Goal: Task Accomplishment & Management: Manage account settings

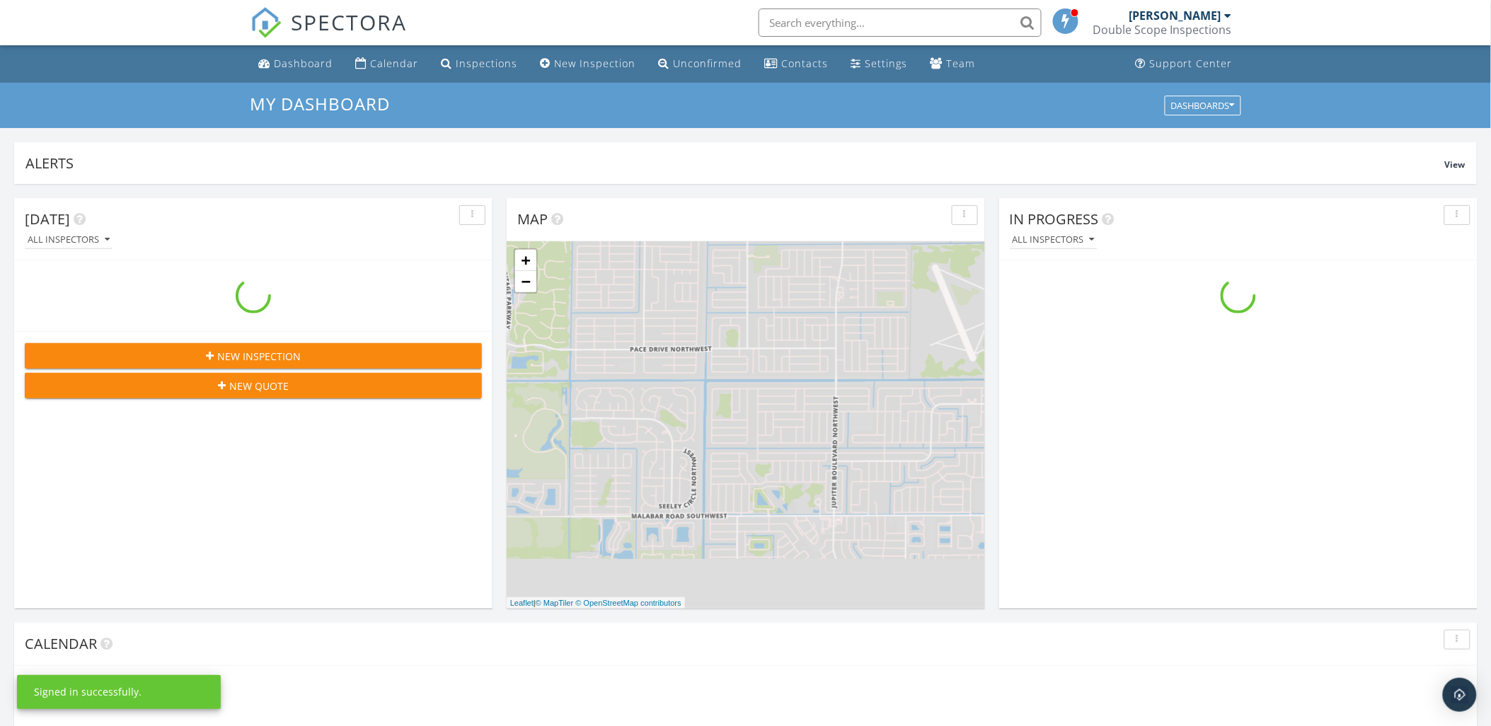
scroll to position [1313, 1517]
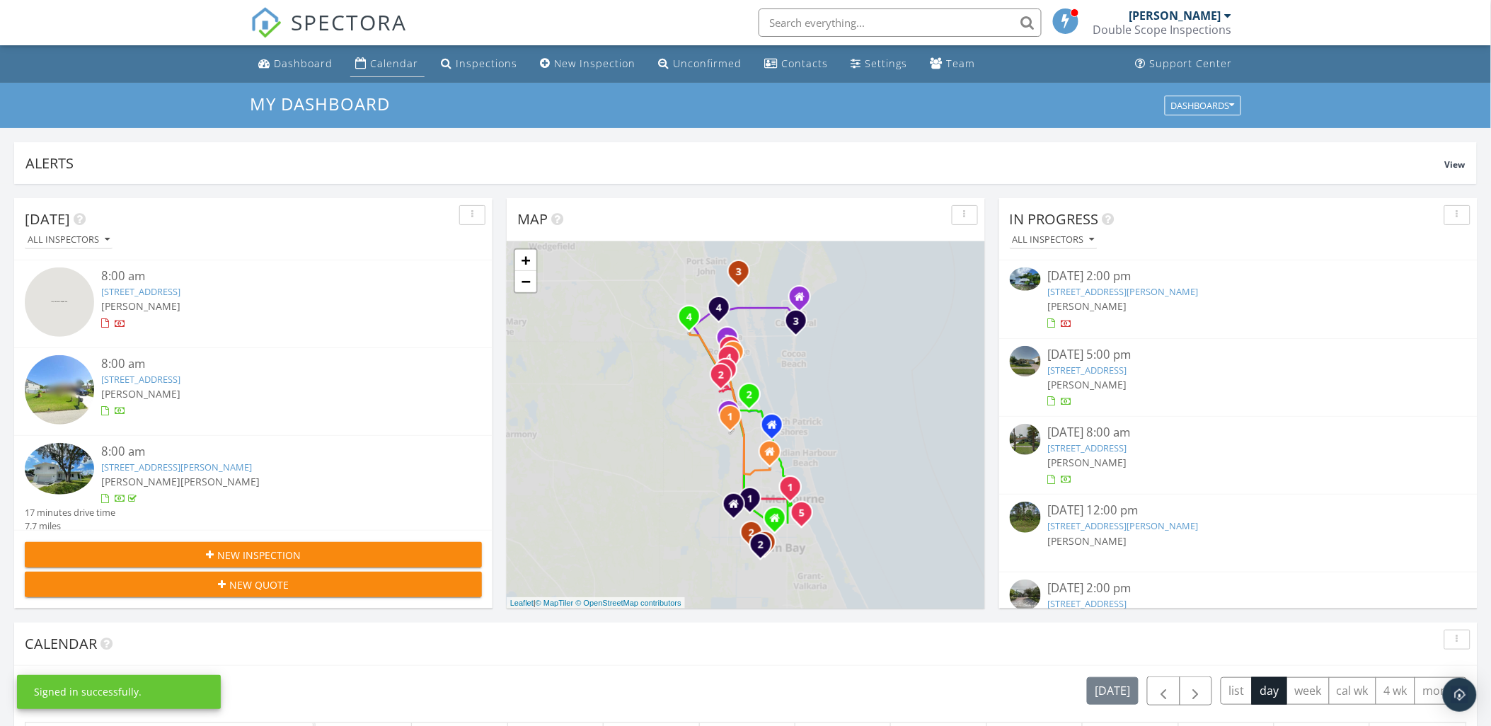
click at [397, 71] on link "Calendar" at bounding box center [387, 64] width 74 height 26
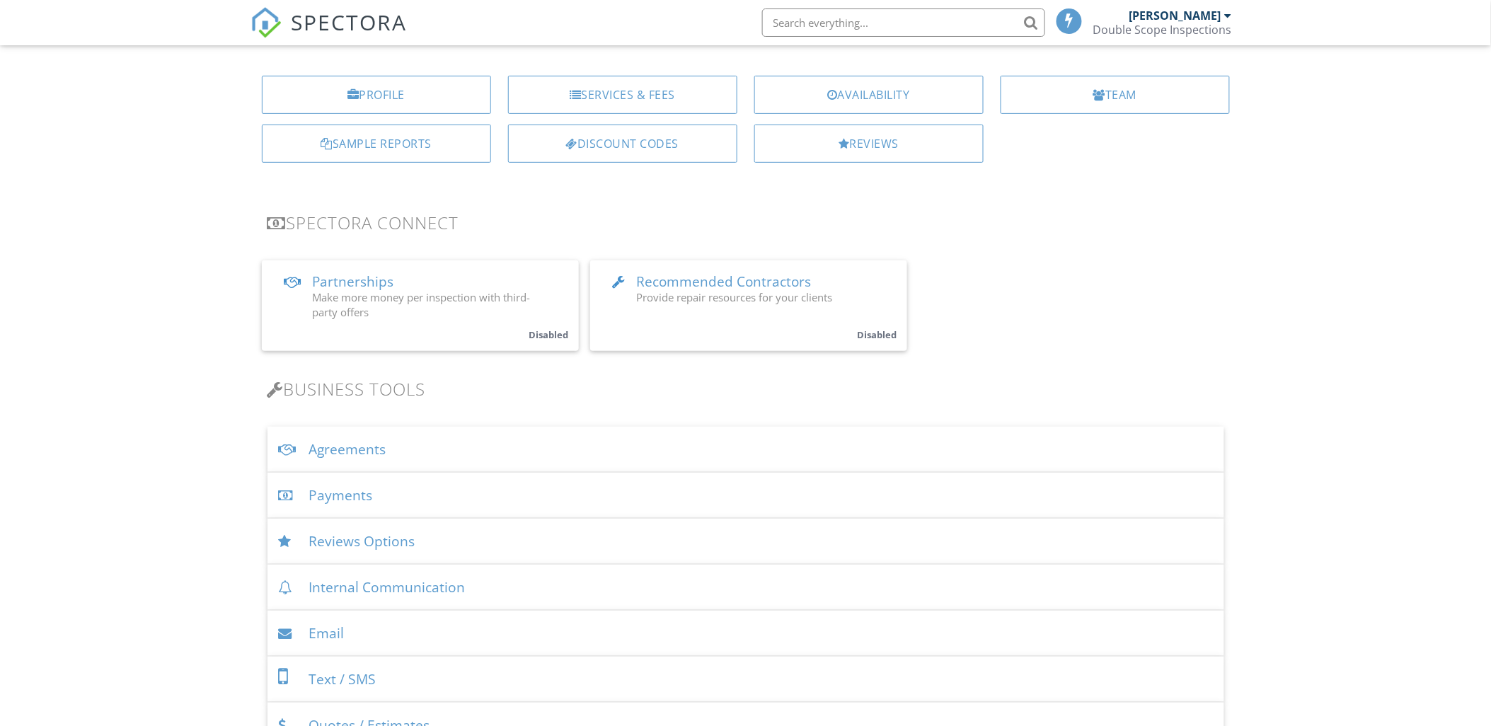
scroll to position [157, 0]
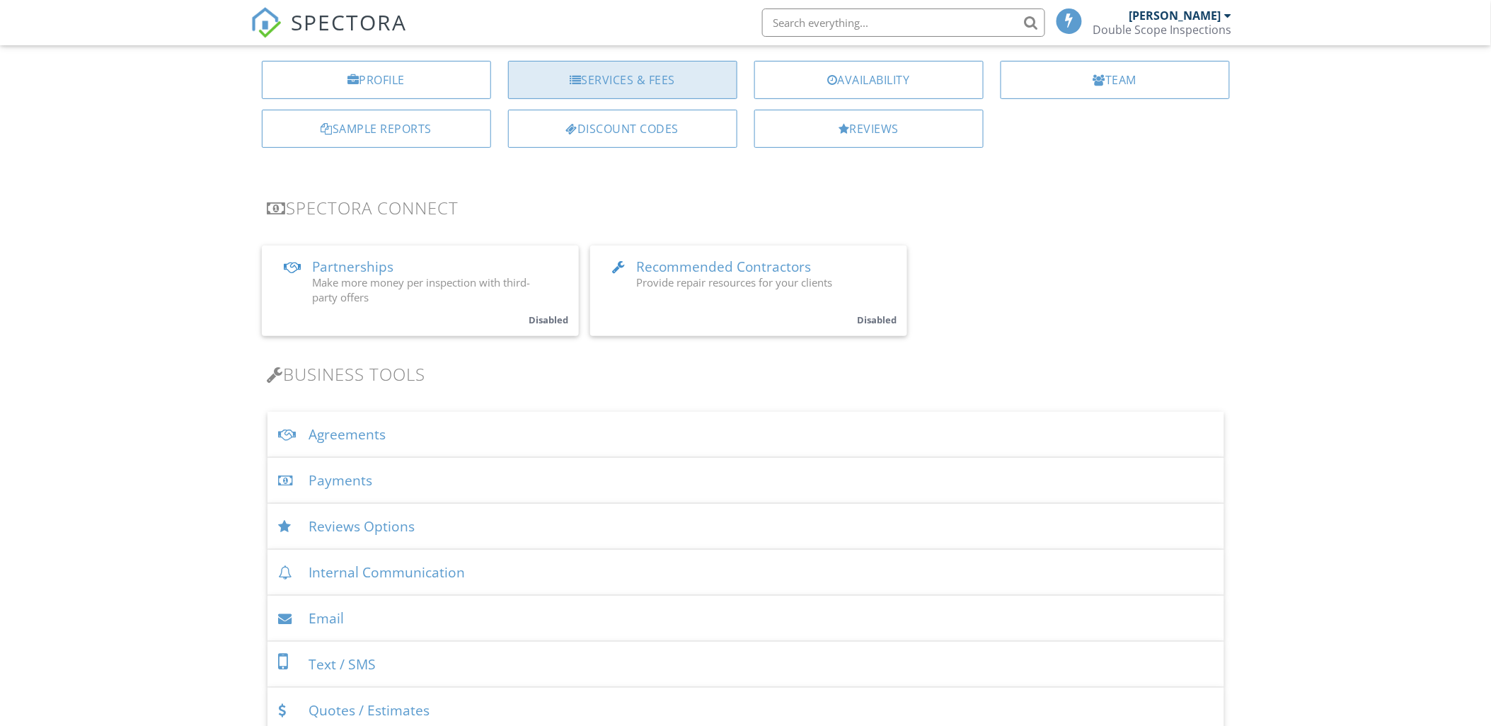
click at [602, 89] on div "Services & Fees" at bounding box center [622, 80] width 229 height 38
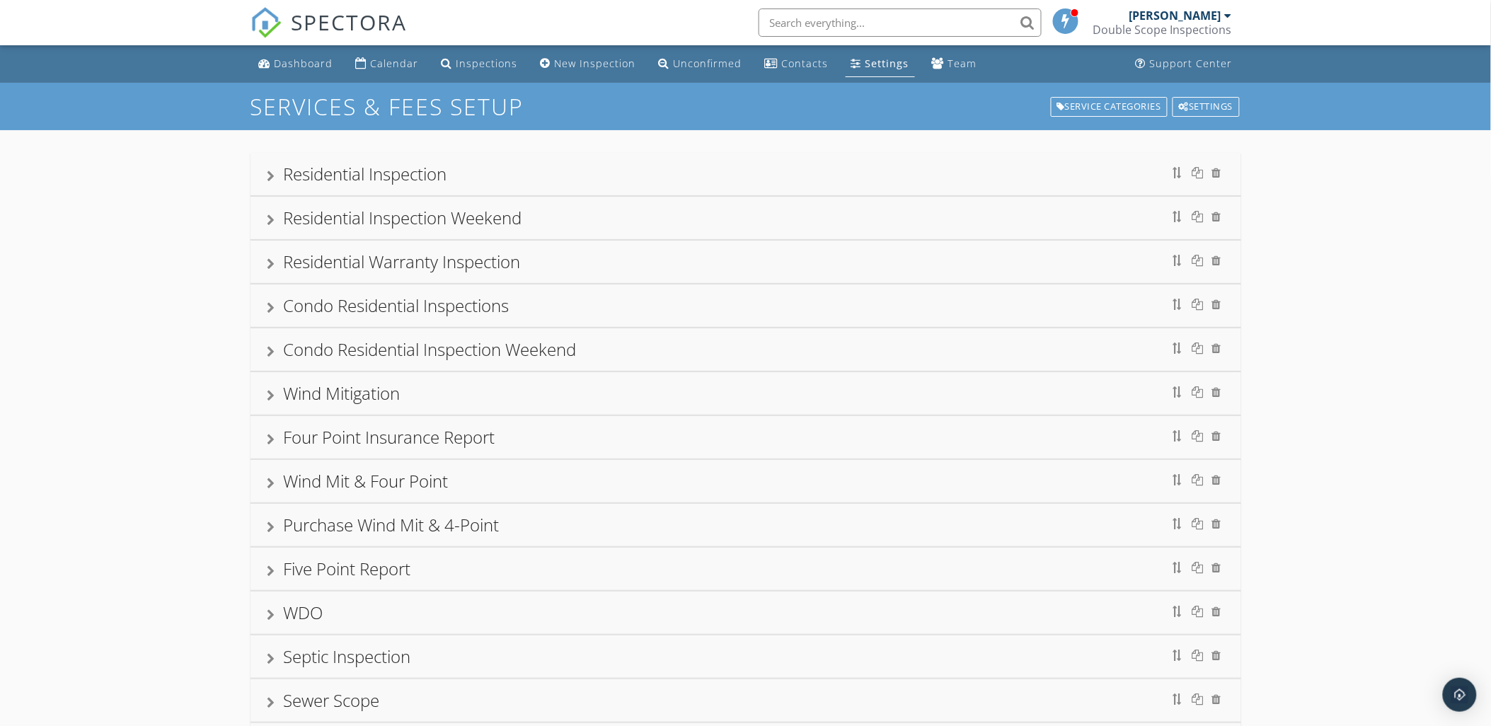
click at [263, 171] on div "Residential Inspection" at bounding box center [746, 174] width 991 height 42
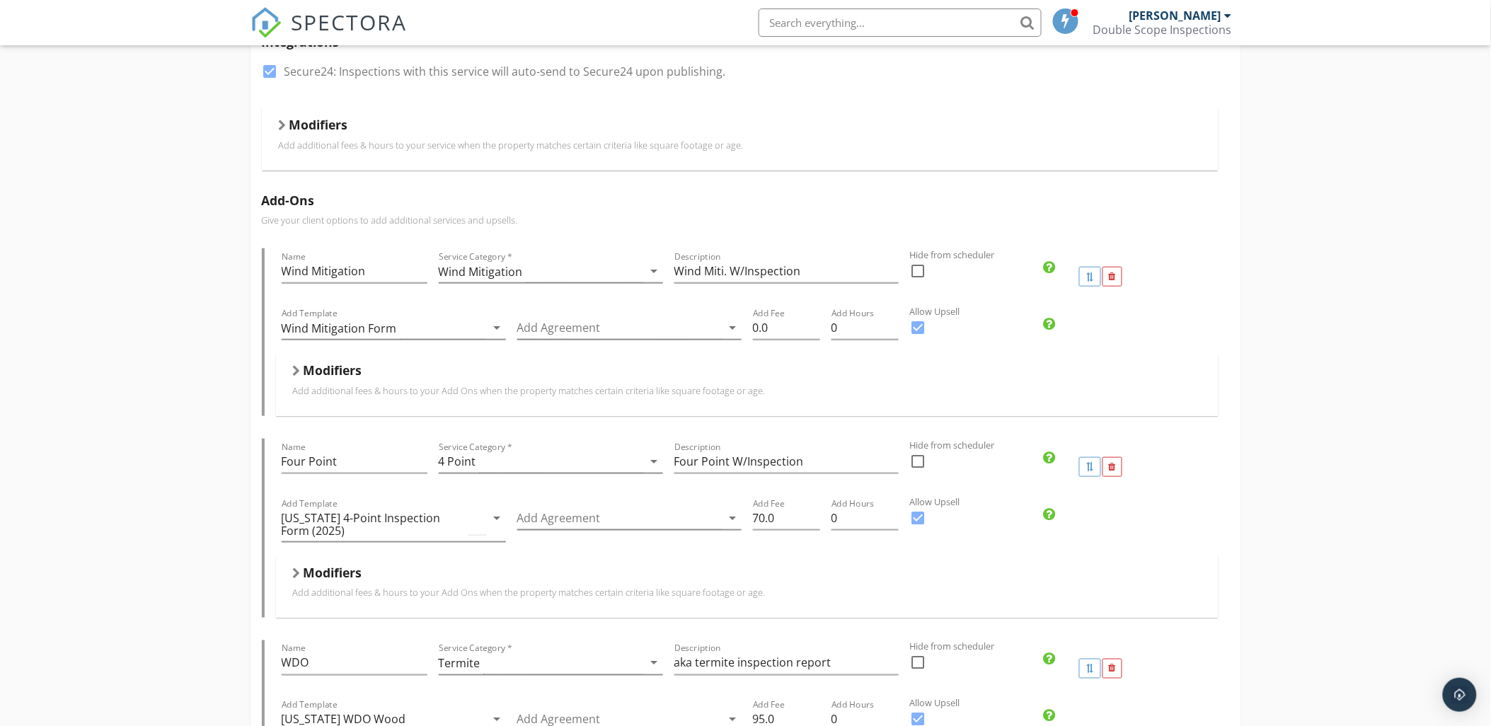
scroll to position [157, 0]
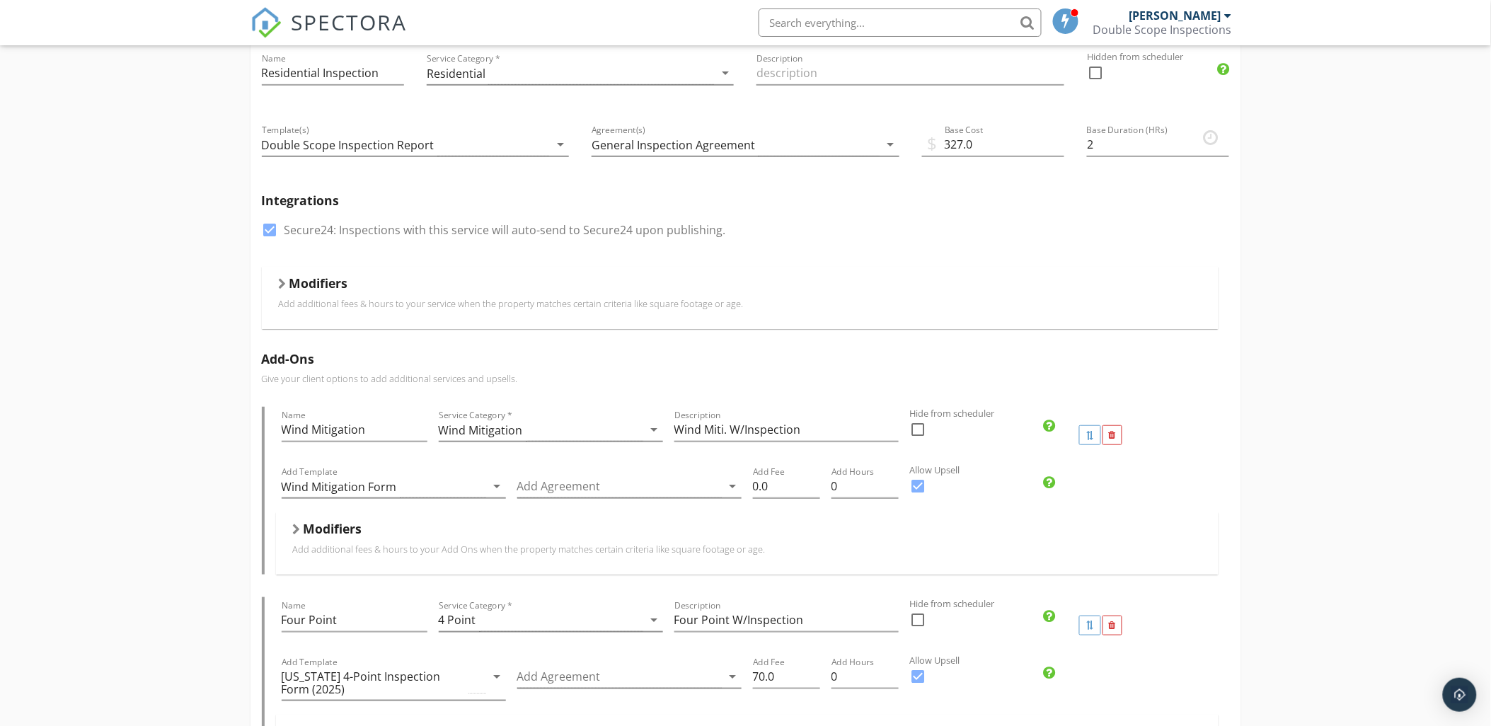
click at [282, 281] on div at bounding box center [283, 283] width 8 height 11
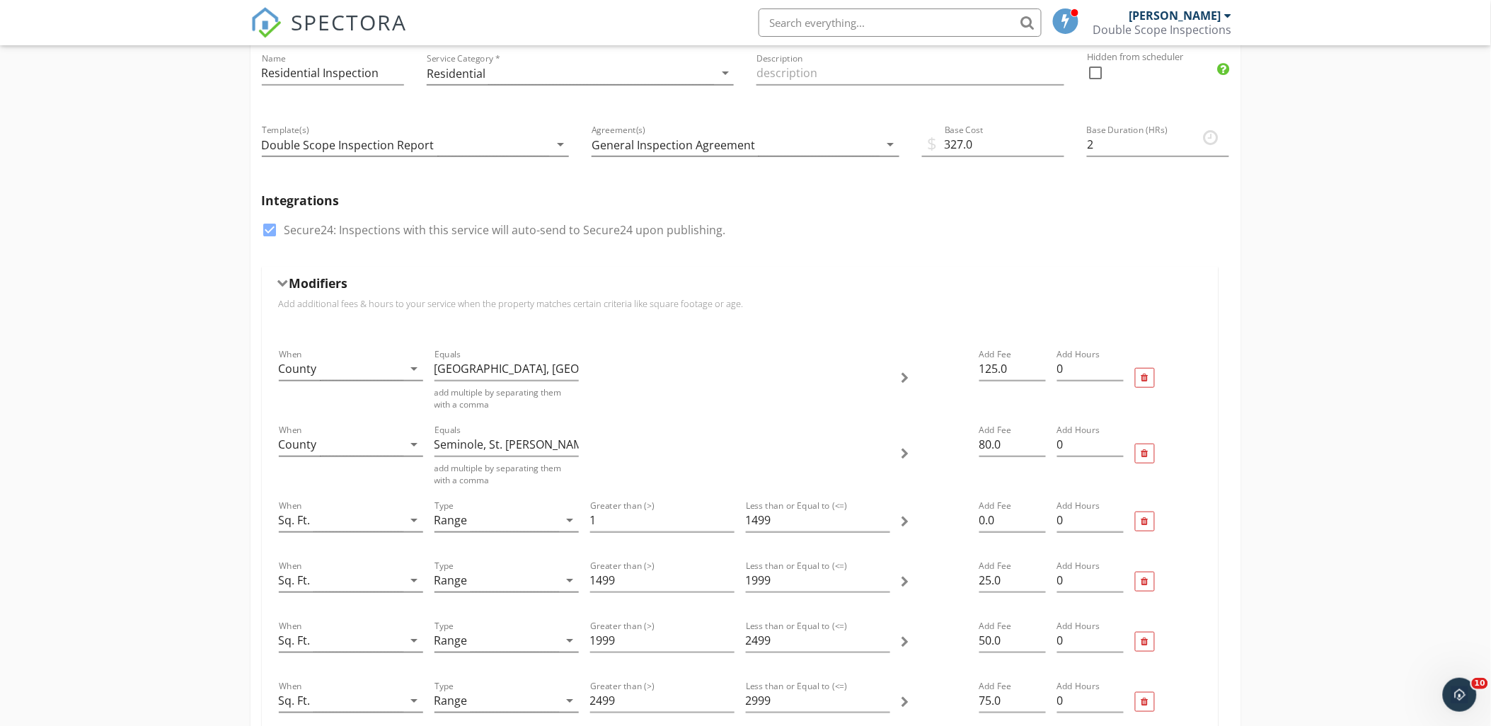
scroll to position [0, 0]
click at [543, 440] on input "Seminole, St. Lucie" at bounding box center [507, 444] width 144 height 23
type input "Seminole, St. Lucie, Okeechobee"
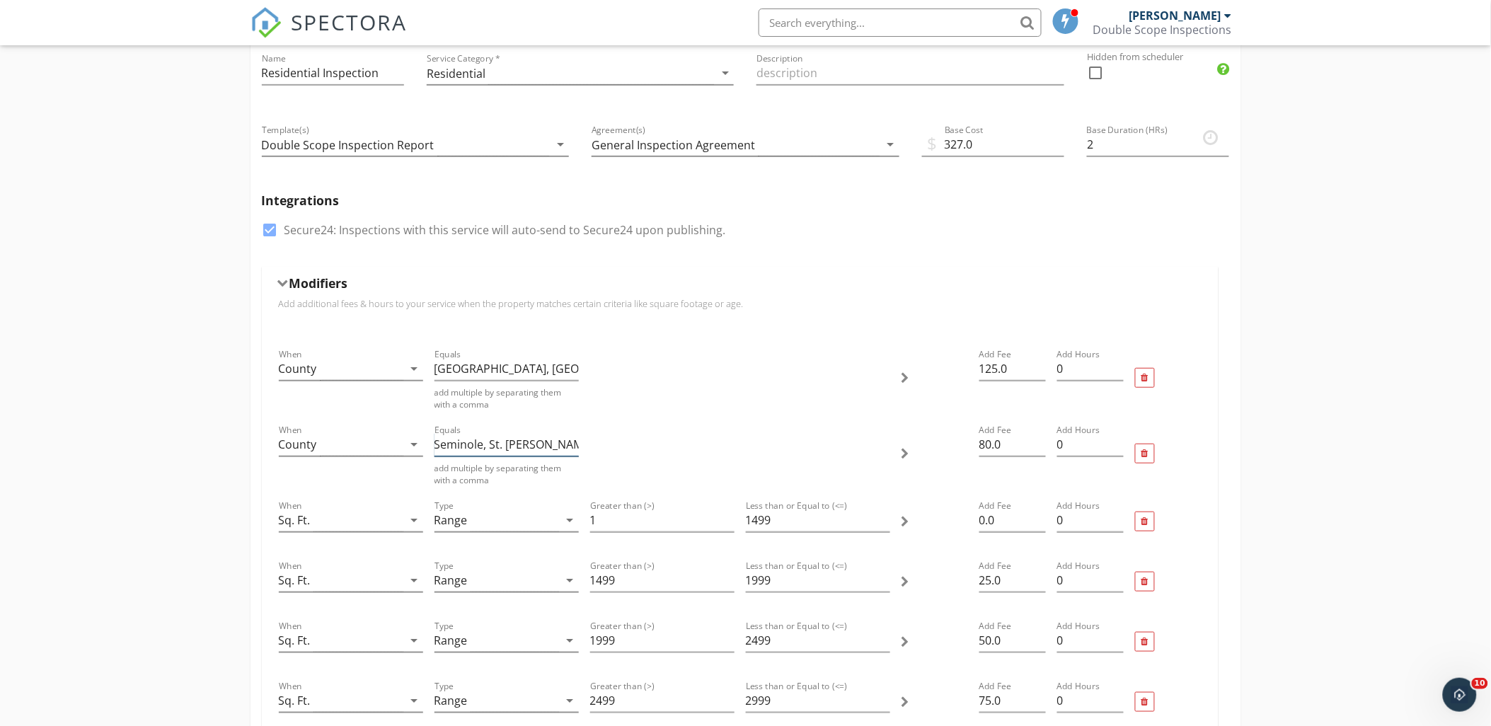
click at [575, 444] on input "Seminole, St. Lucie, Okeechobee" at bounding box center [507, 444] width 144 height 23
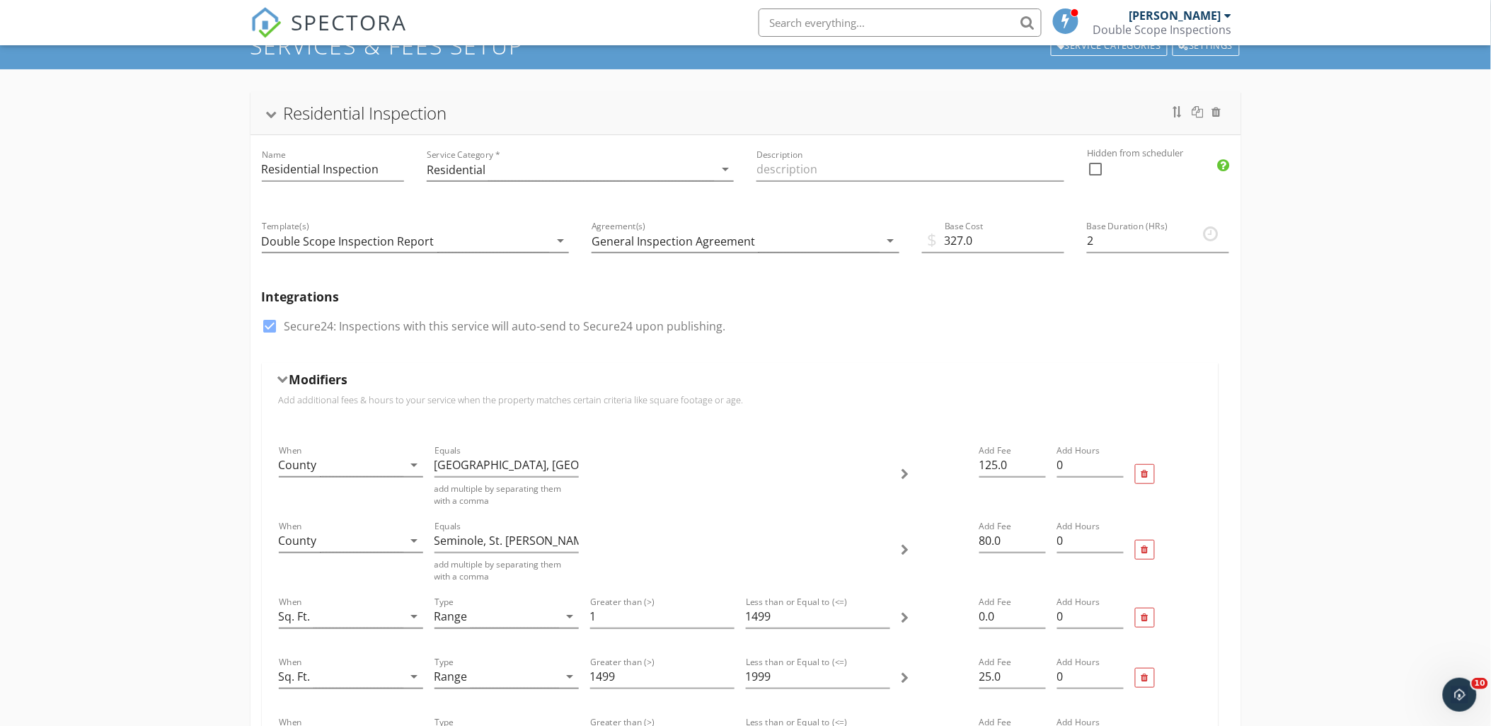
scroll to position [0, 0]
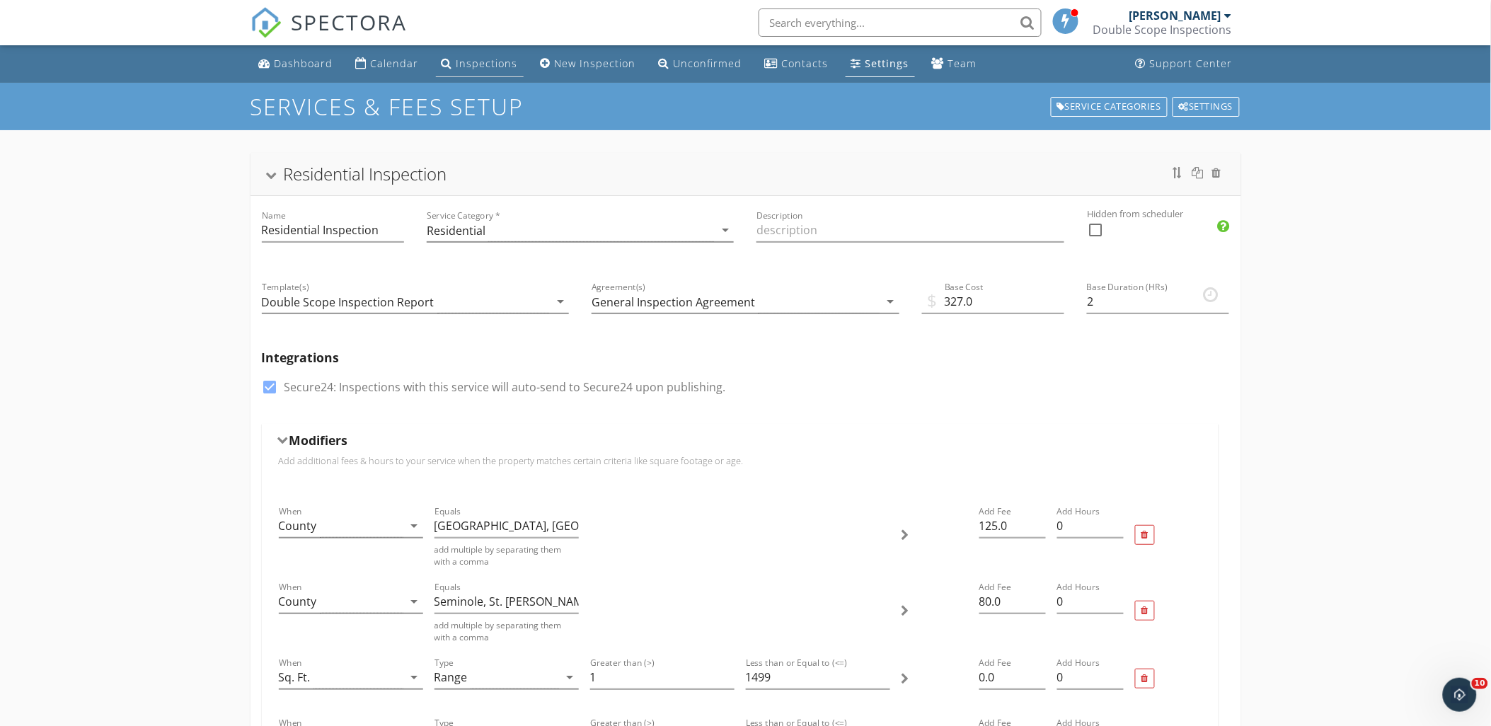
click at [470, 65] on div "Inspections" at bounding box center [488, 63] width 62 height 13
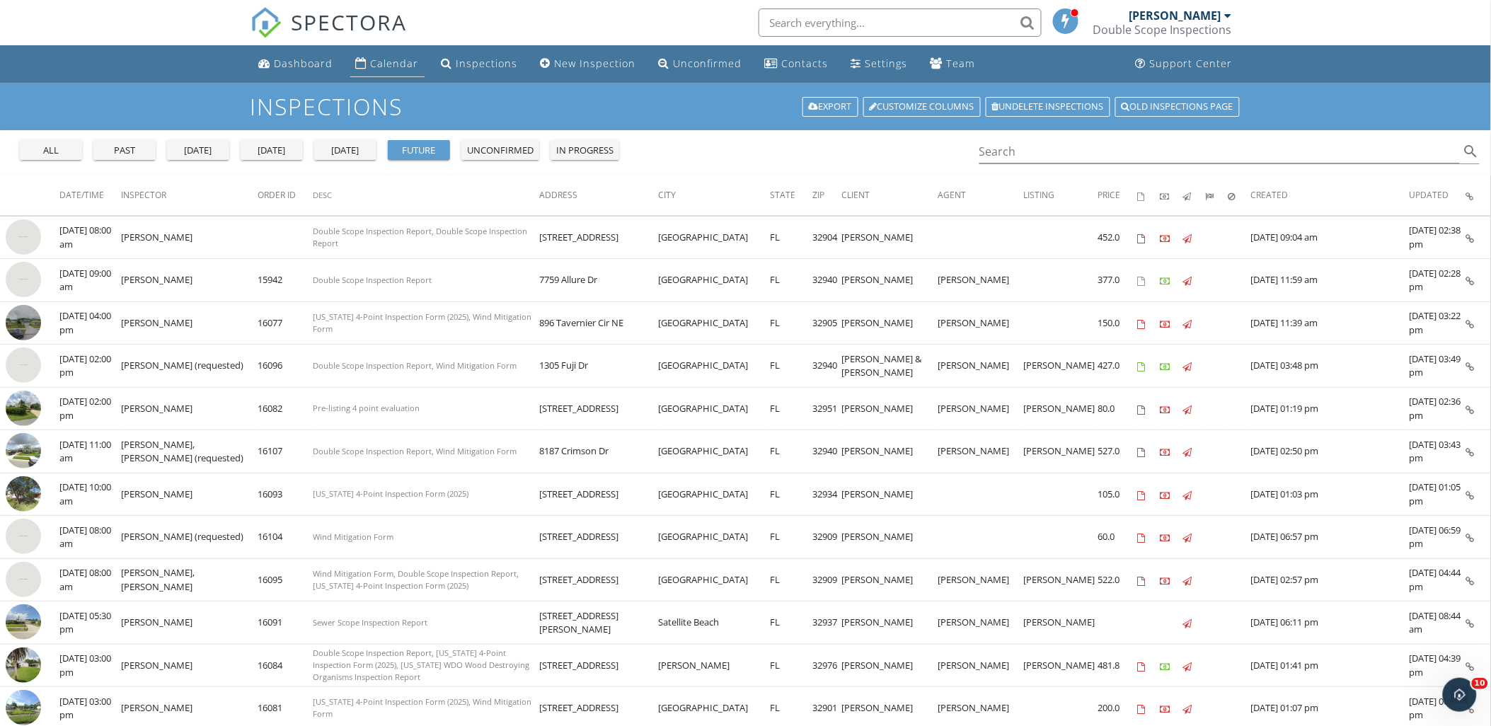
click at [371, 62] on div "Calendar" at bounding box center [395, 63] width 48 height 13
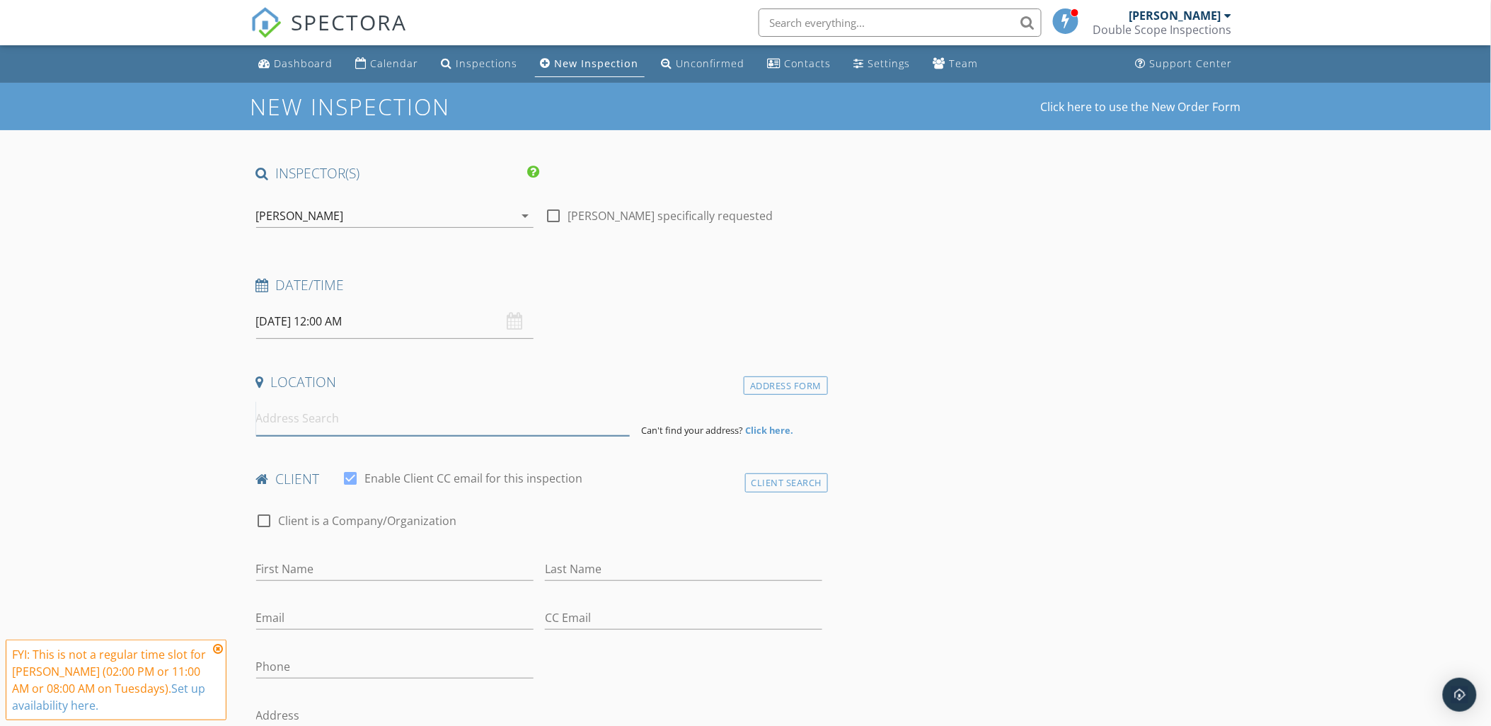
click at [300, 413] on input at bounding box center [443, 418] width 374 height 35
click at [793, 382] on div "Address Form" at bounding box center [786, 386] width 84 height 19
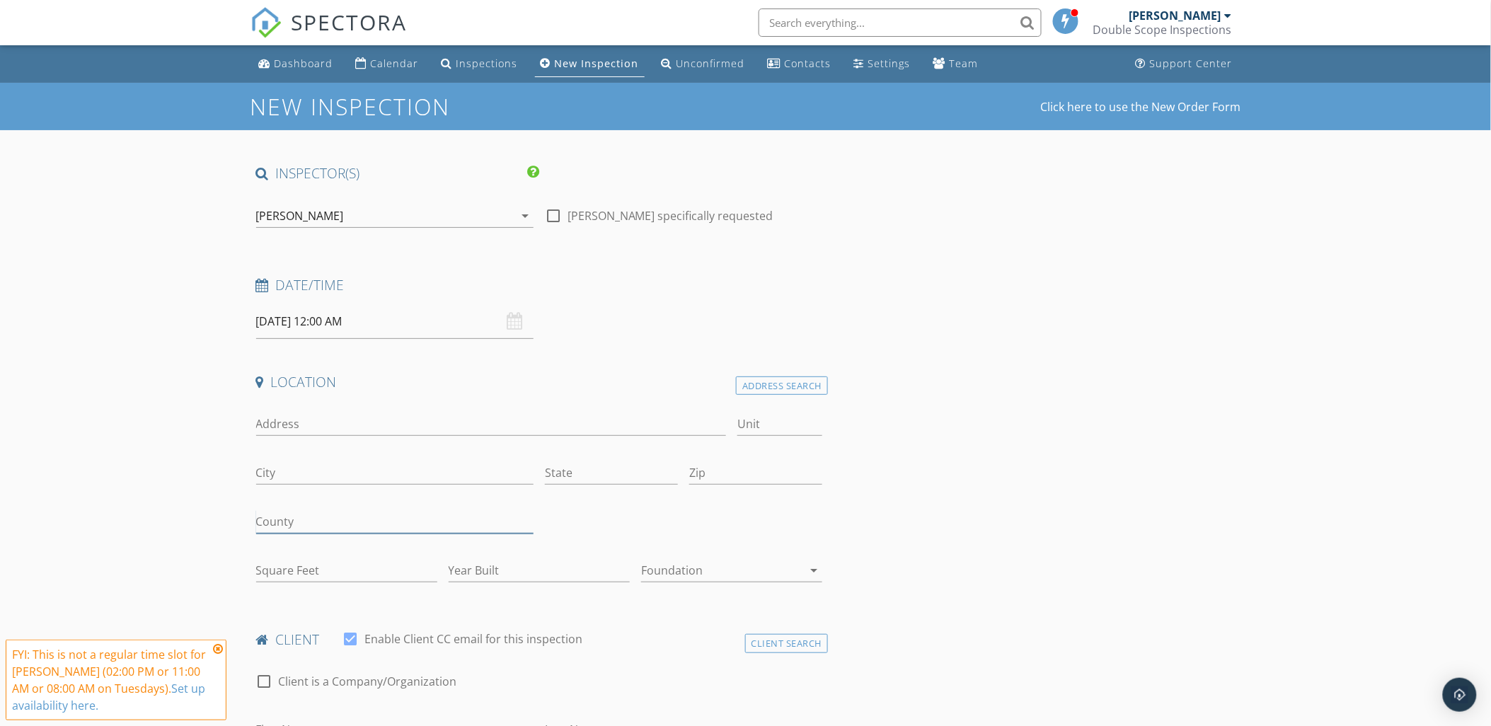
click at [295, 526] on input "County" at bounding box center [394, 521] width 277 height 23
type input "Okeechobee"
type input "FL"
type input "34972"
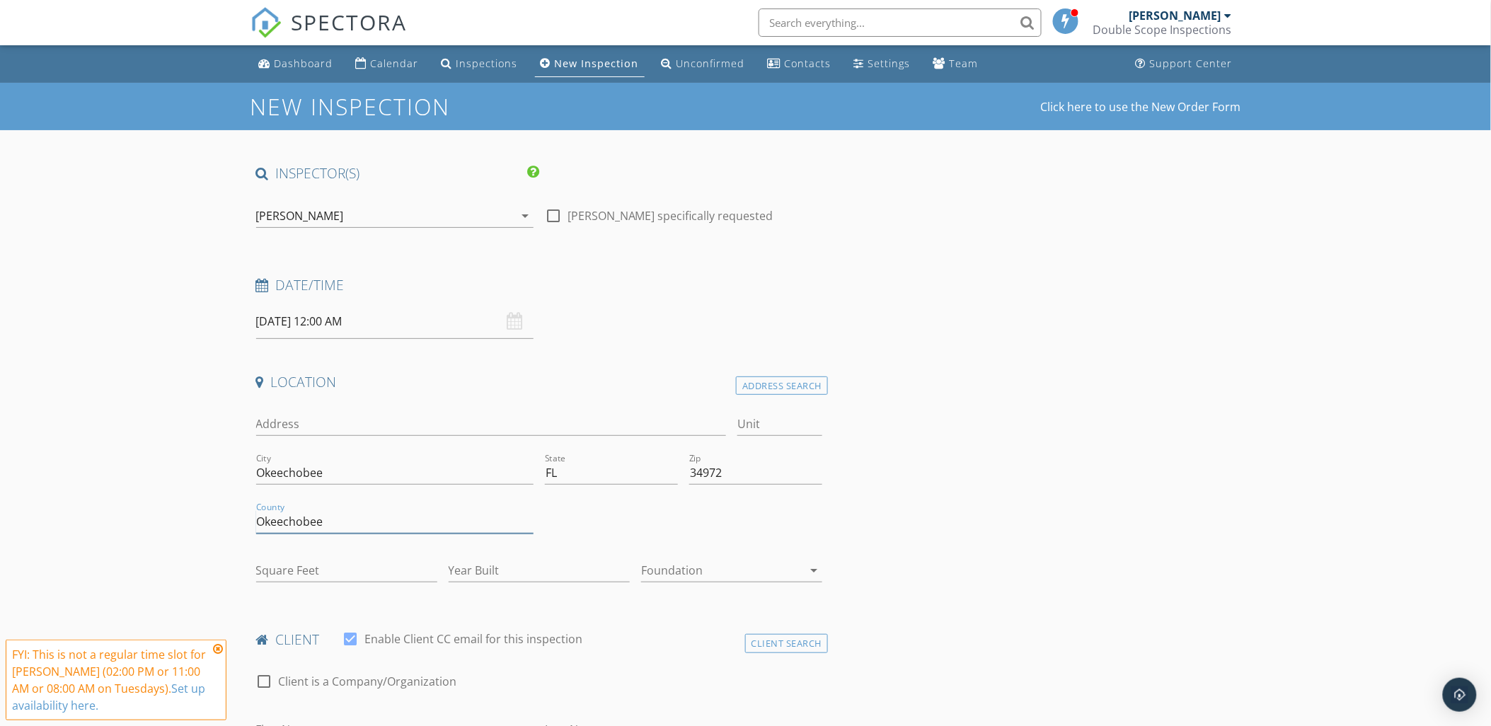
scroll to position [159, 0]
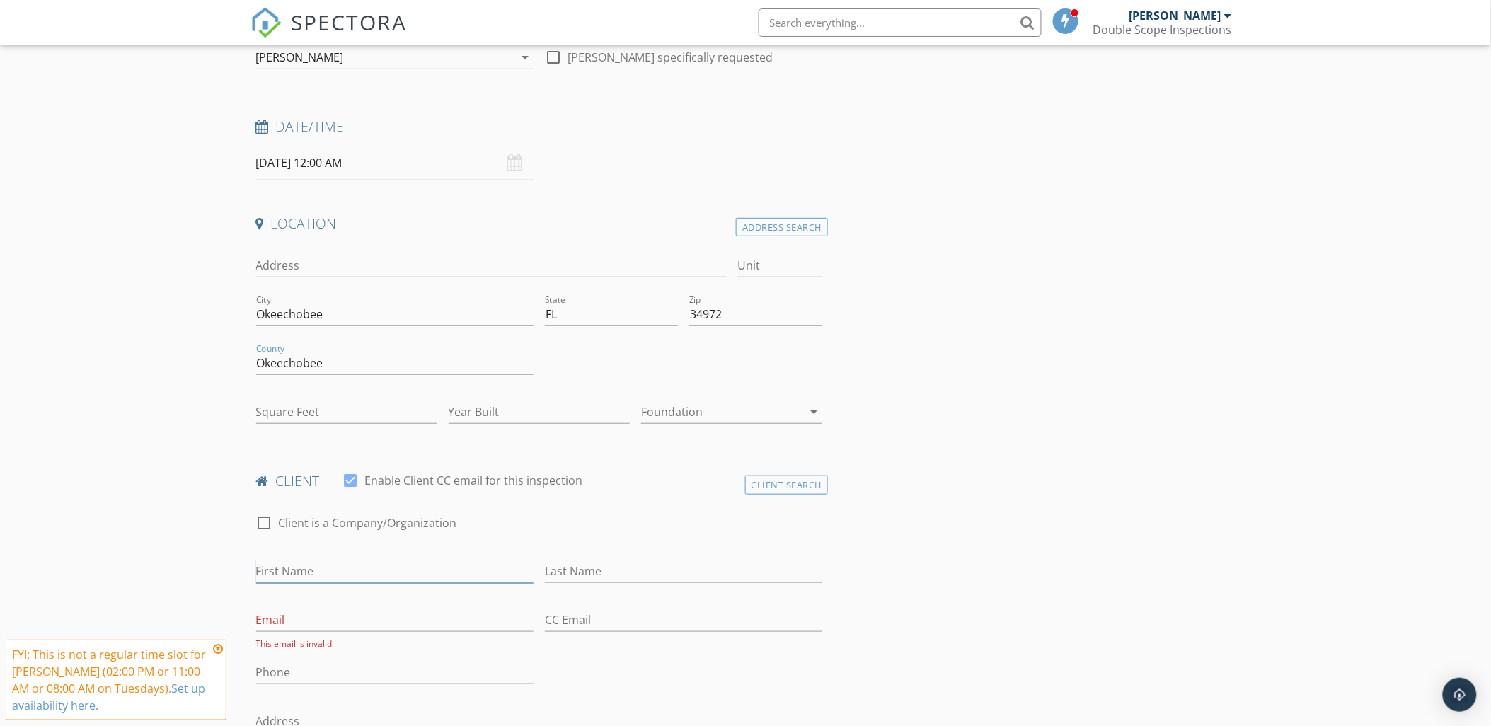
click at [321, 571] on input "First Name" at bounding box center [394, 571] width 277 height 23
click at [297, 415] on input "Square Feet" at bounding box center [346, 412] width 181 height 23
type input "1800"
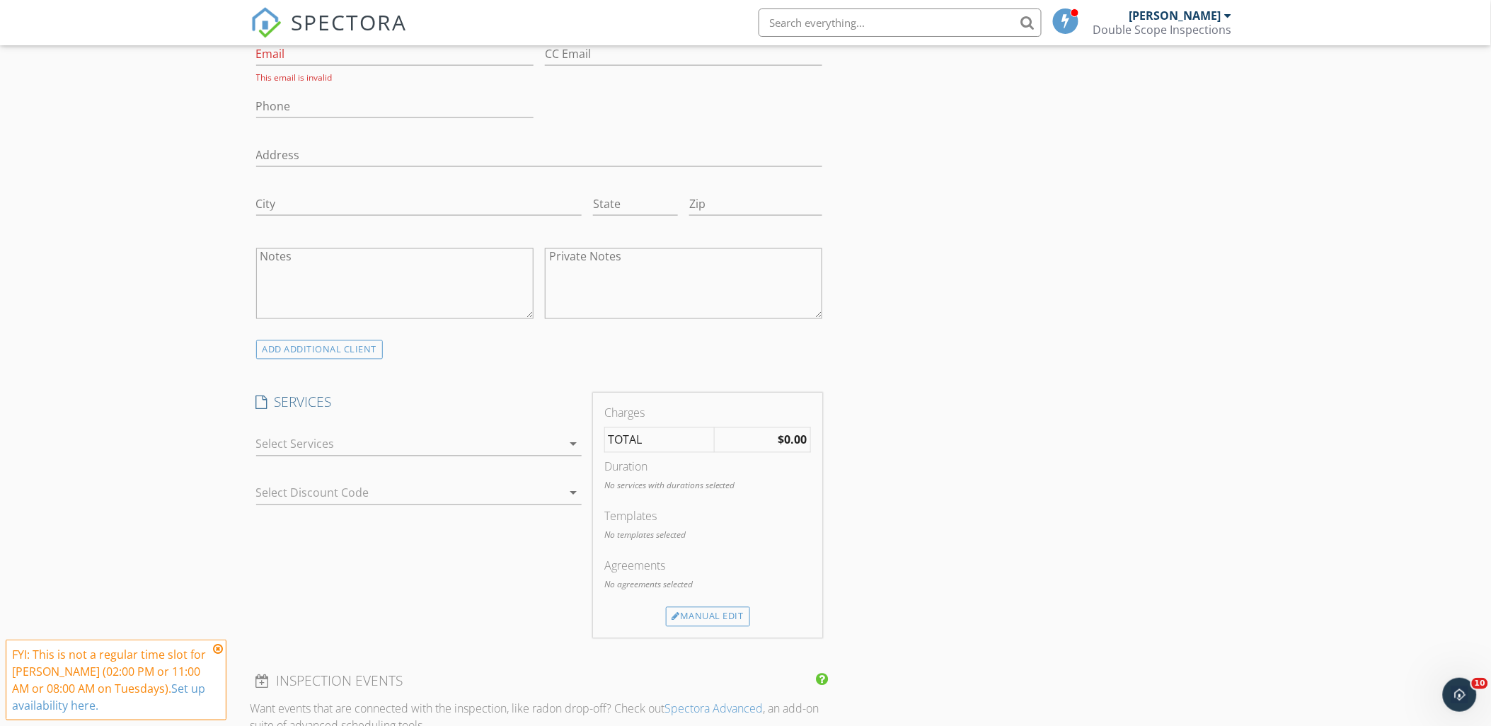
scroll to position [945, 0]
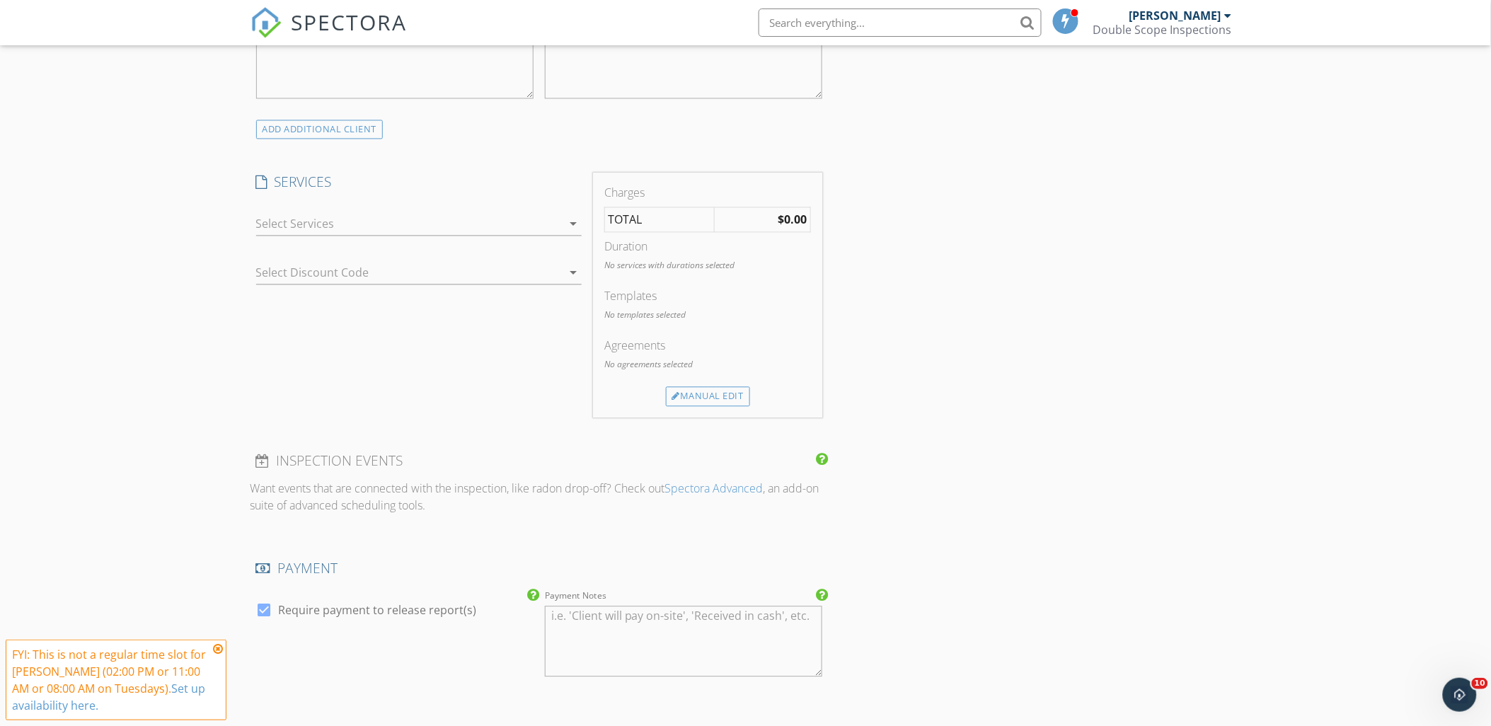
click at [317, 224] on div at bounding box center [409, 224] width 306 height 23
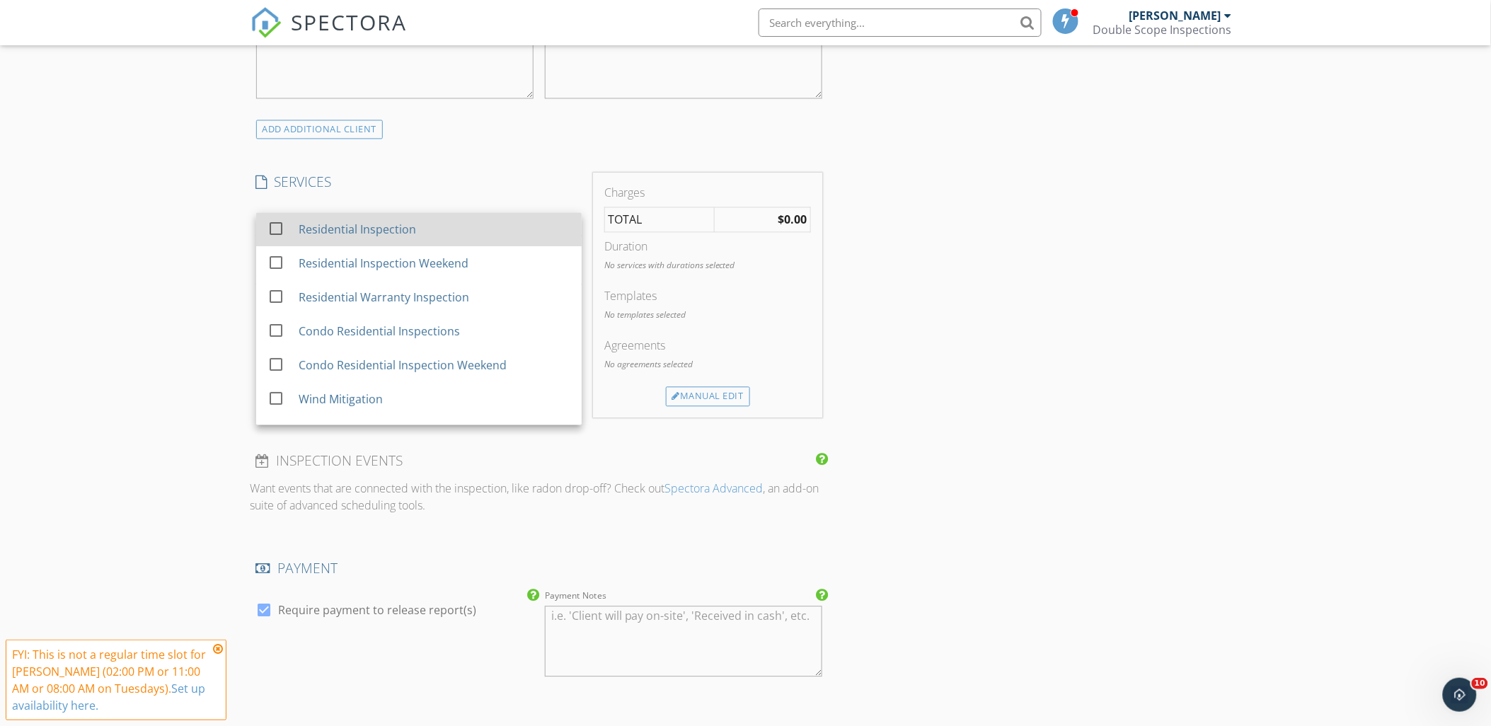
click at [295, 222] on div "check_box_outline_blank Residential Inspection" at bounding box center [419, 230] width 303 height 32
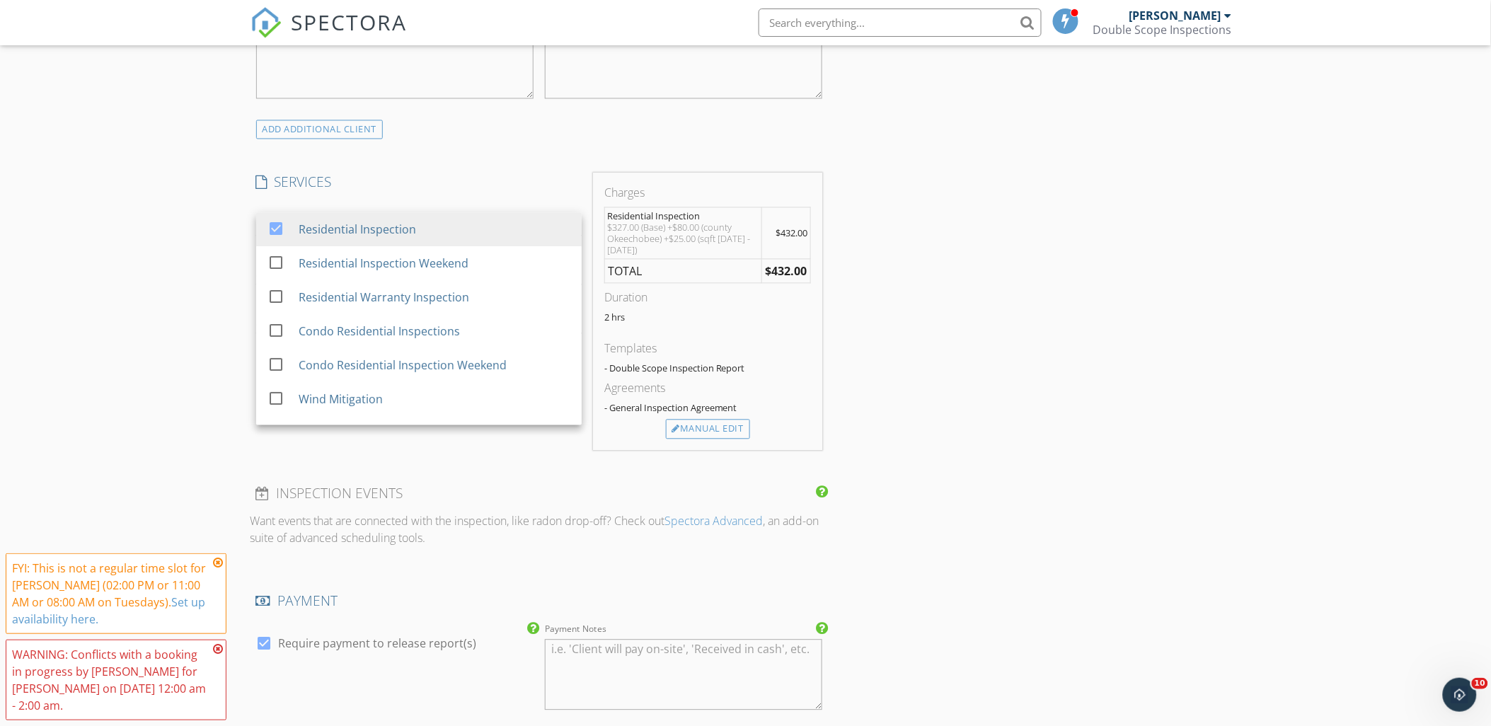
click at [176, 242] on div "New Inspection Click here to use the New Order Form INSPECTOR(S) check_box Mark…" at bounding box center [745, 431] width 1491 height 2587
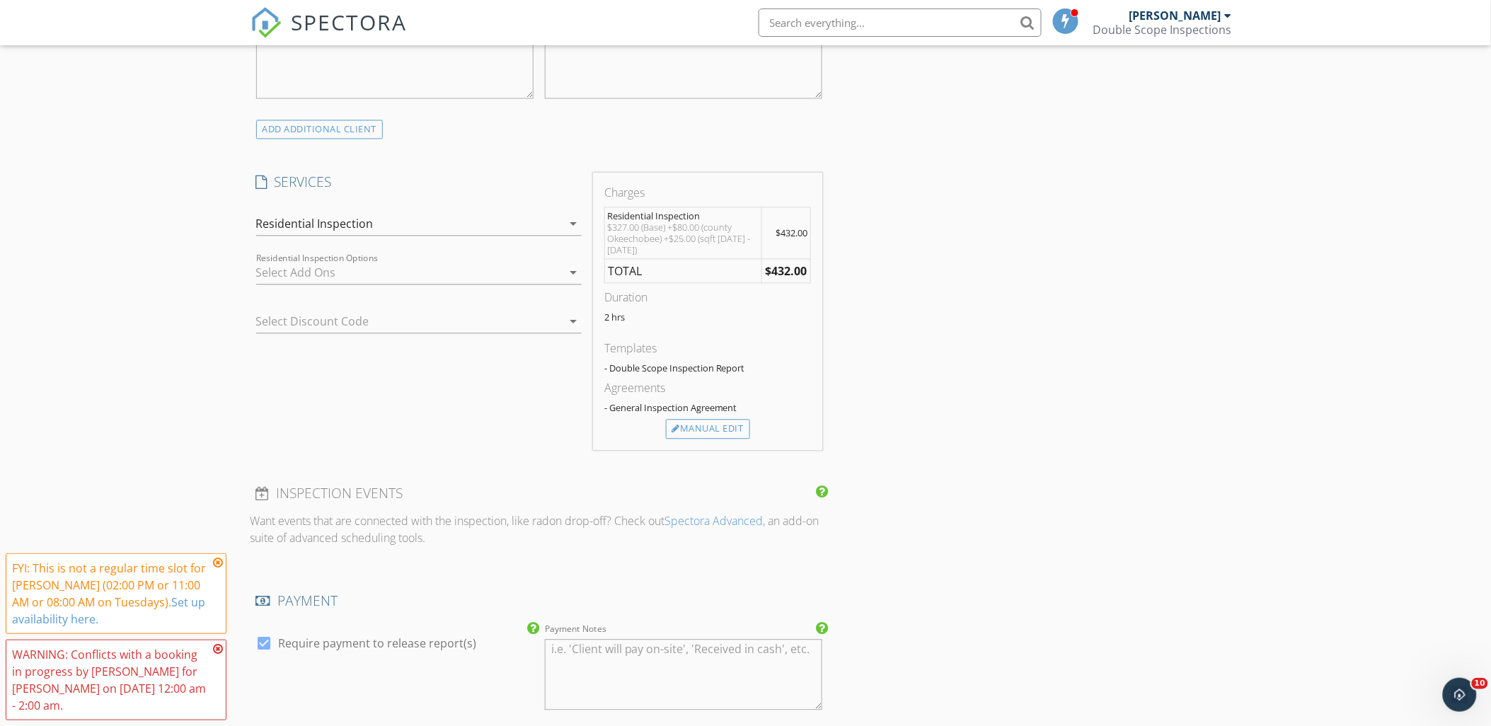
click at [378, 272] on div at bounding box center [409, 273] width 306 height 23
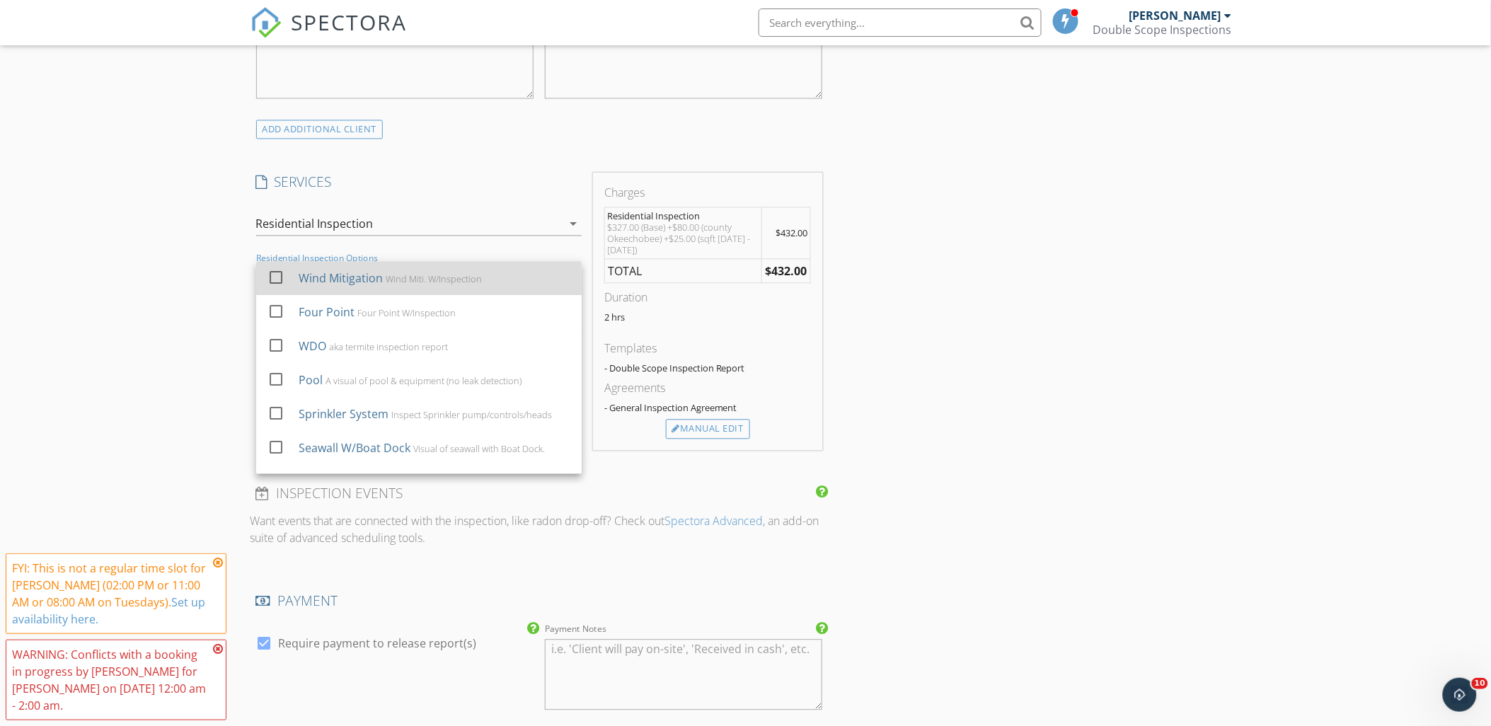
click at [360, 288] on div "Wind Mitigation Wind Miti. W/Inspection" at bounding box center [434, 279] width 272 height 28
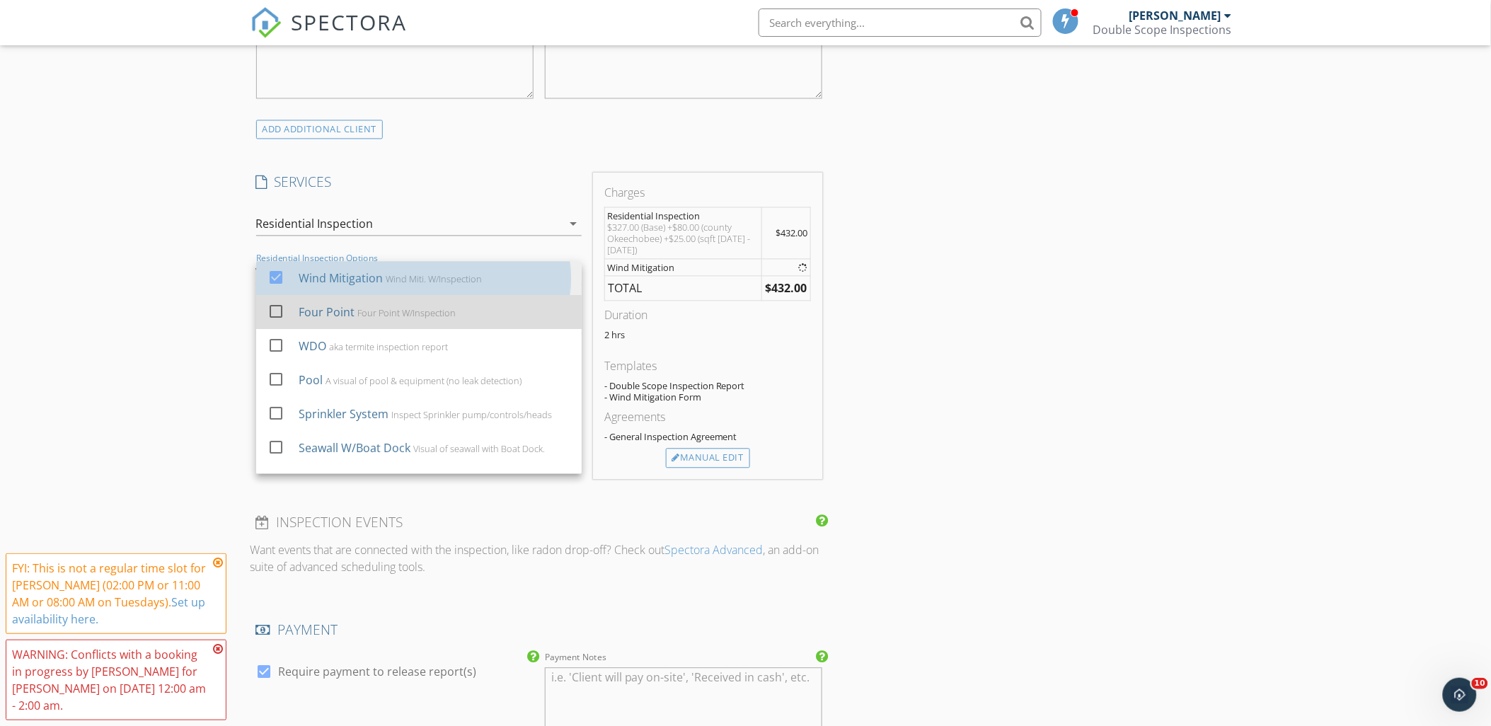
click at [337, 320] on div "Four Point" at bounding box center [326, 312] width 56 height 17
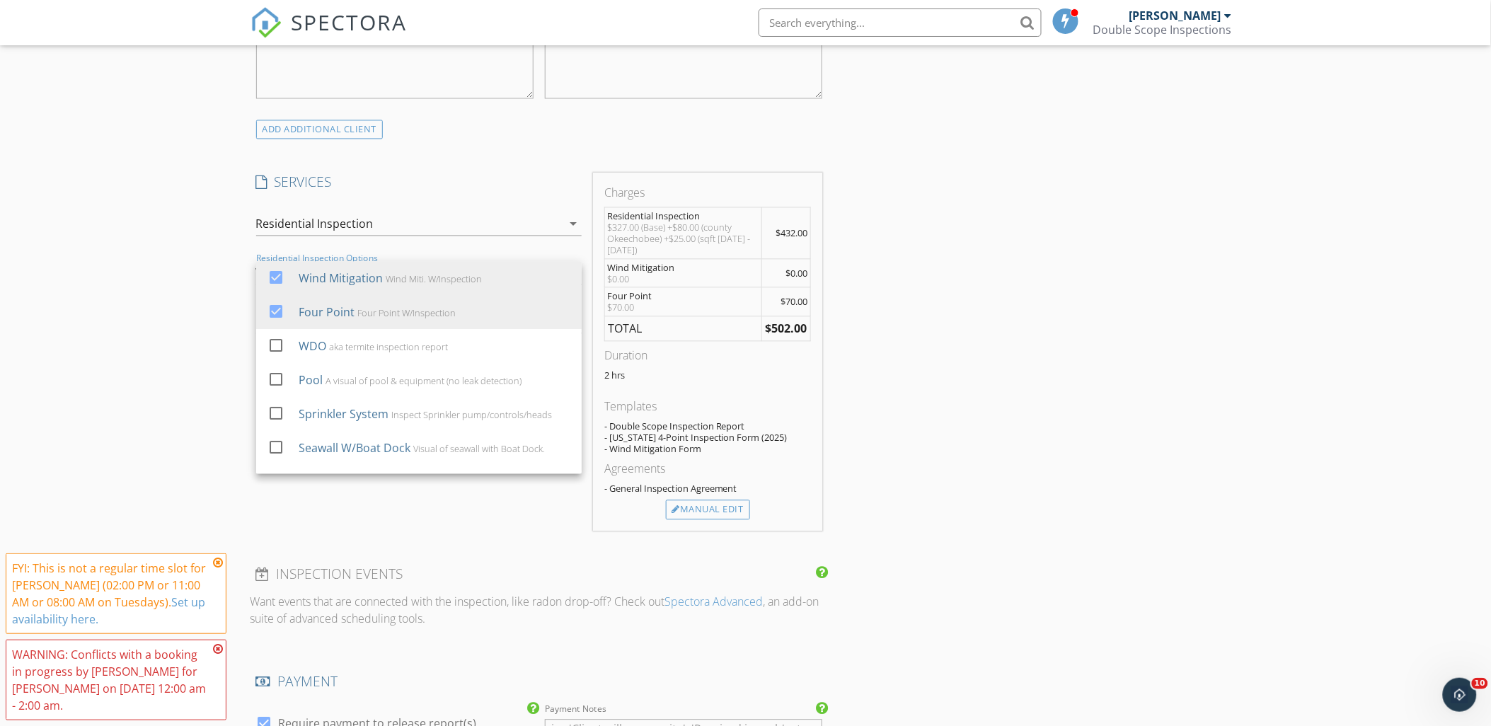
click at [1084, 413] on div "INSPECTOR(S) check_box Mark Watson PRIMARY check_box_outline_blank William Wats…" at bounding box center [746, 495] width 991 height 2552
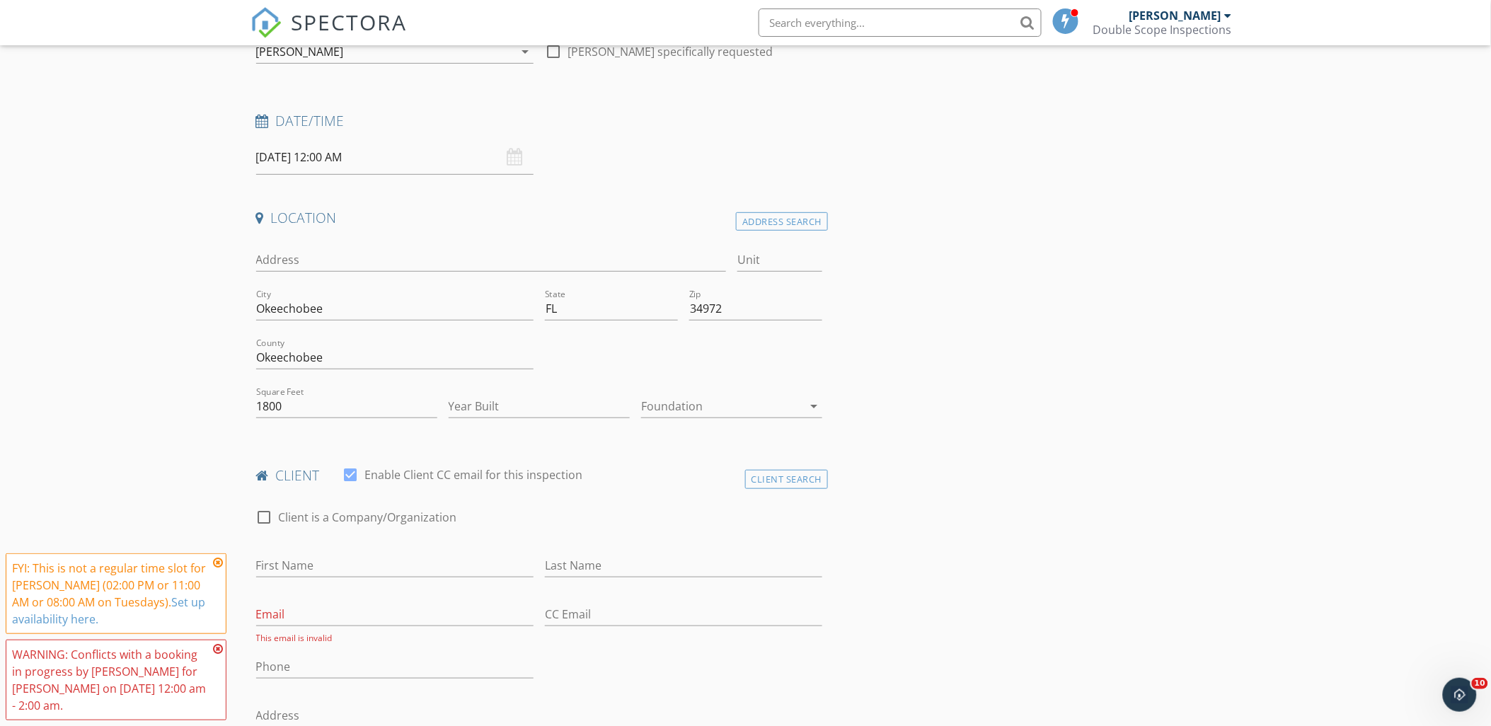
scroll to position [0, 0]
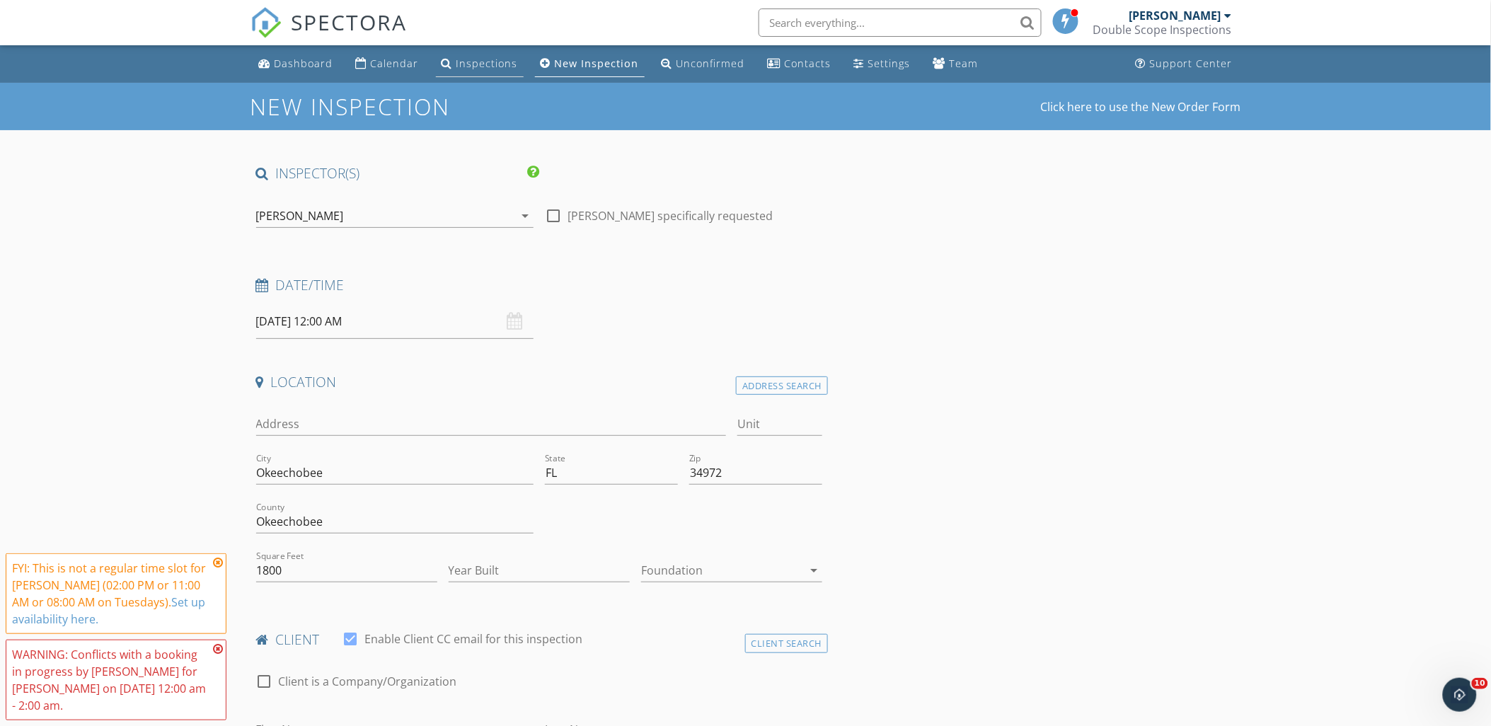
click at [453, 72] on link "Inspections" at bounding box center [480, 64] width 88 height 26
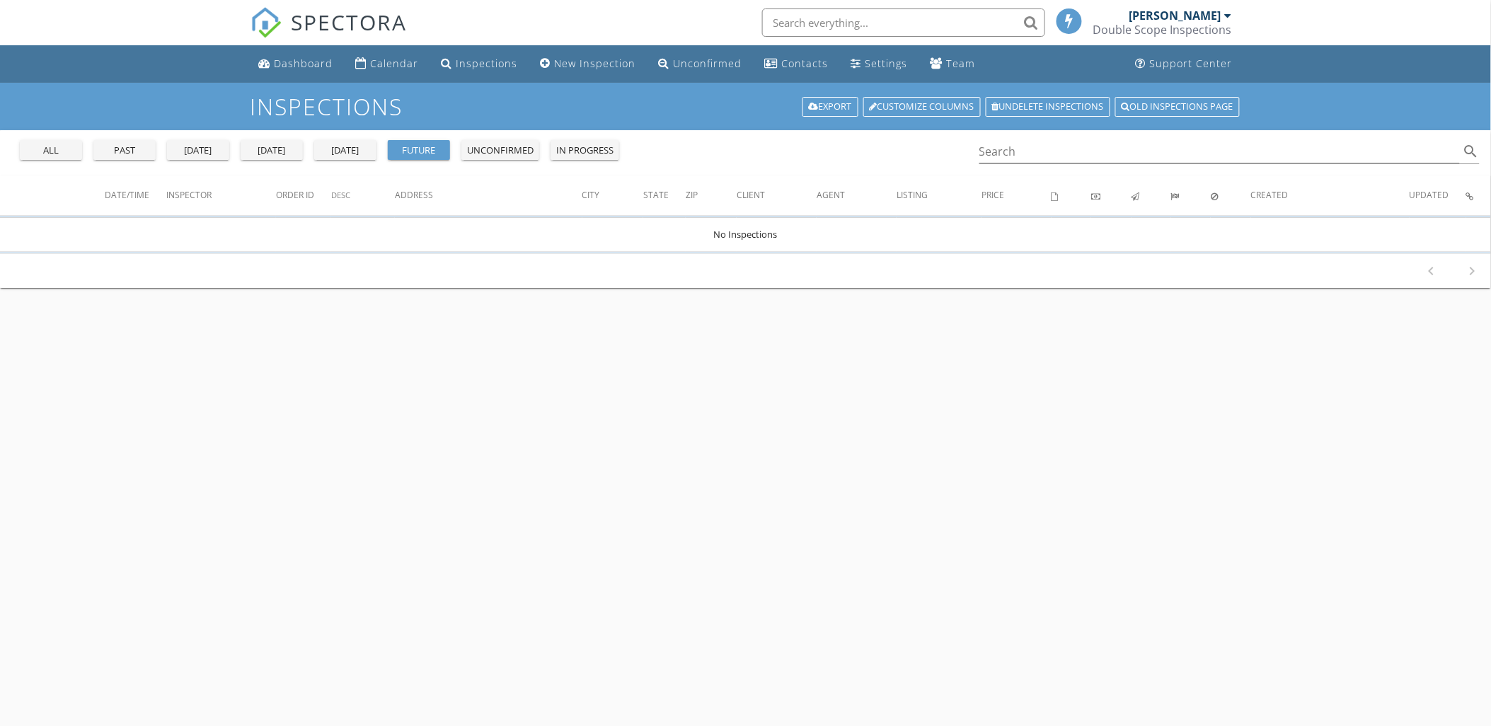
click at [128, 145] on div "past" at bounding box center [124, 151] width 51 height 14
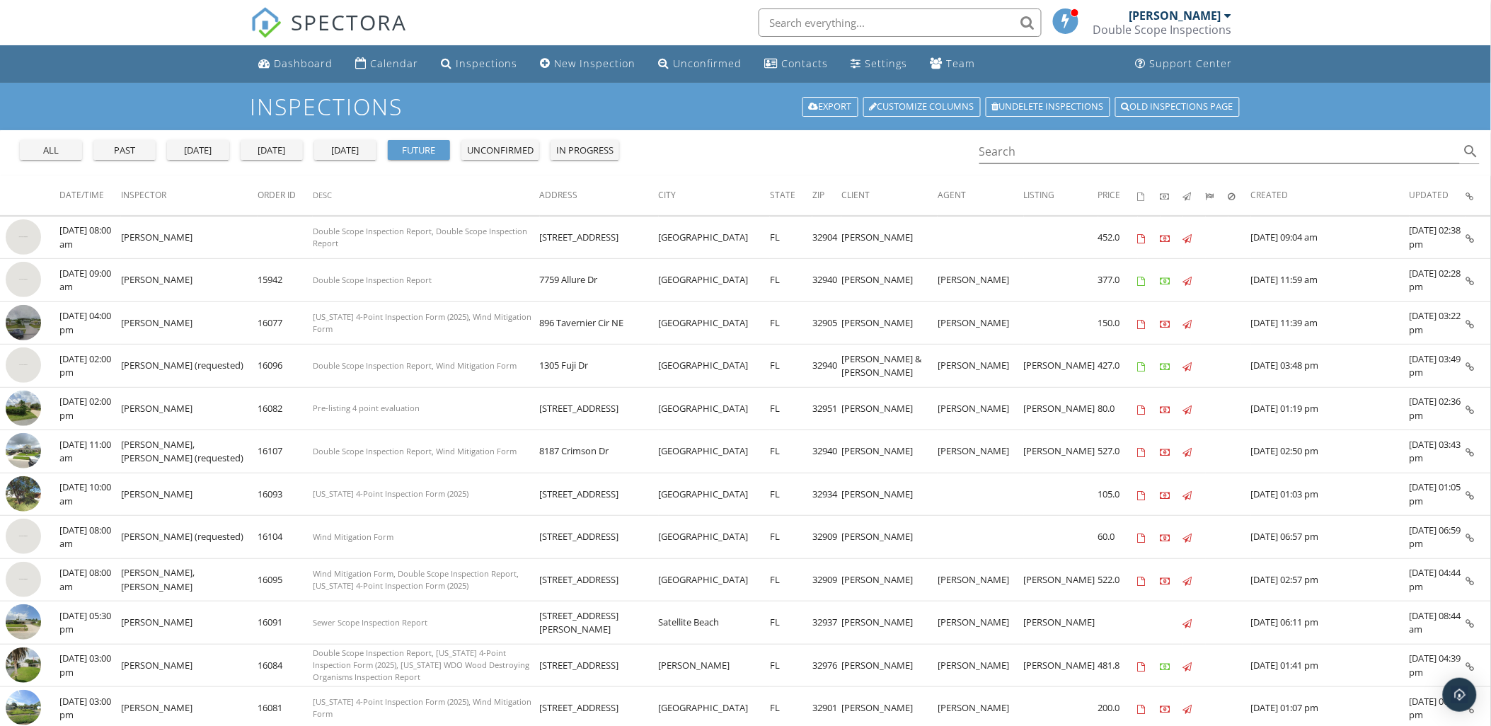
click at [126, 157] on button "past" at bounding box center [124, 150] width 62 height 20
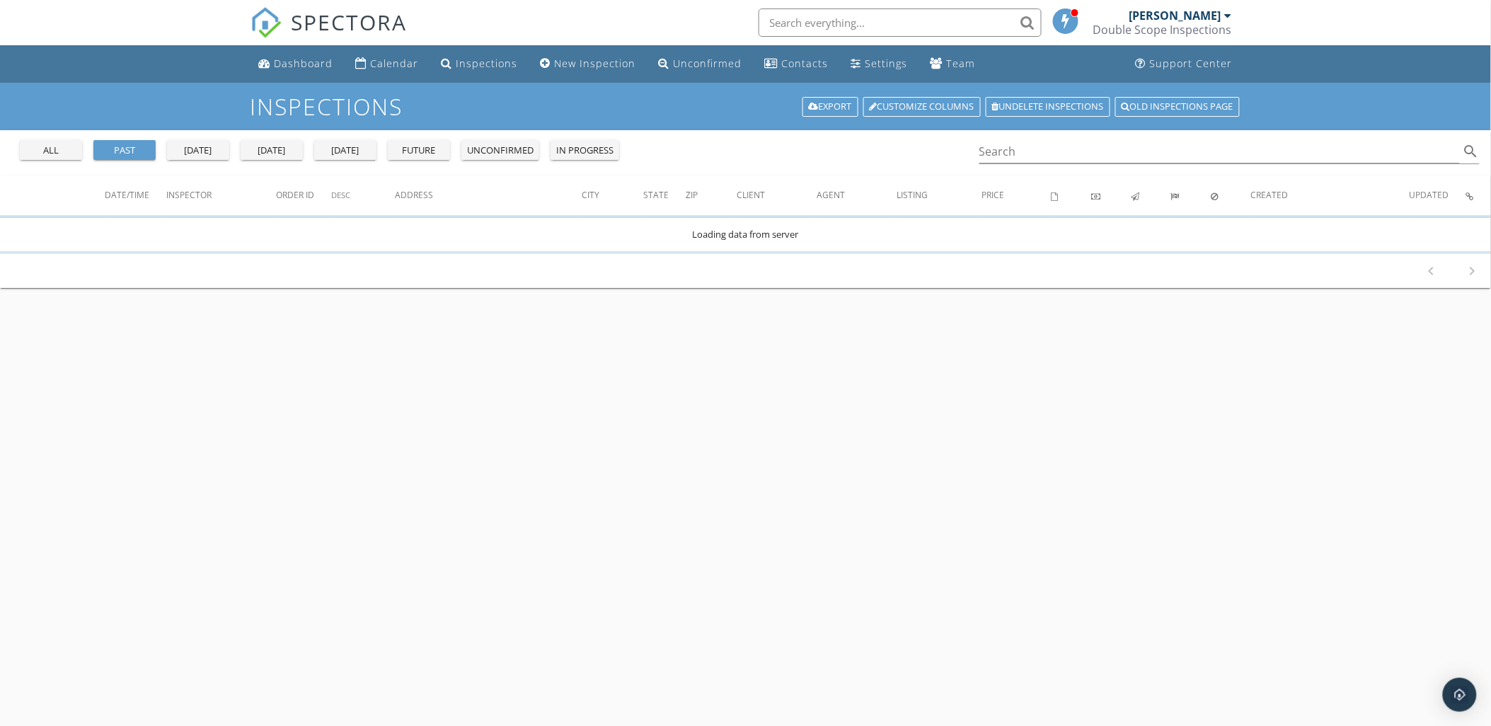
click at [1086, 166] on div "all past yesterday today tomorrow future unconfirmed in progress Search search" at bounding box center [745, 152] width 1491 height 45
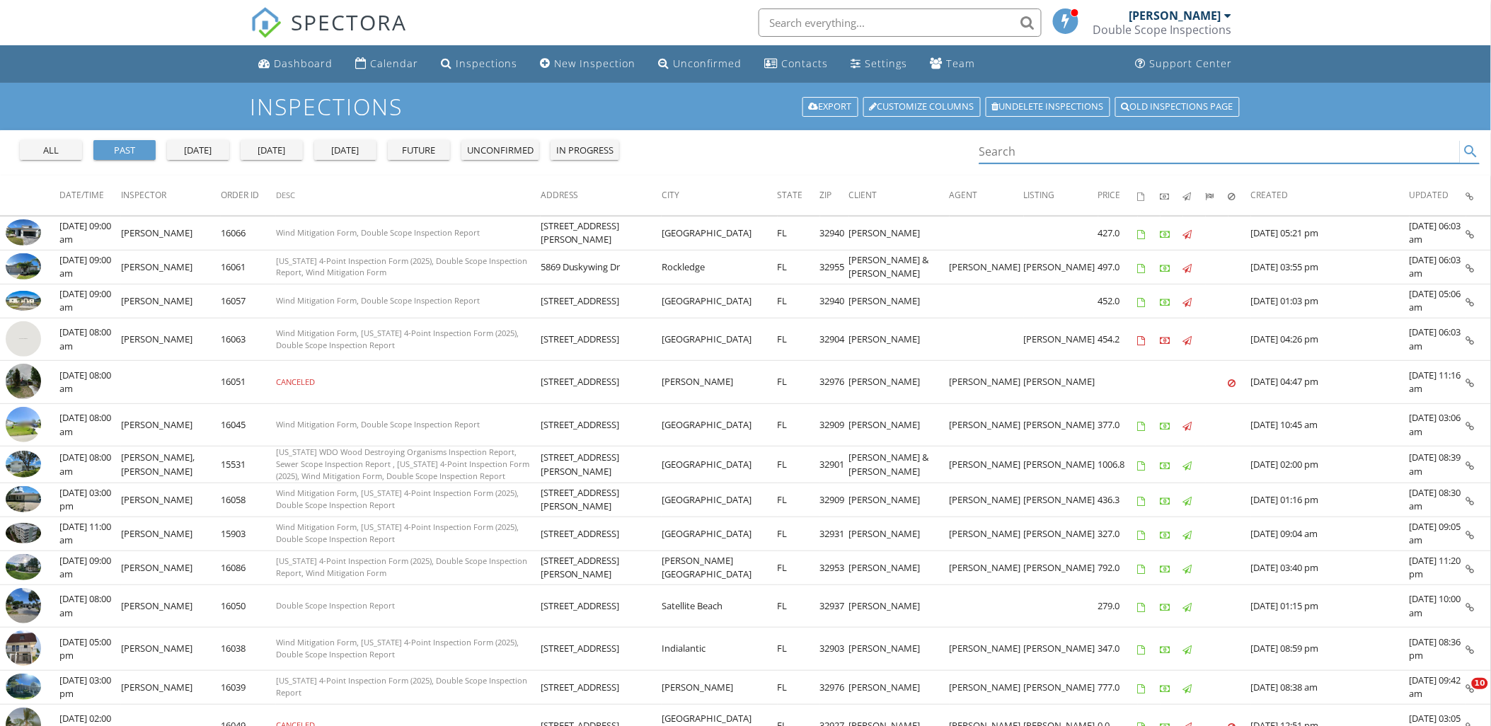
click at [1083, 159] on input "Search" at bounding box center [1220, 151] width 481 height 23
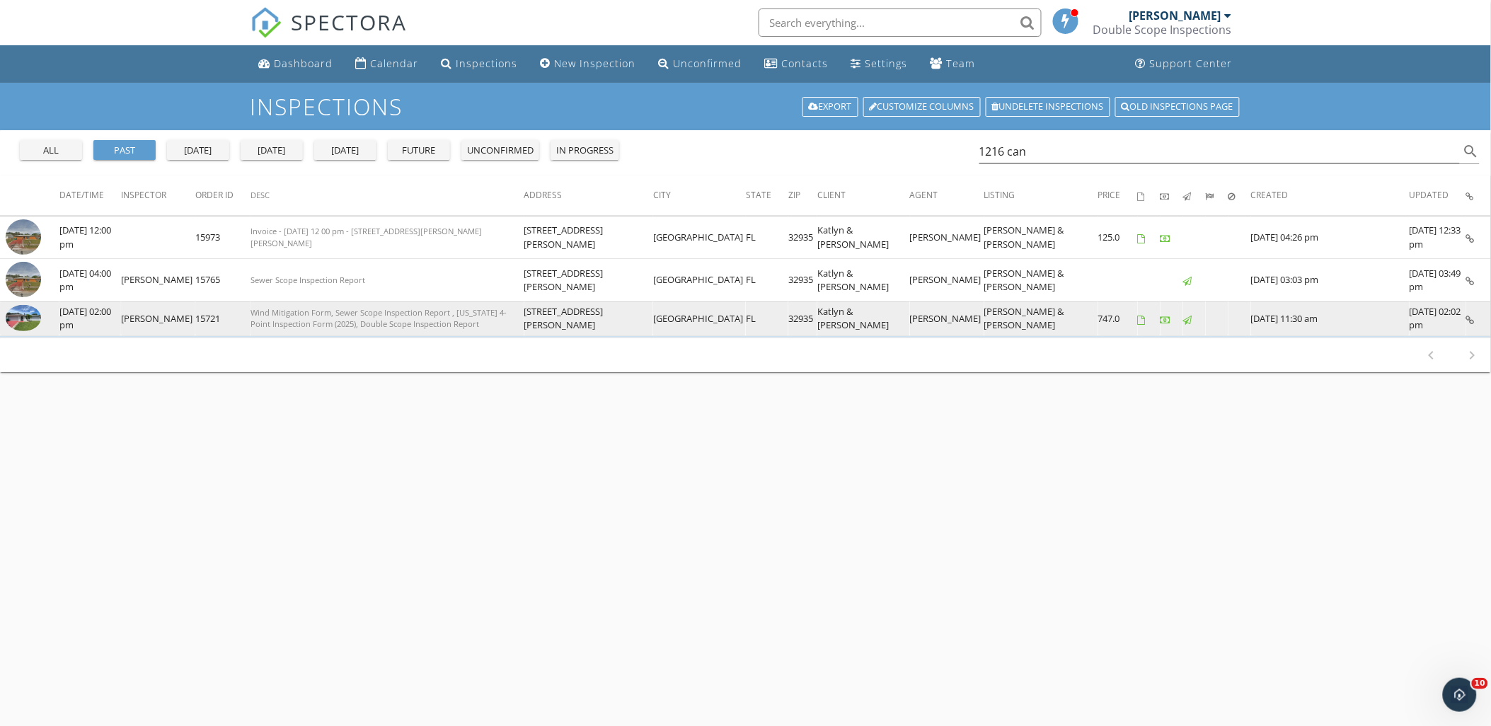
click at [1470, 320] on icon at bounding box center [1470, 320] width 8 height 9
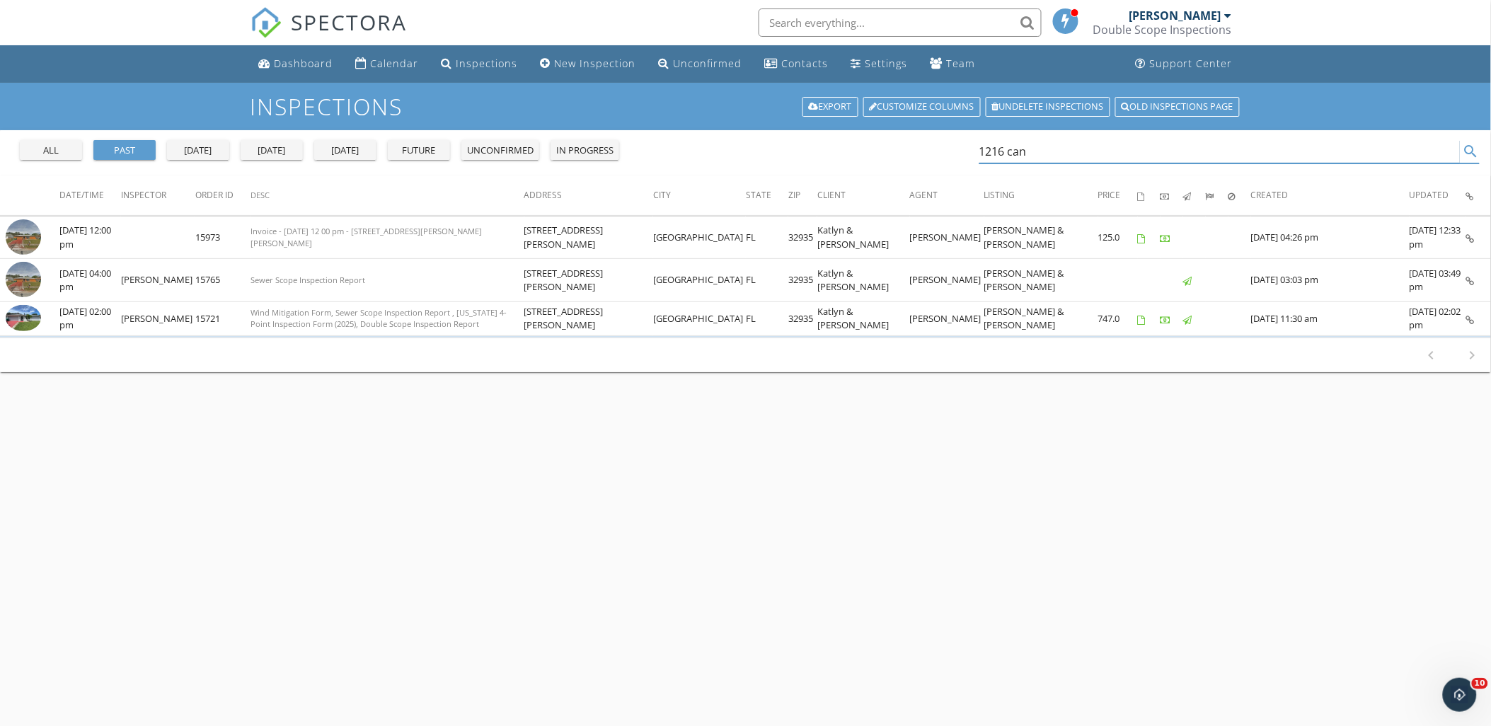
drag, startPoint x: 1077, startPoint y: 151, endPoint x: 890, endPoint y: 151, distance: 187.6
click at [890, 151] on div "all past yesterday today tomorrow future unconfirmed in progress 1216 can search" at bounding box center [745, 152] width 1491 height 45
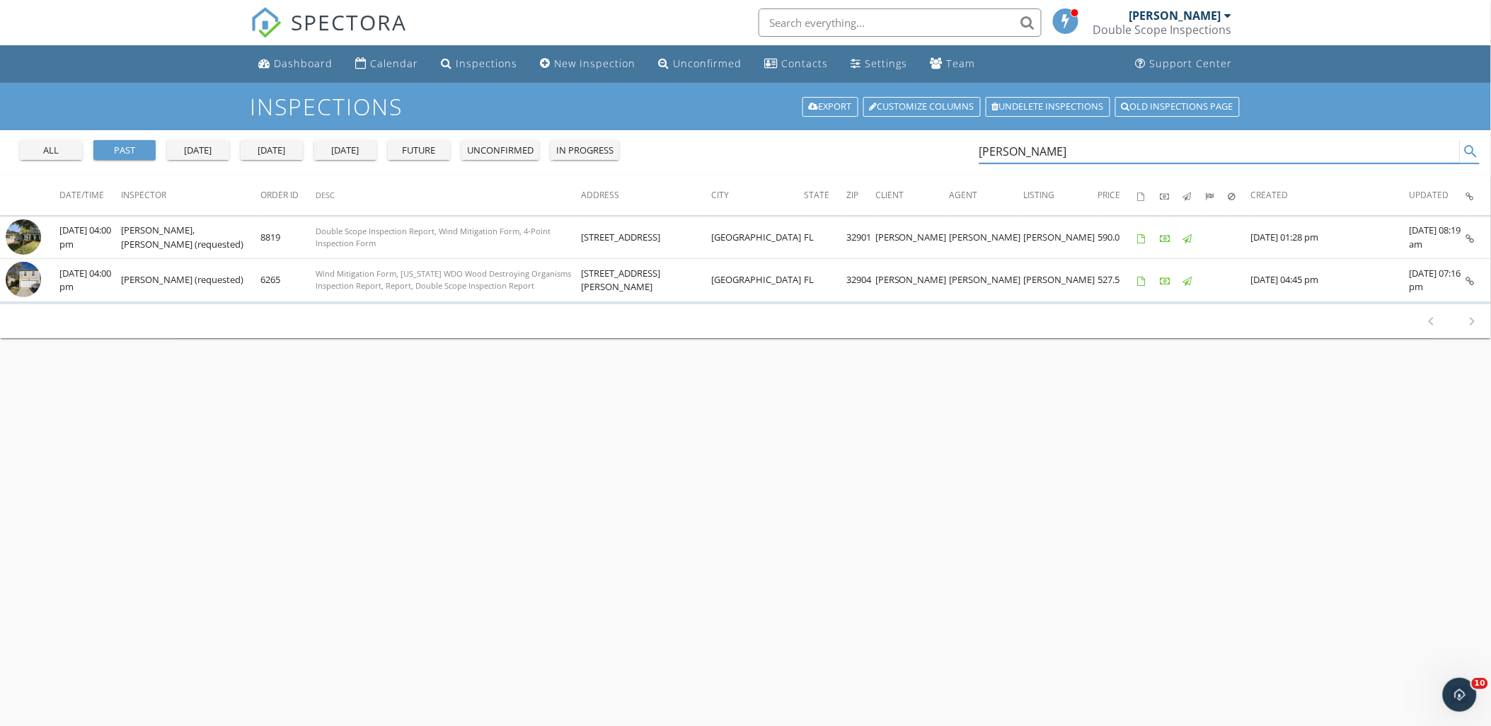
drag, startPoint x: 1111, startPoint y: 146, endPoint x: 947, endPoint y: 151, distance: 164.3
click at [947, 151] on div "all past yesterday today tomorrow future unconfirmed in progress Patricia Walth…" at bounding box center [745, 152] width 1491 height 45
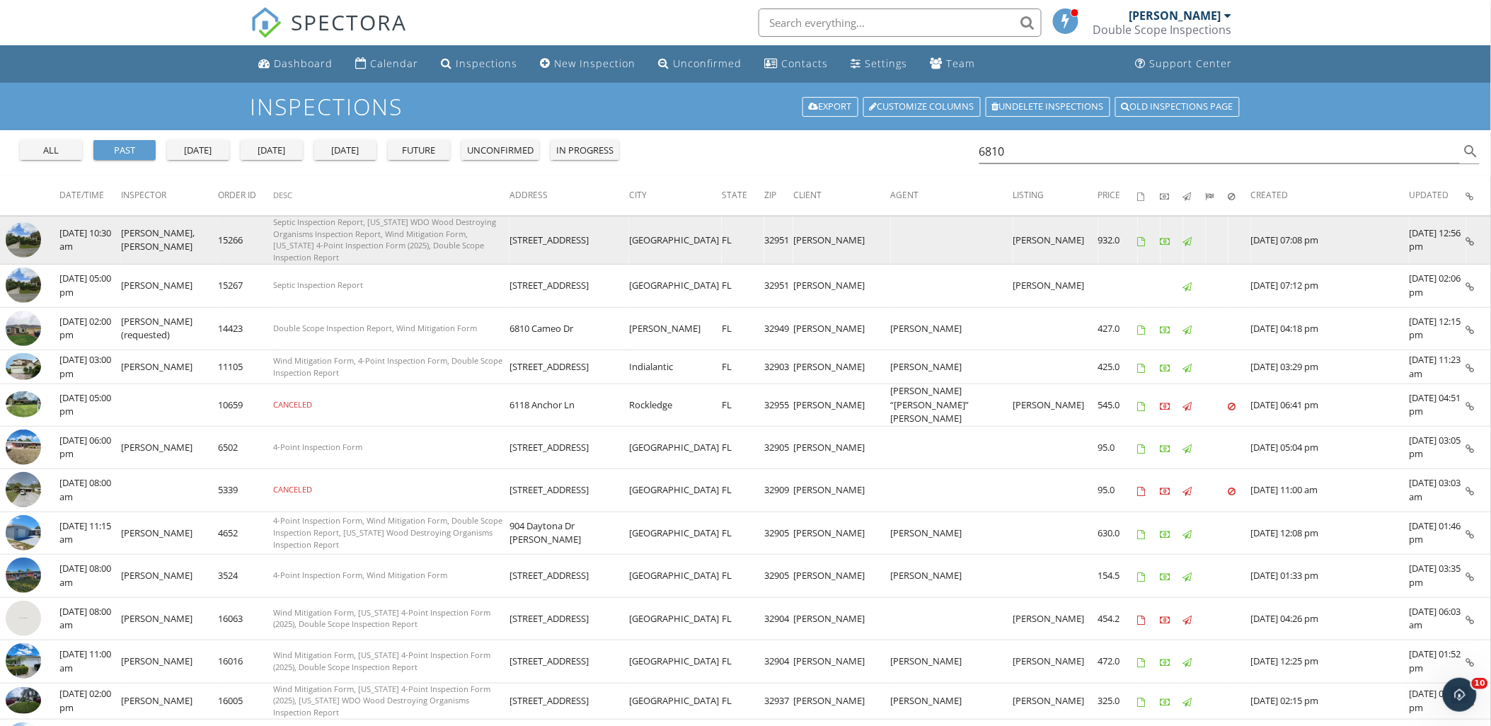
click at [1474, 237] on icon at bounding box center [1470, 241] width 8 height 9
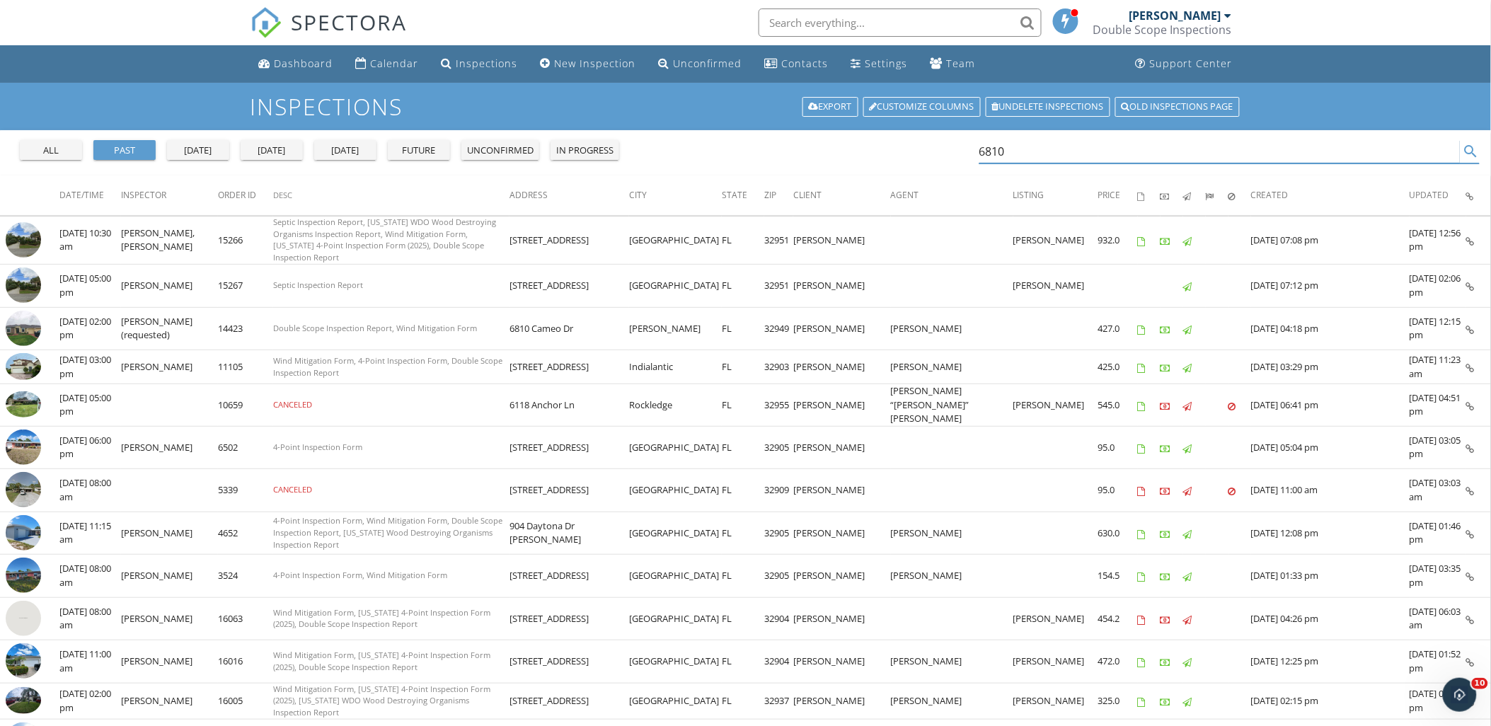
drag, startPoint x: 1095, startPoint y: 147, endPoint x: 928, endPoint y: 160, distance: 167.5
click at [929, 160] on div "all past yesterday today tomorrow future unconfirmed in progress 6810 search" at bounding box center [745, 152] width 1491 height 45
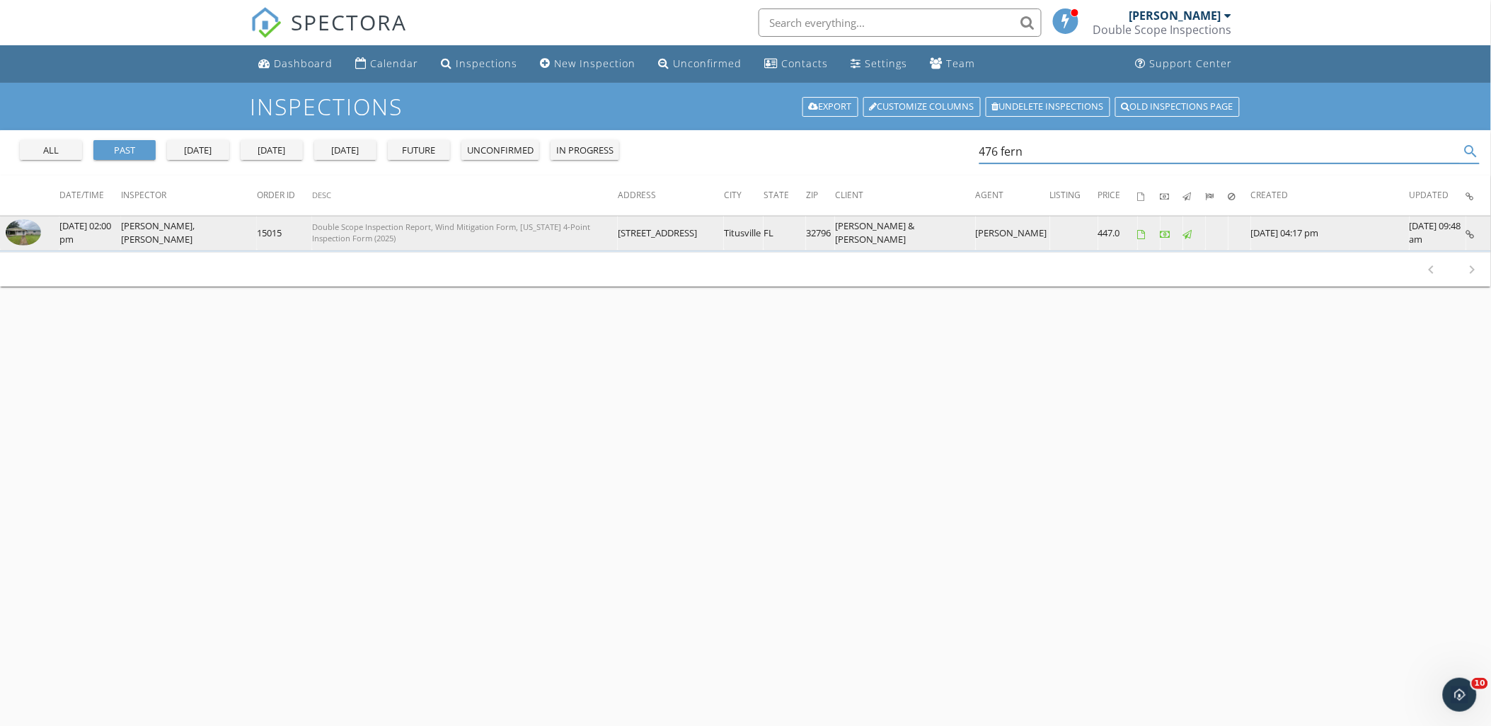
click at [1469, 232] on icon at bounding box center [1470, 234] width 8 height 9
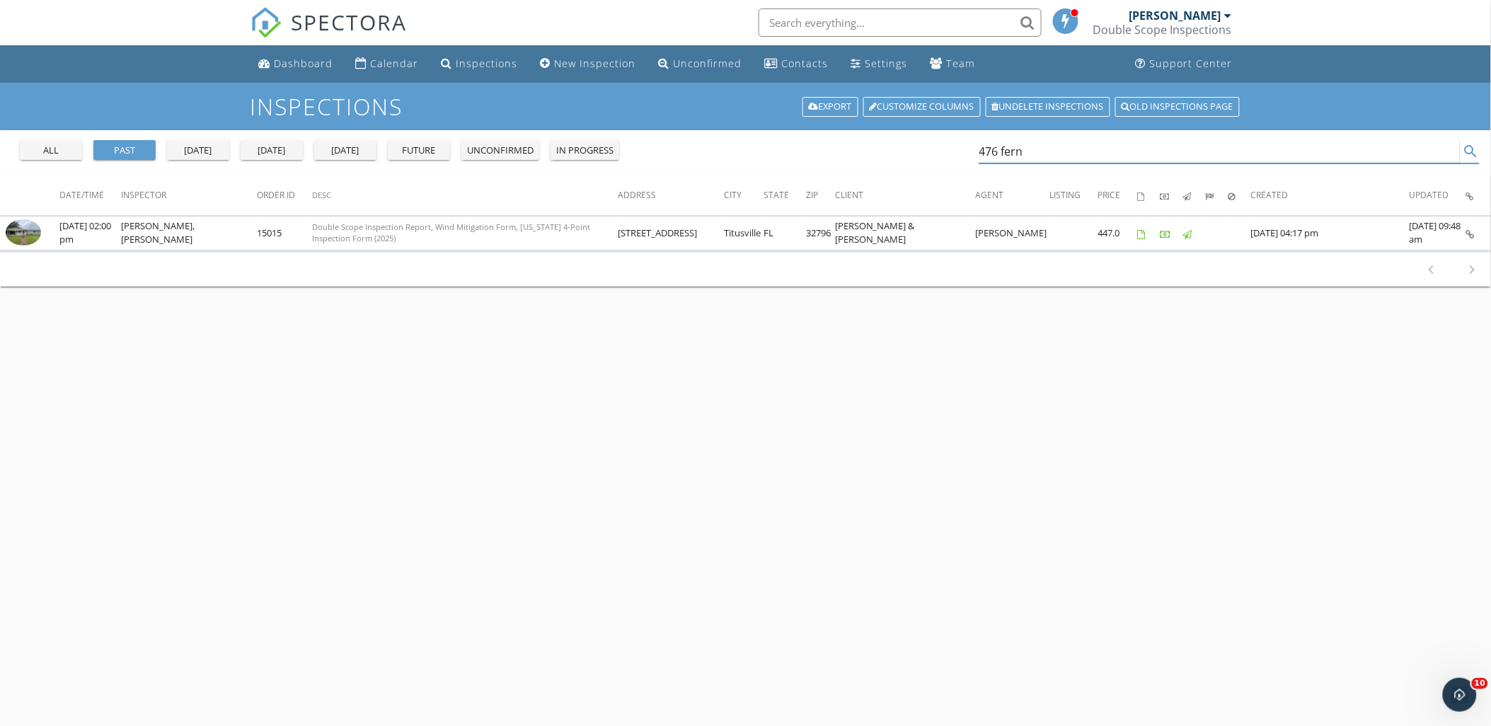
drag, startPoint x: 1057, startPoint y: 144, endPoint x: 914, endPoint y: 158, distance: 143.0
click at [914, 158] on div "all past yesterday today tomorrow future unconfirmed in progress 476 fern search" at bounding box center [745, 152] width 1491 height 45
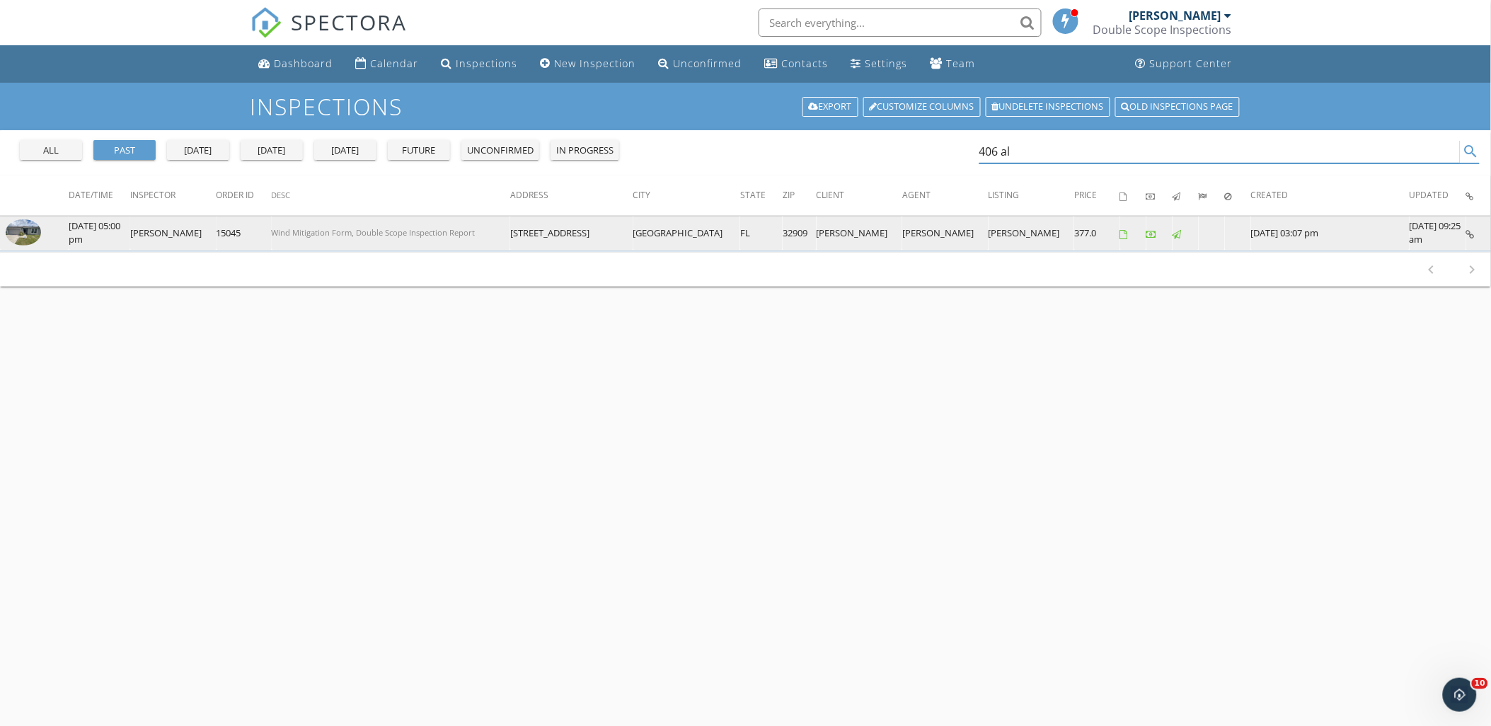
type input "406 al"
click at [1469, 236] on icon at bounding box center [1470, 234] width 8 height 9
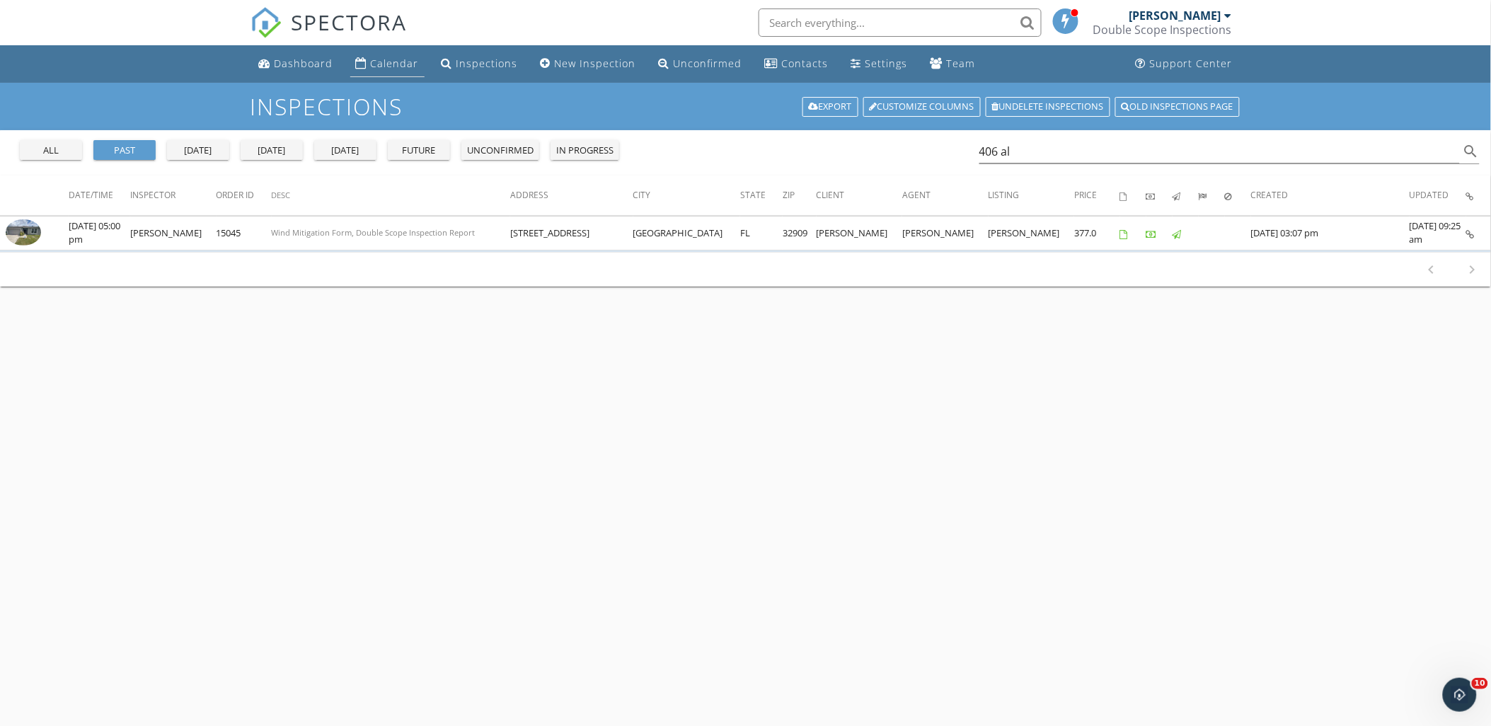
click at [393, 68] on div "Calendar" at bounding box center [395, 63] width 48 height 13
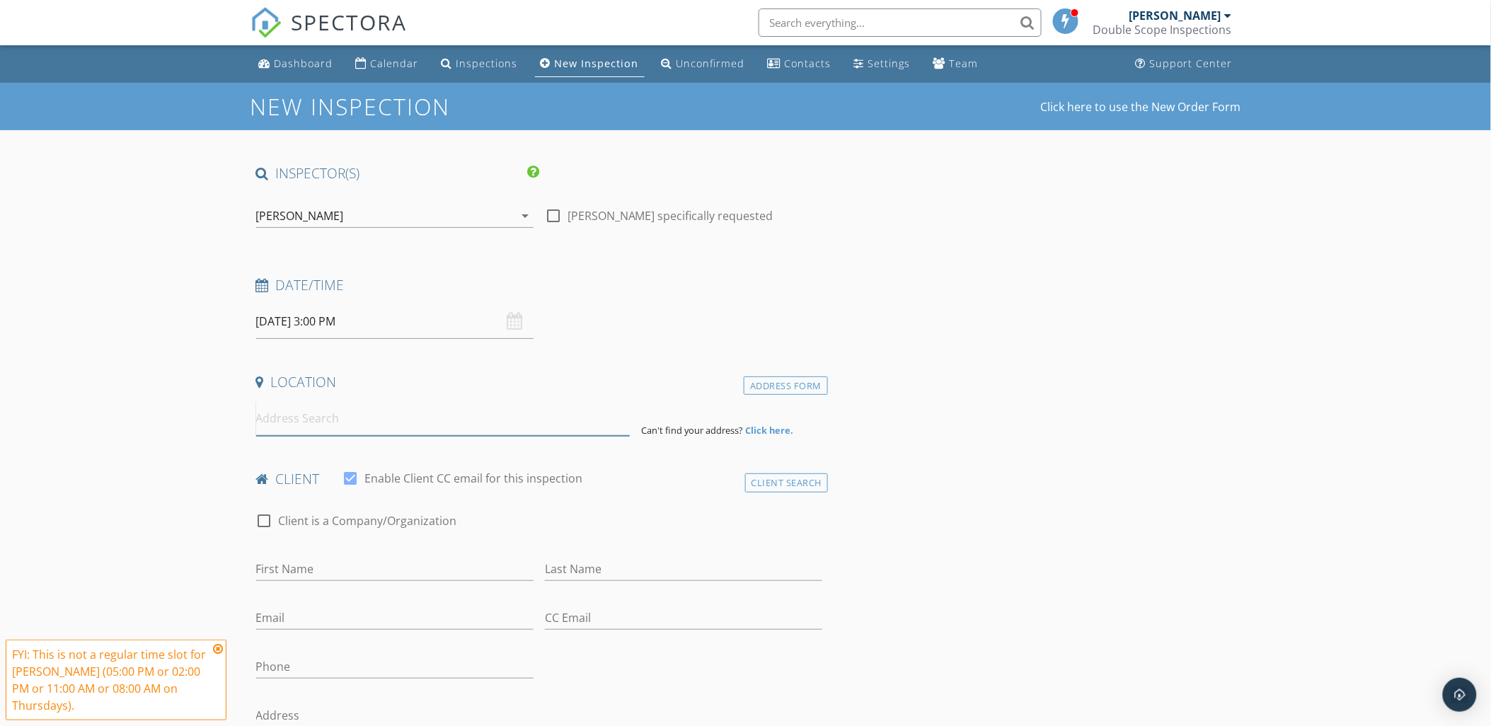
click at [336, 408] on input at bounding box center [443, 418] width 374 height 35
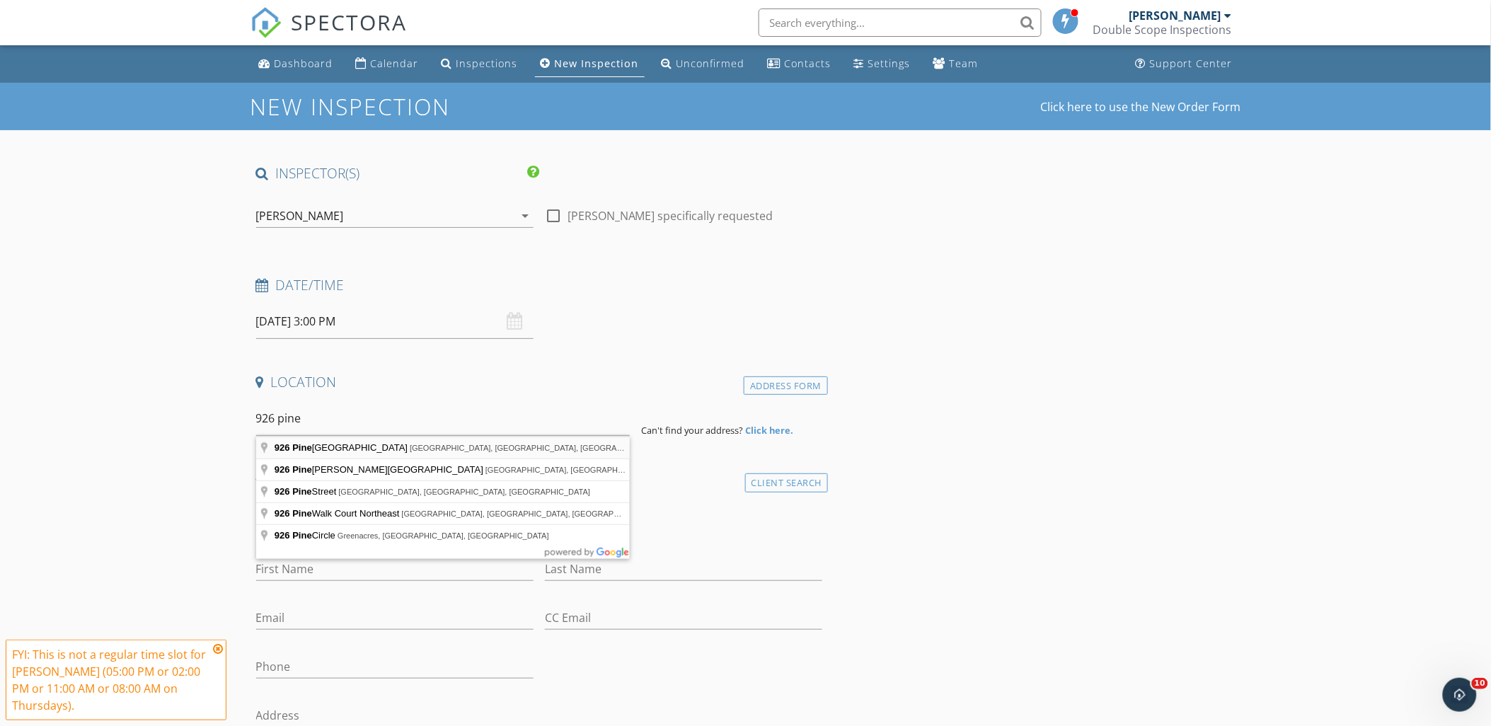
type input "[STREET_ADDRESS]"
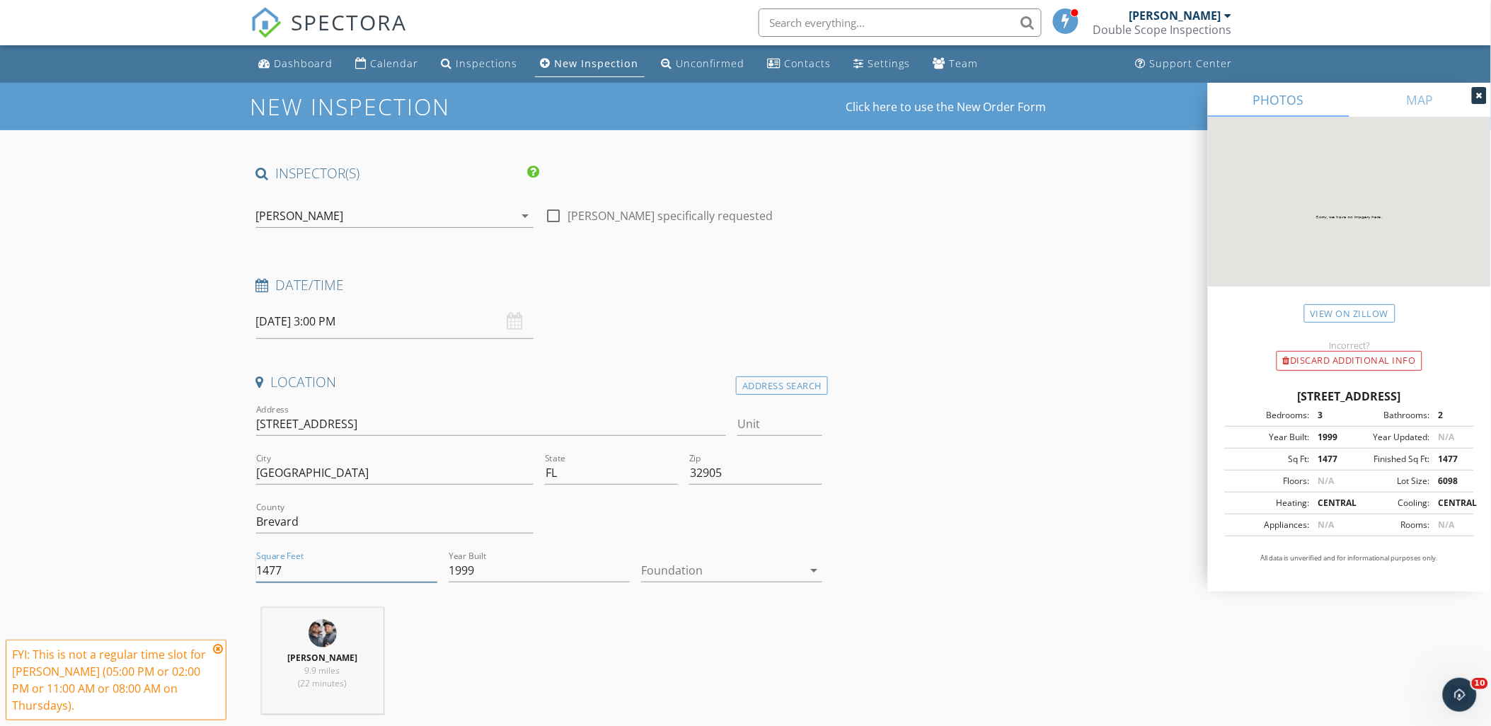
drag, startPoint x: 308, startPoint y: 563, endPoint x: 213, endPoint y: 567, distance: 94.9
type input "2055"
click at [782, 571] on div at bounding box center [721, 570] width 161 height 23
click at [705, 644] on div "Slab" at bounding box center [732, 644] width 159 height 17
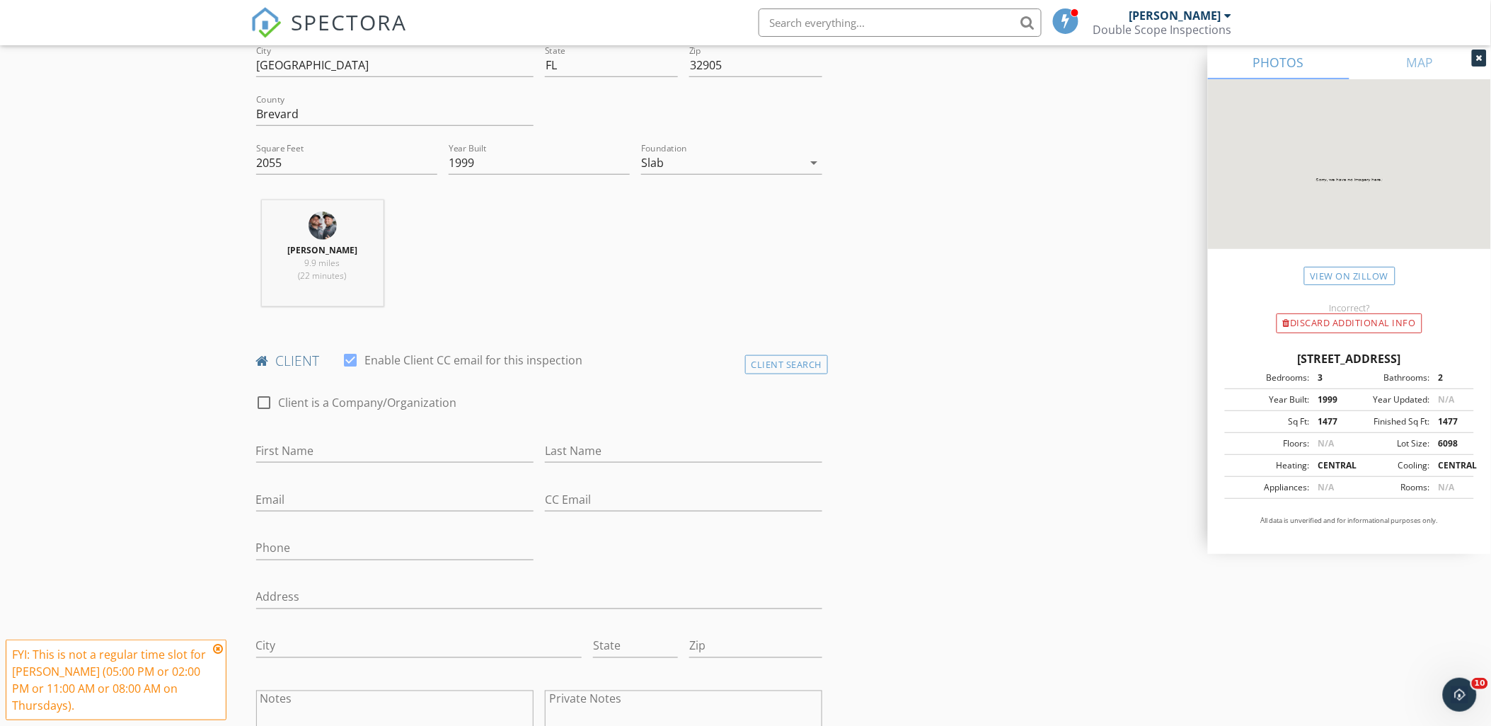
scroll to position [550, 0]
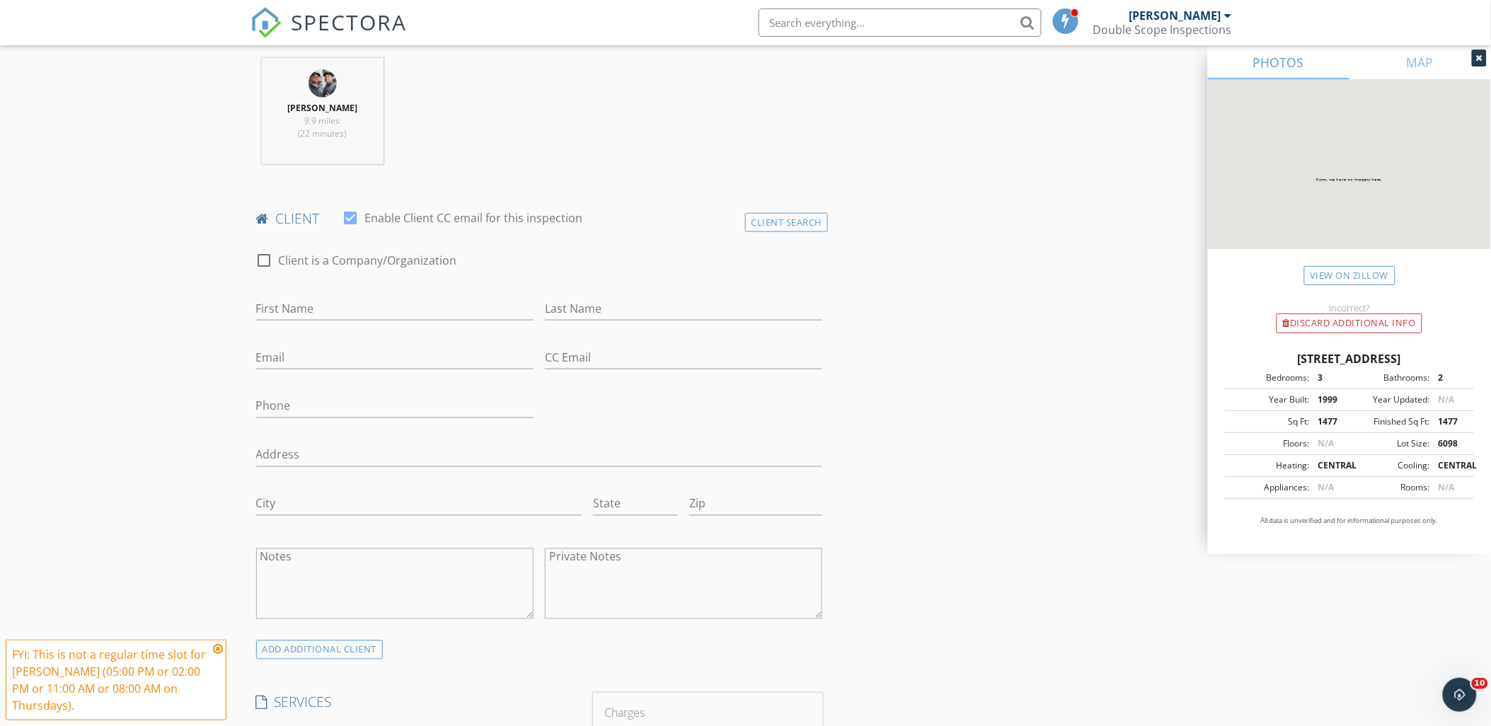
click at [218, 653] on icon at bounding box center [218, 648] width 10 height 11
click at [320, 309] on input "First Name" at bounding box center [394, 308] width 277 height 23
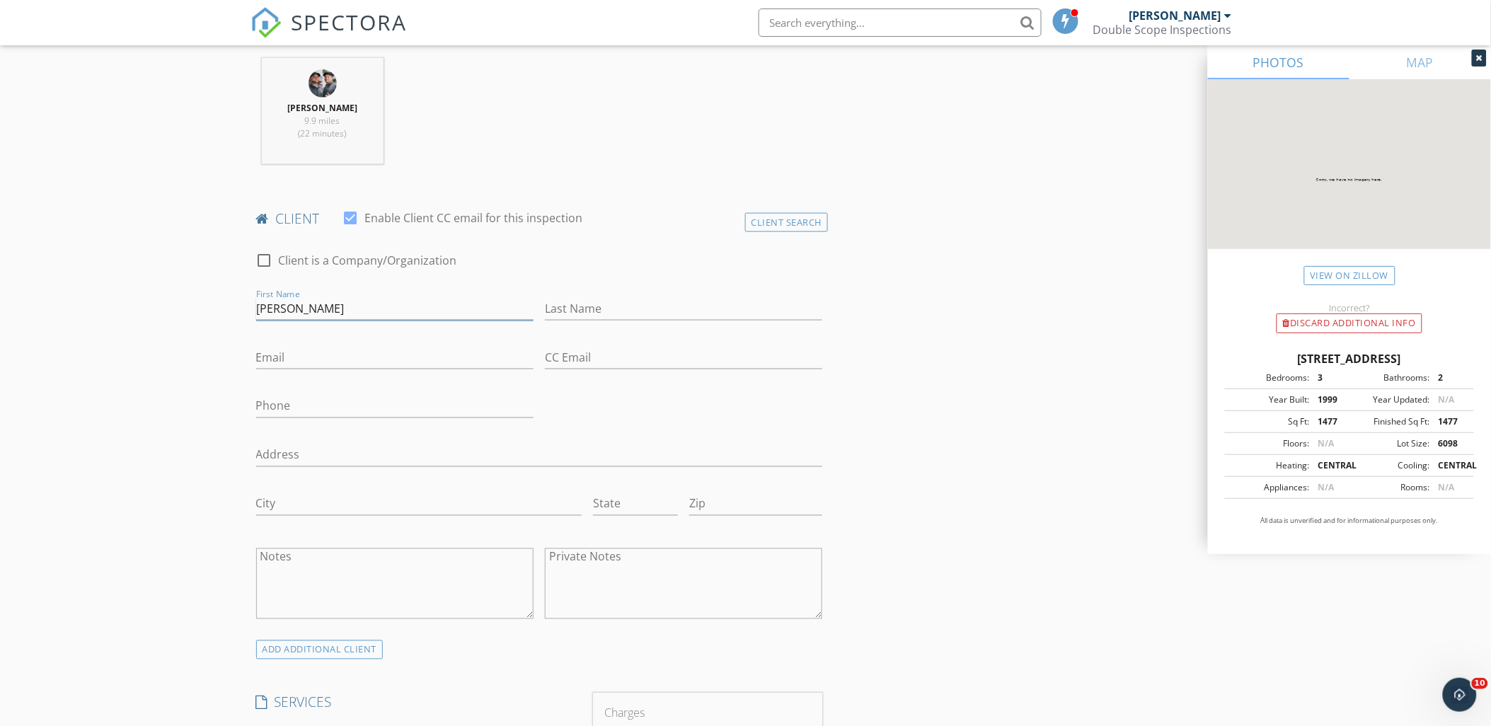
type input "[PERSON_NAME]"
click at [321, 308] on input "[PERSON_NAME]" at bounding box center [394, 308] width 277 height 23
click at [286, 315] on input "[PERSON_NAME] & [PERSON_NAME]" at bounding box center [394, 308] width 277 height 23
type input "[PERSON_NAME] & [PERSON_NAME]"
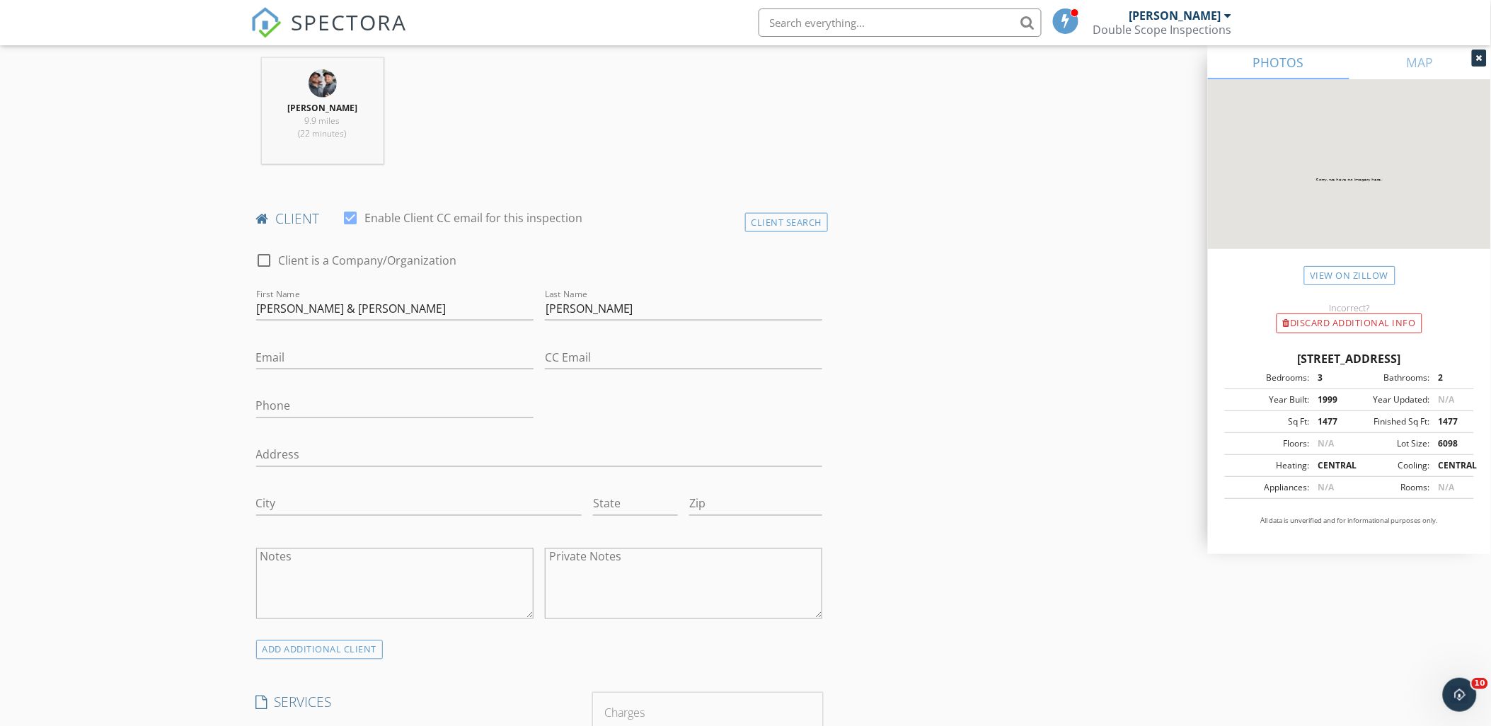
click at [316, 348] on input "Email" at bounding box center [394, 357] width 277 height 23
type input "[EMAIL_ADDRESS][DOMAIN_NAME]"
click at [614, 360] on input "CC Email" at bounding box center [683, 357] width 277 height 23
type input "[EMAIL_ADDRESS][DOMAIN_NAME]"
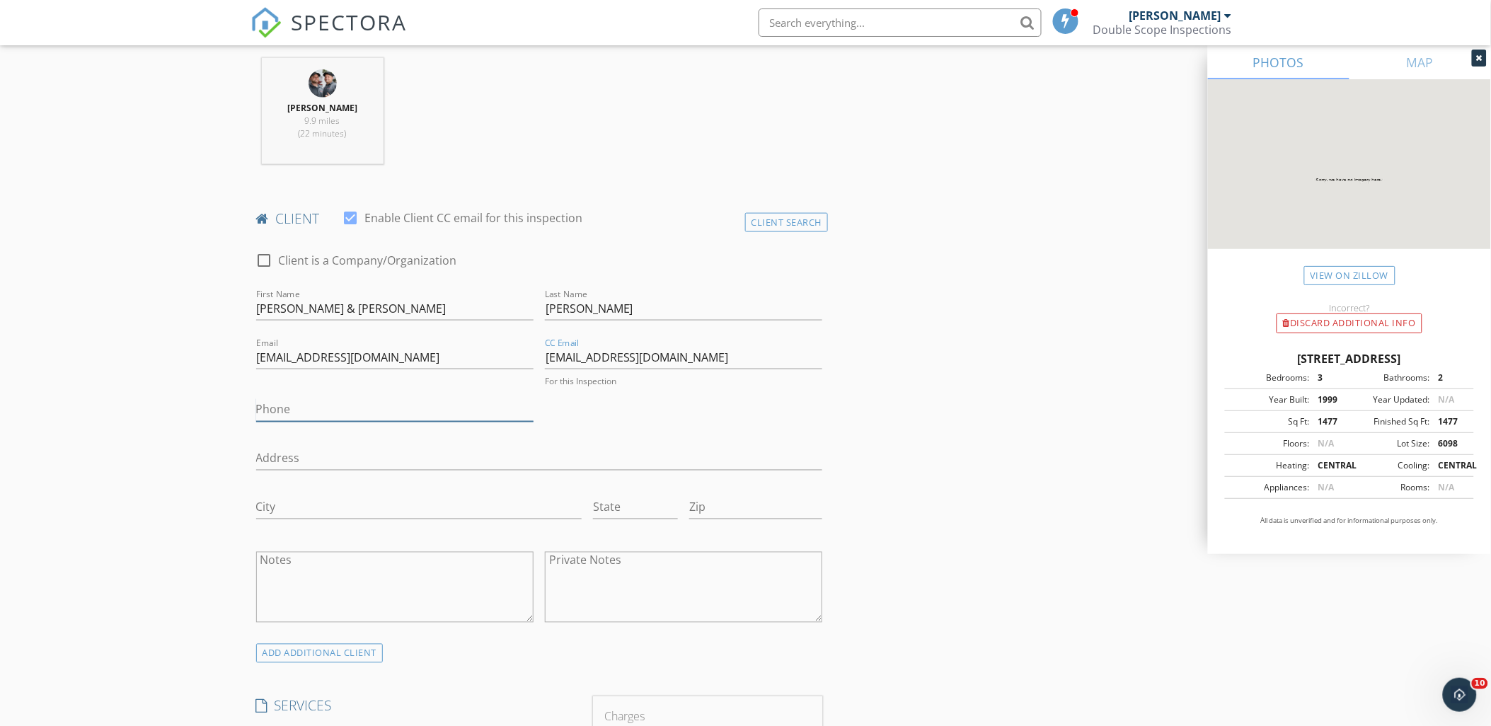
click at [263, 399] on input "Phone" at bounding box center [394, 409] width 277 height 23
type input "[PHONE_NUMBER]"
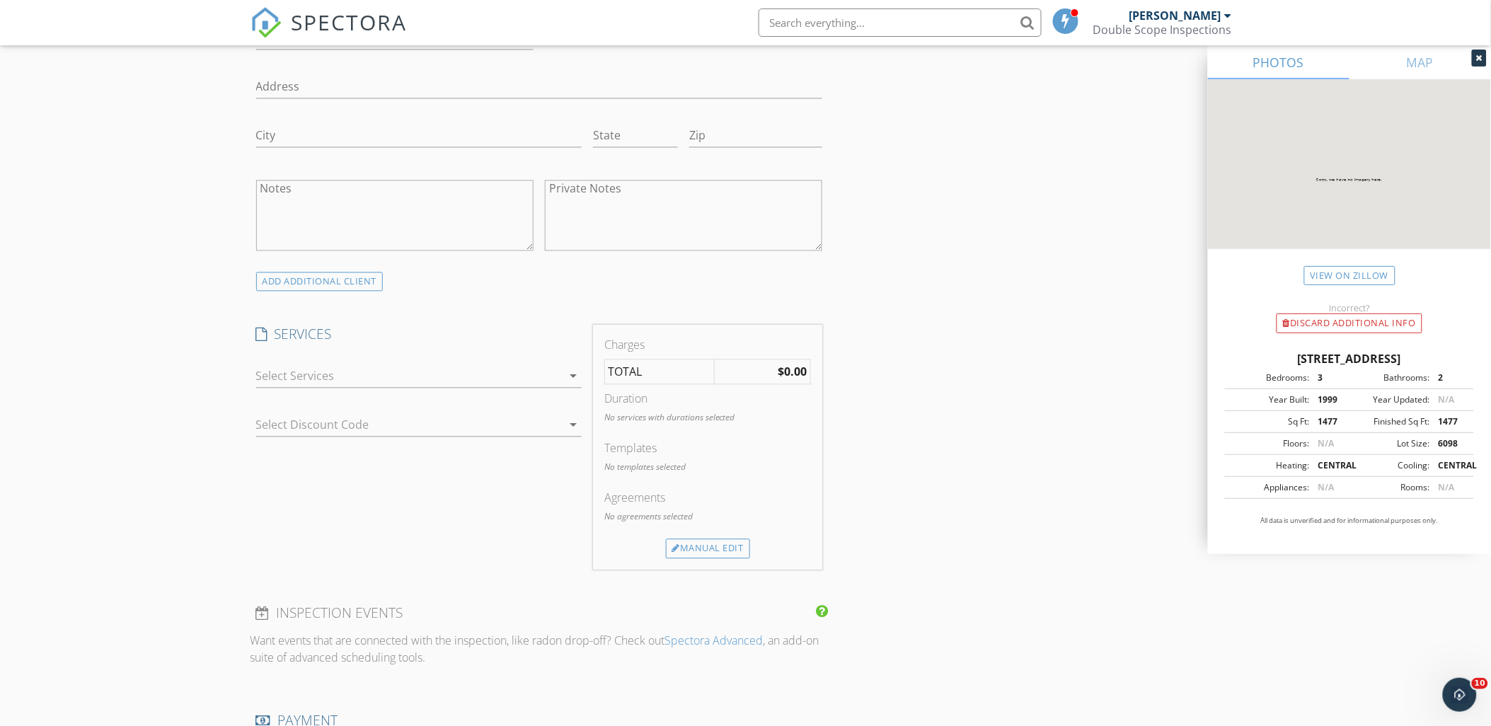
scroll to position [943, 0]
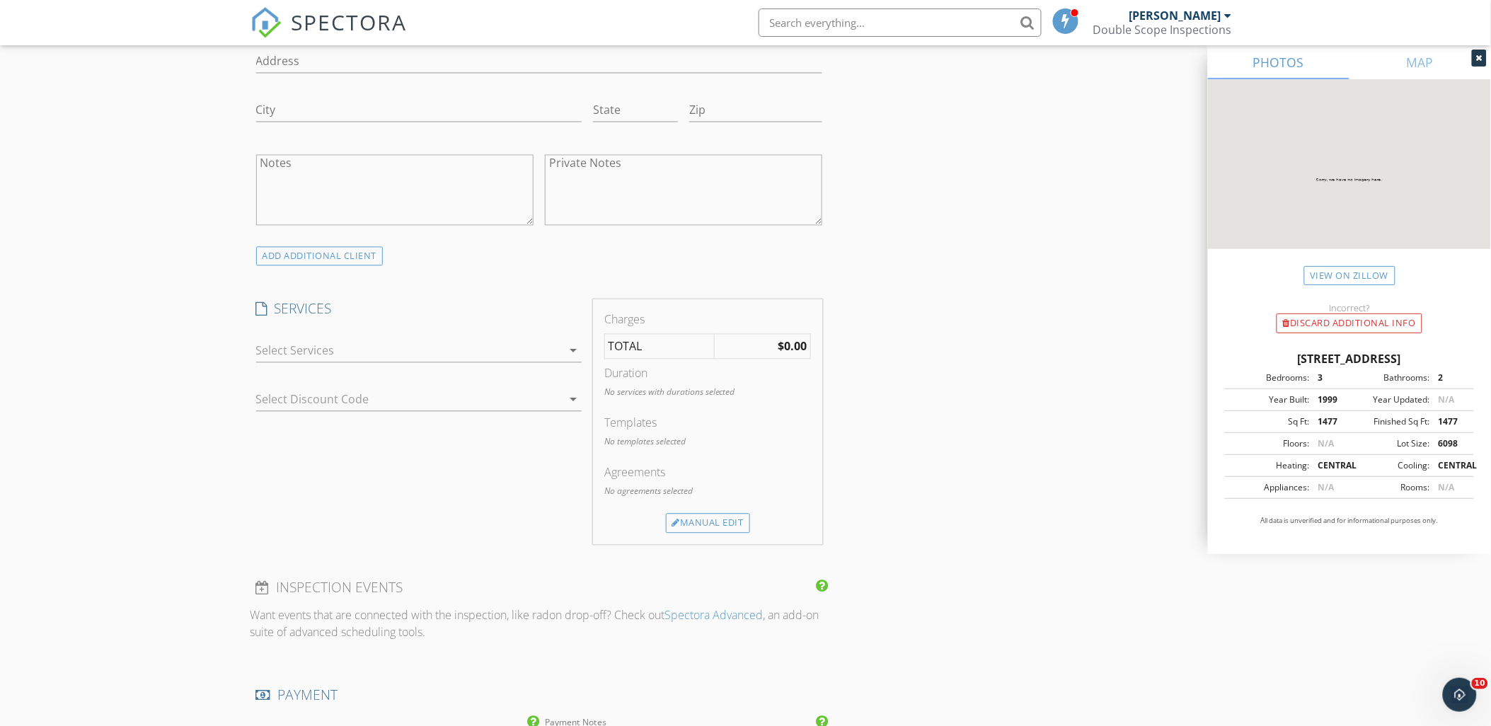
click at [312, 356] on div at bounding box center [409, 351] width 306 height 23
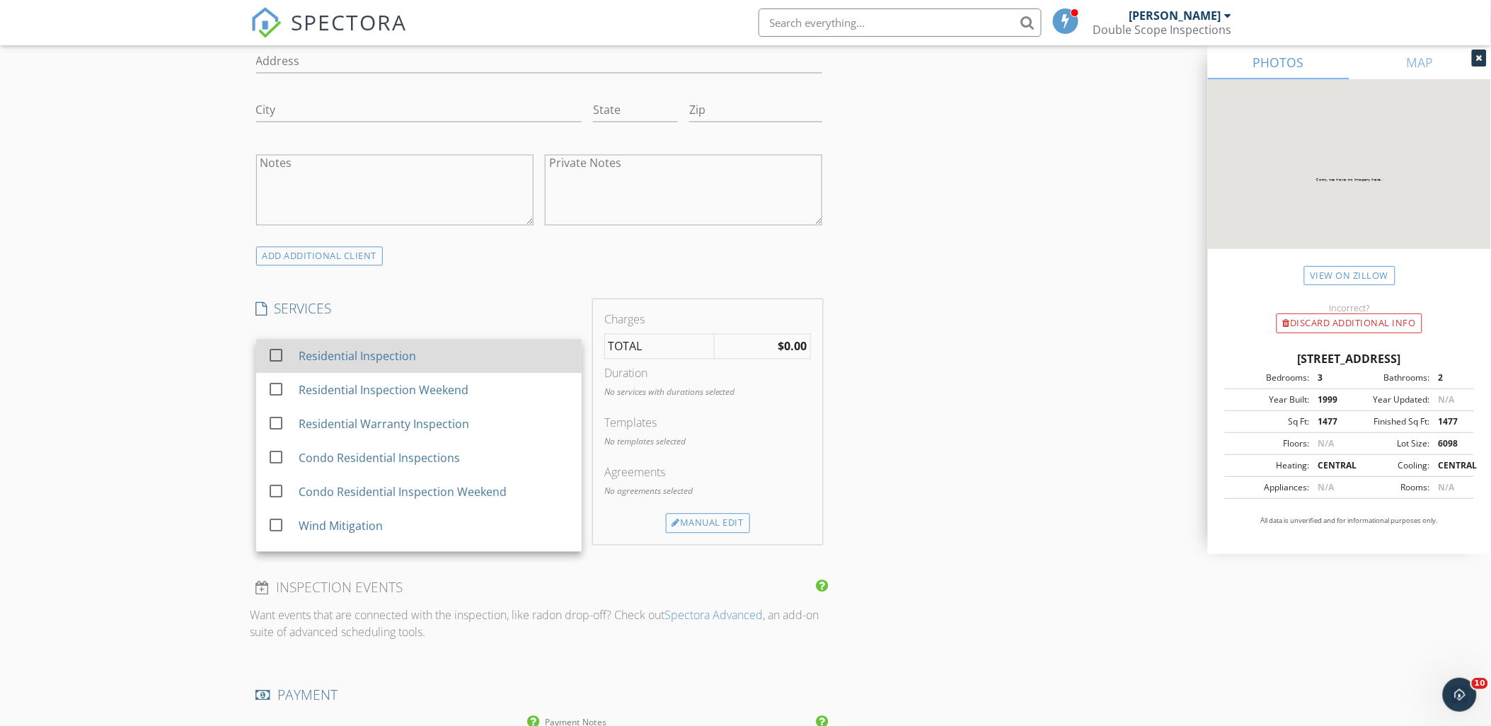
click at [312, 355] on div "Residential Inspection" at bounding box center [356, 356] width 117 height 17
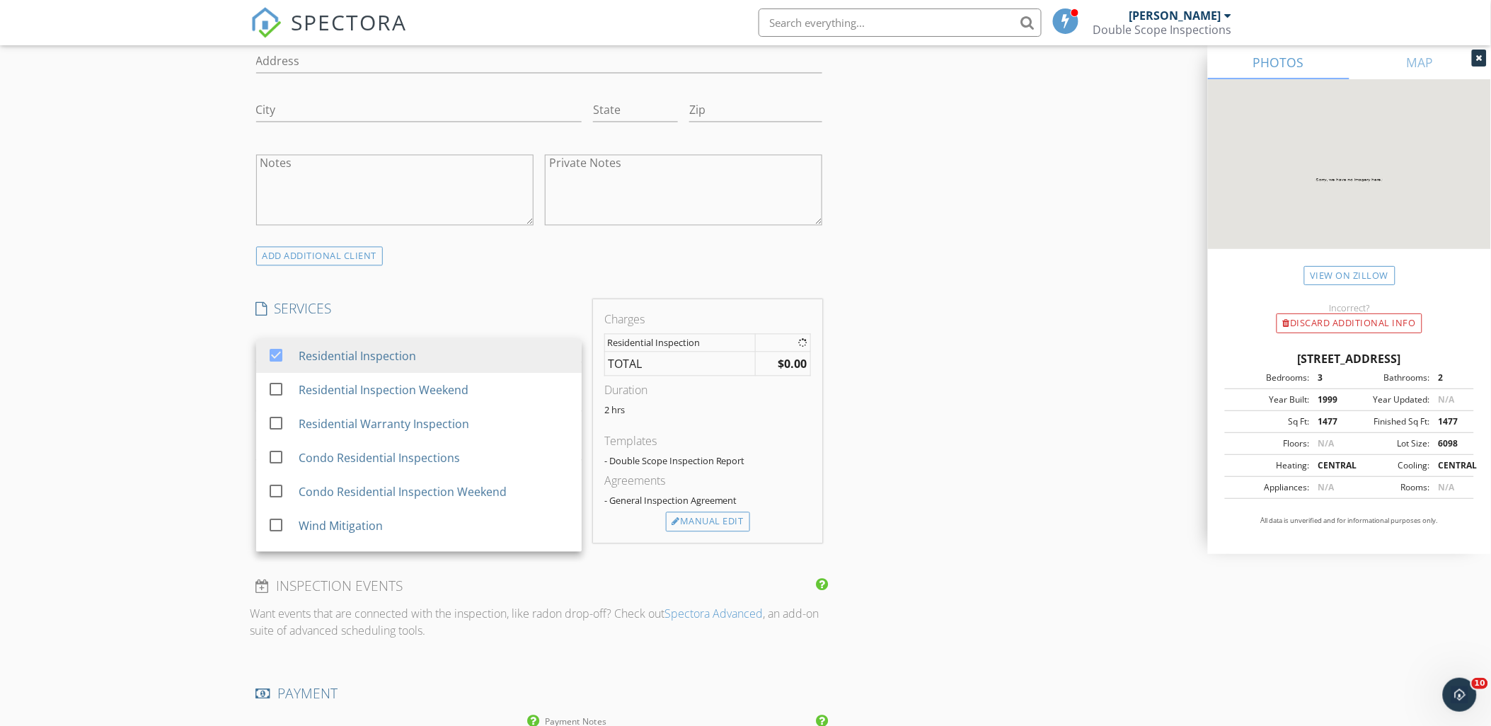
click at [113, 401] on div "New Inspection Click here to use the New Order Form INSPECTOR(S) check_box_outl…" at bounding box center [745, 478] width 1491 height 2678
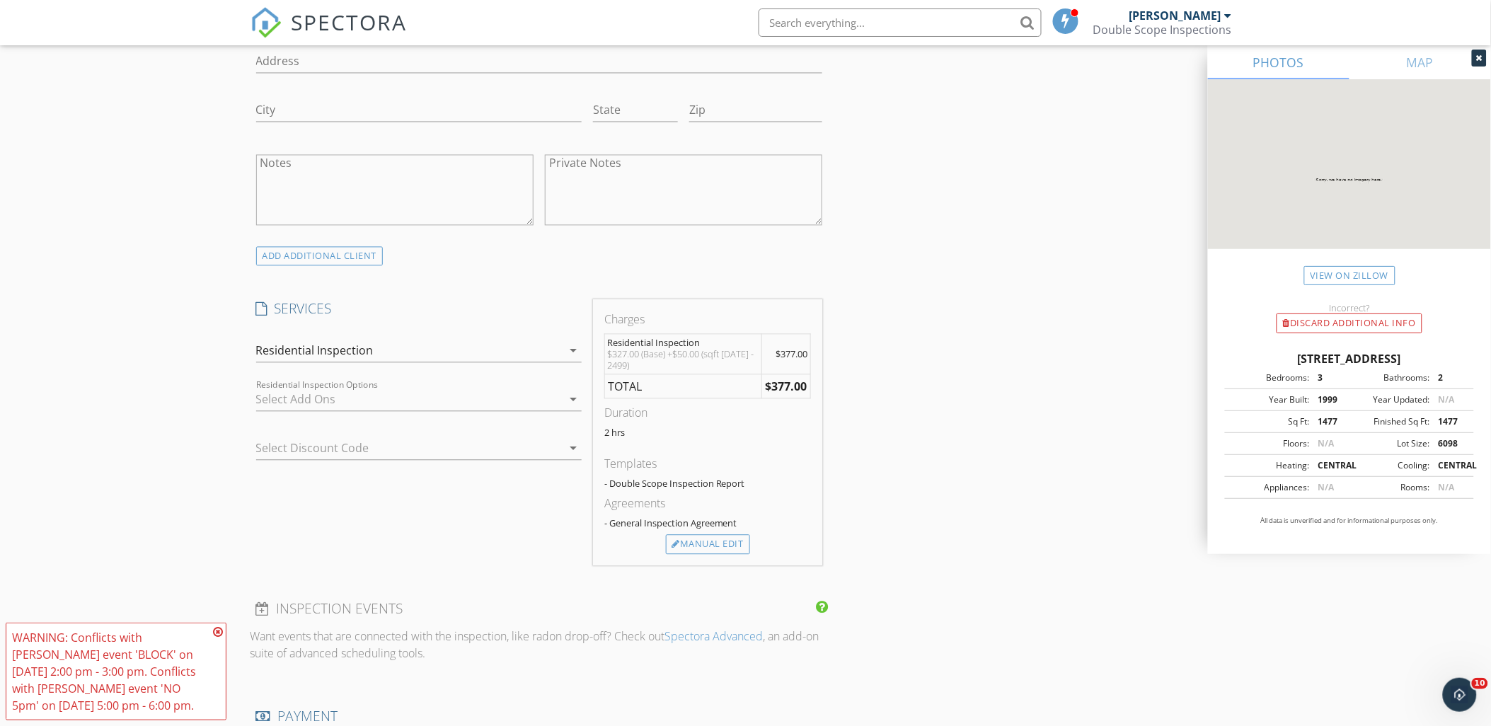
click at [303, 397] on div at bounding box center [409, 400] width 306 height 23
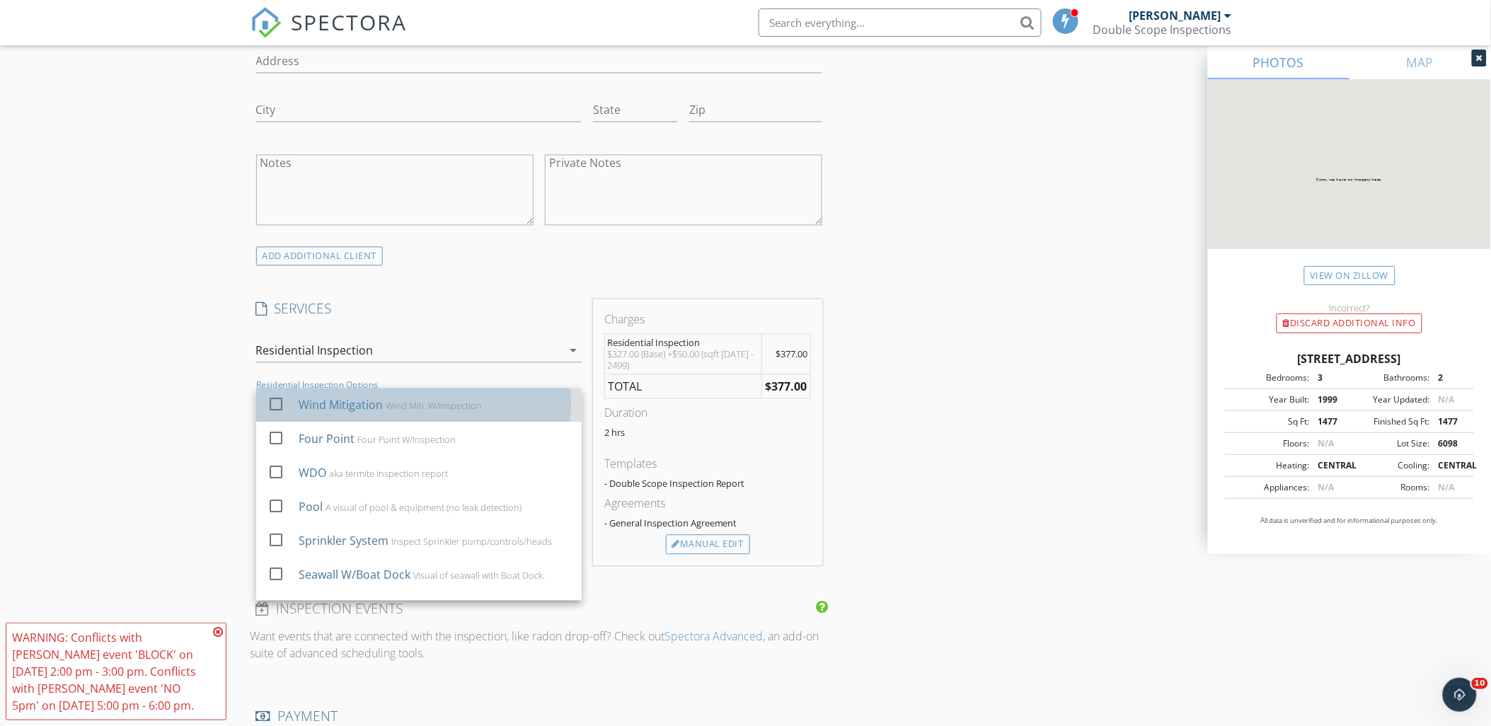
click at [306, 413] on div "Wind Mitigation" at bounding box center [340, 405] width 84 height 17
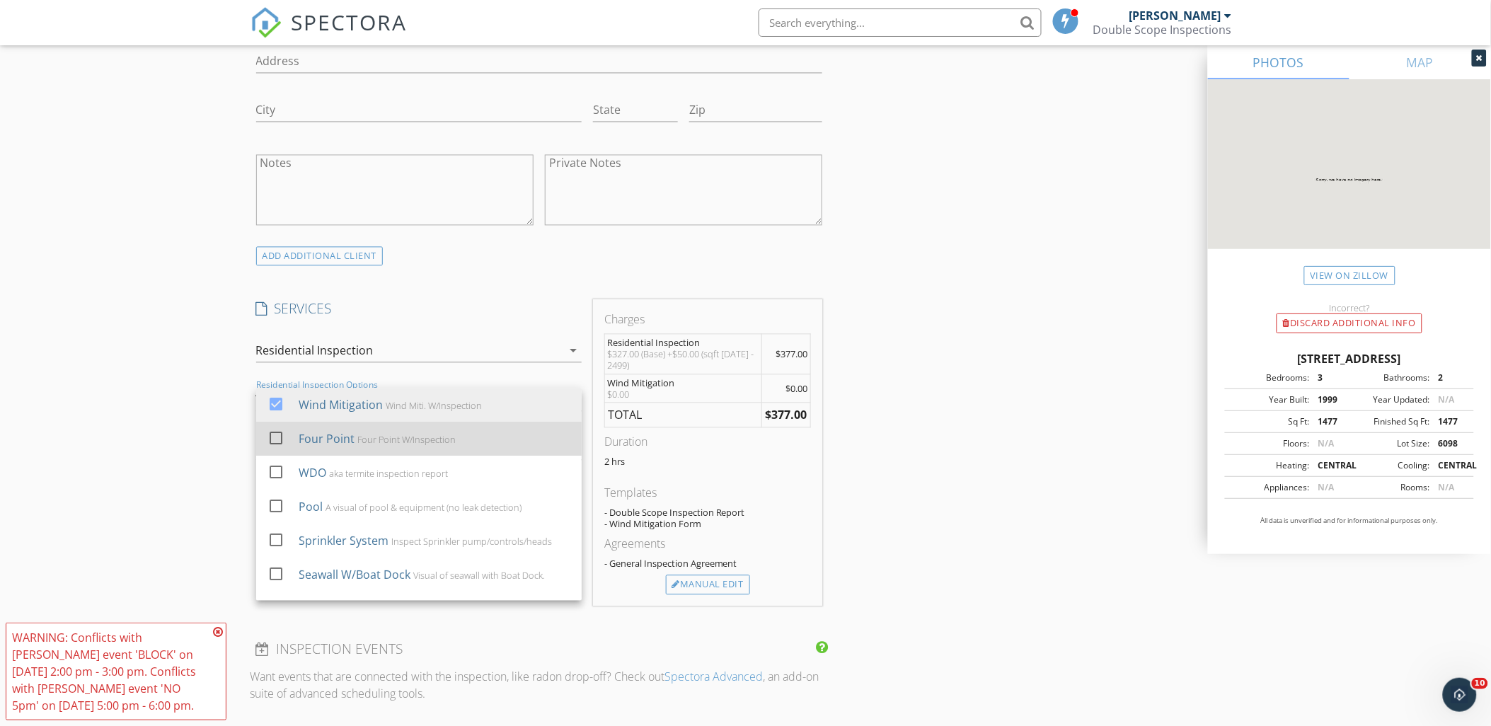
click at [282, 449] on div at bounding box center [279, 451] width 23 height 8
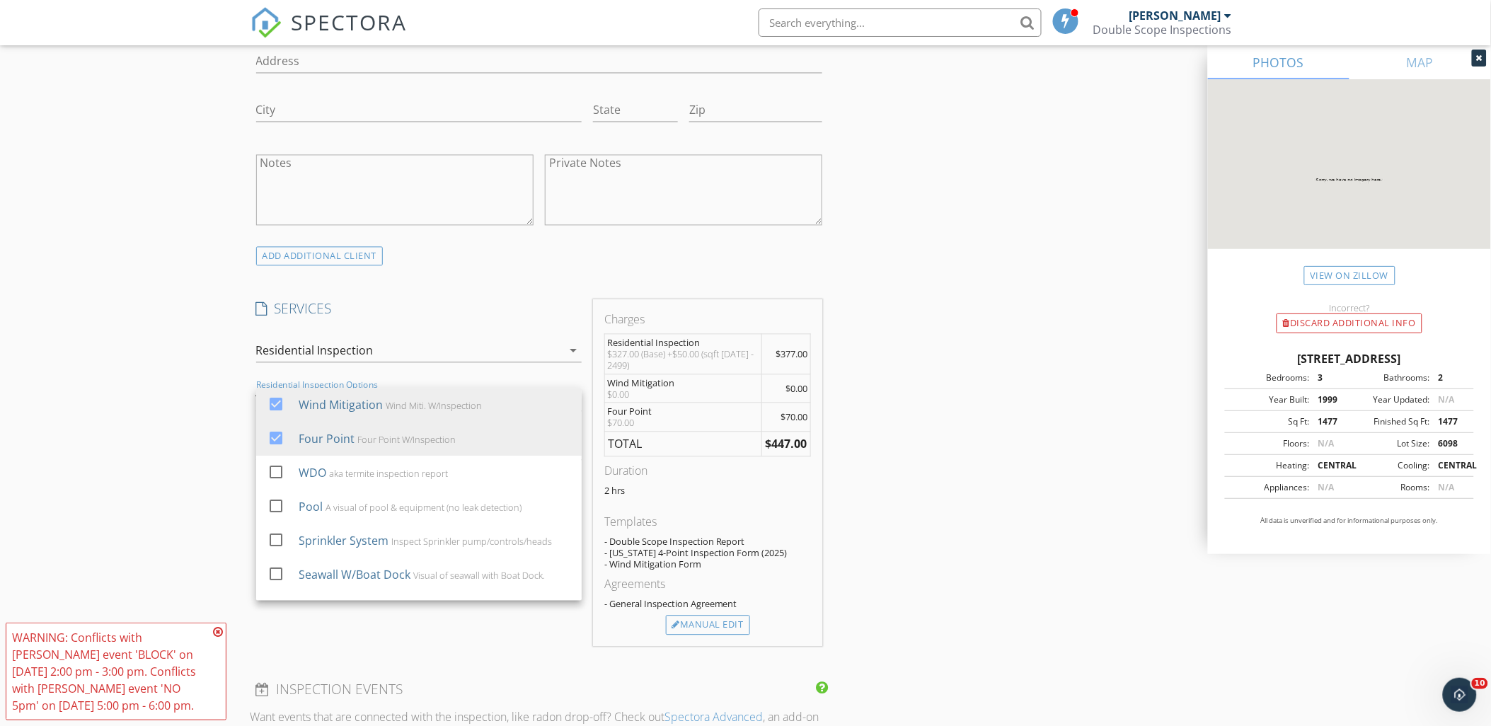
drag, startPoint x: 134, startPoint y: 450, endPoint x: 142, endPoint y: 486, distance: 36.1
click at [133, 451] on div "New Inspection Click here to use the New Order Form INSPECTOR(S) check_box_outl…" at bounding box center [745, 529] width 1491 height 2781
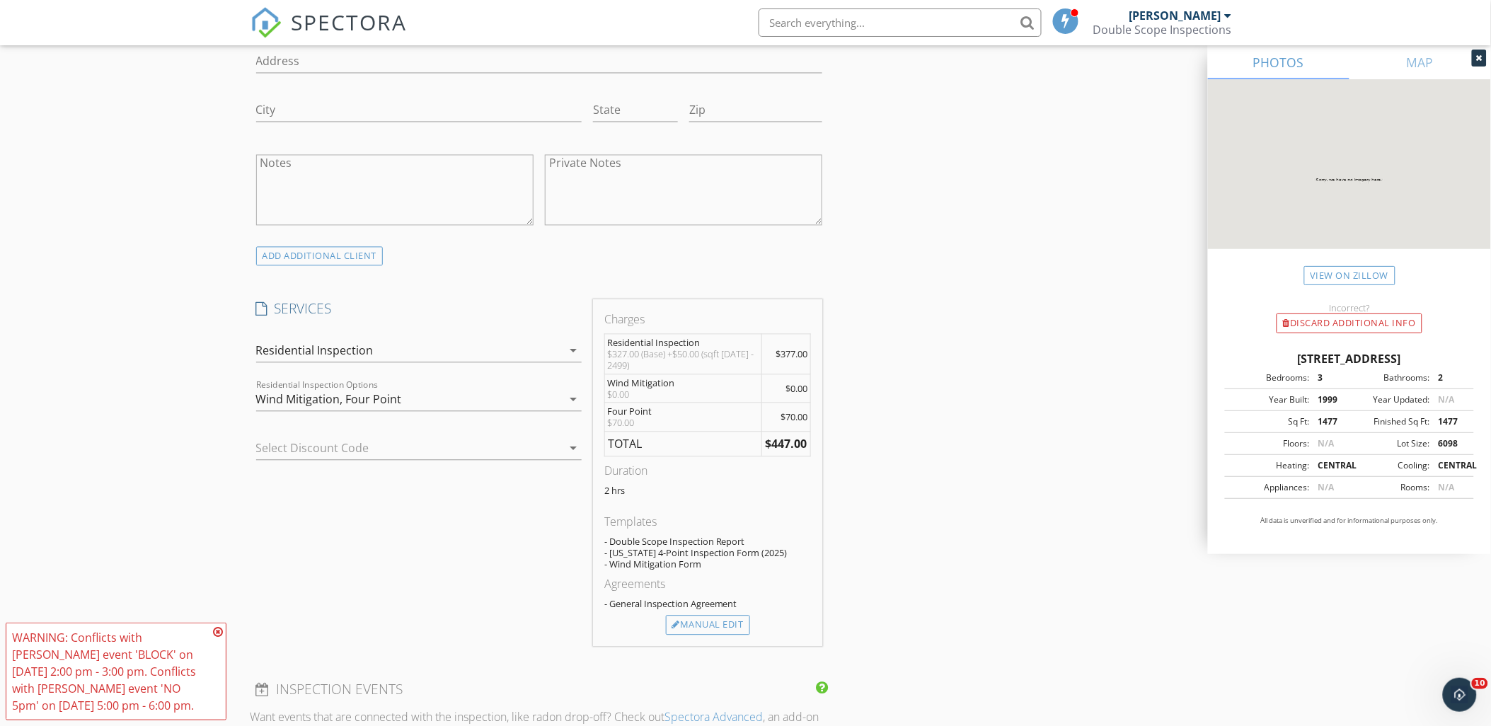
click at [218, 626] on icon at bounding box center [218, 631] width 10 height 11
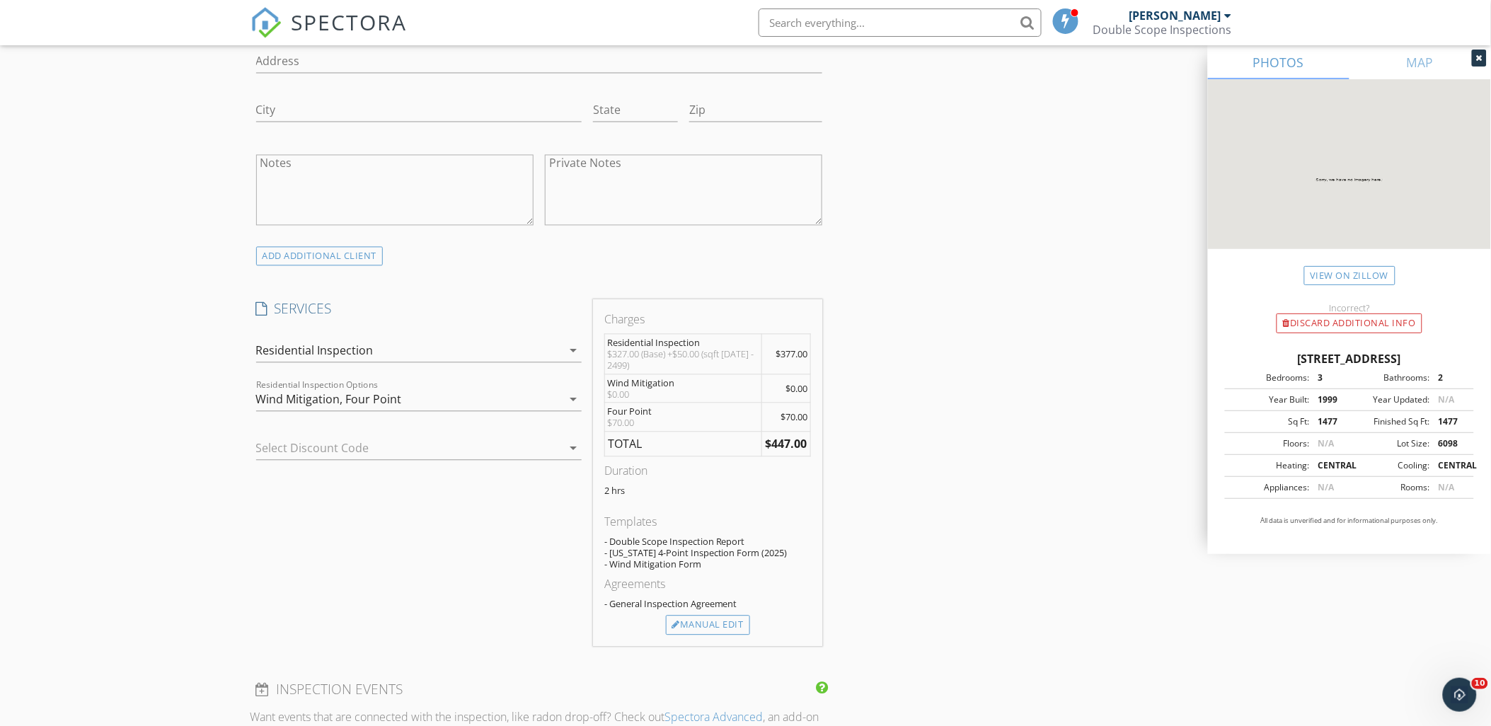
click at [383, 444] on div at bounding box center [399, 448] width 286 height 23
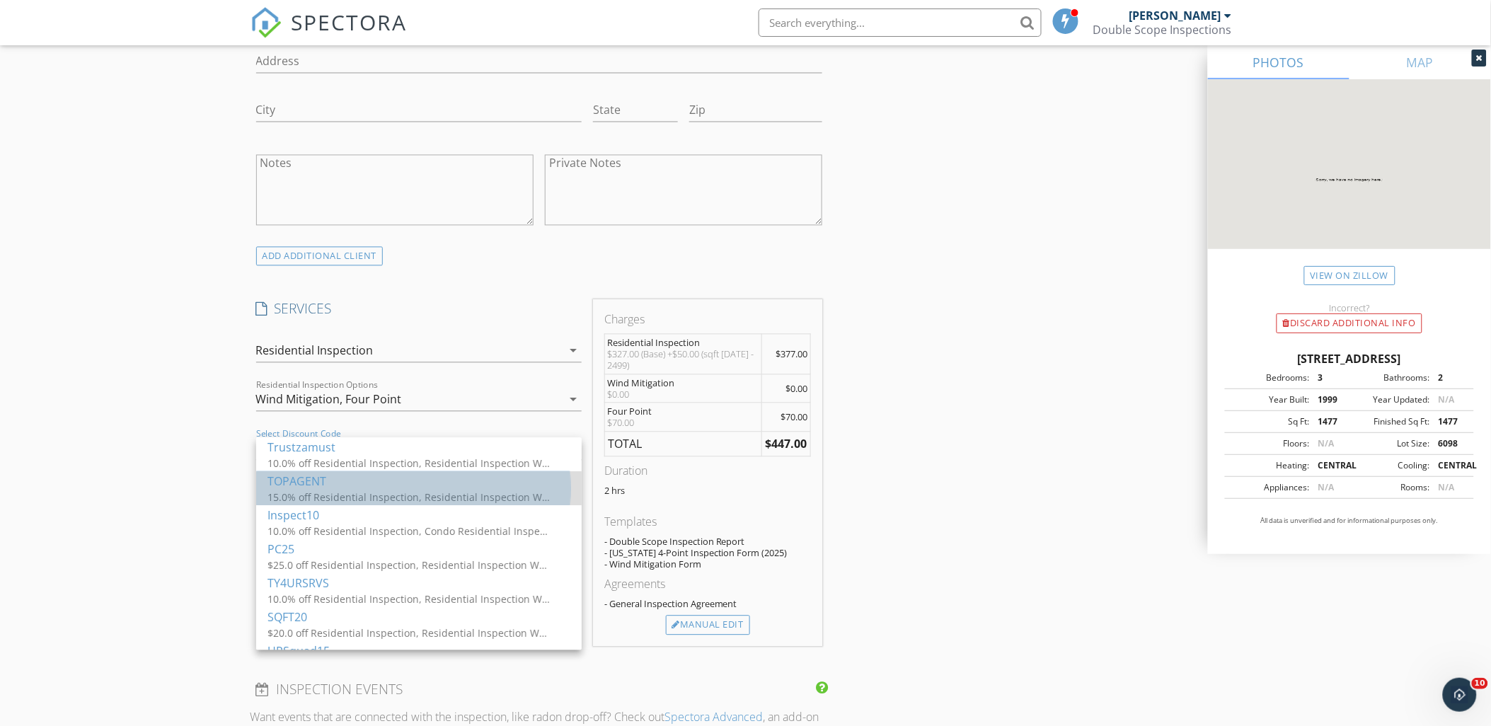
click at [281, 485] on div "TOPAGENT" at bounding box center [419, 481] width 303 height 17
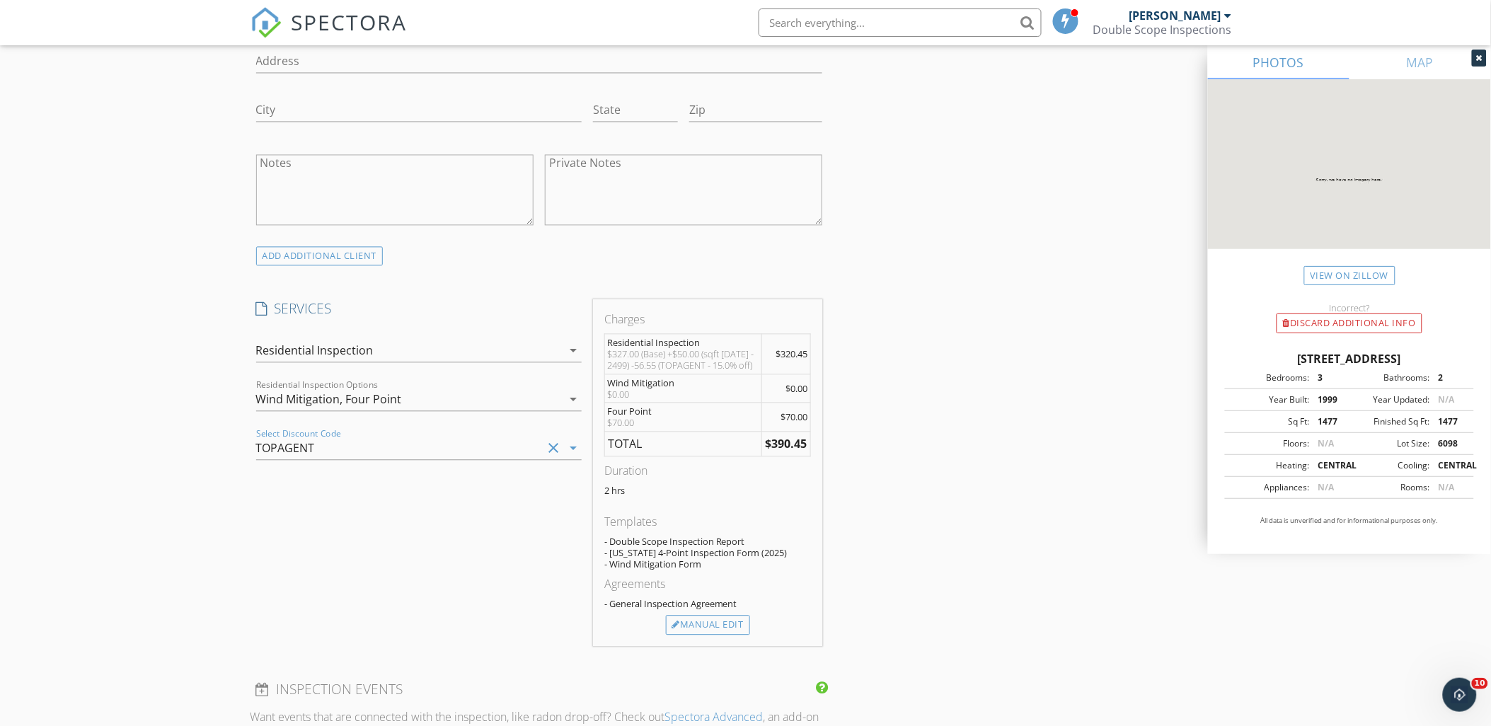
click at [74, 495] on div "New Inspection Click here to use the New Order Form INSPECTOR(S) check_box_outl…" at bounding box center [745, 529] width 1491 height 2781
click at [465, 401] on div "Wind Mitigation, Four Point" at bounding box center [409, 400] width 306 height 23
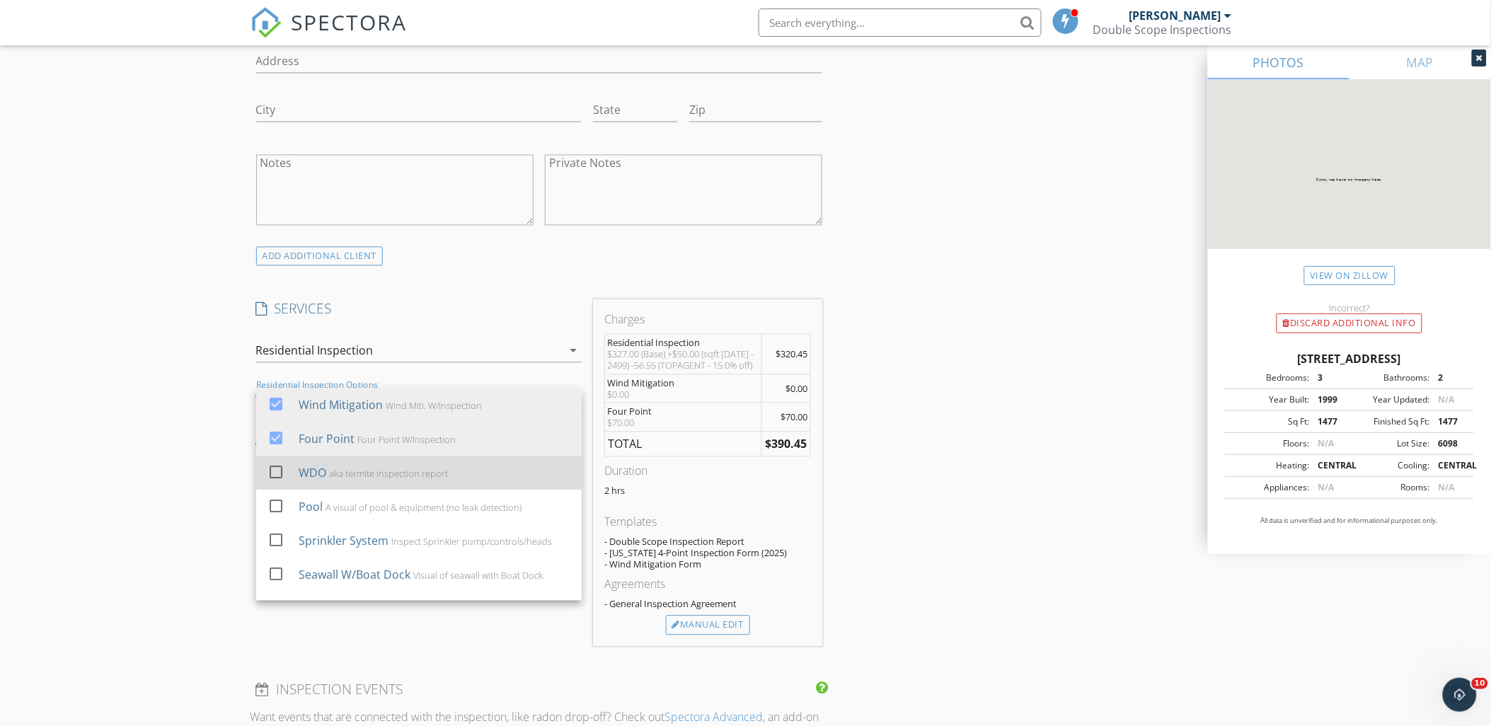
click at [393, 464] on div "WDO aka termite inspection report" at bounding box center [434, 473] width 272 height 28
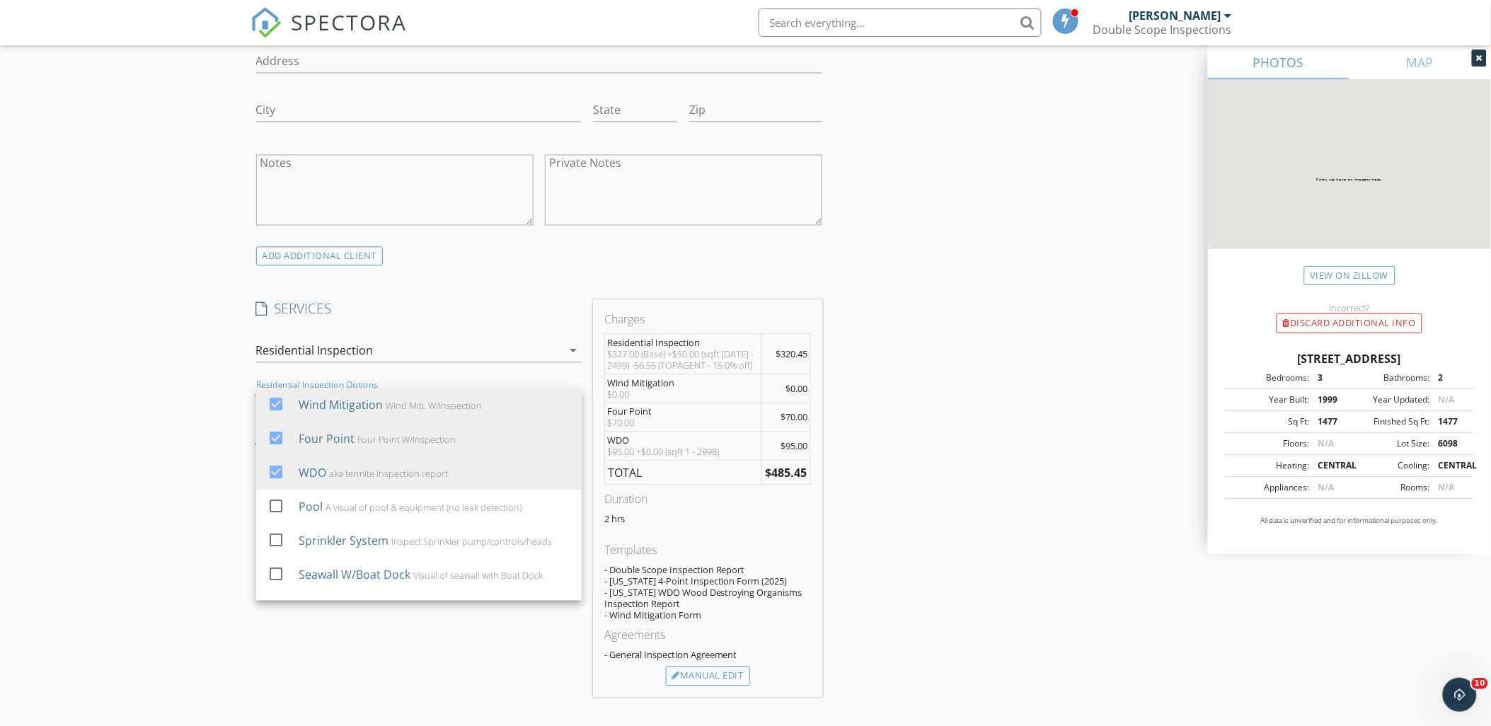
click at [994, 343] on div "INSPECTOR(S) check_box_outline_blank Mark Watson check_box_outline_blank Willia…" at bounding box center [746, 579] width 991 height 2717
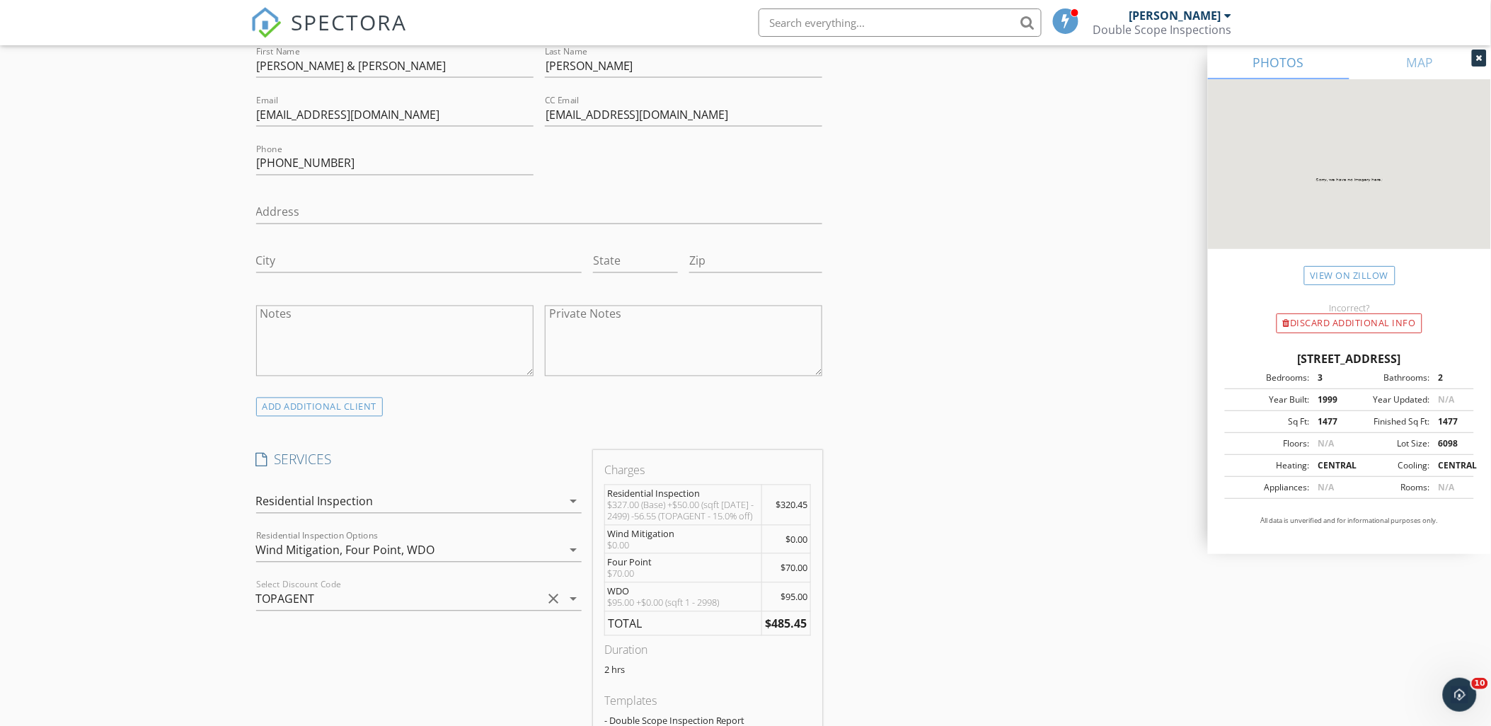
scroll to position [1022, 0]
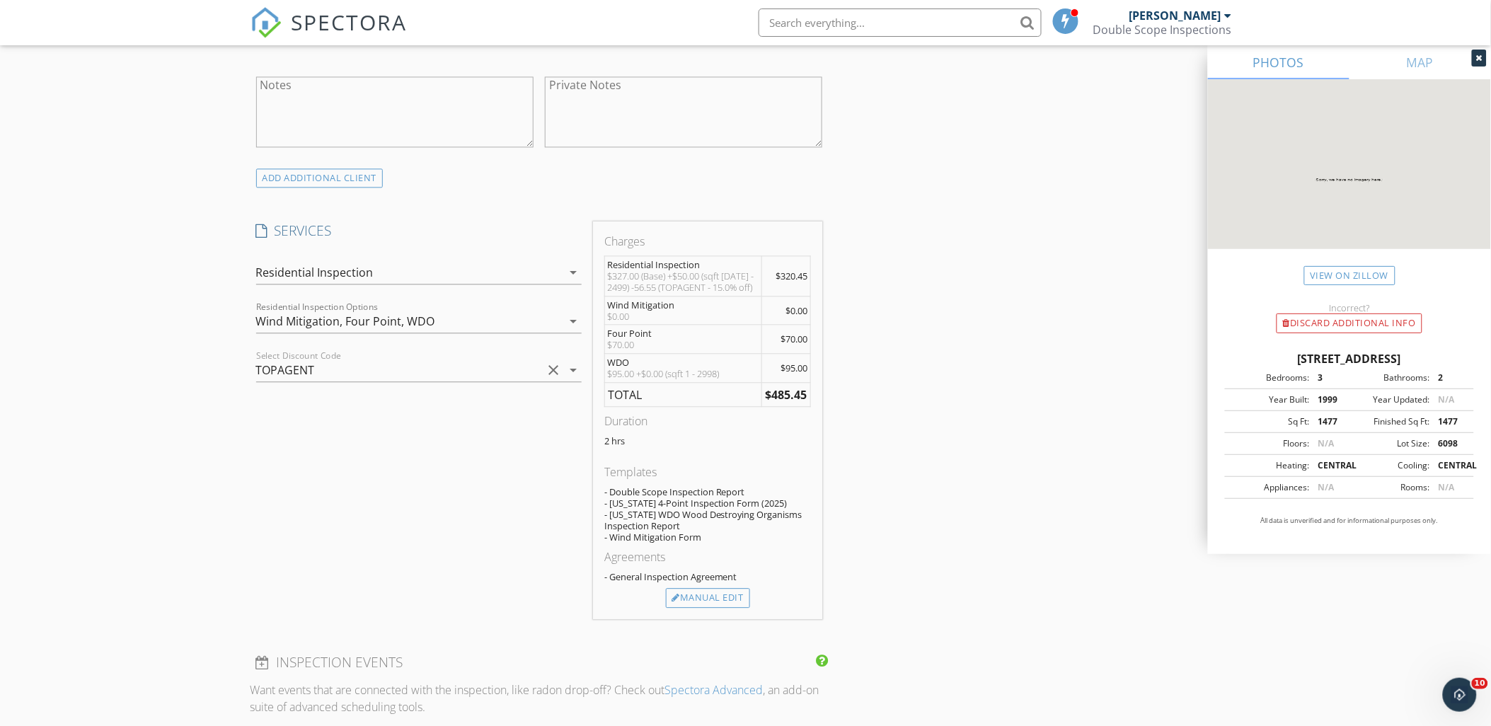
click at [284, 400] on div "SERVICES check_box Residential Inspection check_box_outline_blank Residential I…" at bounding box center [419, 421] width 337 height 398
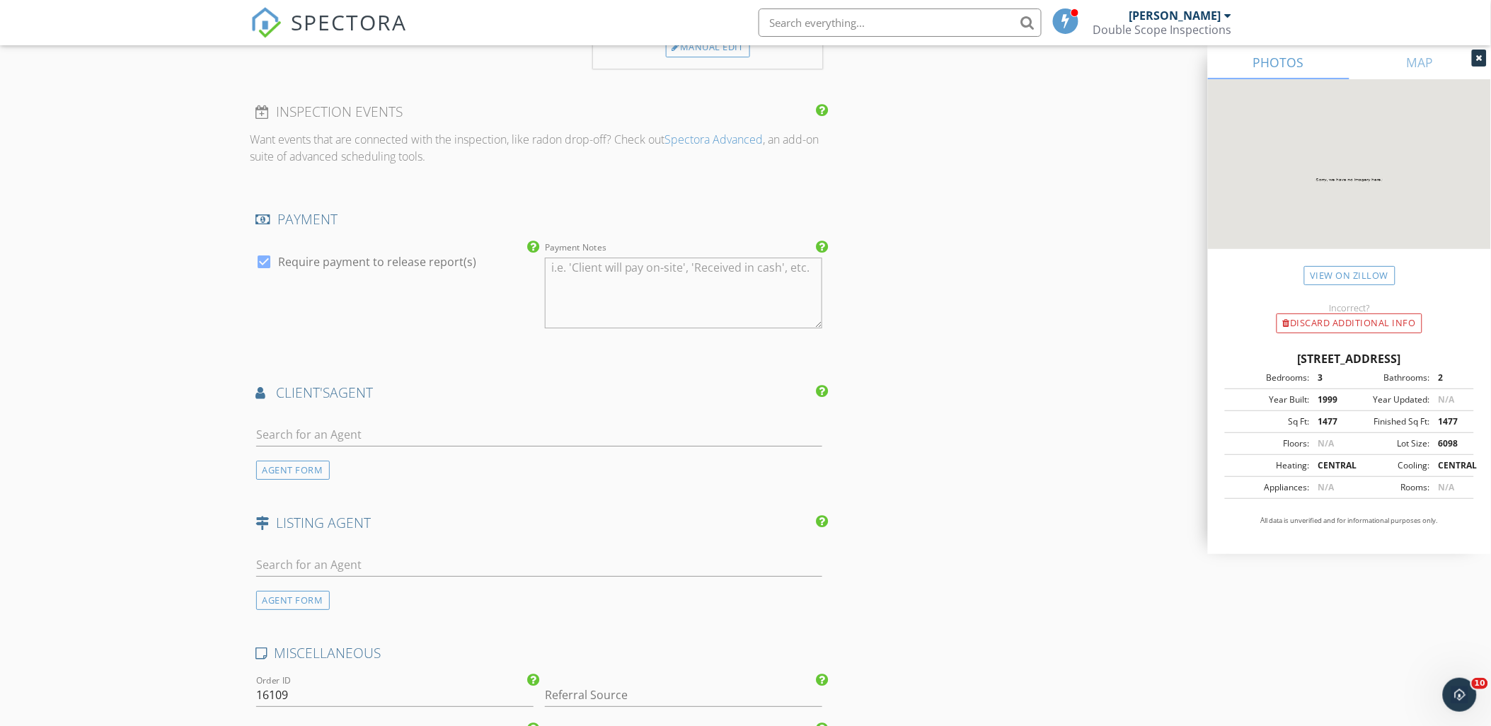
scroll to position [1808, 0]
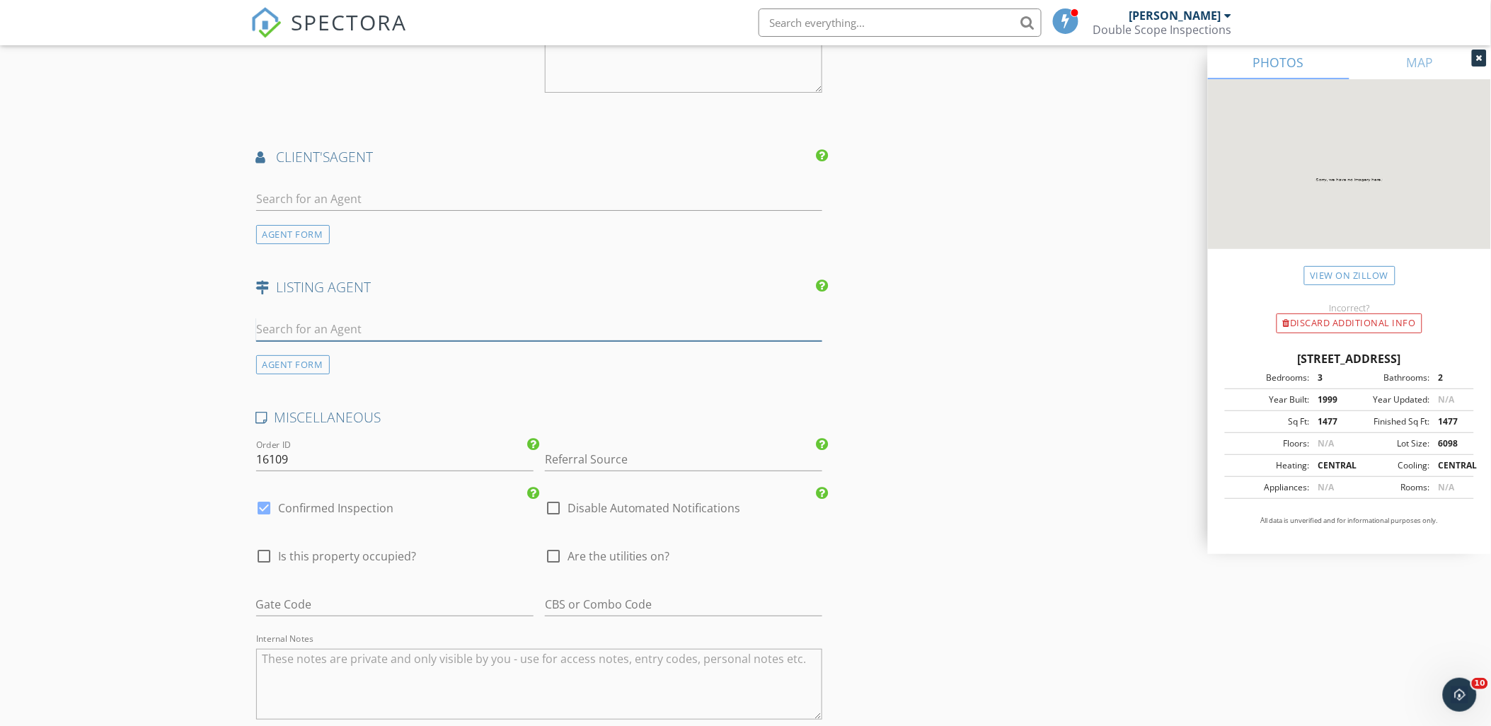
click at [303, 331] on input "text" at bounding box center [539, 329] width 567 height 23
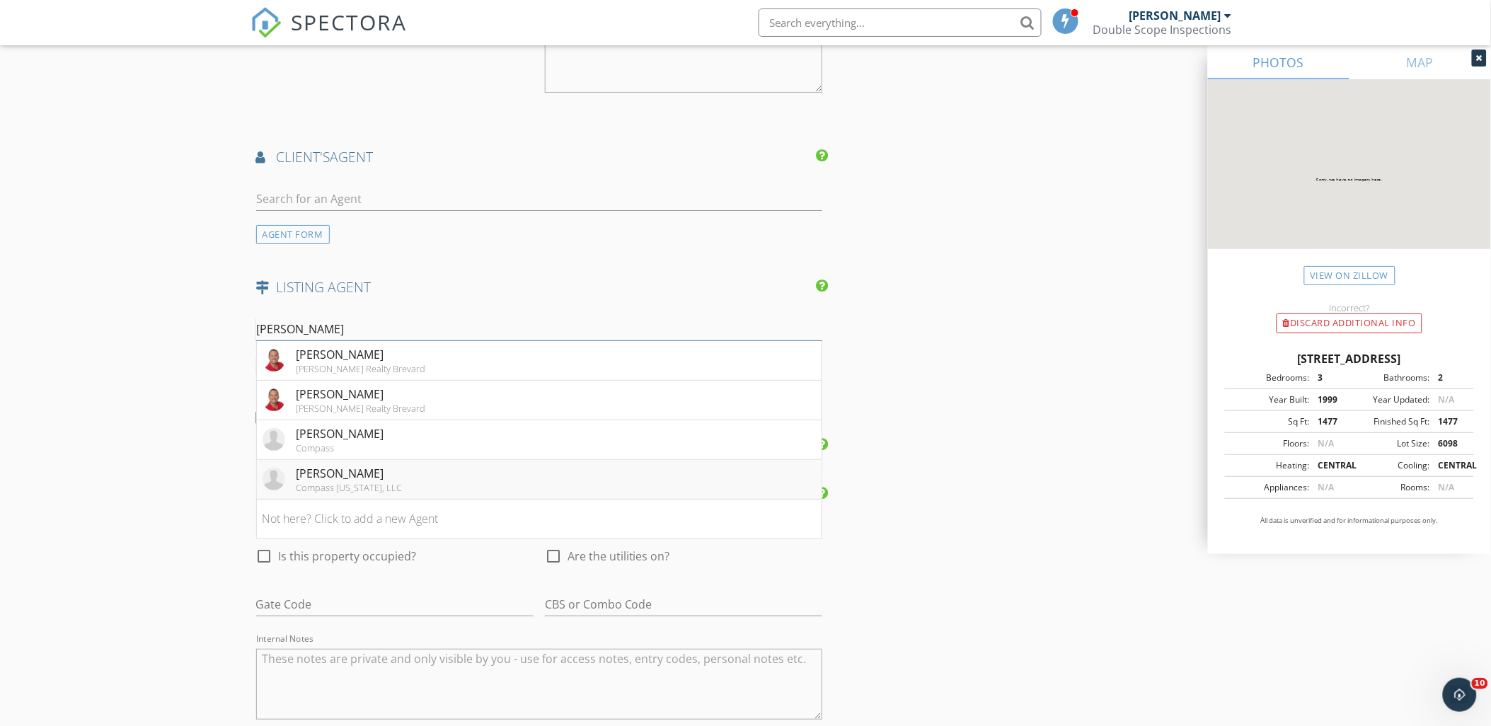
type input "friedman"
click at [412, 483] on li "Joseph Friedman Compass Florida, LLC" at bounding box center [539, 480] width 565 height 40
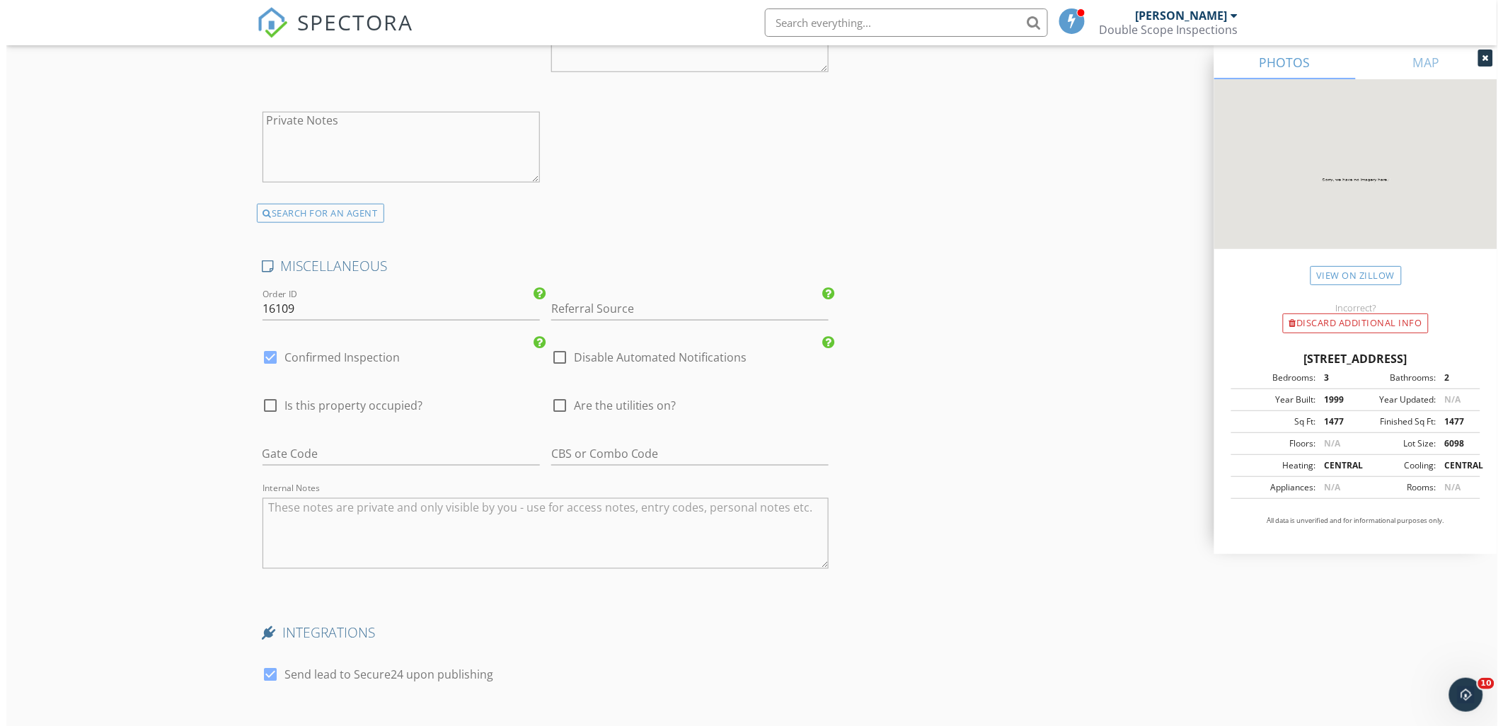
scroll to position [2610, 0]
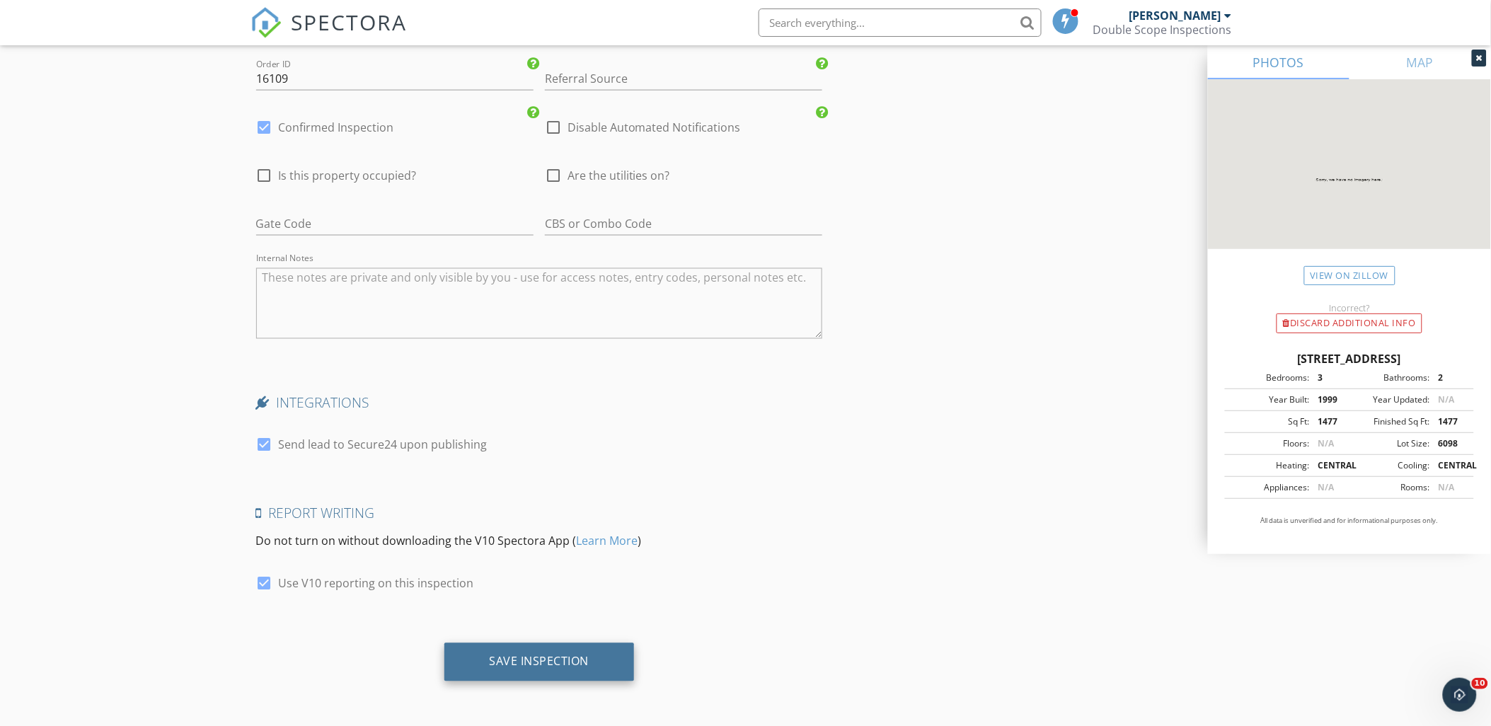
click at [603, 661] on div "Save Inspection" at bounding box center [539, 662] width 190 height 38
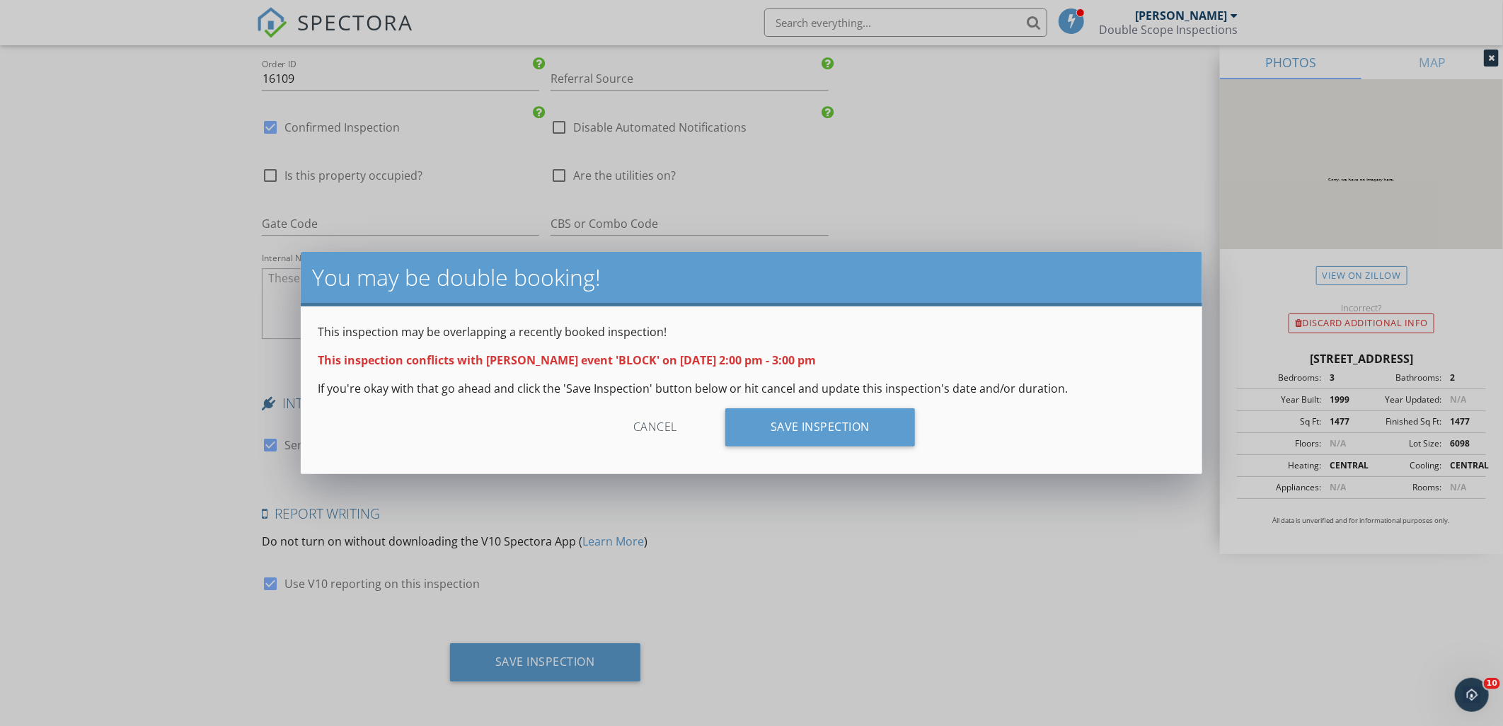
click at [815, 397] on div "This inspection may be overlapping a recently booked inspection! This inspectio…" at bounding box center [752, 390] width 902 height 168
click at [814, 427] on div "Save Inspection" at bounding box center [820, 427] width 190 height 38
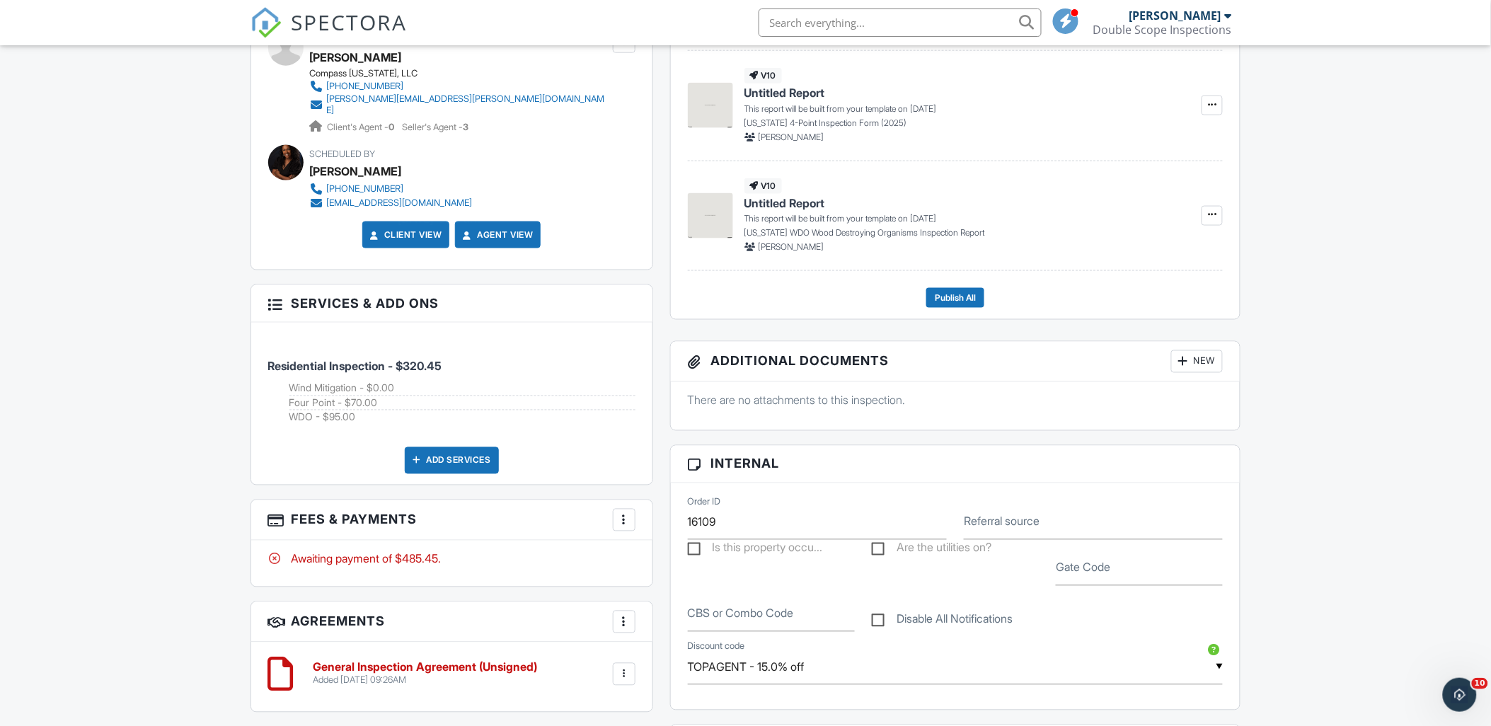
scroll to position [854, 0]
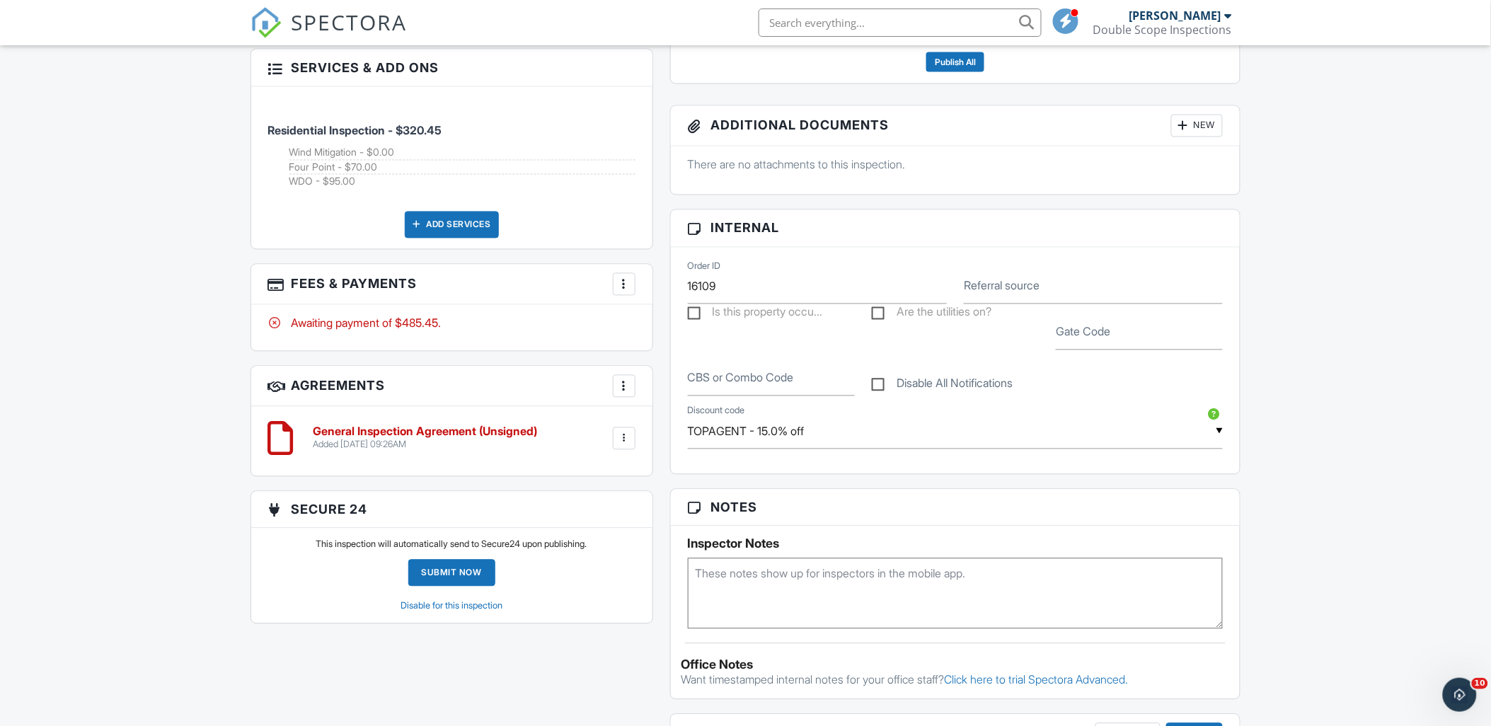
click at [826, 595] on textarea at bounding box center [956, 593] width 536 height 71
click at [1318, 554] on div "Dashboard Calendar Inspections New Inspection Unconfirmed Contacts Settings Tea…" at bounding box center [745, 388] width 1491 height 2392
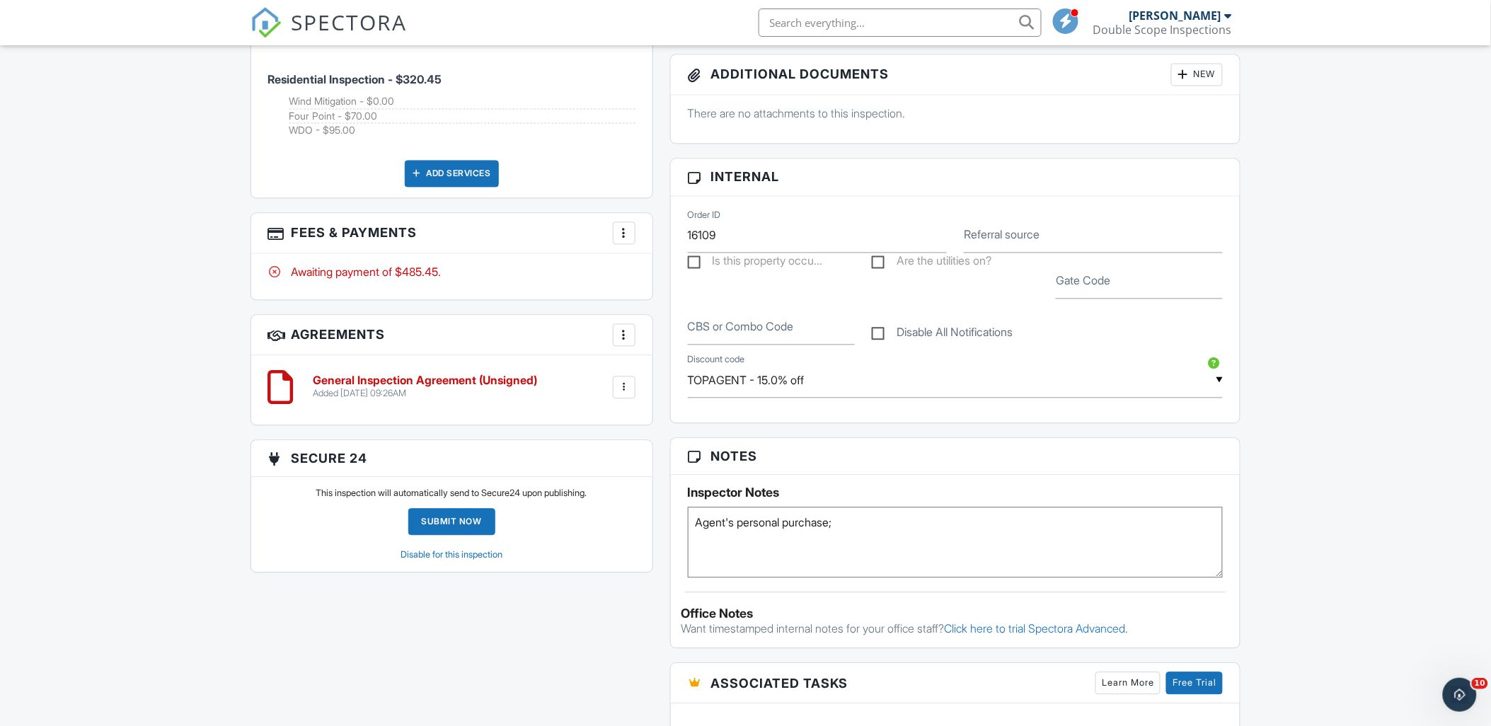
scroll to position [932, 0]
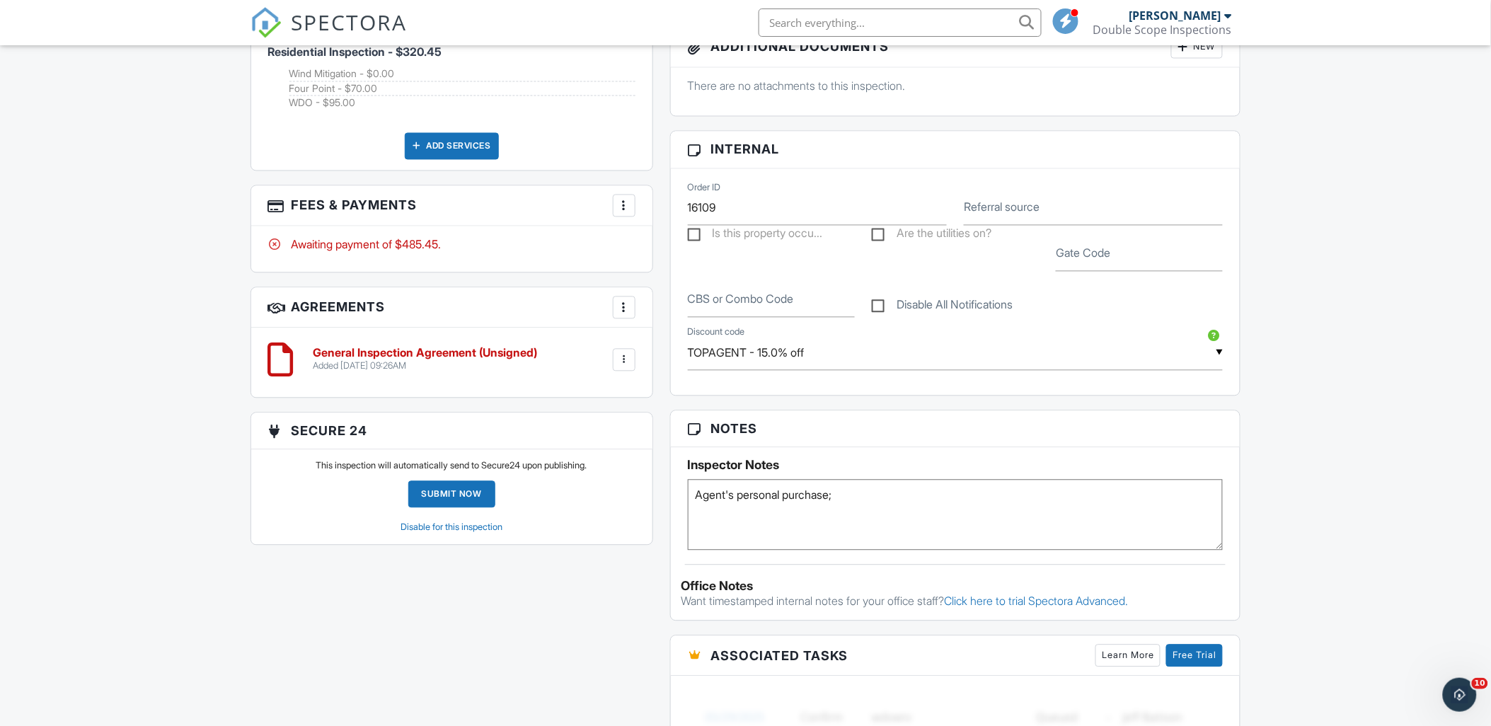
click at [968, 503] on textarea "Agent's personal purchase;" at bounding box center [956, 515] width 536 height 71
type textarea "Agent's personal purchase; FHA loan;"
click at [1310, 478] on div "Dashboard Calendar Inspections New Inspection Unconfirmed Contacts Settings Tea…" at bounding box center [745, 309] width 1491 height 2392
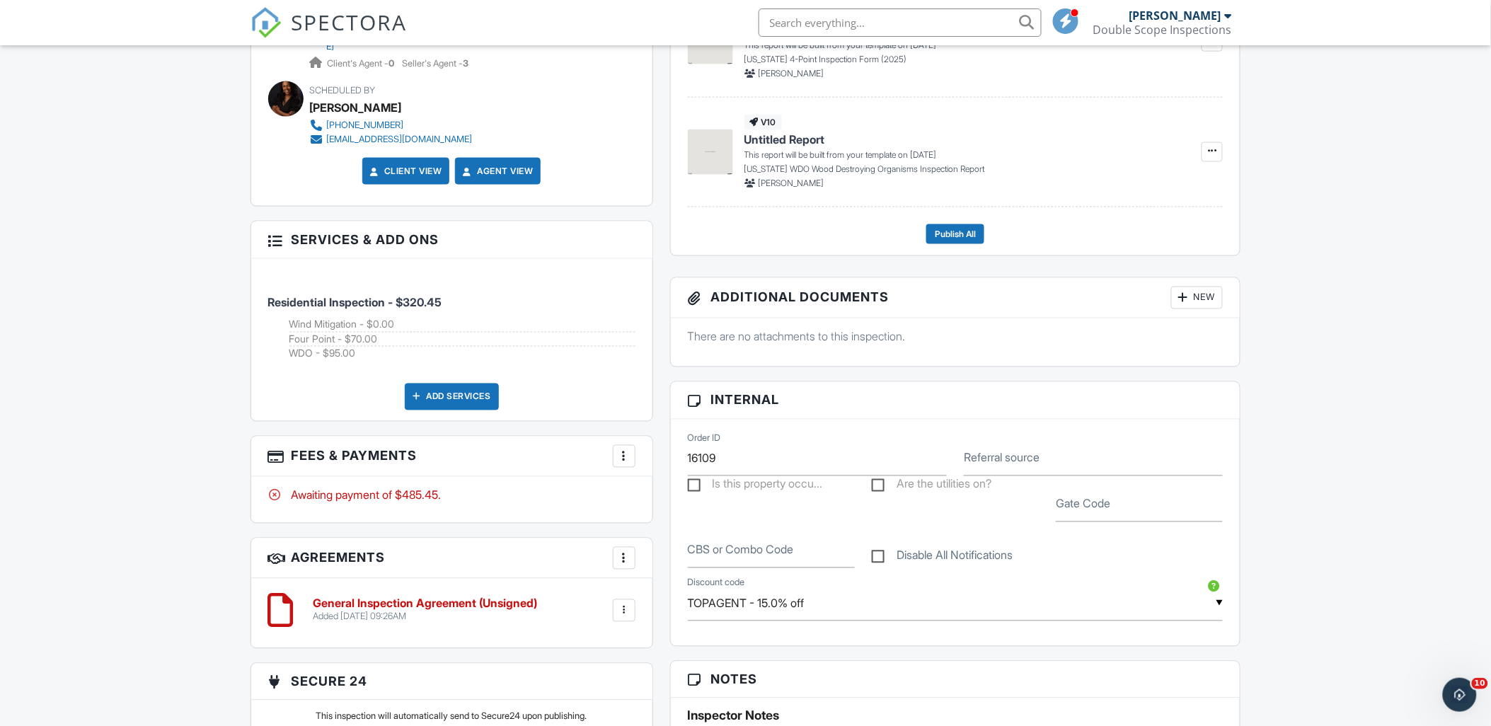
scroll to position [696, 0]
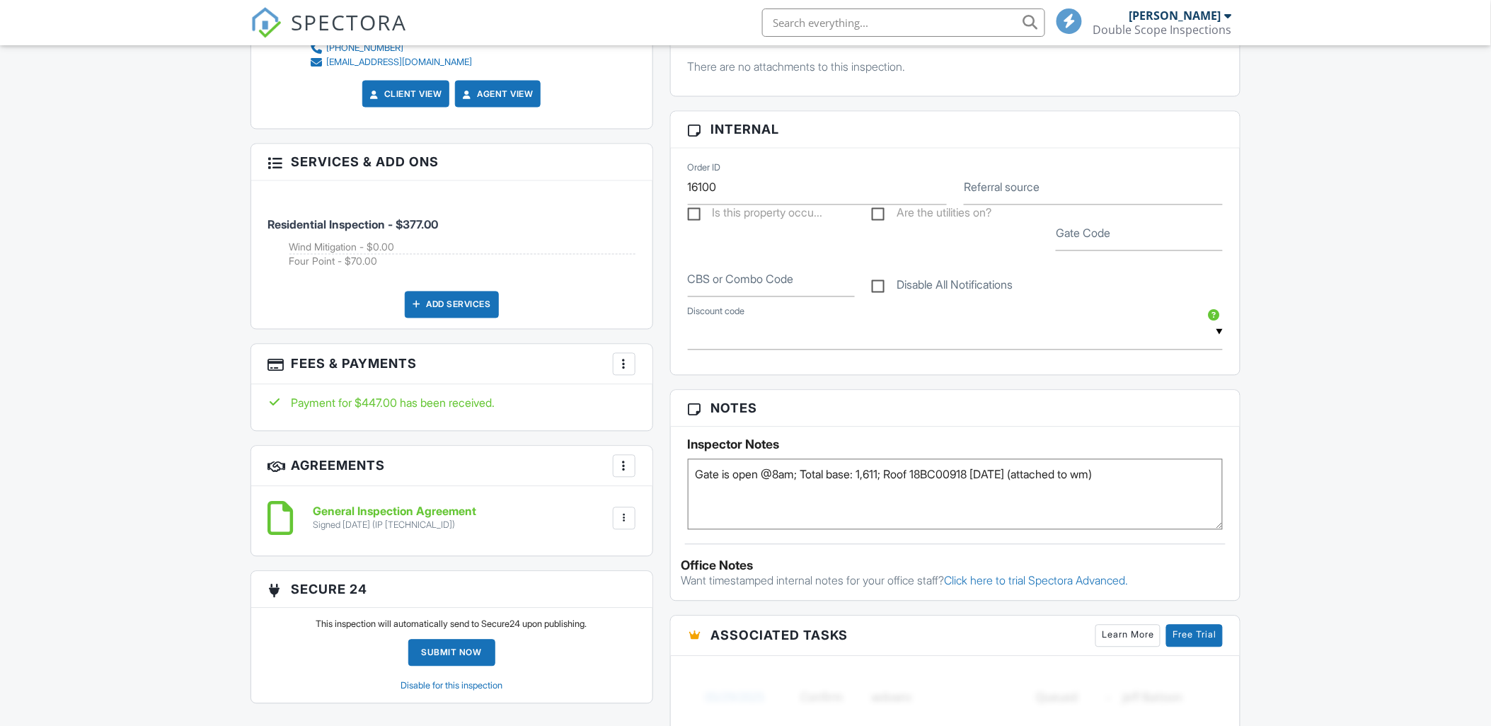
scroll to position [854, 0]
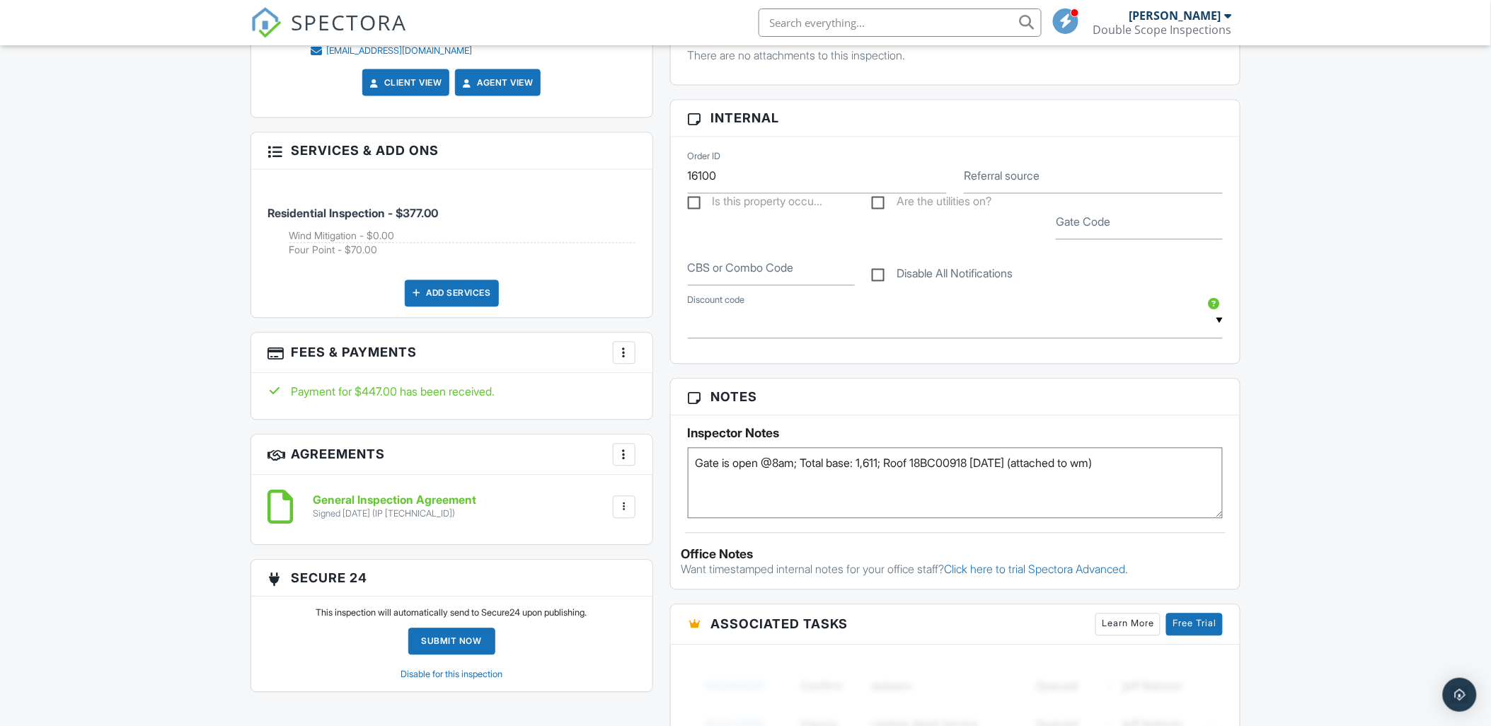
click at [630, 356] on div at bounding box center [624, 353] width 14 height 14
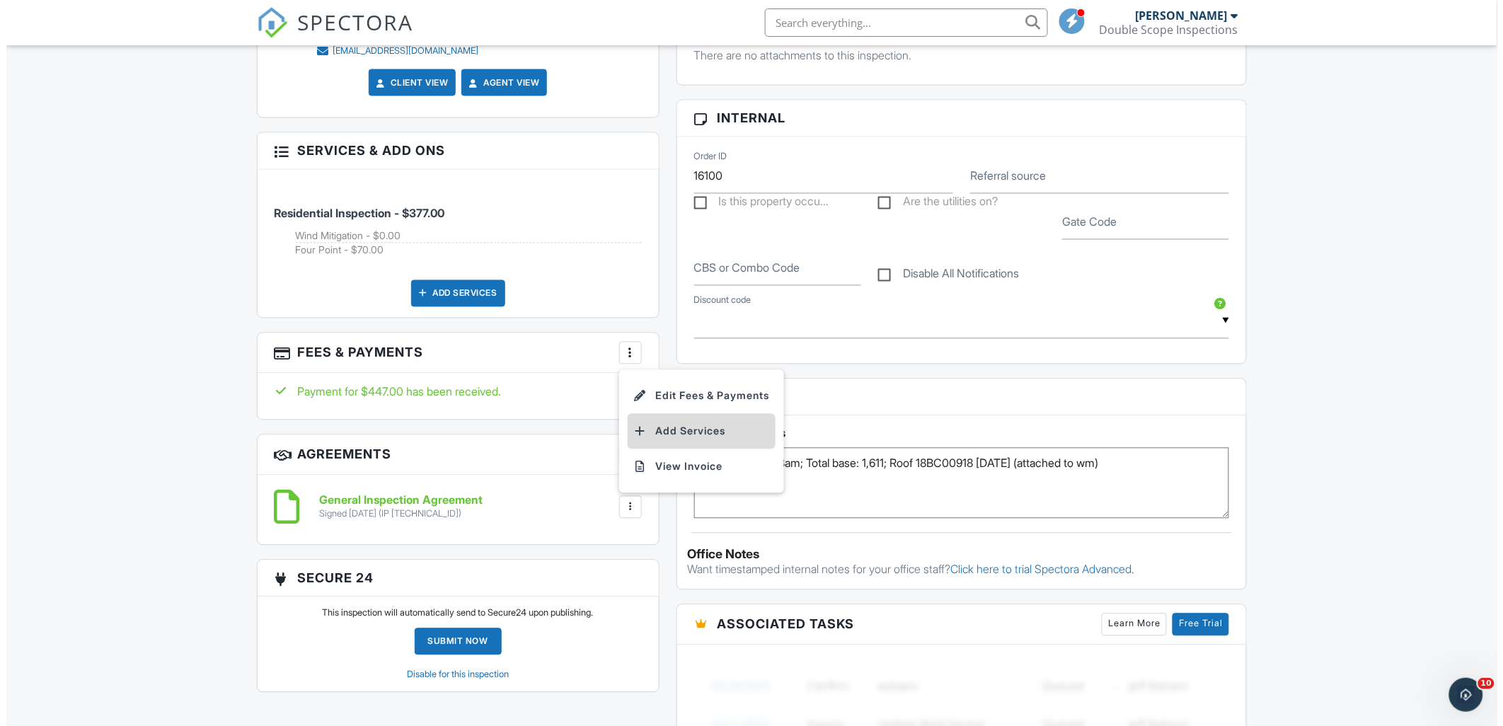
scroll to position [0, 0]
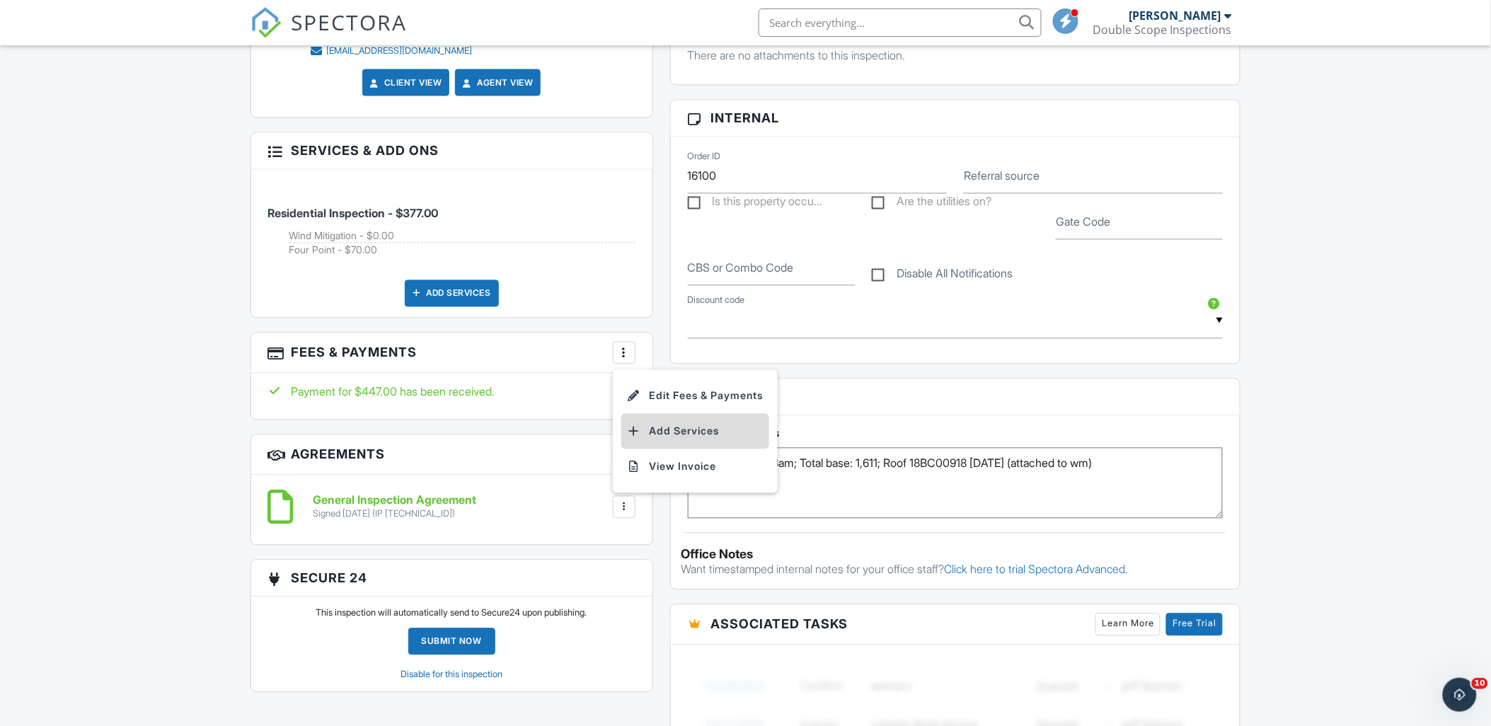
click at [644, 414] on li "Add Services" at bounding box center [695, 431] width 148 height 35
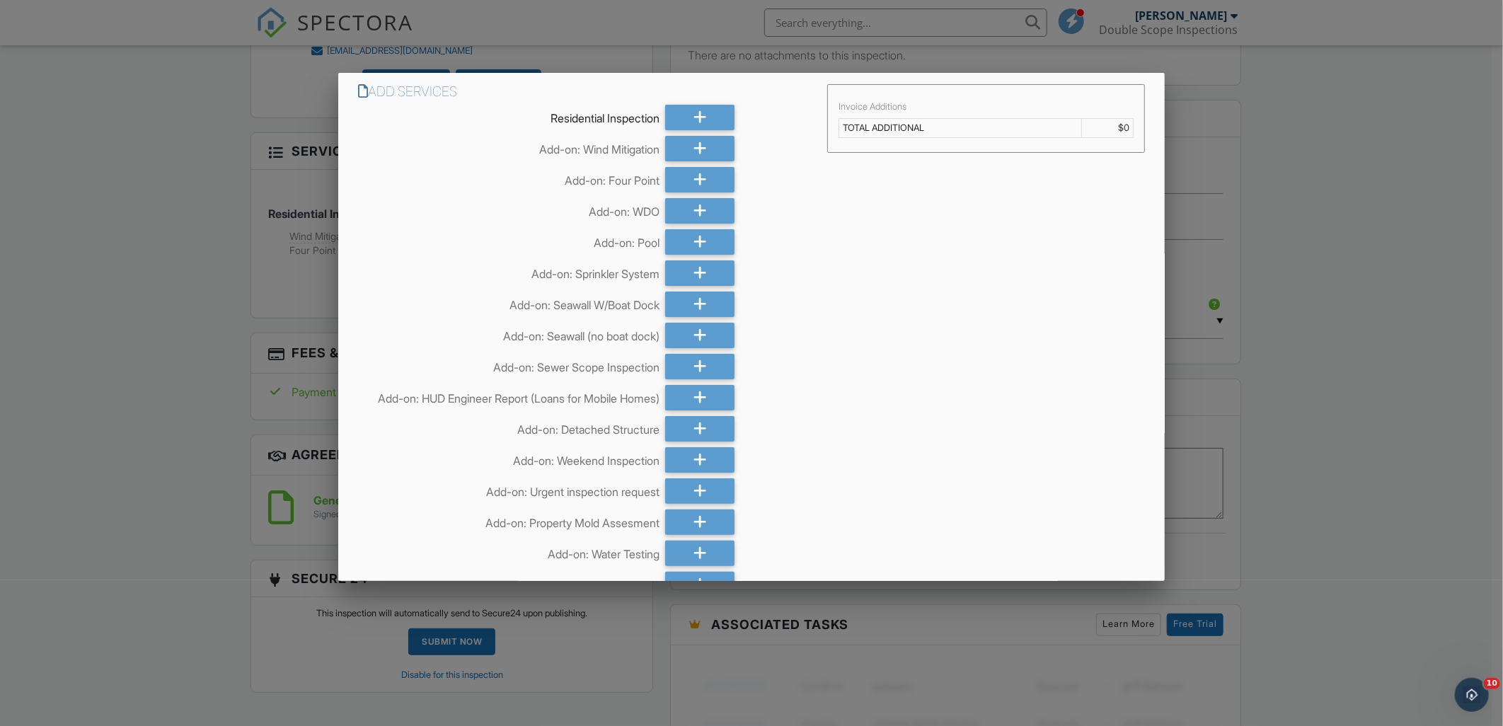
click at [1333, 348] on div at bounding box center [751, 383] width 1503 height 908
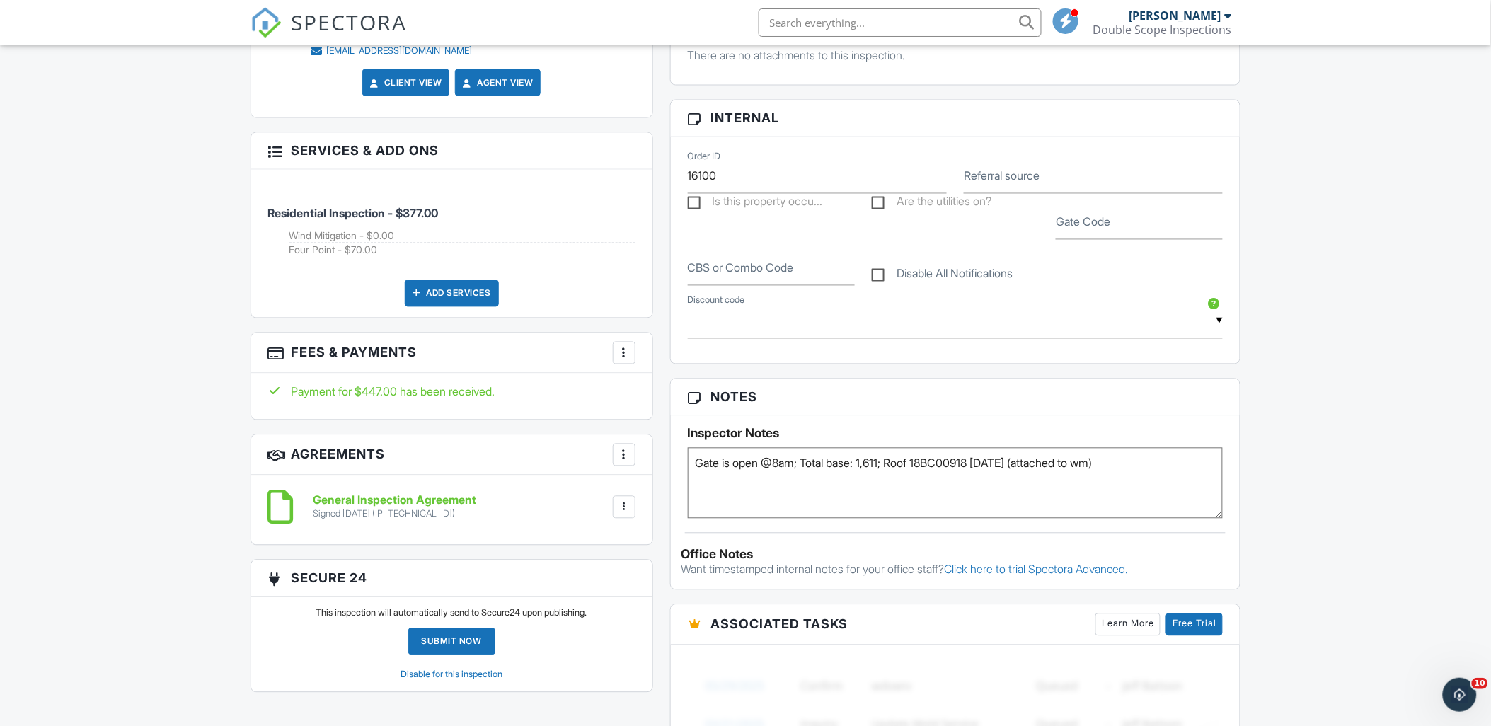
click at [632, 354] on div "More" at bounding box center [624, 353] width 23 height 23
click at [655, 390] on li "Edit Fees & Payments" at bounding box center [695, 396] width 148 height 35
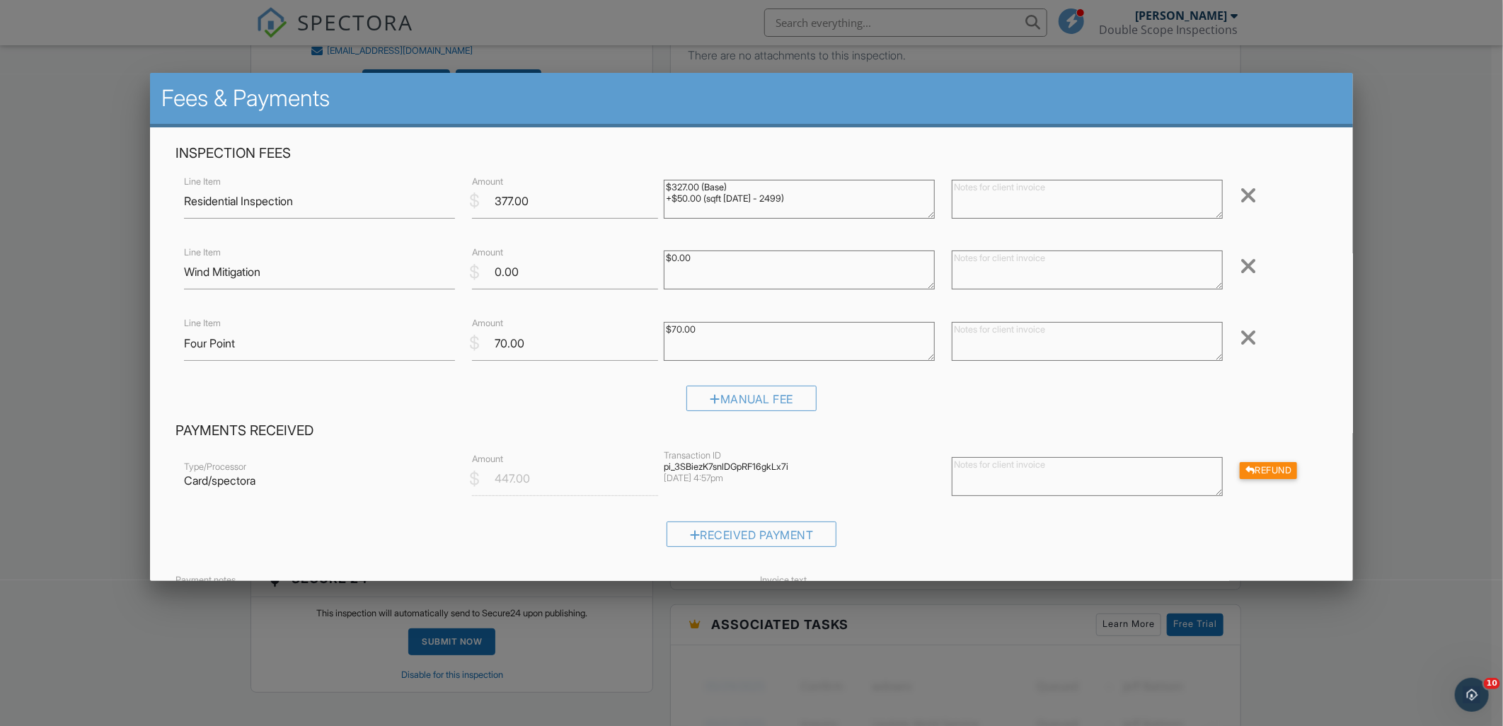
click at [1240, 201] on div at bounding box center [1248, 195] width 17 height 23
click at [1240, 255] on div at bounding box center [1248, 266] width 17 height 23
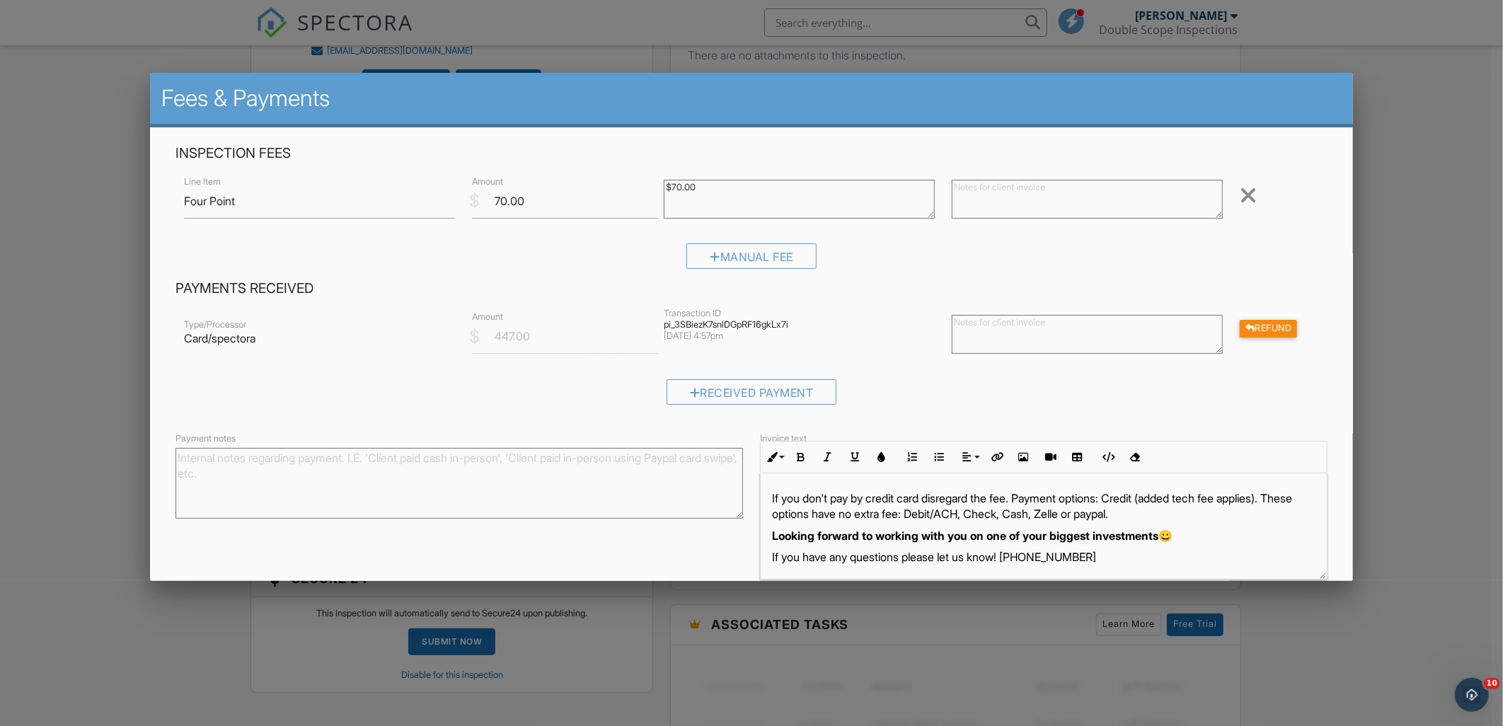
click at [1240, 201] on div at bounding box center [1248, 195] width 17 height 23
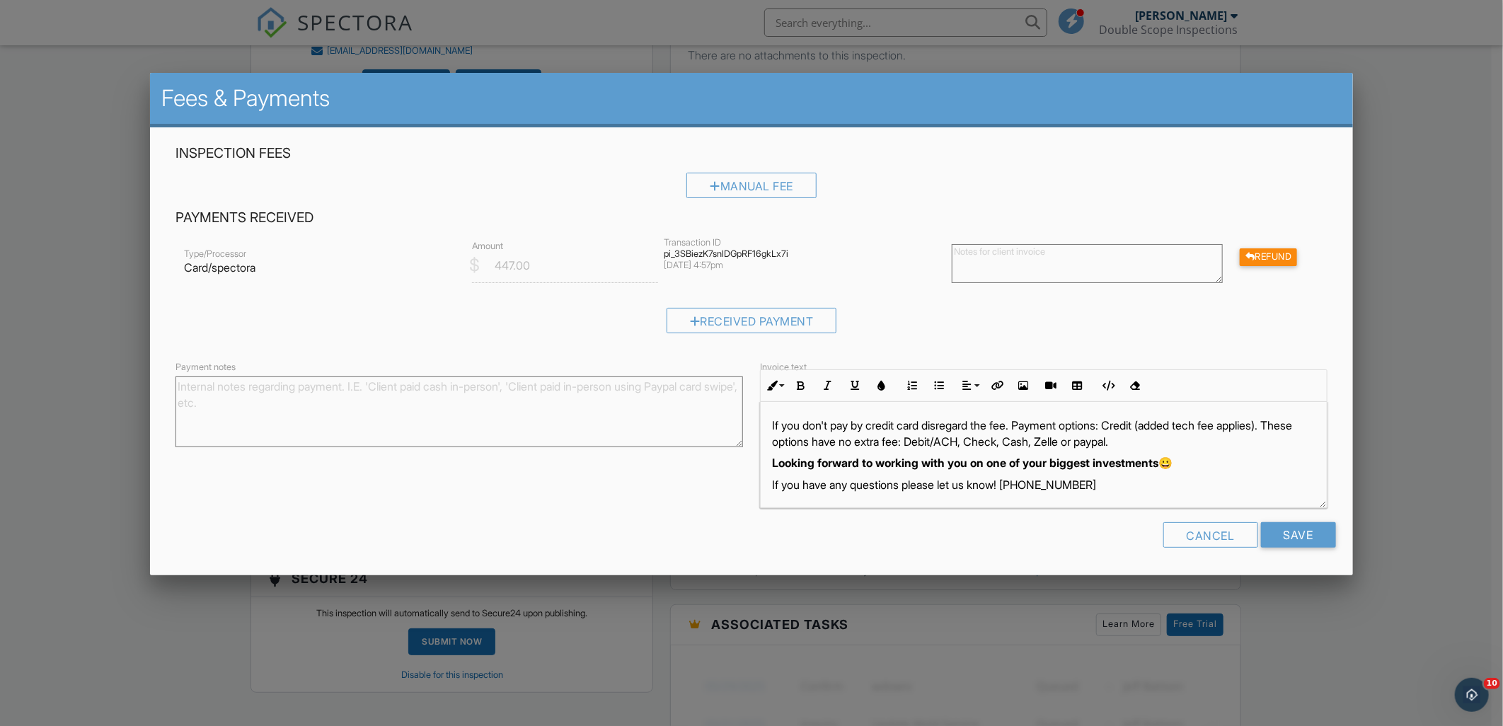
scroll to position [3, 0]
click at [1270, 526] on input "Save" at bounding box center [1298, 534] width 75 height 25
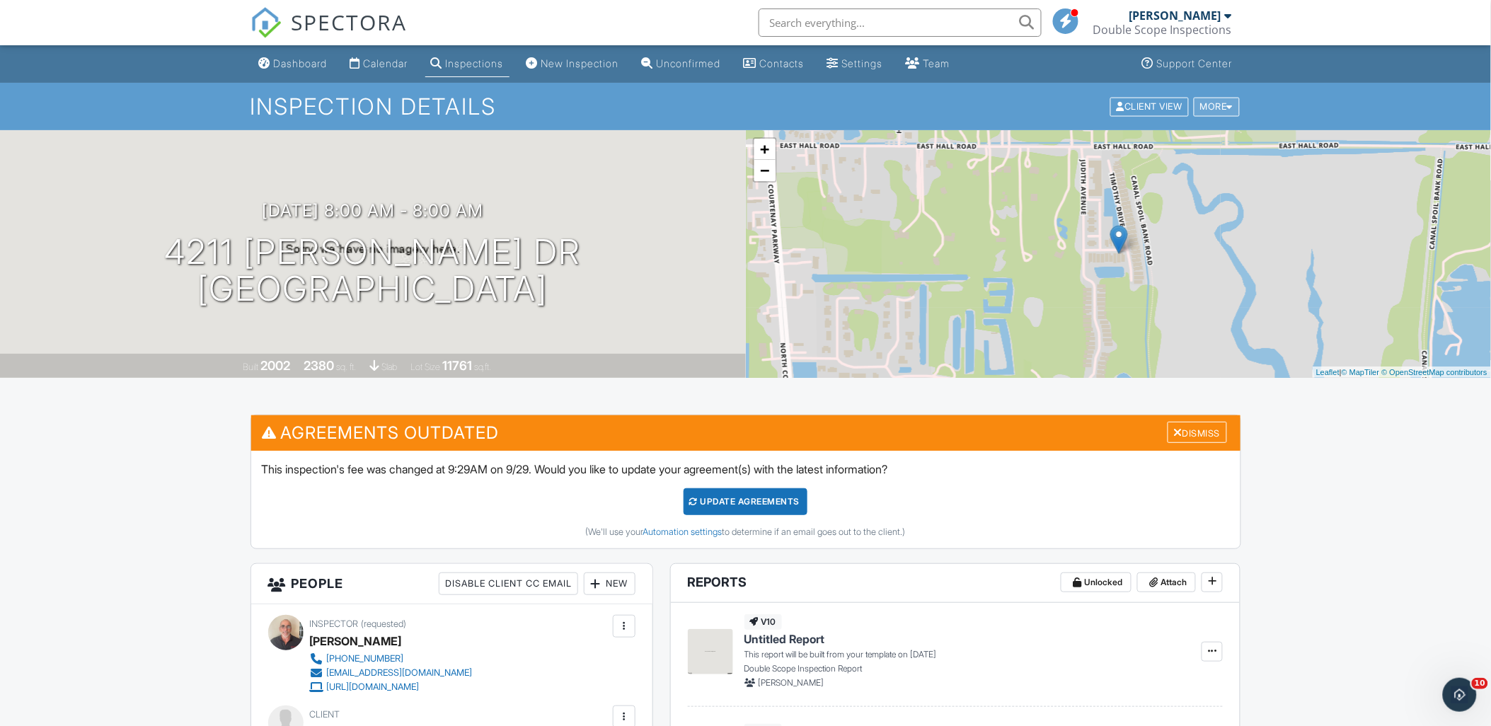
click at [1217, 110] on div "More" at bounding box center [1217, 106] width 46 height 19
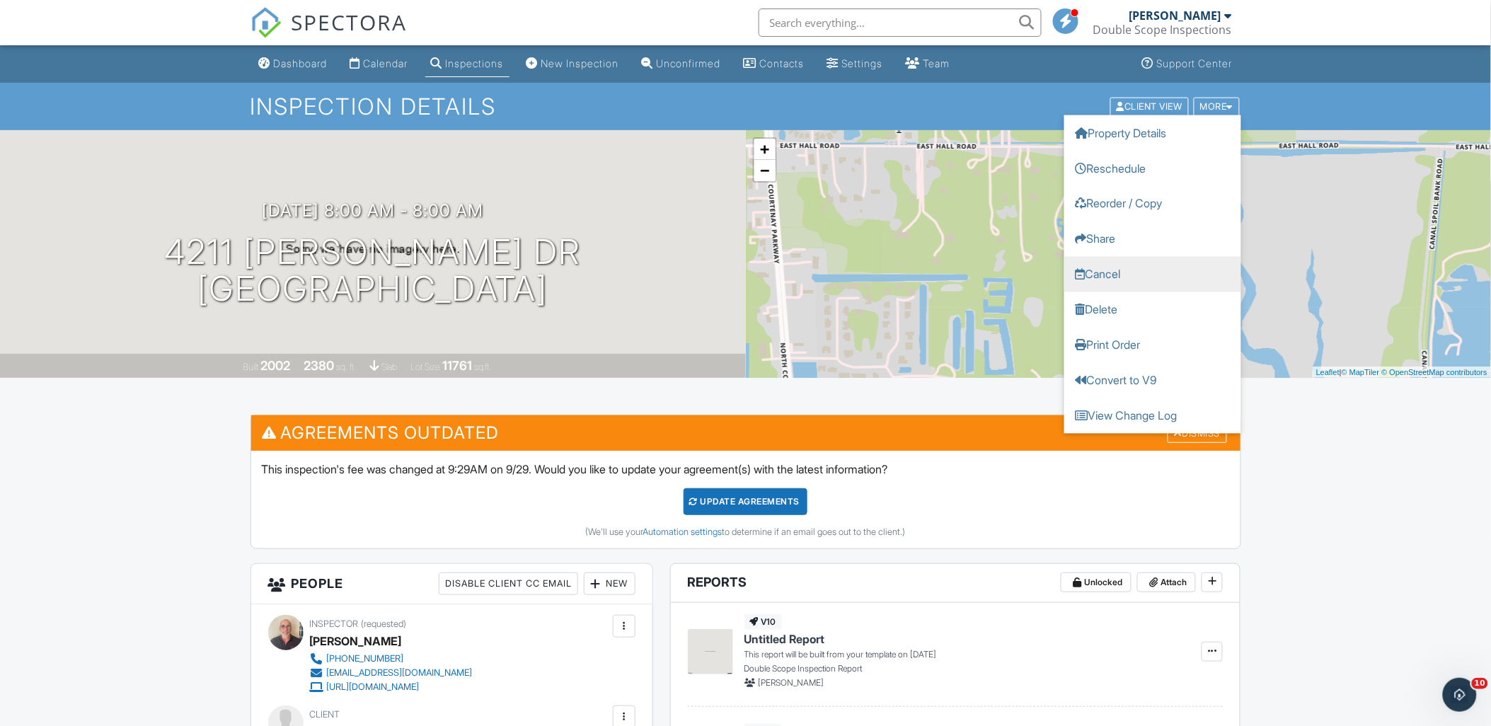
click at [1098, 275] on link "Cancel" at bounding box center [1152, 273] width 177 height 35
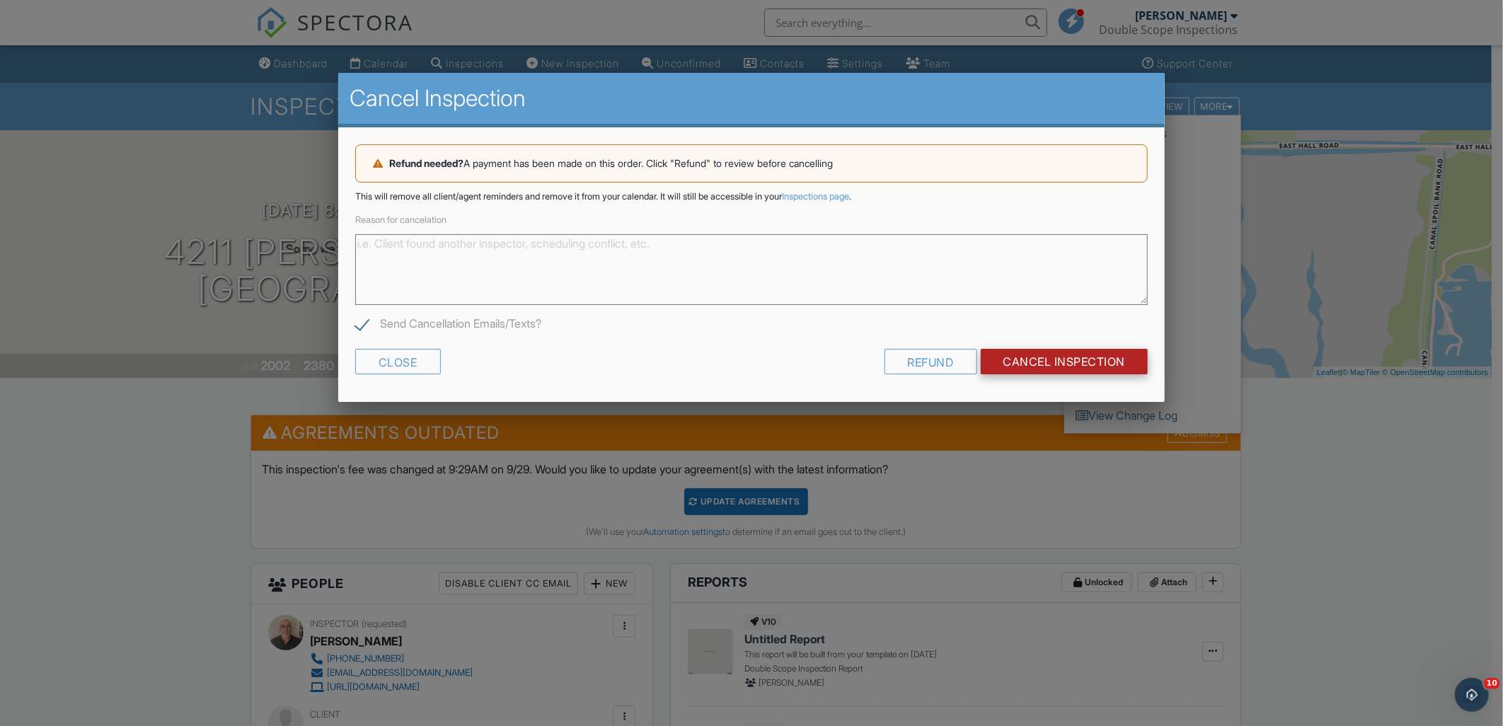
click at [1033, 362] on input "Cancel Inspection" at bounding box center [1065, 361] width 168 height 25
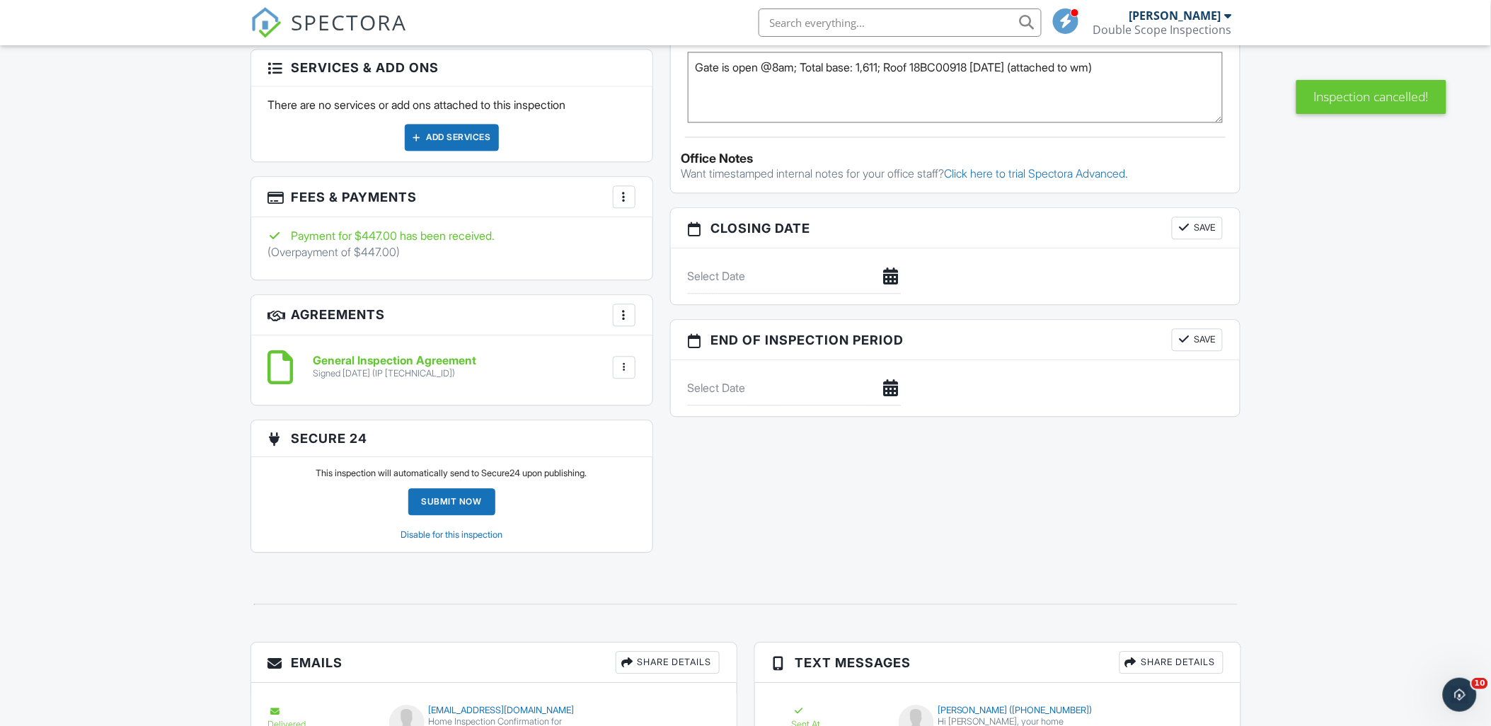
click at [626, 200] on div at bounding box center [624, 197] width 14 height 14
click at [655, 234] on li "Edit Fees & Payments" at bounding box center [695, 239] width 148 height 35
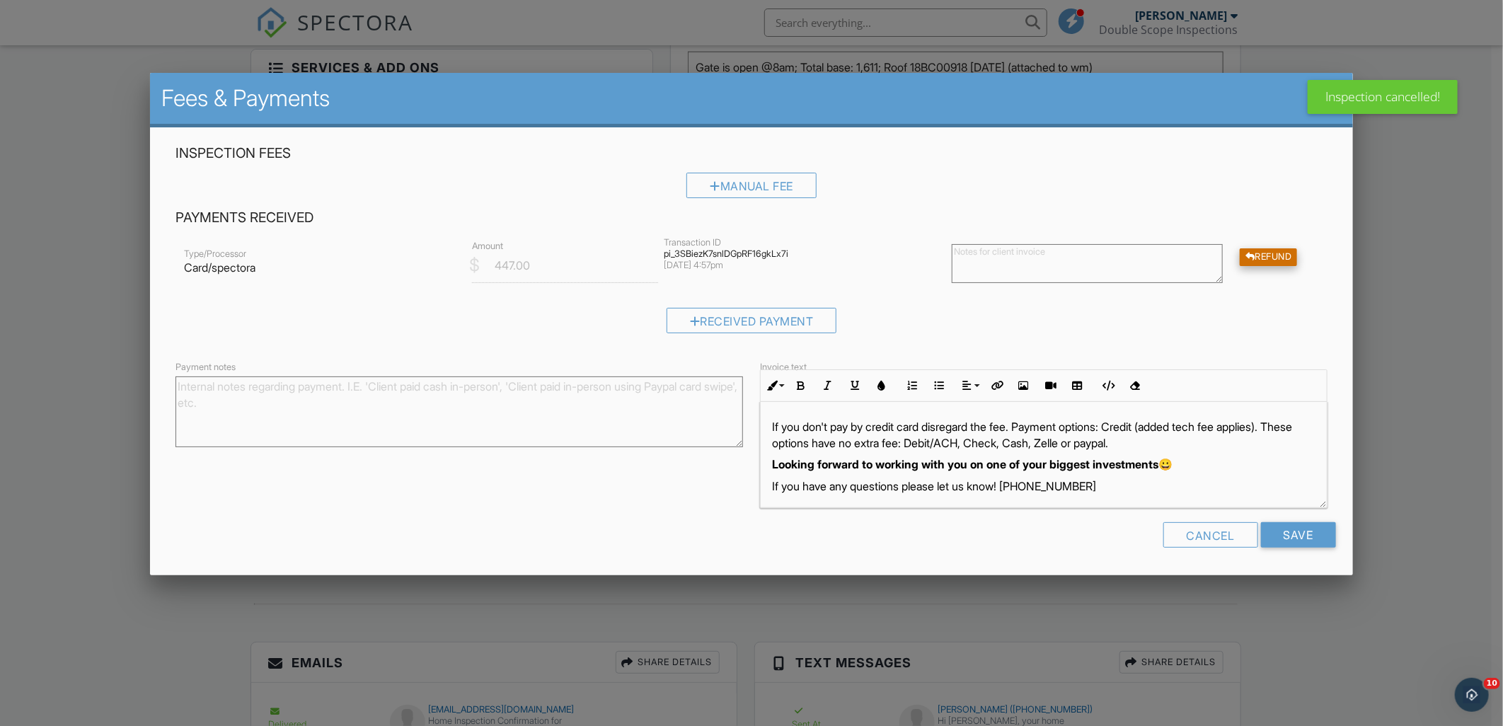
click at [1244, 258] on div "Refund" at bounding box center [1269, 257] width 58 height 18
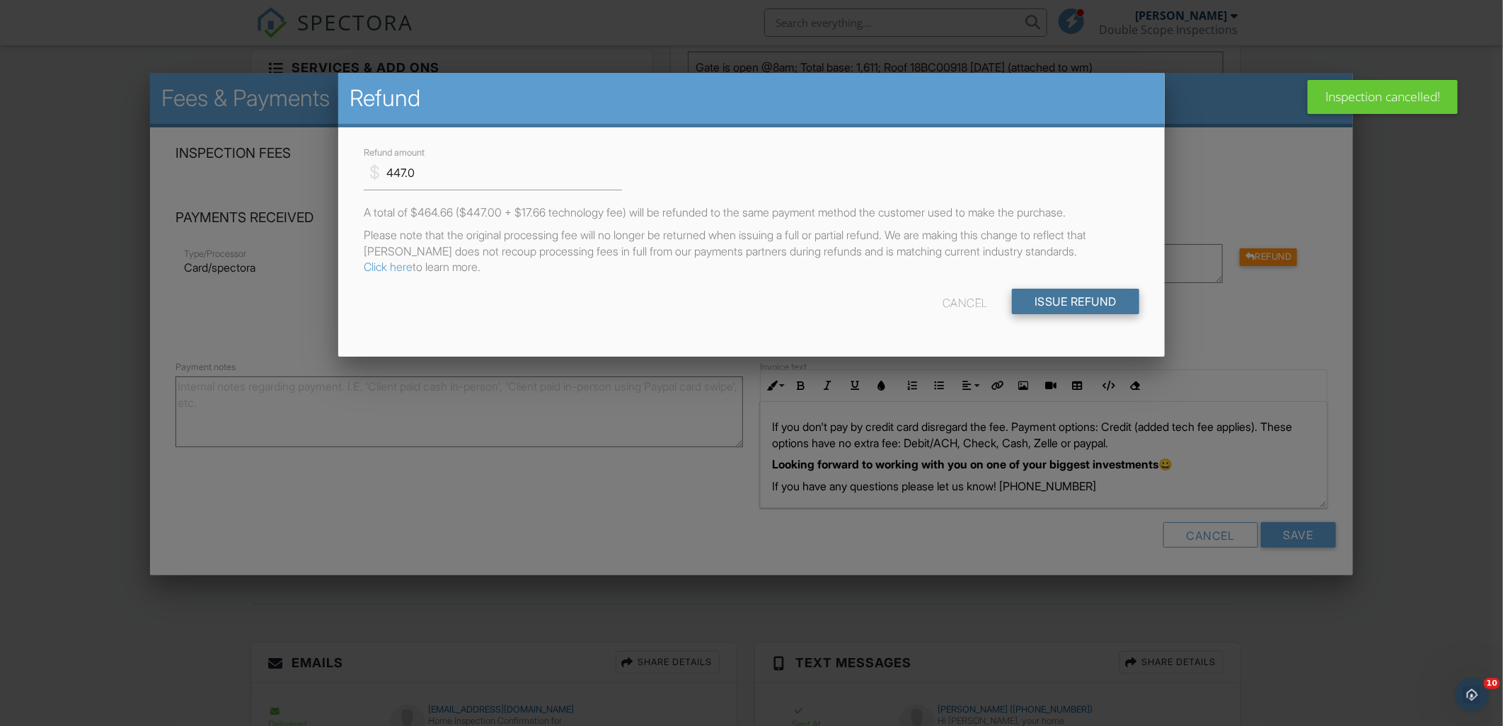
click at [1049, 305] on input "Issue Refund" at bounding box center [1075, 301] width 127 height 25
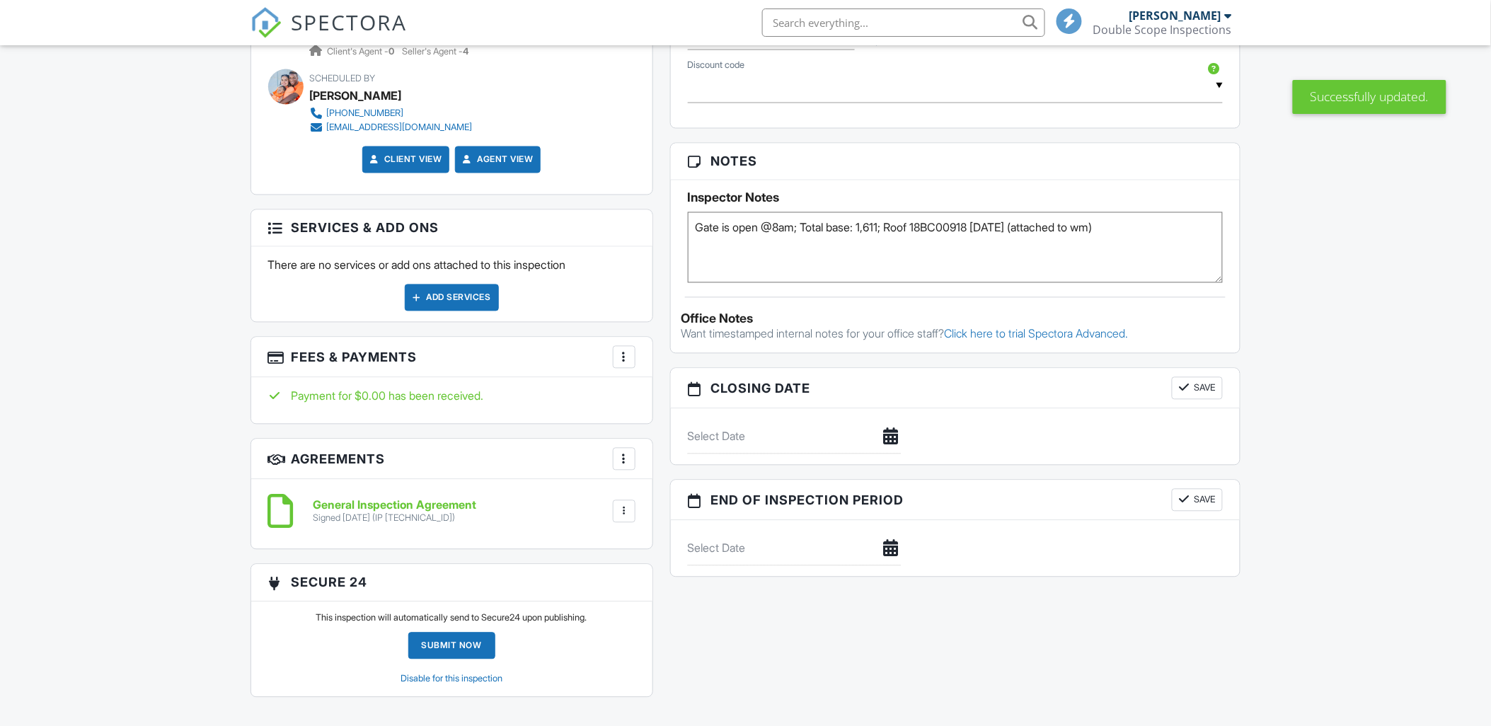
scroll to position [786, 0]
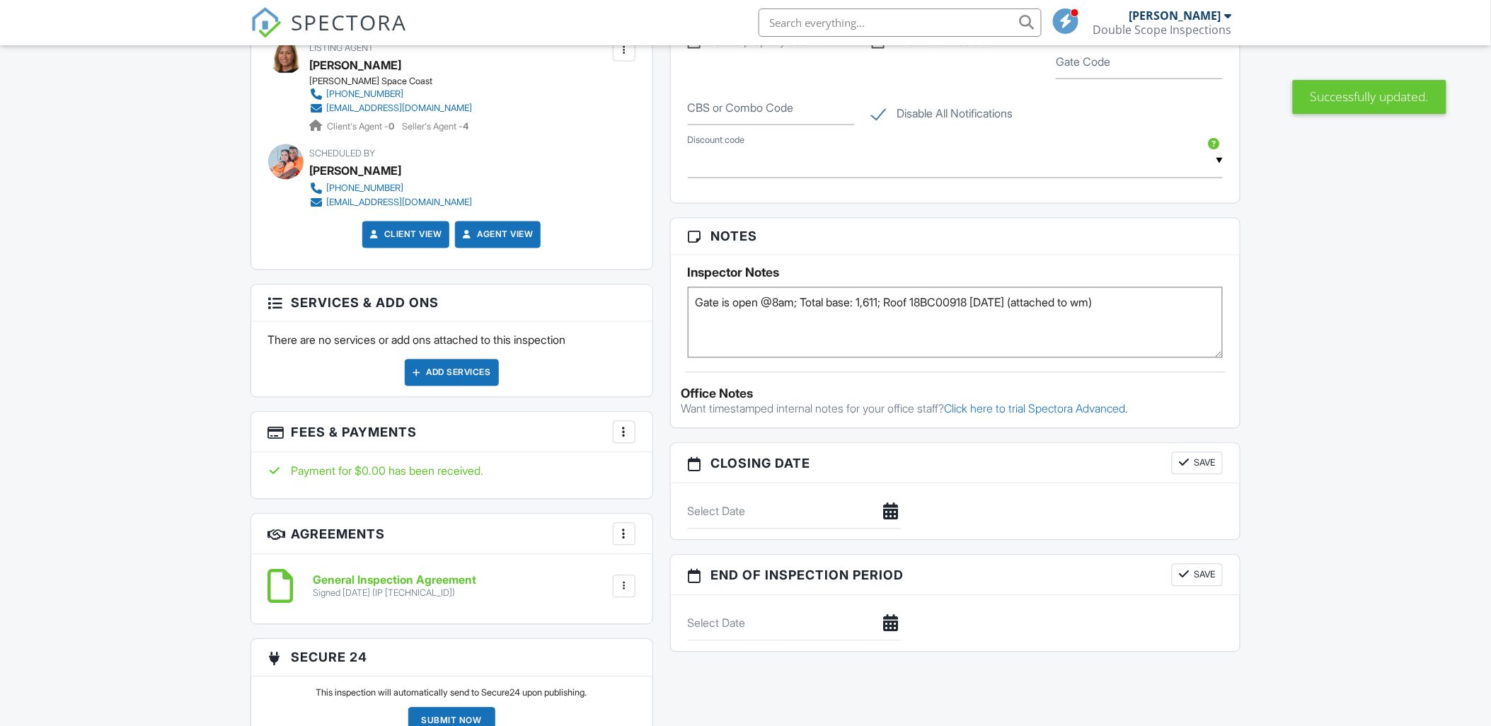
click at [1176, 337] on textarea "Gate is open @8am; Total base: 1,611; Roof 18BC00918 1.26.18 (attached to wm)" at bounding box center [956, 322] width 536 height 71
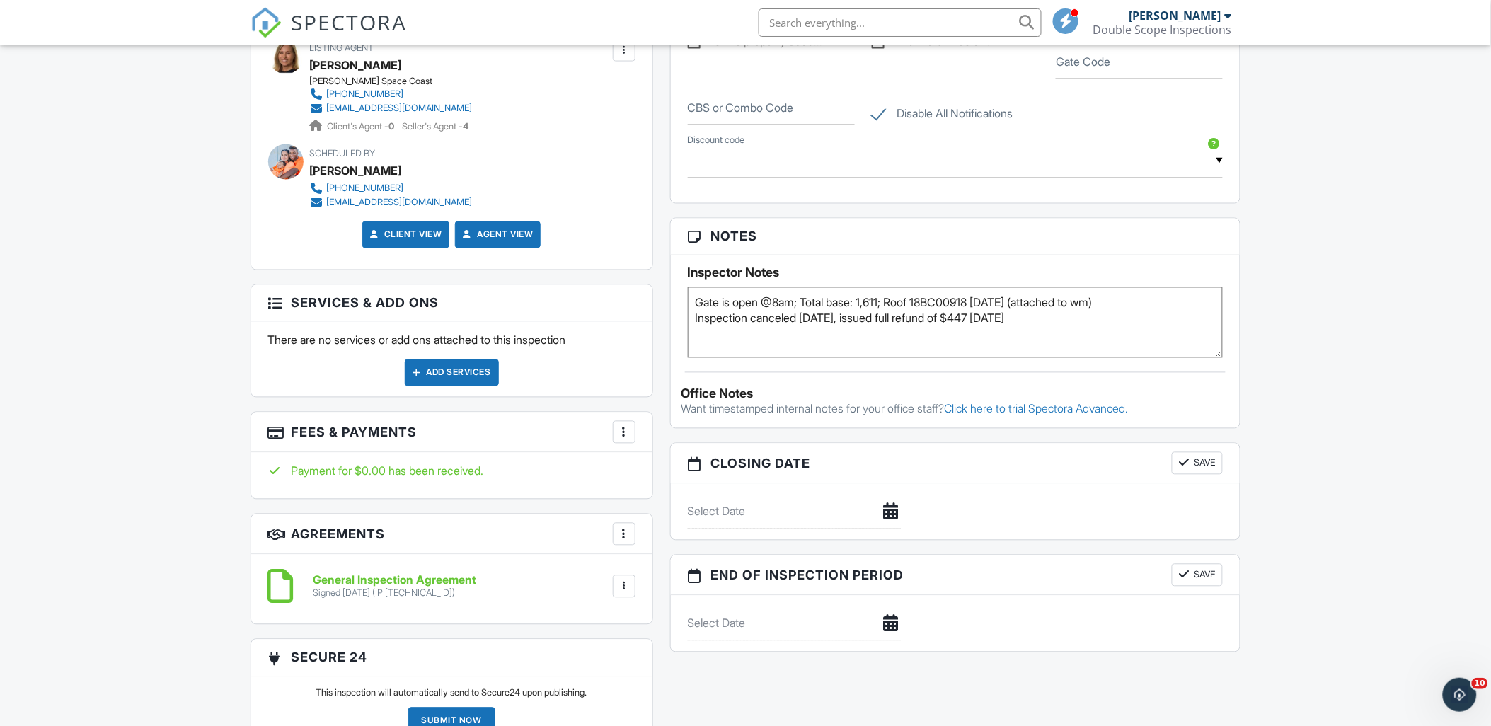
type textarea "Gate is open @8am; Total base: 1,611; Roof 18BC00918 1.26.18 (attached to wm) I…"
click at [1297, 318] on div "Dashboard Calendar Inspections New Inspection Unconfirmed Contacts Settings Tea…" at bounding box center [745, 507] width 1491 height 2496
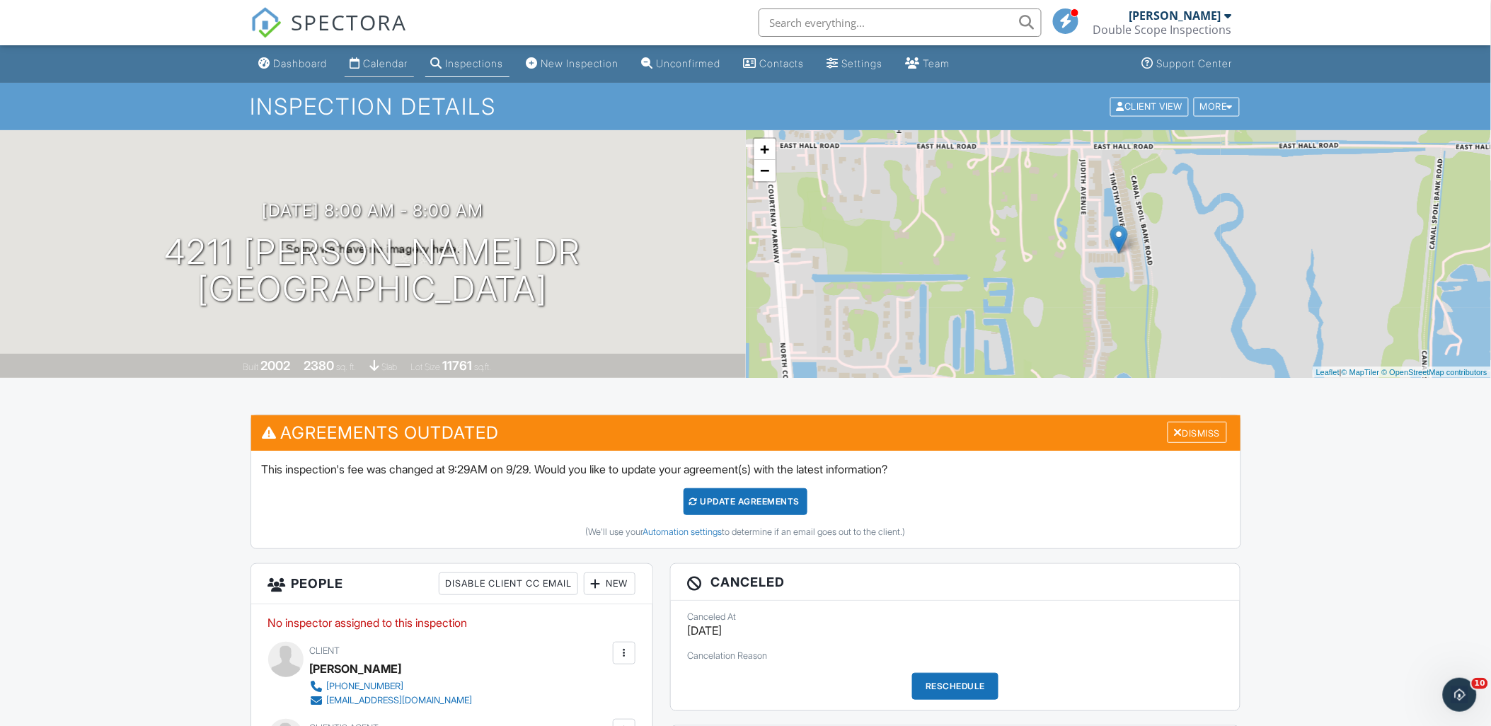
click at [384, 71] on link "Calendar" at bounding box center [379, 64] width 69 height 26
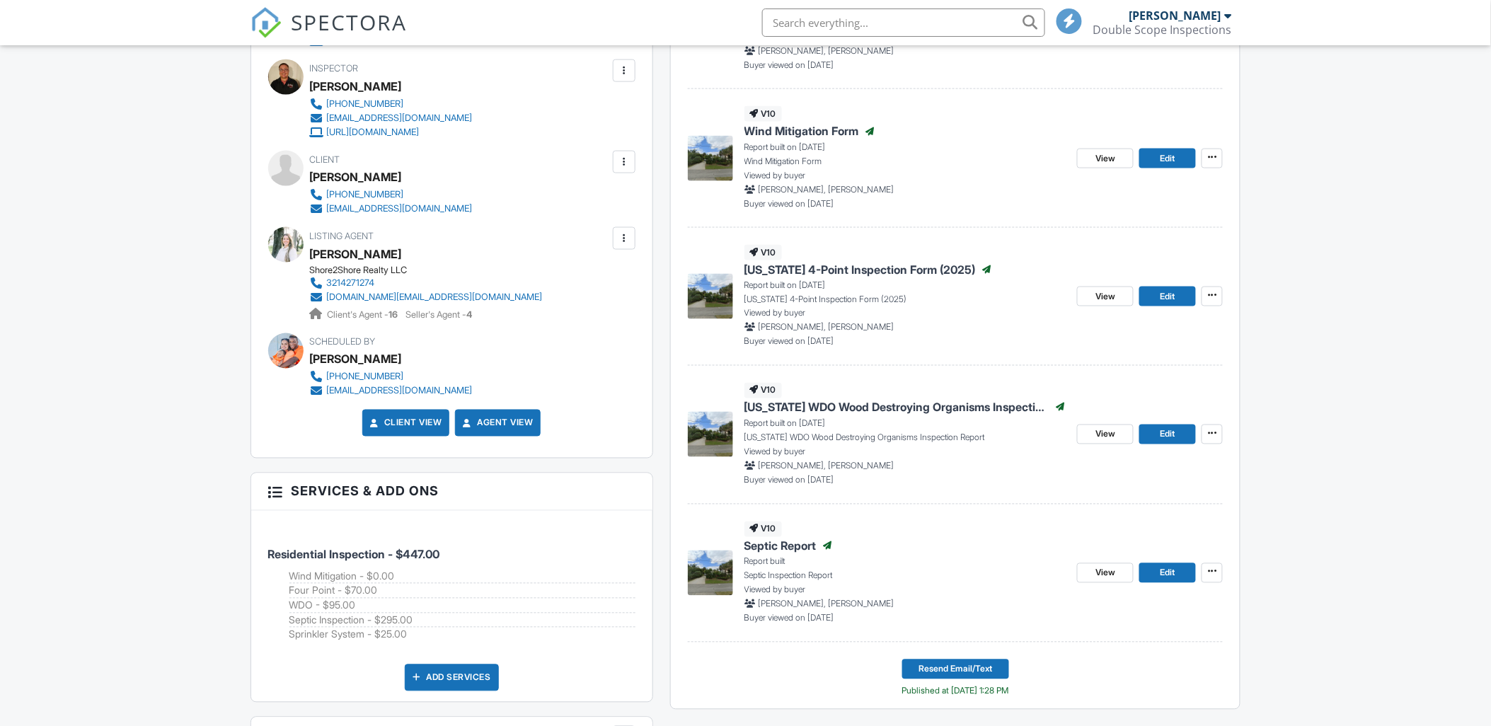
scroll to position [708, 0]
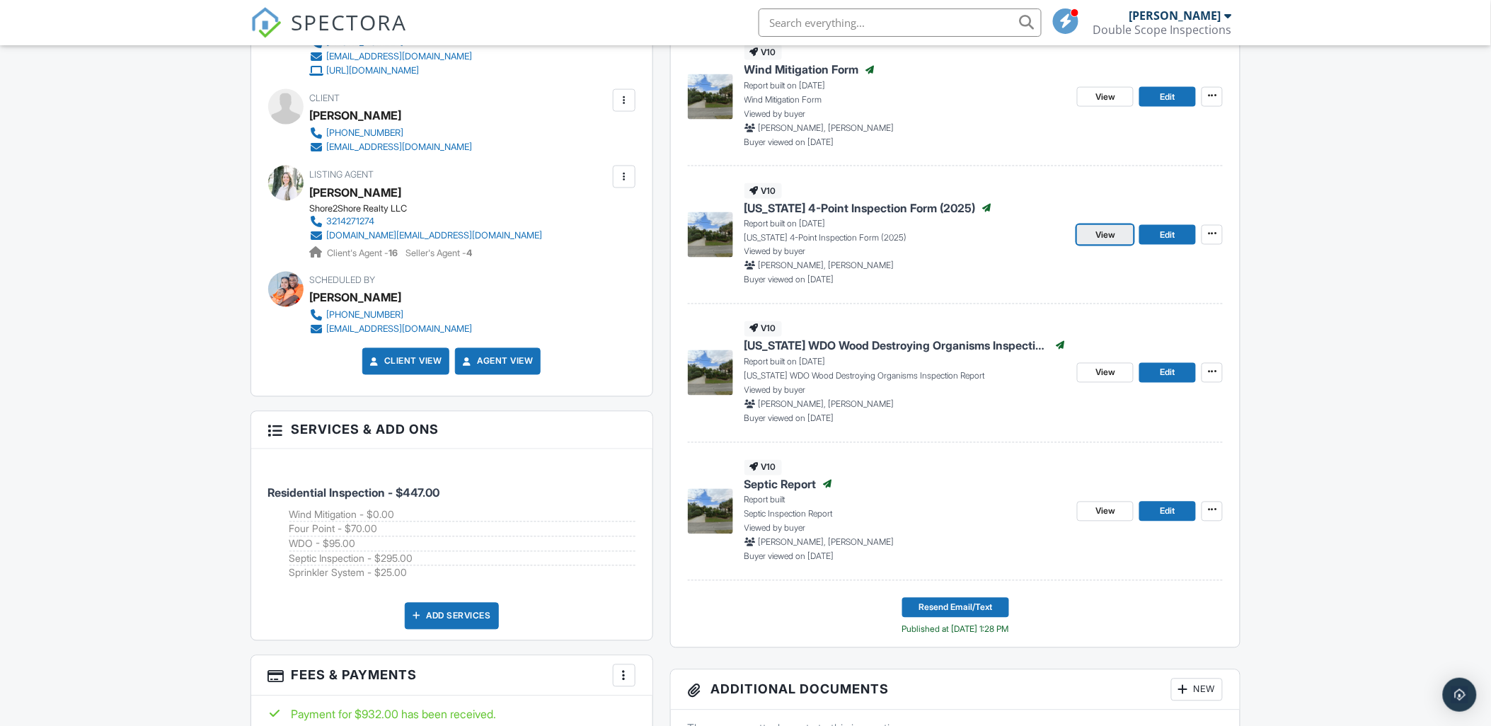
click at [1106, 243] on link "View" at bounding box center [1105, 235] width 57 height 20
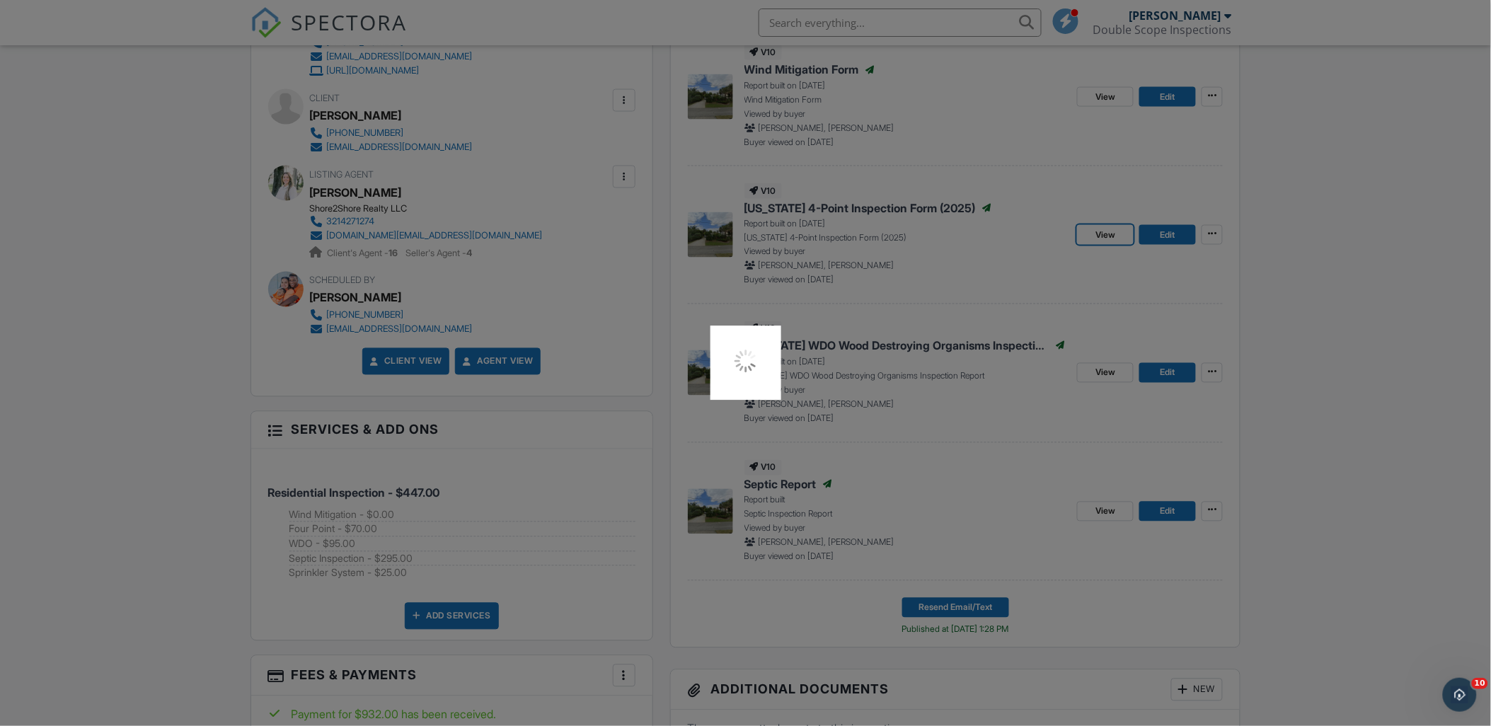
scroll to position [0, 0]
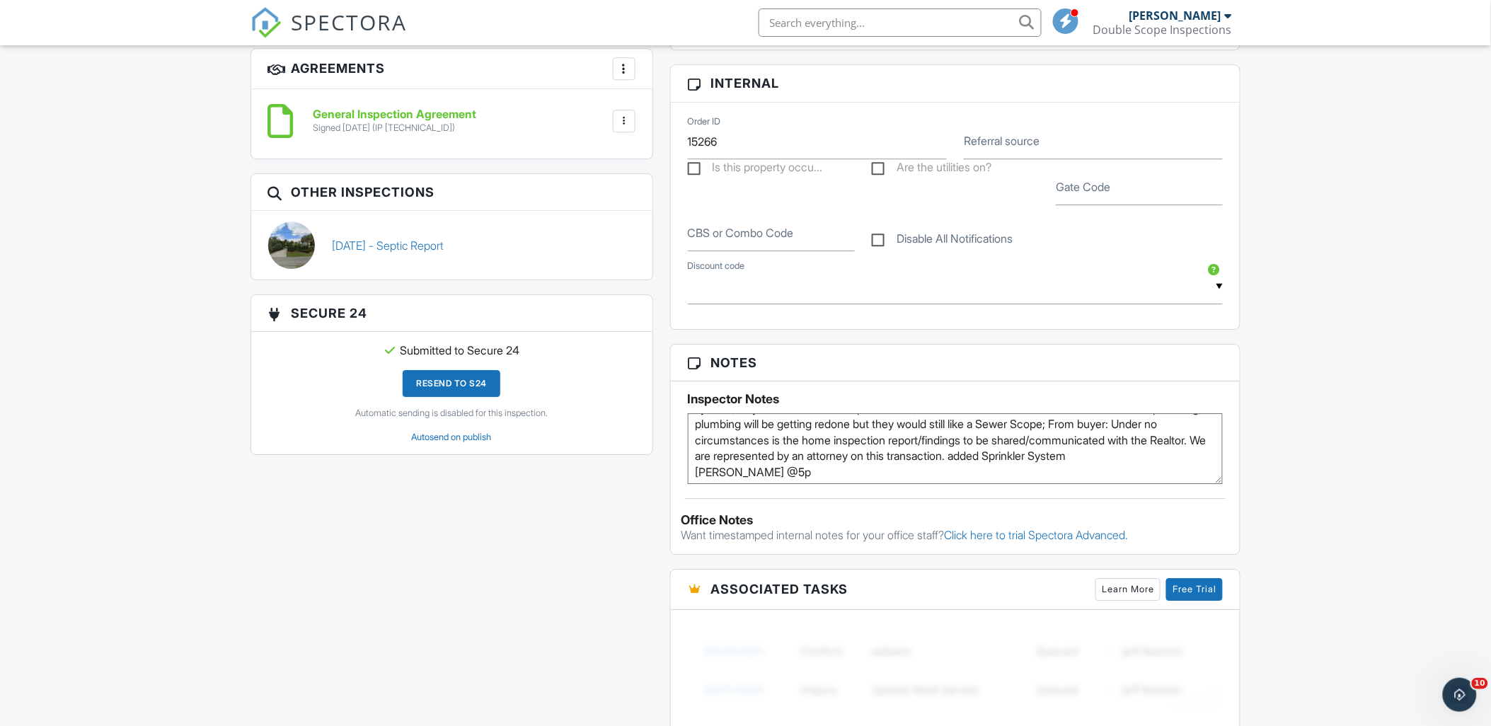
scroll to position [55, 0]
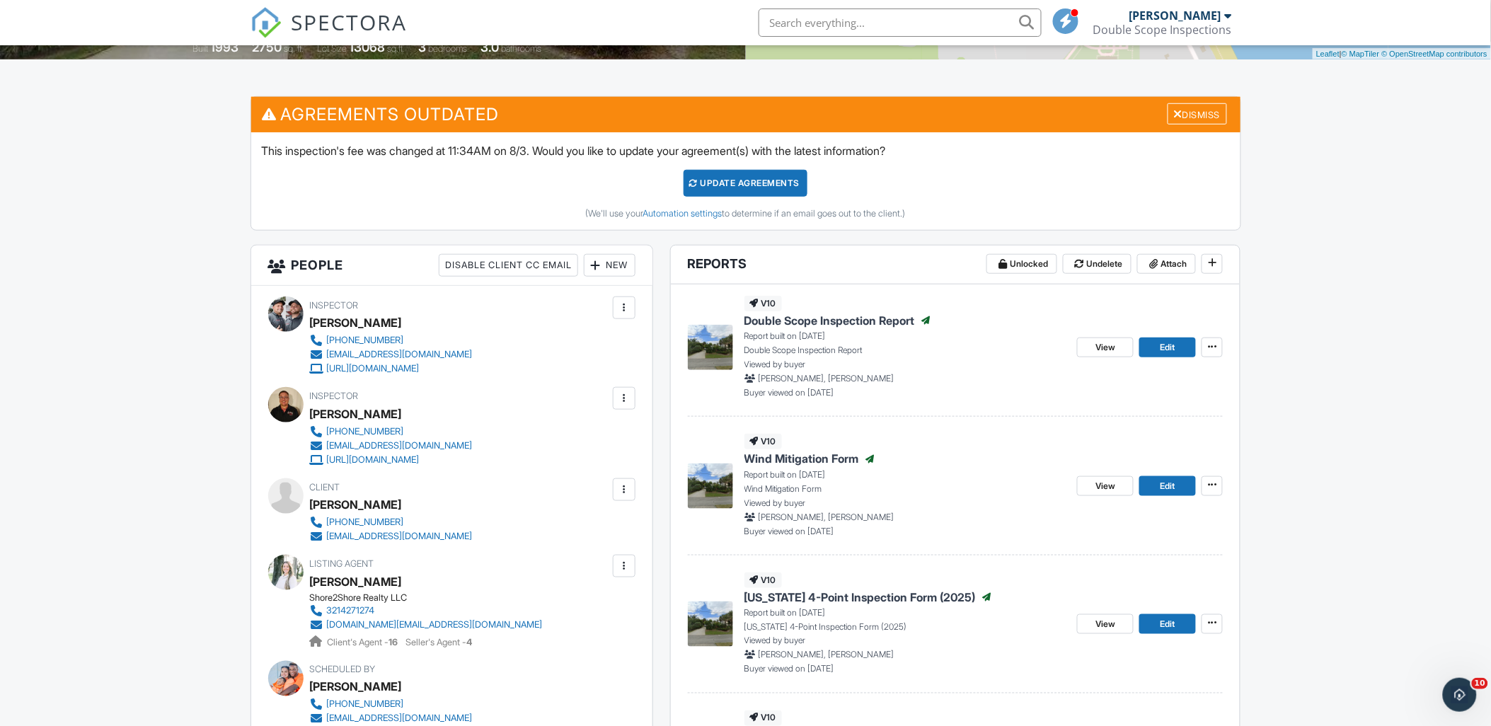
scroll to position [316, 0]
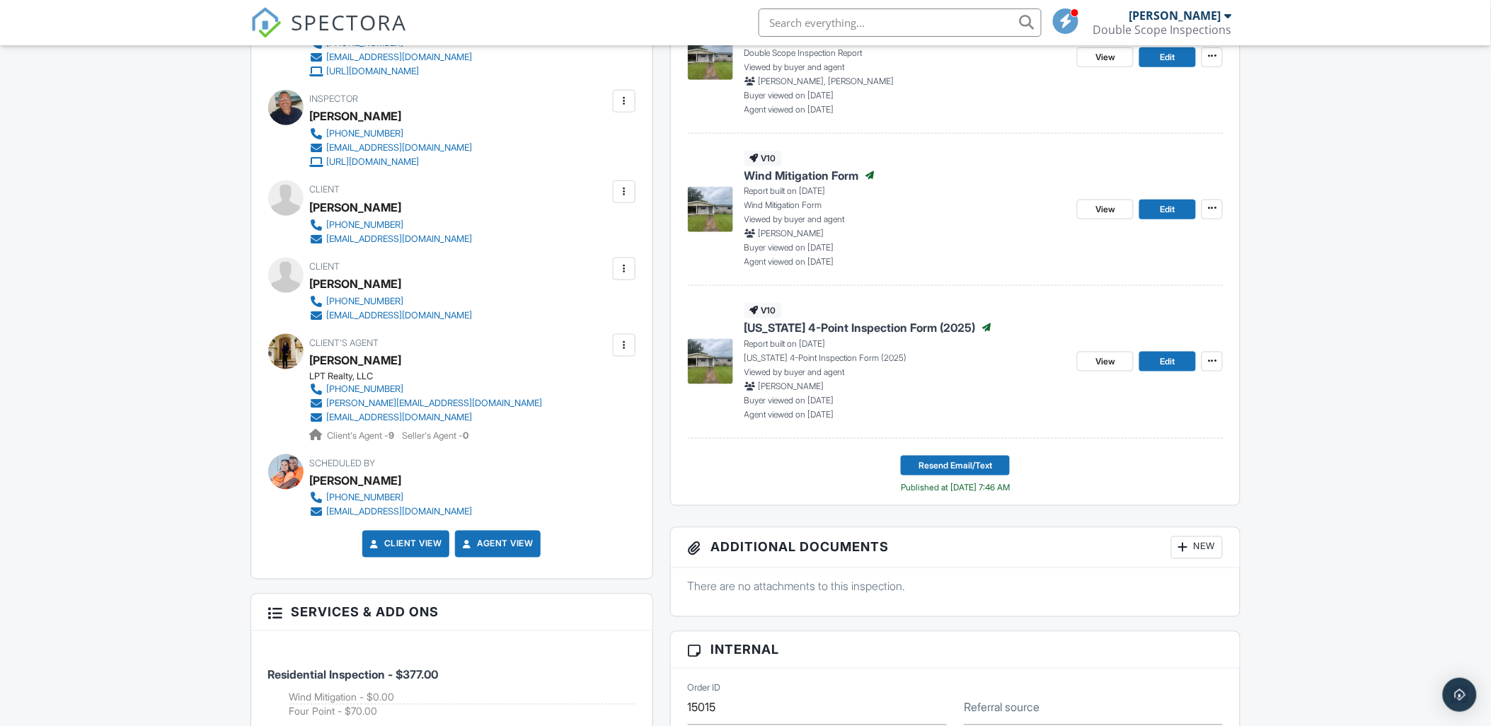
scroll to position [471, 0]
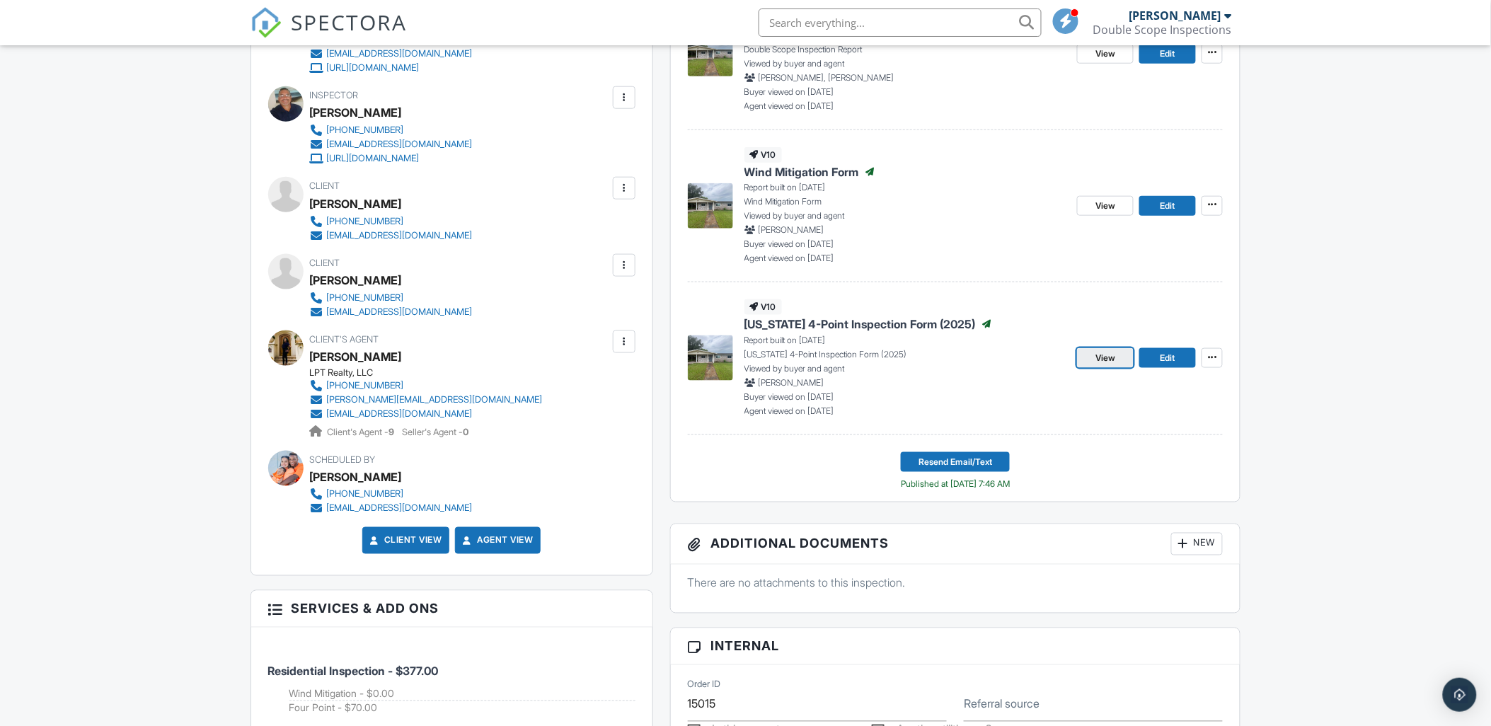
click at [1120, 359] on link "View" at bounding box center [1105, 358] width 57 height 20
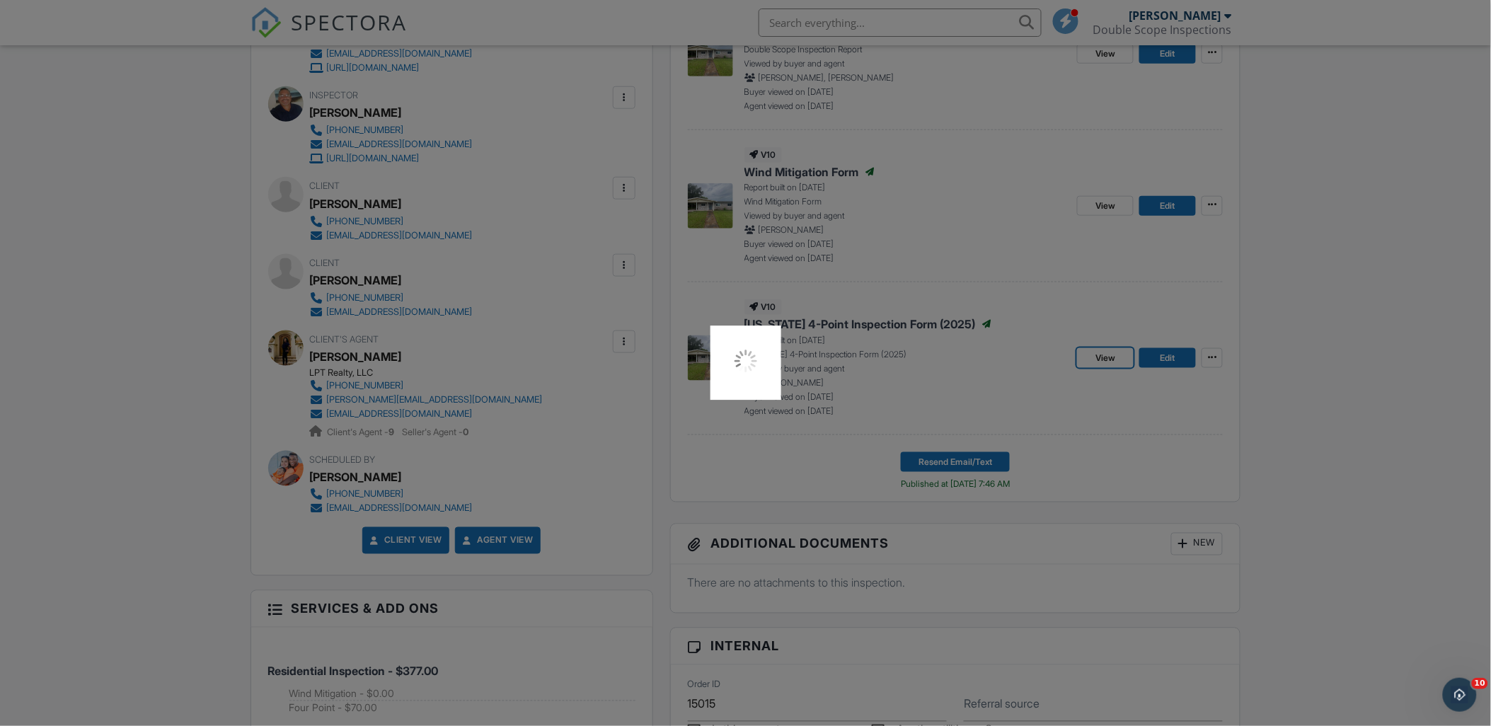
scroll to position [0, 0]
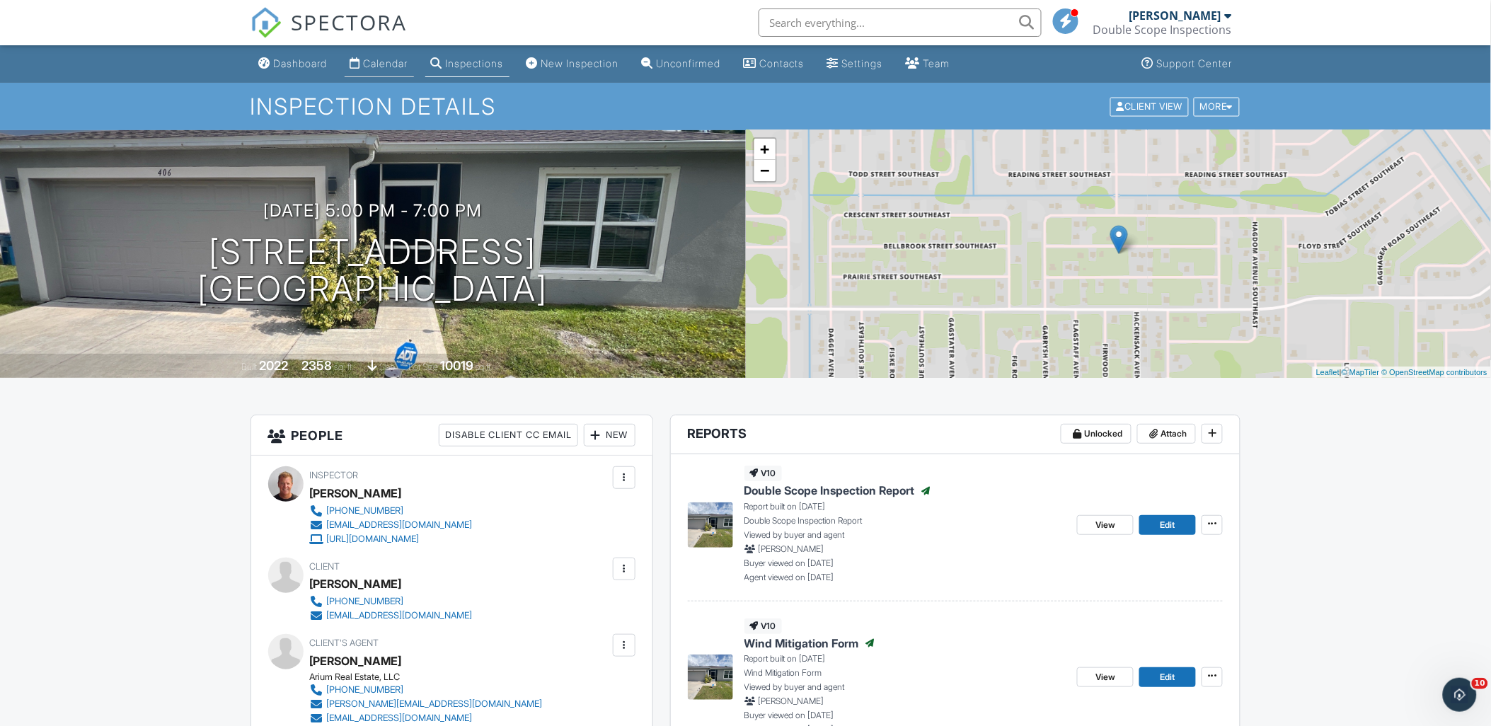
click at [394, 61] on div "Calendar" at bounding box center [386, 63] width 45 height 12
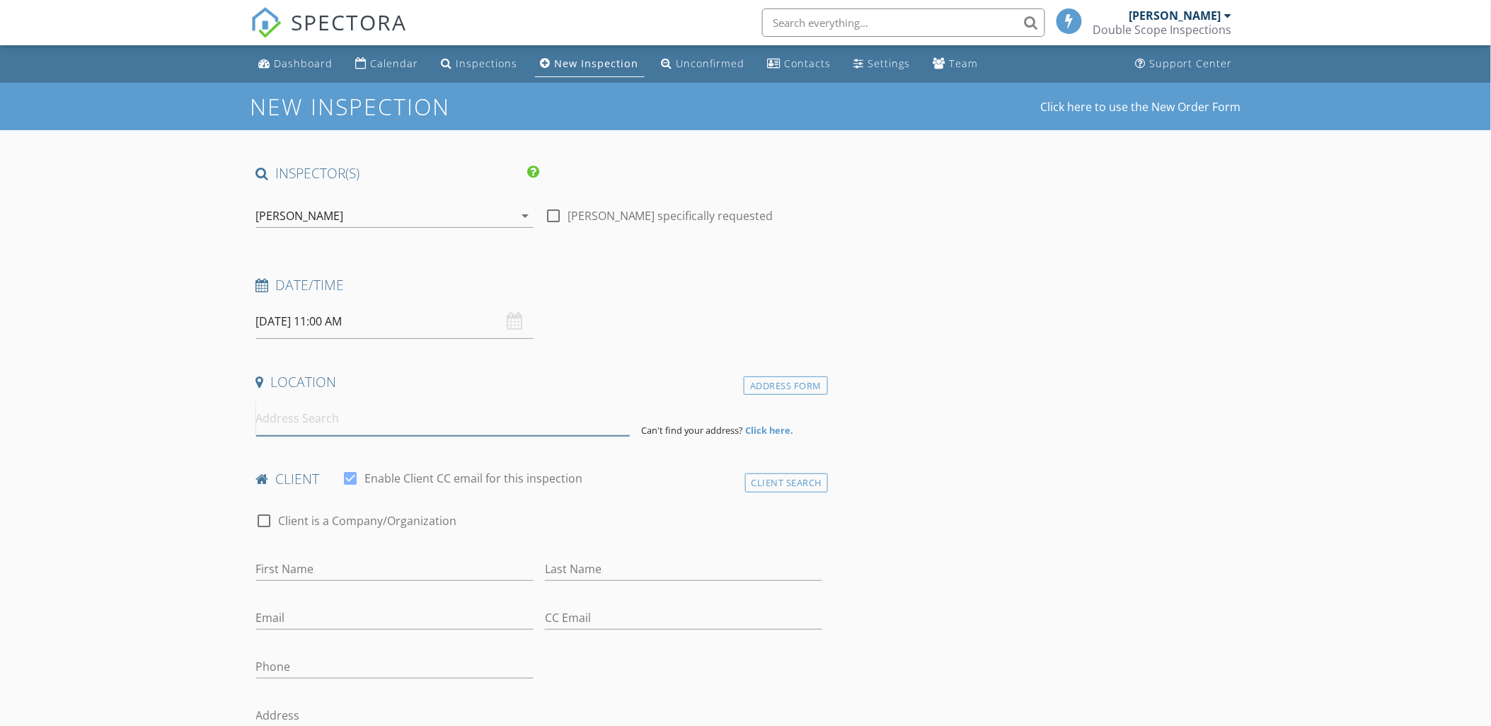
click at [372, 405] on input at bounding box center [443, 418] width 374 height 35
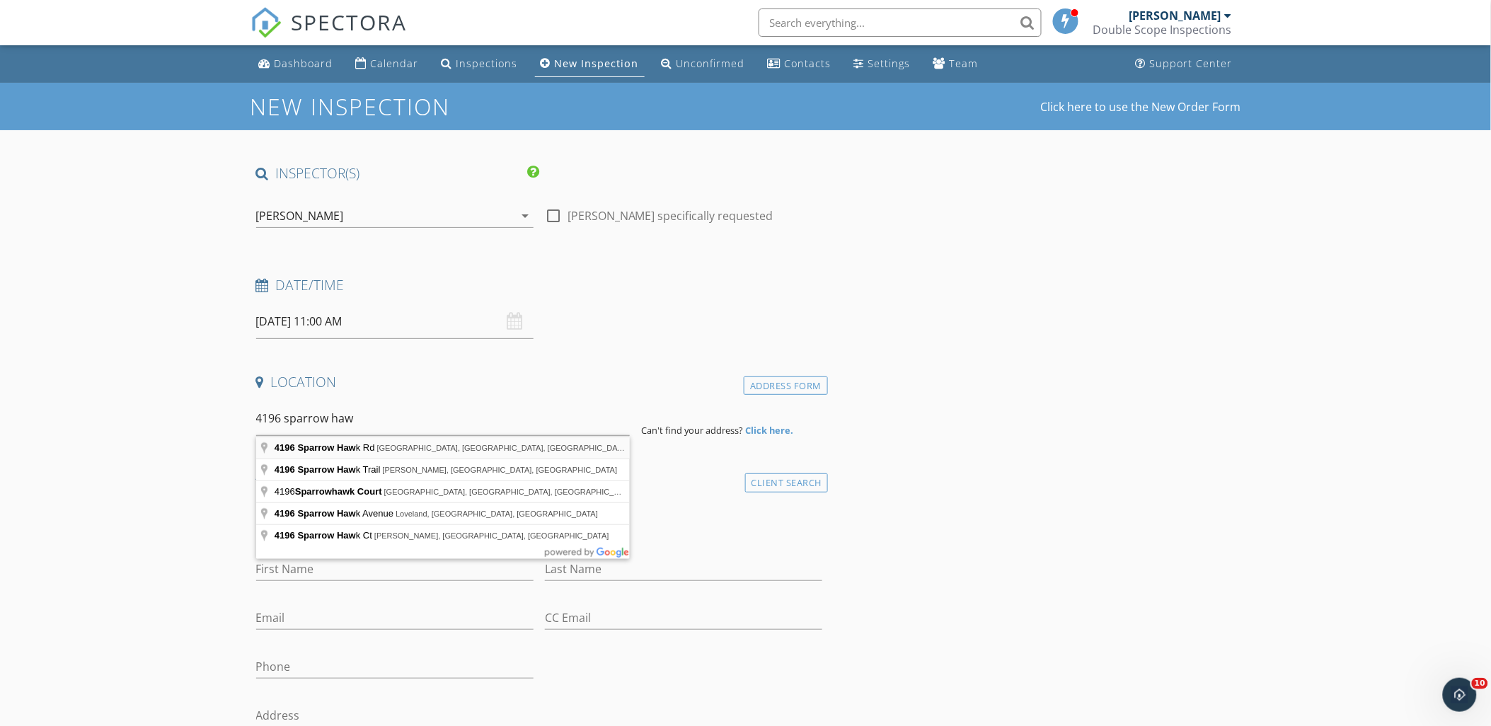
type input "[STREET_ADDRESS]"
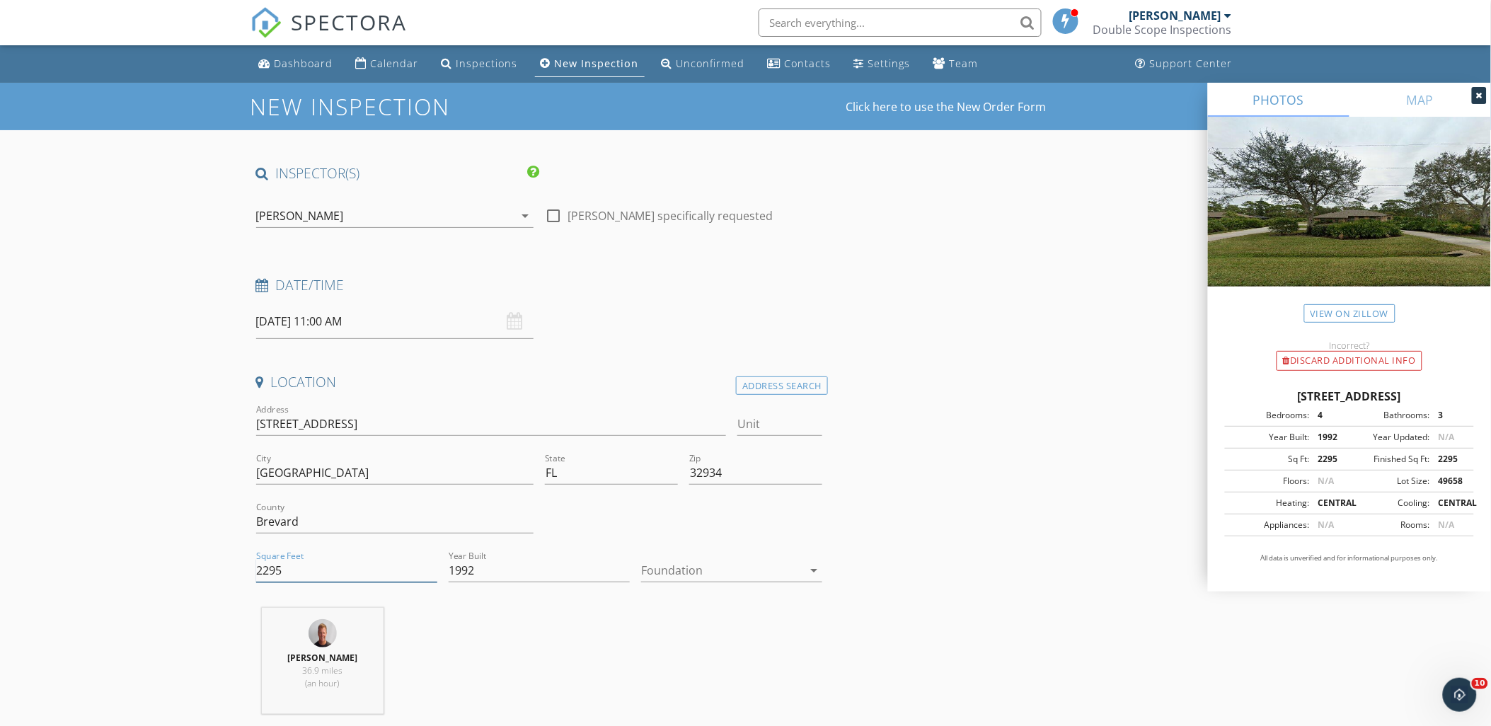
drag, startPoint x: 302, startPoint y: 580, endPoint x: 223, endPoint y: 578, distance: 79.3
type input "3389"
click at [744, 558] on div "Foundation arrow_drop_down" at bounding box center [731, 574] width 181 height 46
click at [719, 581] on div at bounding box center [721, 570] width 161 height 23
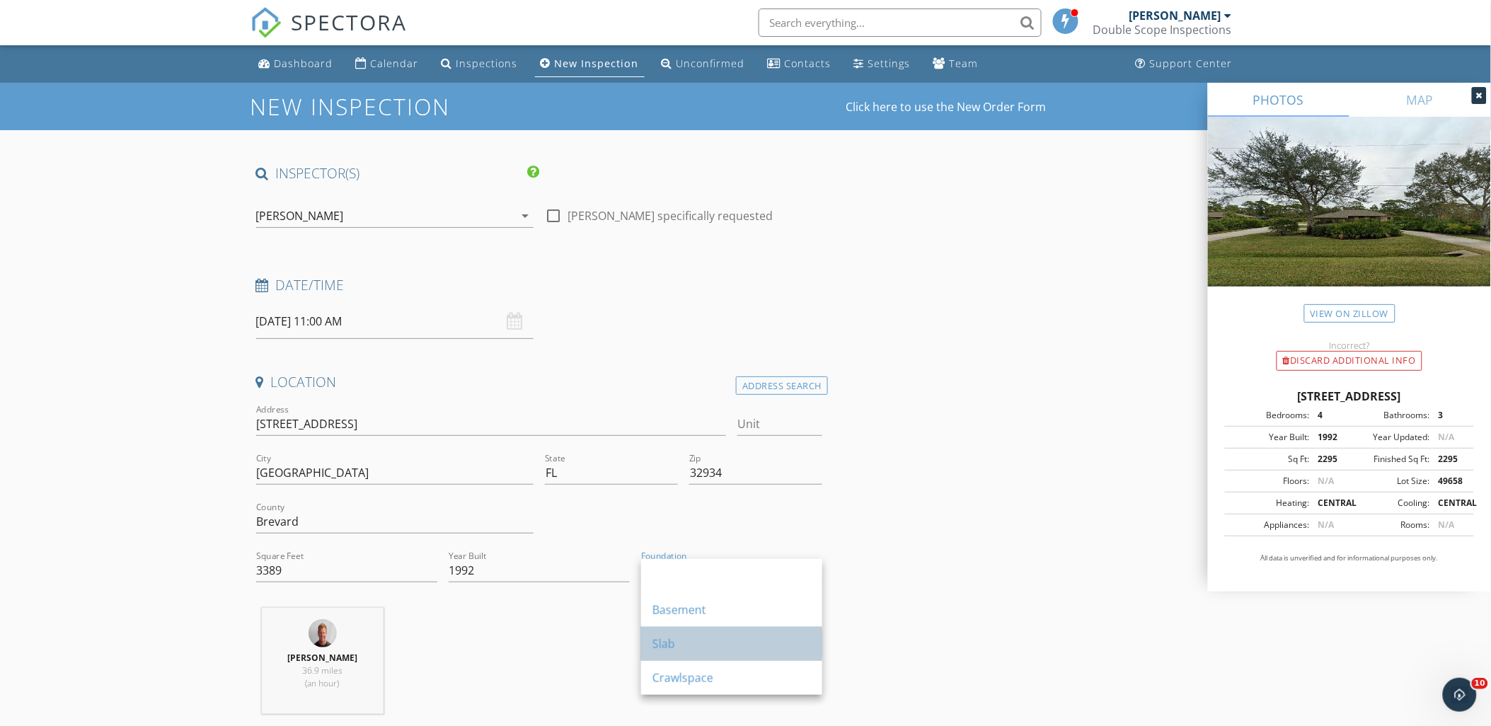
click at [677, 637] on div "Slab" at bounding box center [732, 644] width 159 height 17
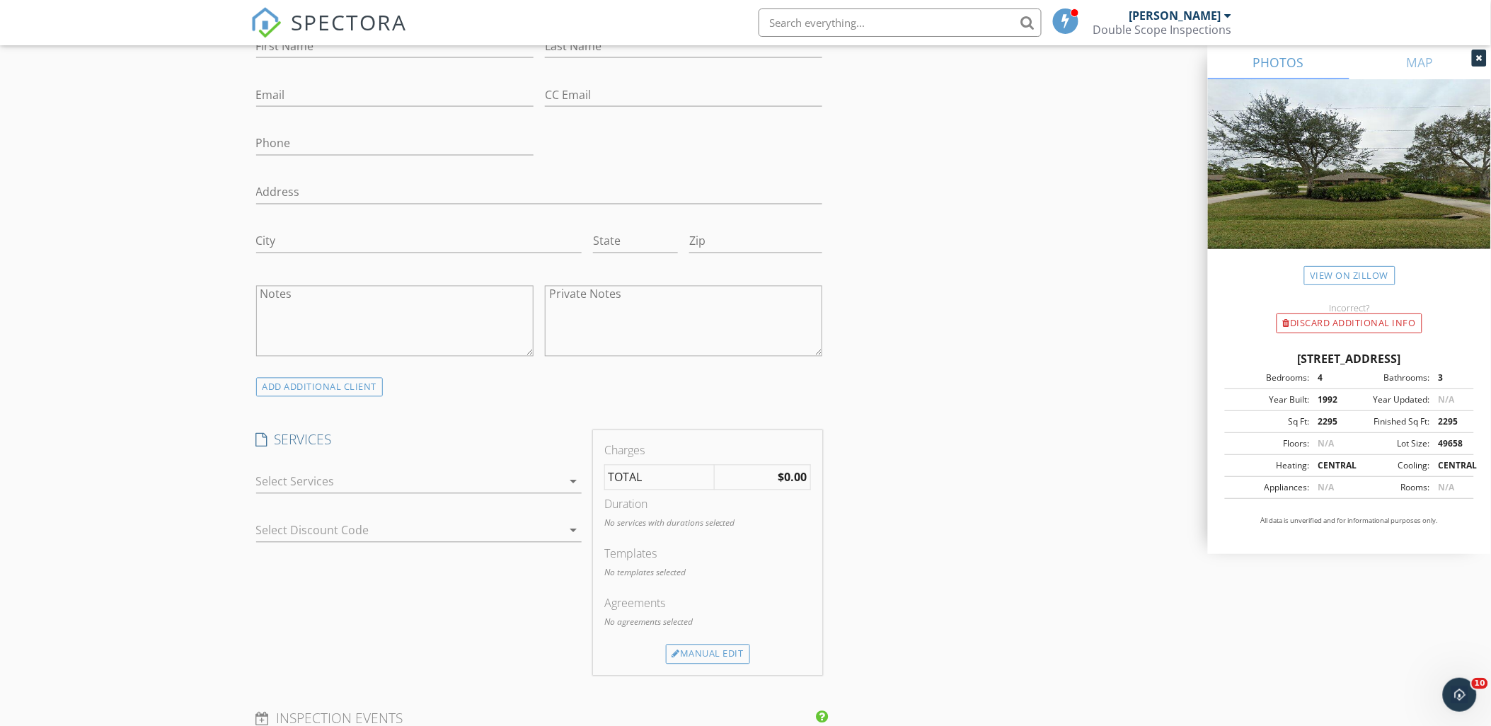
scroll to position [943, 0]
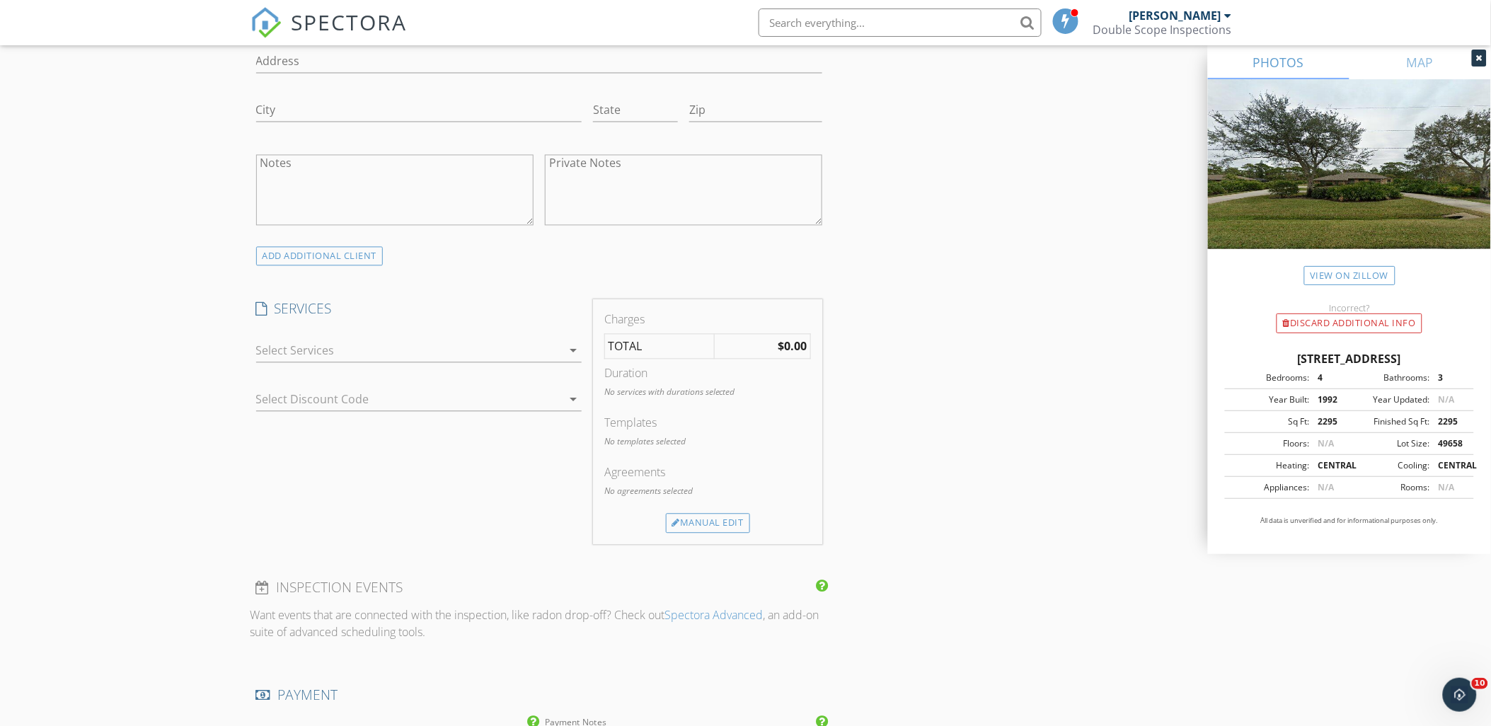
click at [287, 357] on div at bounding box center [409, 351] width 306 height 23
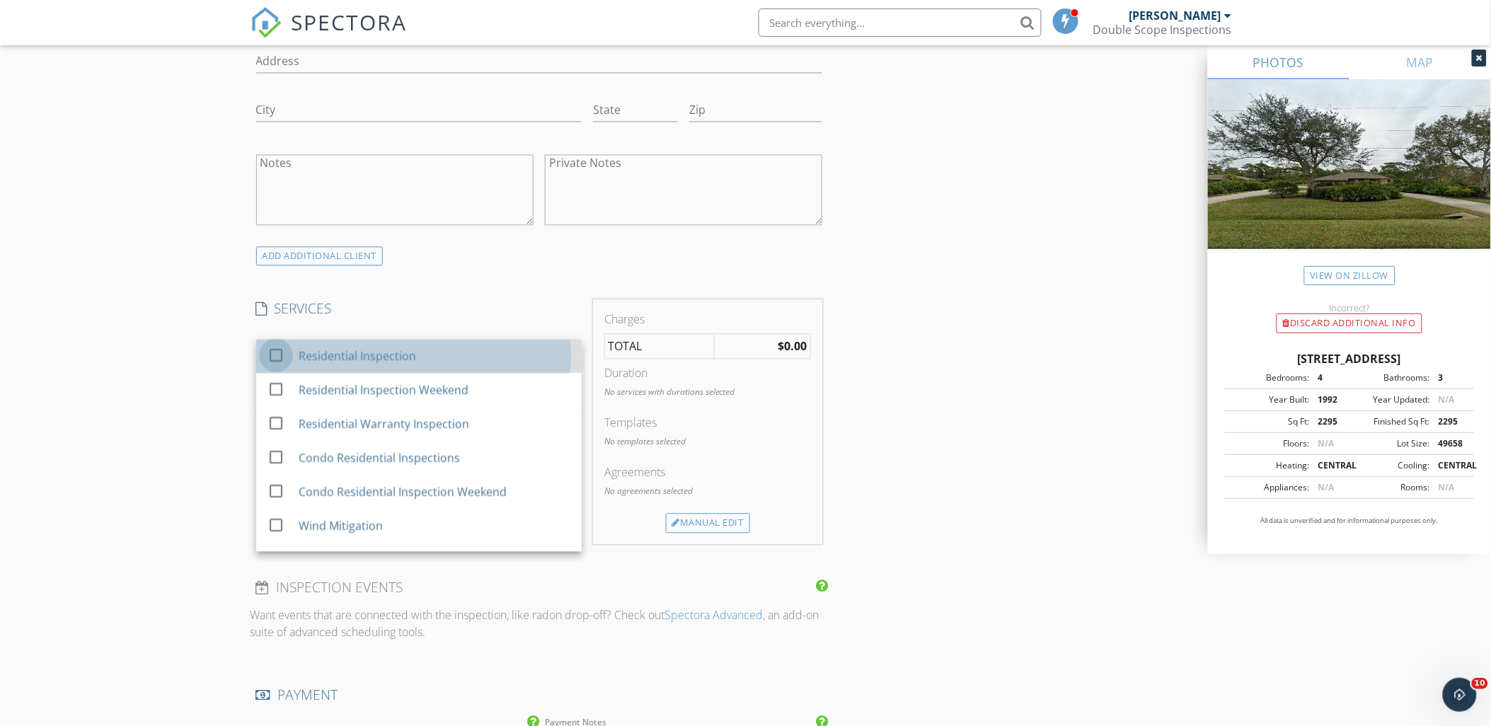
click at [287, 357] on div "check_box_outline_blank" at bounding box center [279, 356] width 23 height 17
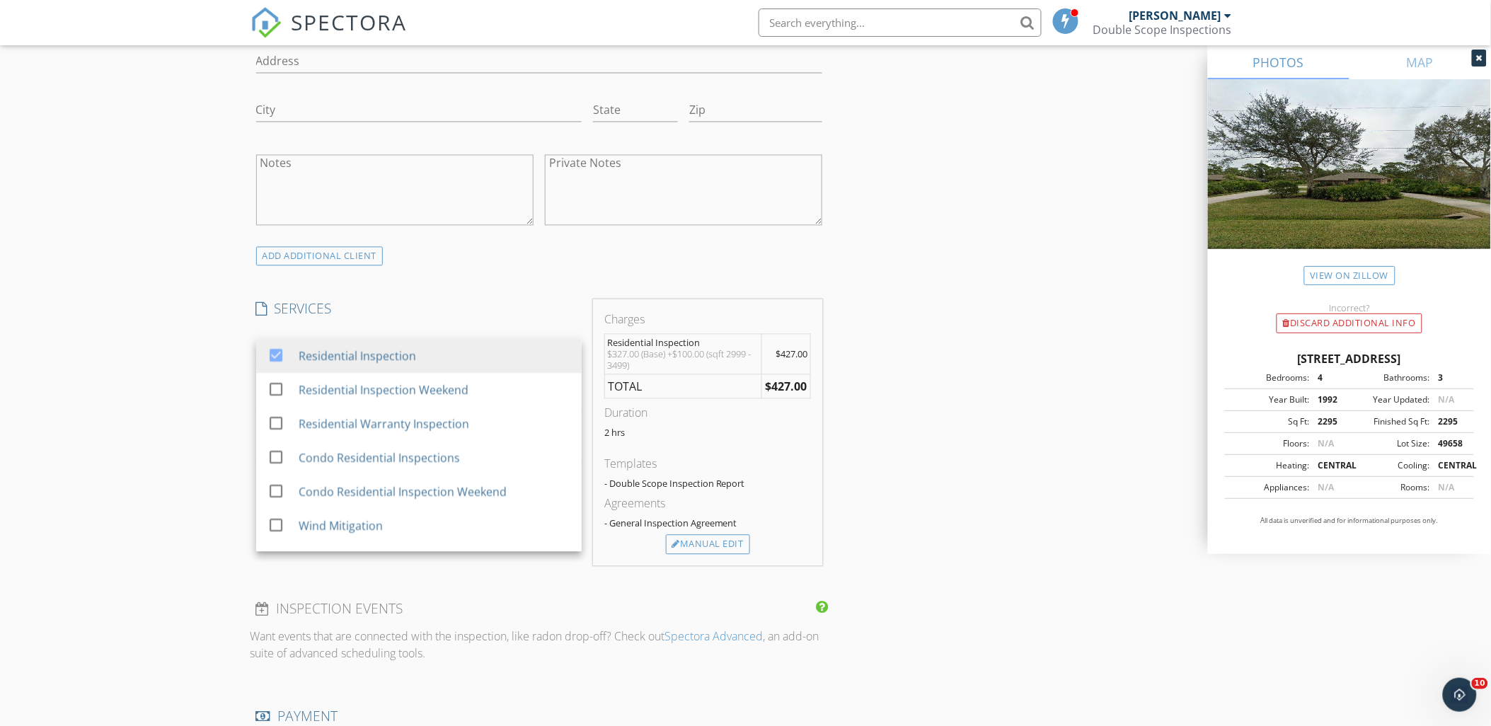
click at [132, 388] on div "New Inspection Click here to use the New Order Form INSPECTOR(S) check_box_outl…" at bounding box center [745, 489] width 1491 height 2701
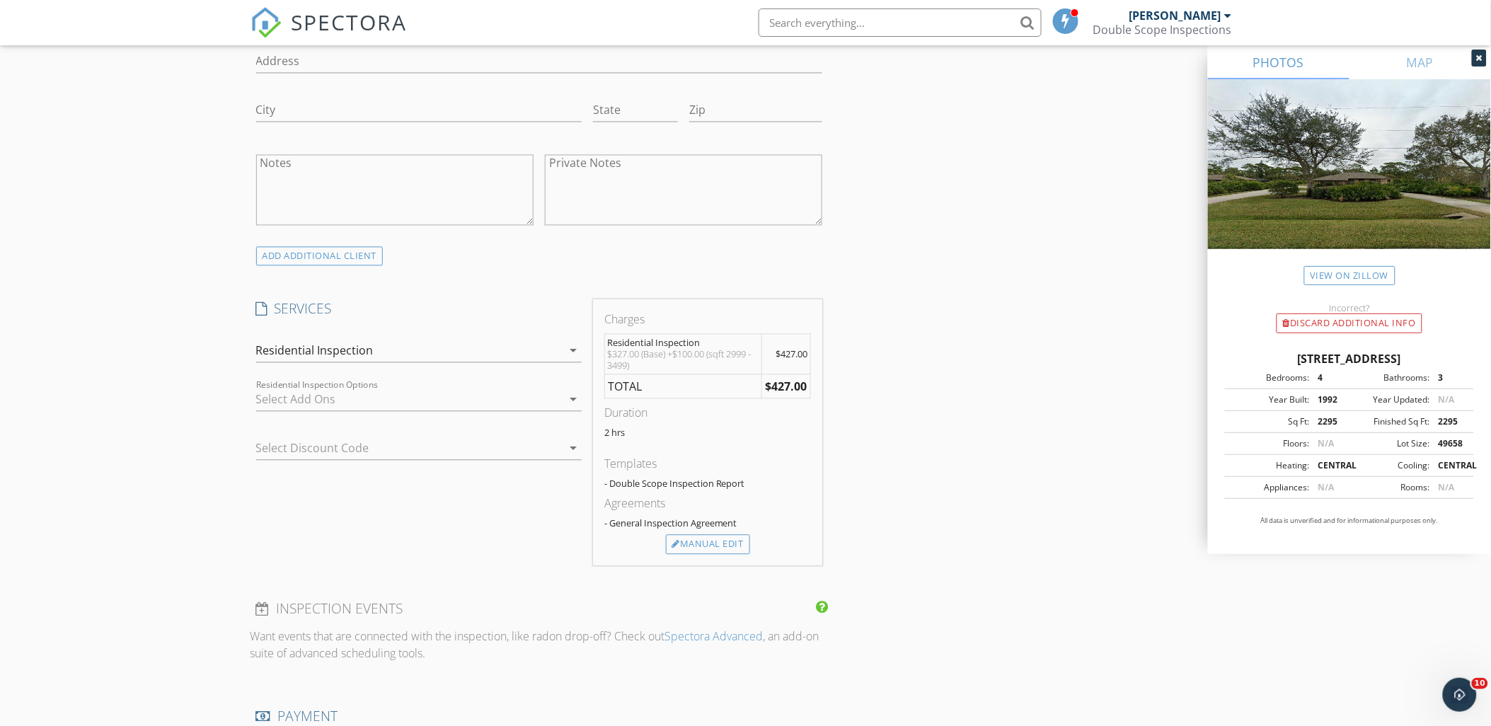
click at [292, 401] on div at bounding box center [409, 400] width 306 height 23
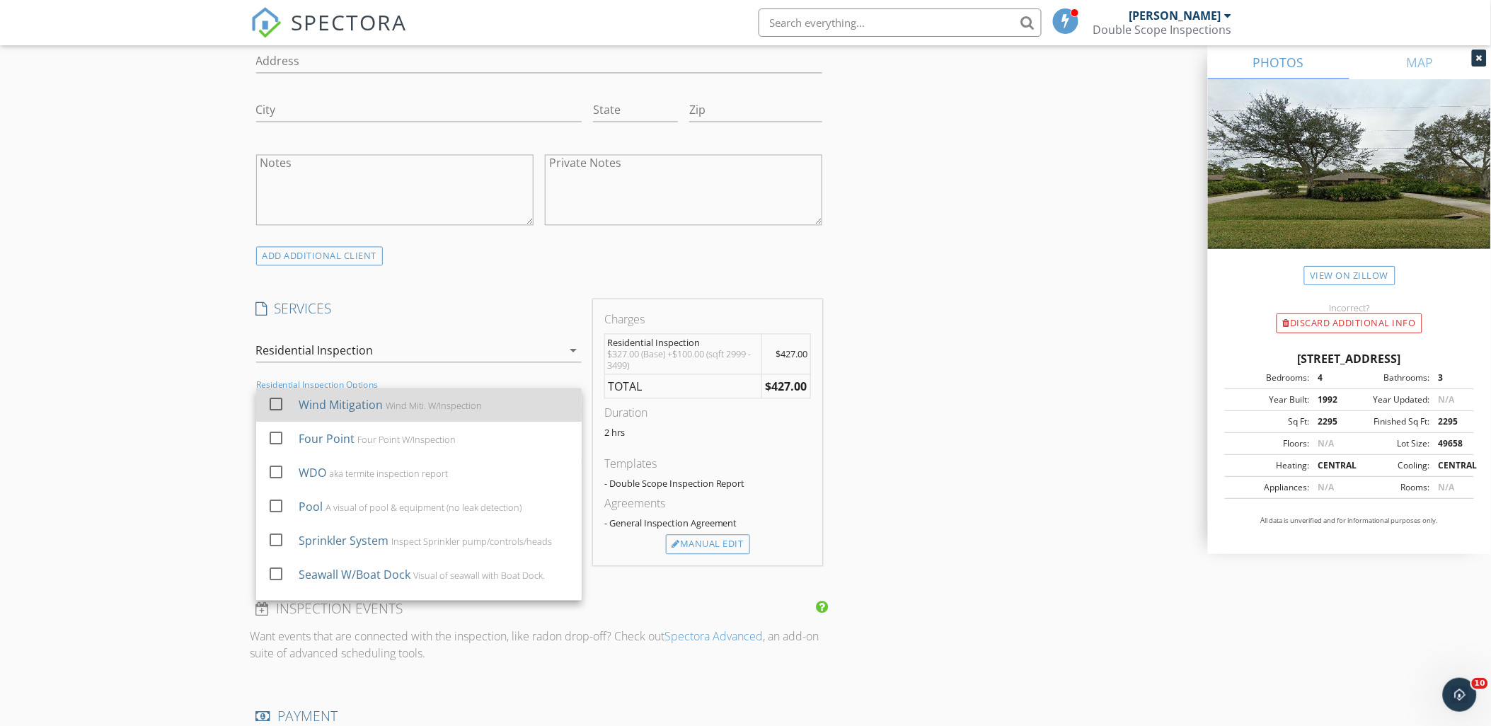
click at [292, 404] on div "check_box_outline_blank" at bounding box center [280, 406] width 25 height 32
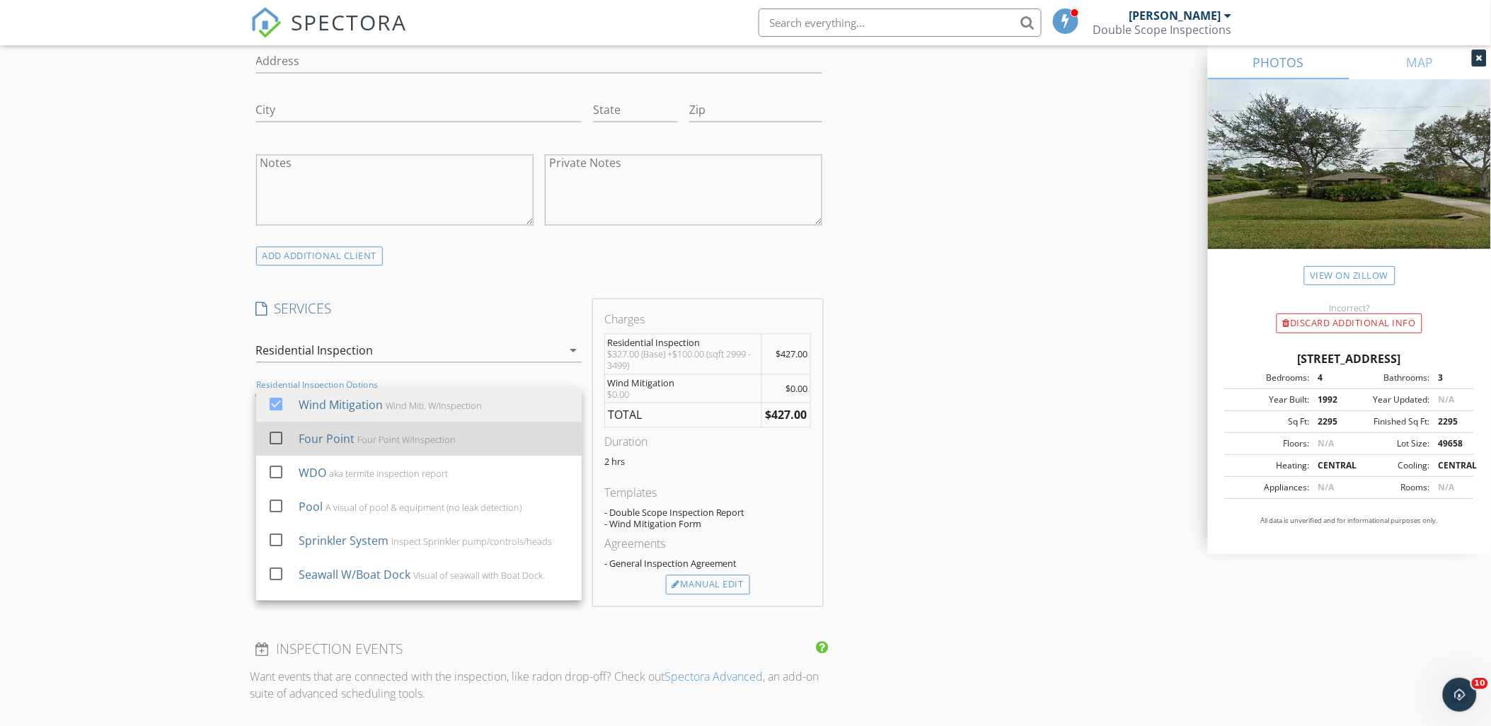
click at [278, 436] on div at bounding box center [276, 439] width 24 height 24
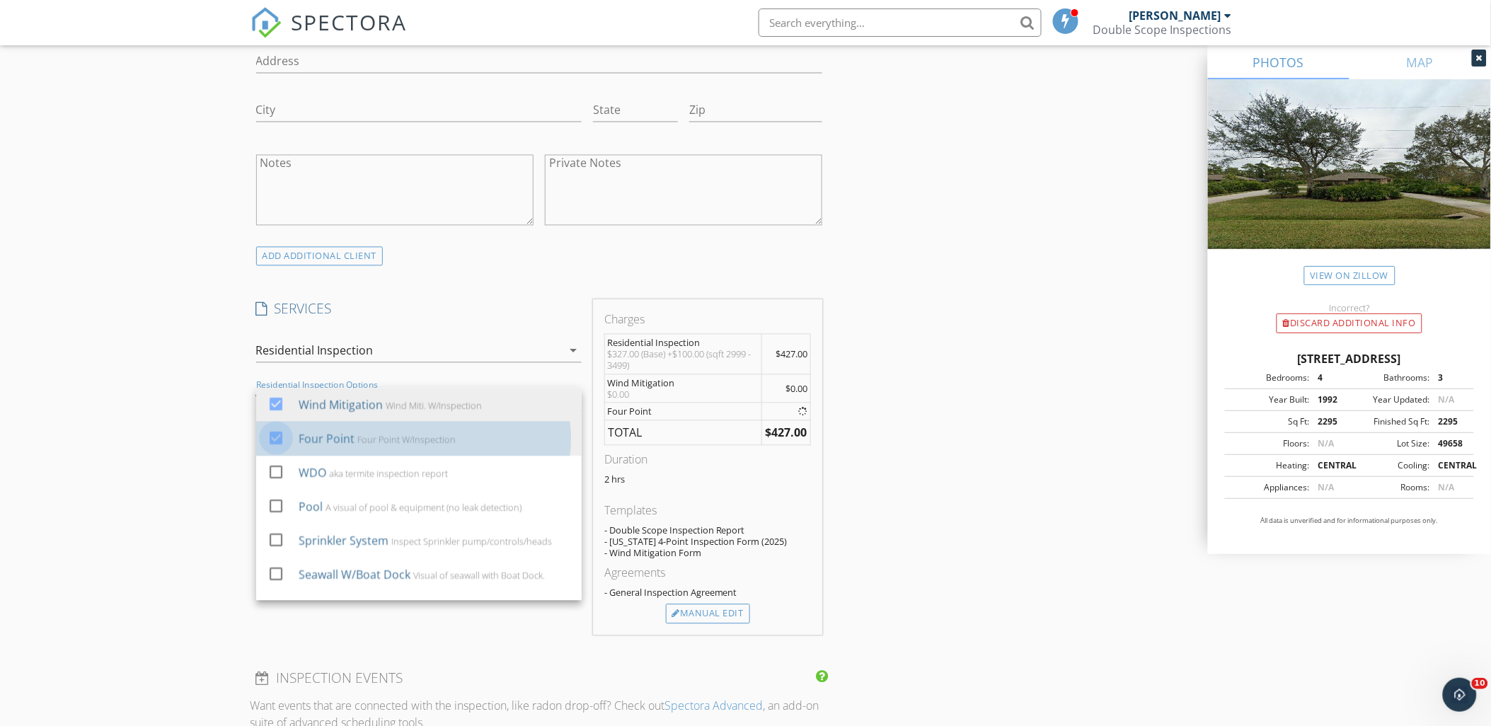
click at [185, 440] on div "New Inspection Click here to use the New Order Form INSPECTOR(S) check_box_outl…" at bounding box center [745, 524] width 1491 height 2770
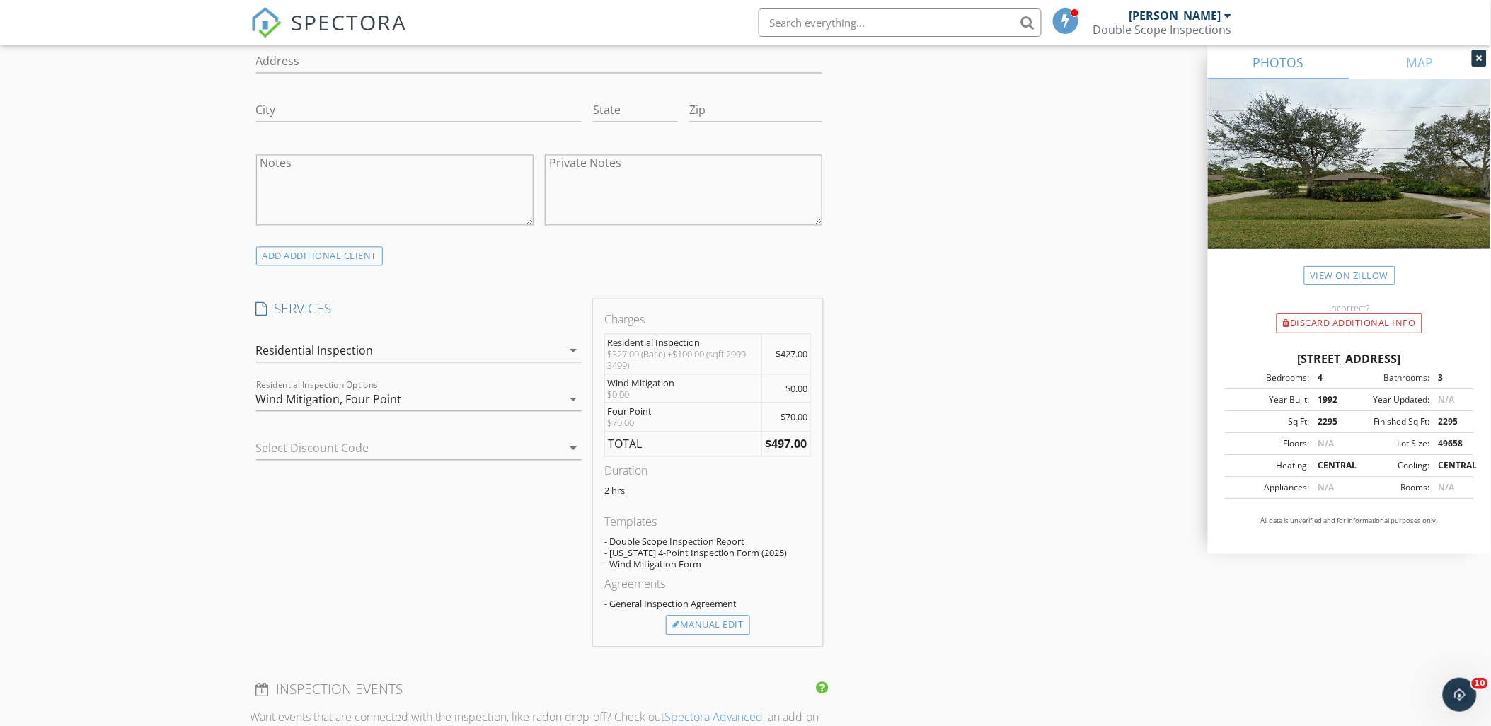
click at [520, 409] on div "Wind Mitigation, Four Point" at bounding box center [409, 400] width 306 height 23
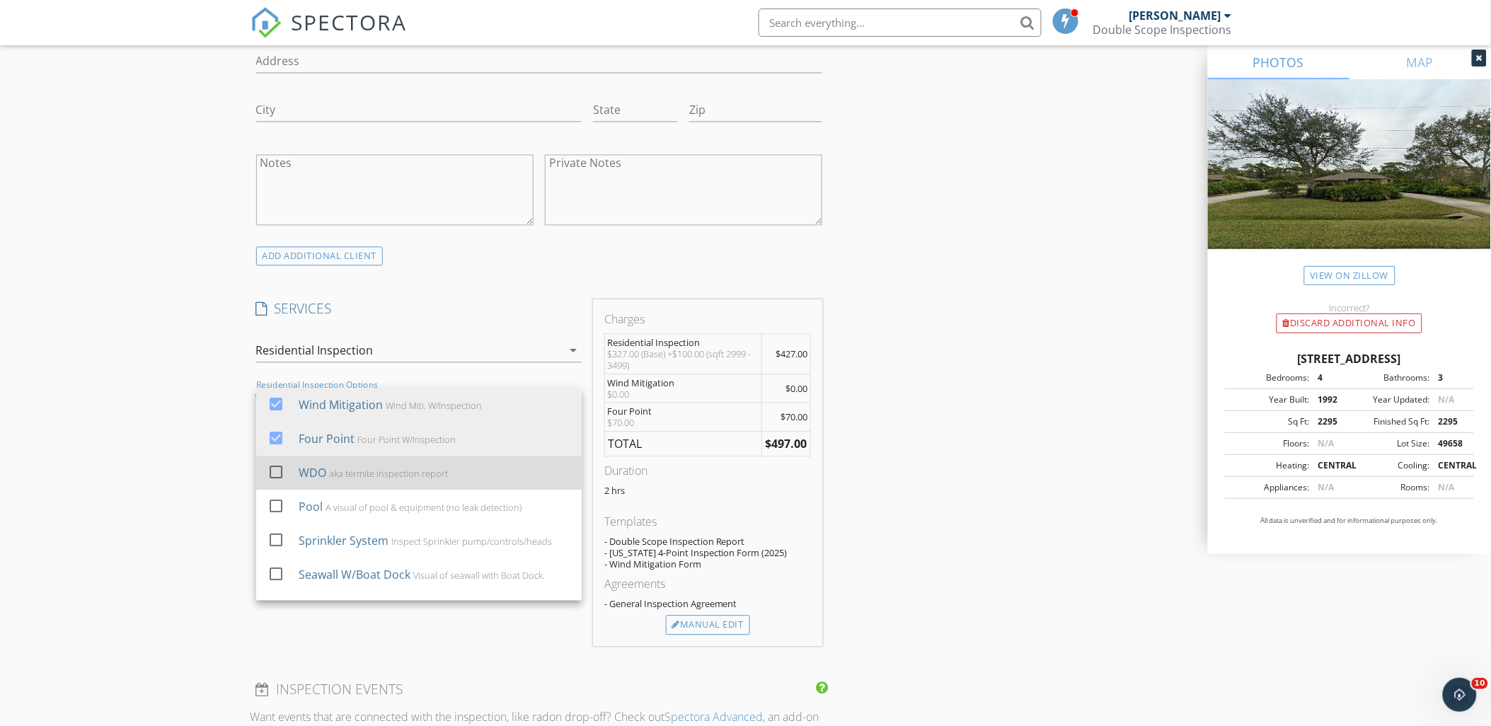
click at [314, 478] on div "WDO" at bounding box center [312, 473] width 28 height 17
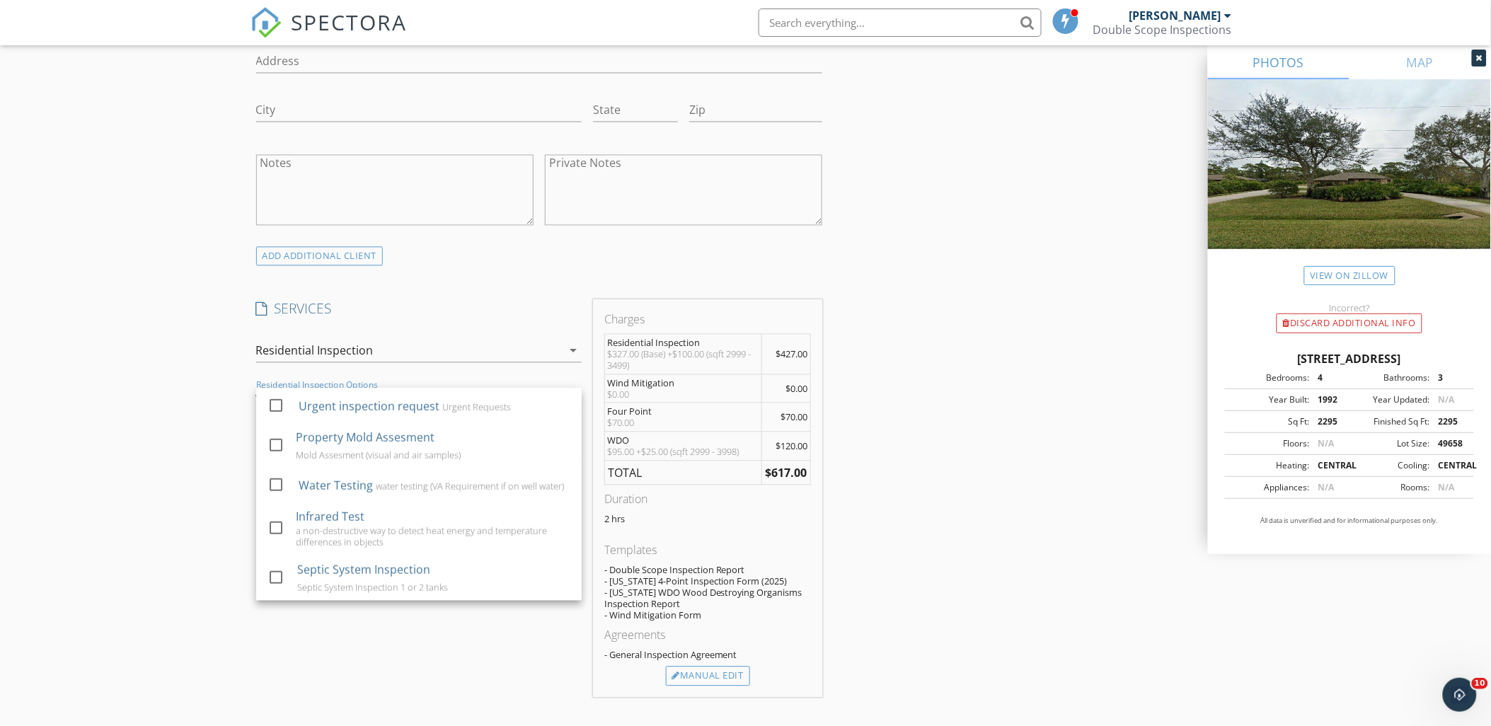
scroll to position [443, 0]
click at [389, 585] on div "Septic System Inspection 1 or 2 tanks" at bounding box center [372, 587] width 151 height 11
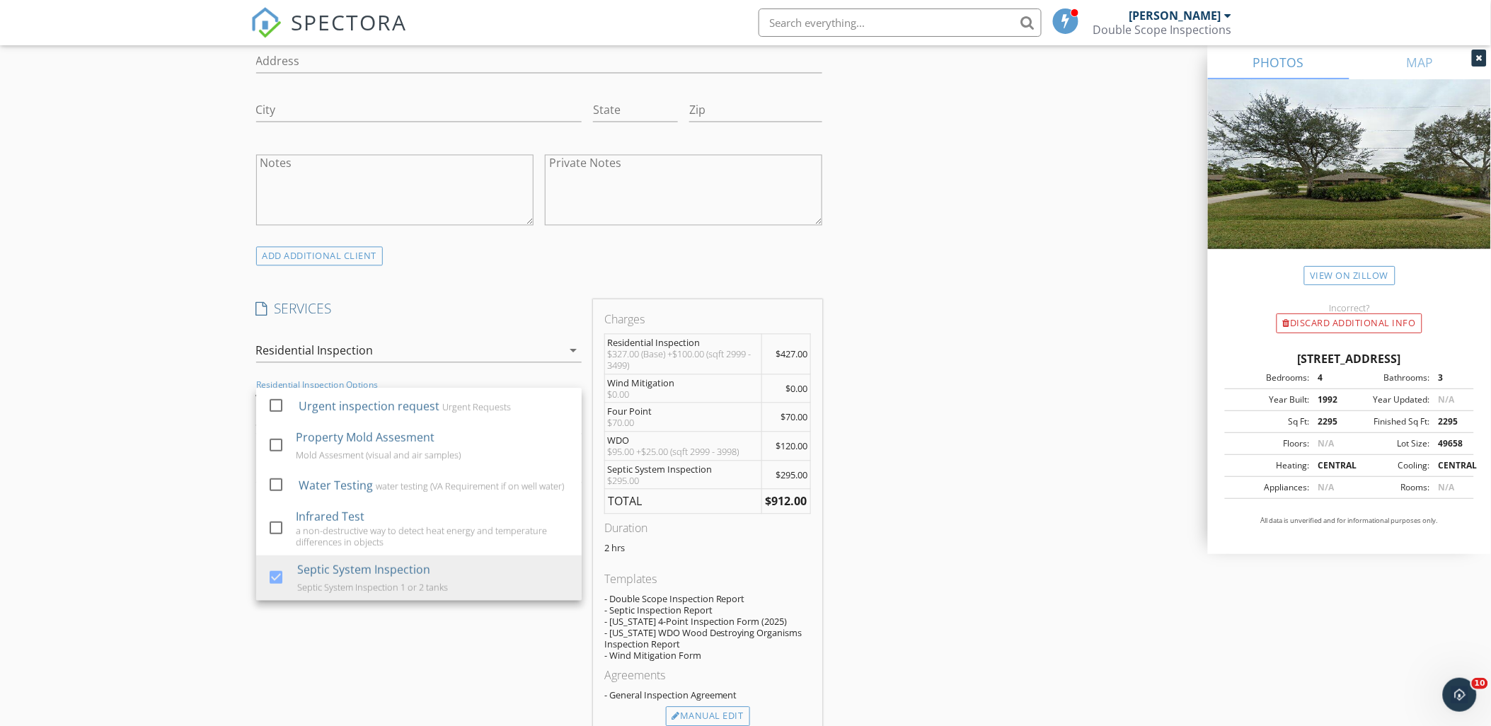
click at [1104, 501] on div "INSPECTOR(S) check_box_outline_blank Mark Watson check_box_outline_blank Willia…" at bounding box center [746, 599] width 991 height 2757
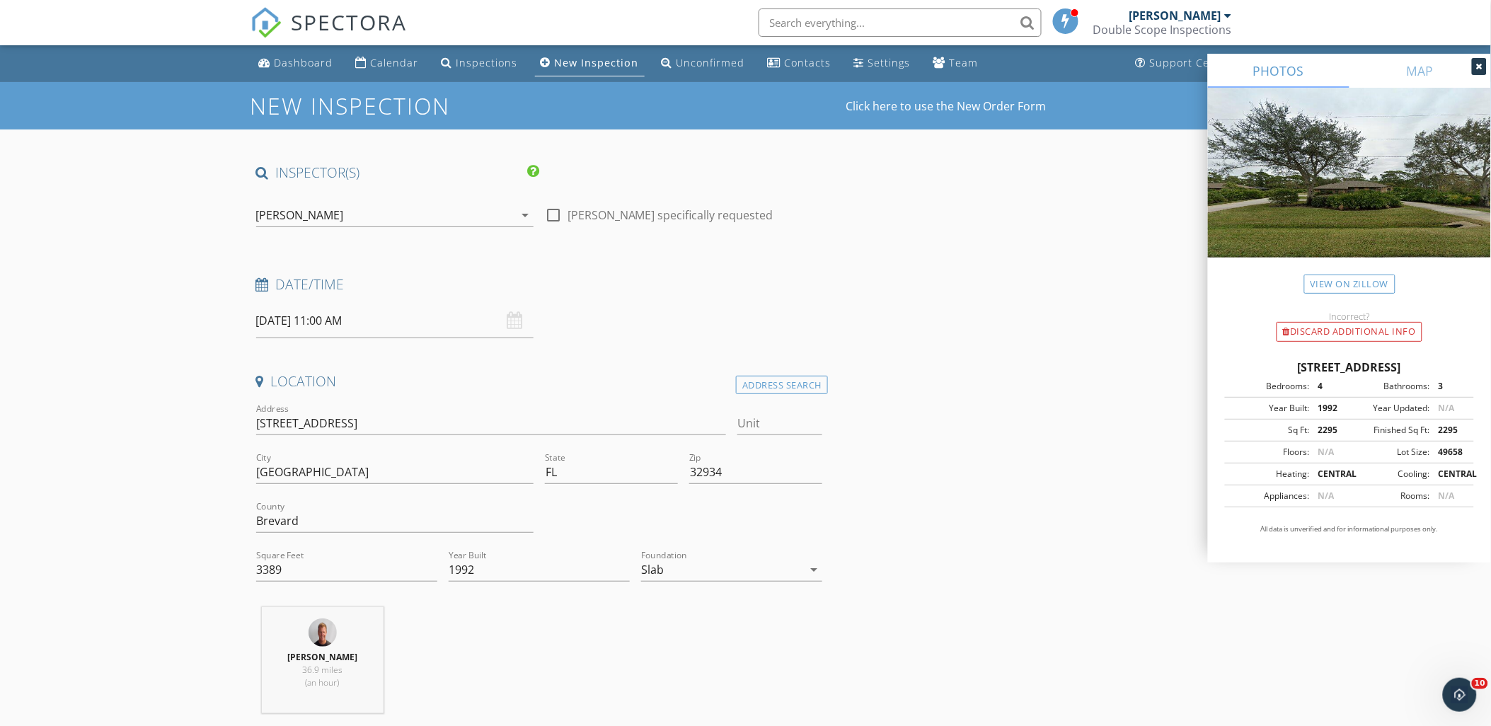
scroll to position [0, 0]
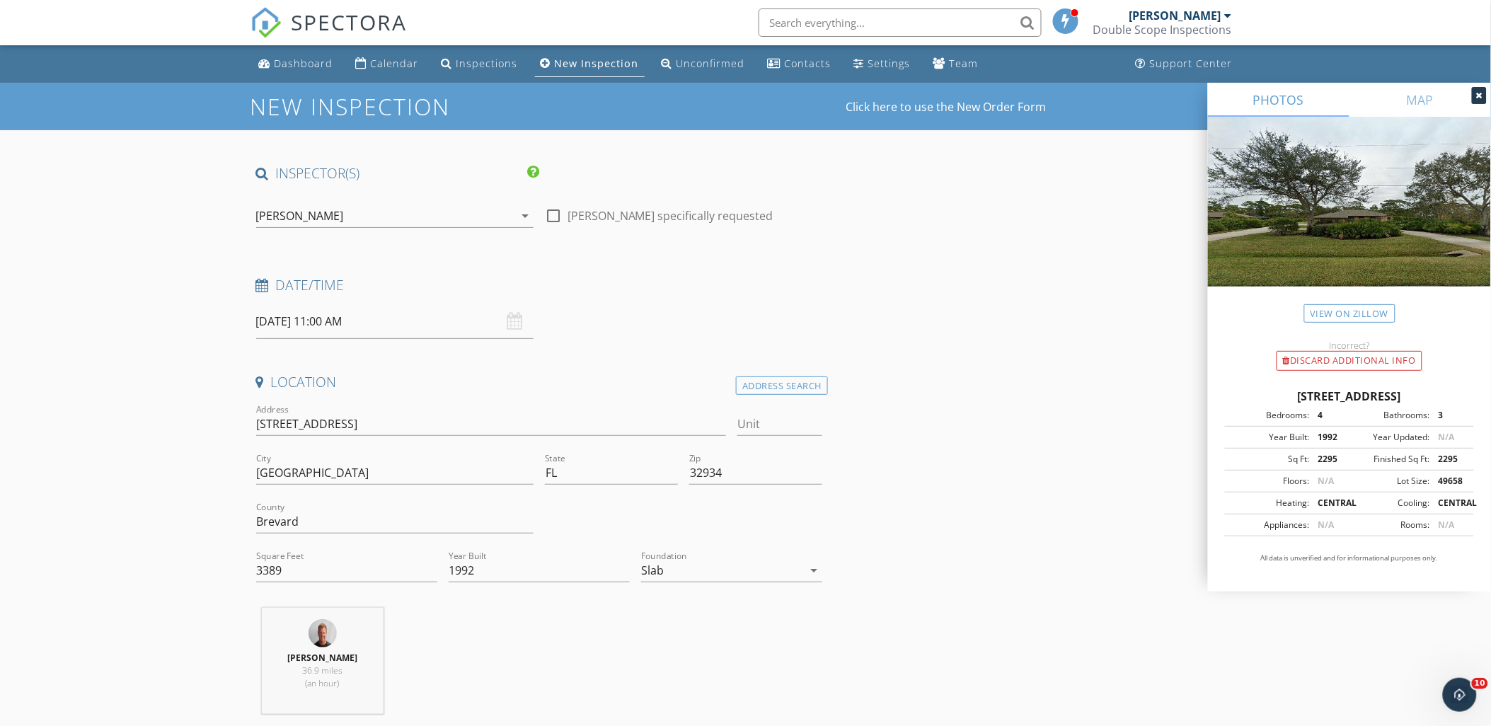
click at [386, 216] on div "[PERSON_NAME]" at bounding box center [385, 216] width 258 height 23
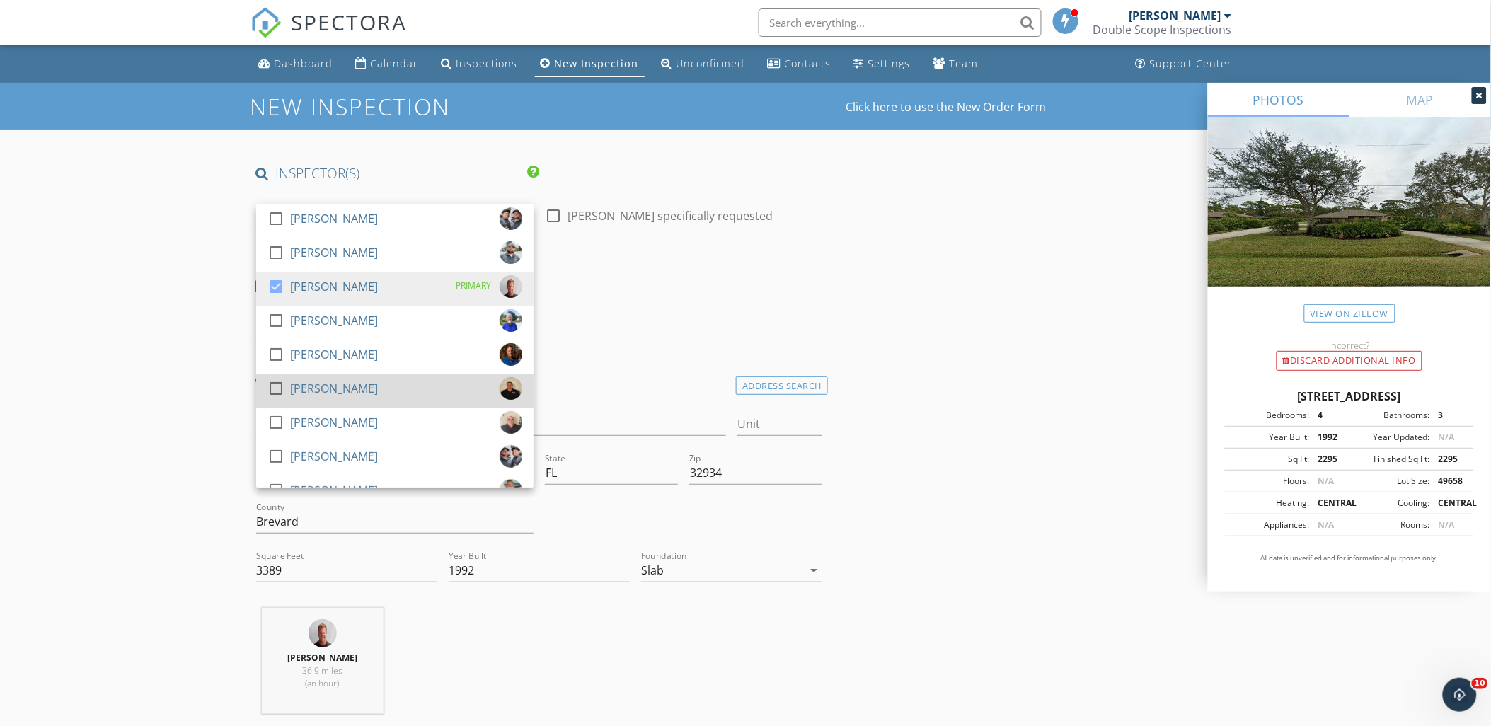
click at [369, 399] on div "[PERSON_NAME]" at bounding box center [334, 388] width 88 height 23
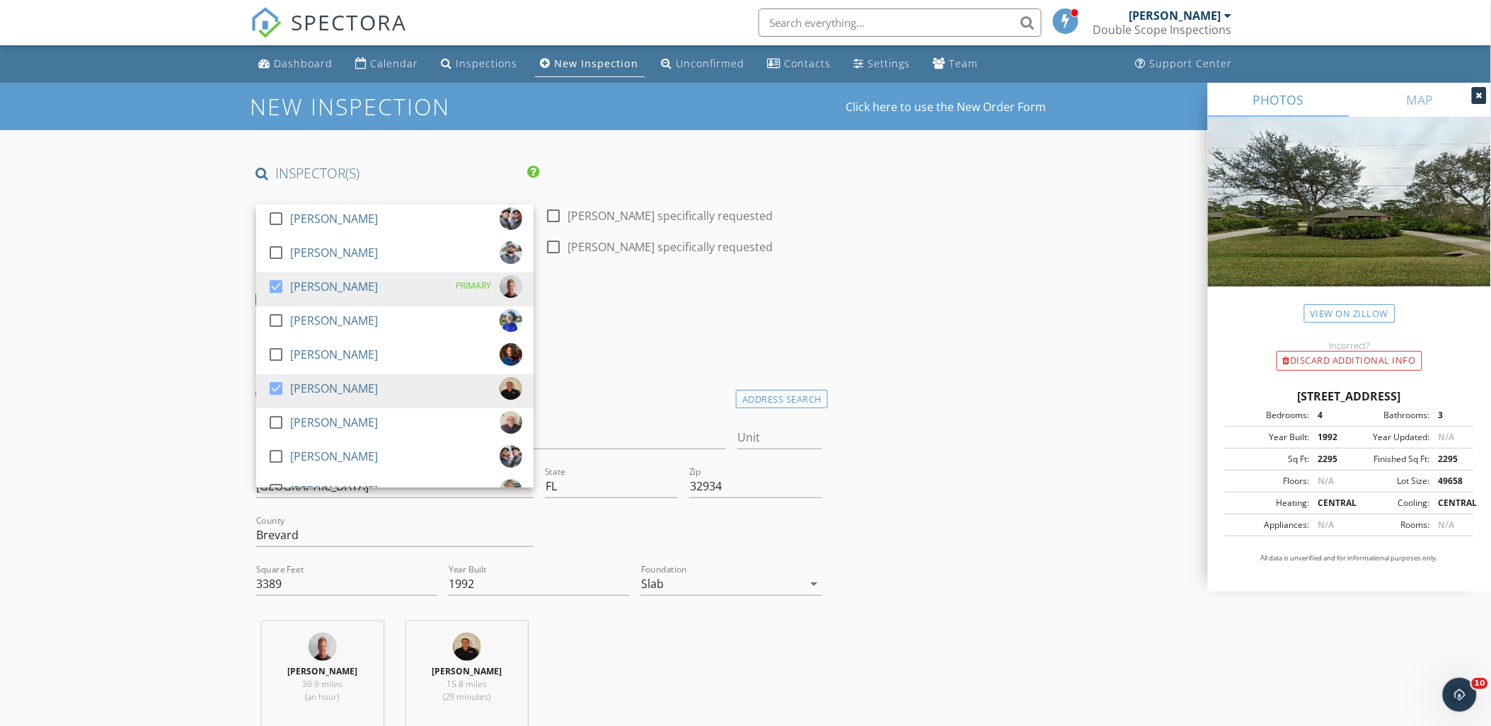
click at [667, 330] on div "Date/Time 10/03/2025 11:00 AM" at bounding box center [540, 320] width 578 height 63
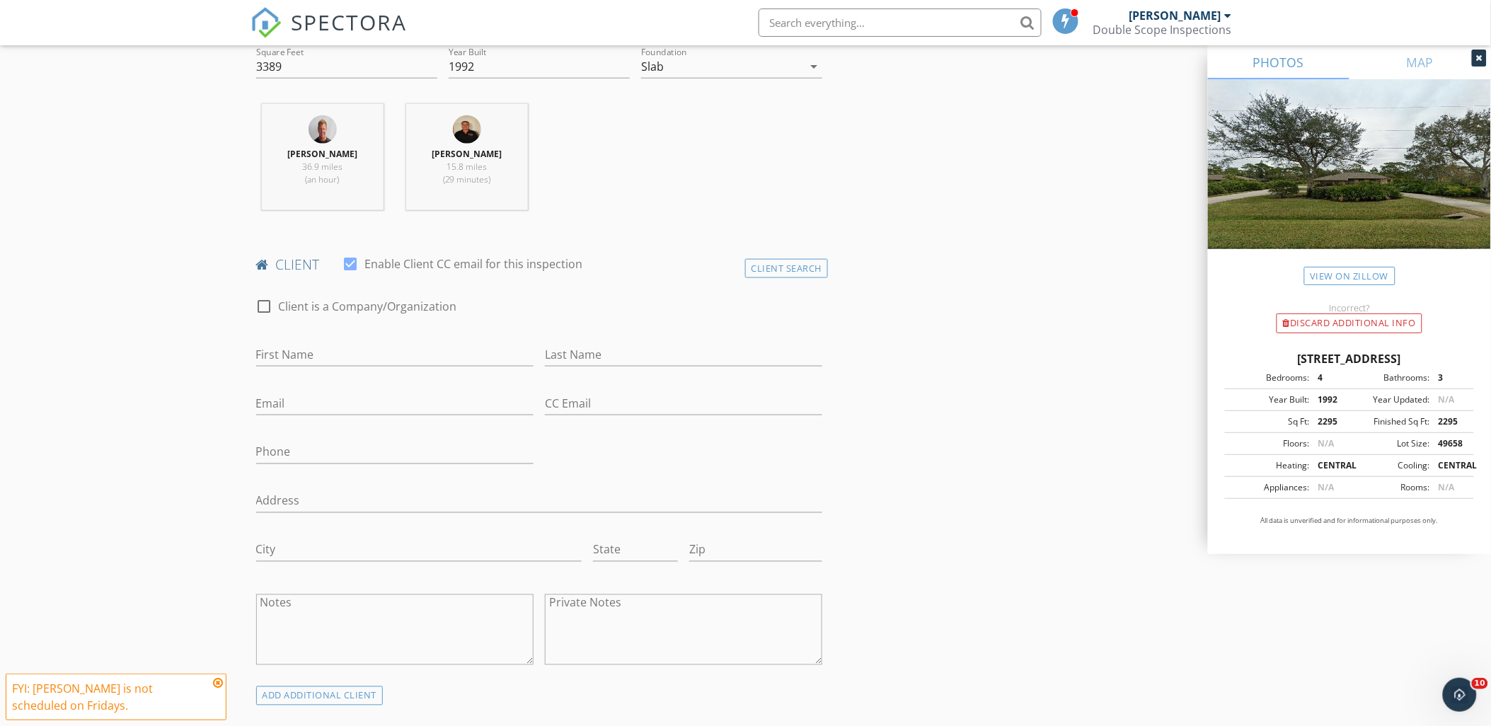
scroll to position [550, 0]
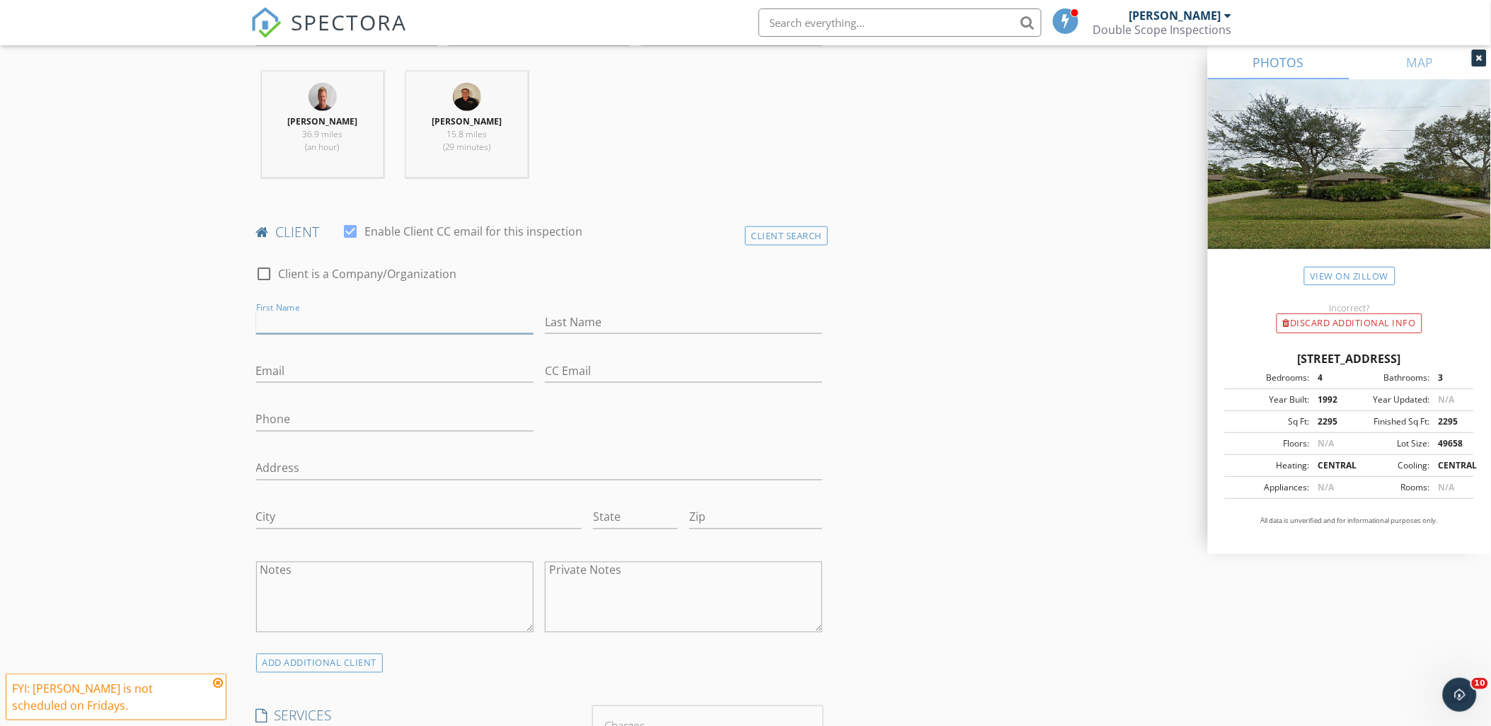
click at [288, 319] on input "First Name" at bounding box center [394, 322] width 277 height 23
type input "[PERSON_NAME]"
type input "[EMAIL_ADDRESS][DOMAIN_NAME]"
type input "[PHONE_NUMBER]"
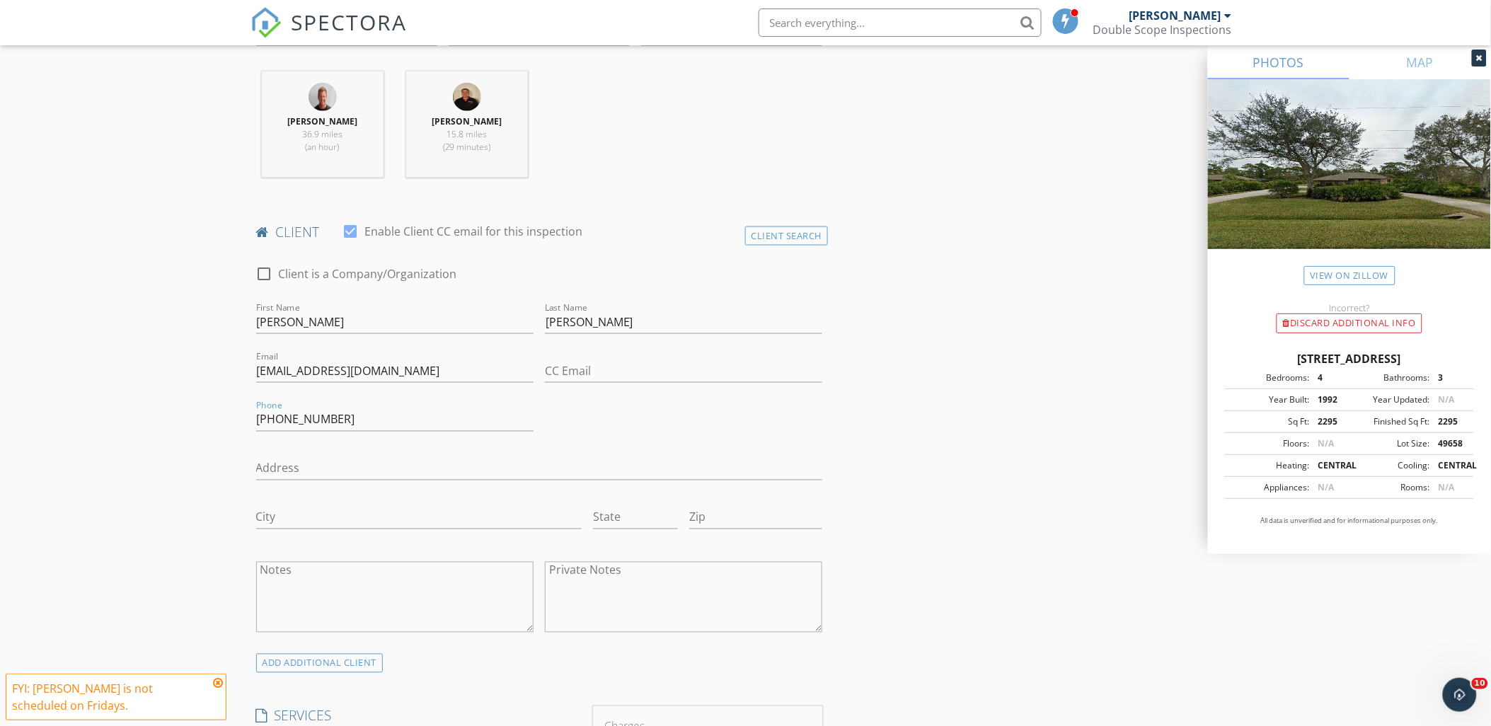
click at [219, 684] on icon at bounding box center [218, 682] width 10 height 11
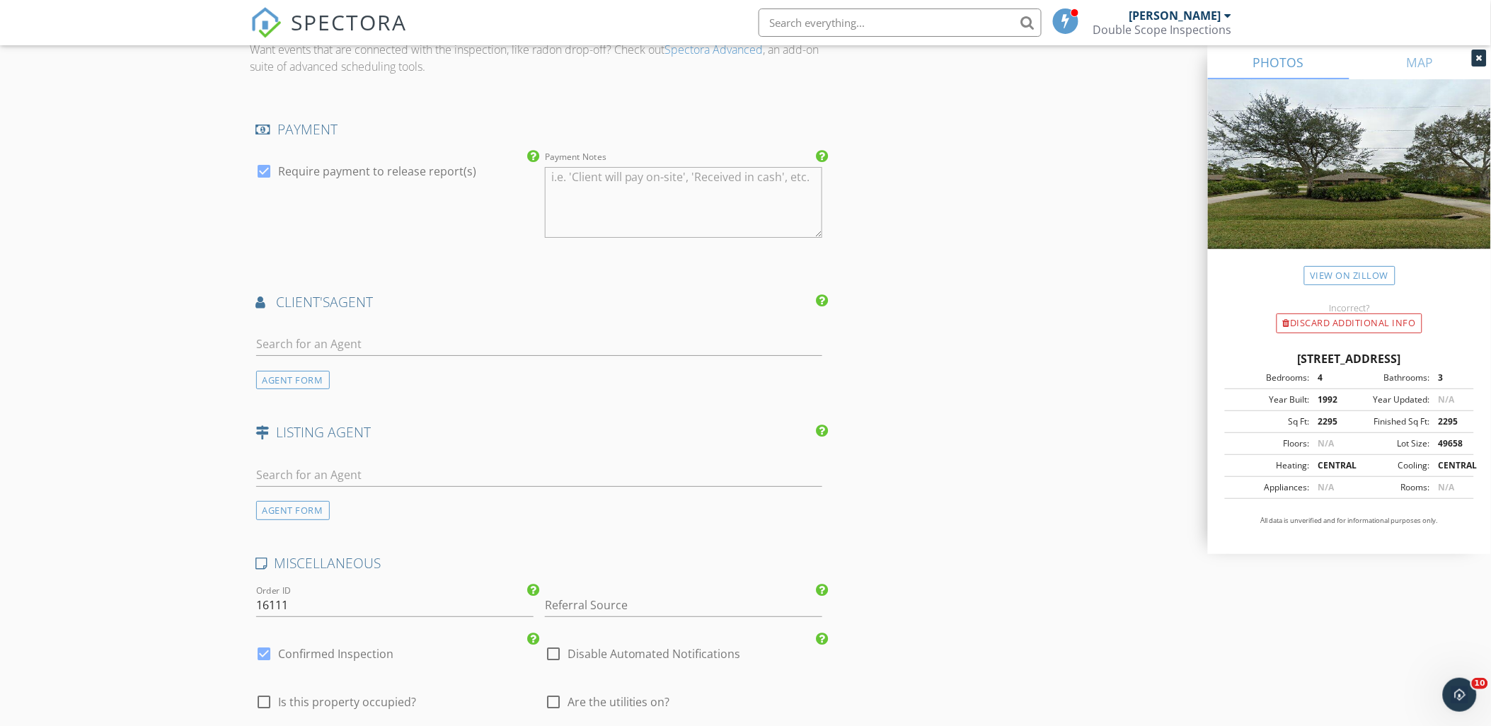
scroll to position [1573, 0]
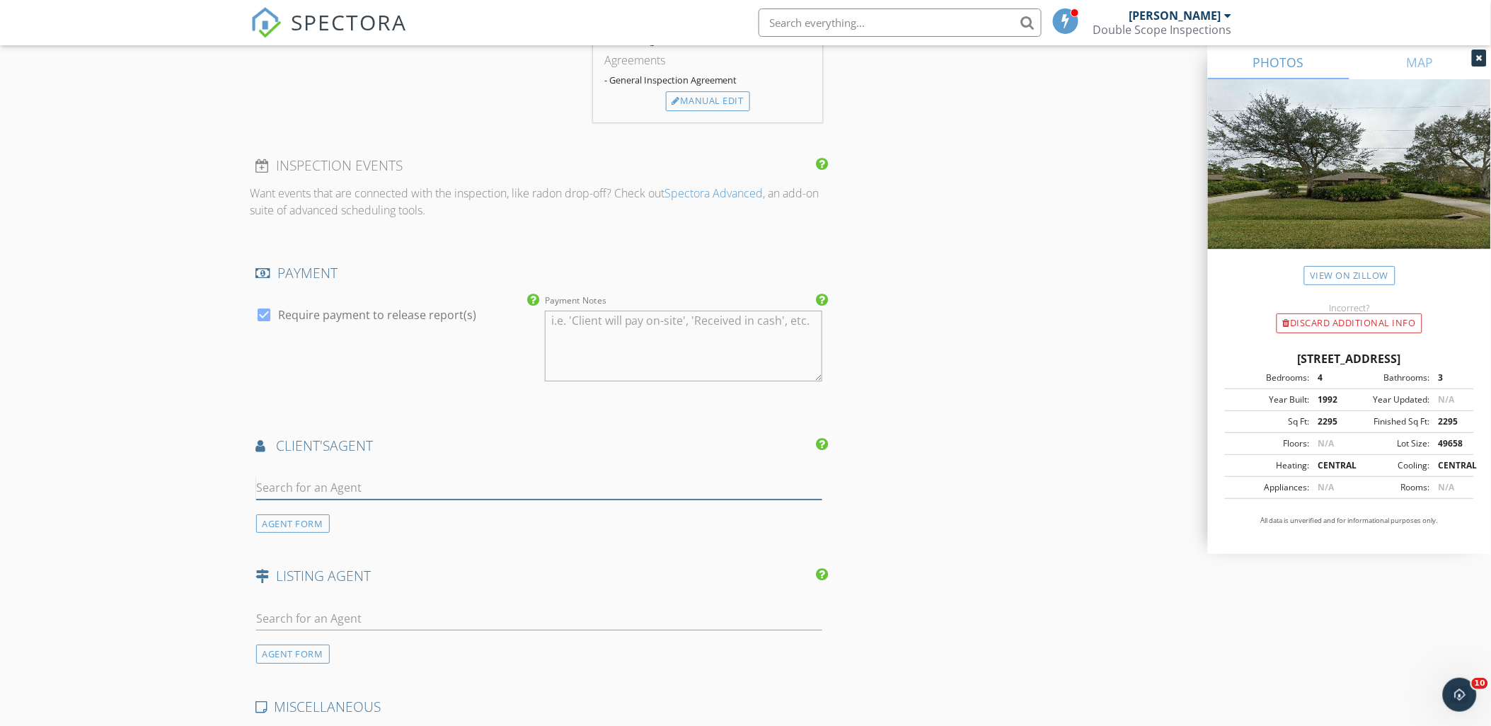
click at [355, 488] on input "text" at bounding box center [539, 487] width 567 height 23
type input "gail fi"
click at [342, 511] on div "[PERSON_NAME]" at bounding box center [361, 513] width 129 height 17
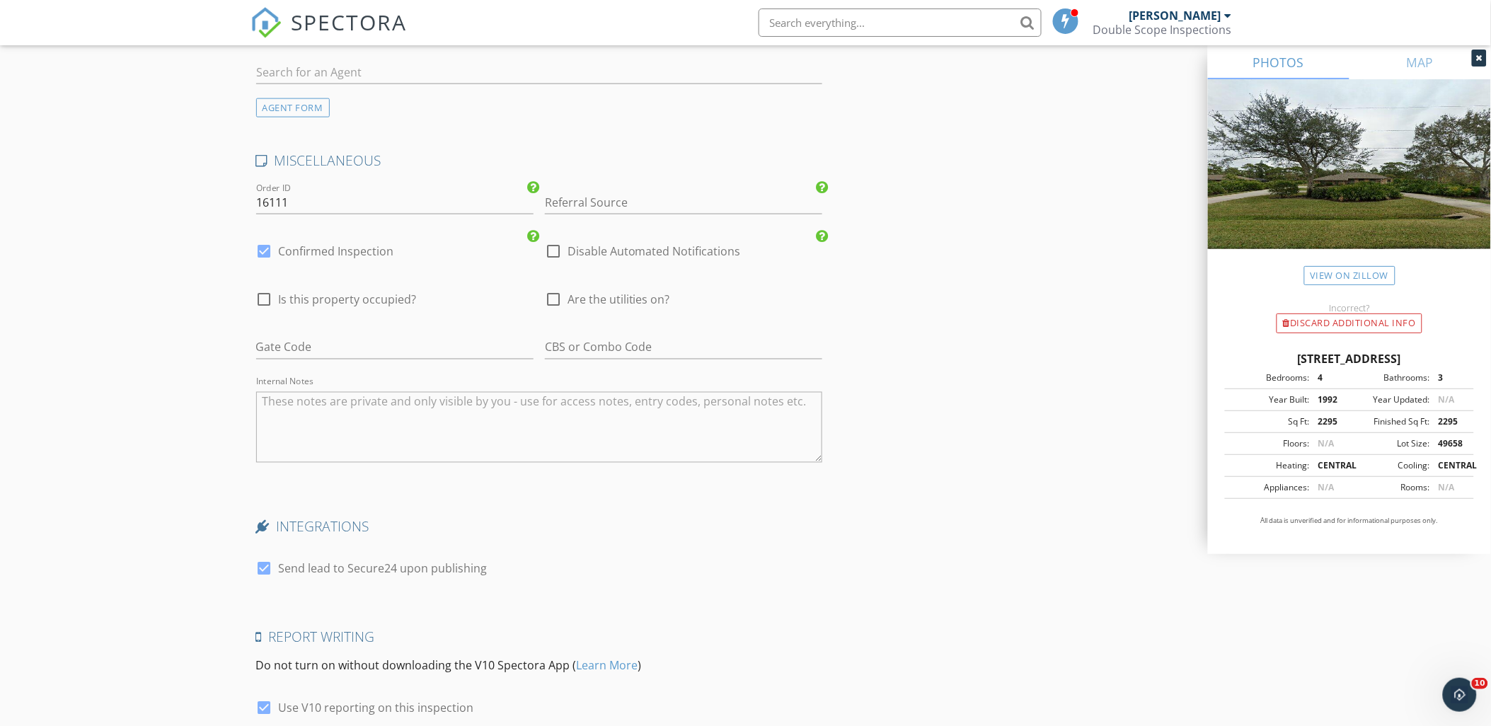
scroll to position [2664, 0]
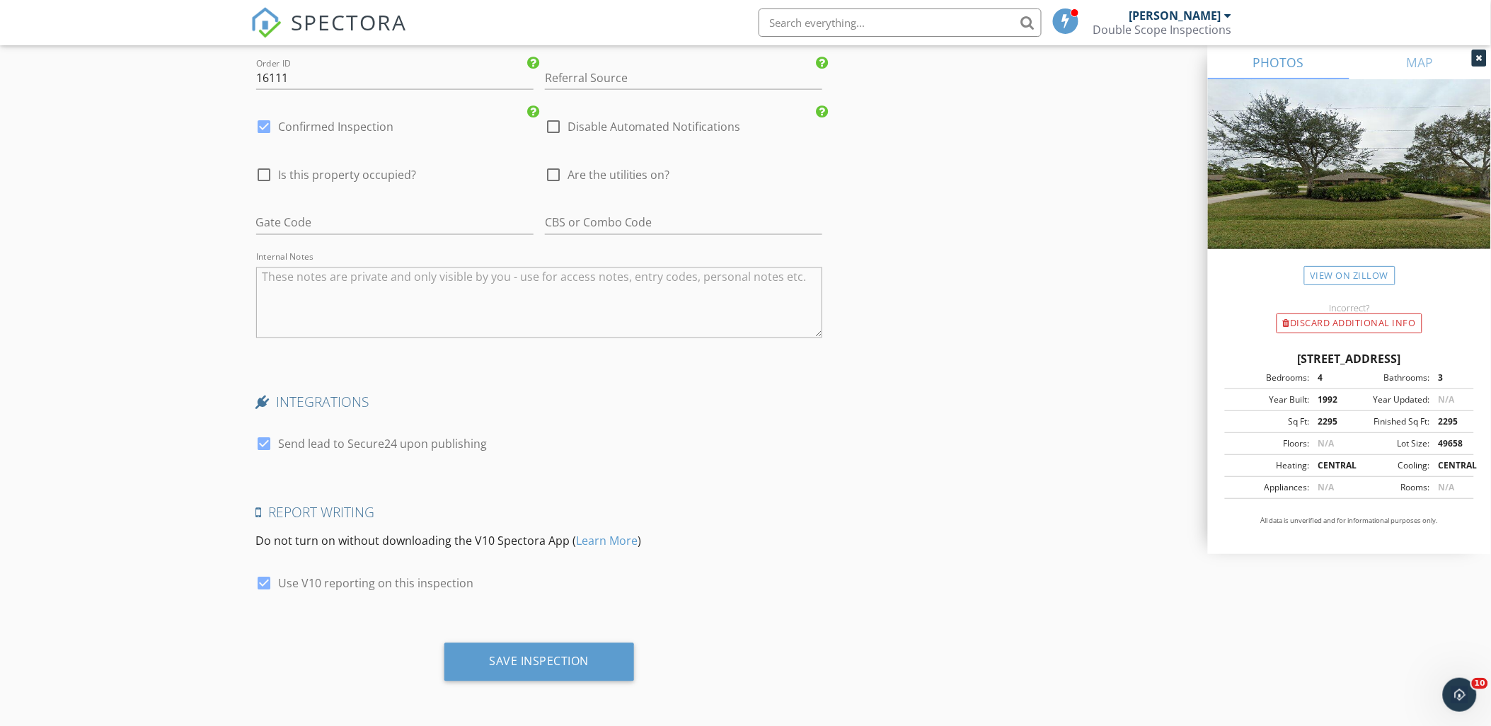
click at [447, 290] on textarea "Internal Notes" at bounding box center [539, 303] width 567 height 71
type textarea "Jason Septic"
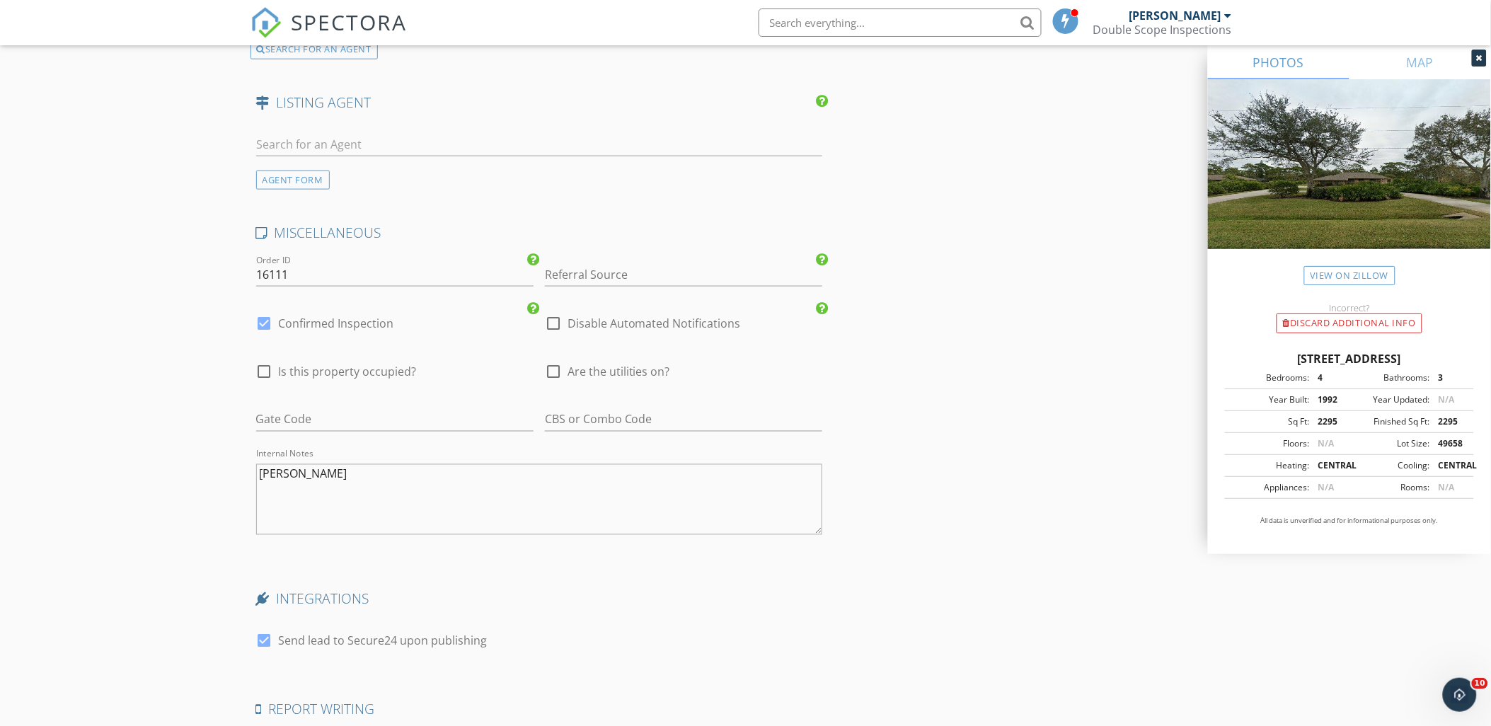
scroll to position [2350, 0]
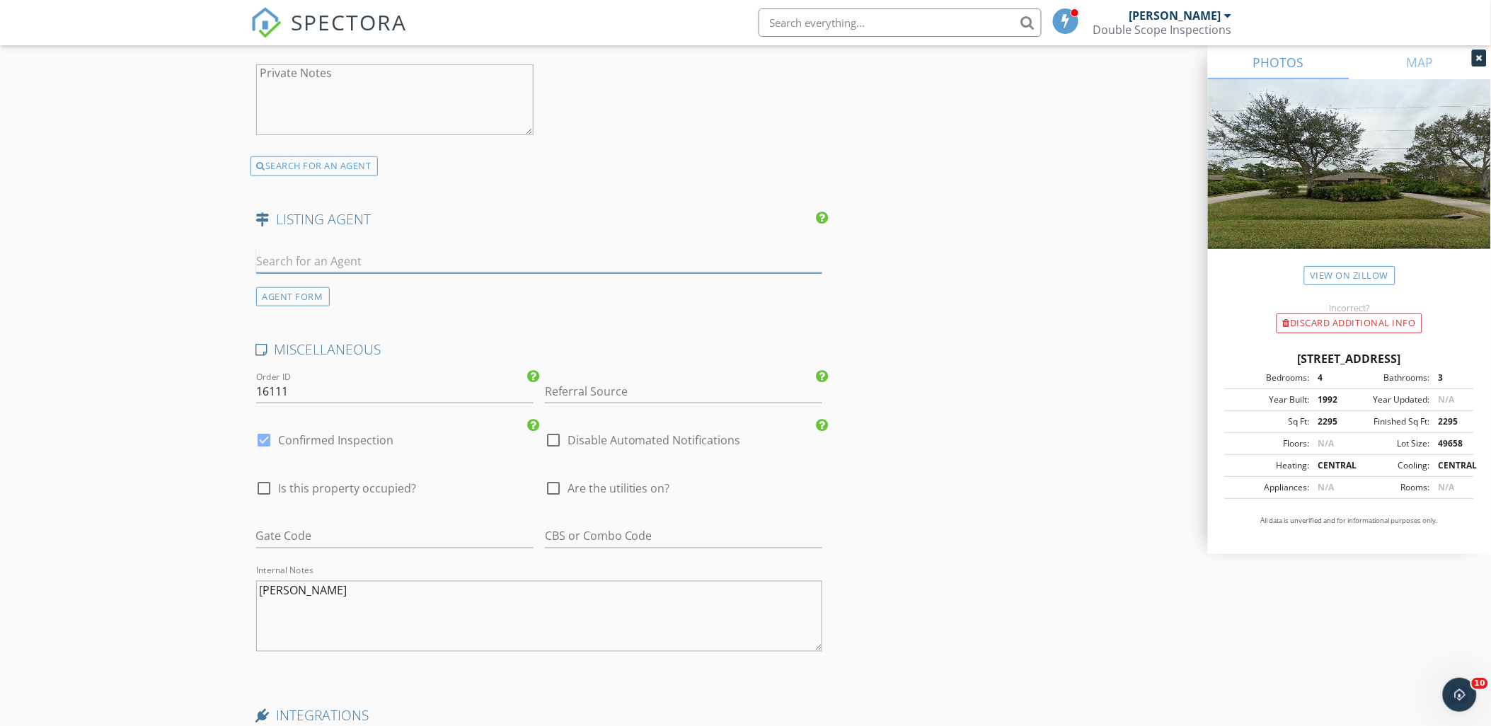
click at [368, 273] on input "text" at bounding box center [539, 261] width 567 height 23
type input "patricia span"
click at [370, 296] on div "HomeSmart Coastal Realty" at bounding box center [351, 300] width 108 height 11
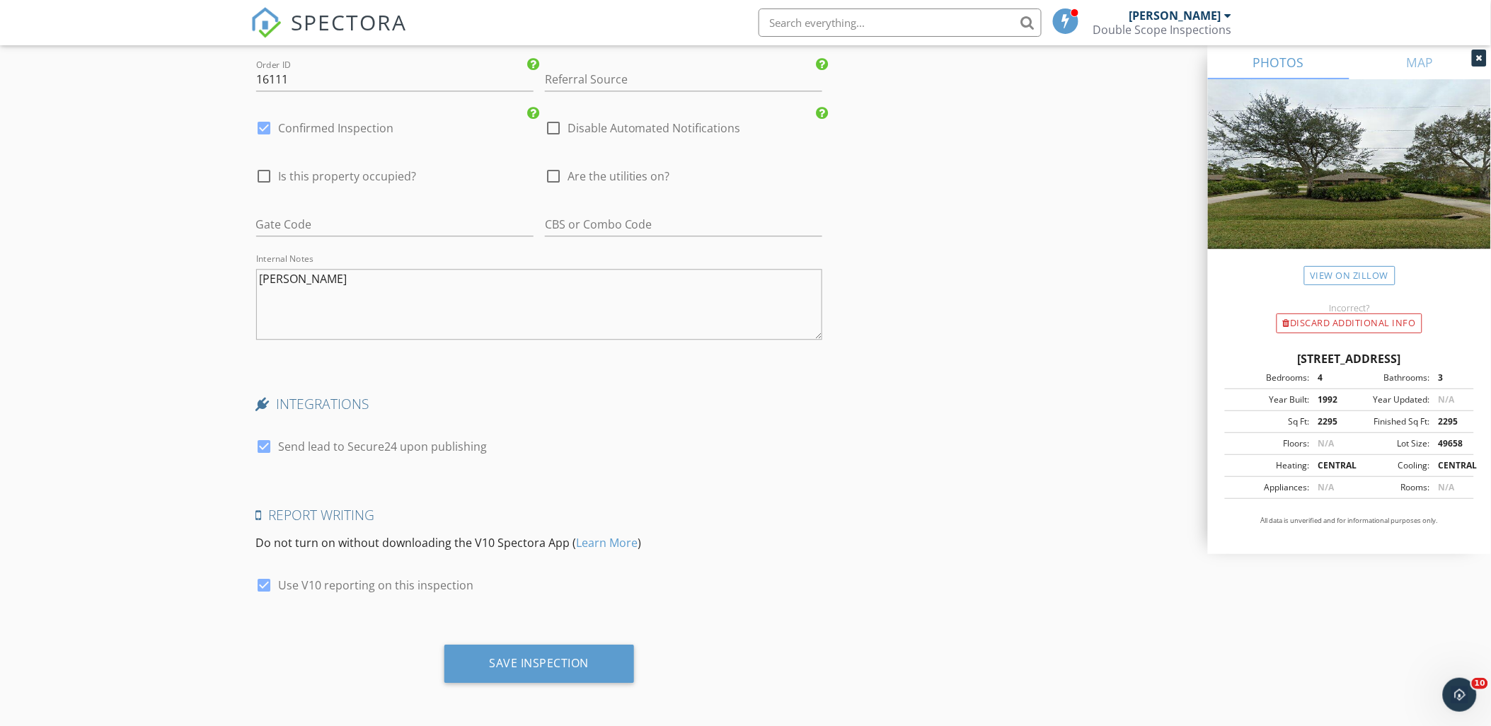
scroll to position [3084, 0]
click at [599, 655] on div "Save Inspection" at bounding box center [539, 662] width 190 height 38
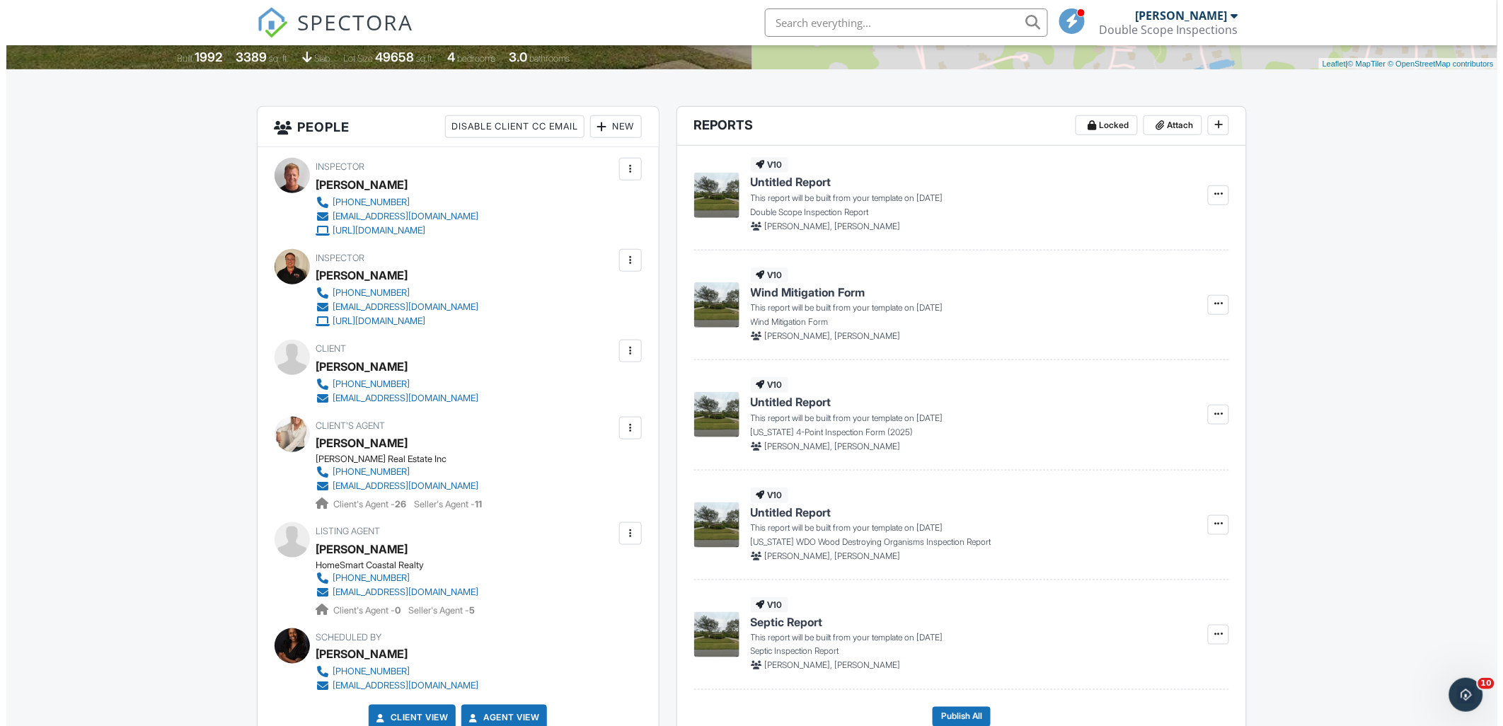
scroll to position [157, 0]
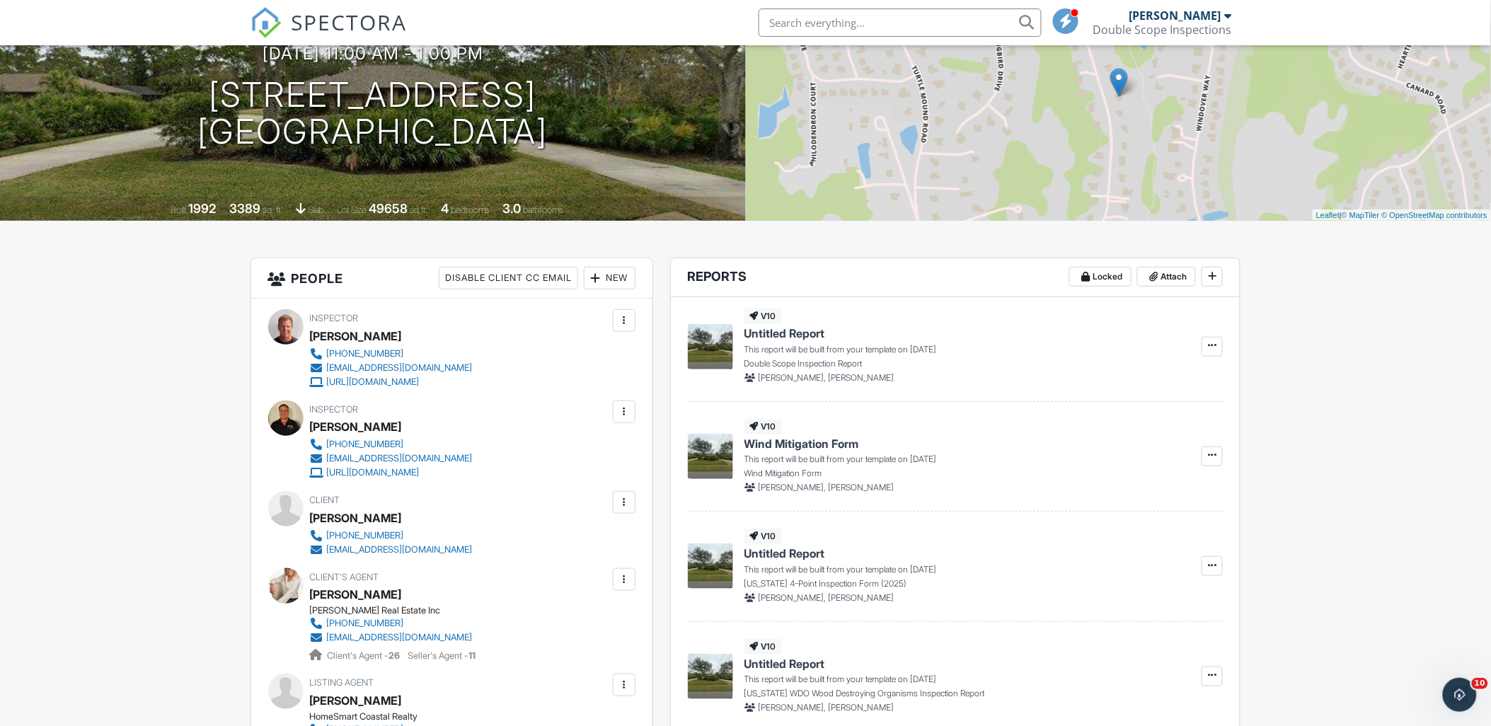
click at [609, 279] on div "New" at bounding box center [610, 278] width 52 height 23
click at [621, 308] on div "Inspector Mark Benson 321-250-5344 doublescope2x@gmail.com https://doublescopei…" at bounding box center [451, 602] width 401 height 606
click at [610, 273] on div "New" at bounding box center [610, 278] width 52 height 23
click at [646, 331] on li "Inspector" at bounding box center [659, 321] width 139 height 35
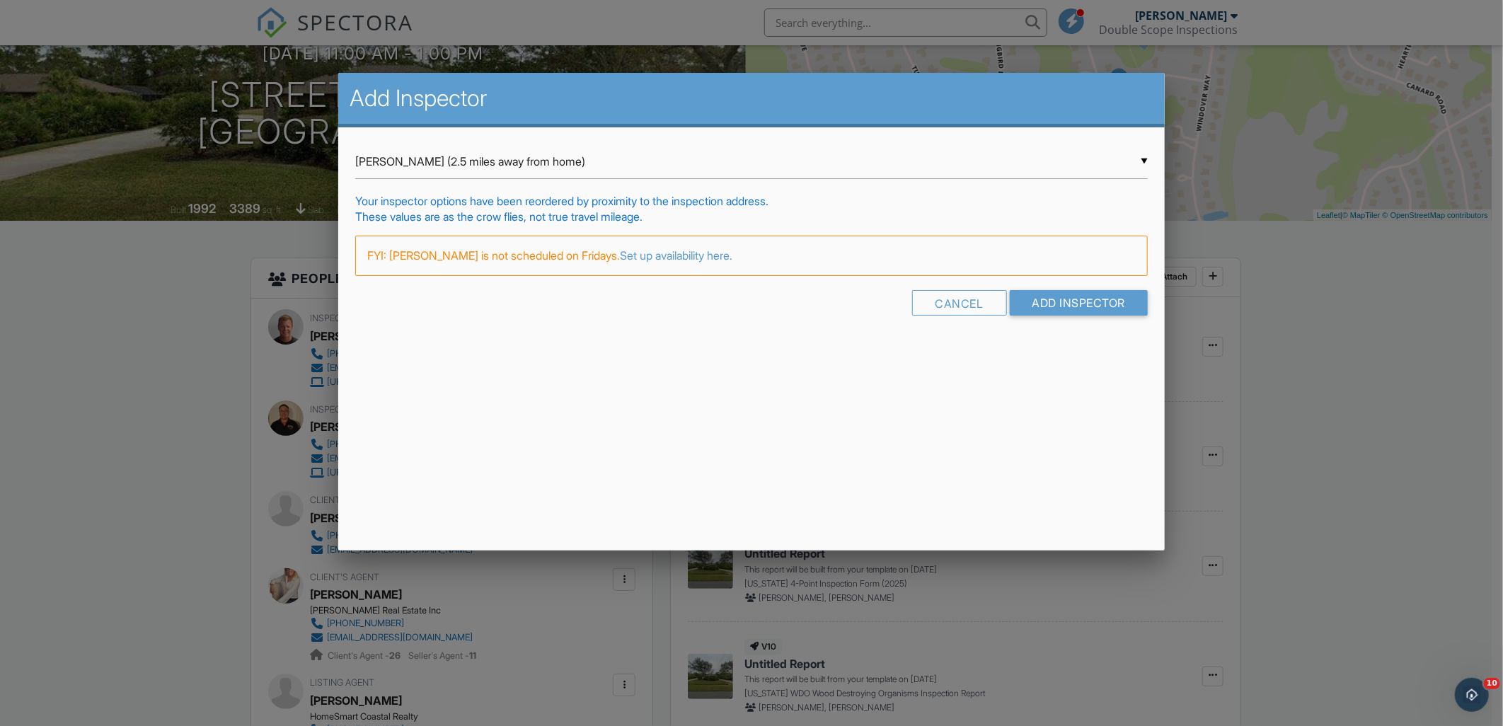
click at [318, 138] on div at bounding box center [751, 383] width 1503 height 908
click at [418, 151] on input "William Watson (2.5 miles away from home)" at bounding box center [751, 161] width 793 height 35
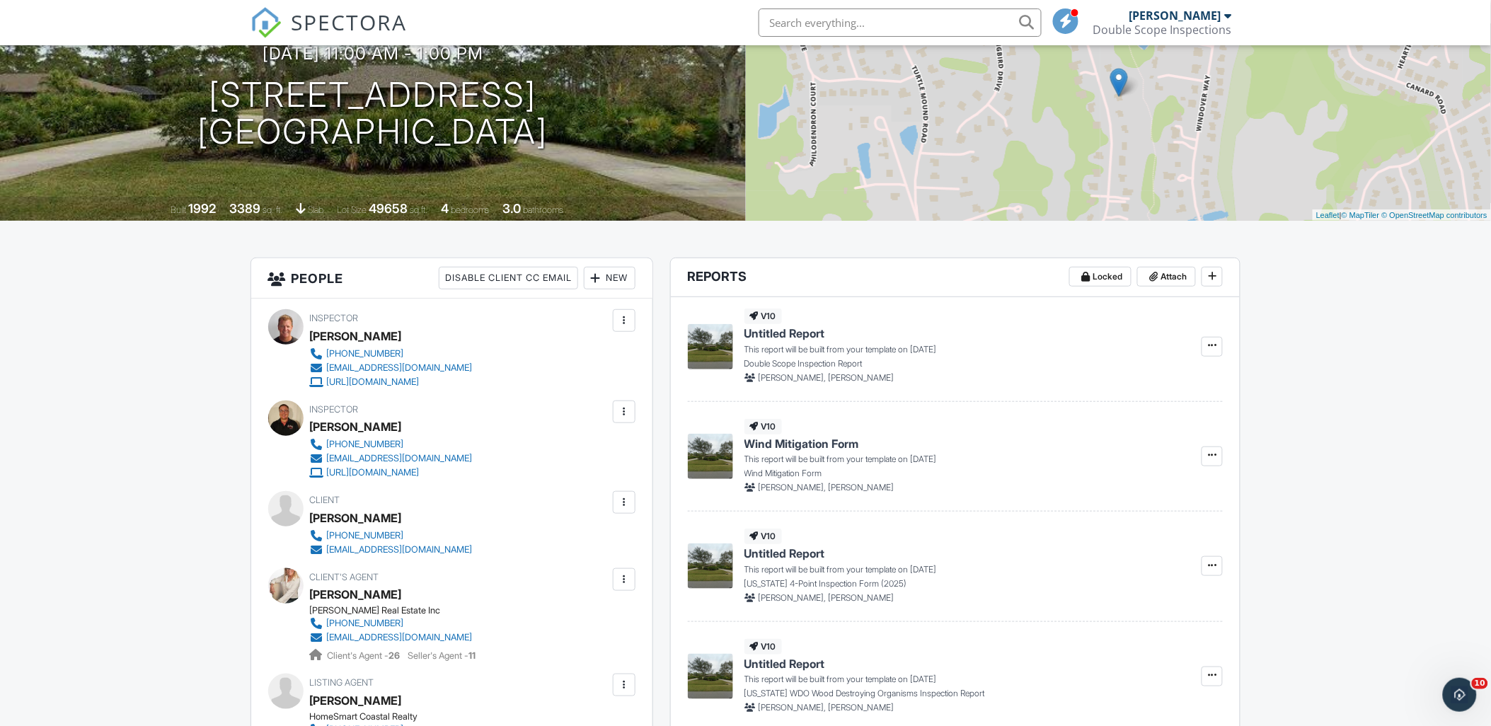
click at [626, 285] on div "New" at bounding box center [610, 278] width 52 height 23
click at [625, 329] on li "Inspector" at bounding box center [659, 321] width 139 height 35
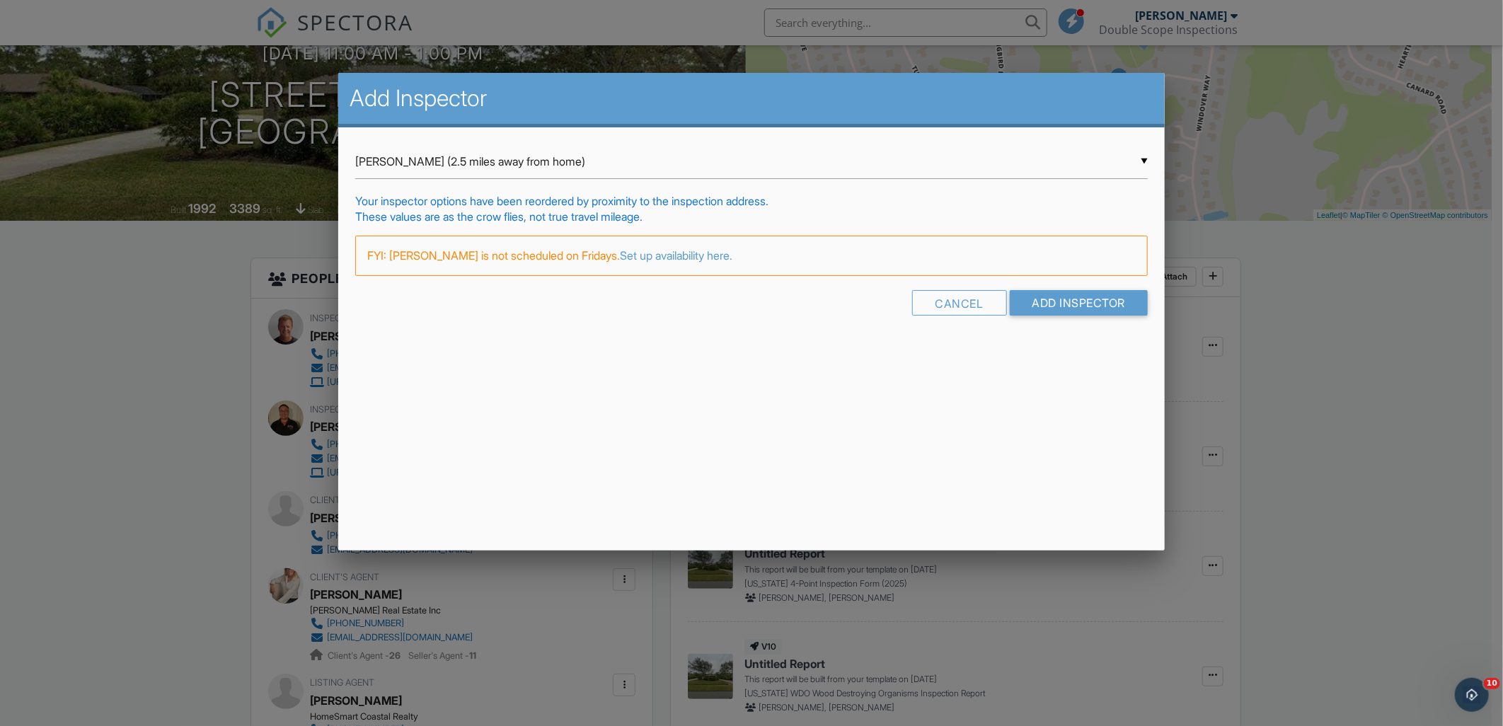
click at [377, 152] on div "▼ William Watson (2.5 miles away from home) William Watson (2.5 miles away from…" at bounding box center [751, 161] width 793 height 35
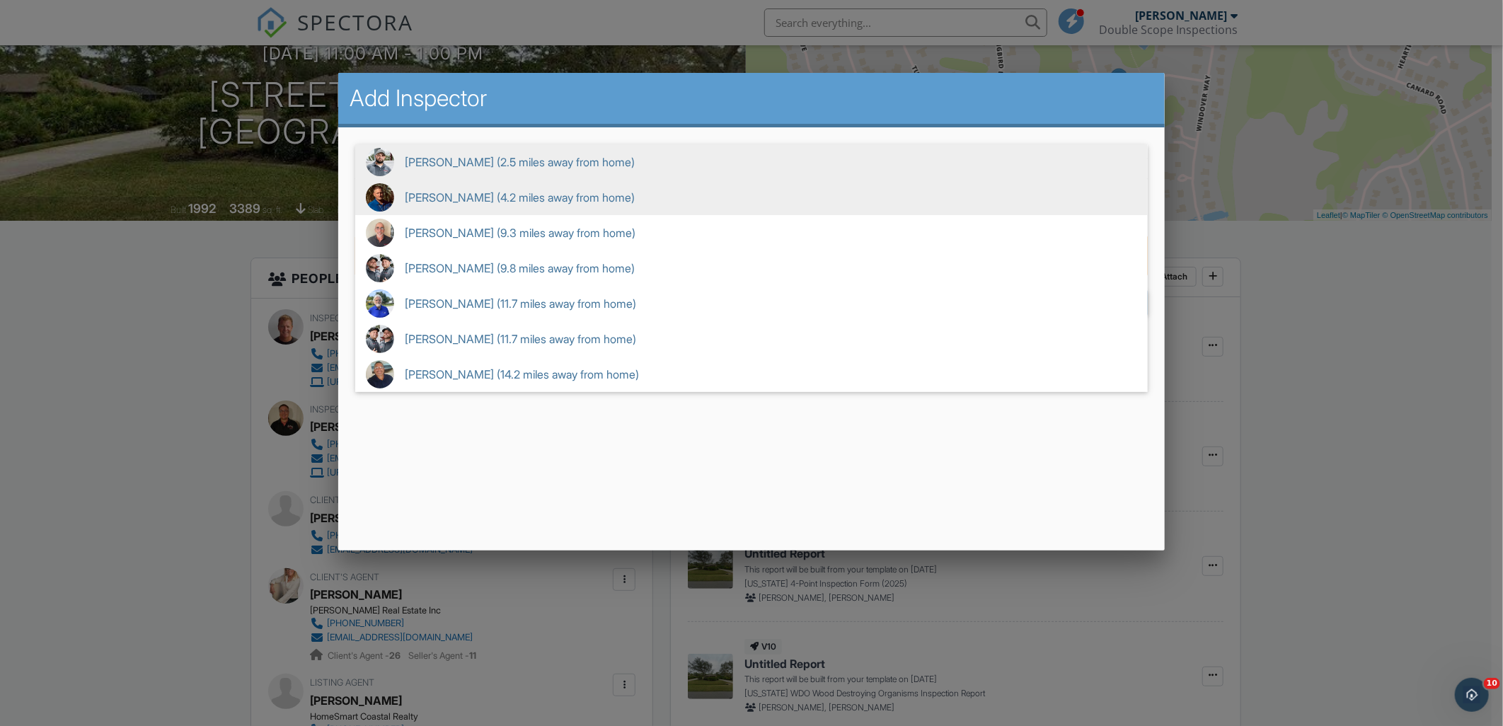
click at [437, 195] on span "Joe Matson (4.2 miles away from home)" at bounding box center [751, 197] width 793 height 35
type input "Joe Matson (4.2 miles away from home)"
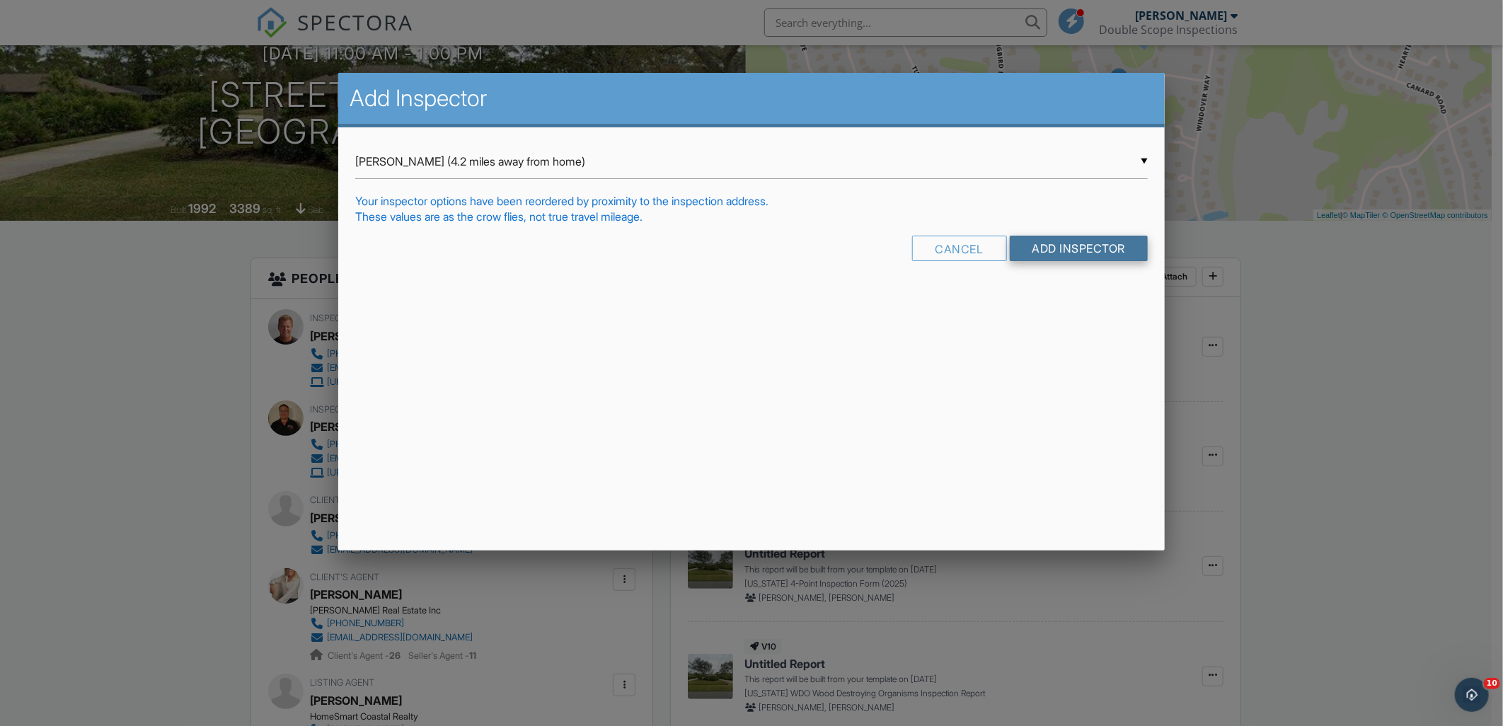
click at [1099, 246] on input "Add Inspector" at bounding box center [1079, 248] width 139 height 25
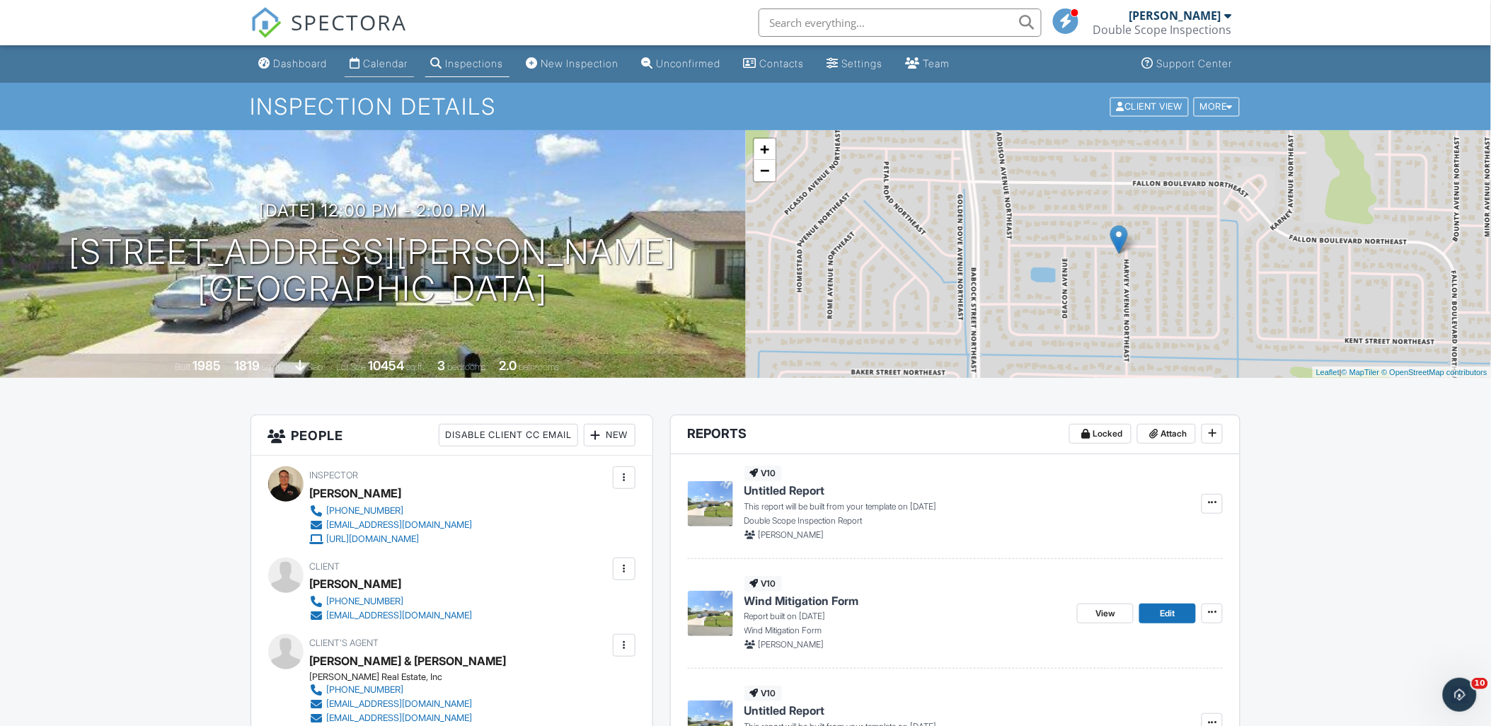
click at [392, 62] on div "Calendar" at bounding box center [386, 63] width 45 height 12
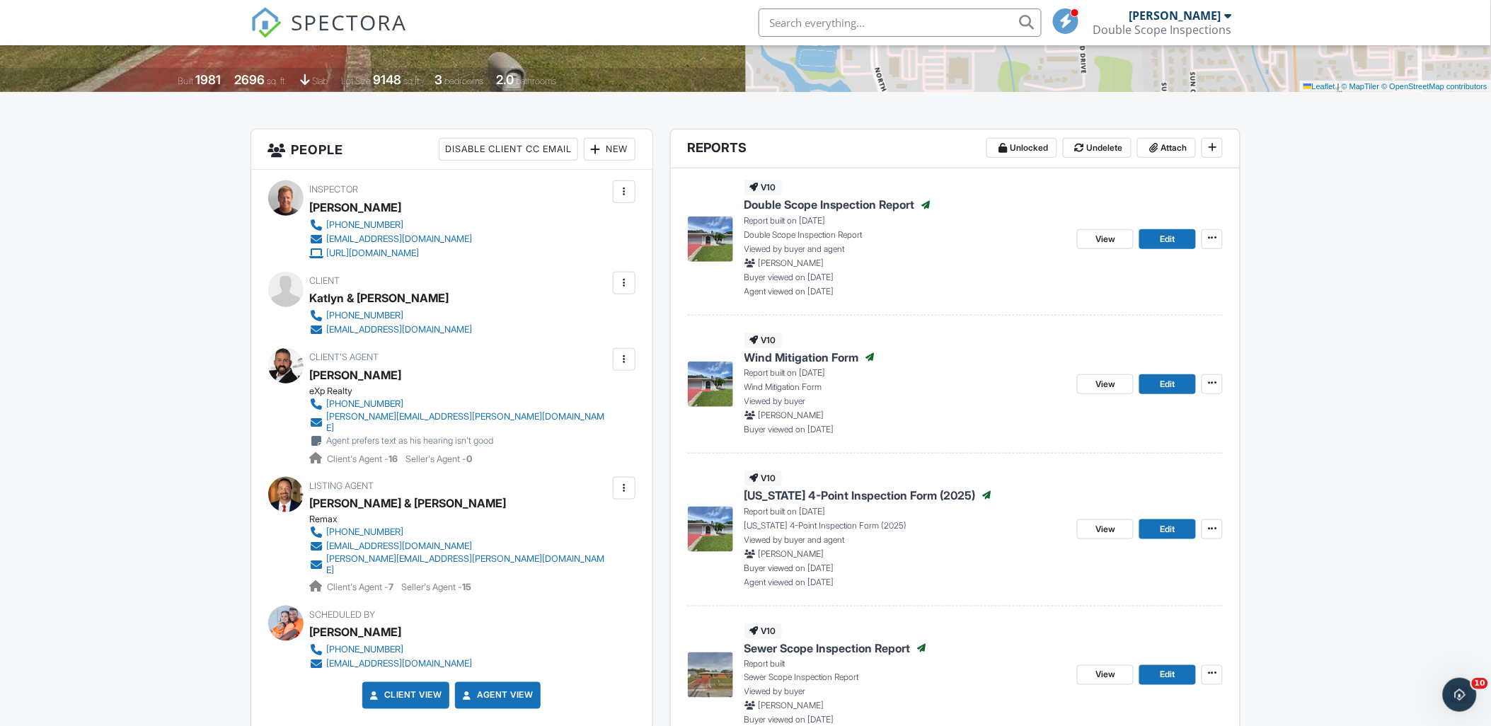
scroll to position [314, 0]
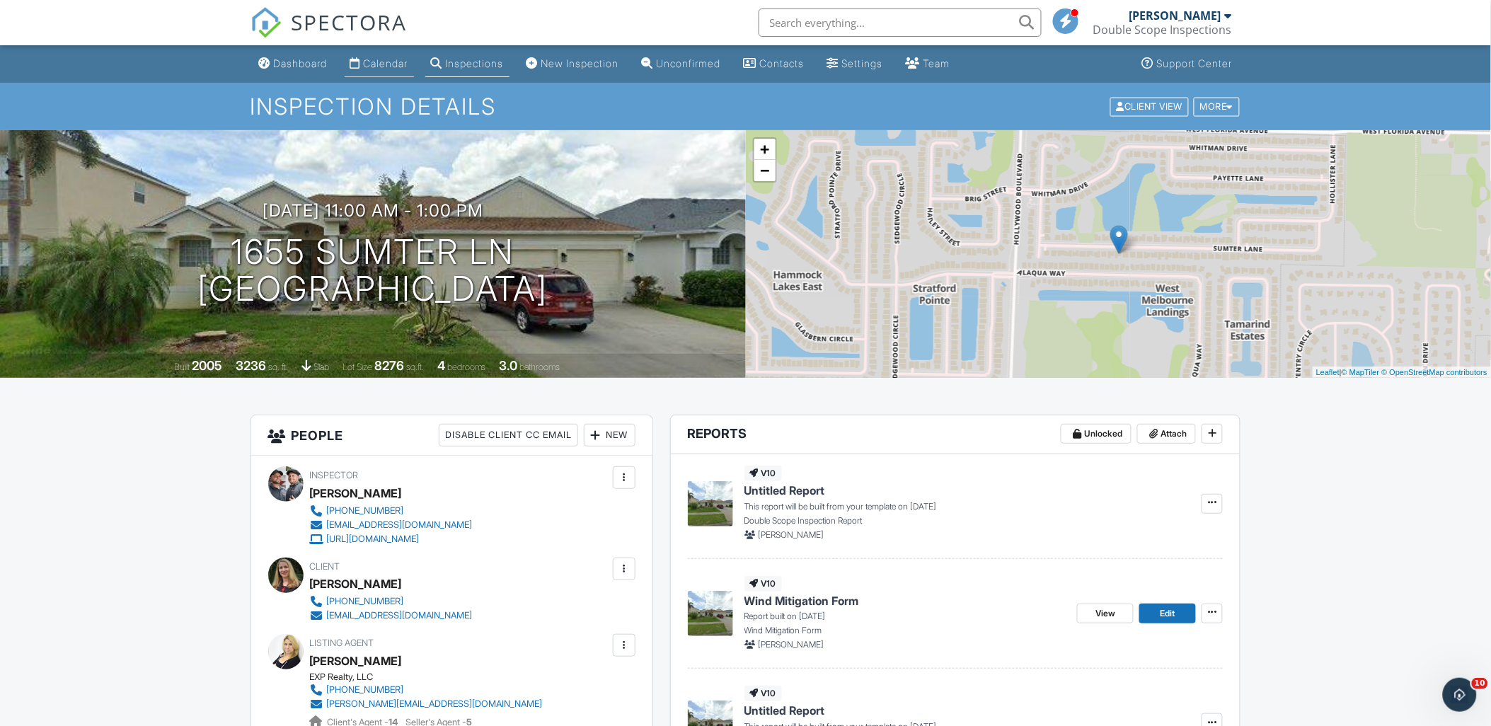
click at [377, 59] on div "Calendar" at bounding box center [386, 63] width 45 height 12
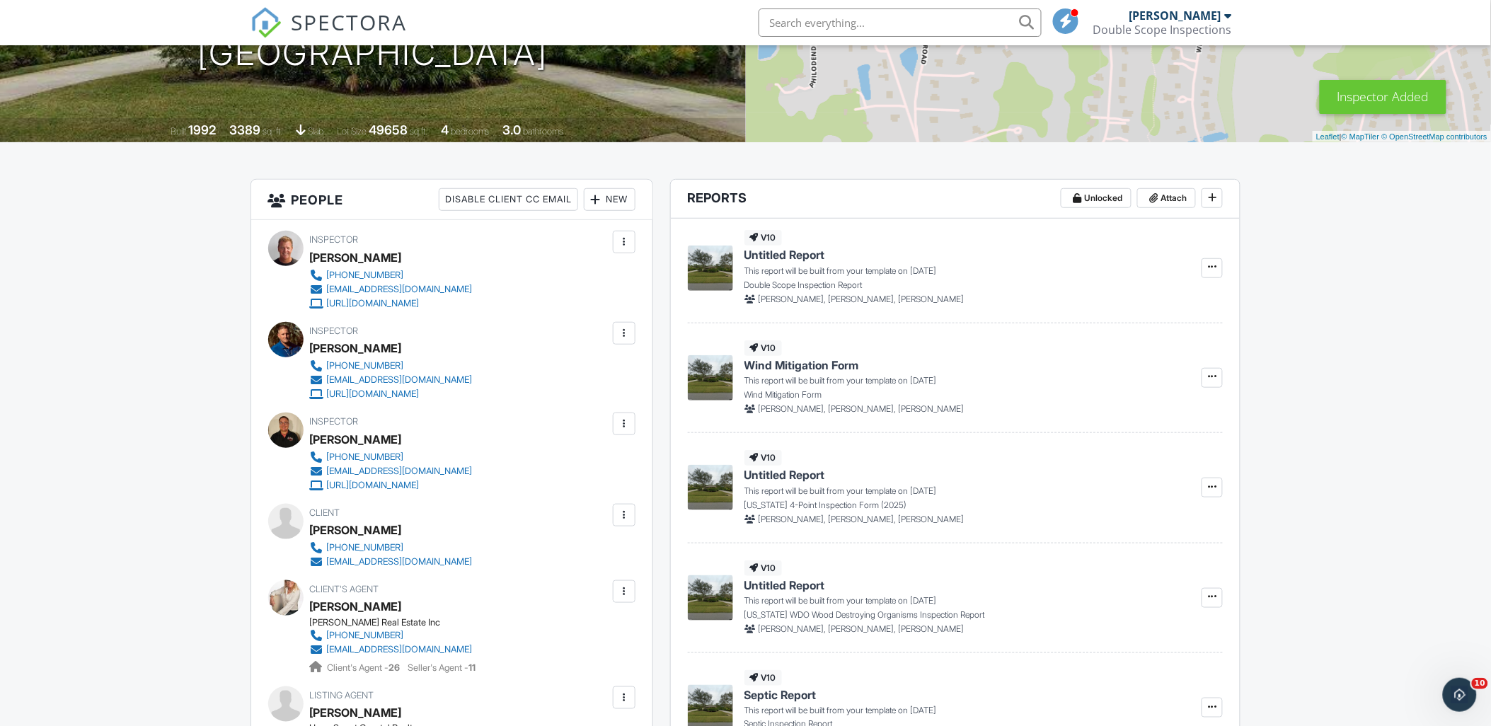
click at [623, 333] on div at bounding box center [624, 333] width 14 height 14
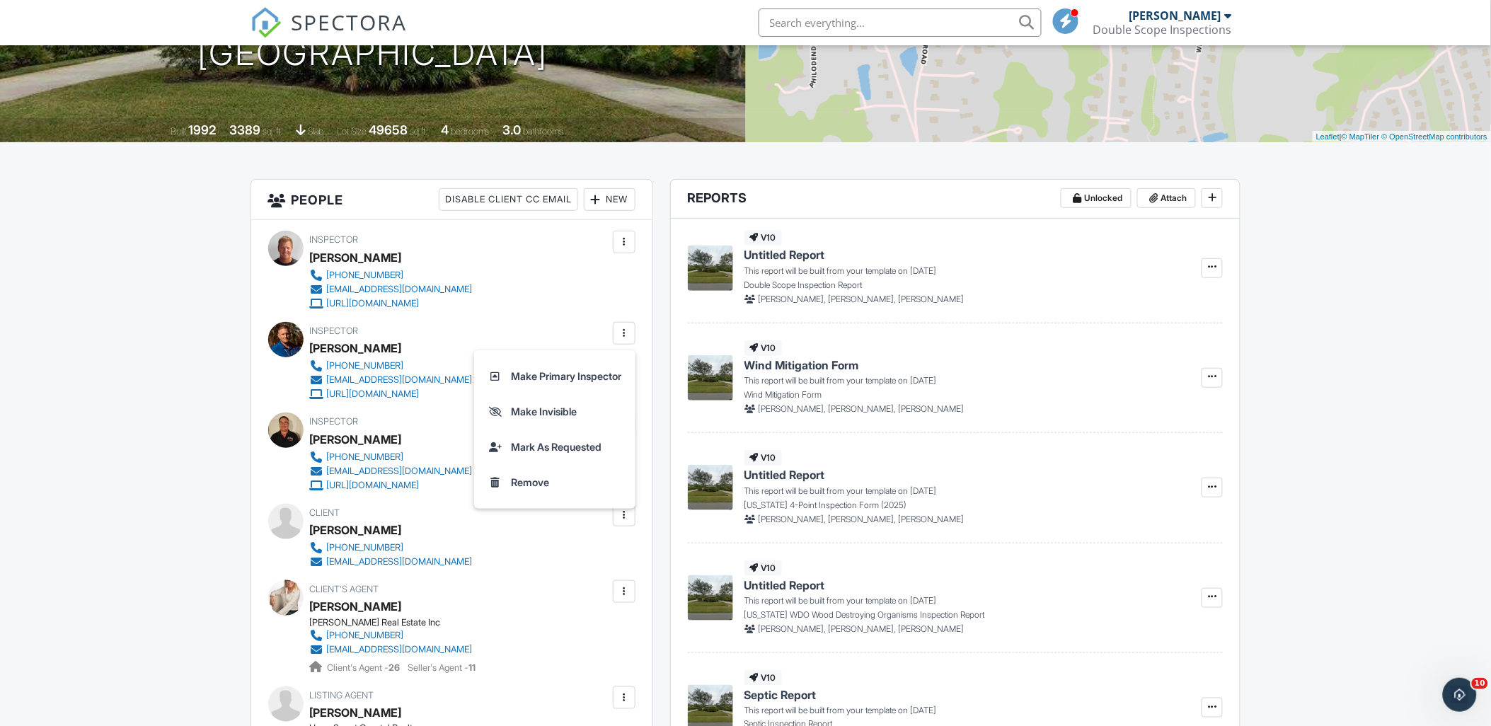
click at [619, 239] on div at bounding box center [624, 242] width 14 height 14
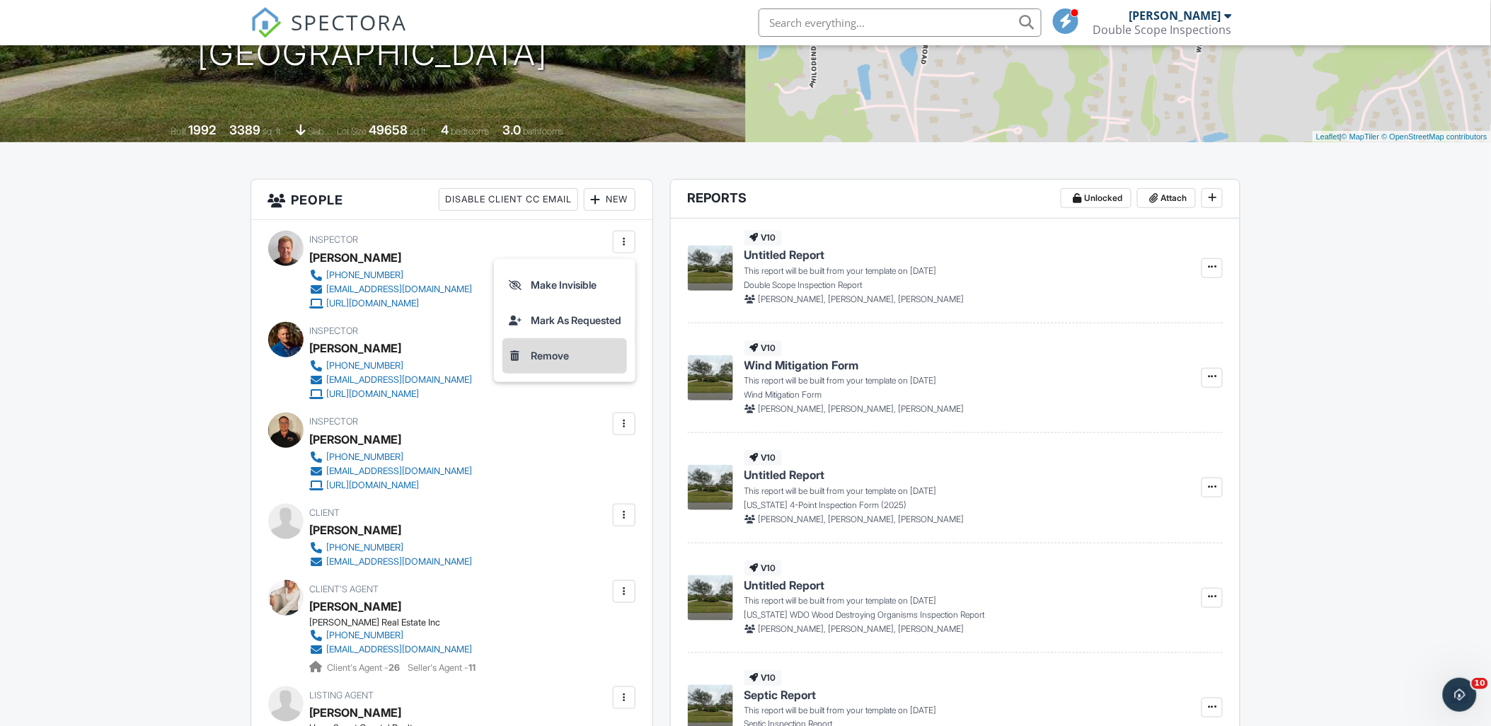
click at [560, 354] on li "Remove" at bounding box center [565, 355] width 125 height 35
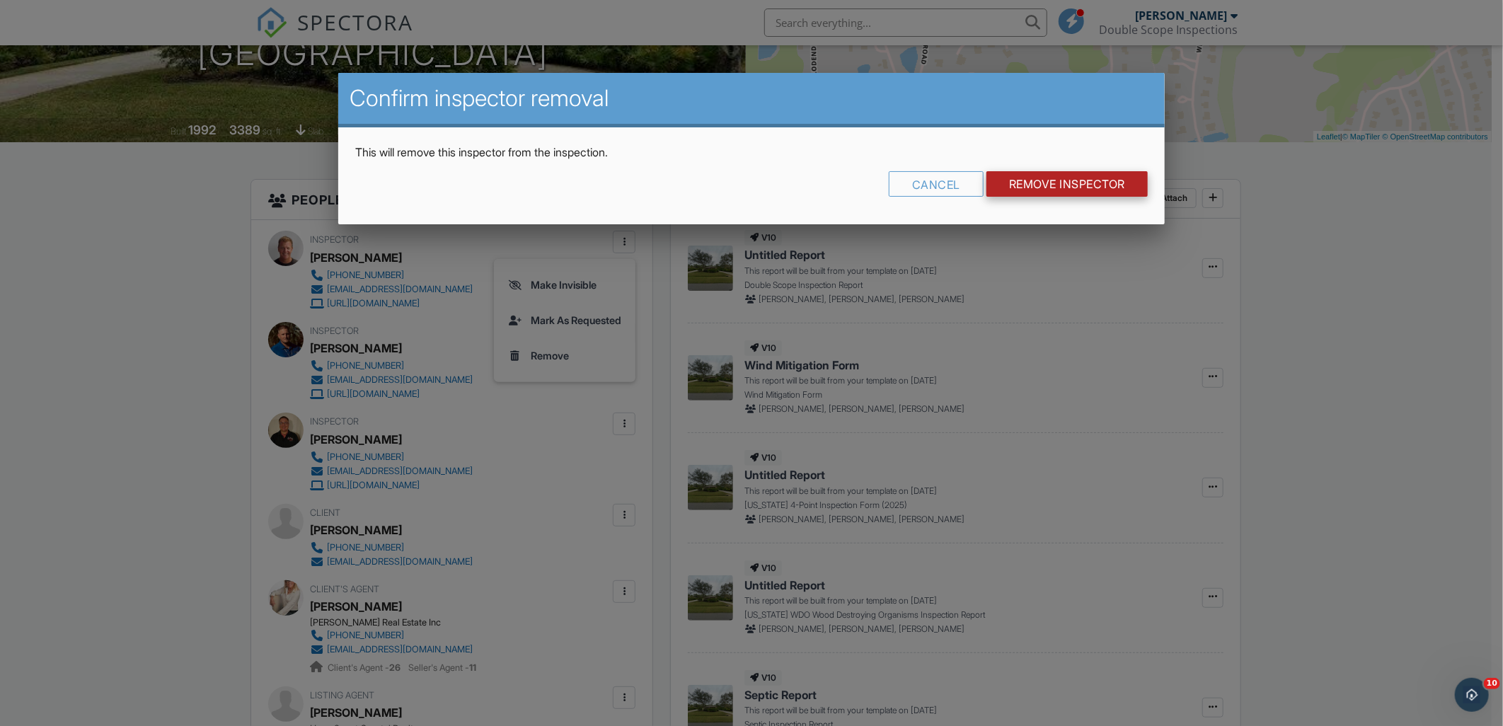
click at [1057, 191] on input "Remove Inspector" at bounding box center [1067, 183] width 161 height 25
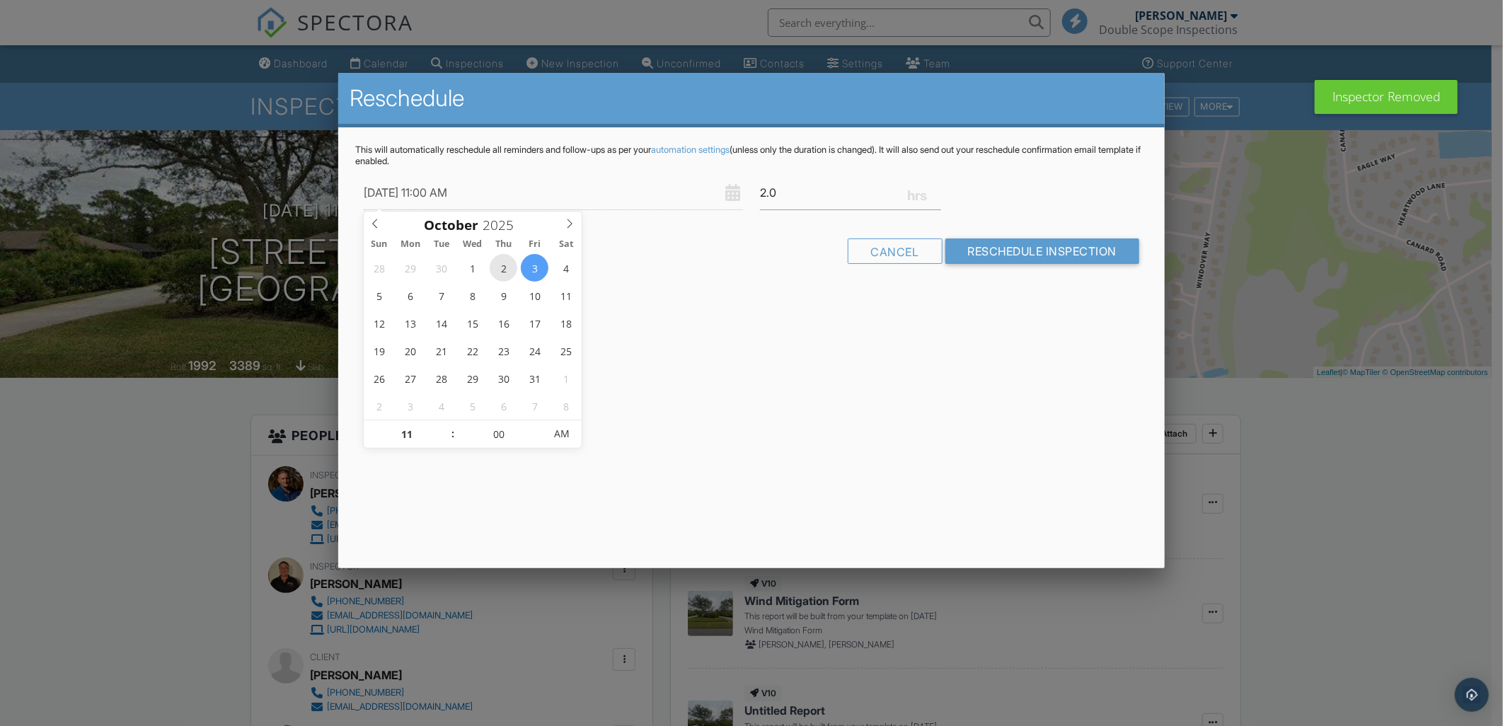
type input "[DATE] 11:00 AM"
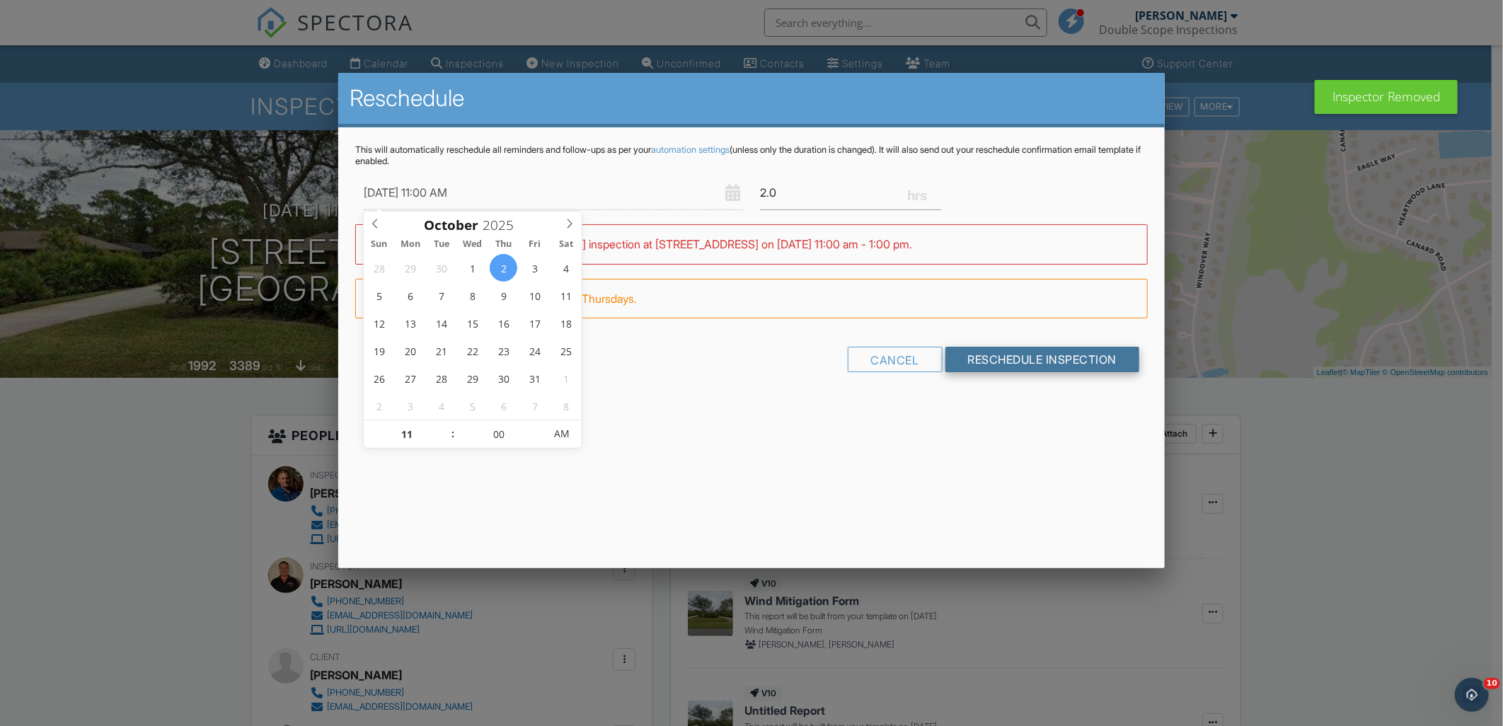
click at [1057, 361] on input "Reschedule Inspection" at bounding box center [1043, 359] width 195 height 25
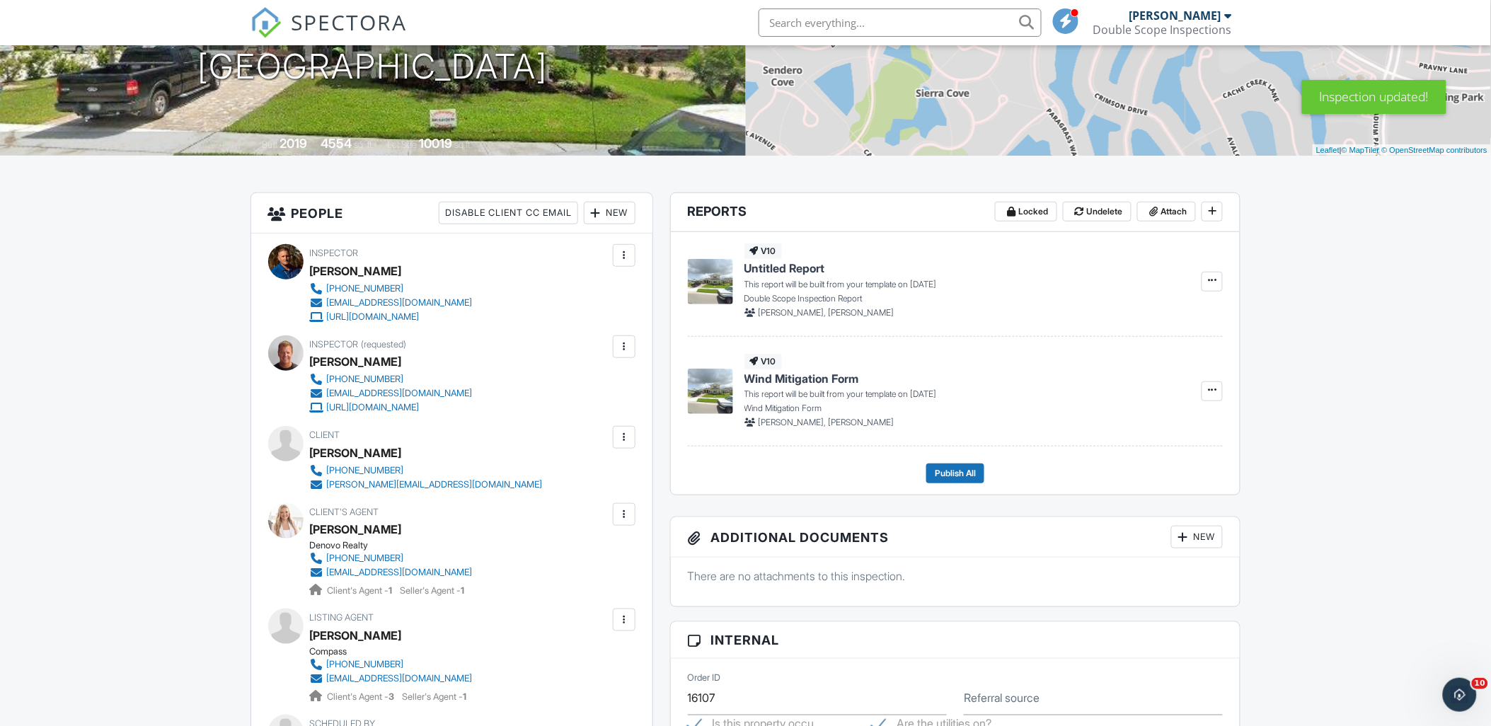
click at [616, 205] on div "New" at bounding box center [610, 213] width 52 height 23
click at [655, 277] on li "Client" at bounding box center [659, 291] width 139 height 35
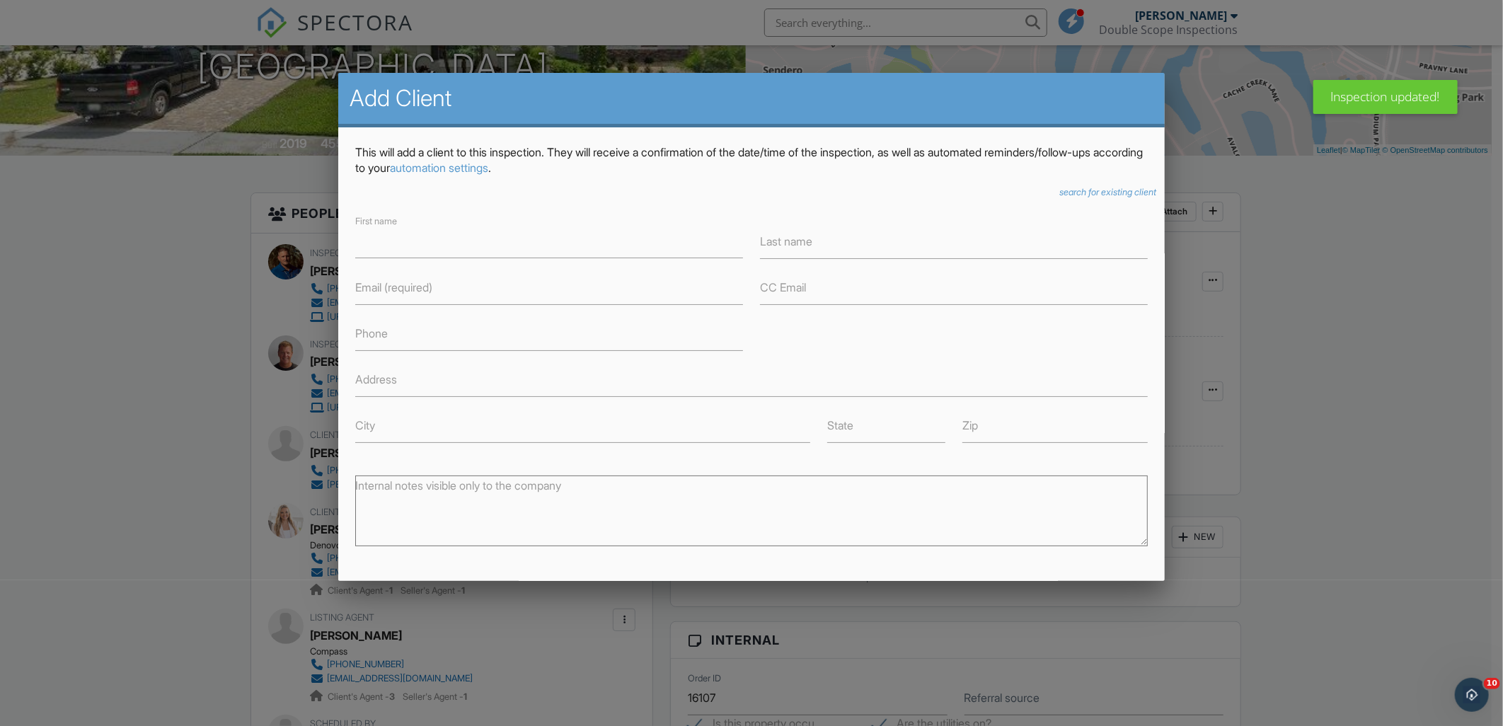
click at [179, 237] on div at bounding box center [751, 383] width 1503 height 908
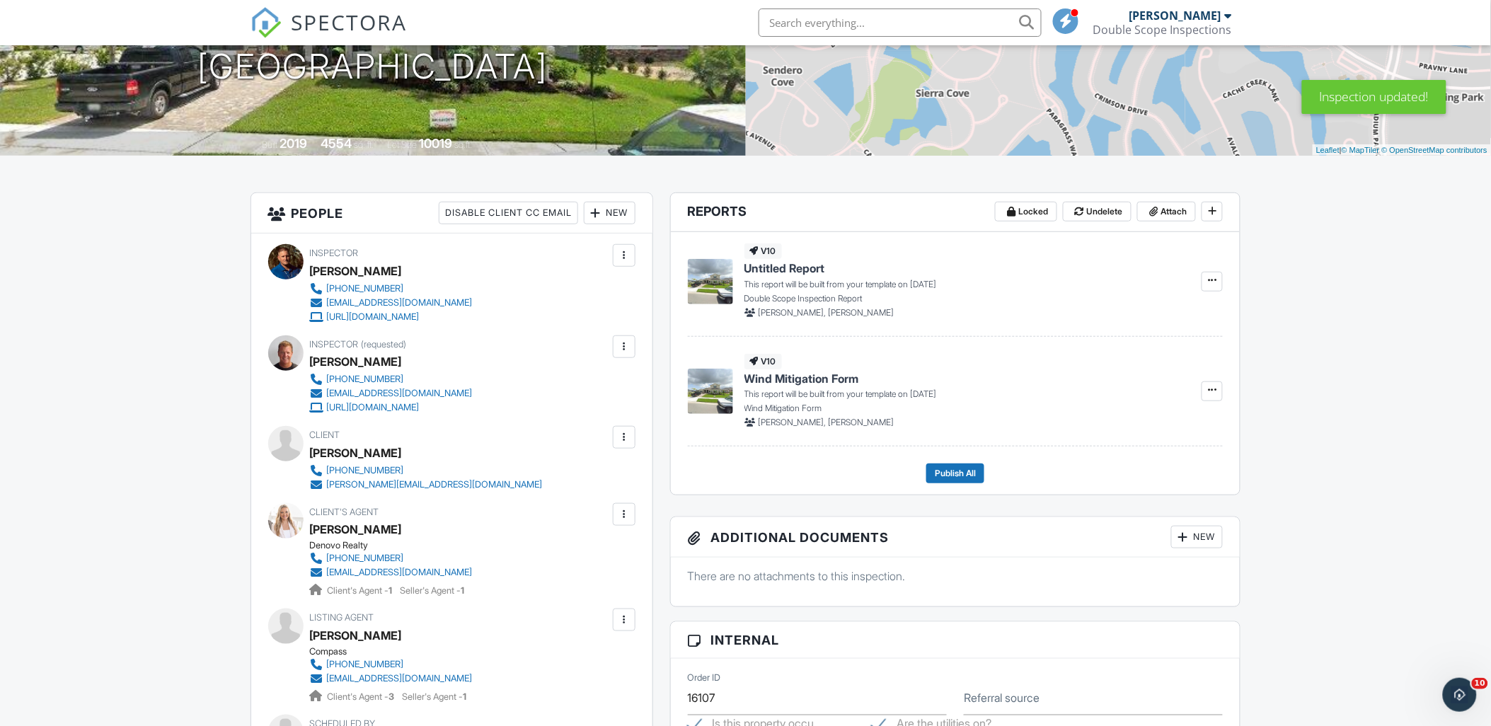
click at [604, 217] on div "New" at bounding box center [610, 213] width 52 height 23
click at [607, 255] on div at bounding box center [603, 256] width 14 height 14
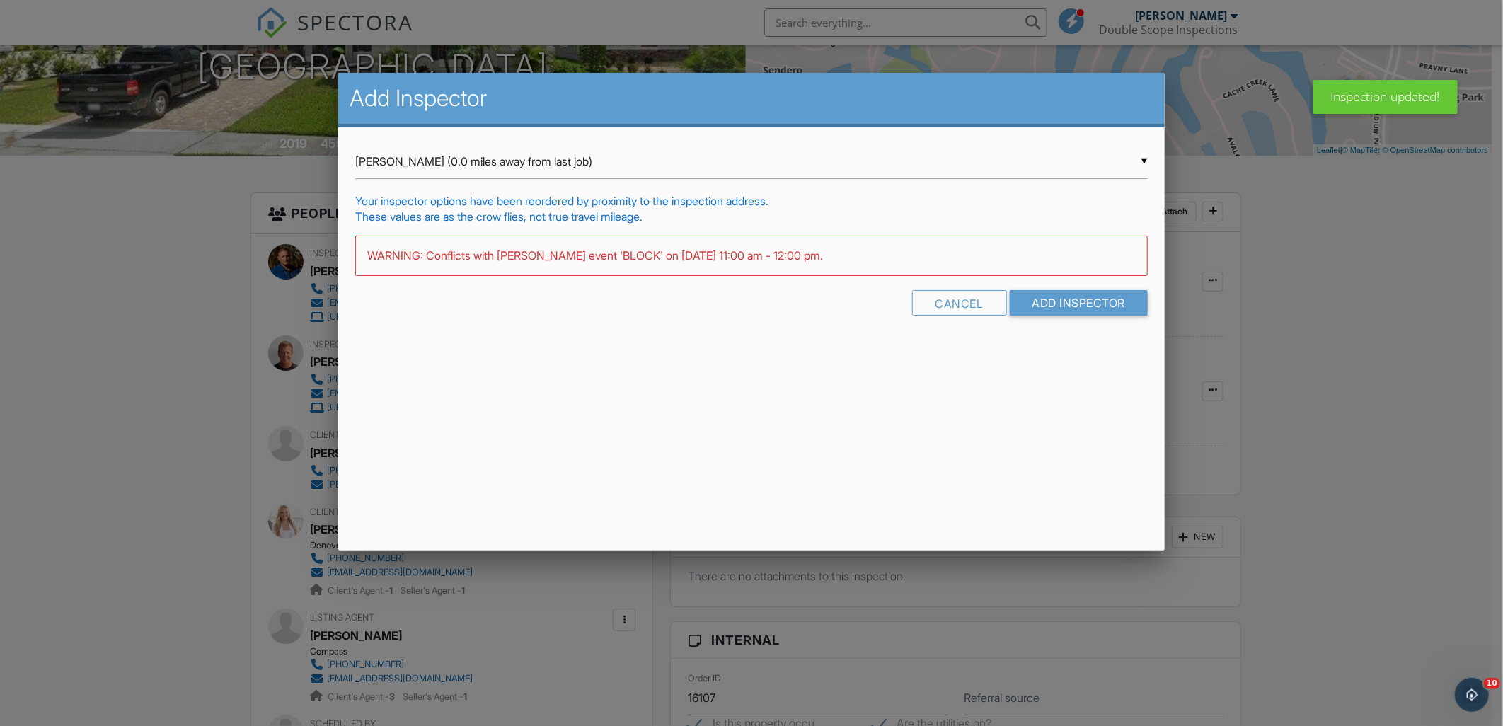
click at [730, 178] on div "▼ James Watson (0.0 miles away from last job) James Watson (0.0 miles away from…" at bounding box center [751, 161] width 793 height 35
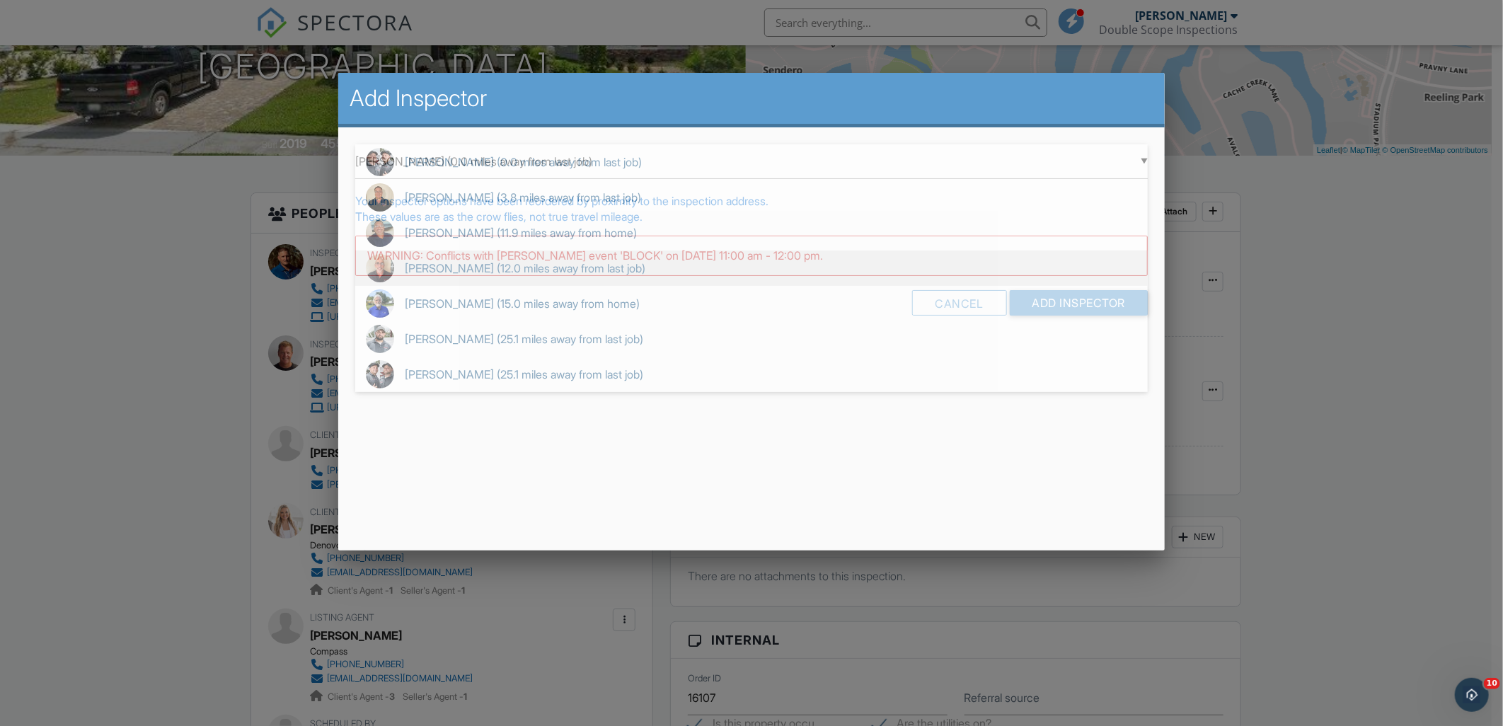
click at [459, 265] on span "Joseph Posanti (12.0 miles away from last job)" at bounding box center [751, 268] width 793 height 35
type input "Joseph Posanti (12.0 miles away from last job)"
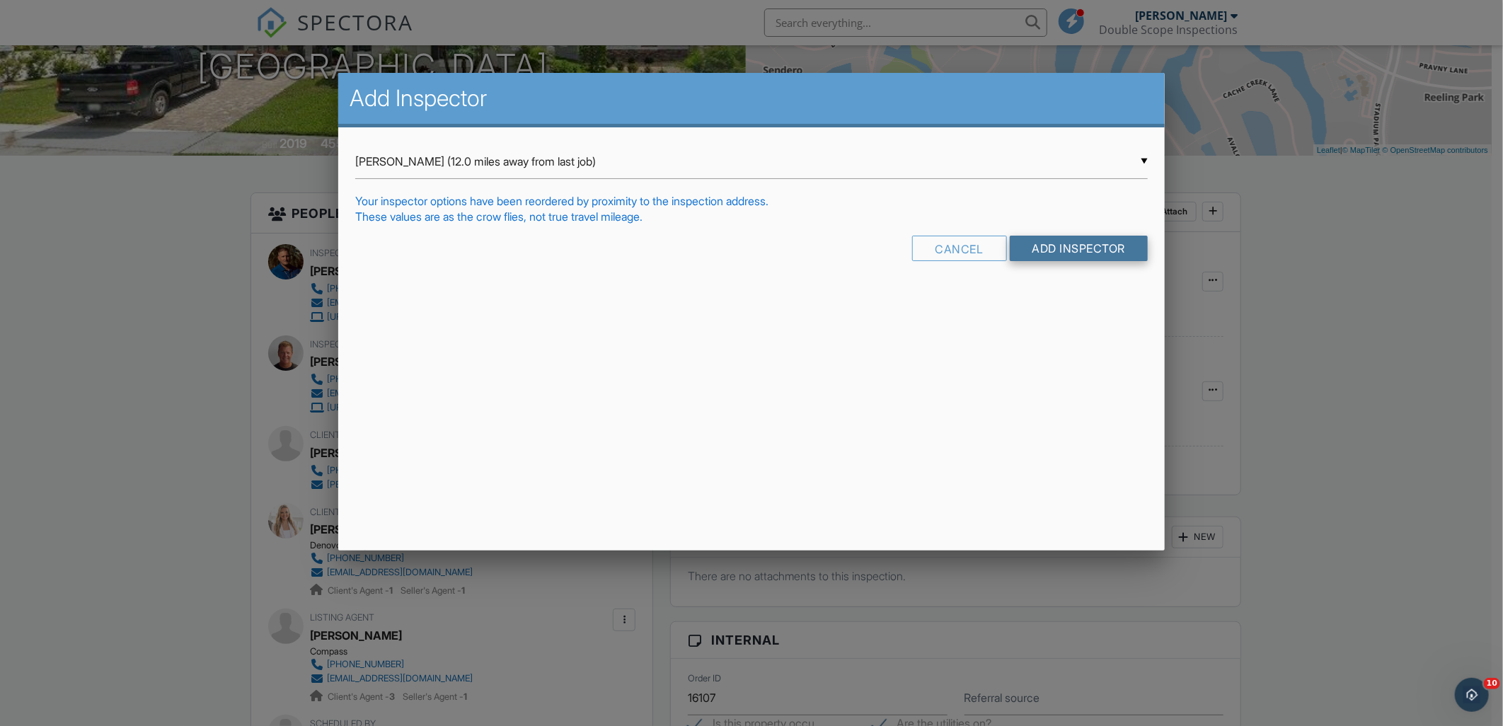
click at [1110, 251] on input "Add Inspector" at bounding box center [1079, 248] width 139 height 25
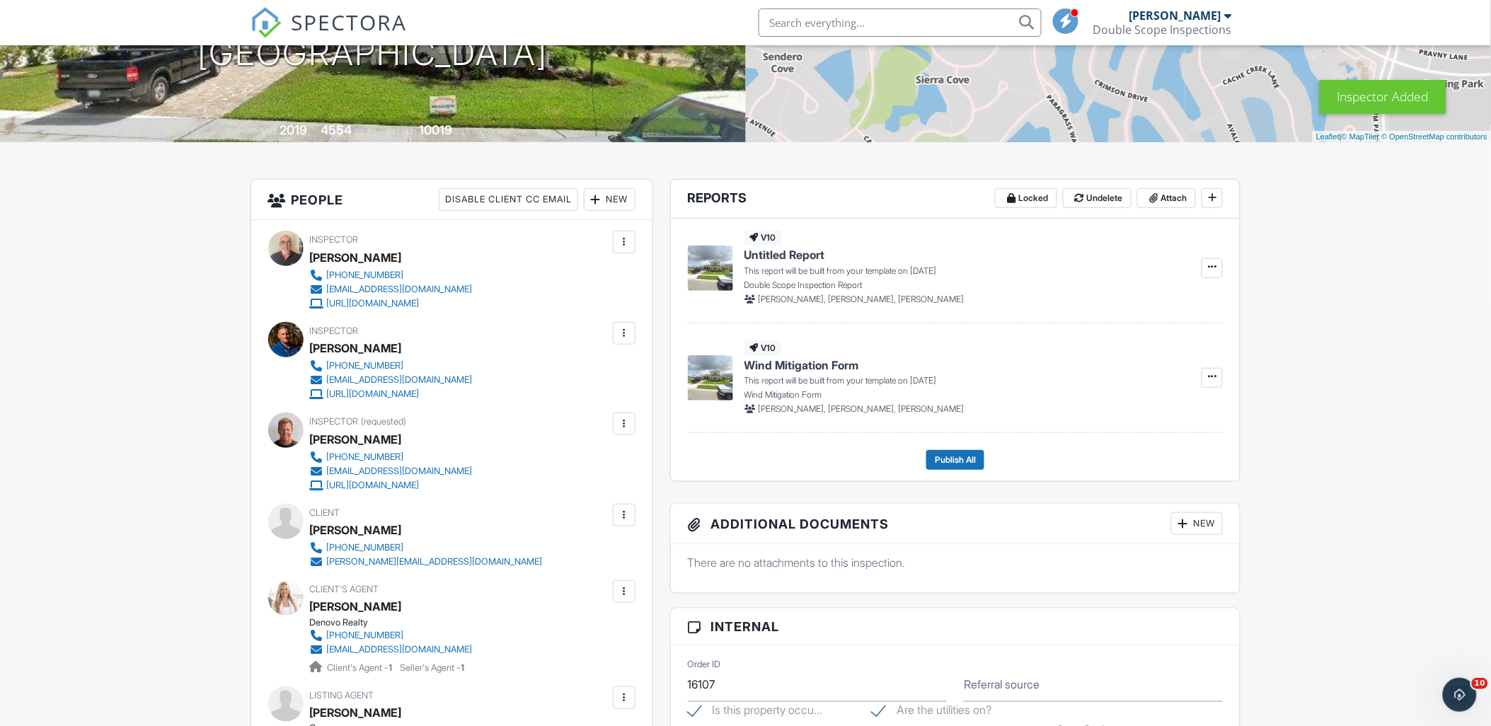
click at [619, 330] on div at bounding box center [624, 333] width 14 height 14
click at [569, 478] on li "Remove" at bounding box center [555, 482] width 144 height 35
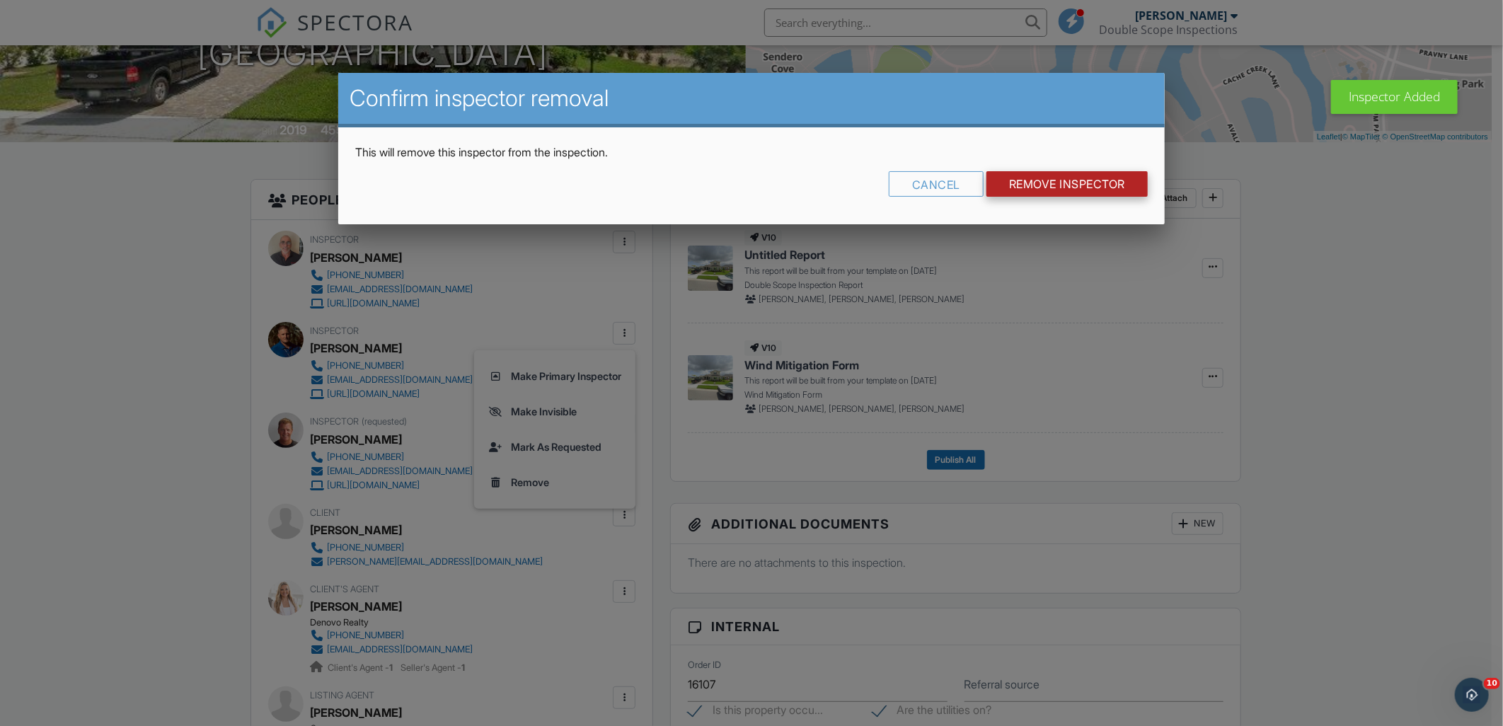
click at [1036, 195] on input "Remove Inspector" at bounding box center [1067, 183] width 161 height 25
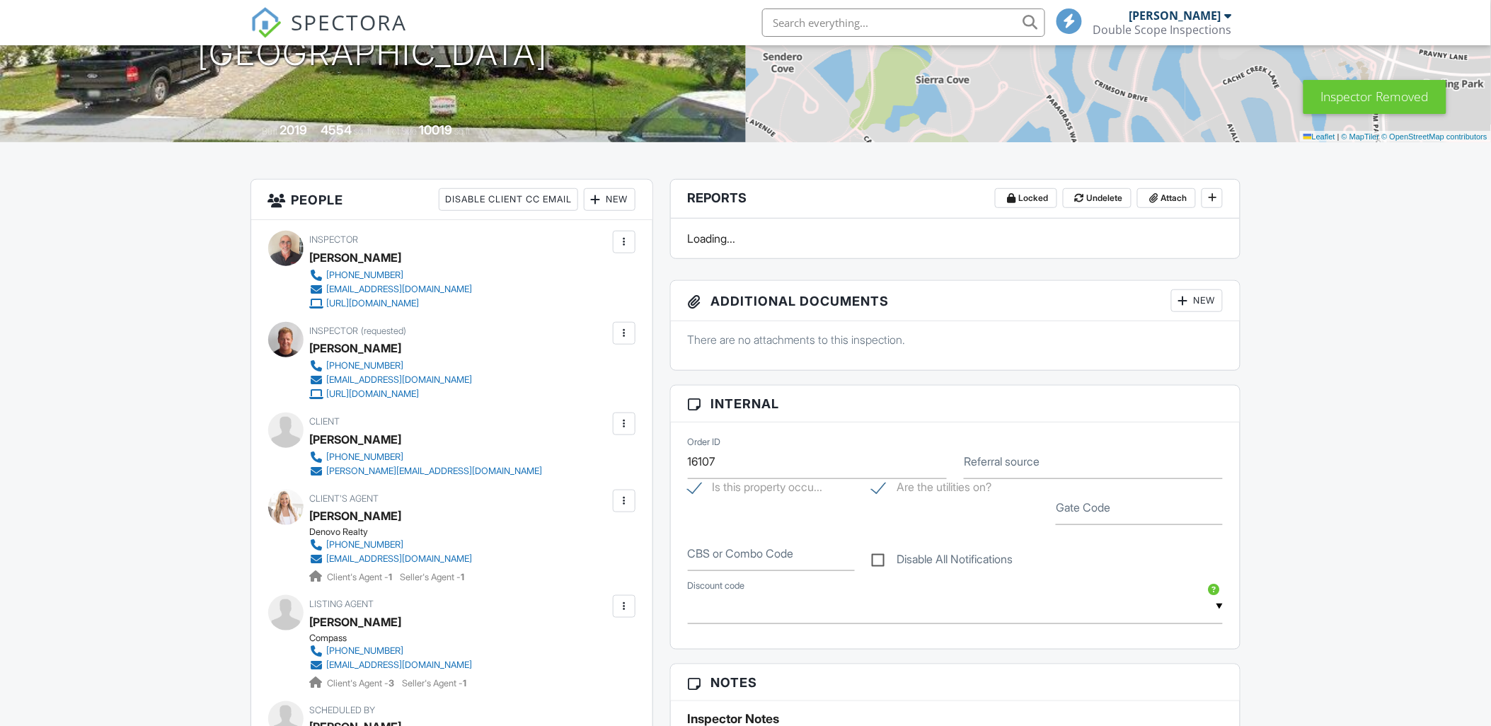
click at [623, 324] on div at bounding box center [624, 333] width 23 height 23
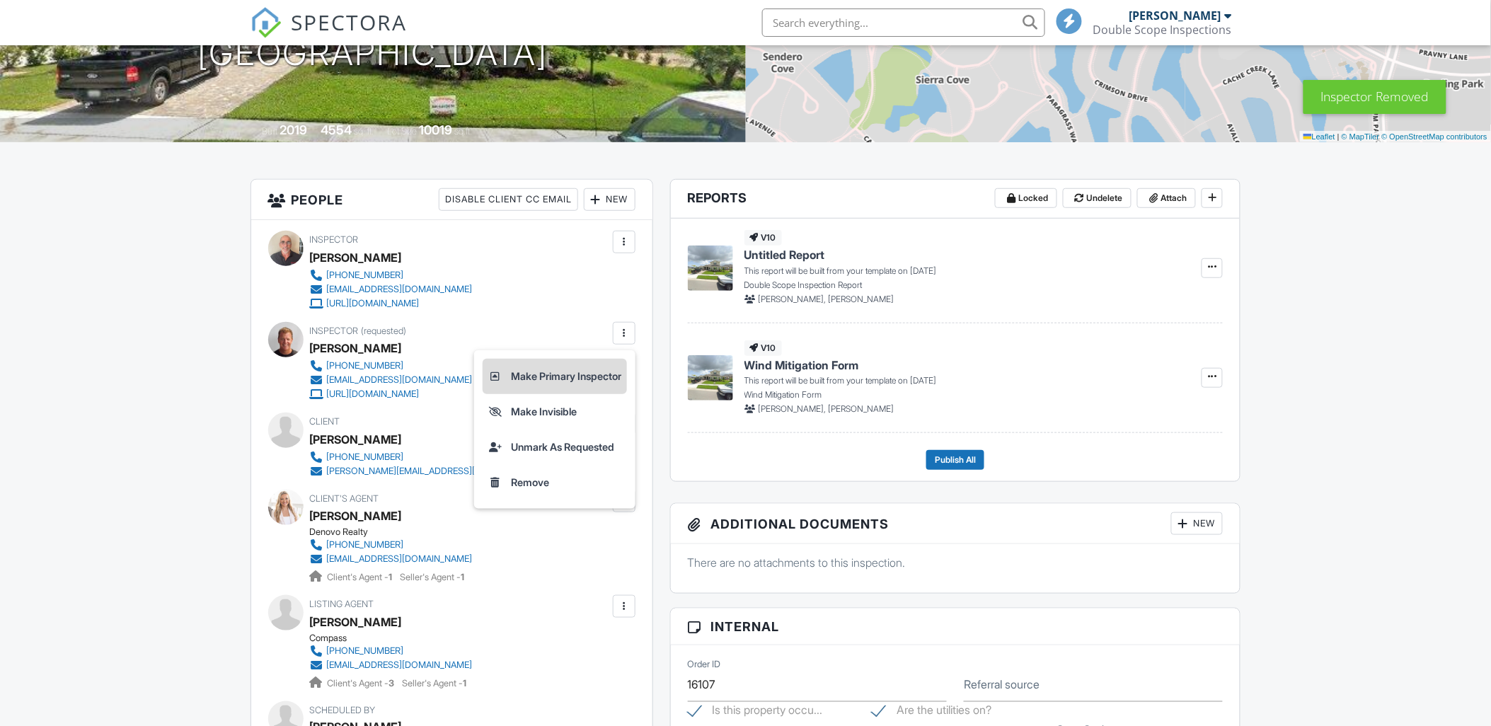
click at [602, 385] on li "Make Primary Inspector" at bounding box center [555, 376] width 144 height 35
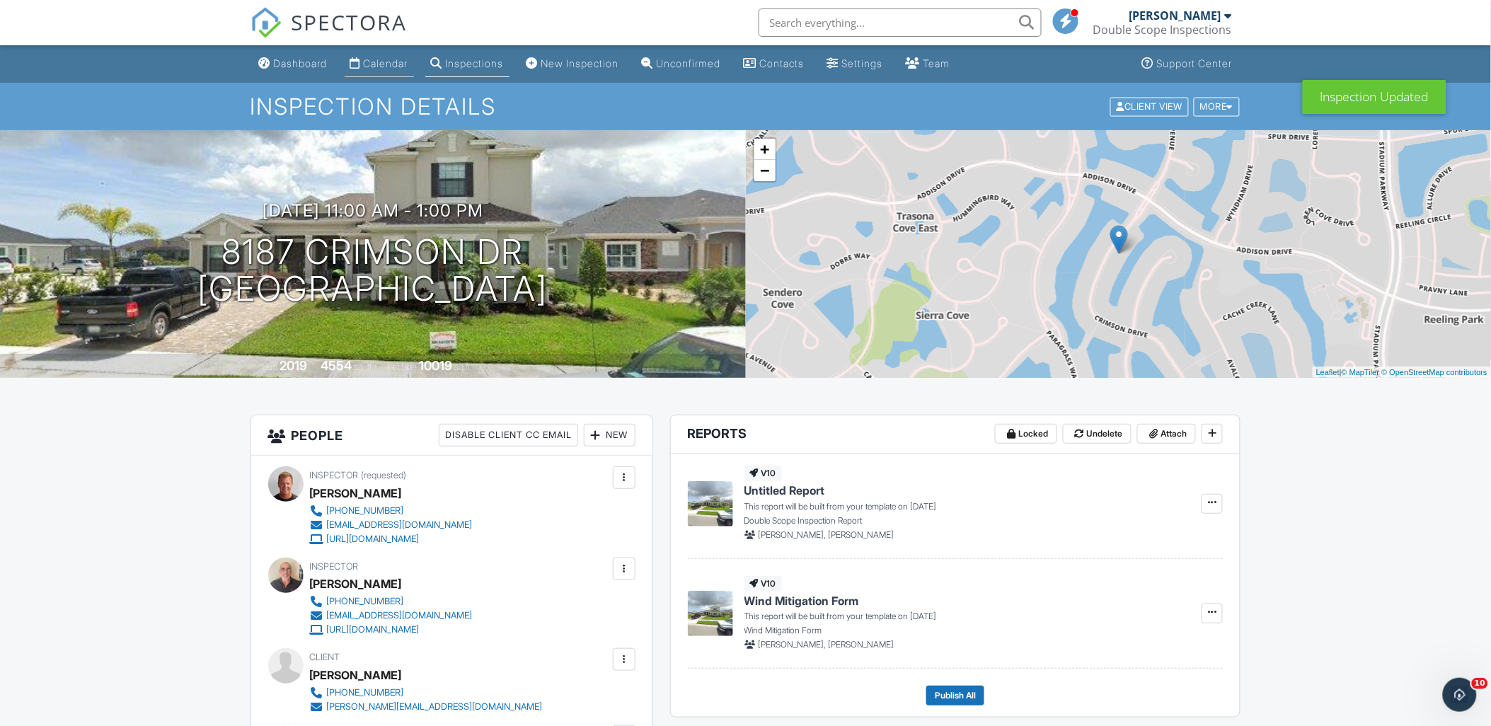
click at [408, 64] on div "Calendar" at bounding box center [386, 63] width 45 height 12
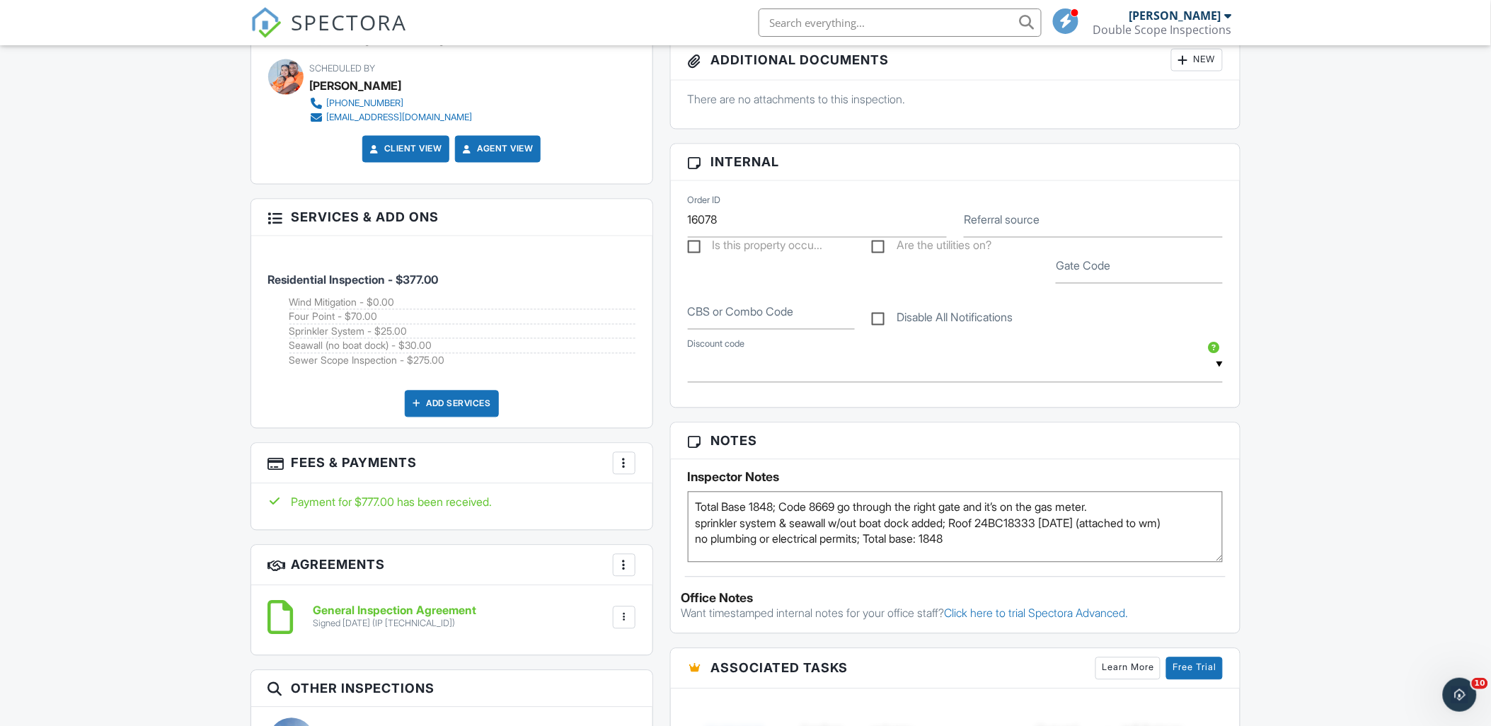
scroll to position [708, 0]
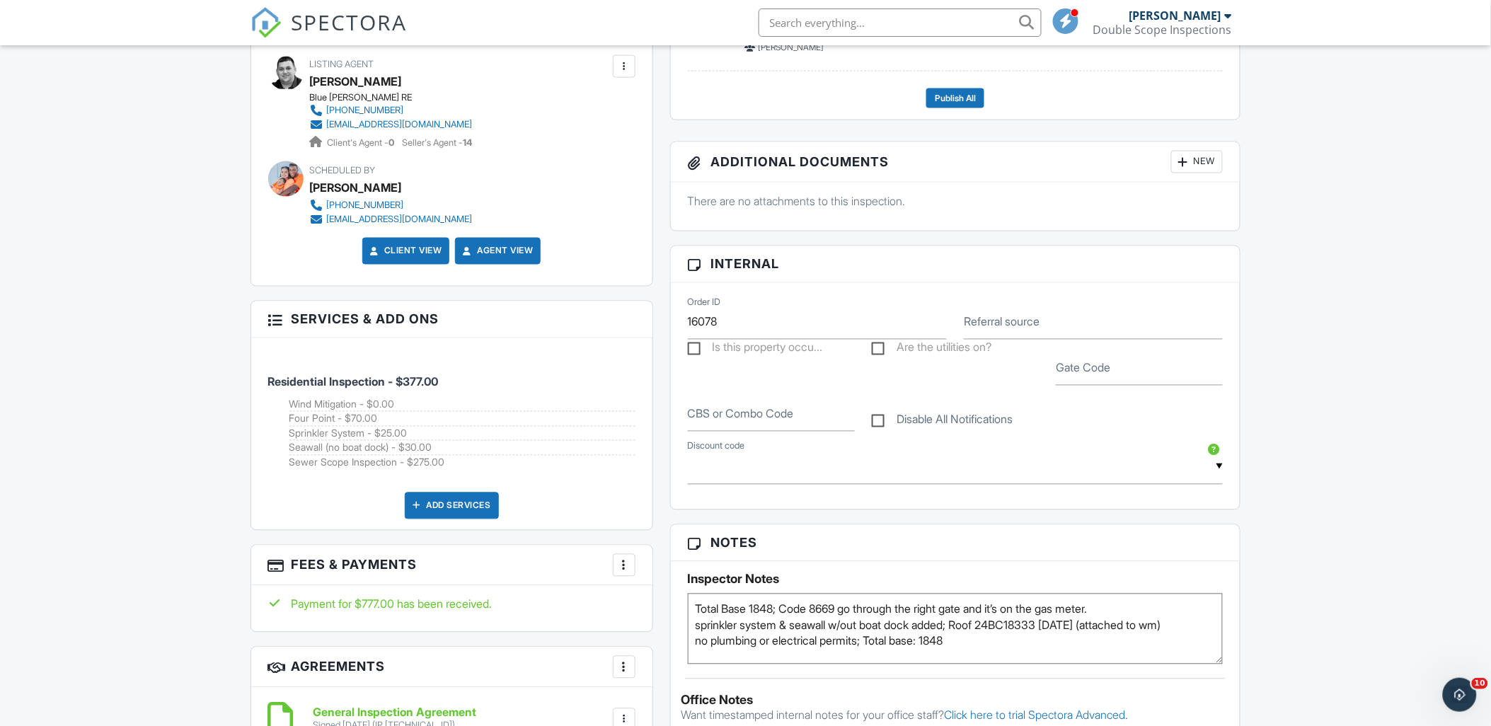
click at [878, 425] on label "Disable All Notifications" at bounding box center [942, 422] width 141 height 18
click at [878, 418] on input "Disable All Notifications" at bounding box center [876, 412] width 9 height 9
checkbox input "true"
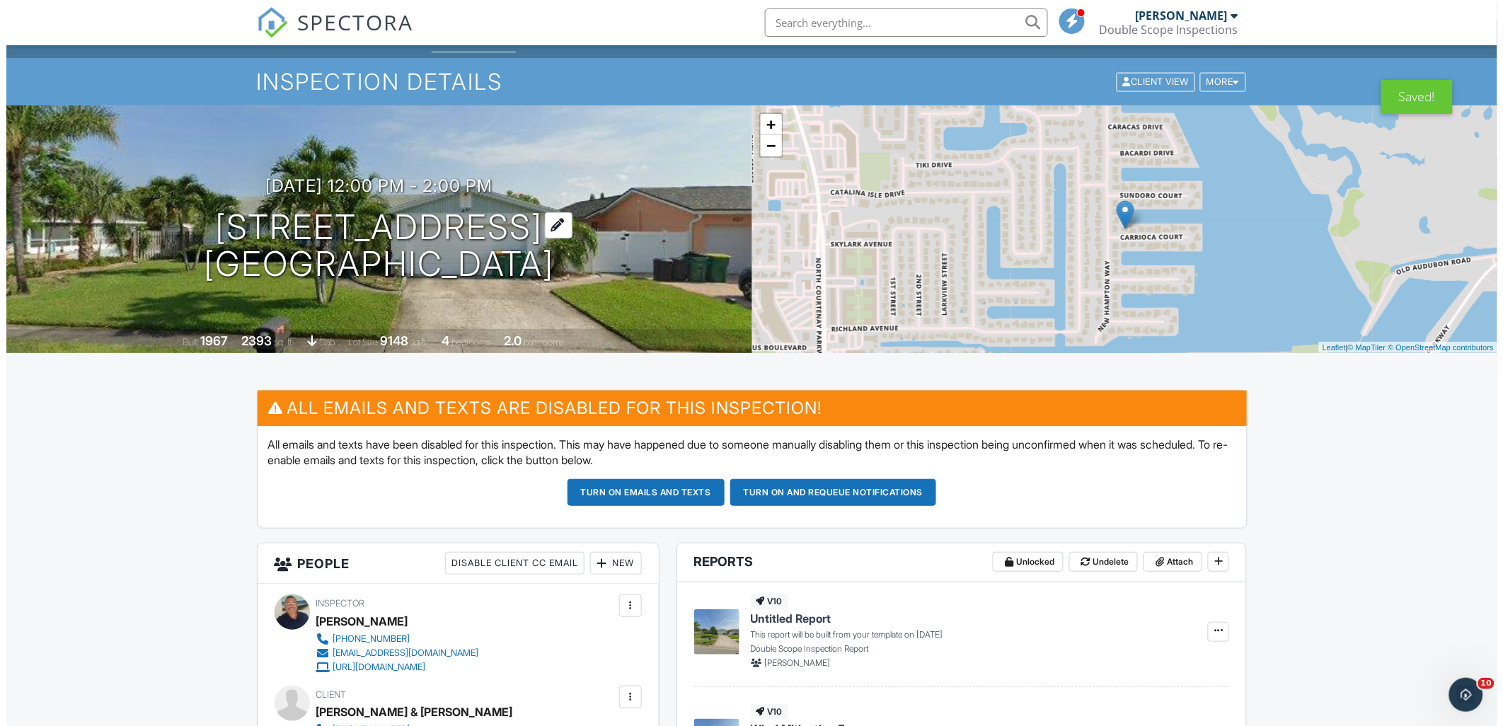
scroll to position [0, 0]
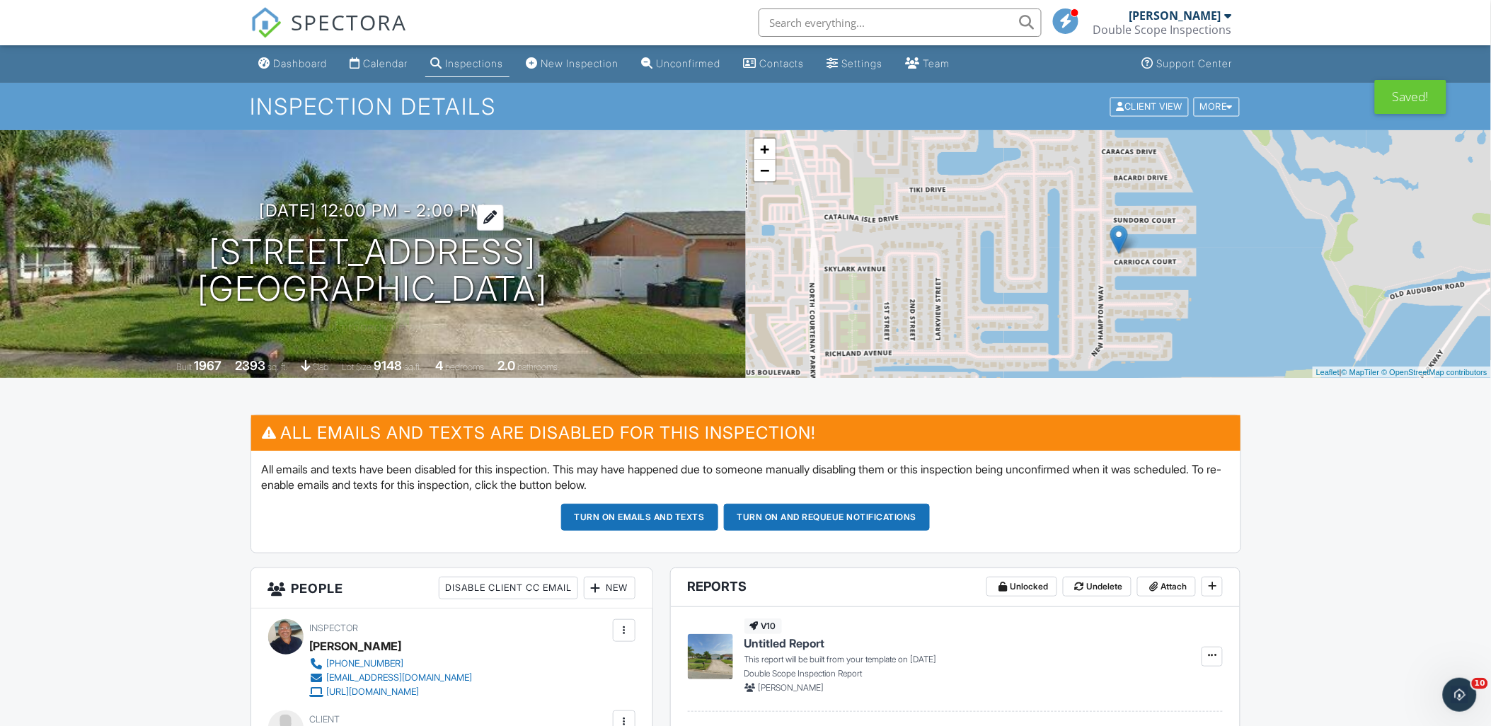
click at [262, 215] on h3 "09/30/2025 12:00 pm - 2:00 pm" at bounding box center [372, 210] width 227 height 19
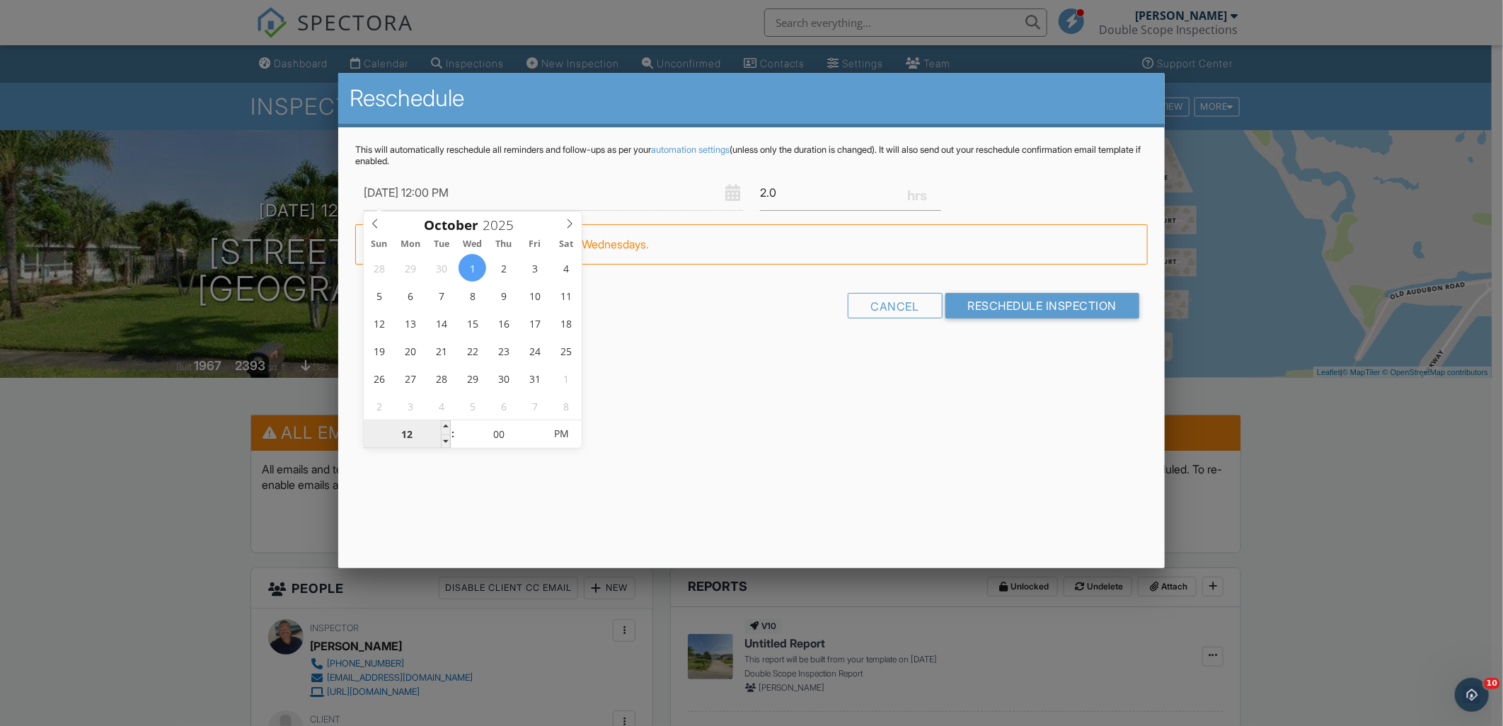
type input "10/01/2025 8:00 PM"
type input "08"
type input "[DATE] 8:00 AM"
click at [578, 444] on span "PM" at bounding box center [561, 434] width 39 height 28
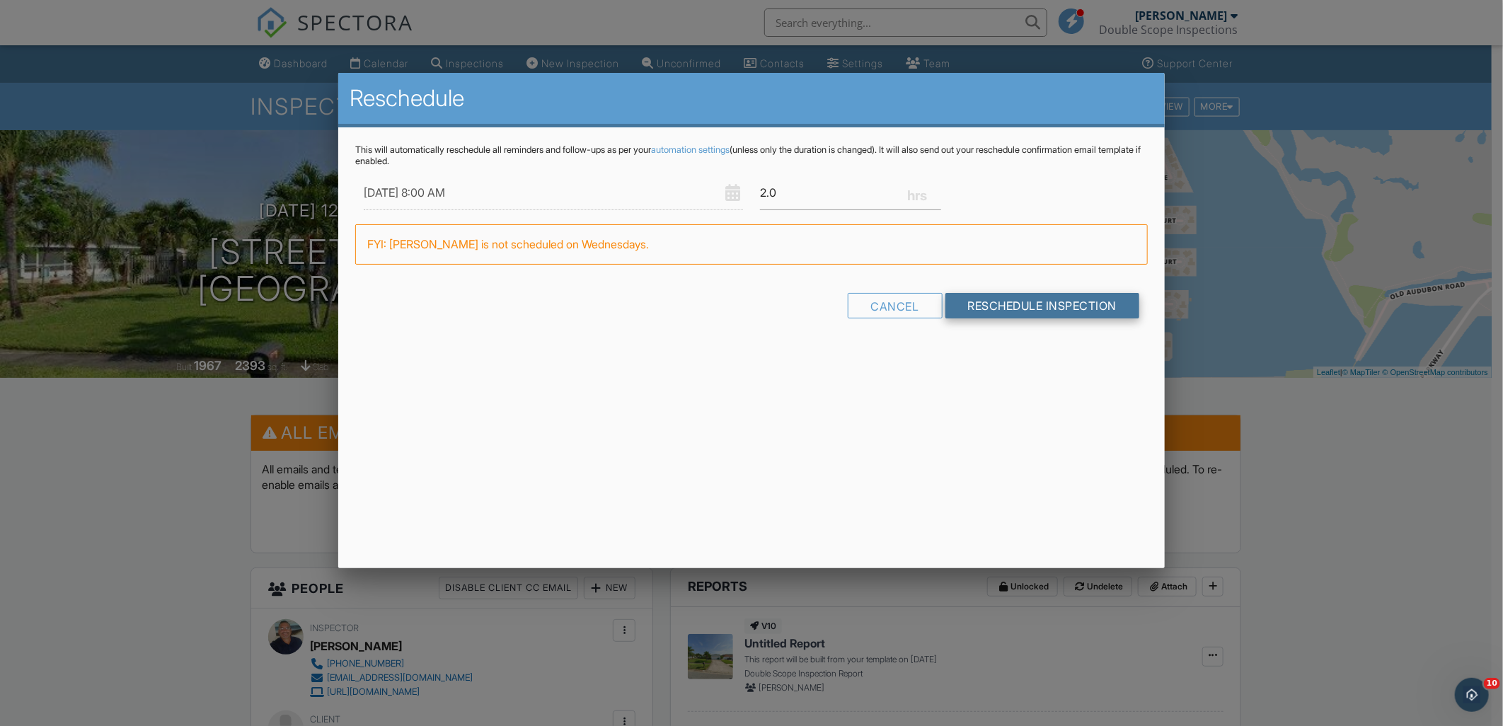
click at [1053, 306] on input "Reschedule Inspection" at bounding box center [1043, 305] width 195 height 25
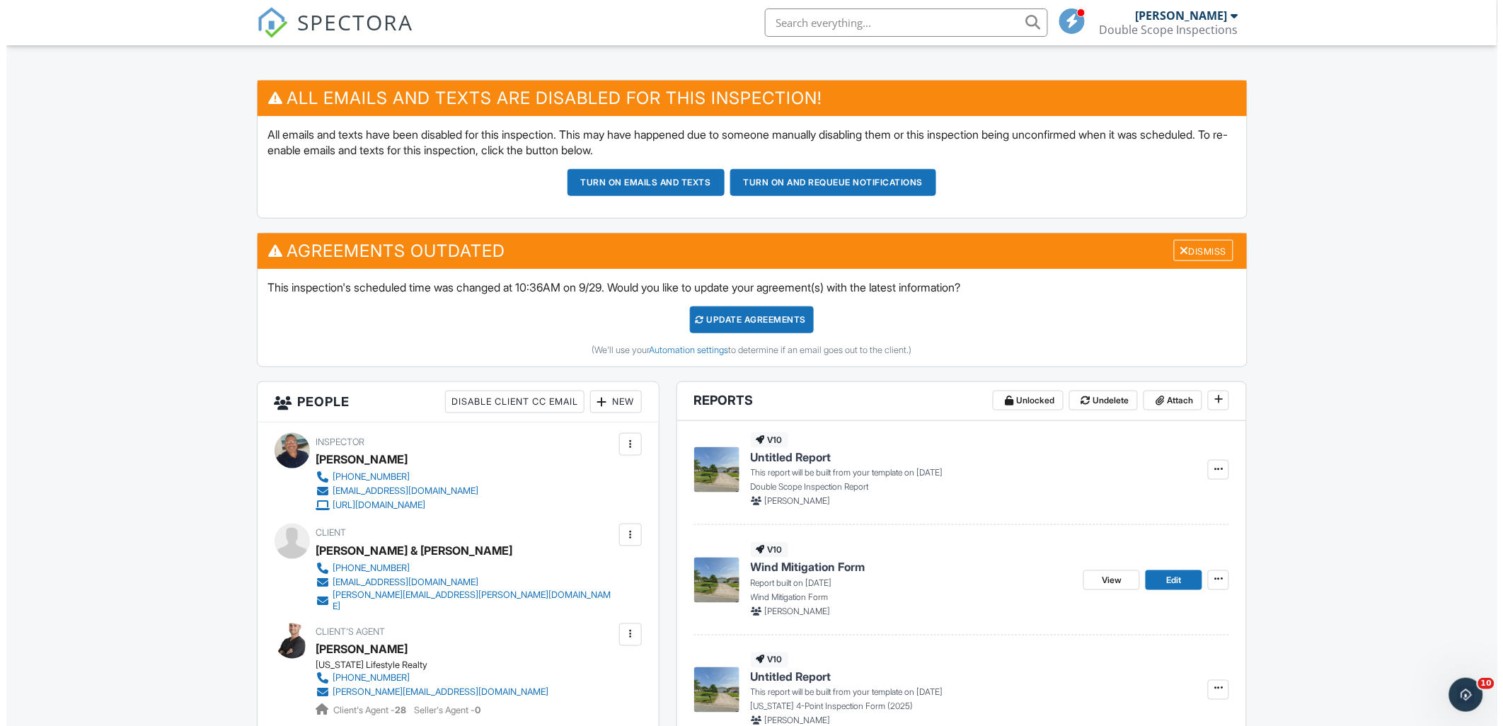
scroll to position [236, 0]
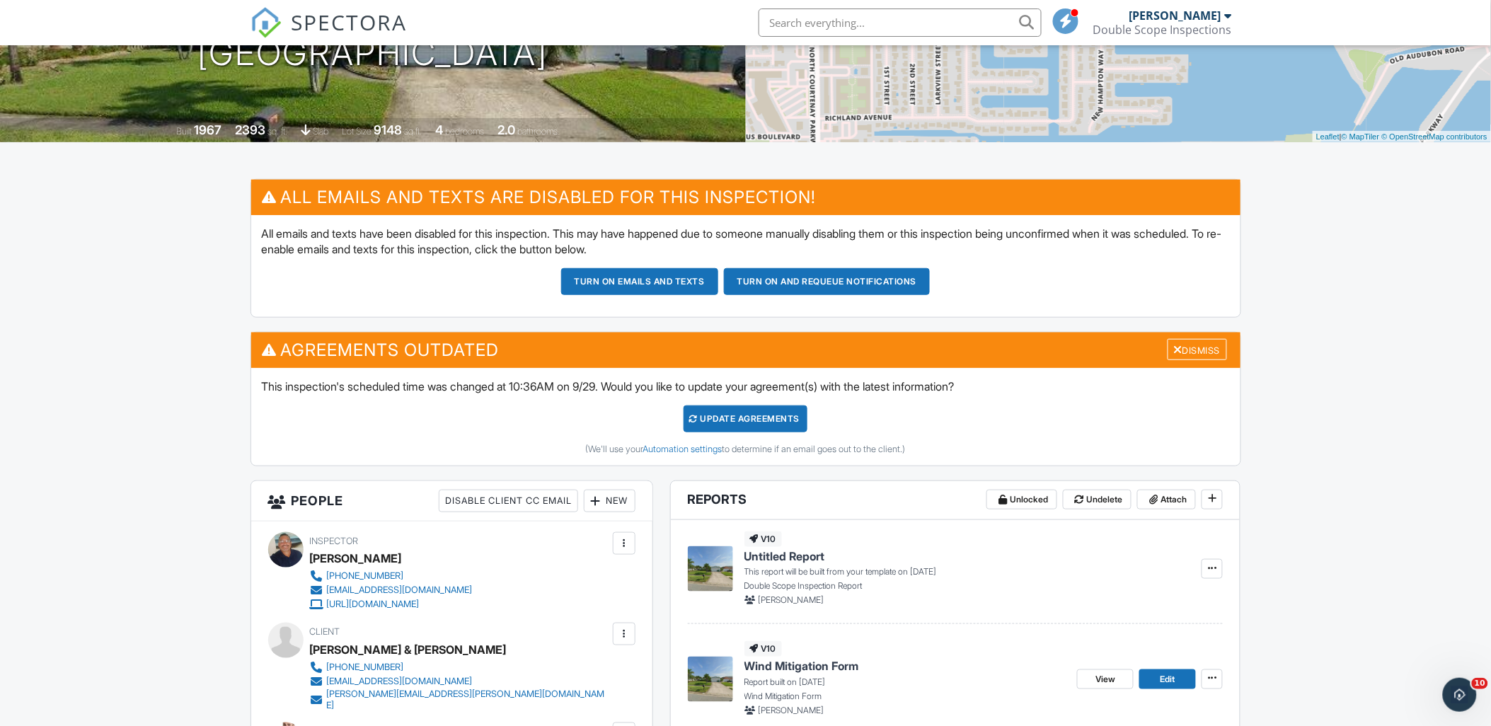
click at [613, 500] on div "New" at bounding box center [610, 501] width 52 height 23
click at [634, 539] on li "Inspector" at bounding box center [659, 544] width 139 height 35
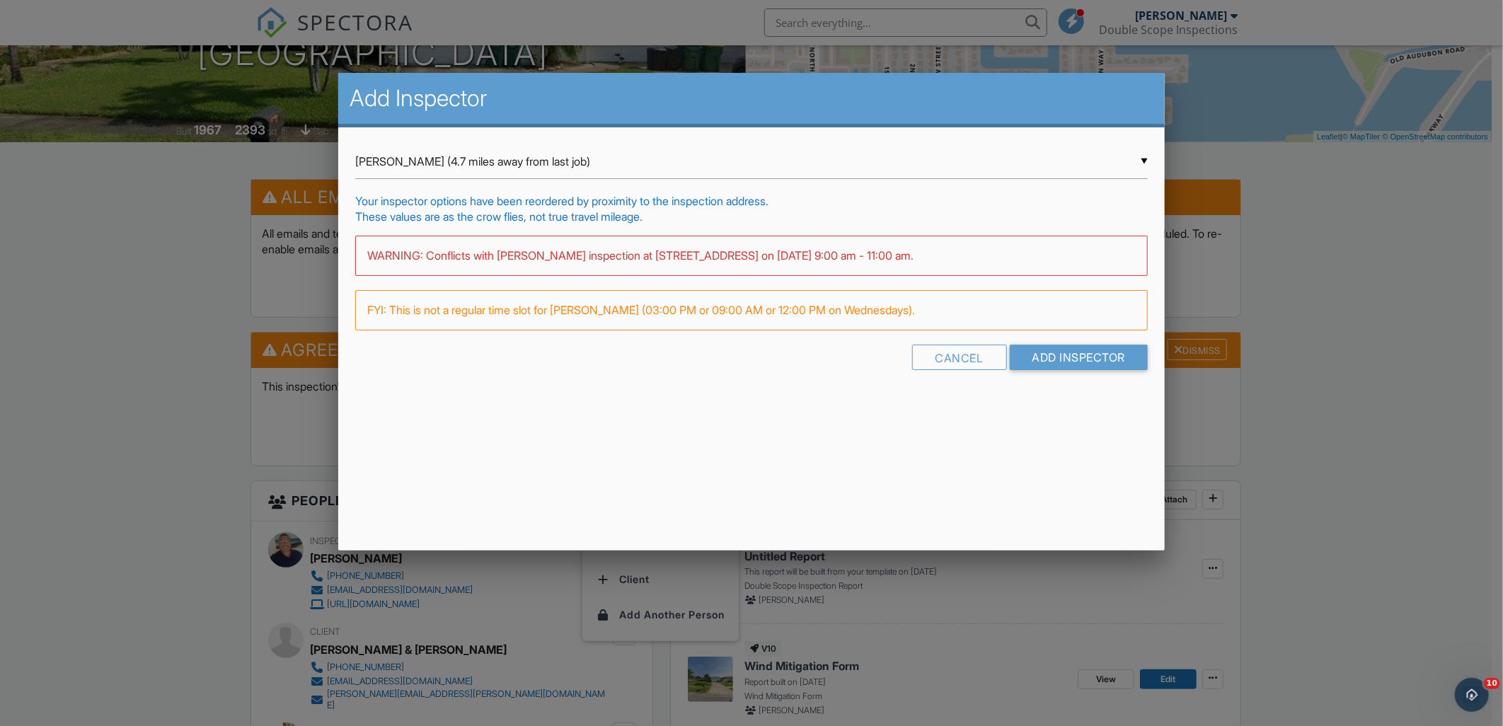
click at [418, 145] on div "▼ James Watson (4.7 miles away from last job) James Watson (4.7 miles away from…" at bounding box center [751, 161] width 793 height 35
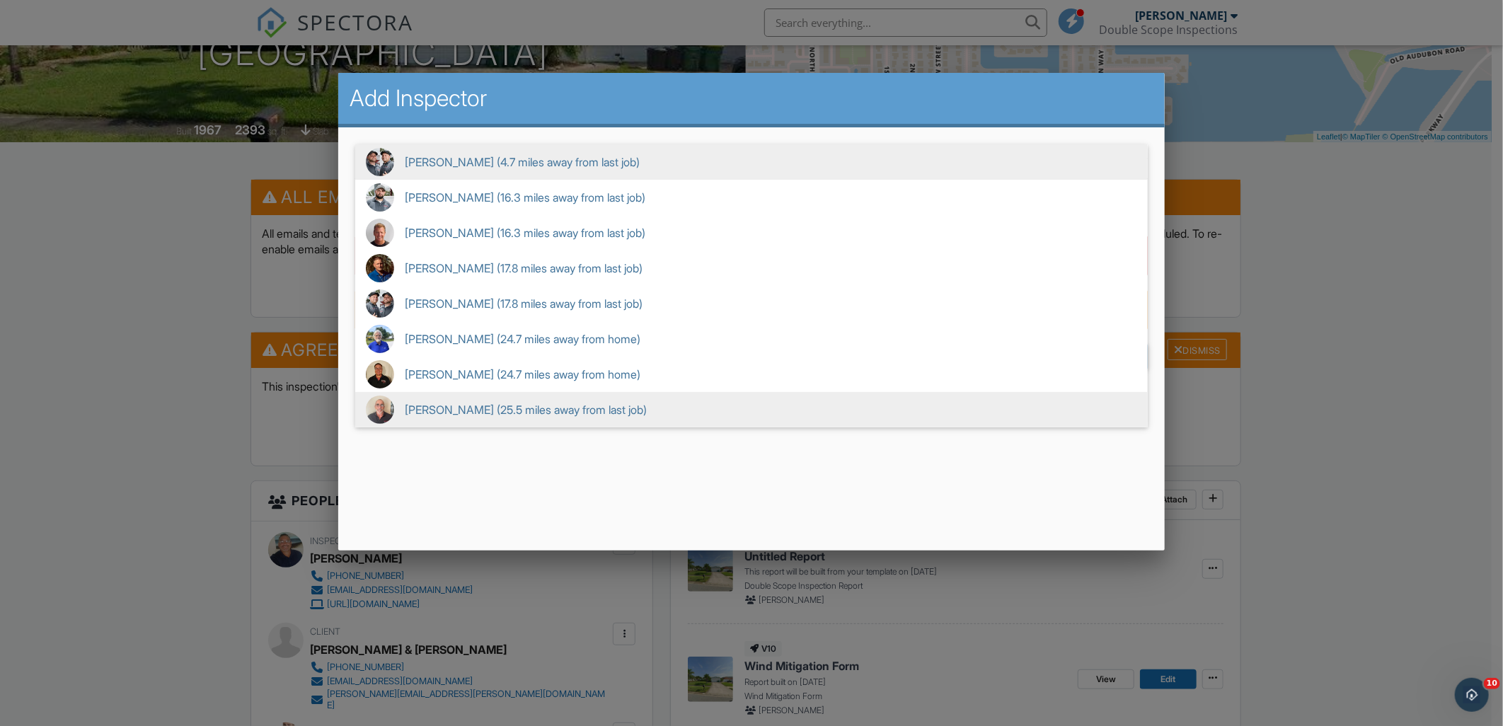
click at [411, 410] on span "Joseph Posanti (25.5 miles away from last job)" at bounding box center [751, 409] width 793 height 35
type input "Joseph Posanti (25.5 miles away from last job)"
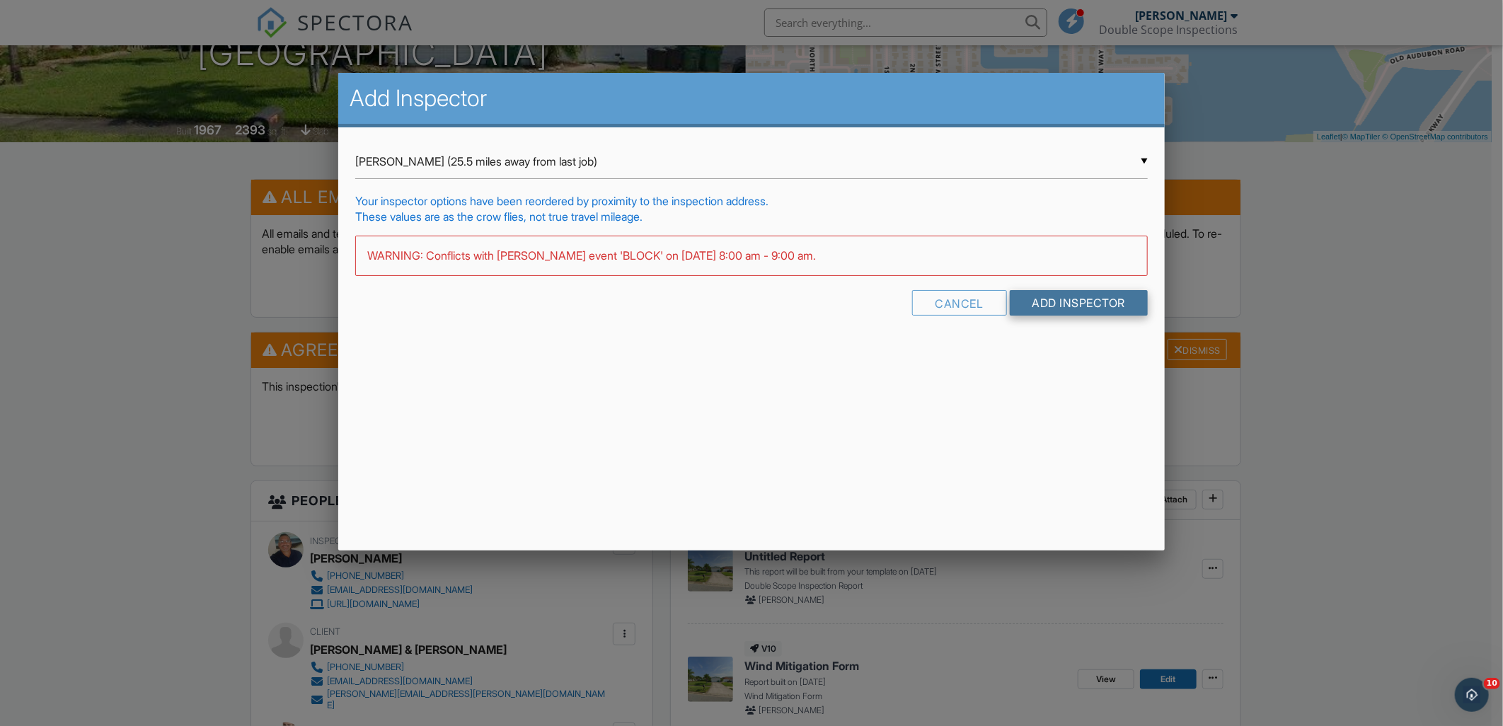
click at [1072, 299] on input "Add Inspector" at bounding box center [1079, 302] width 139 height 25
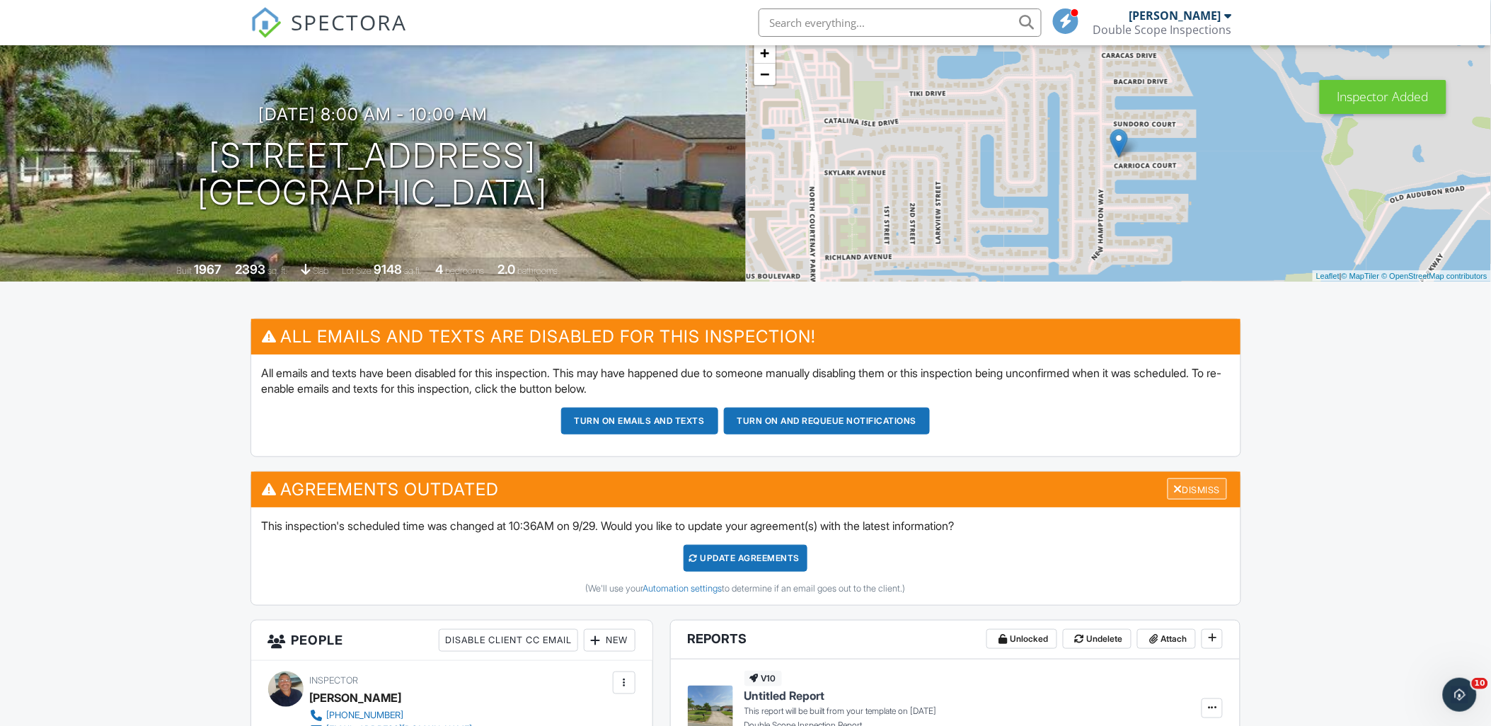
click at [1200, 494] on div "Dismiss" at bounding box center [1197, 489] width 59 height 22
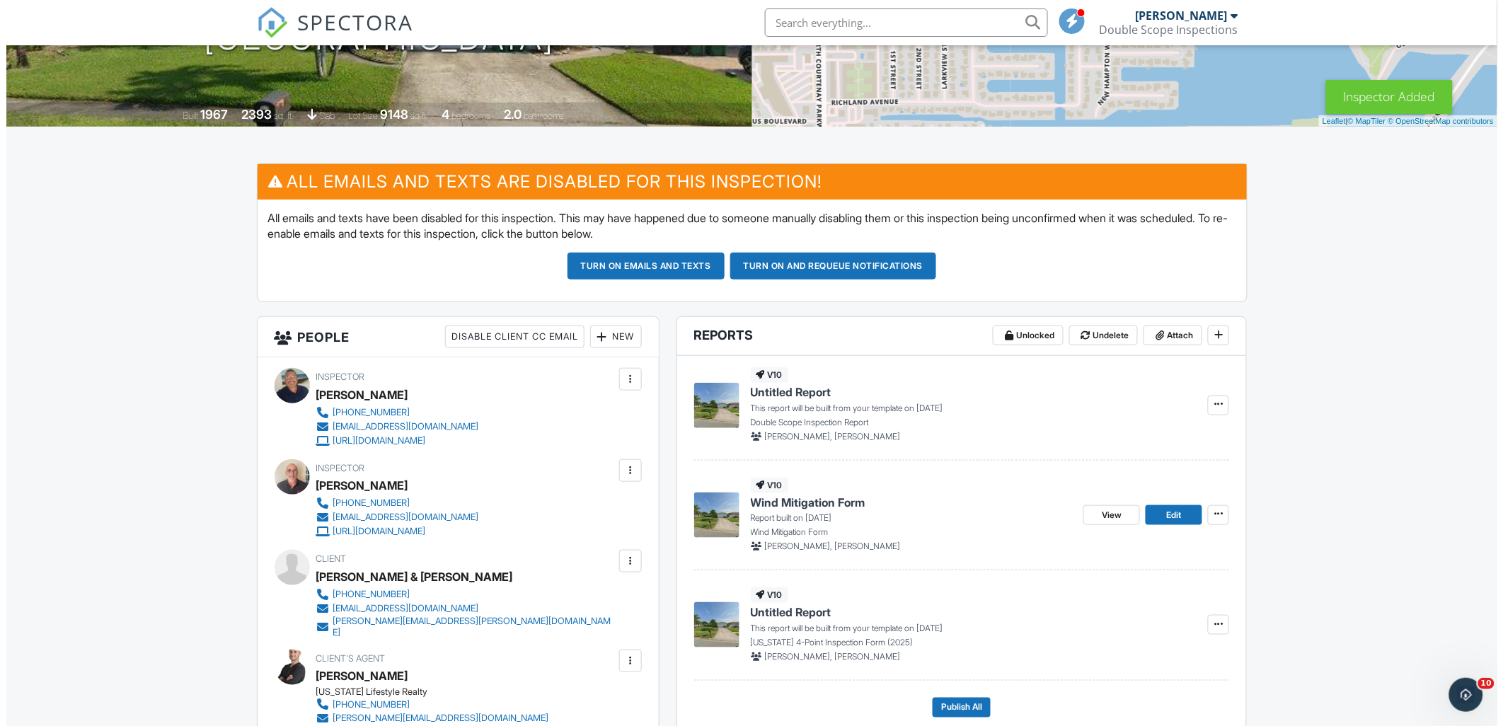
scroll to position [253, 0]
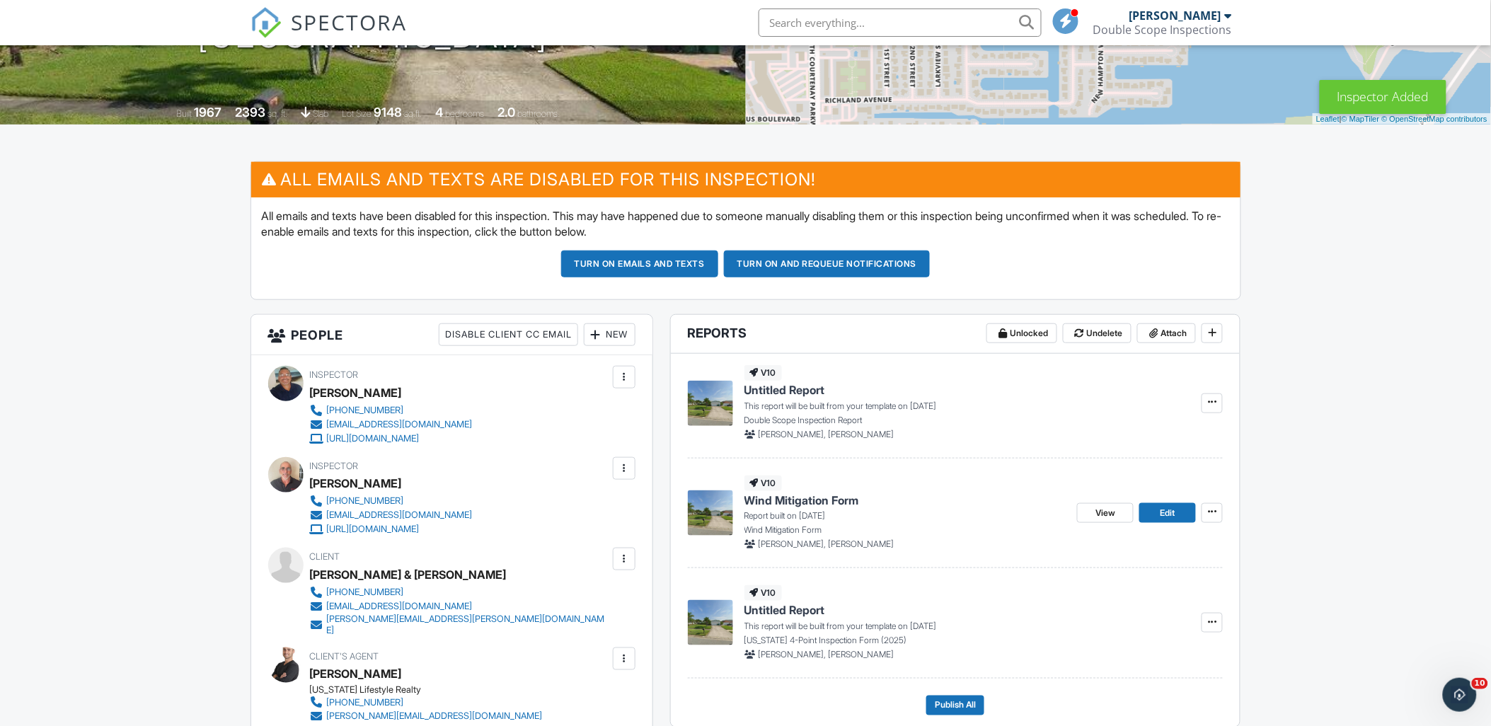
click at [618, 462] on div at bounding box center [624, 468] width 14 height 14
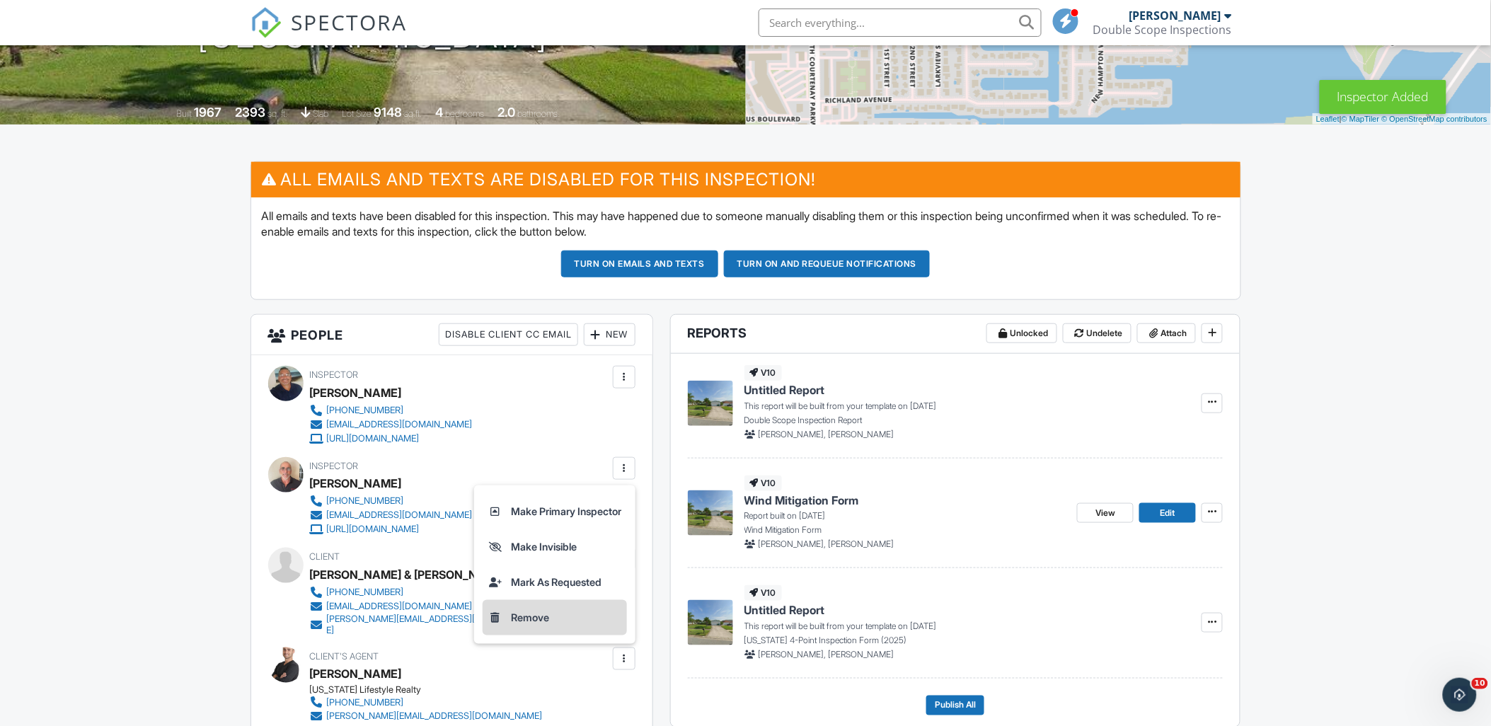
click at [563, 604] on li "Remove" at bounding box center [555, 617] width 144 height 35
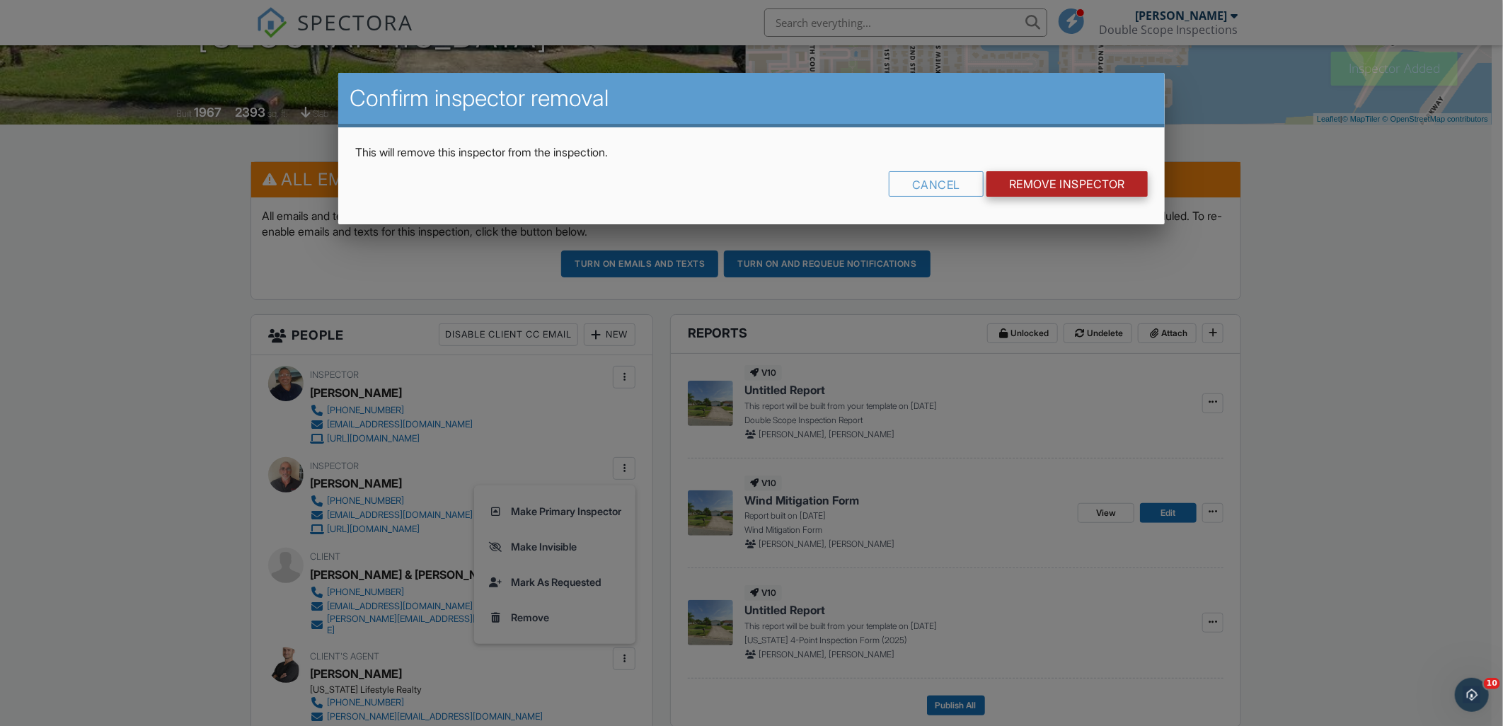
click at [1025, 191] on input "Remove Inspector" at bounding box center [1067, 183] width 161 height 25
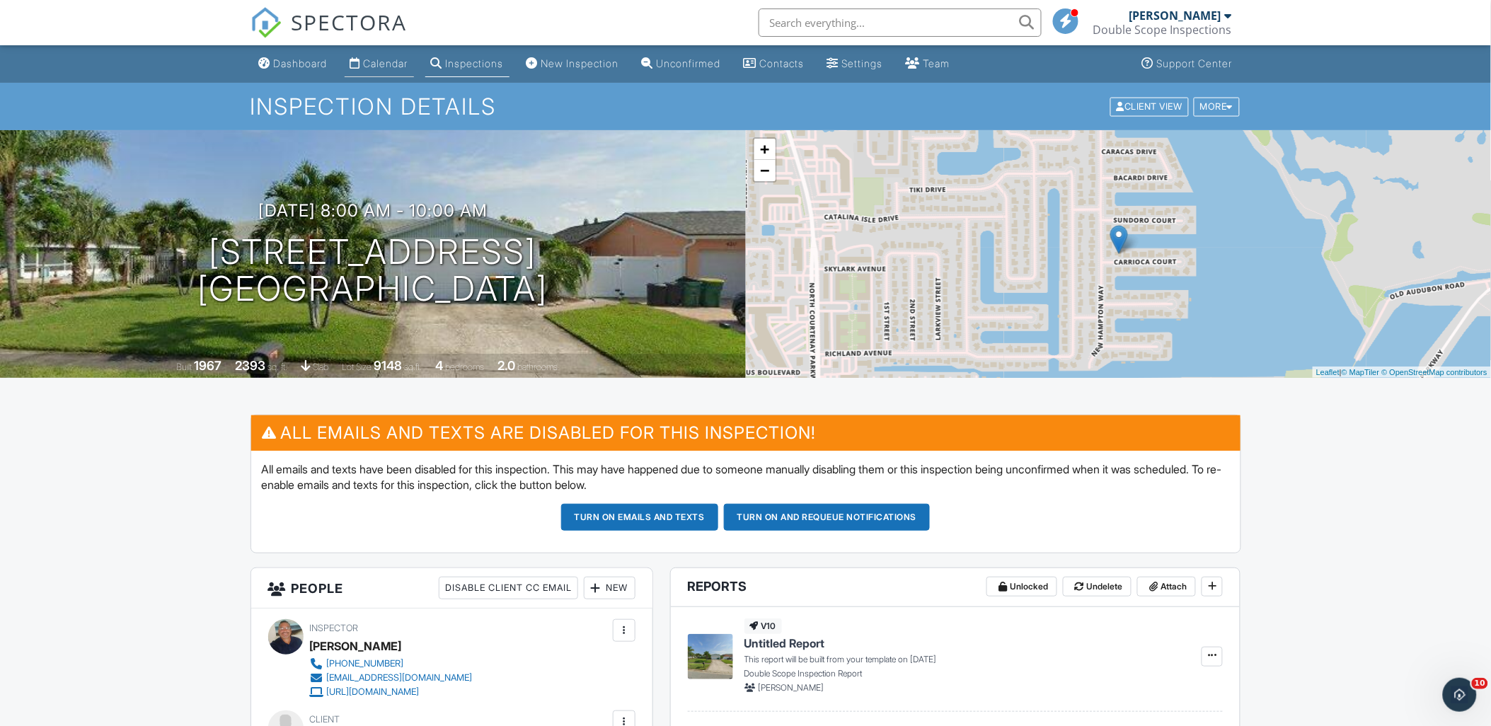
click at [376, 74] on link "Calendar" at bounding box center [379, 64] width 69 height 26
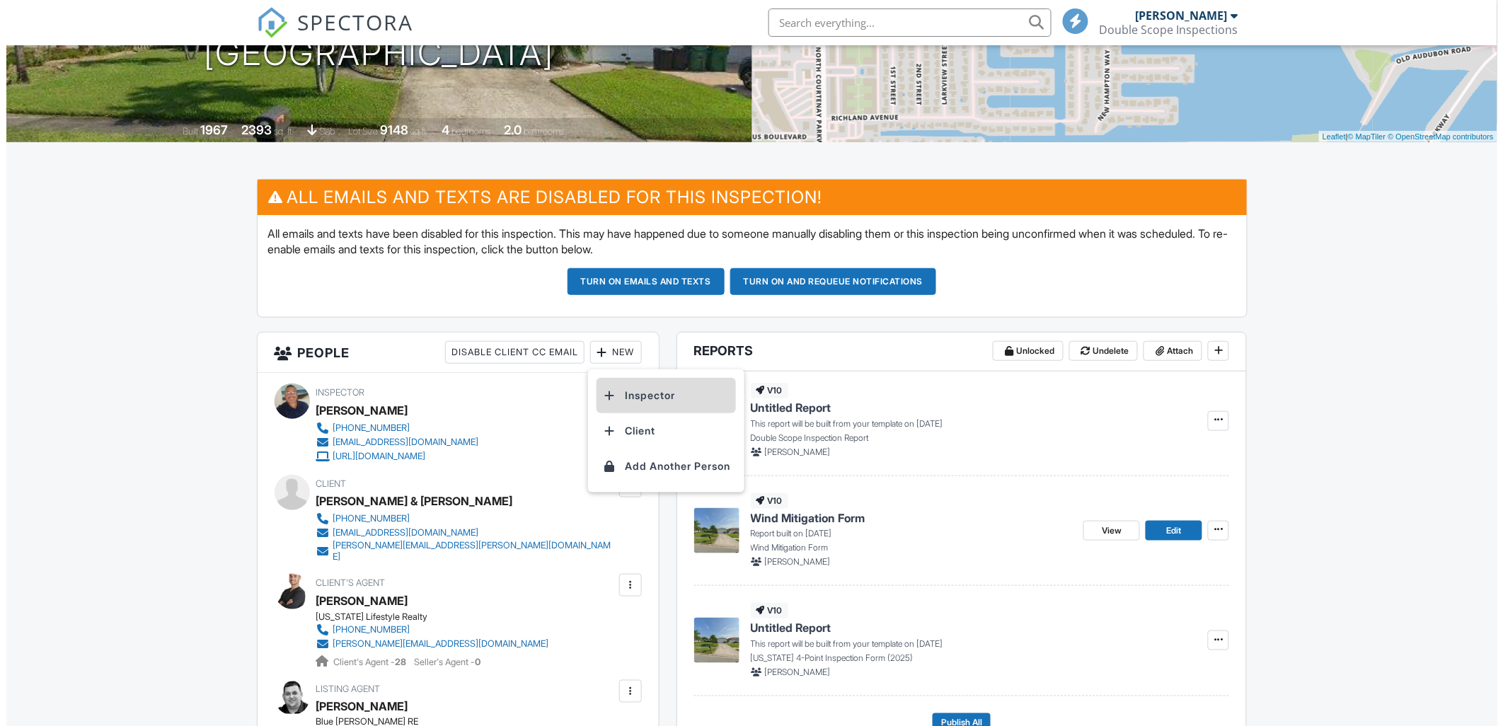
scroll to position [236, 0]
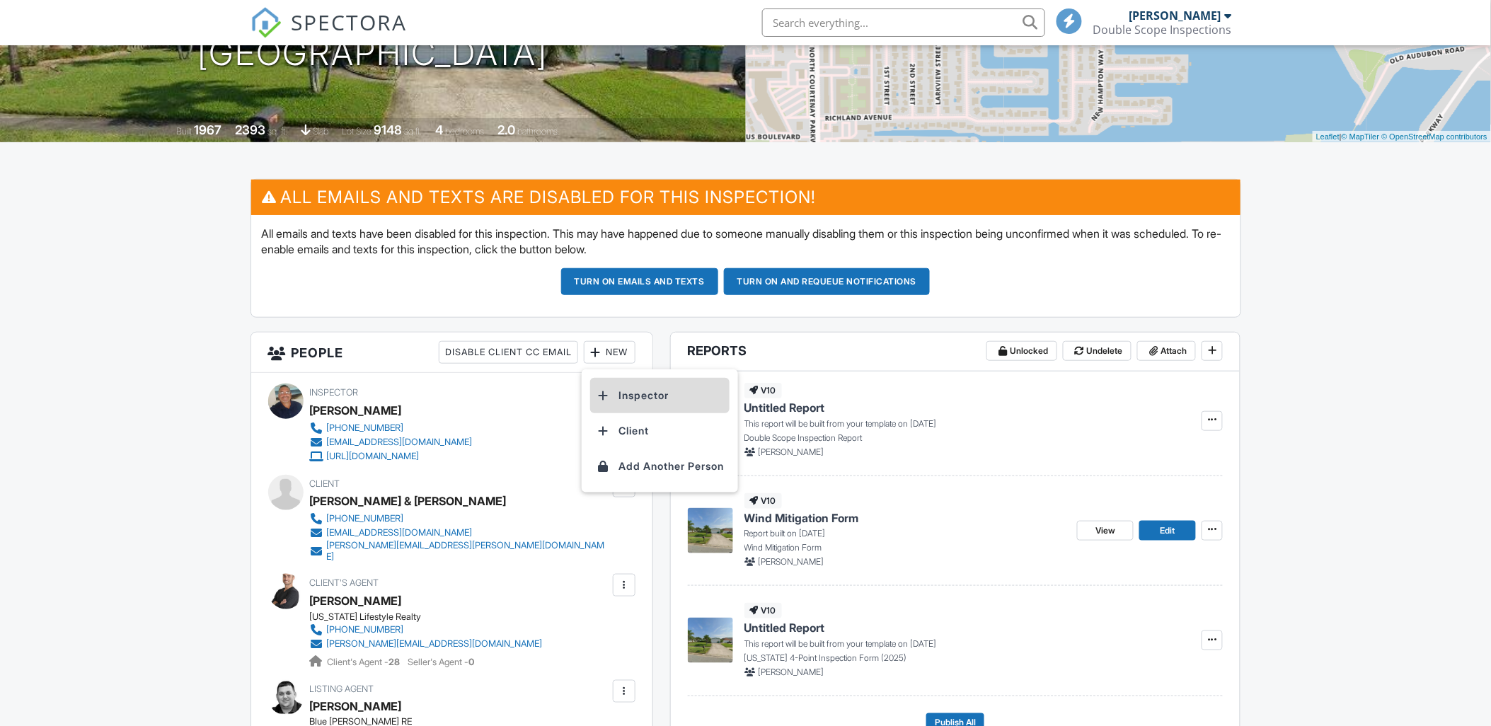
click at [619, 385] on li "Inspector" at bounding box center [659, 395] width 139 height 35
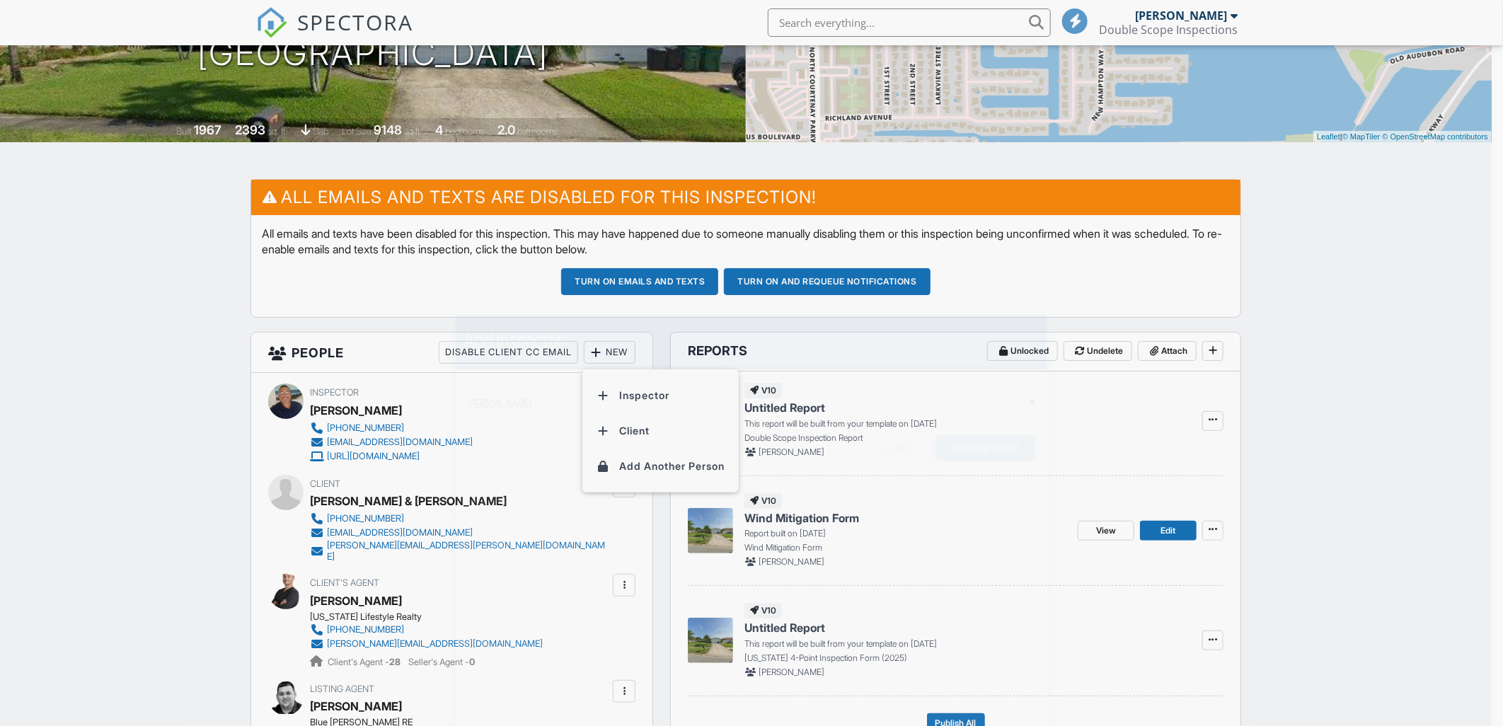
scroll to position [0, 0]
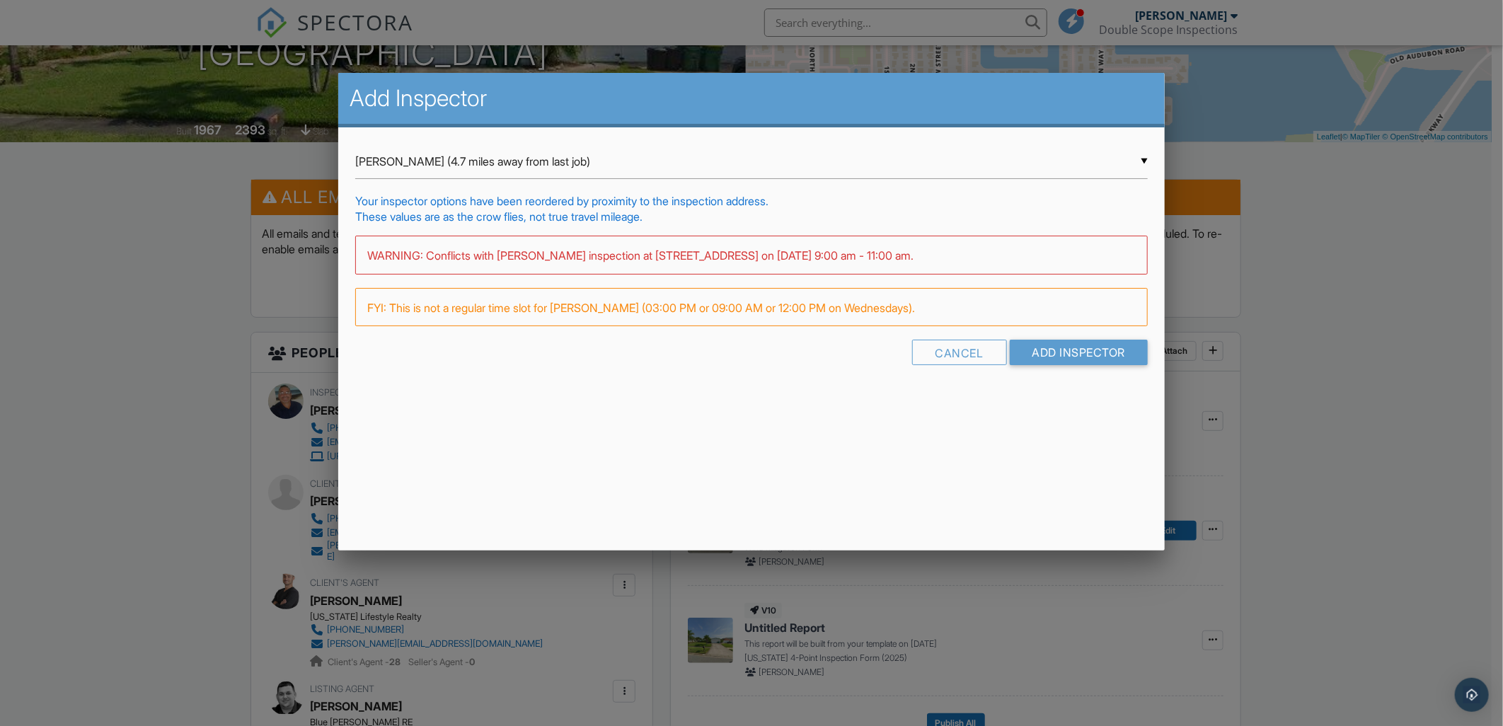
click at [429, 161] on div "▼ James Watson (4.7 miles away from last job) James Watson (4.7 miles away from…" at bounding box center [751, 161] width 793 height 35
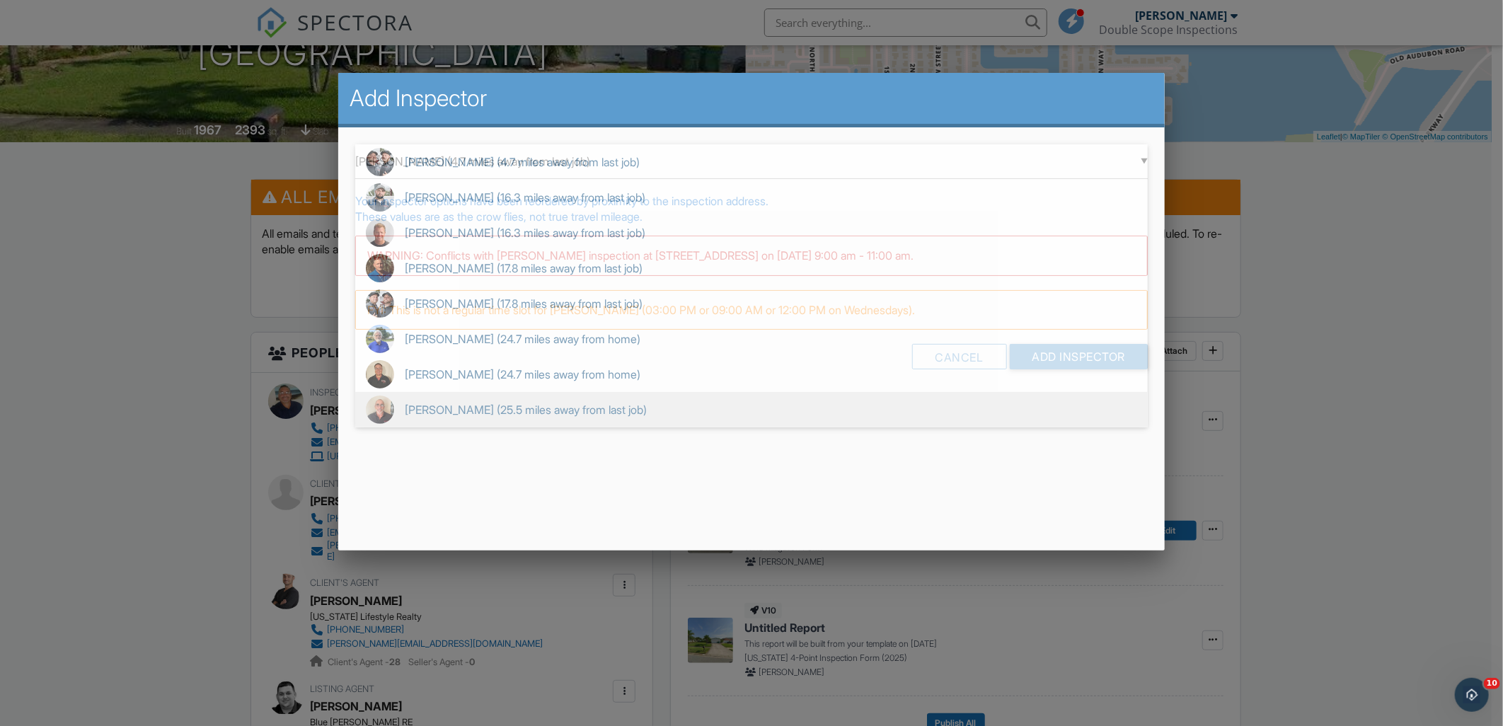
click at [430, 406] on span "Joseph Posanti (25.5 miles away from last job)" at bounding box center [751, 409] width 793 height 35
type input "Joseph Posanti (25.5 miles away from last job)"
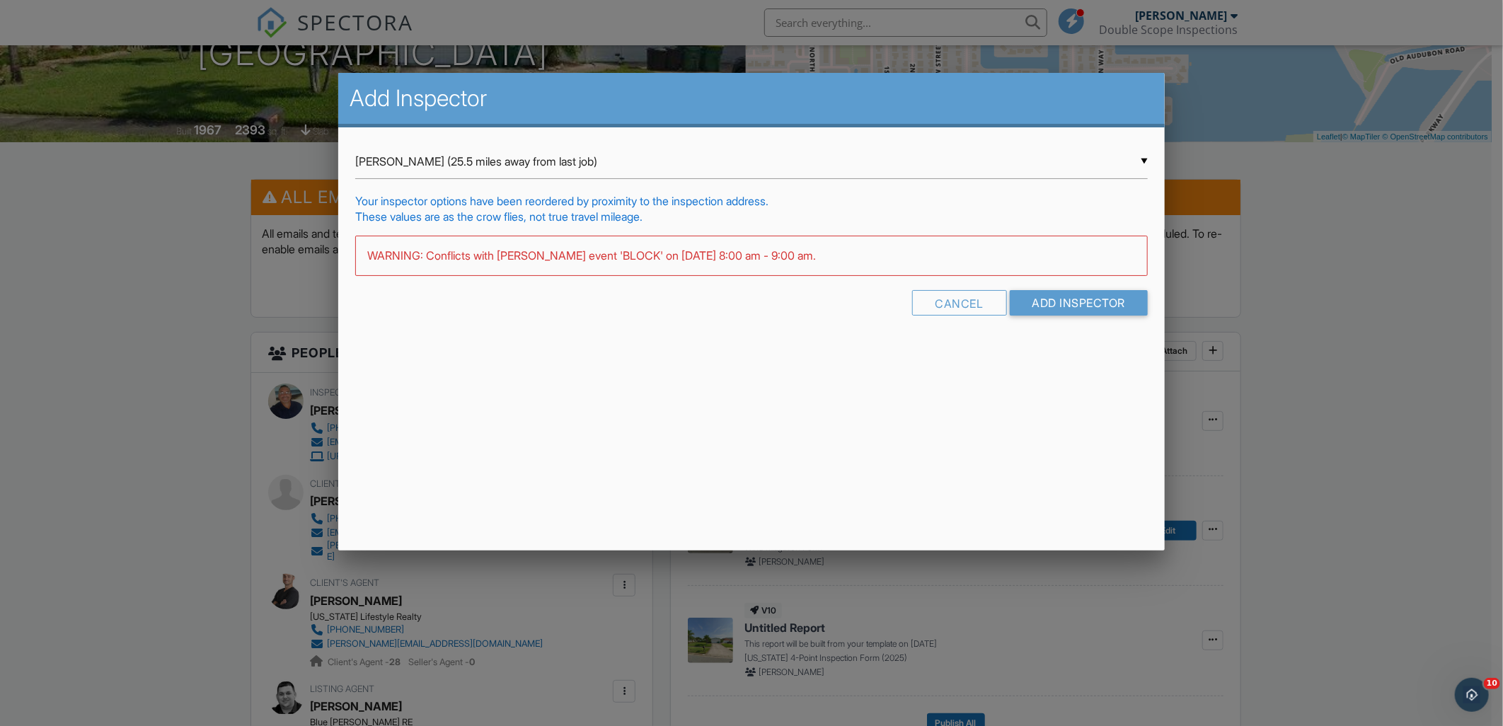
click at [1079, 317] on div "Cancel Add Inspector" at bounding box center [751, 308] width 793 height 36
click at [1084, 302] on input "Add Inspector" at bounding box center [1079, 302] width 139 height 25
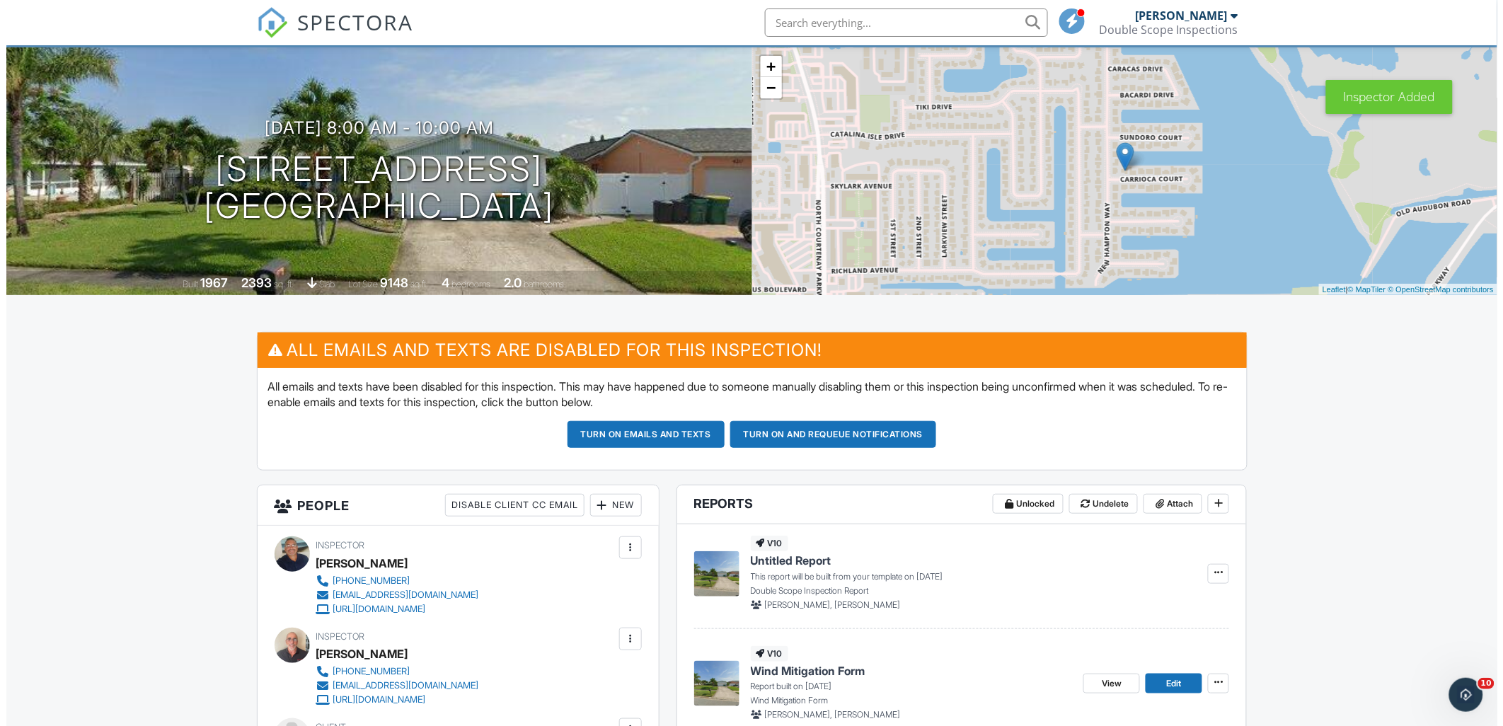
scroll to position [236, 0]
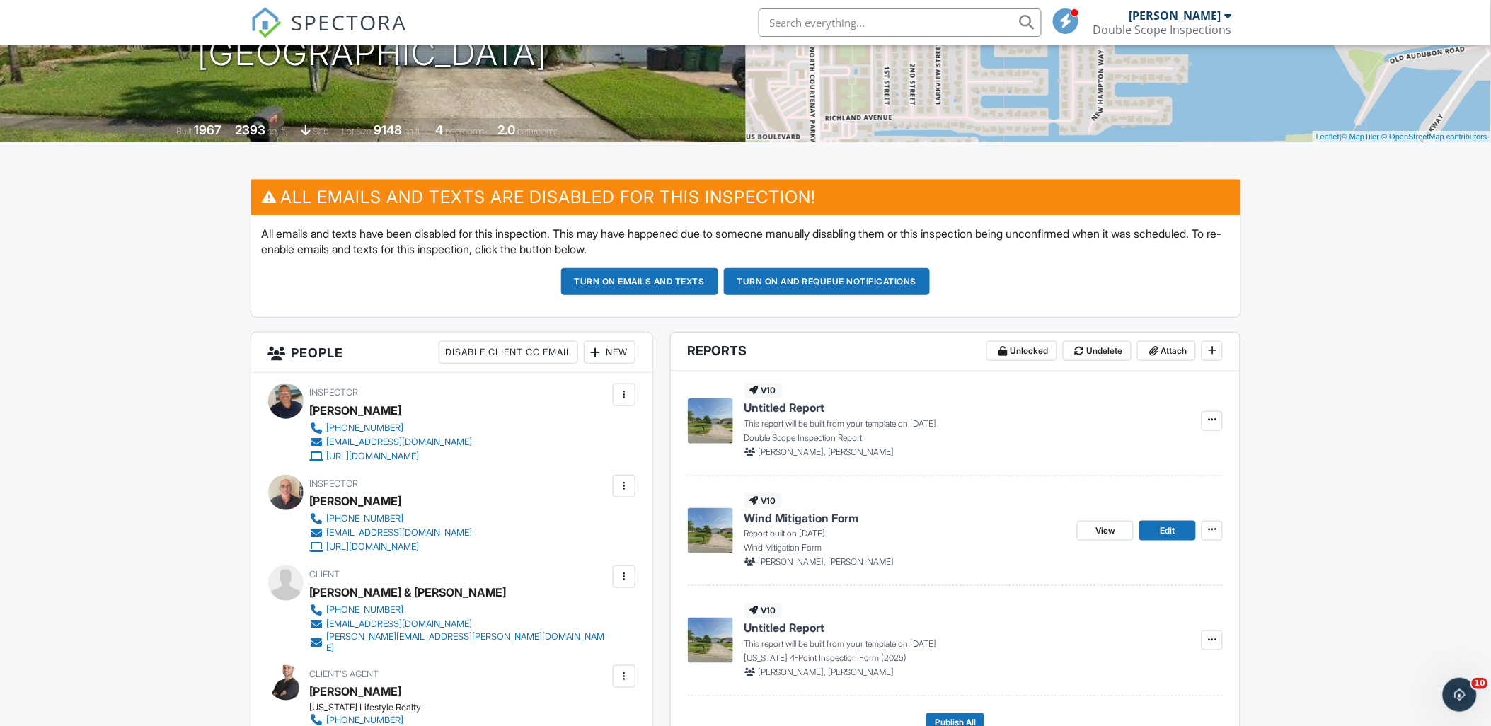
click at [623, 401] on div at bounding box center [624, 395] width 14 height 14
click at [588, 510] on li "Remove" at bounding box center [565, 508] width 125 height 35
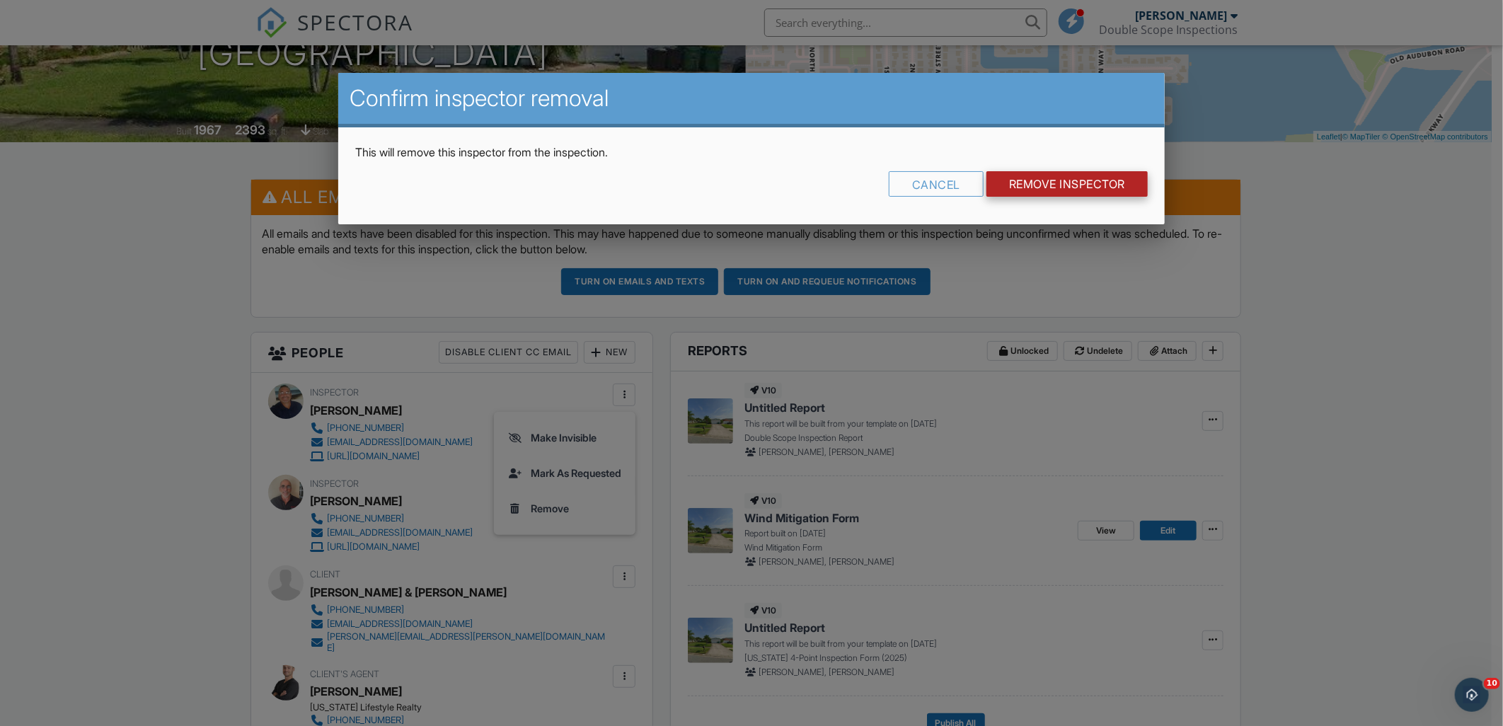
click at [1052, 186] on input "Remove Inspector" at bounding box center [1067, 183] width 161 height 25
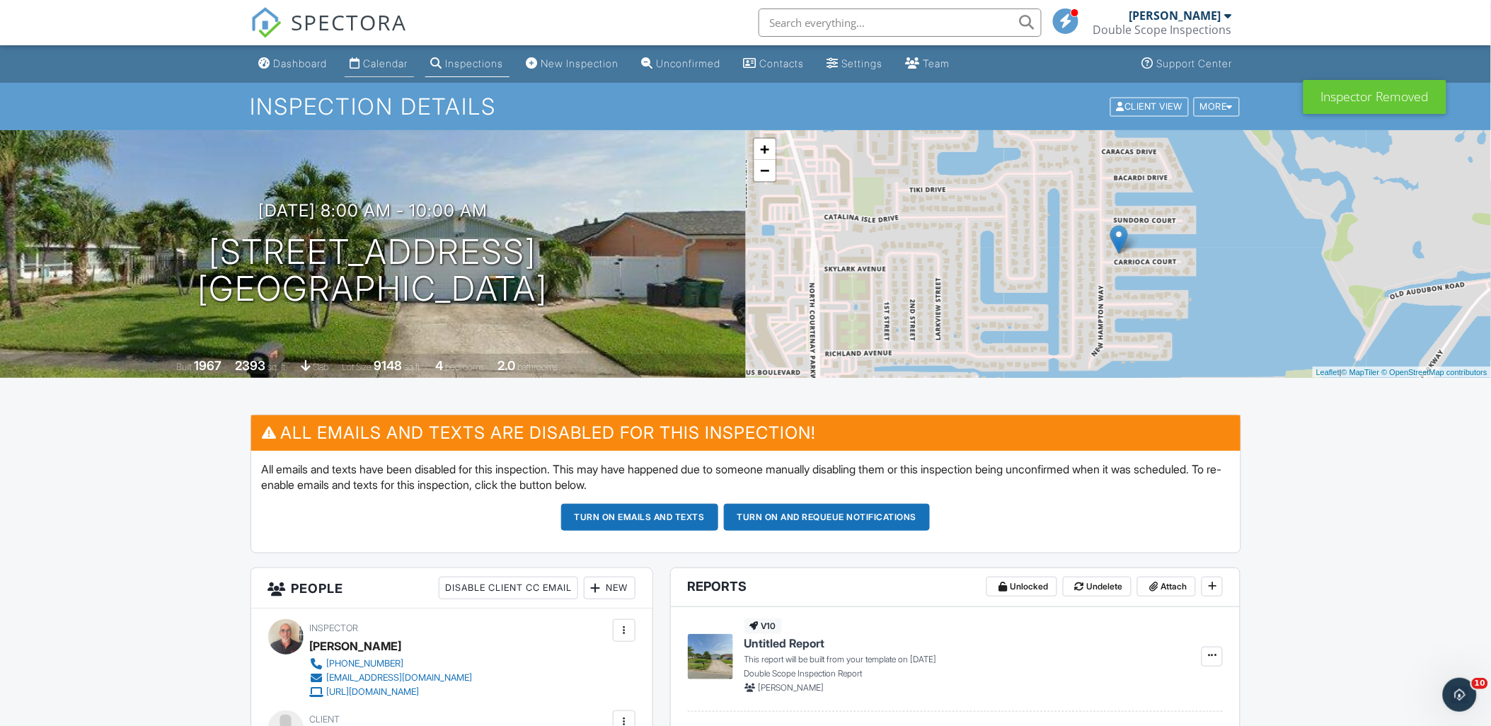
click at [387, 54] on link "Calendar" at bounding box center [379, 64] width 69 height 26
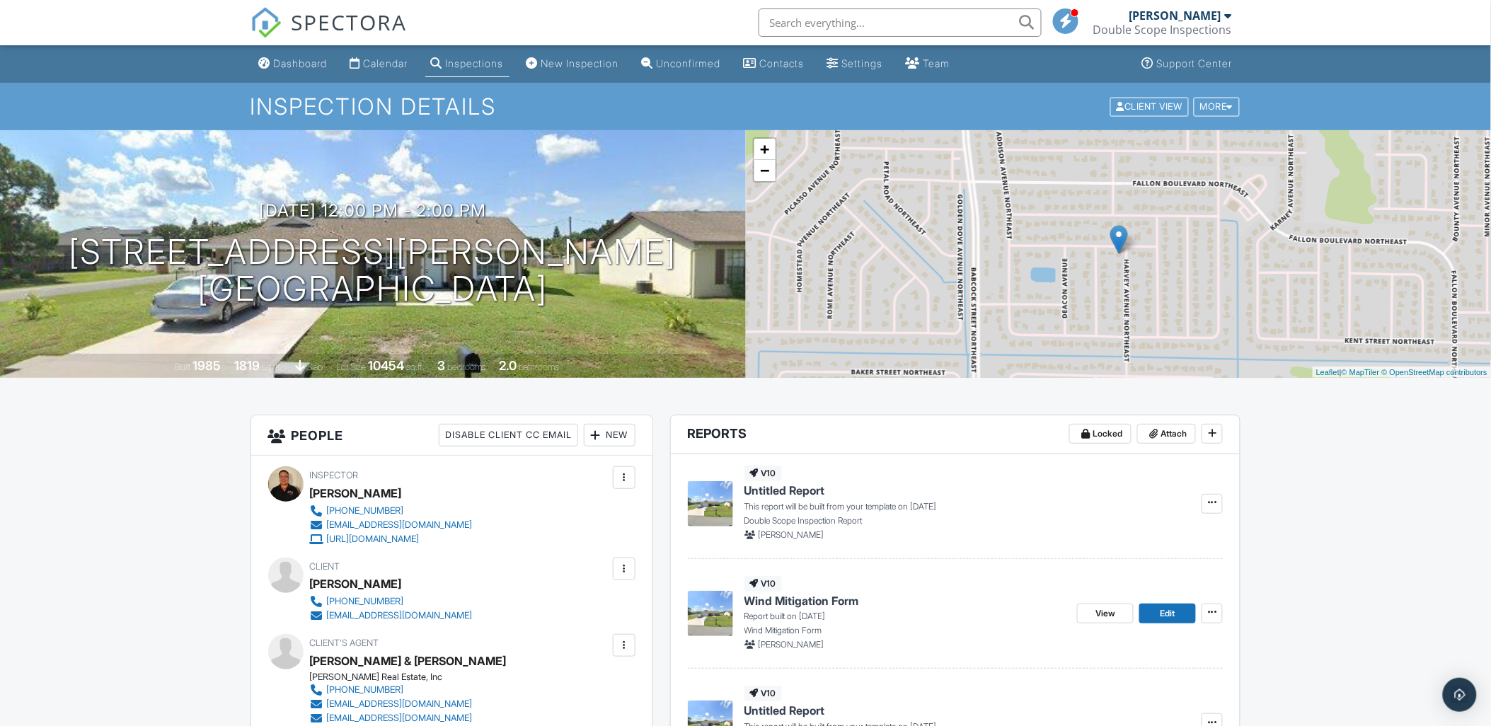
click at [616, 437] on div "New" at bounding box center [610, 435] width 52 height 23
click at [616, 487] on li "Inspector" at bounding box center [659, 478] width 139 height 35
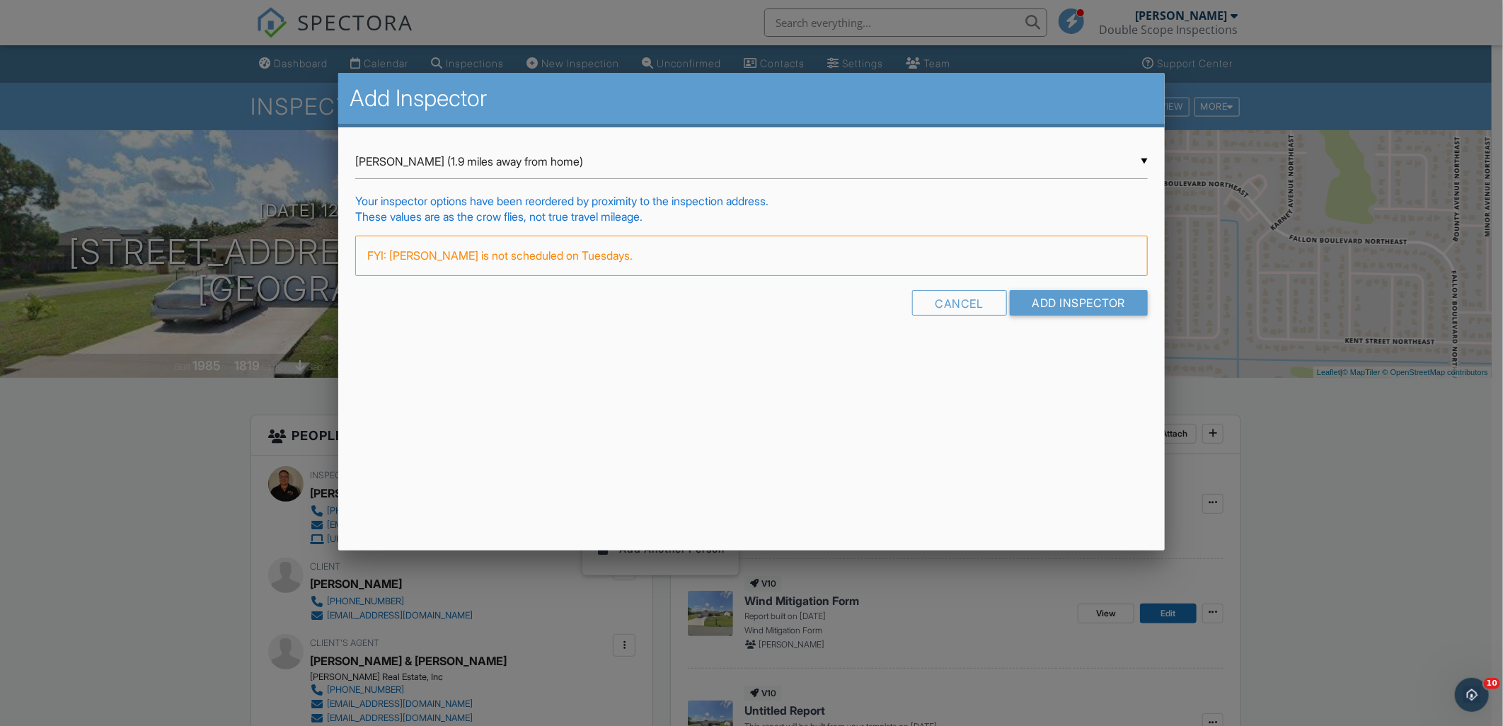
click at [443, 156] on div "▼ Thomas Matson (1.9 miles away from home) Thomas Matson (1.9 miles away from h…" at bounding box center [751, 161] width 793 height 35
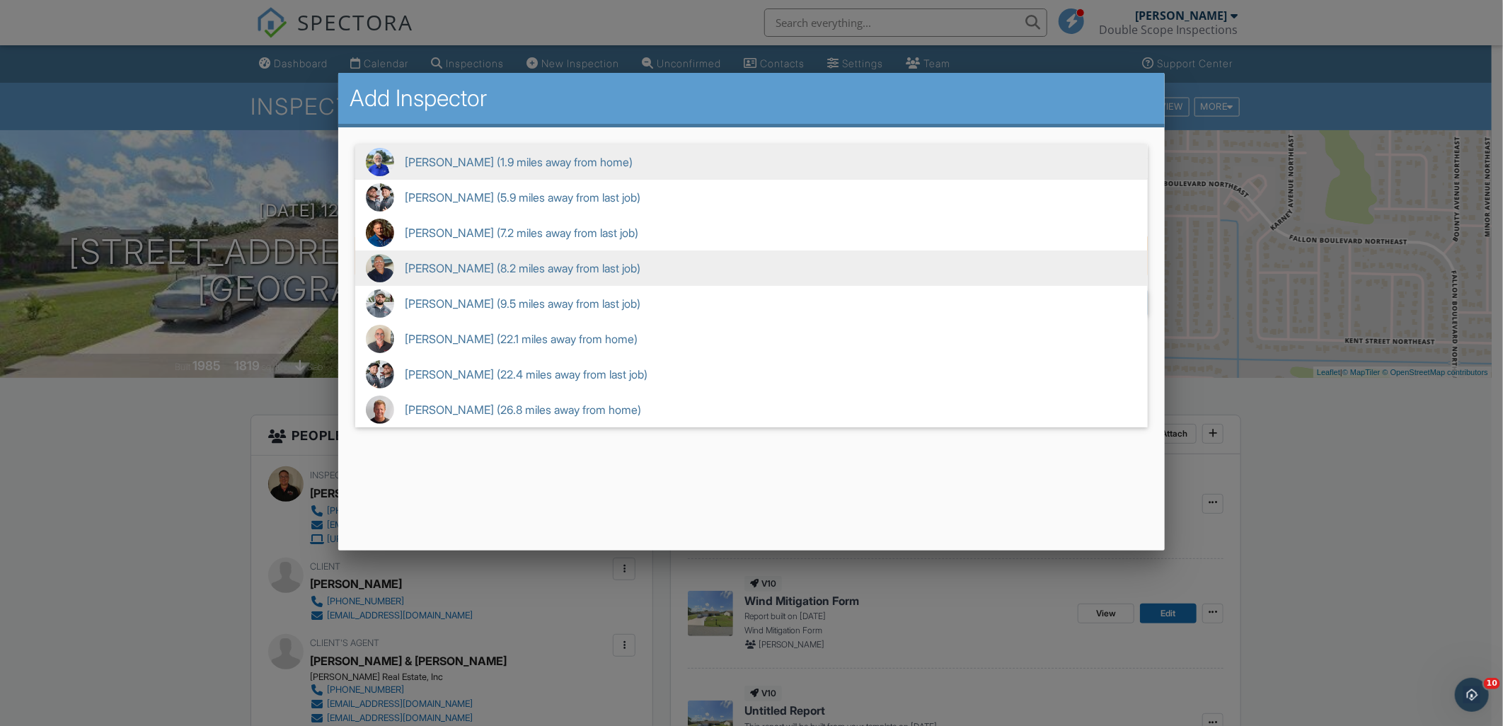
click at [439, 259] on span "Richard Clark (8.2 miles away from last job)" at bounding box center [751, 268] width 793 height 35
type input "Richard Clark (8.2 miles away from last job)"
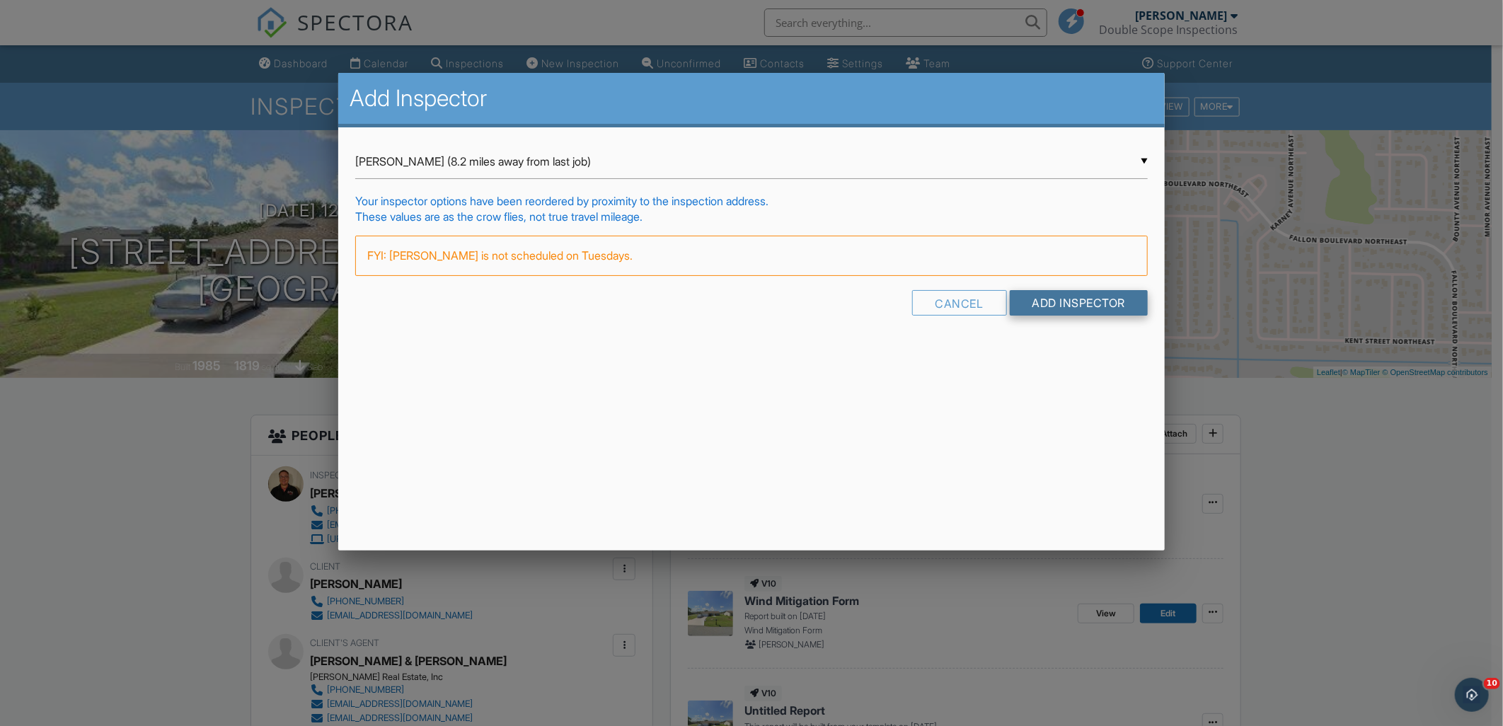
click at [1113, 306] on input "Add Inspector" at bounding box center [1079, 302] width 139 height 25
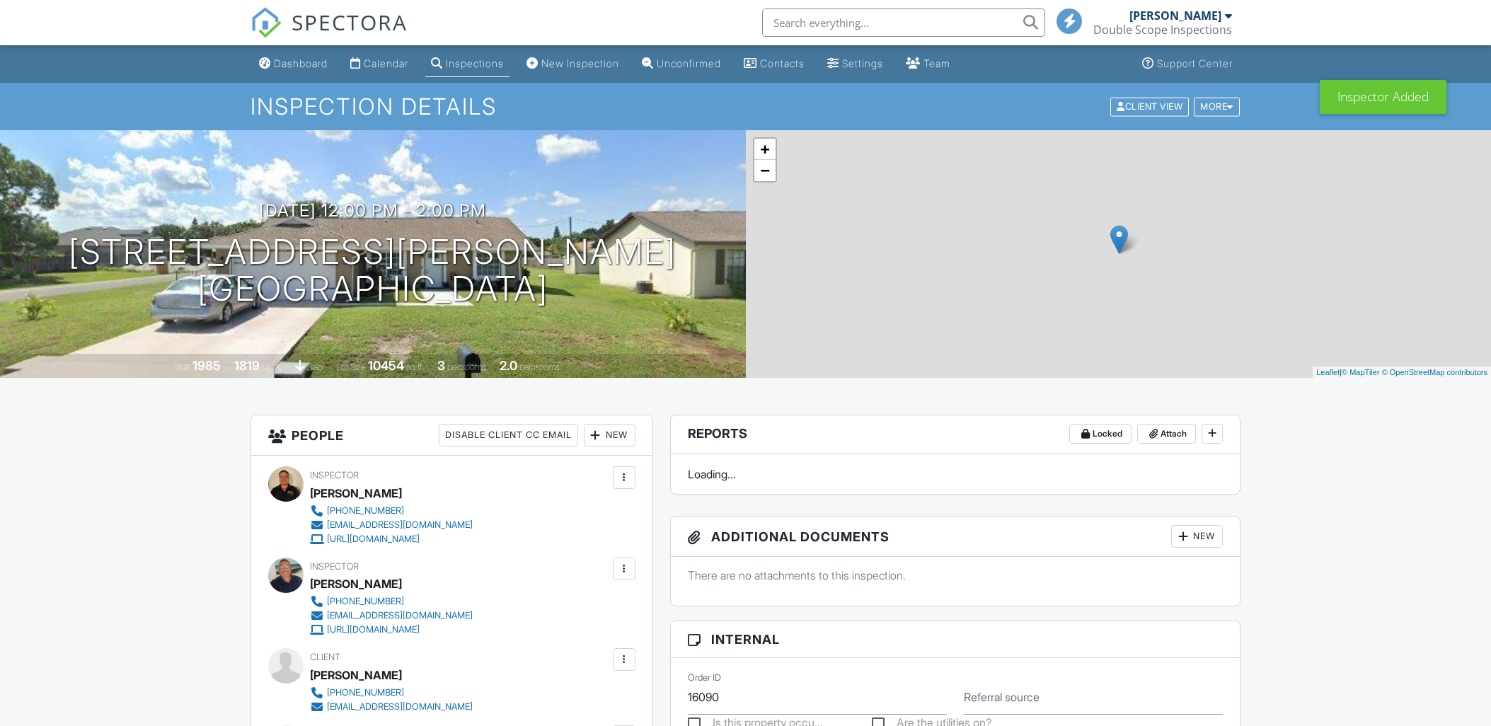
scroll to position [236, 0]
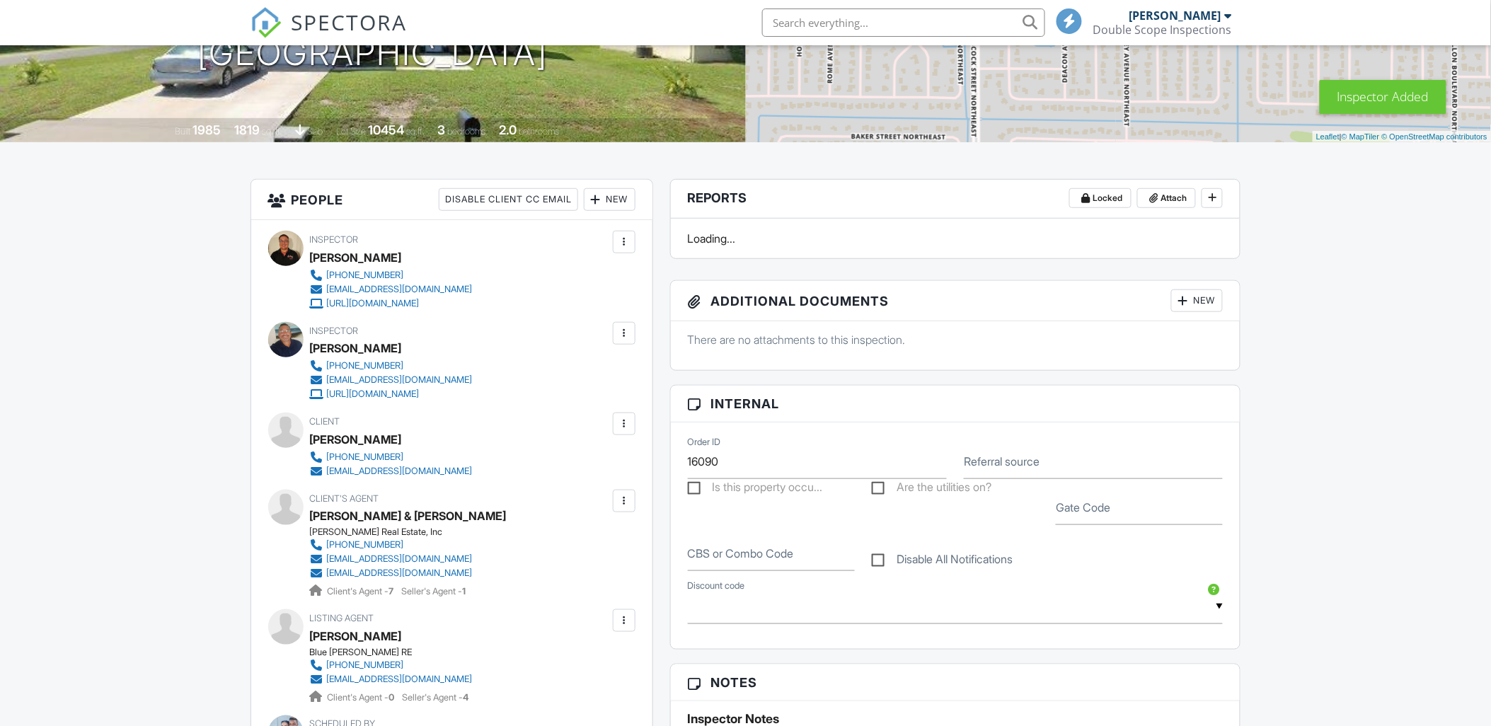
click at [625, 244] on div at bounding box center [624, 242] width 14 height 14
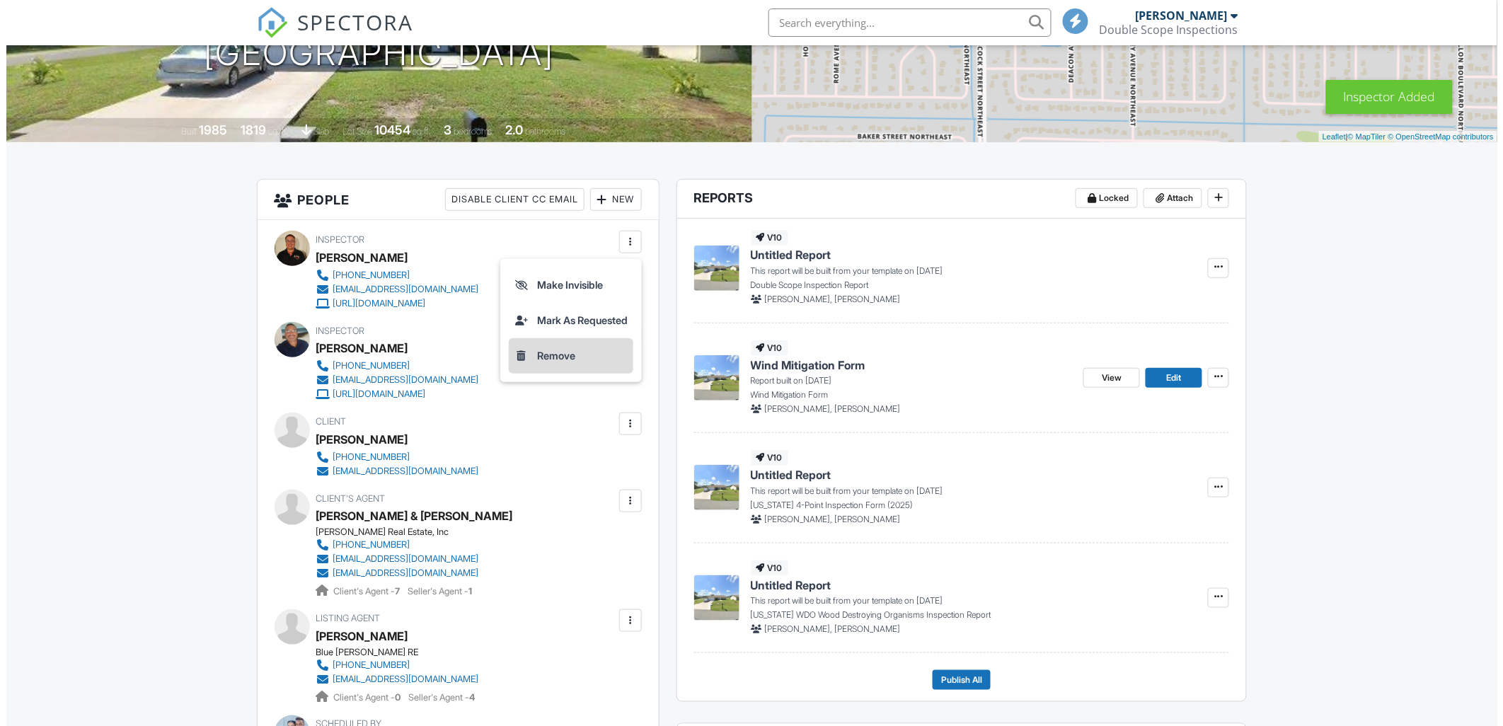
scroll to position [0, 0]
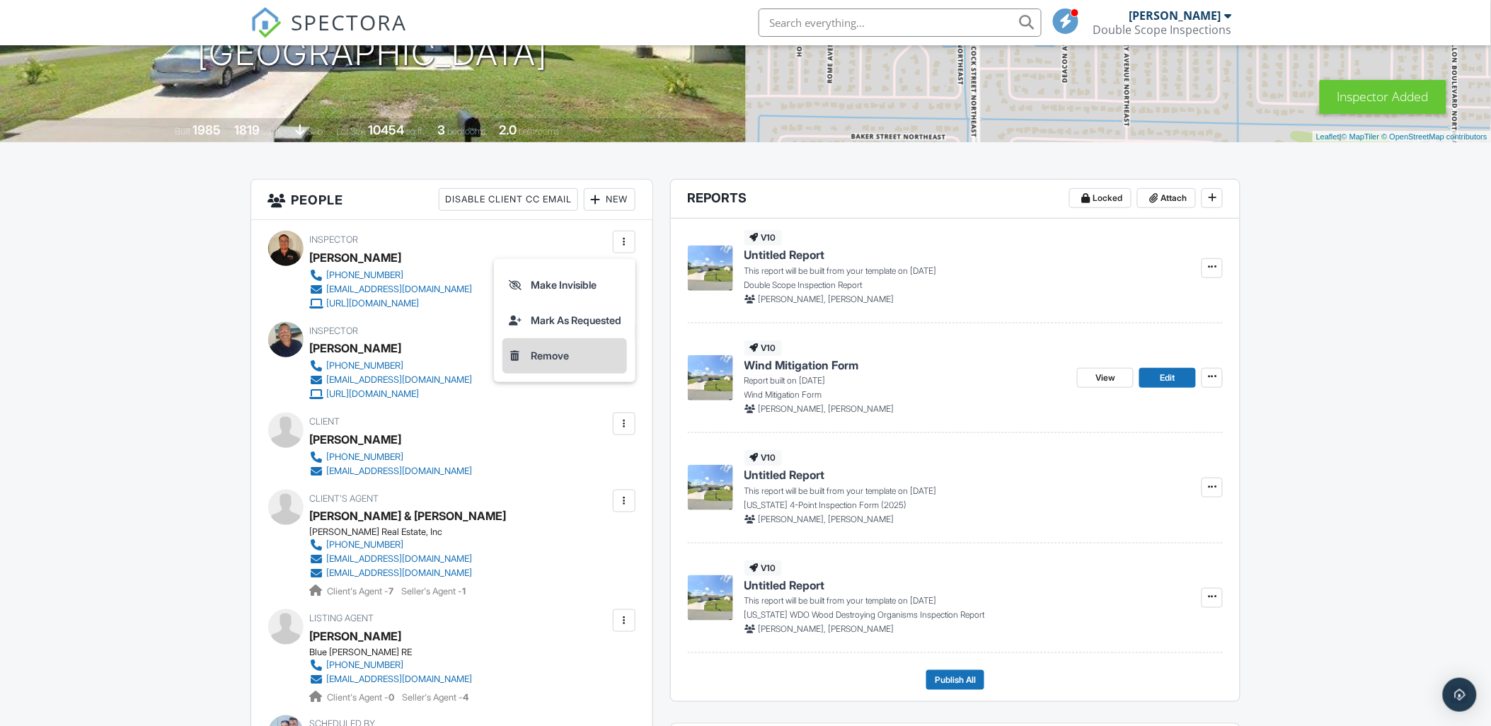
click at [544, 363] on li "Remove" at bounding box center [565, 355] width 125 height 35
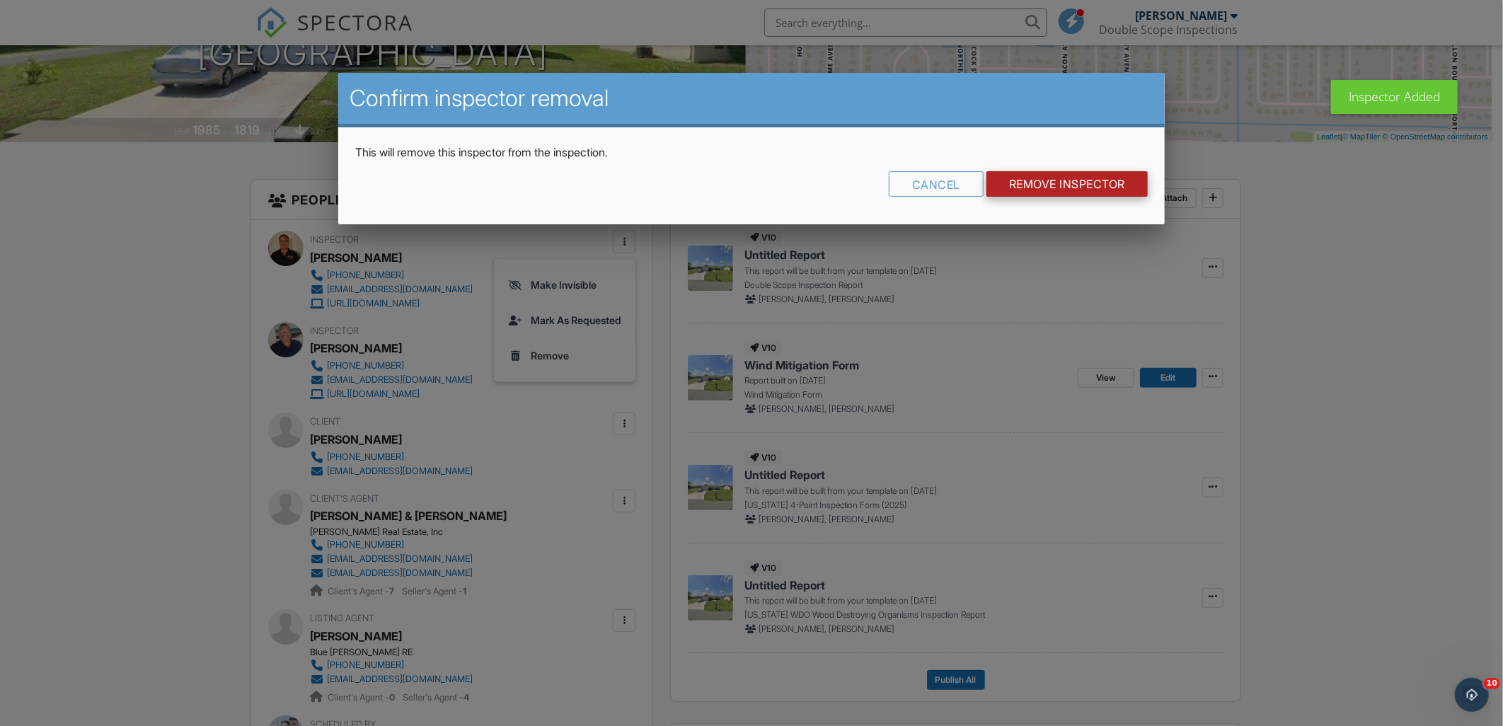
click at [1050, 176] on input "Remove Inspector" at bounding box center [1067, 183] width 161 height 25
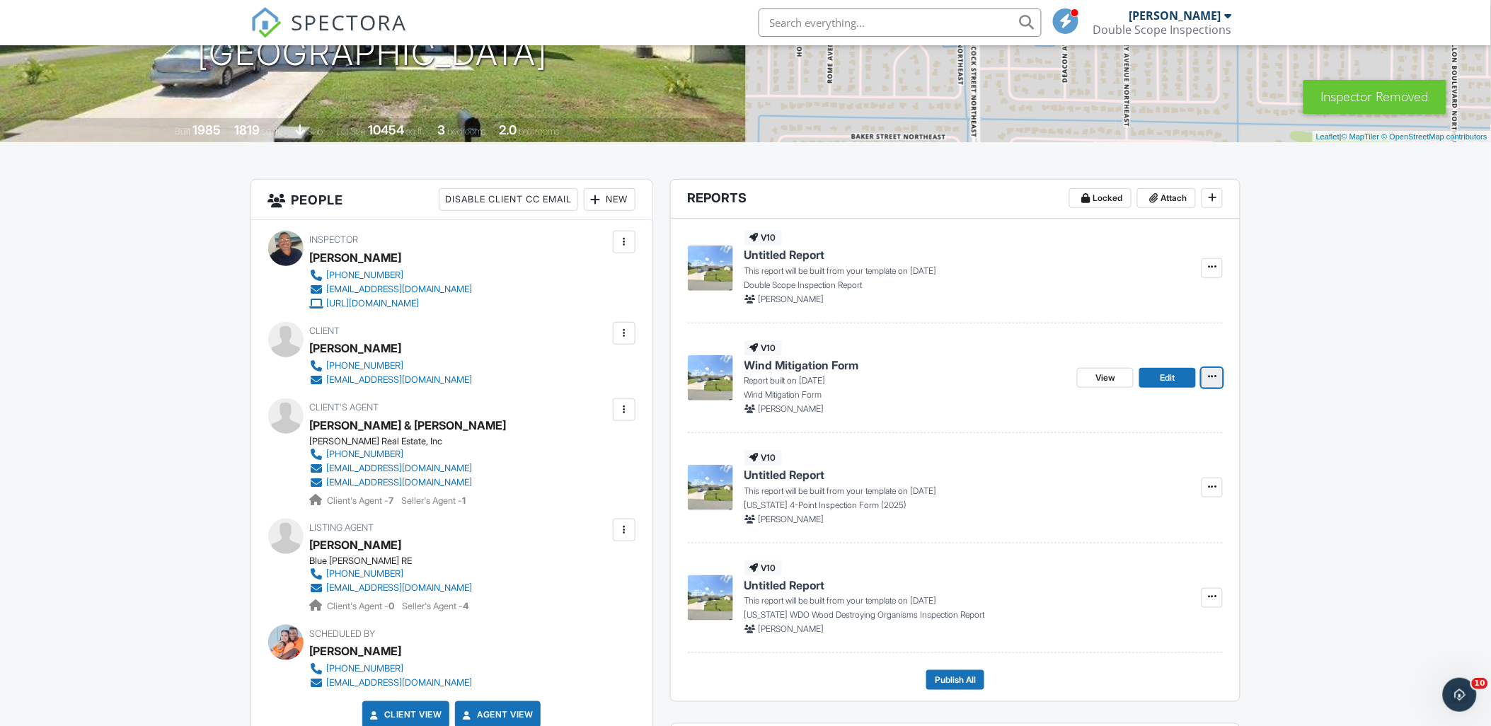
click at [1217, 378] on span at bounding box center [1212, 376] width 14 height 14
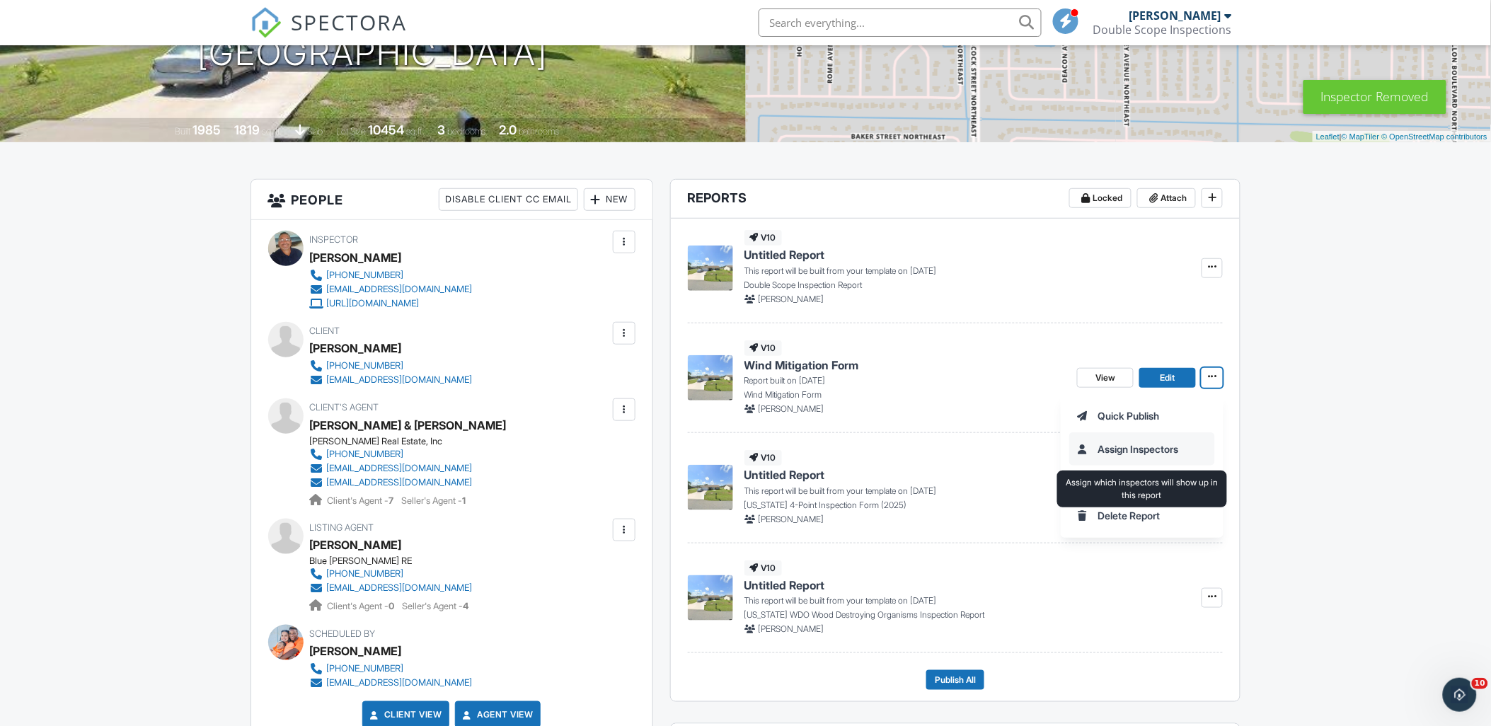
click at [1125, 454] on input "Assign Inspectors" at bounding box center [1142, 449] width 144 height 32
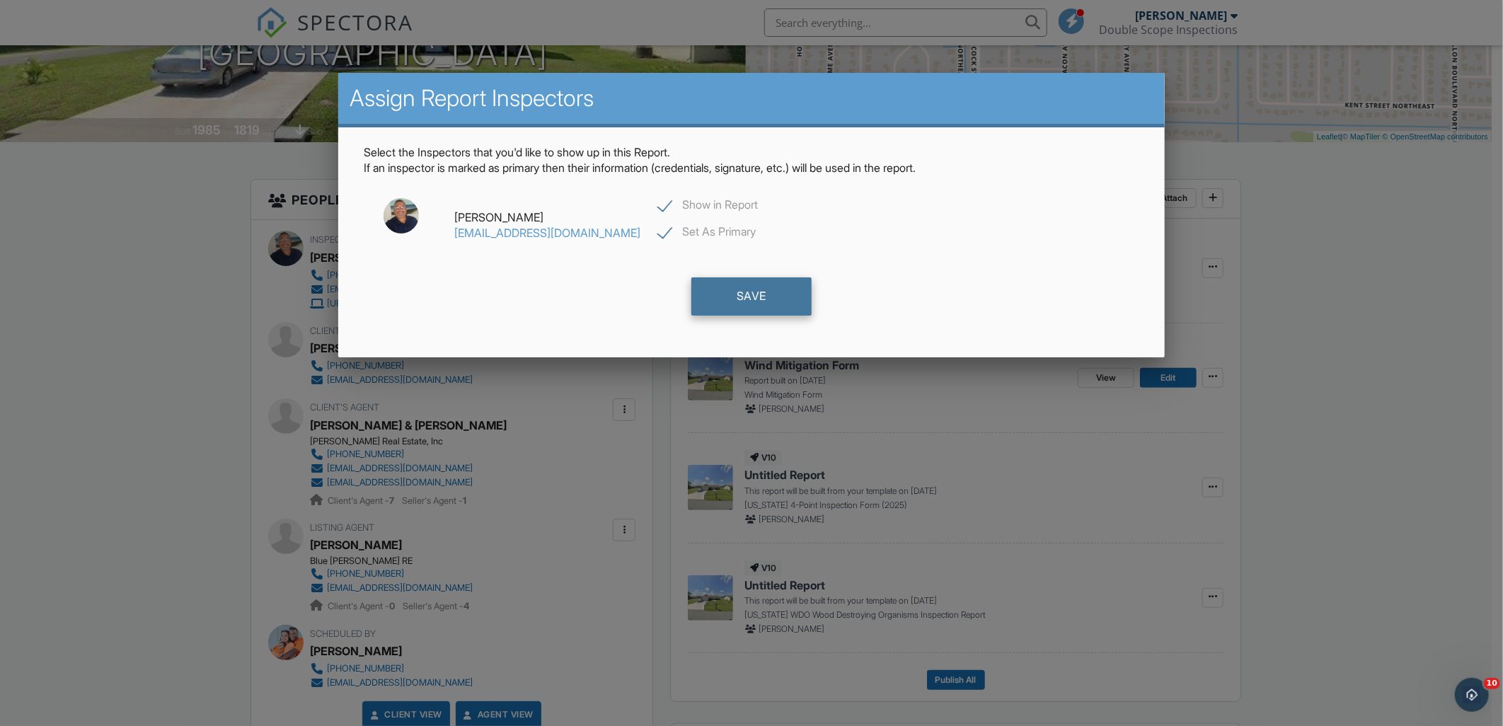
click at [709, 299] on div "Save" at bounding box center [751, 296] width 120 height 38
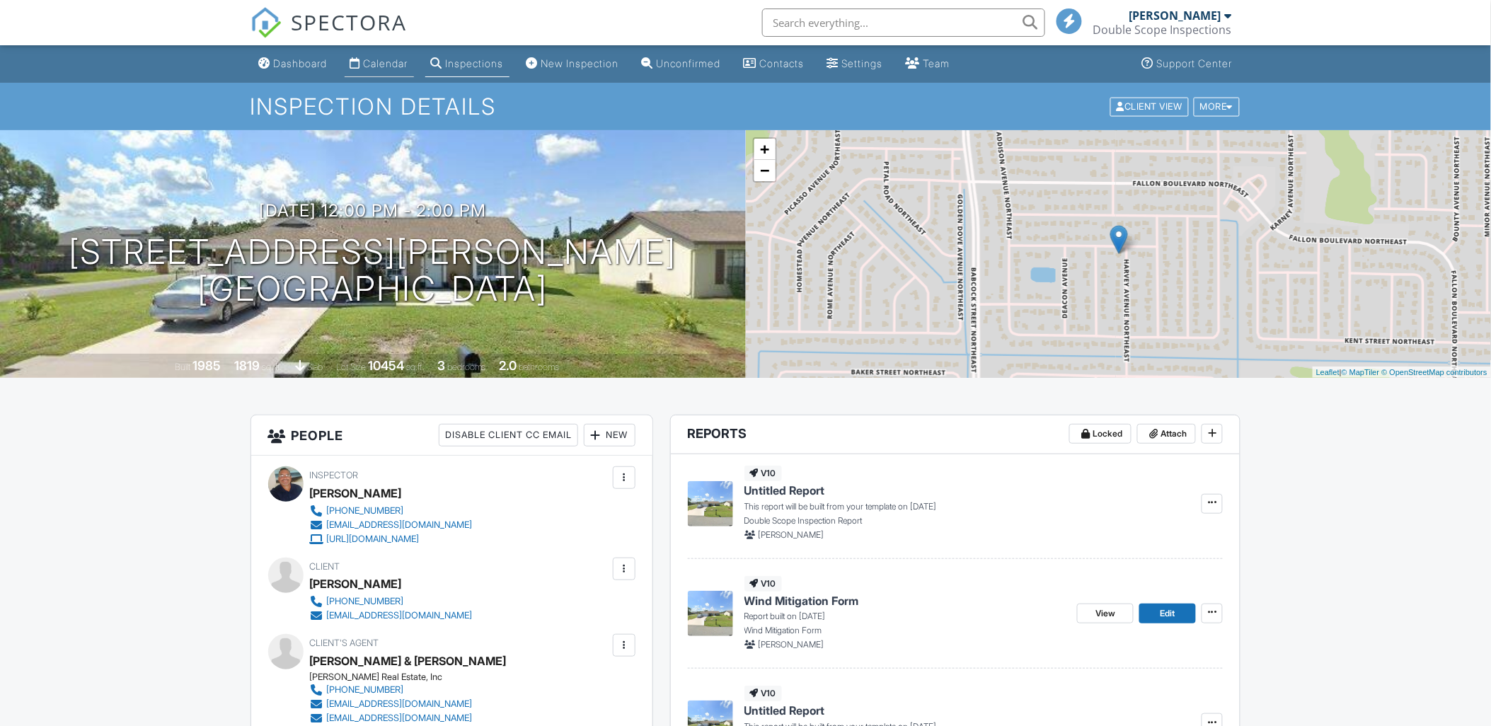
click at [395, 65] on div "Calendar" at bounding box center [386, 63] width 45 height 12
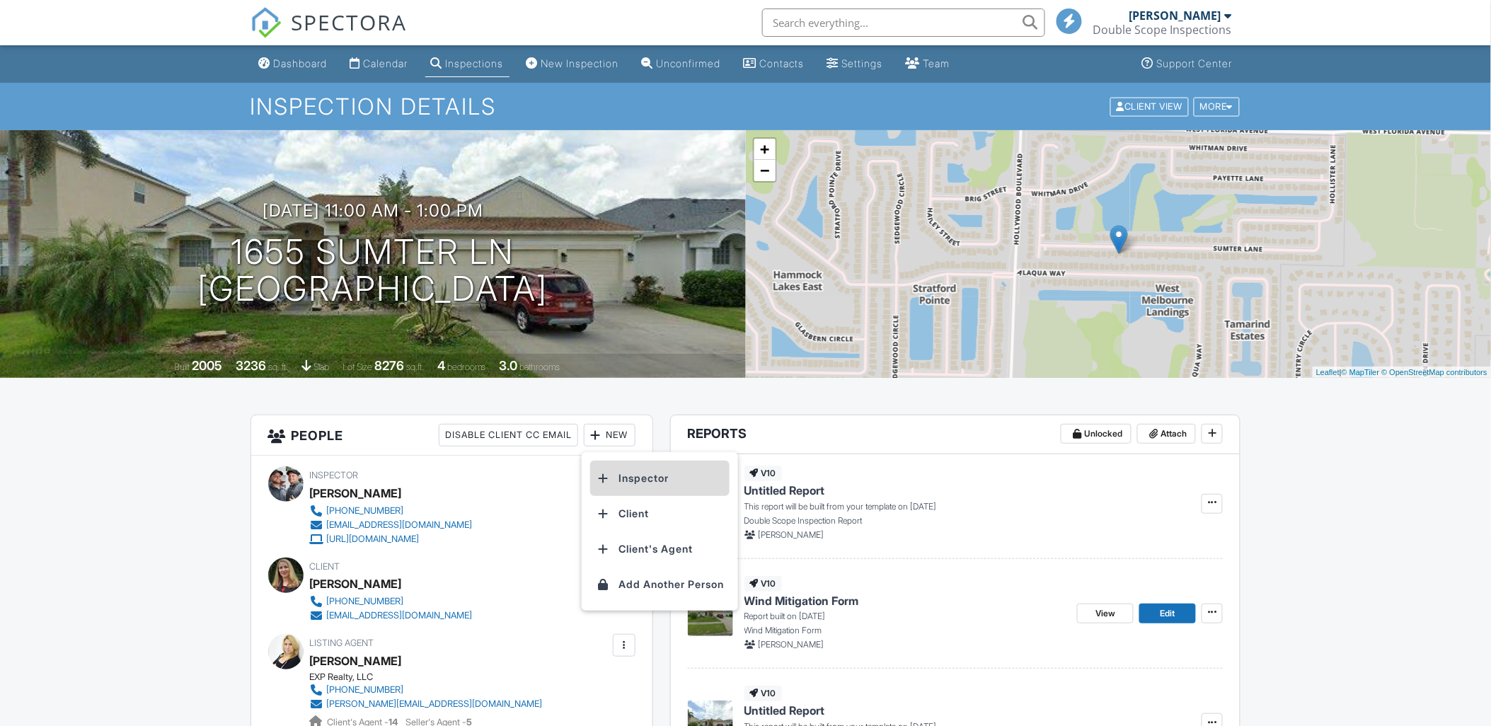
click at [625, 465] on li "Inspector" at bounding box center [659, 478] width 139 height 35
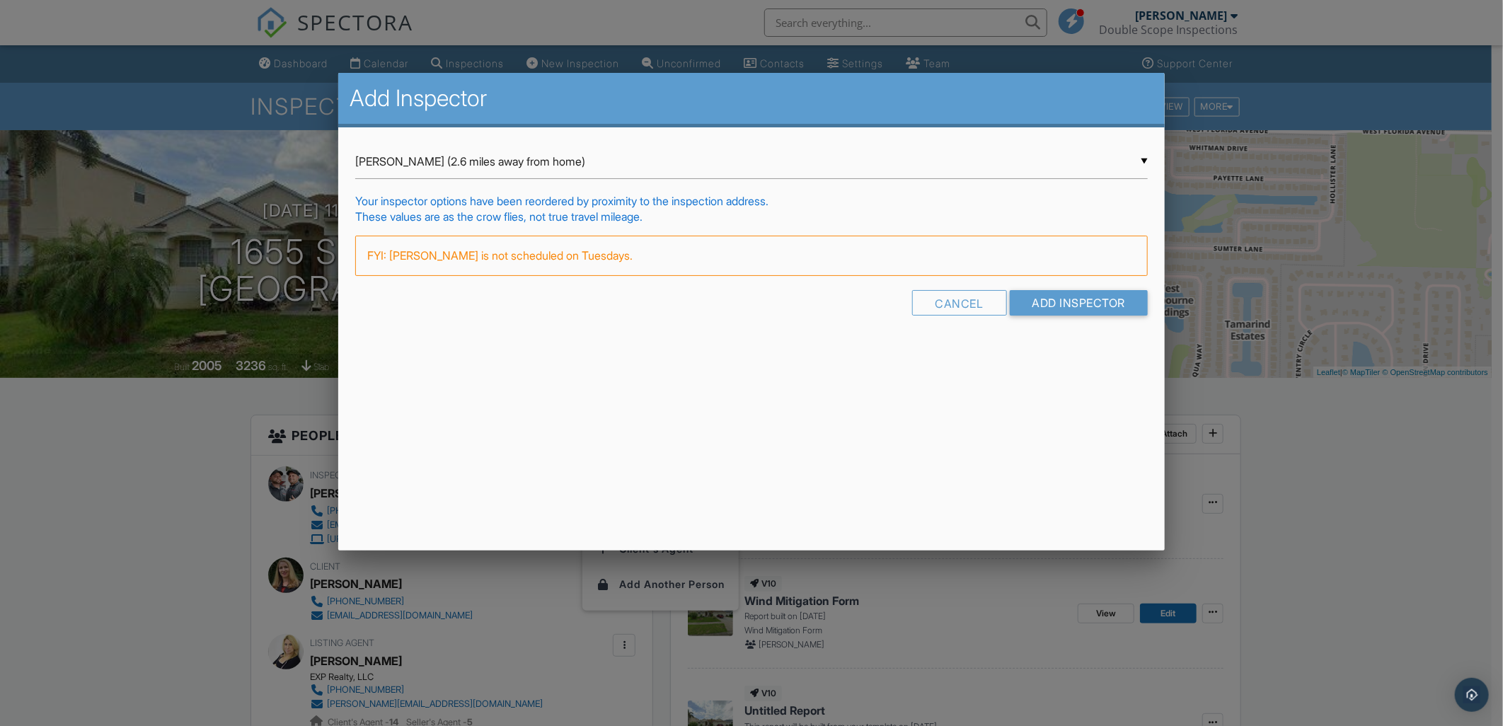
click at [374, 149] on input "Thomas Matson (2.6 miles away from home)" at bounding box center [751, 161] width 793 height 35
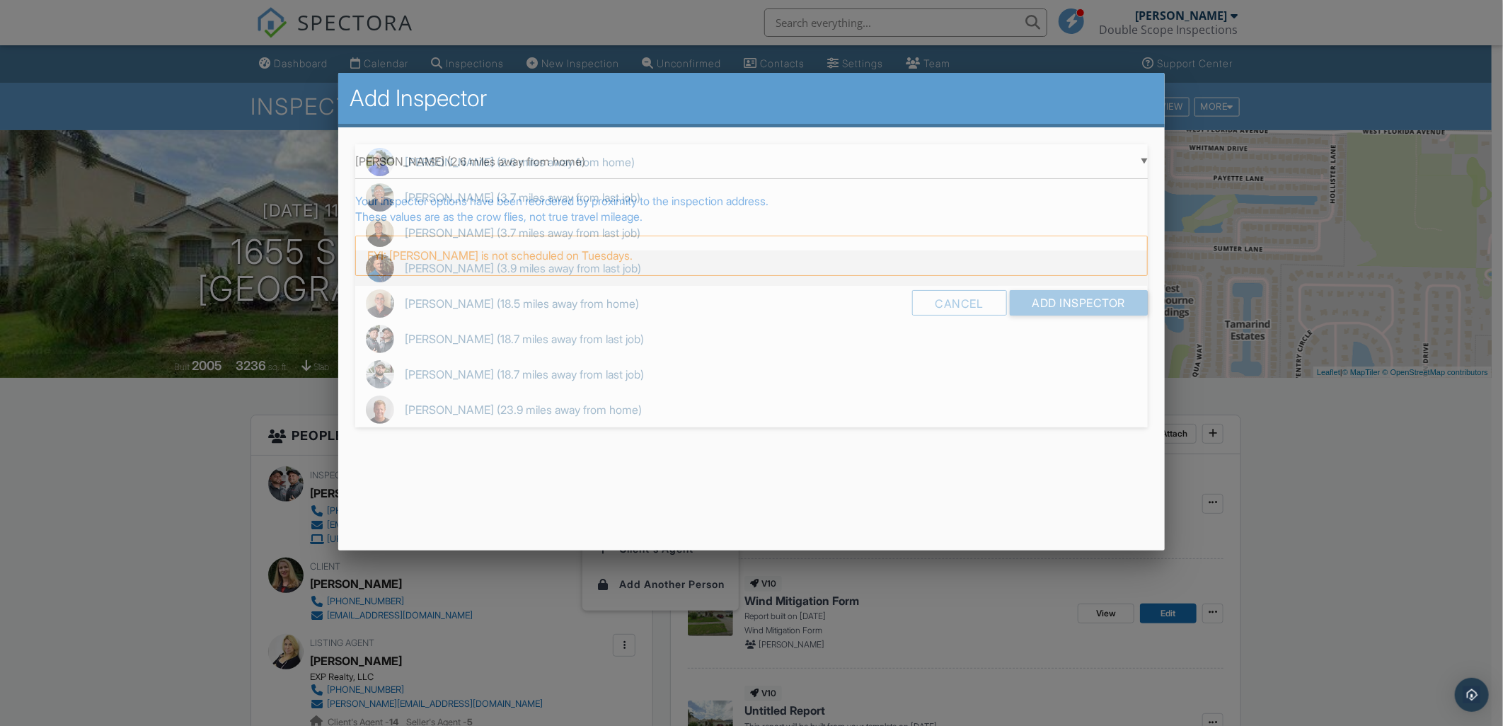
click at [450, 280] on span "Joe Matson (3.9 miles away from last job)" at bounding box center [751, 268] width 793 height 35
type input "Joe Matson (3.9 miles away from last job)"
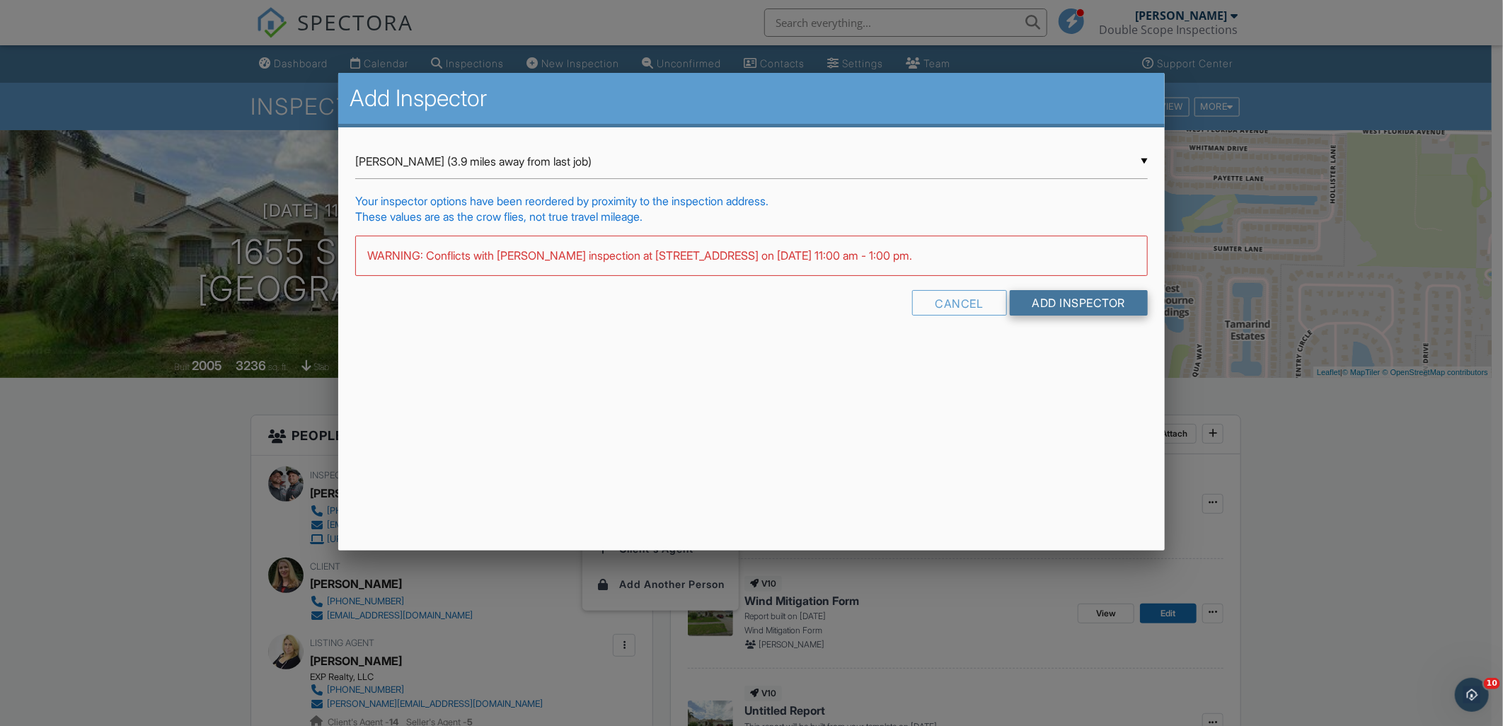
click at [1060, 305] on input "Add Inspector" at bounding box center [1079, 302] width 139 height 25
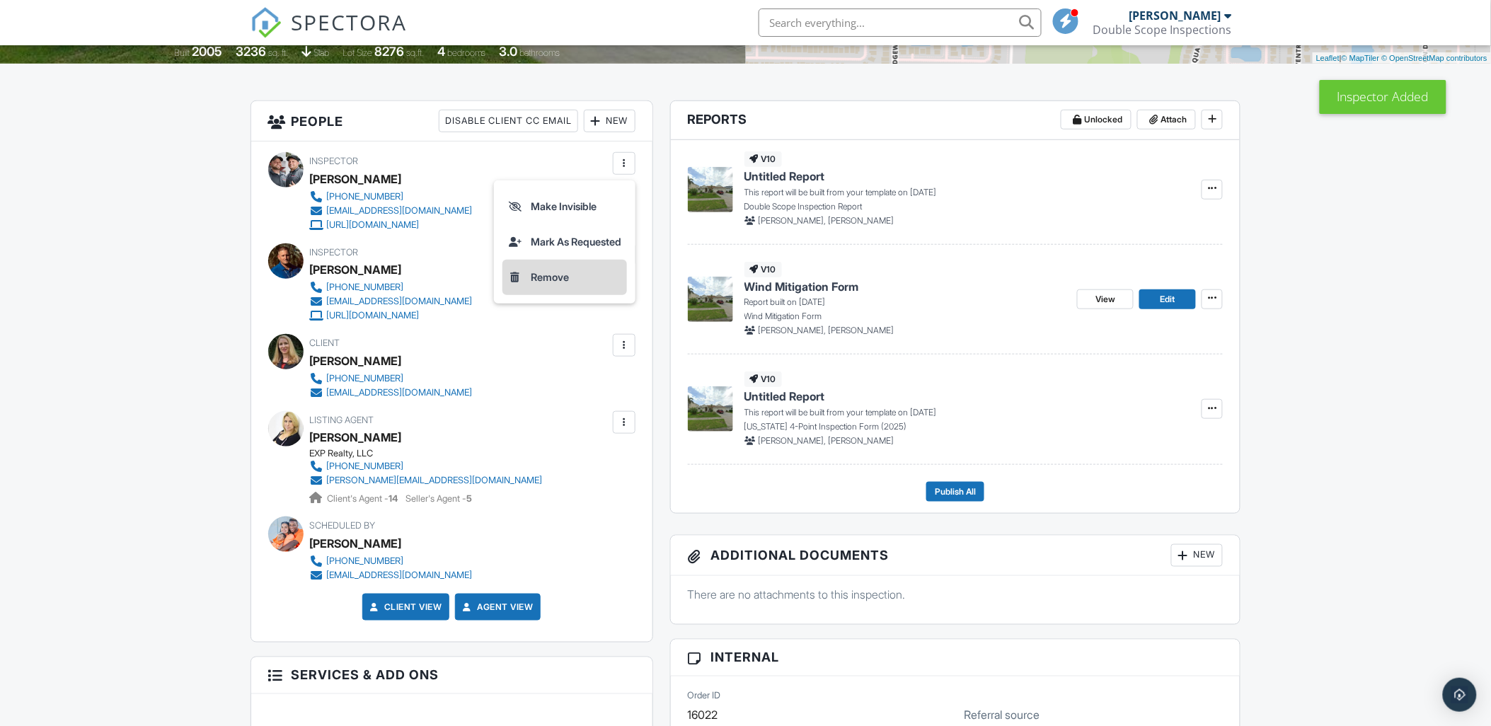
click at [590, 277] on li "Remove" at bounding box center [565, 277] width 125 height 35
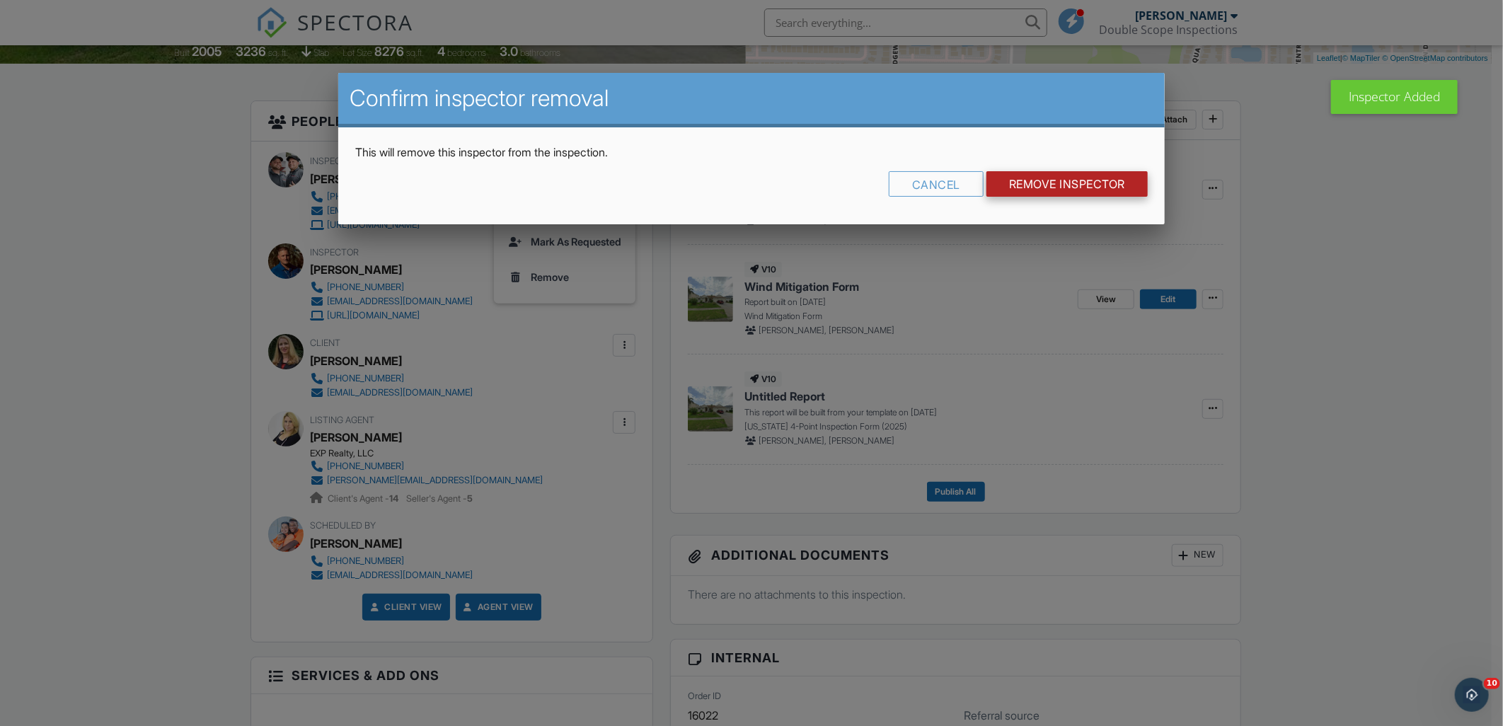
click at [1024, 185] on input "Remove Inspector" at bounding box center [1067, 183] width 161 height 25
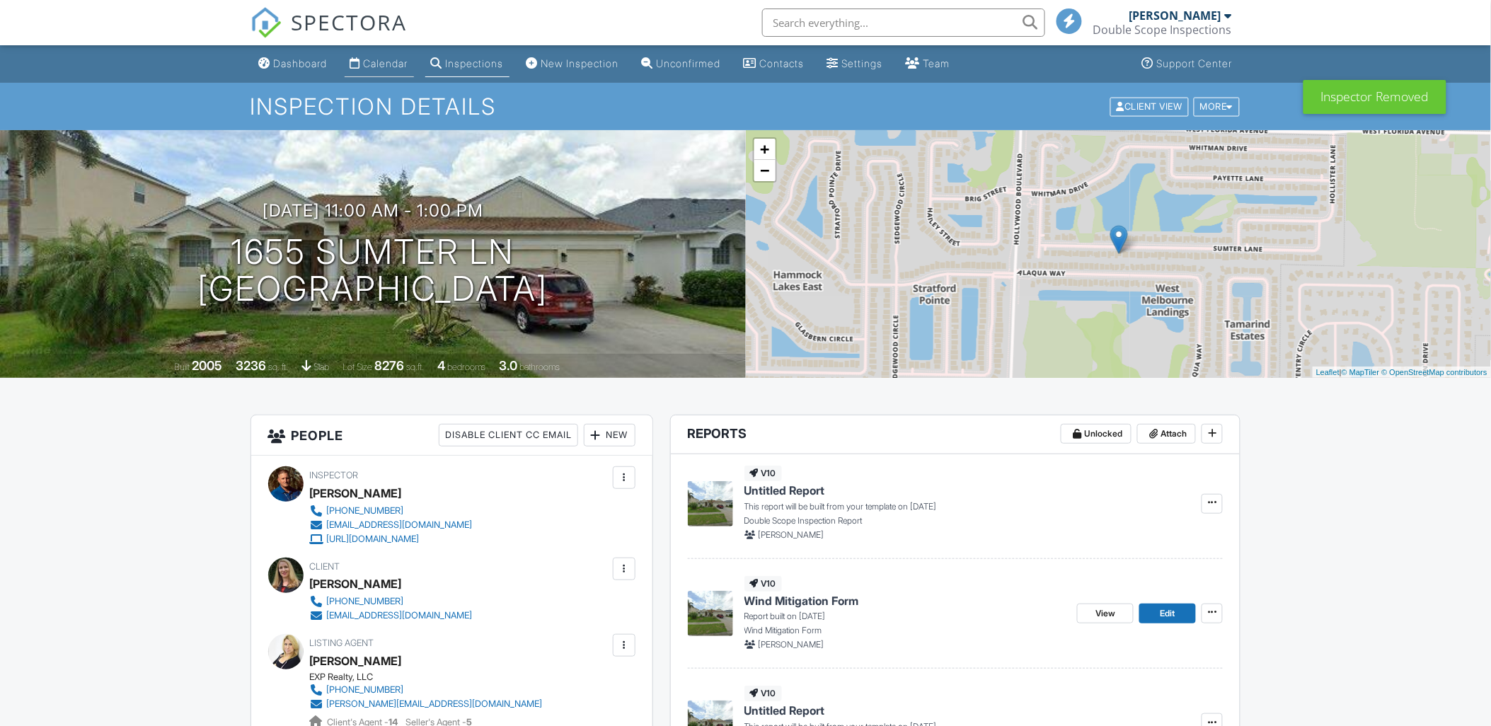
click at [379, 65] on div "Calendar" at bounding box center [386, 63] width 45 height 12
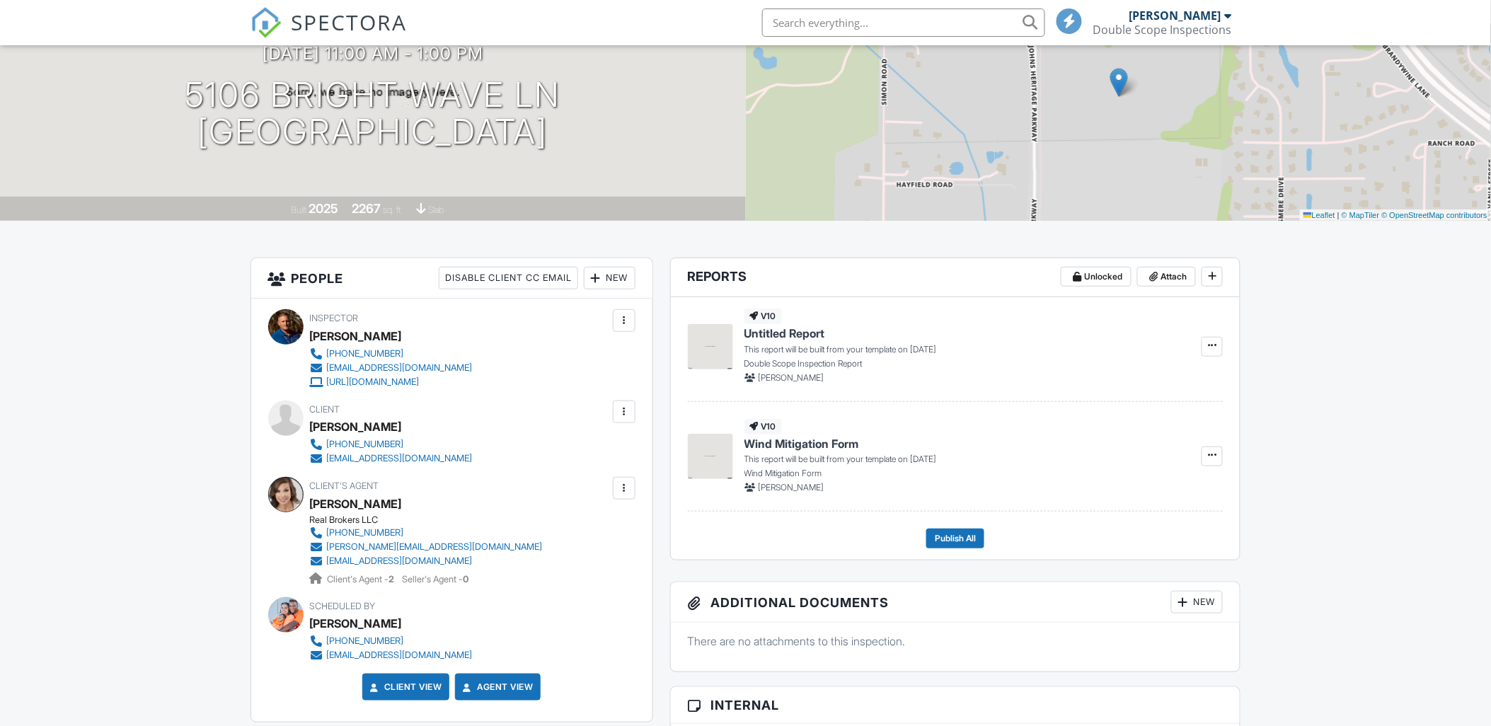
click at [590, 273] on div at bounding box center [596, 278] width 14 height 14
click at [640, 318] on li "Inspector" at bounding box center [659, 321] width 139 height 35
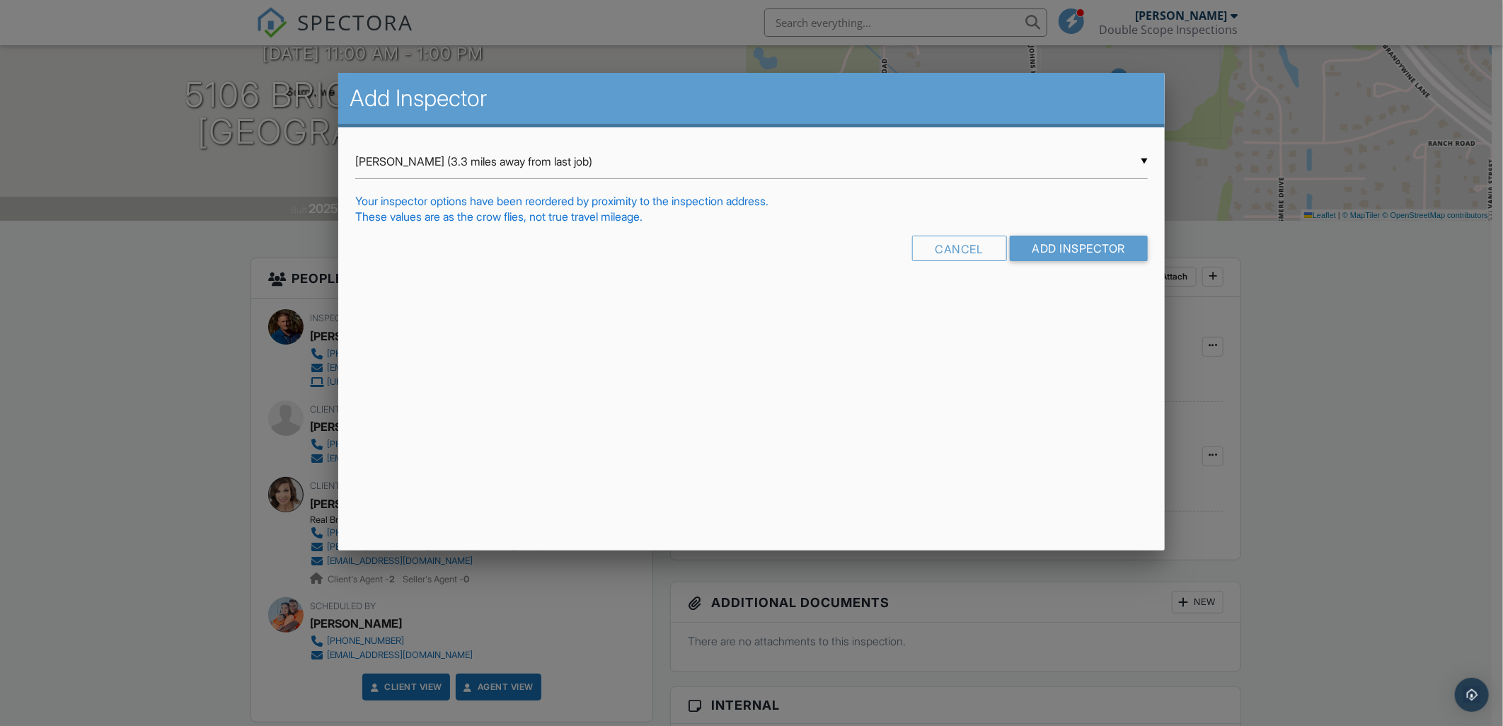
click at [426, 174] on input "James Watson (3.3 miles away from last job)" at bounding box center [751, 161] width 793 height 35
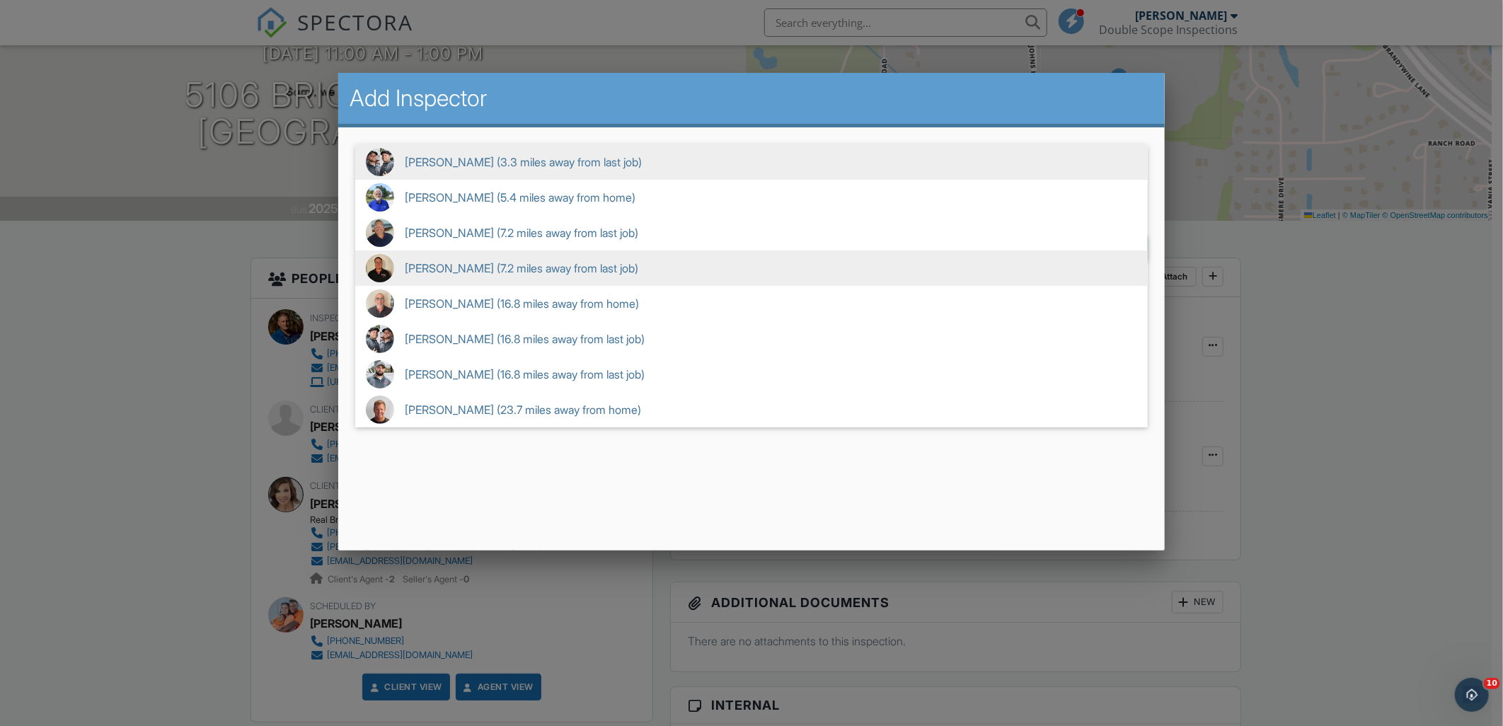
click at [435, 253] on span "Jason Fitzwater (7.2 miles away from last job)" at bounding box center [751, 268] width 793 height 35
type input "Jason Fitzwater (7.2 miles away from last job)"
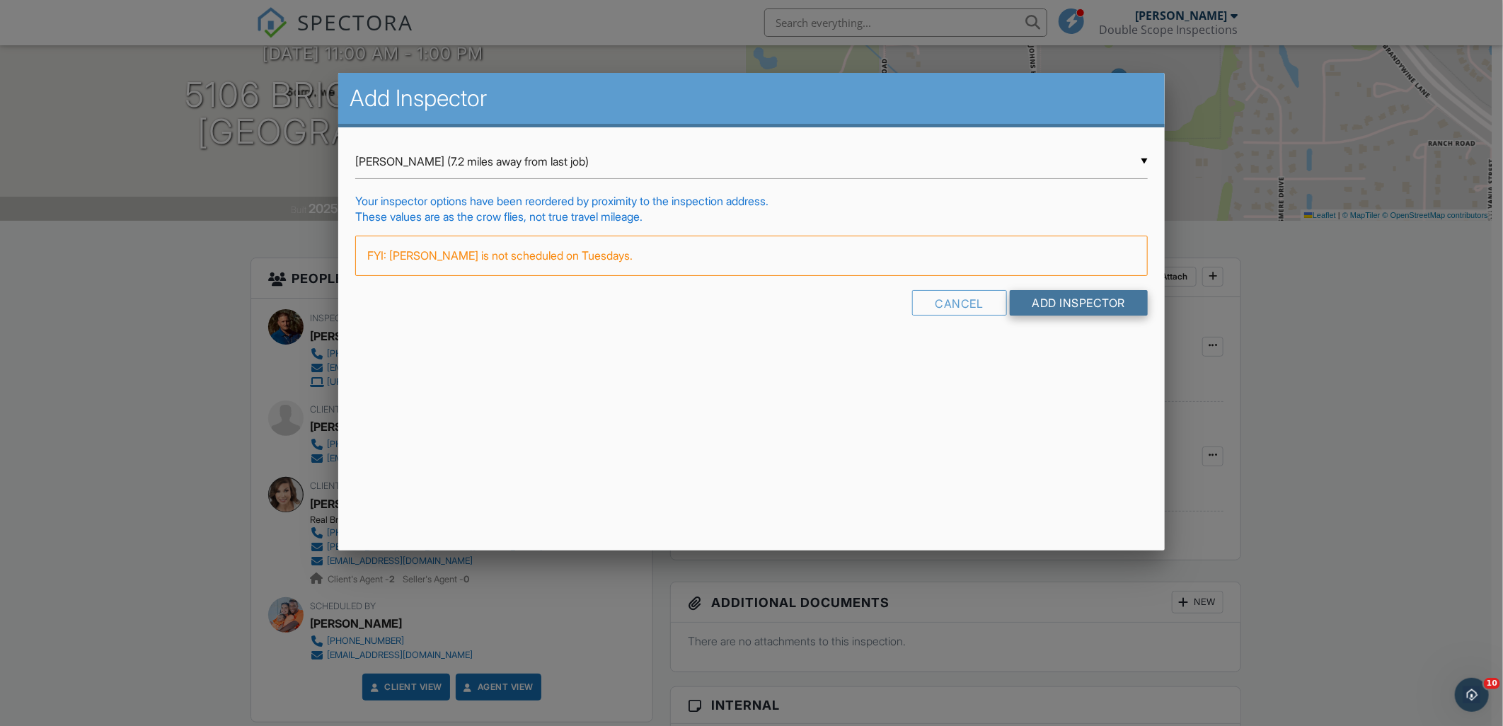
click at [1039, 304] on input "Add Inspector" at bounding box center [1079, 302] width 139 height 25
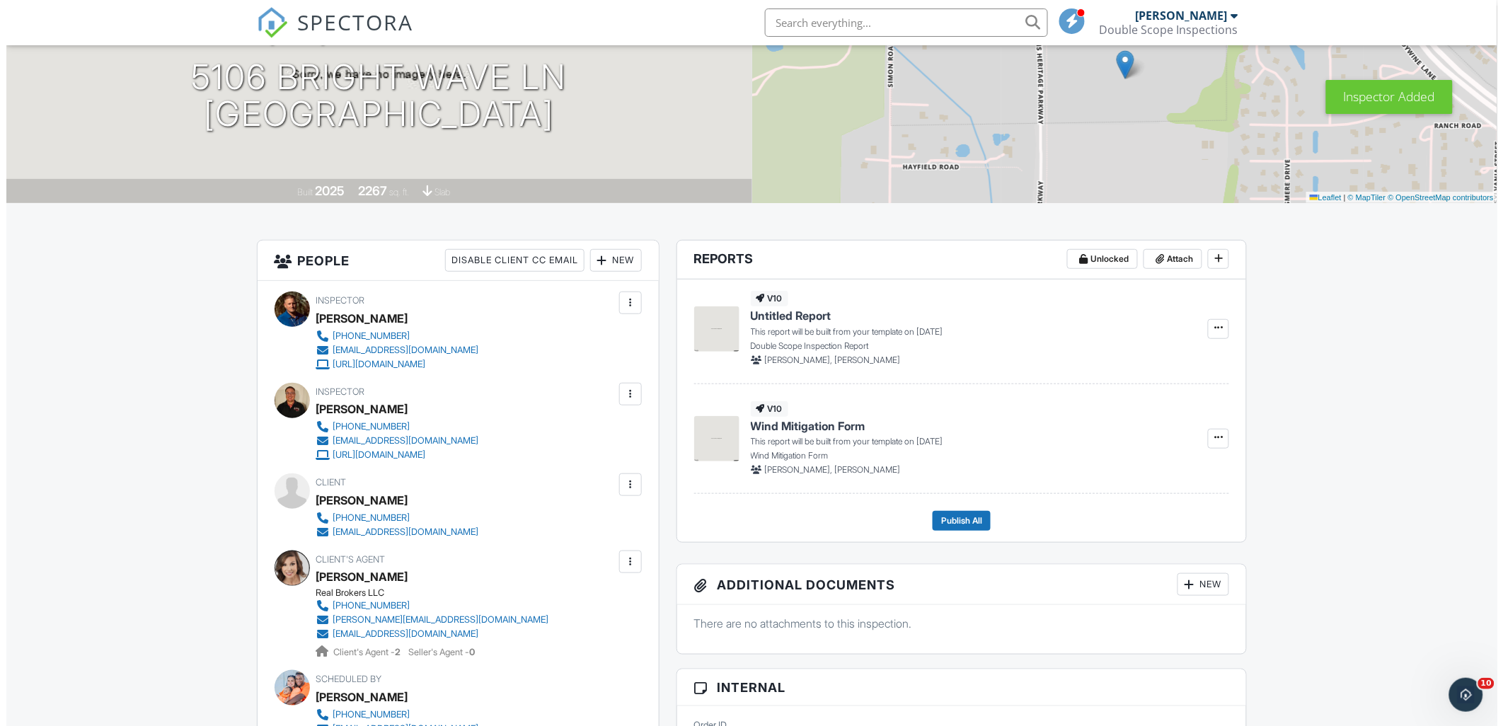
scroll to position [157, 0]
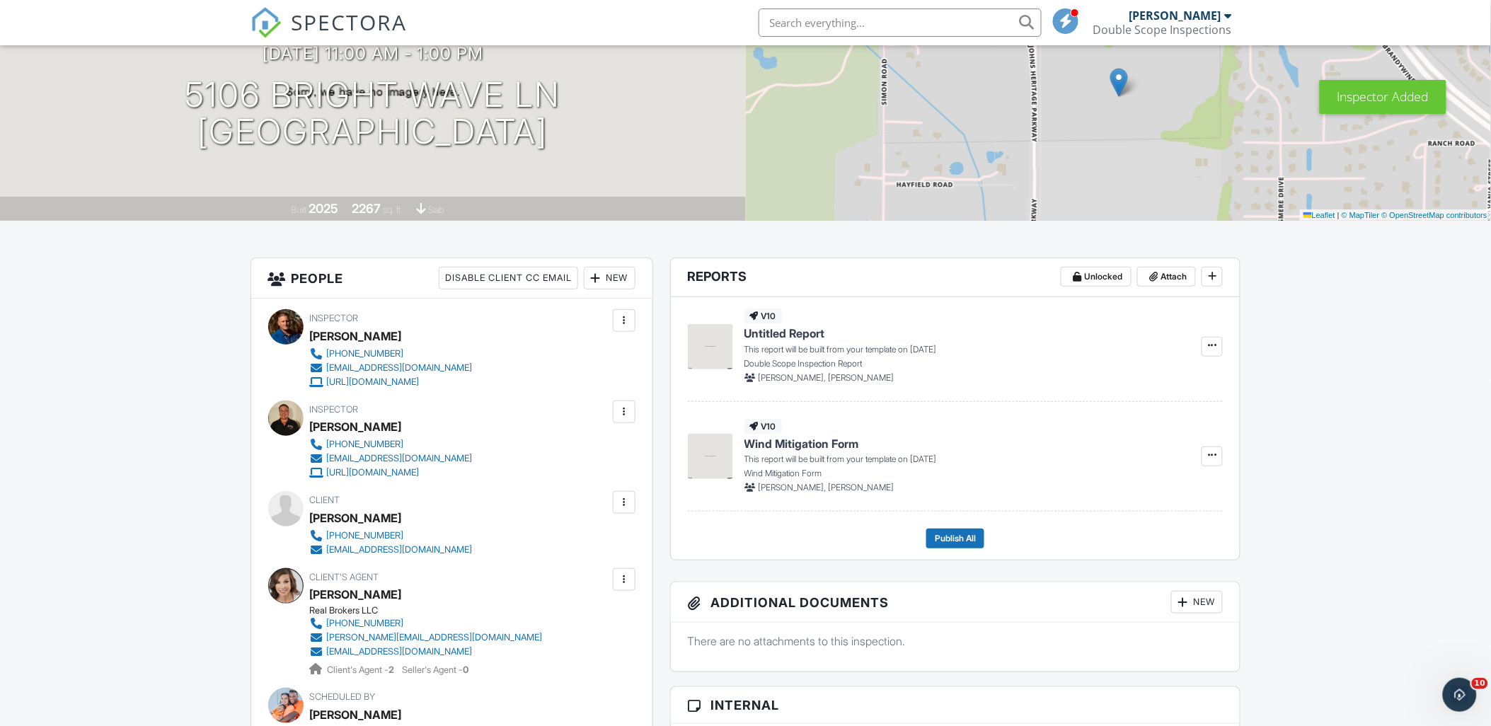
click at [630, 322] on div at bounding box center [624, 321] width 14 height 14
click at [563, 442] on li "Remove" at bounding box center [565, 434] width 125 height 35
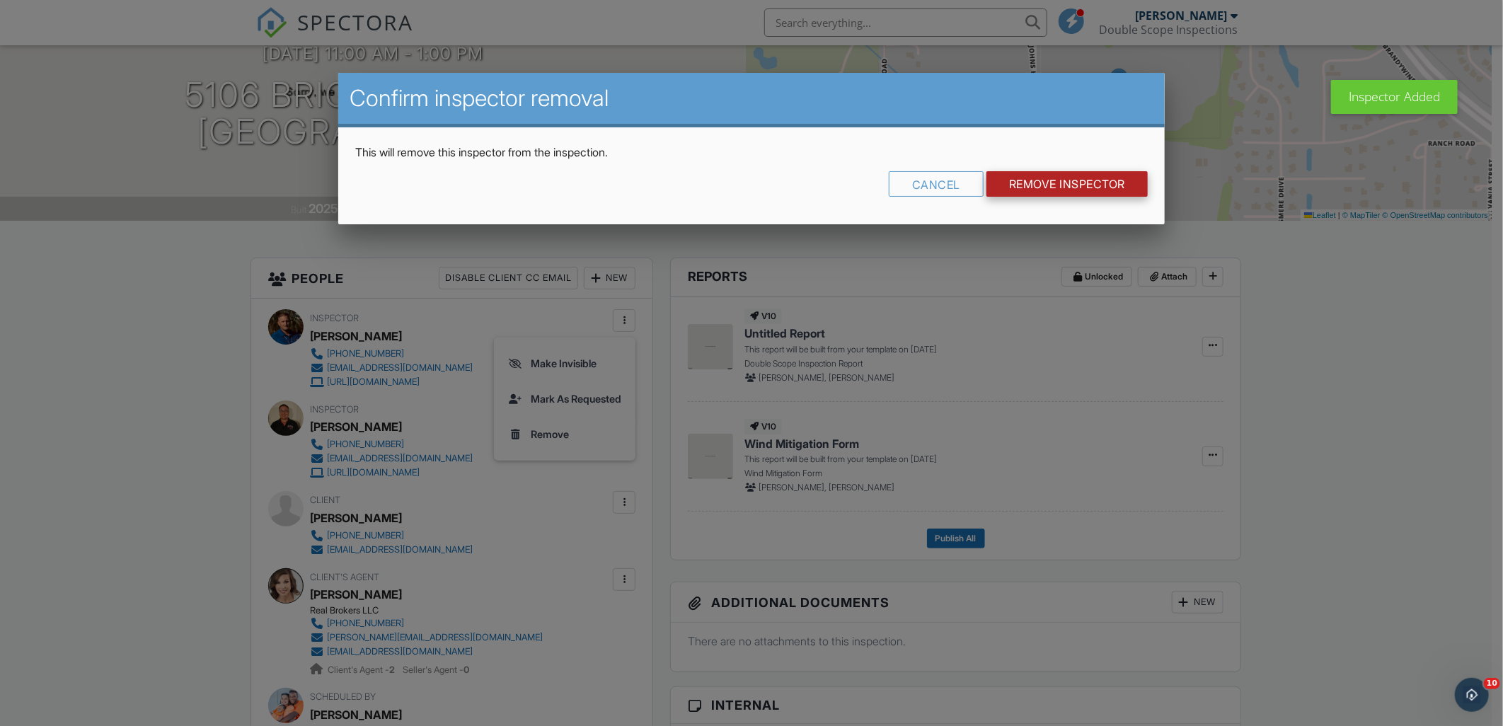
click at [1024, 187] on input "Remove Inspector" at bounding box center [1067, 183] width 161 height 25
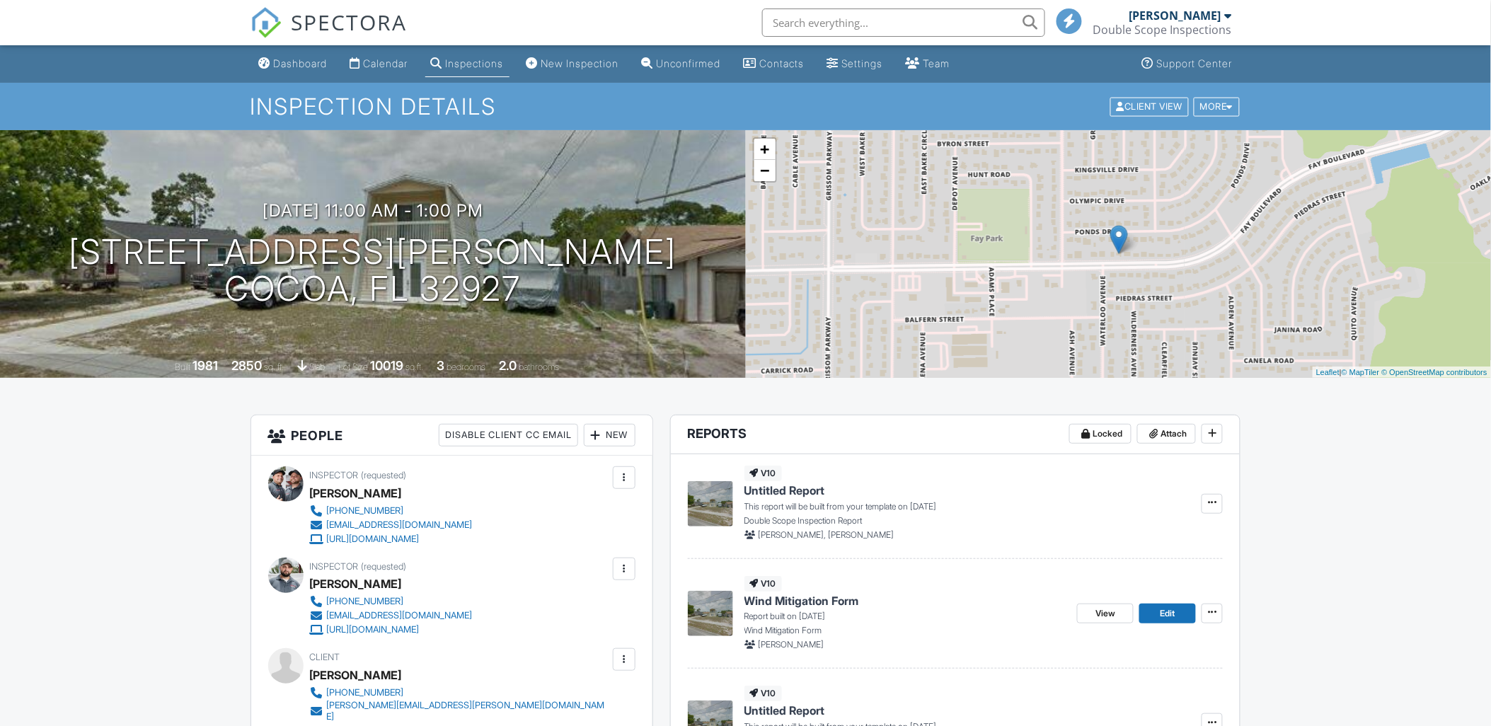
click at [621, 437] on div "New" at bounding box center [610, 435] width 52 height 23
click at [663, 461] on li "Inspector" at bounding box center [659, 478] width 139 height 35
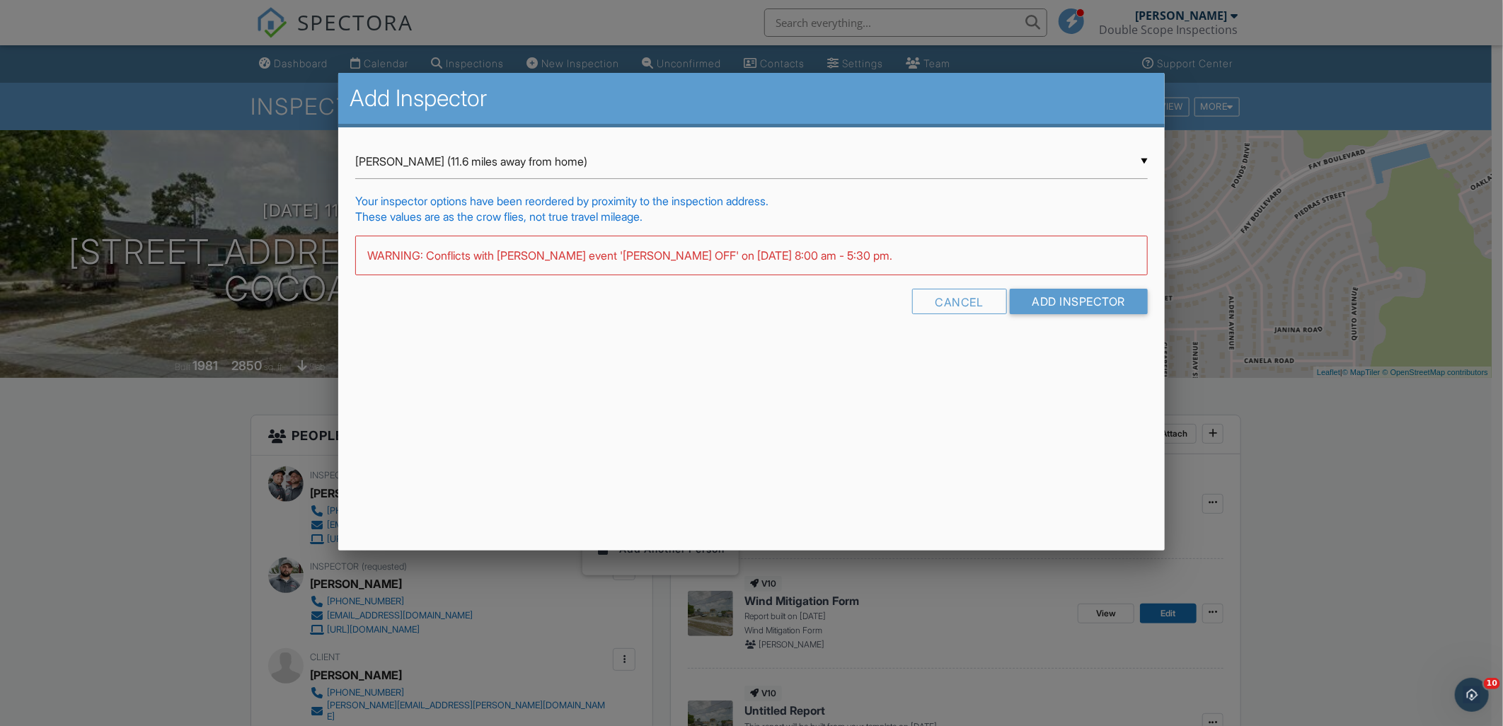
click at [430, 142] on div "▼ Joseph Posanti (11.6 miles away from home) Joseph Posanti (11.6 miles away fr…" at bounding box center [751, 234] width 827 height 215
click at [421, 159] on div "▼ Joseph Posanti (11.6 miles away from home) Joseph Posanti (11.6 miles away fr…" at bounding box center [751, 161] width 793 height 35
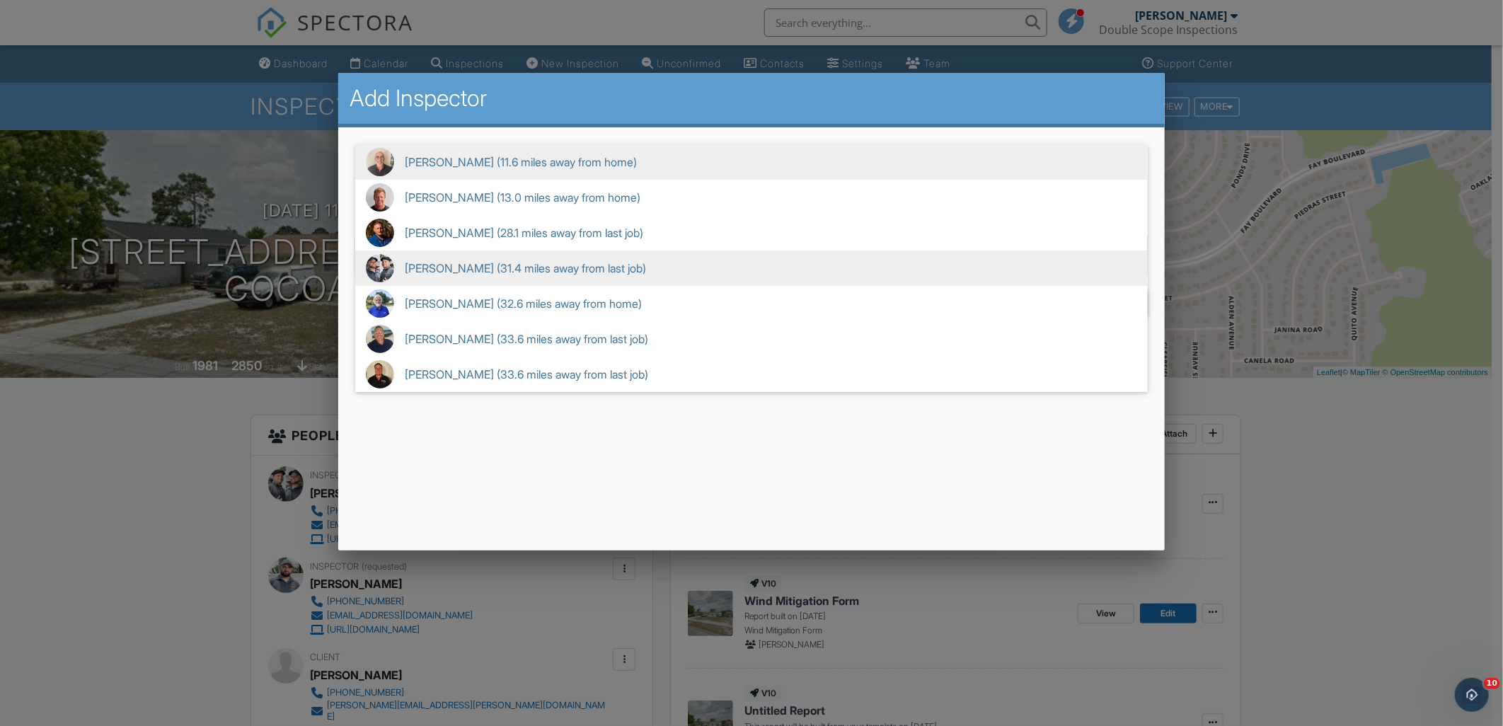
click at [425, 265] on span "James Watson (31.4 miles away from last job)" at bounding box center [751, 268] width 793 height 35
type input "James Watson (31.4 miles away from last job)"
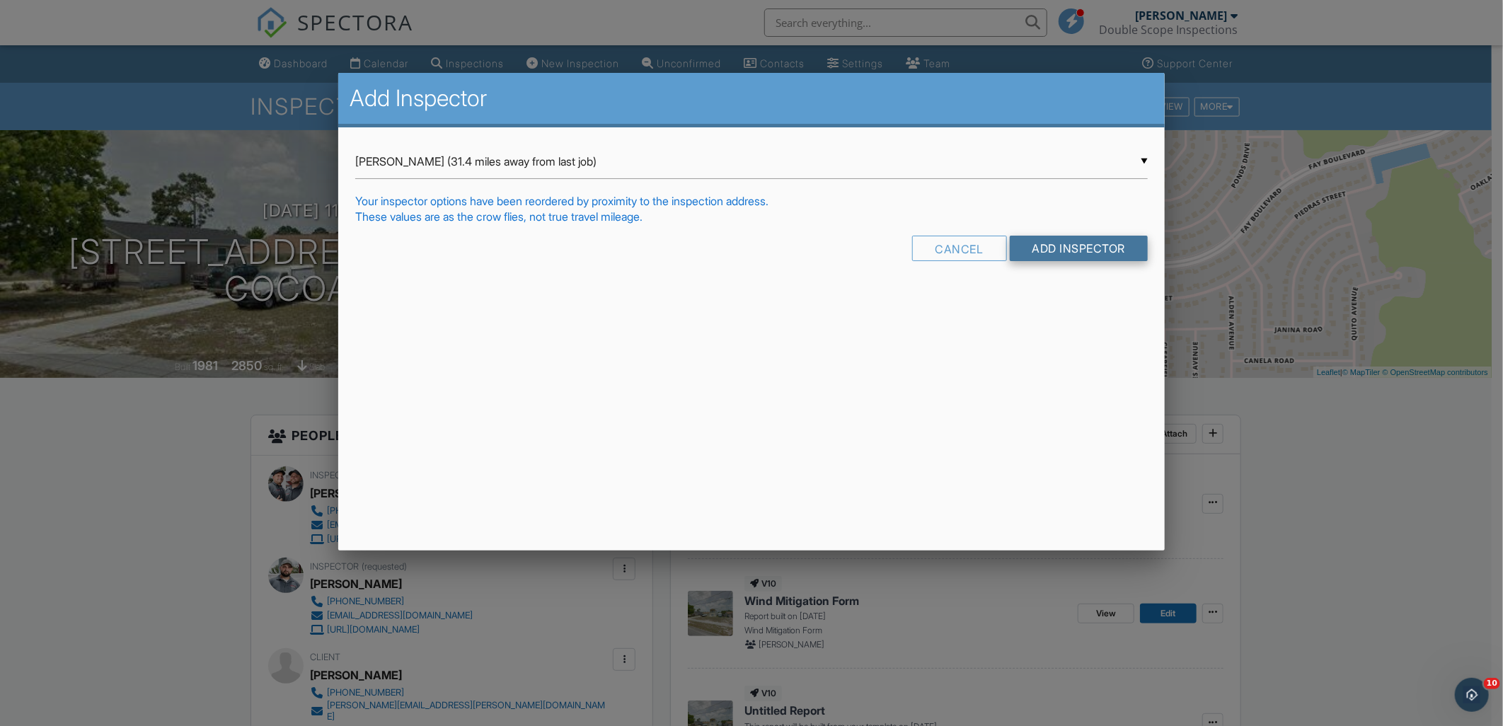
click at [1108, 259] on input "Add Inspector" at bounding box center [1079, 248] width 139 height 25
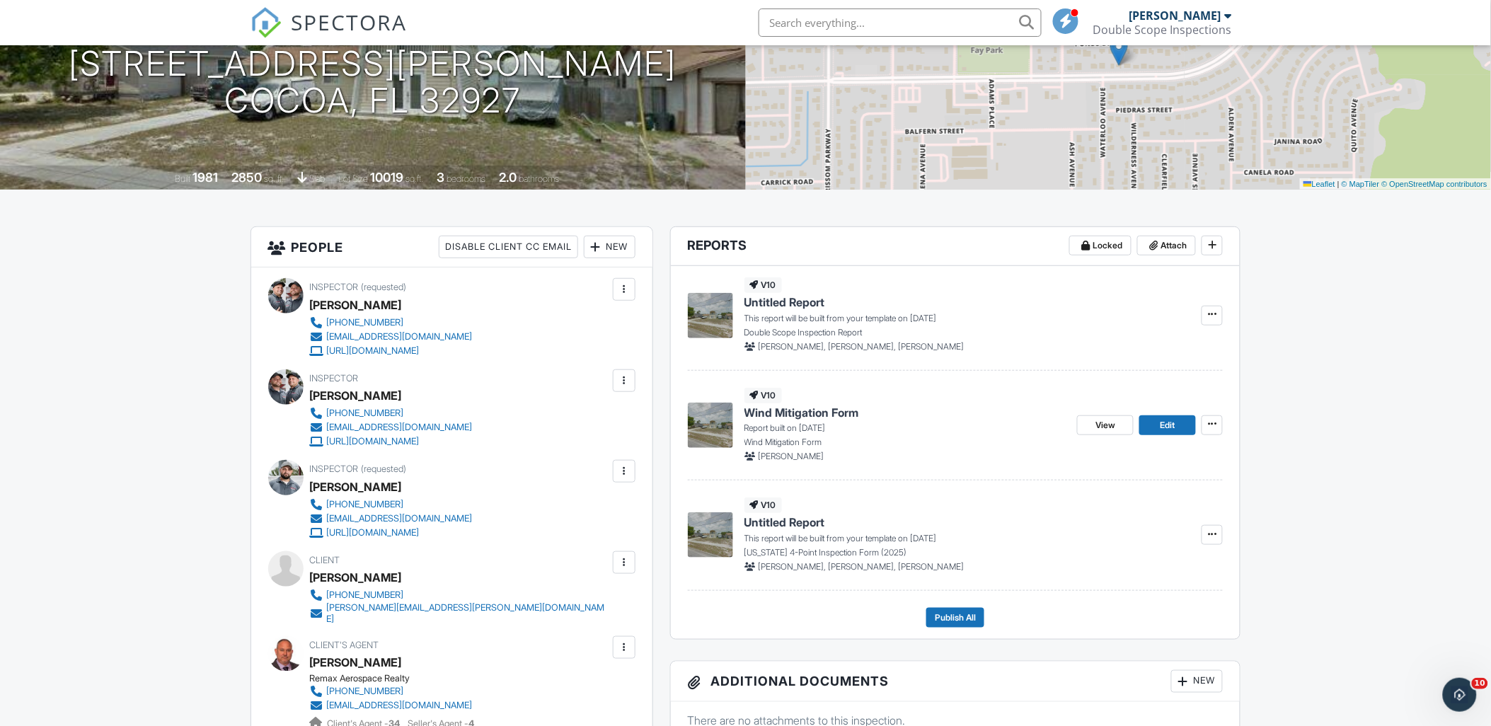
scroll to position [236, 0]
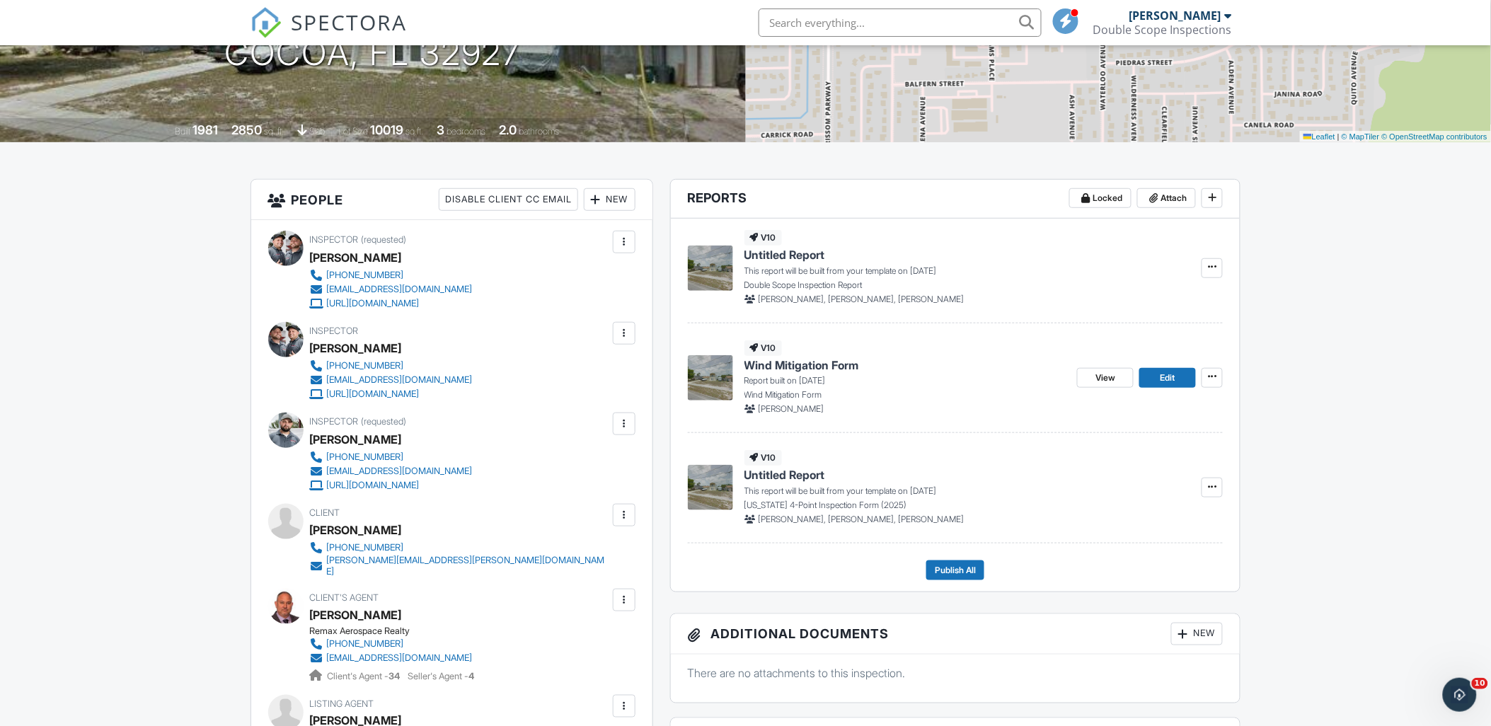
click at [627, 340] on div at bounding box center [624, 333] width 14 height 14
click at [570, 446] on li "Mark As Requested" at bounding box center [555, 447] width 144 height 35
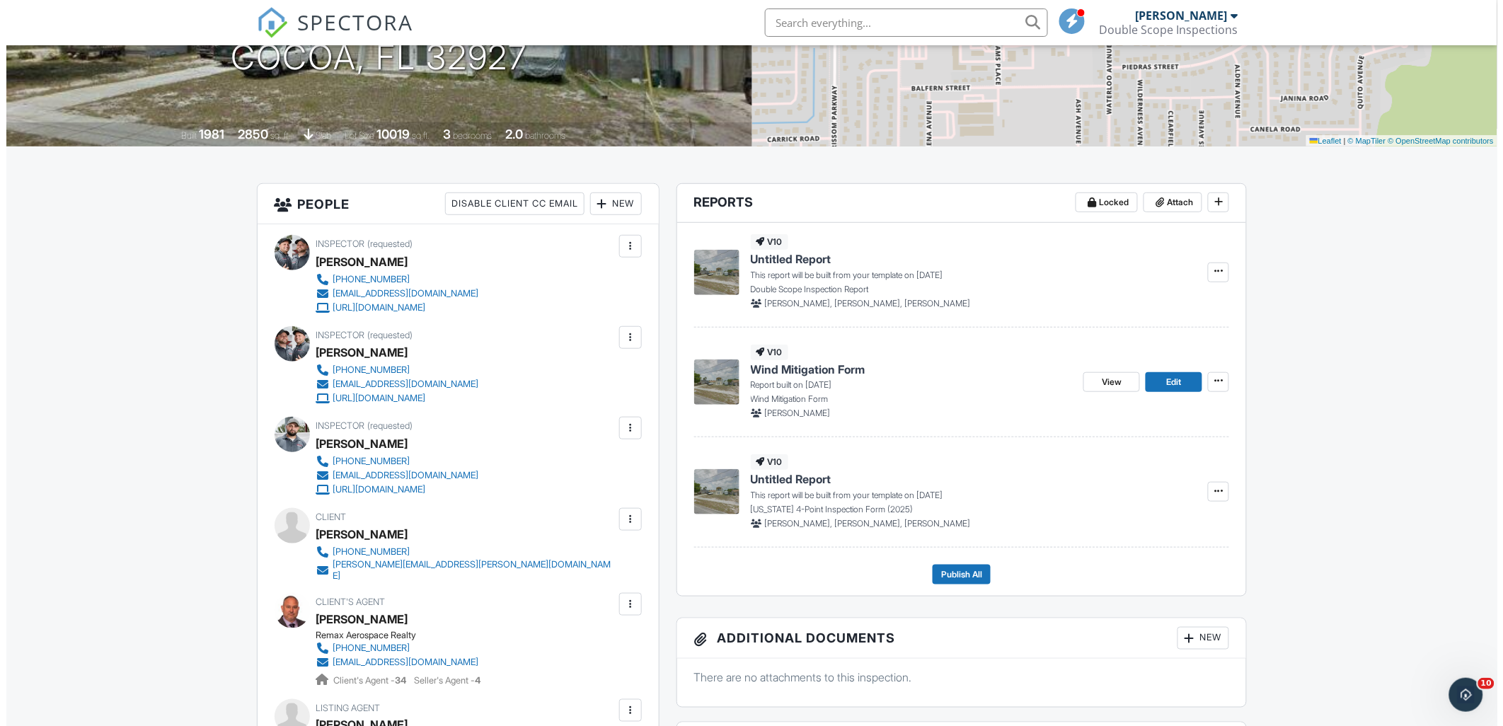
scroll to position [236, 0]
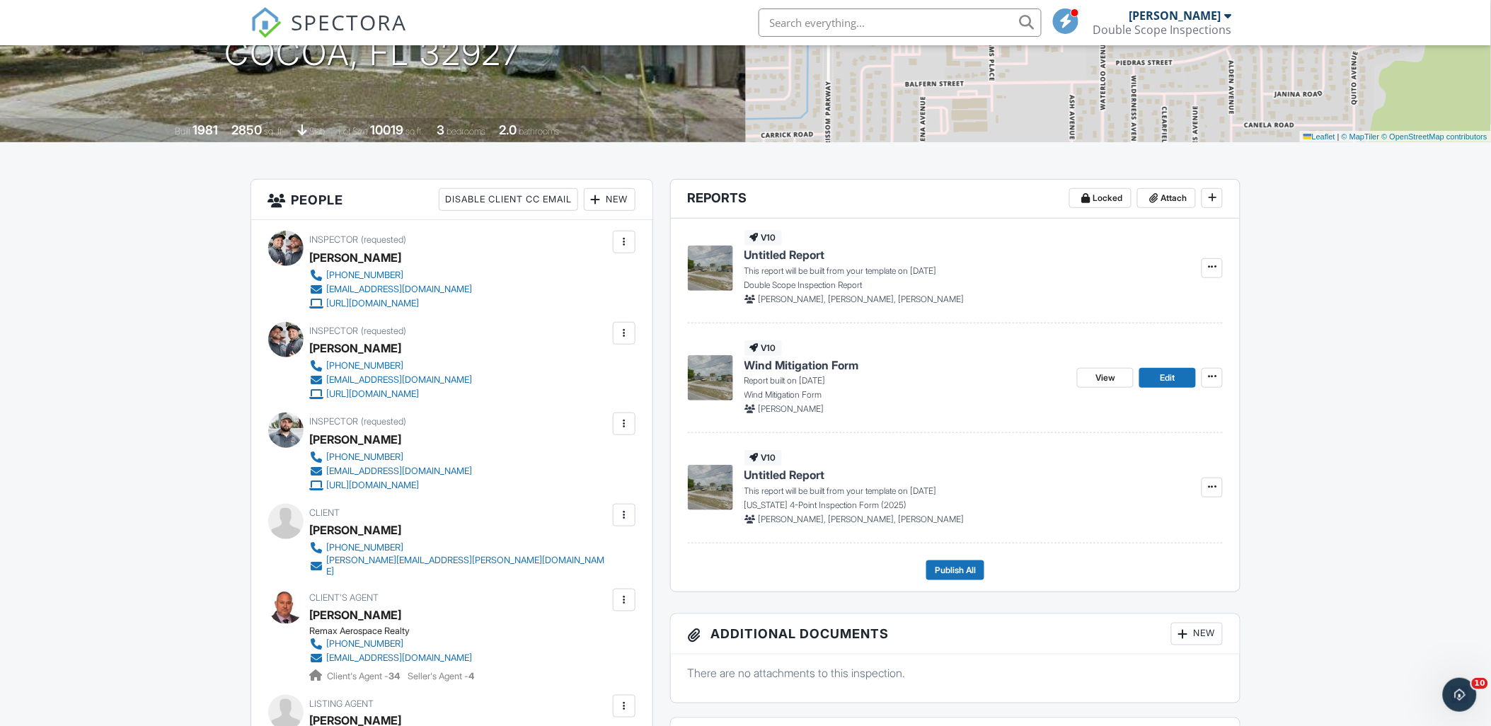
click at [626, 244] on div at bounding box center [624, 242] width 14 height 14
click at [599, 352] on li "Remove" at bounding box center [558, 355] width 137 height 35
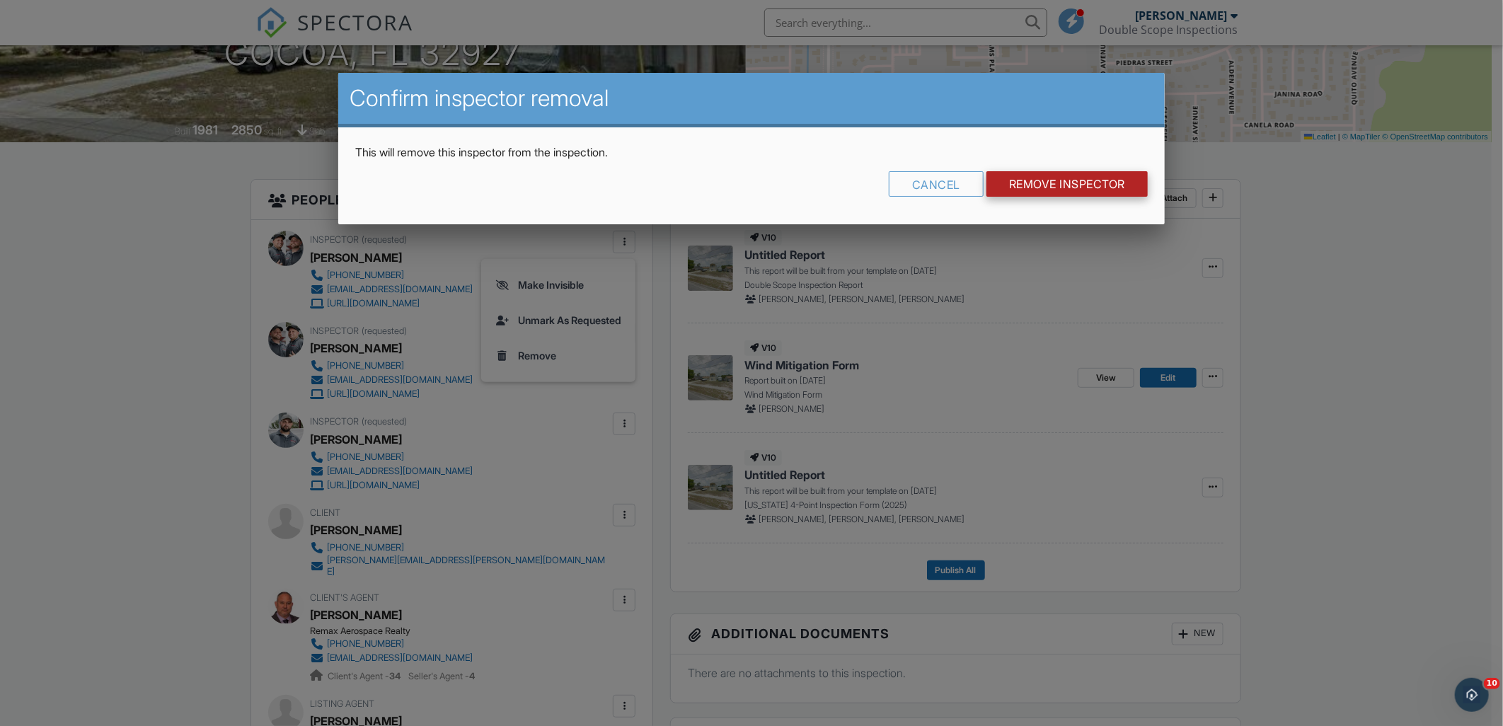
click at [1009, 188] on input "Remove Inspector" at bounding box center [1067, 183] width 161 height 25
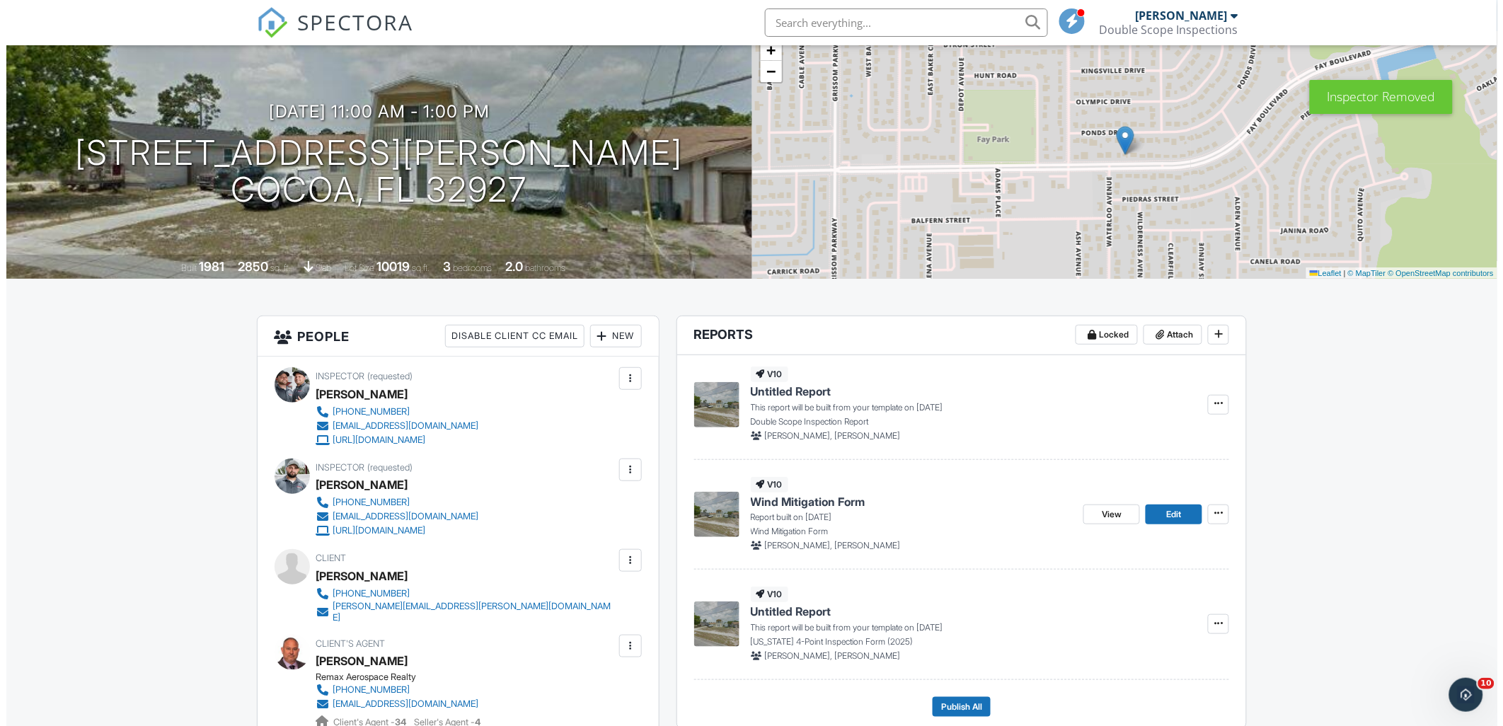
scroll to position [236, 0]
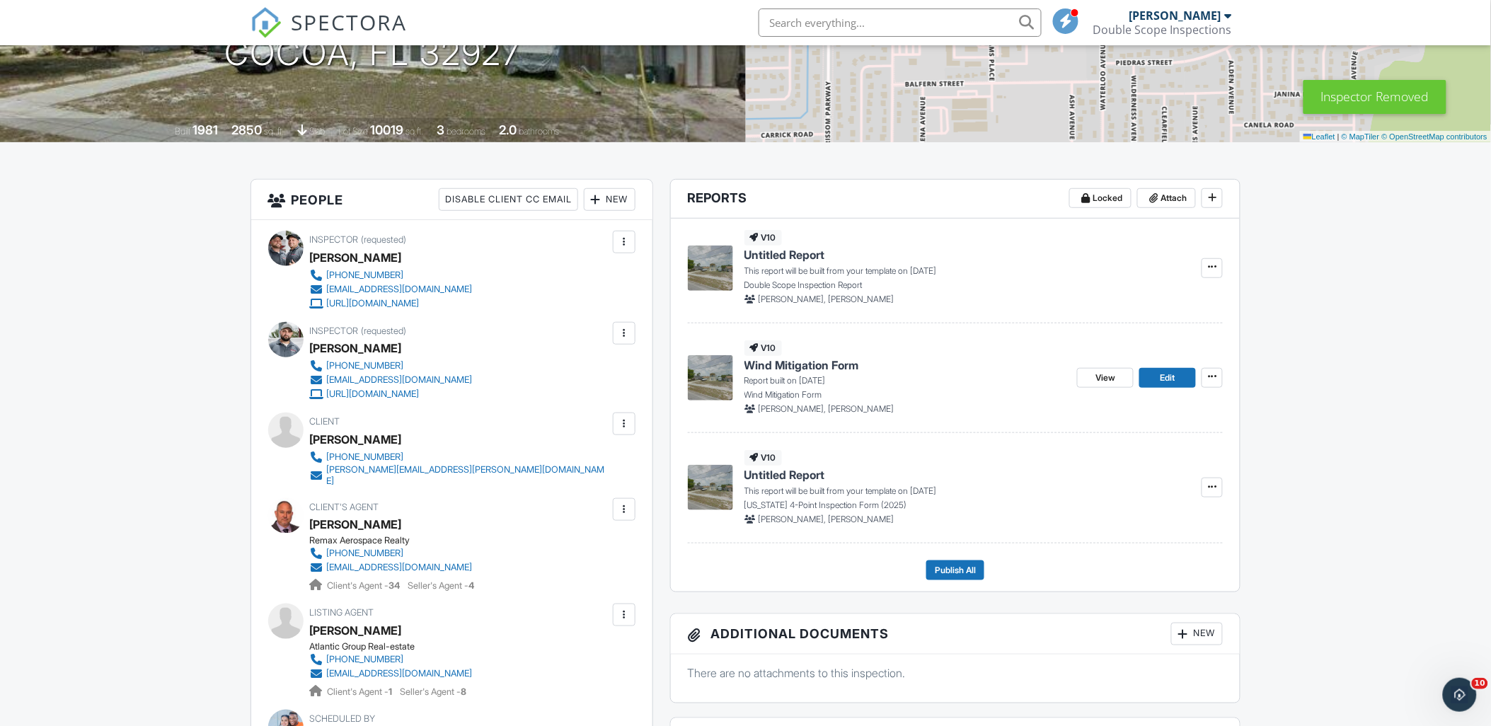
click at [638, 347] on div "Inspector (requested) James Watson 321-250-5344 doublescope2x@gmail.com https:/…" at bounding box center [451, 527] width 401 height 614
click at [631, 336] on div at bounding box center [624, 333] width 14 height 14
click at [560, 478] on li "Remove" at bounding box center [555, 482] width 144 height 35
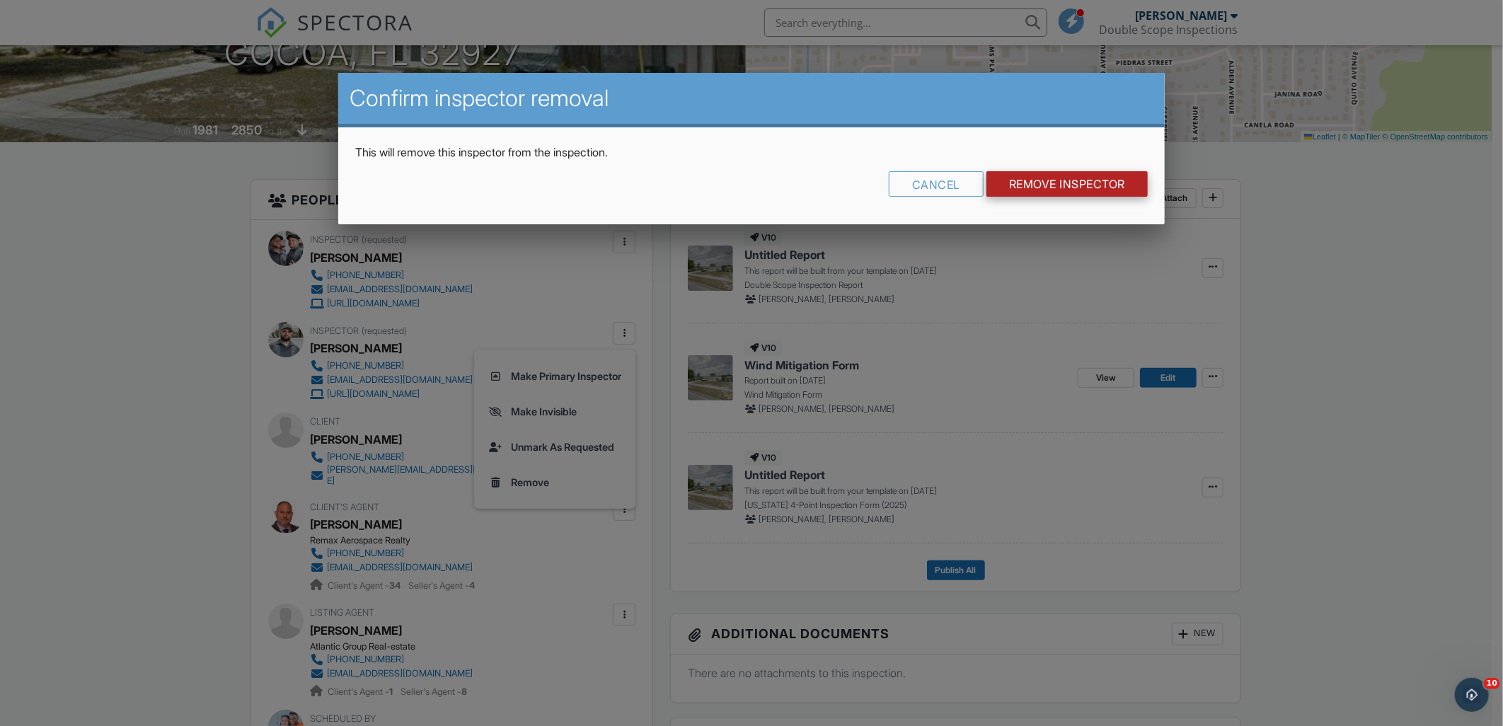
click at [1021, 193] on input "Remove Inspector" at bounding box center [1067, 183] width 161 height 25
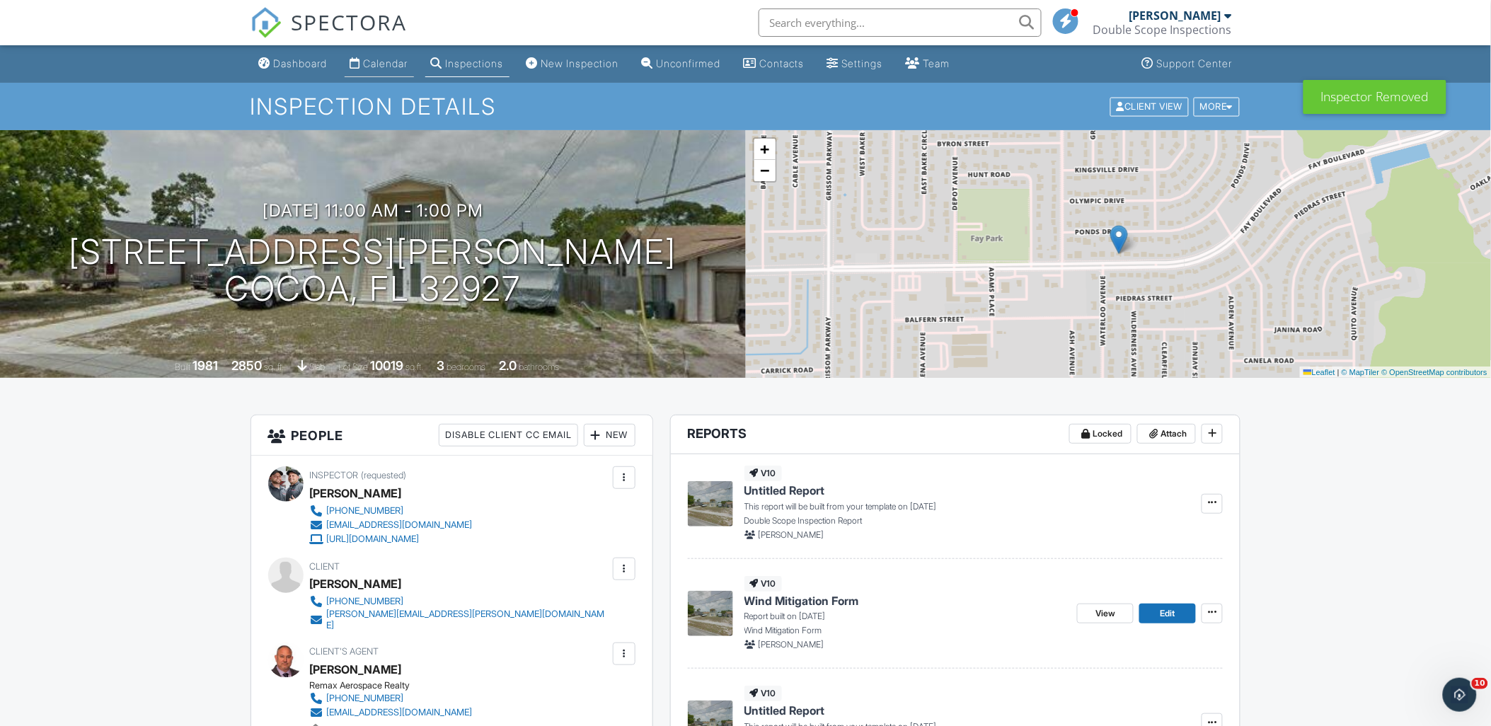
click at [361, 64] on div "Calendar" at bounding box center [355, 62] width 11 height 11
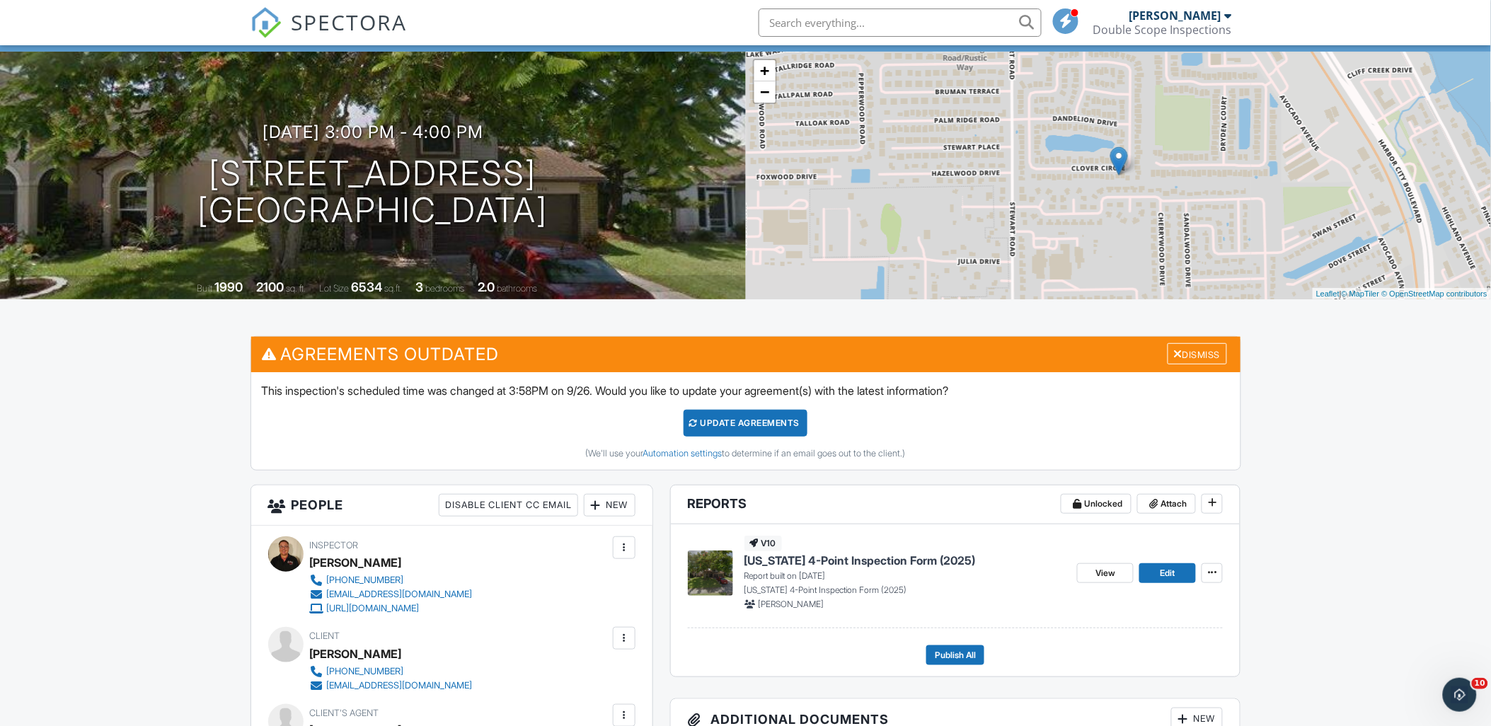
click at [614, 507] on div "New" at bounding box center [610, 505] width 52 height 23
click at [624, 545] on li "Inspector" at bounding box center [659, 548] width 139 height 35
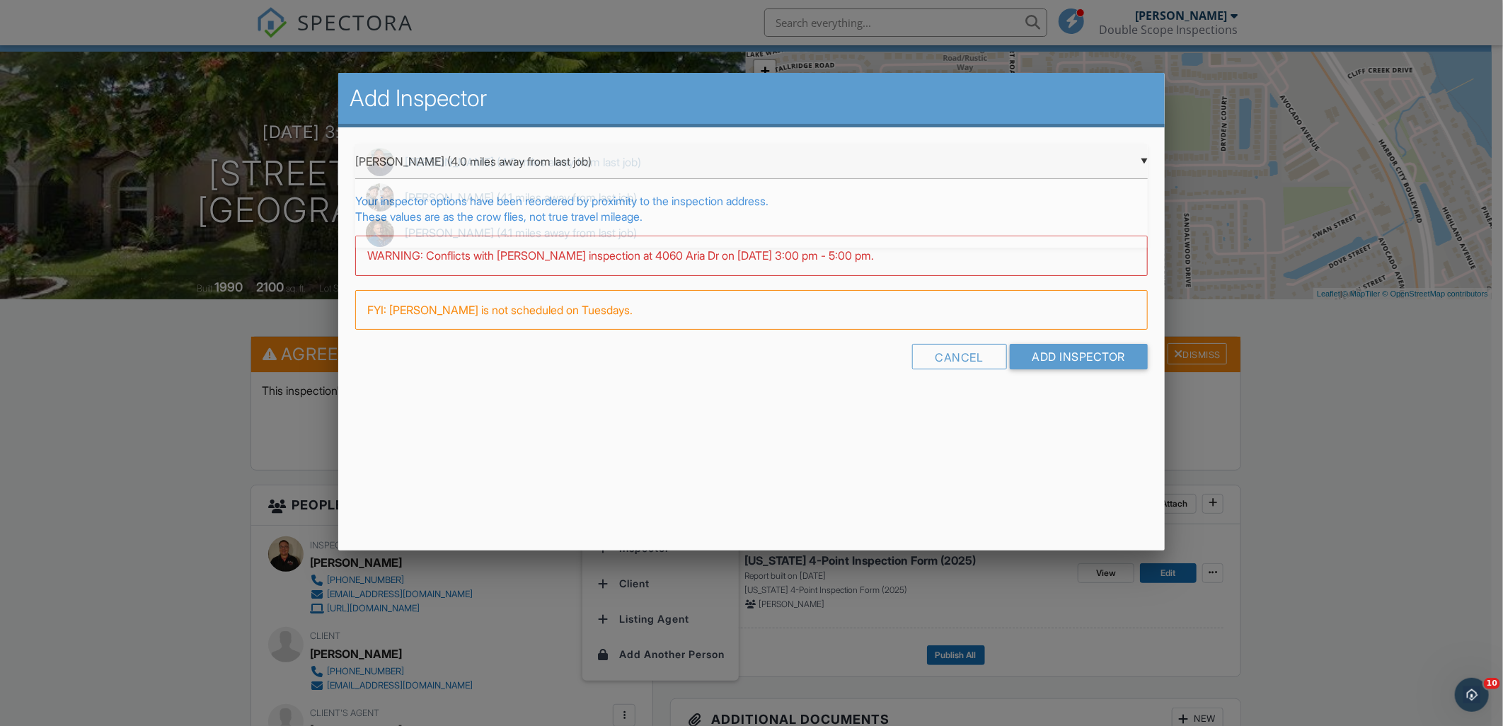
click at [519, 164] on div "▼ Richard Clark (4.0 miles away from last job) Richard Clark (4.0 miles away fr…" at bounding box center [751, 161] width 793 height 35
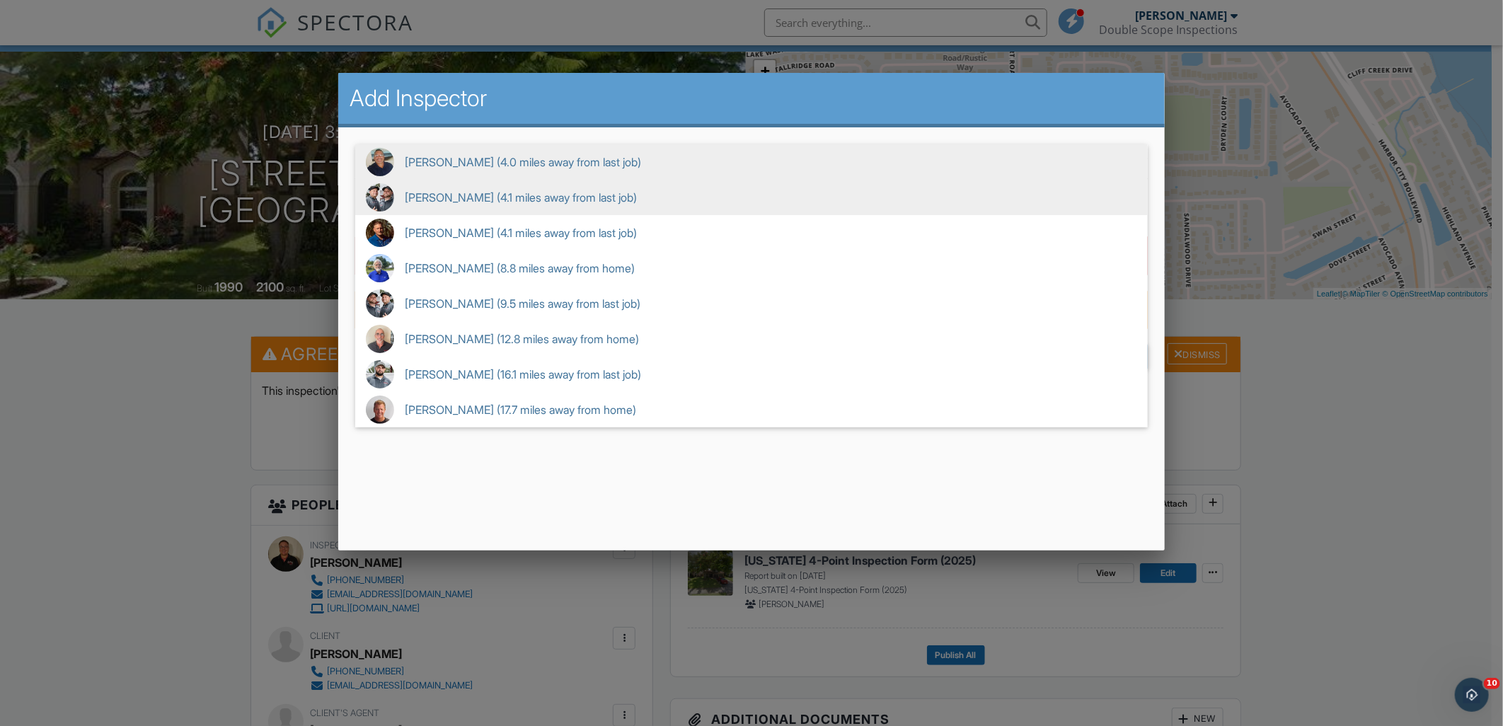
click at [460, 201] on span "Mark Watson (4.1 miles away from last job)" at bounding box center [751, 197] width 793 height 35
type input "Mark Watson (4.1 miles away from last job)"
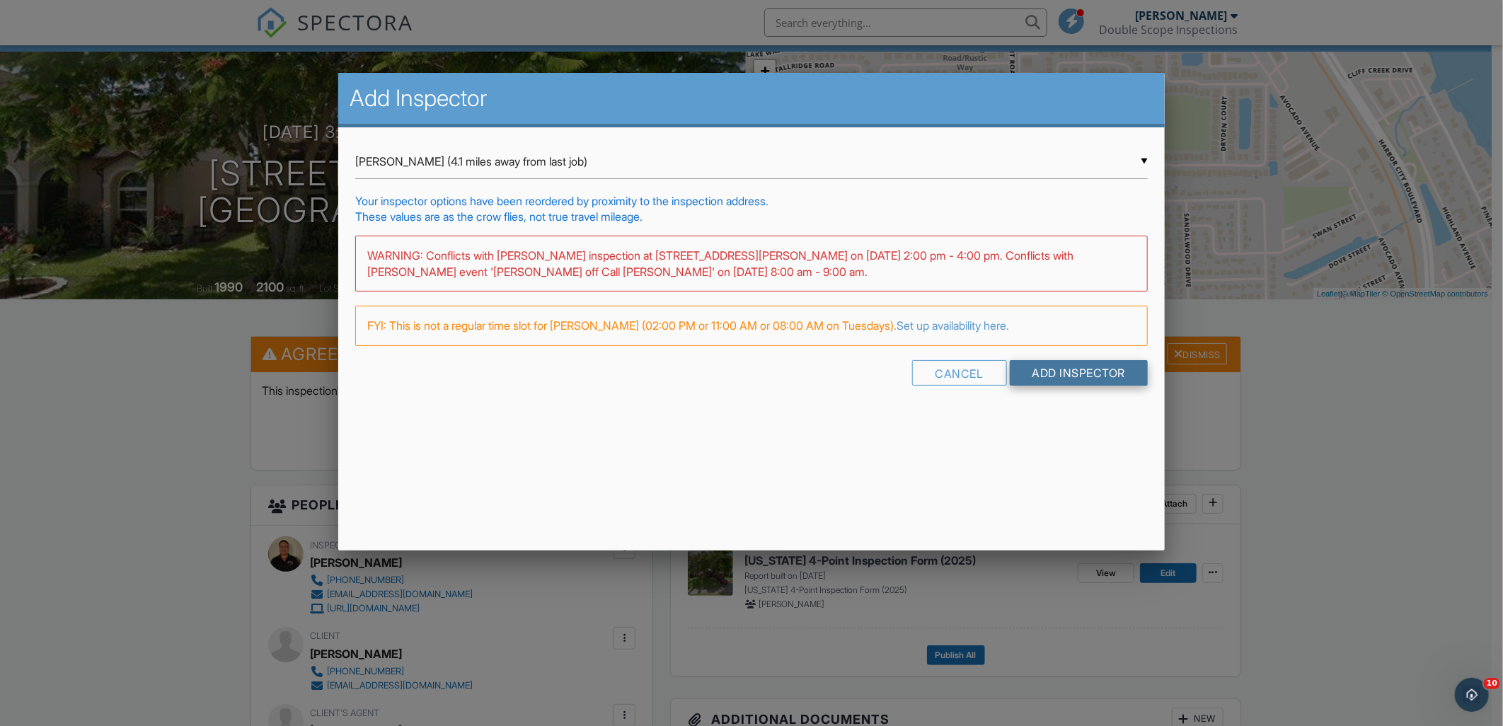
click at [1098, 372] on input "Add Inspector" at bounding box center [1079, 372] width 139 height 25
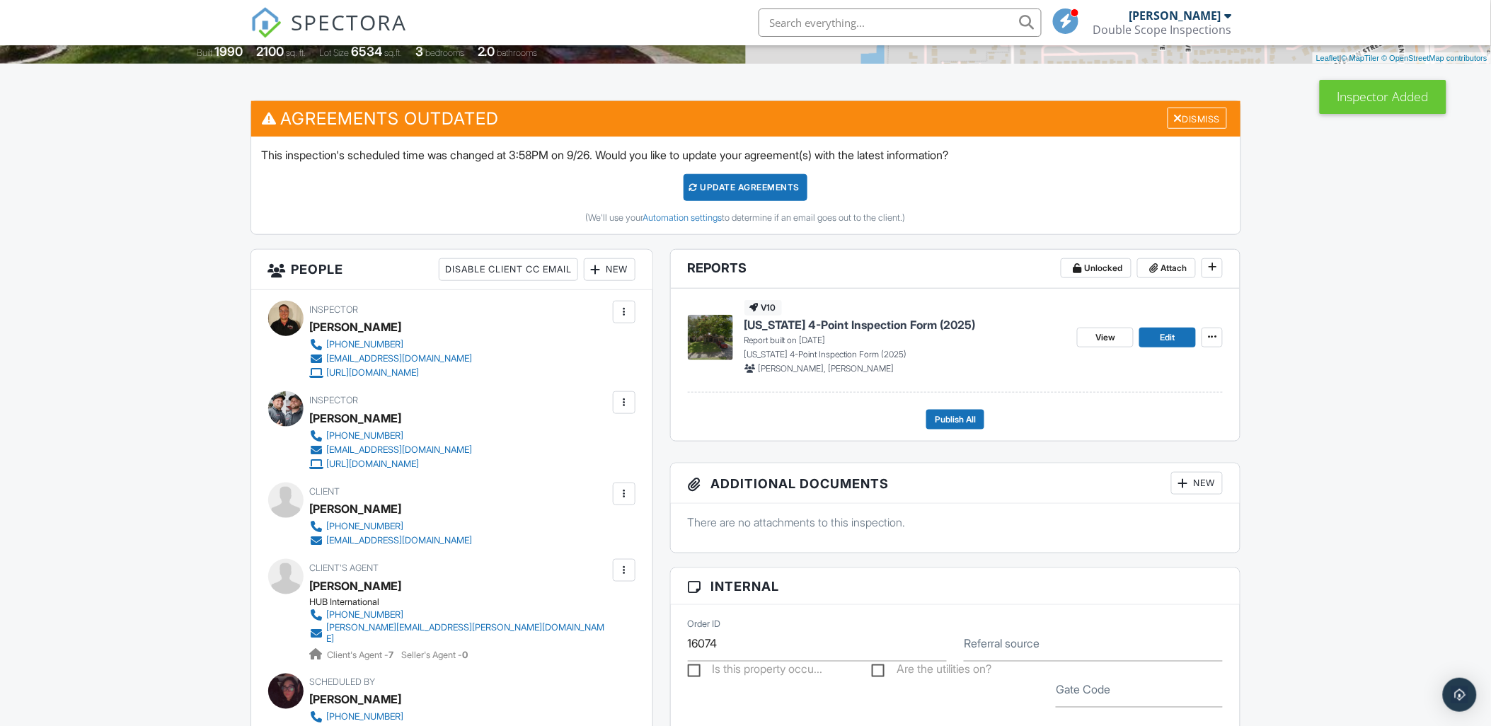
click at [617, 406] on div at bounding box center [624, 403] width 14 height 14
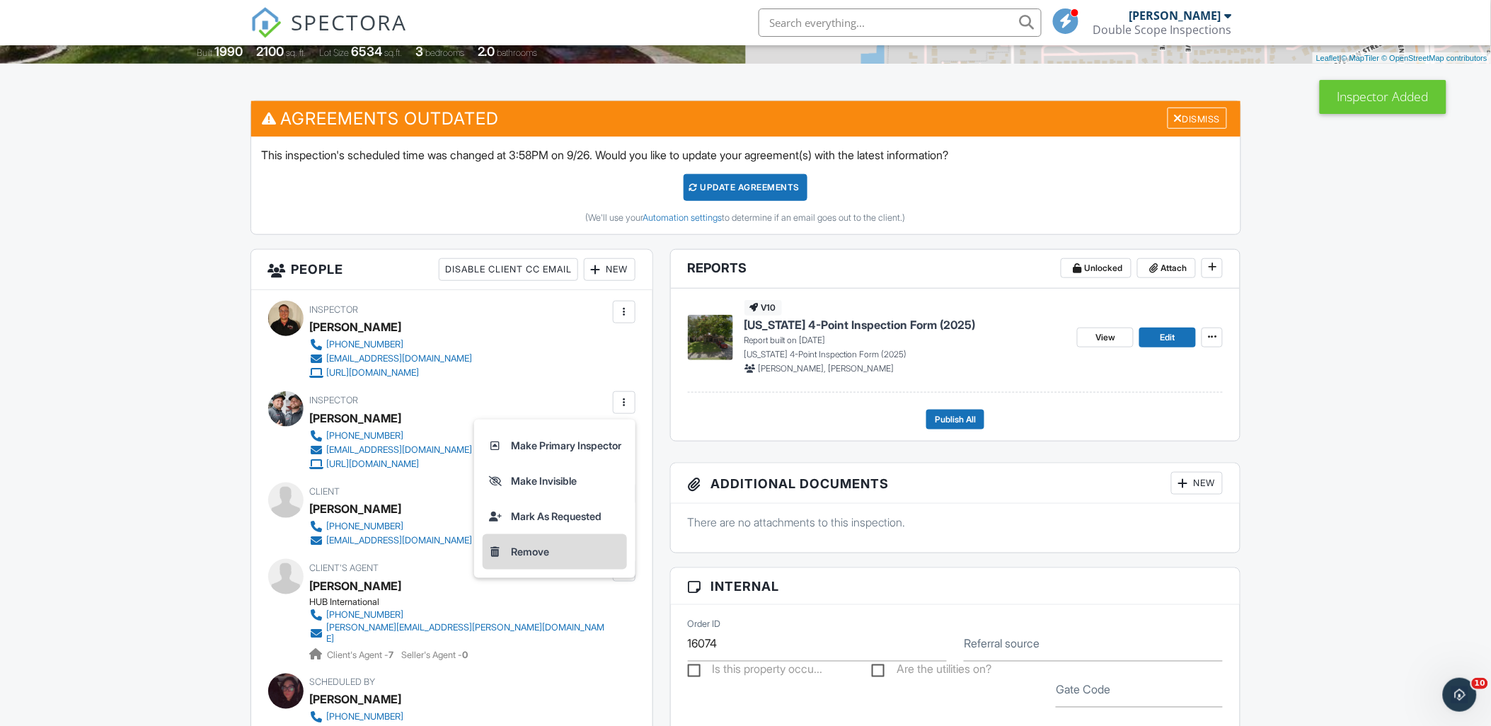
click at [563, 560] on li "Remove" at bounding box center [555, 551] width 144 height 35
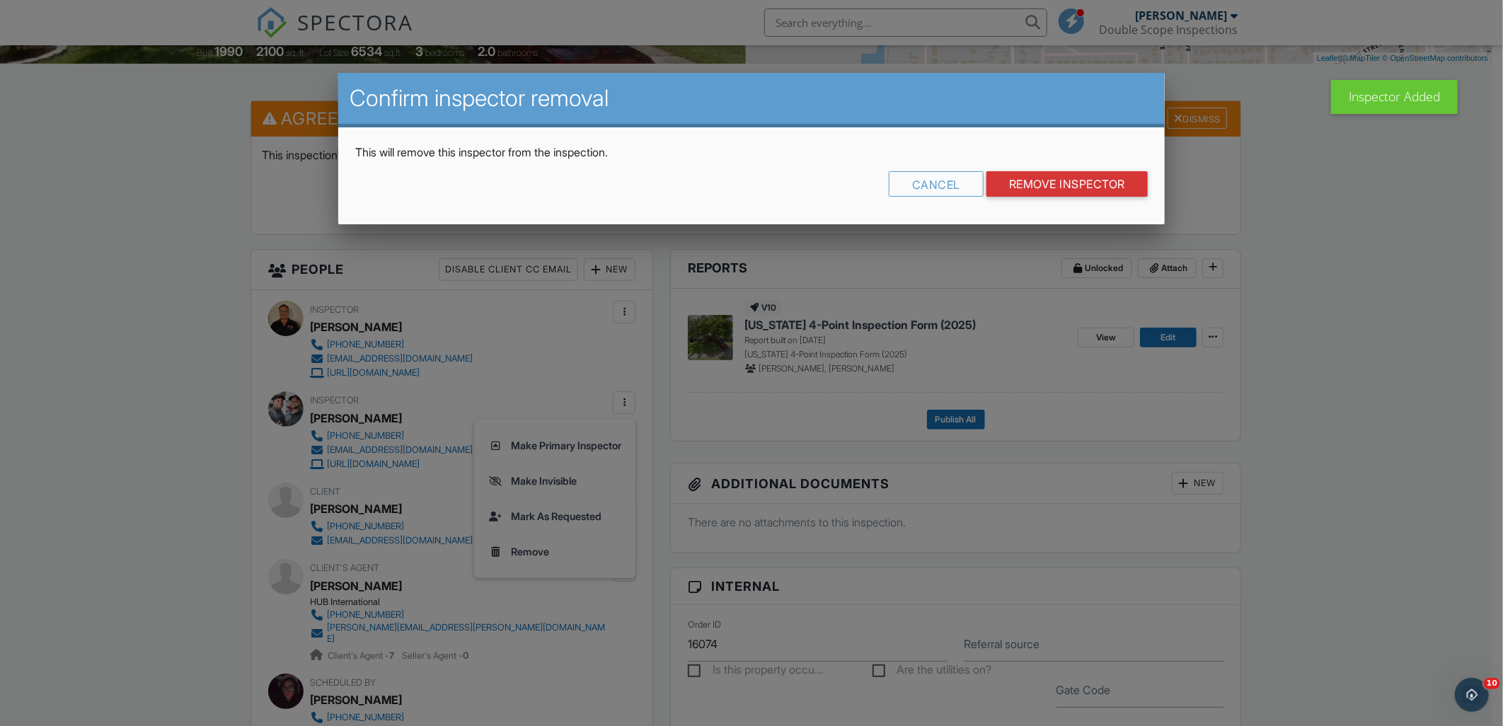
click at [137, 350] on div at bounding box center [751, 383] width 1503 height 908
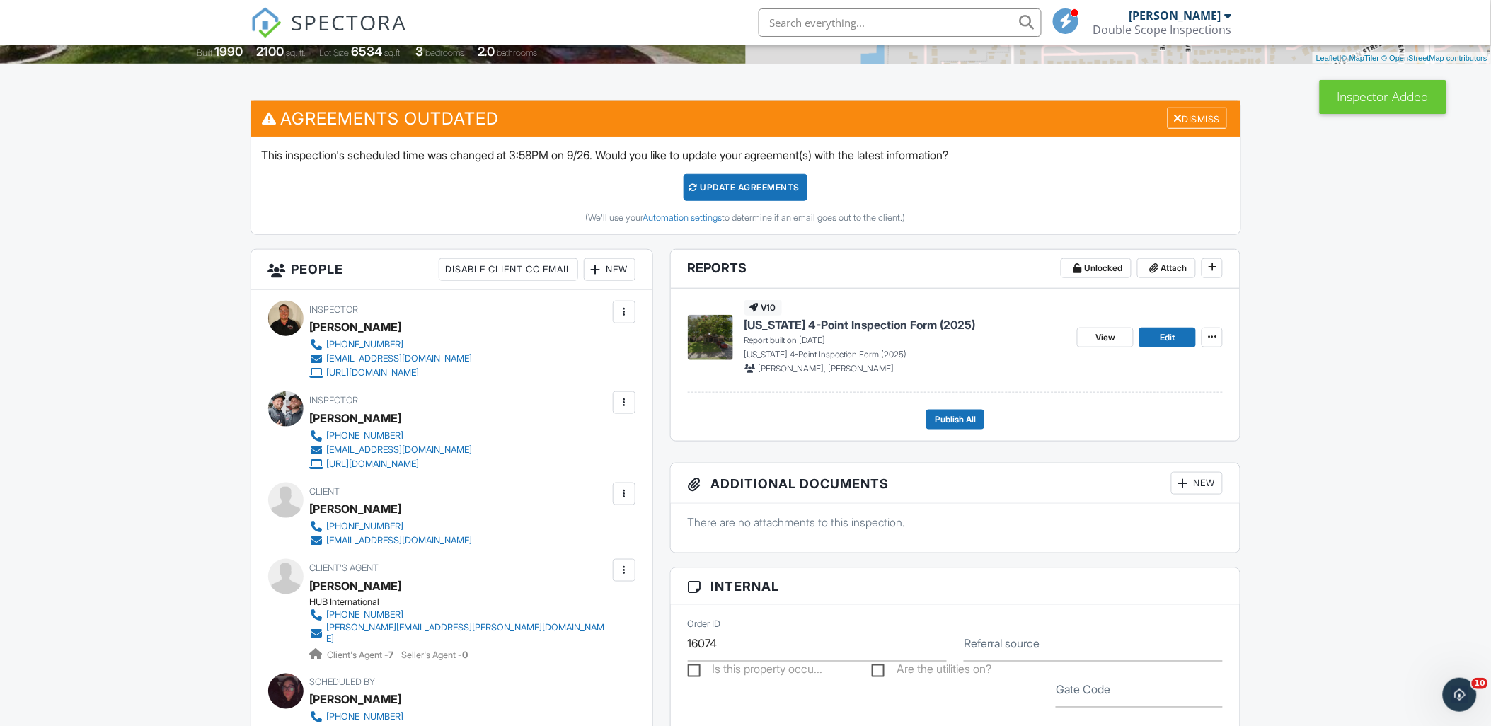
click at [642, 314] on div "Inspector Jason Fitzwater 321-250-5344 doublescope2x@gmail.com https://doublesc…" at bounding box center [451, 544] width 401 height 508
click at [626, 318] on div at bounding box center [624, 312] width 14 height 14
click at [602, 426] on li "Remove" at bounding box center [565, 425] width 125 height 35
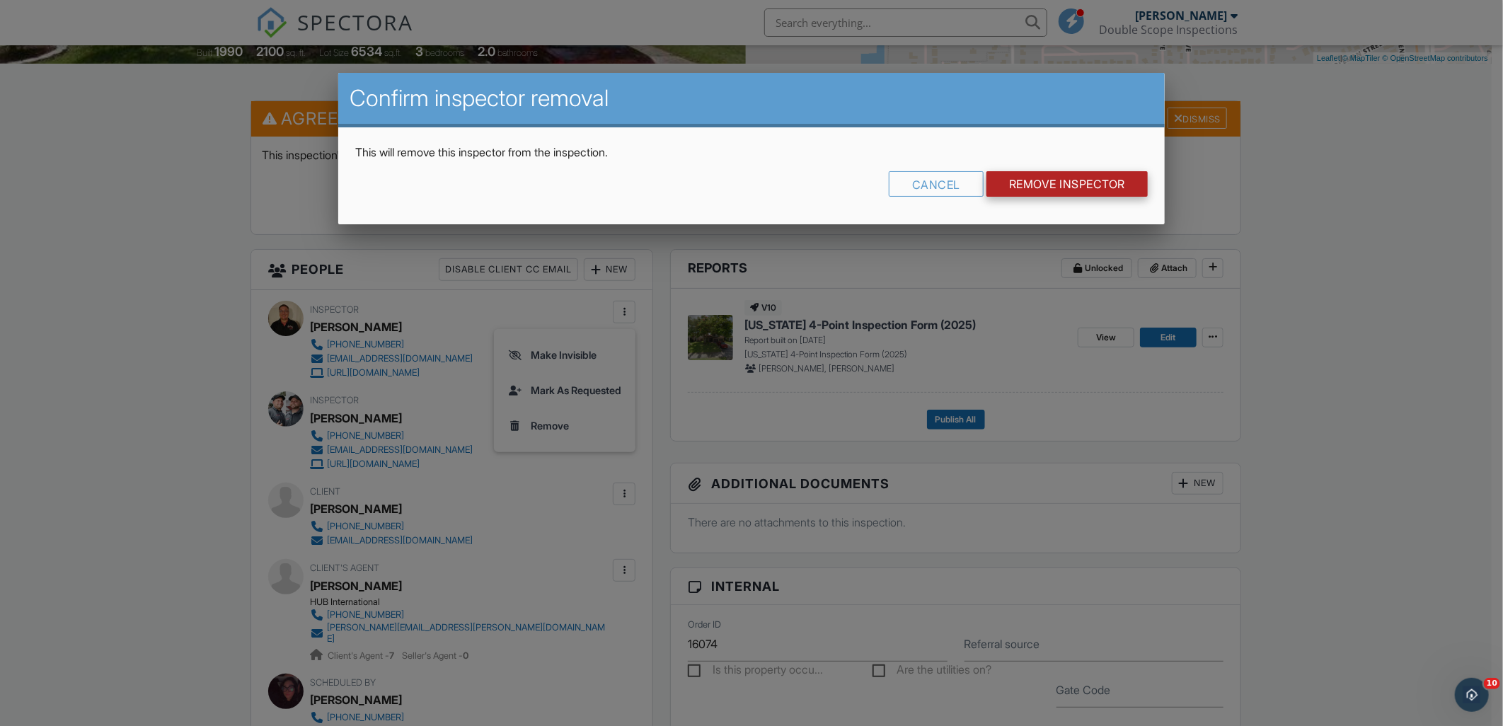
click at [1055, 189] on input "Remove Inspector" at bounding box center [1067, 183] width 161 height 25
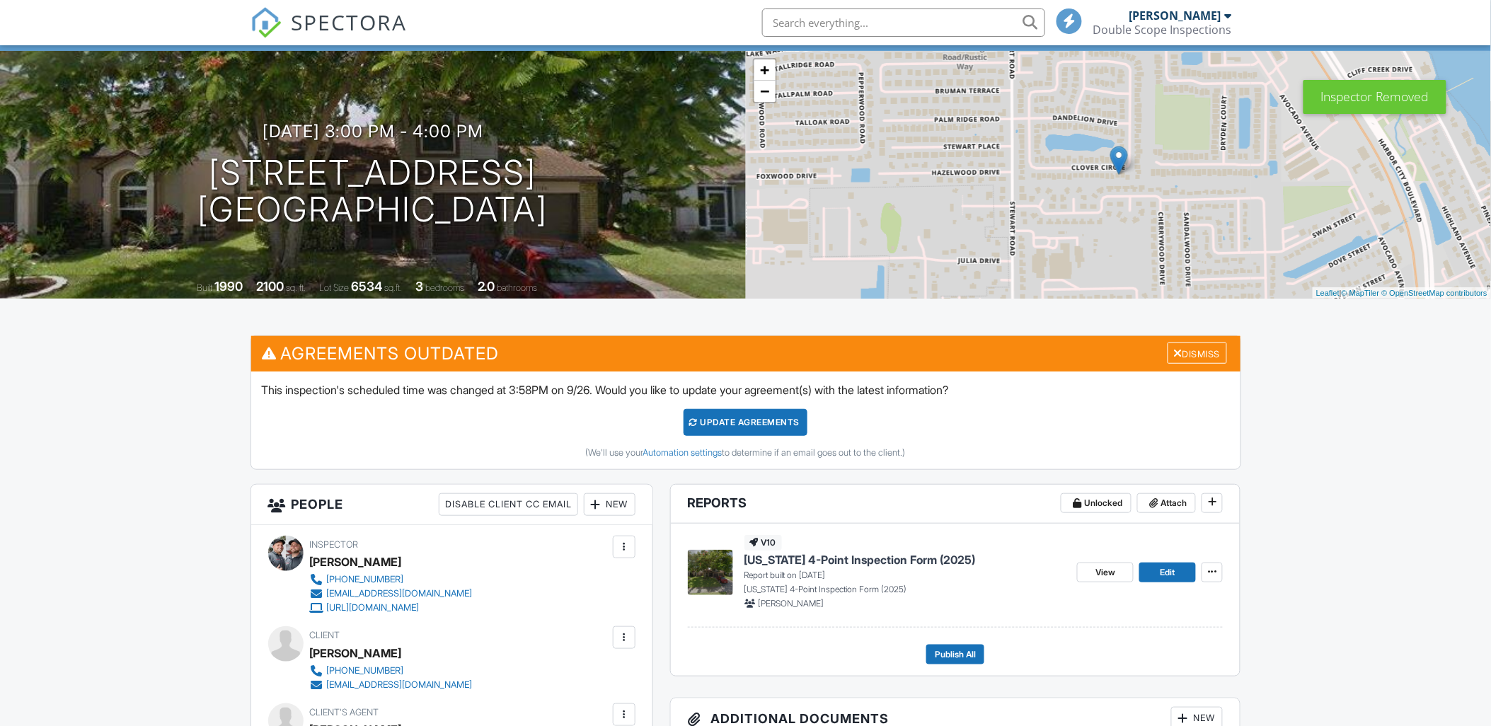
scroll to position [79, 0]
click at [1192, 360] on div "Dismiss" at bounding box center [1197, 354] width 59 height 22
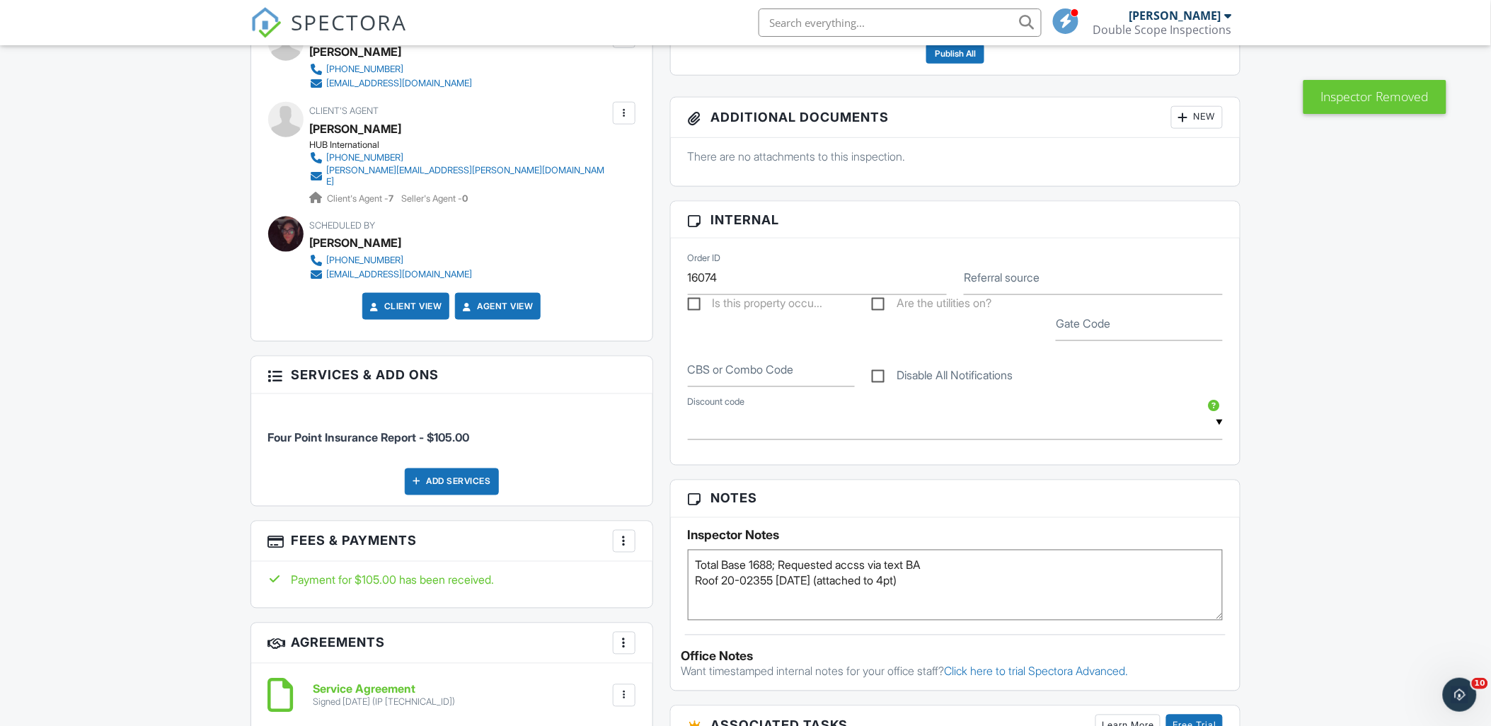
scroll to position [550, 0]
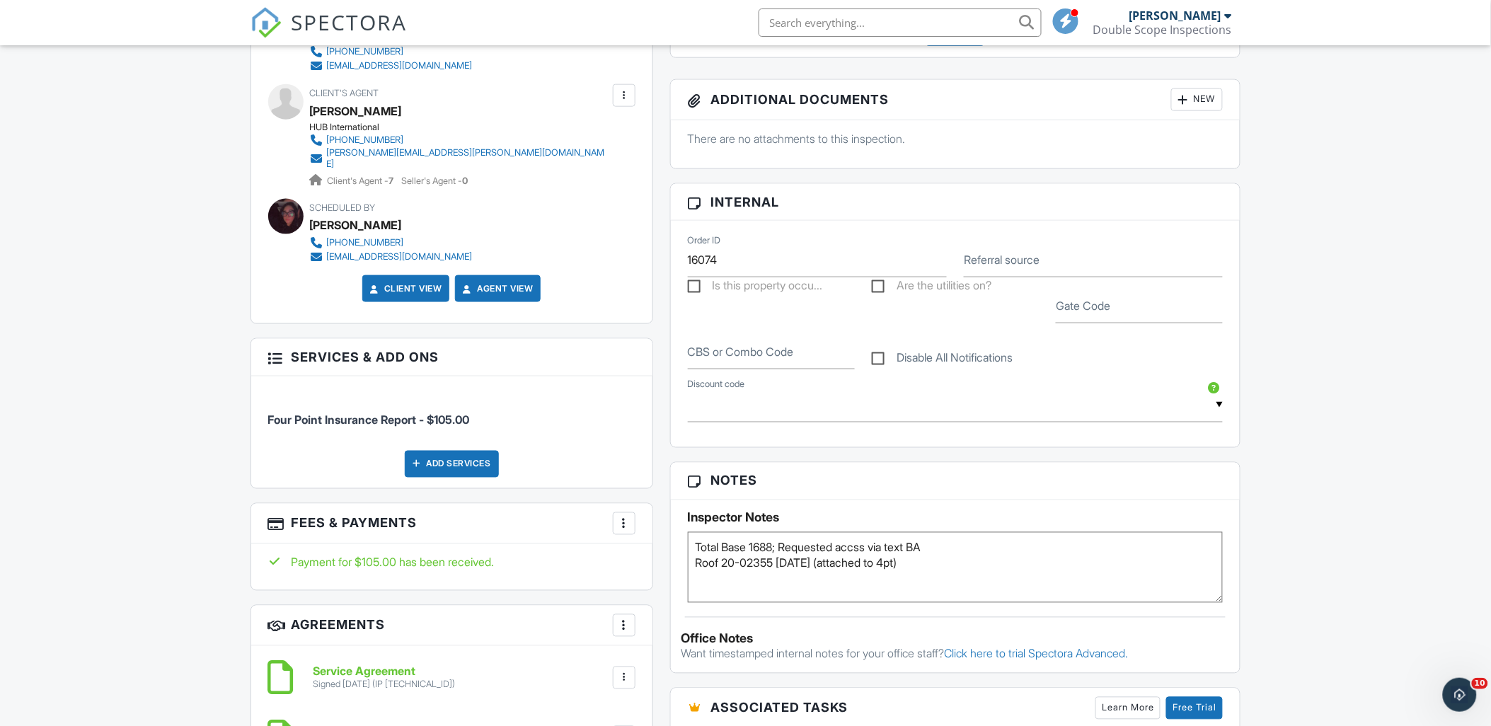
drag, startPoint x: 963, startPoint y: 541, endPoint x: 789, endPoint y: 546, distance: 174.2
click at [789, 546] on textarea "Total Base 1688; Requested accss via text BA Roof 20-02355 [DATE] (attached to …" at bounding box center [956, 567] width 536 height 71
type textarea "Total Base 1688; Client access Roof 20-02355 [DATE] (attached to 4pt)"
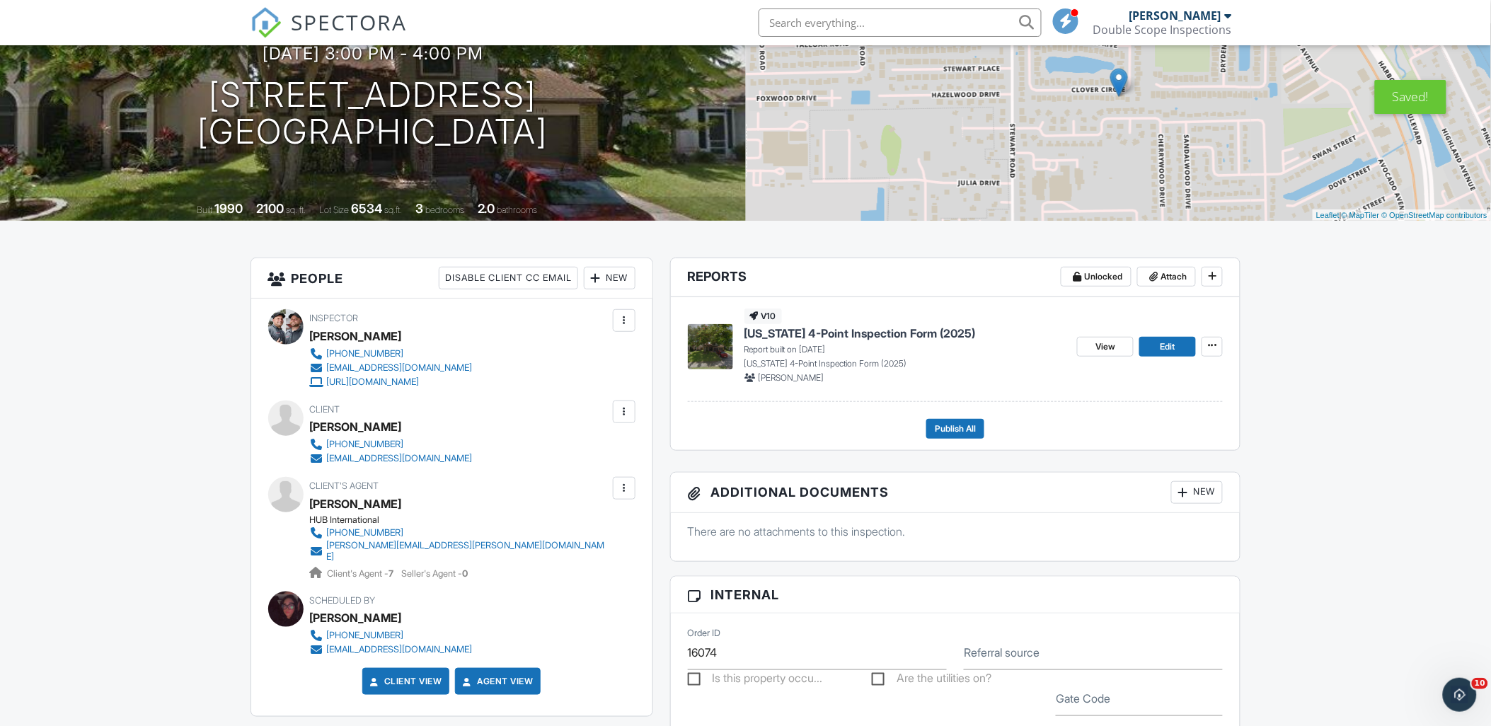
scroll to position [0, 0]
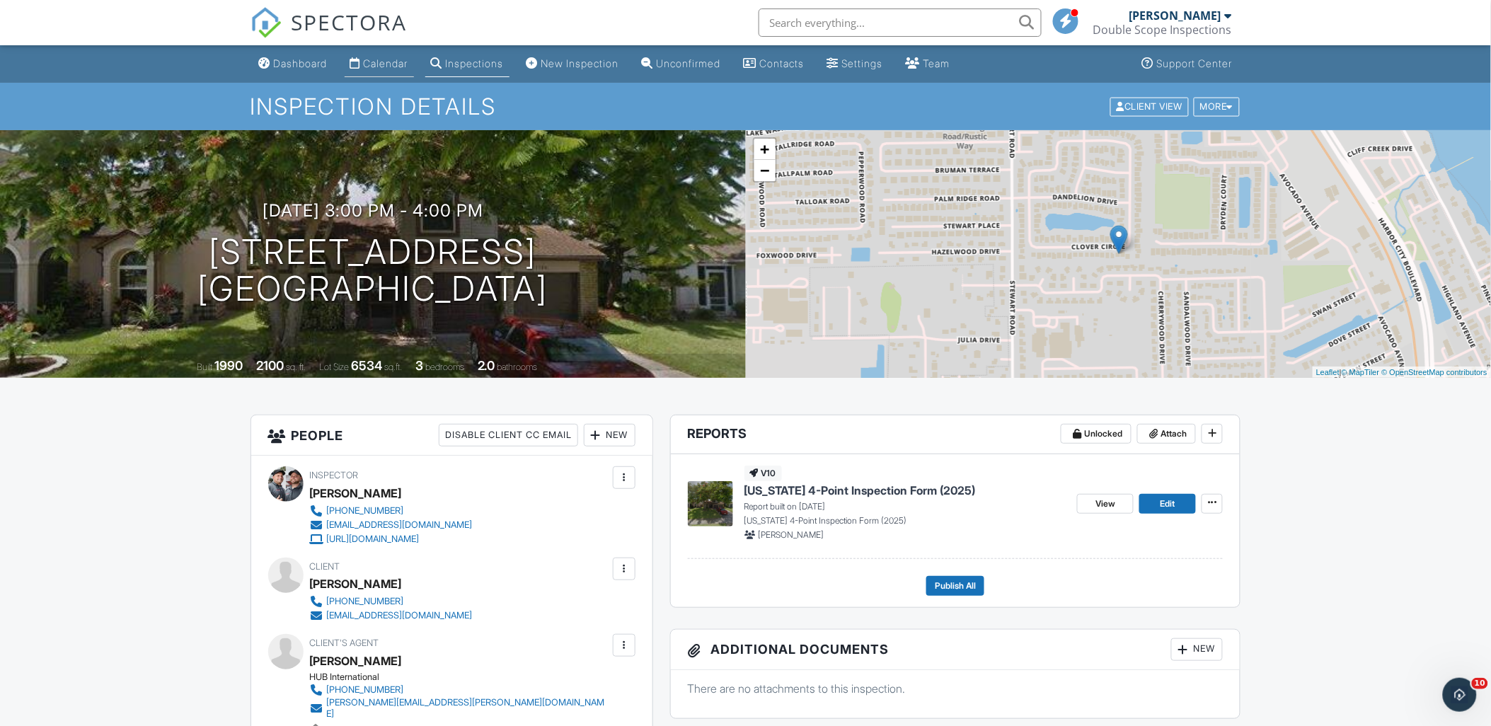
click at [368, 75] on link "Calendar" at bounding box center [379, 64] width 69 height 26
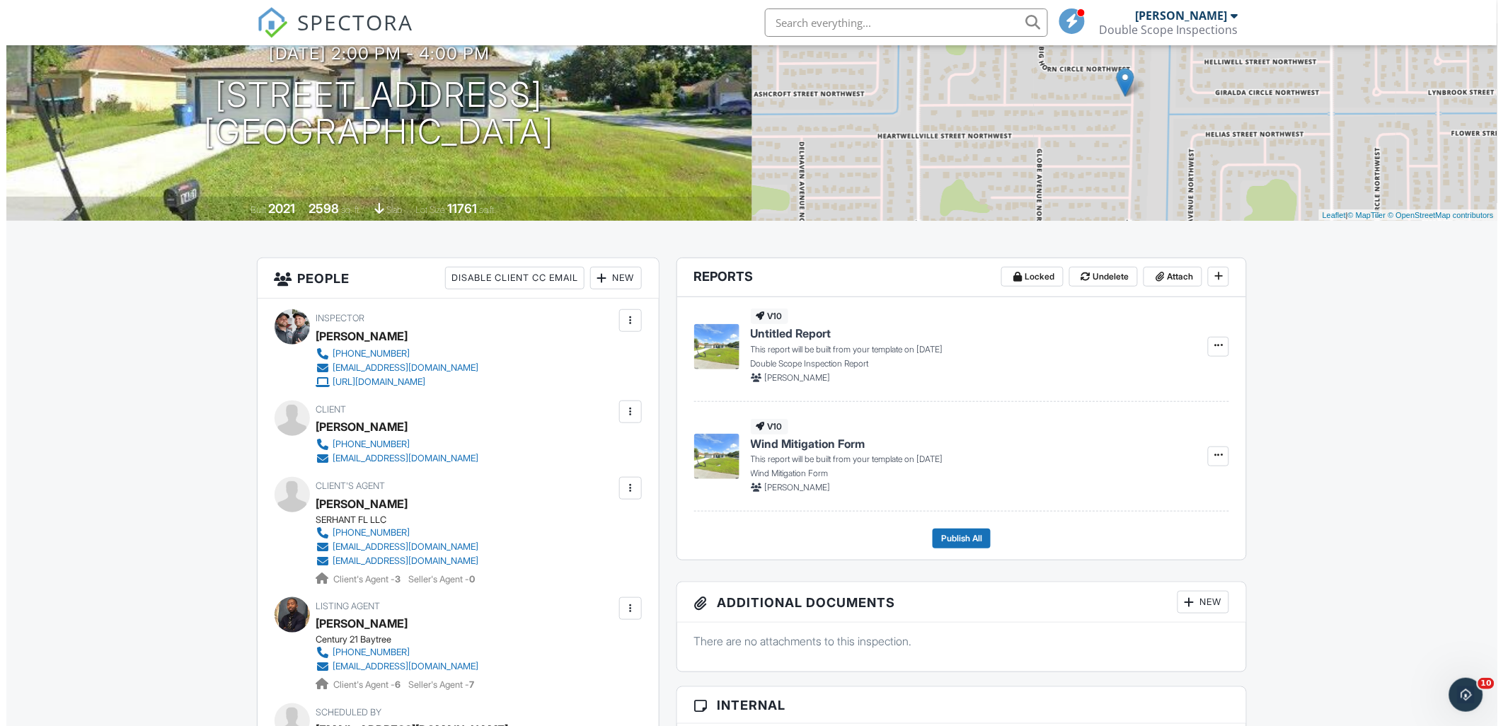
scroll to position [79, 0]
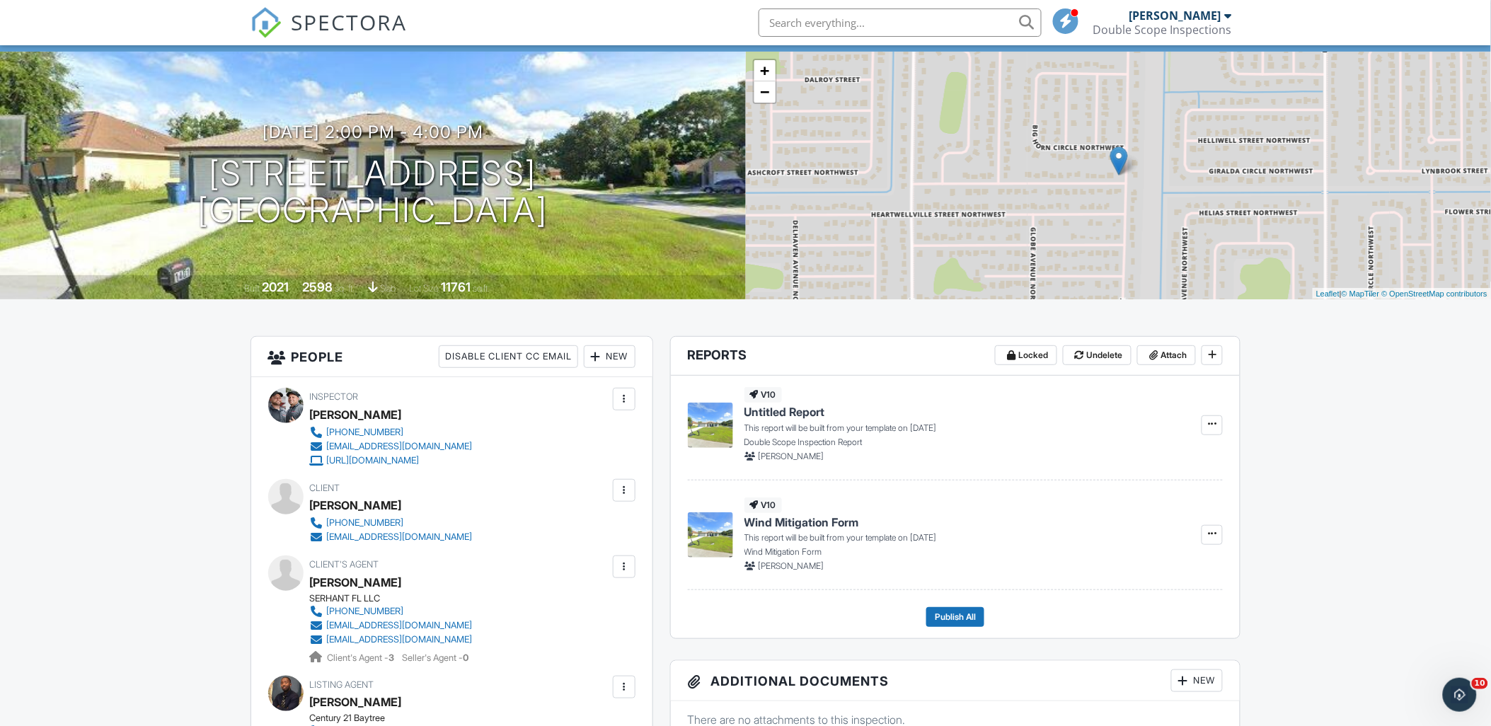
click at [626, 359] on div "New" at bounding box center [610, 356] width 52 height 23
click at [633, 399] on li "Inspector" at bounding box center [659, 399] width 139 height 35
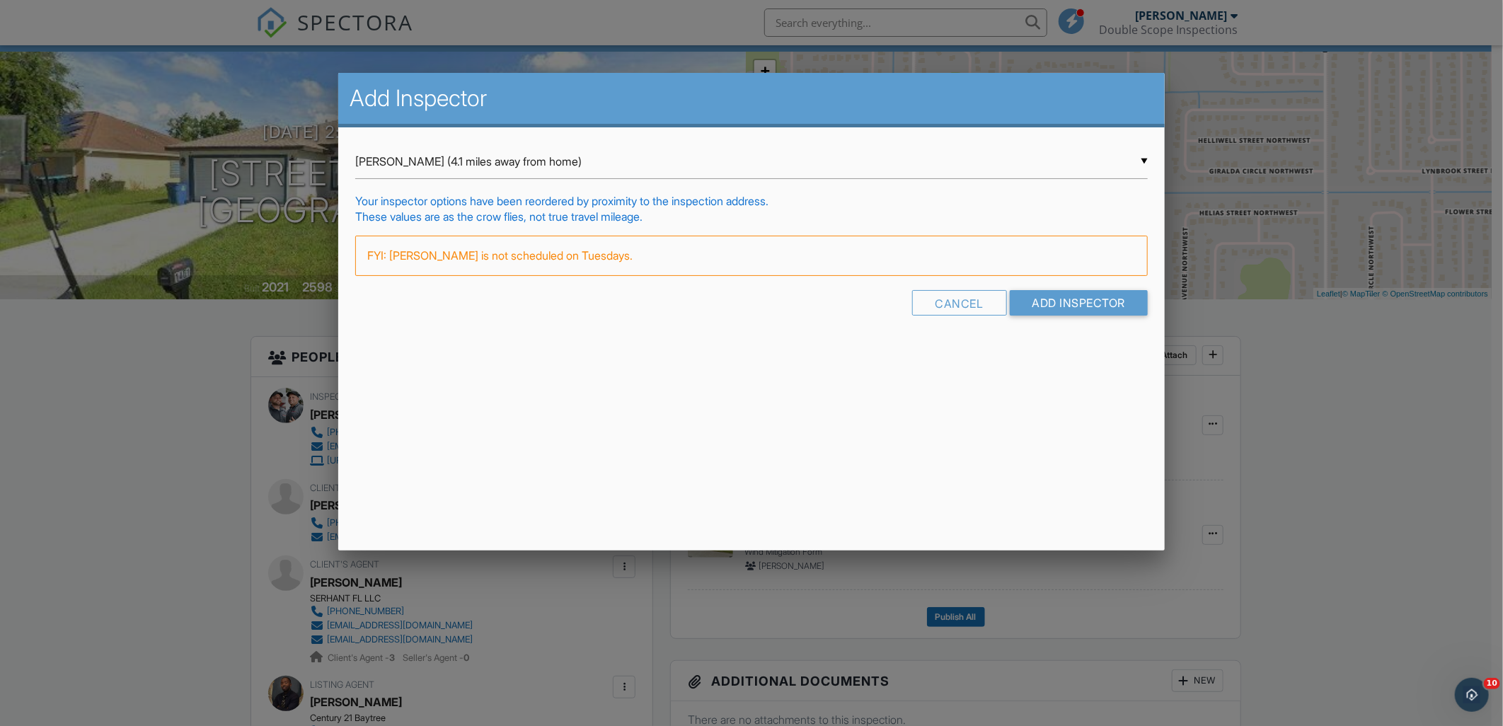
click at [394, 166] on div "▼ Thomas Matson (4.1 miles away from home) Thomas Matson (4.1 miles away from h…" at bounding box center [751, 161] width 793 height 35
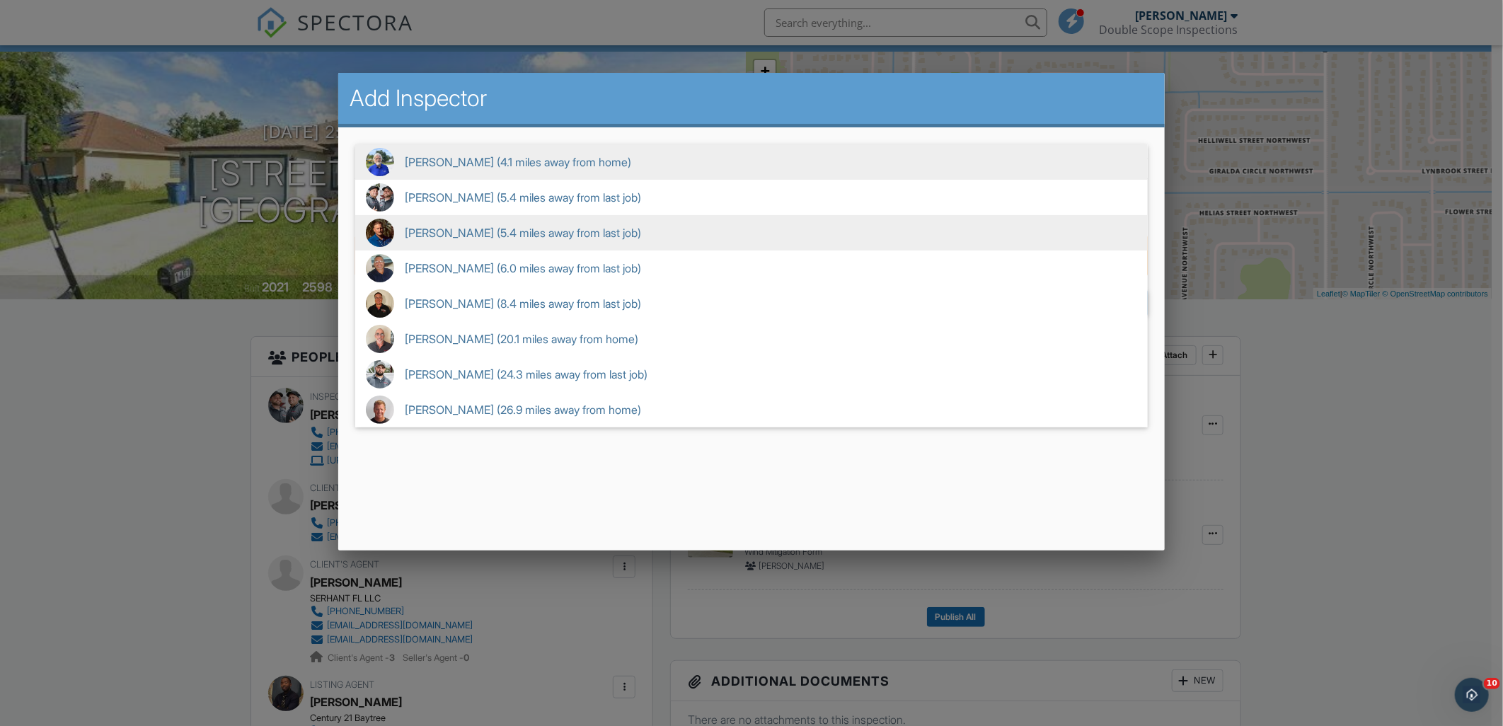
click at [437, 237] on span "Joe Matson (5.4 miles away from last job)" at bounding box center [751, 232] width 793 height 35
type input "Joe Matson (5.4 miles away from last job)"
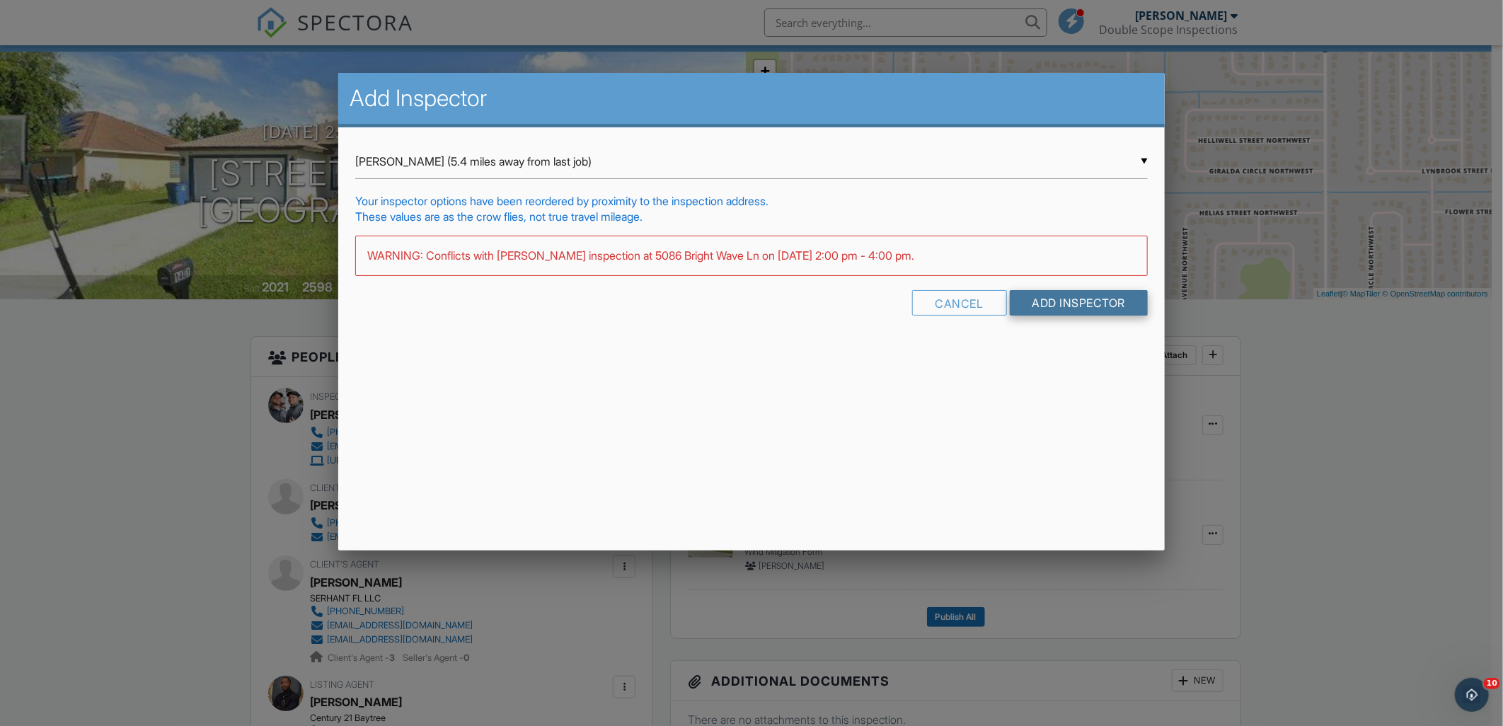
click at [1088, 302] on input "Add Inspector" at bounding box center [1079, 302] width 139 height 25
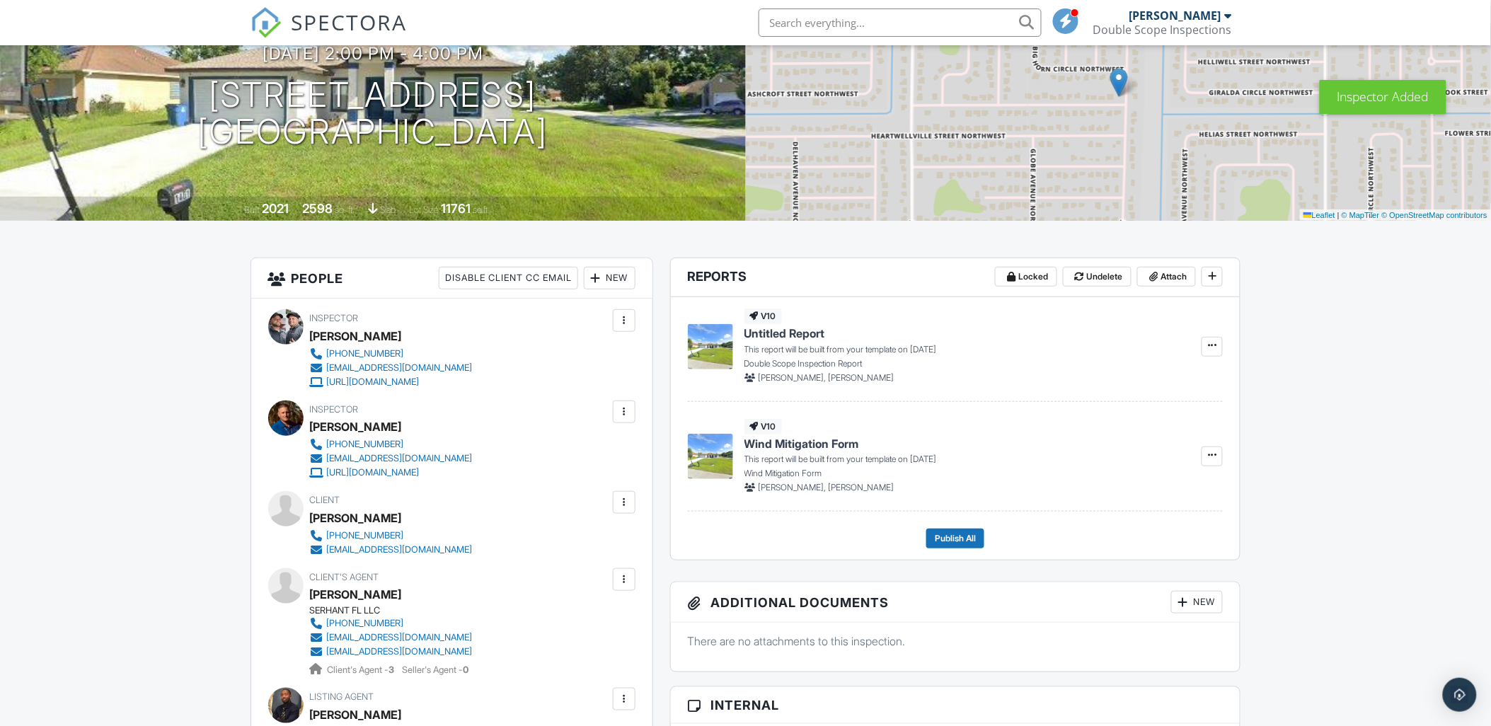
click at [625, 327] on div at bounding box center [624, 321] width 14 height 14
click at [545, 434] on li "Remove" at bounding box center [565, 434] width 125 height 35
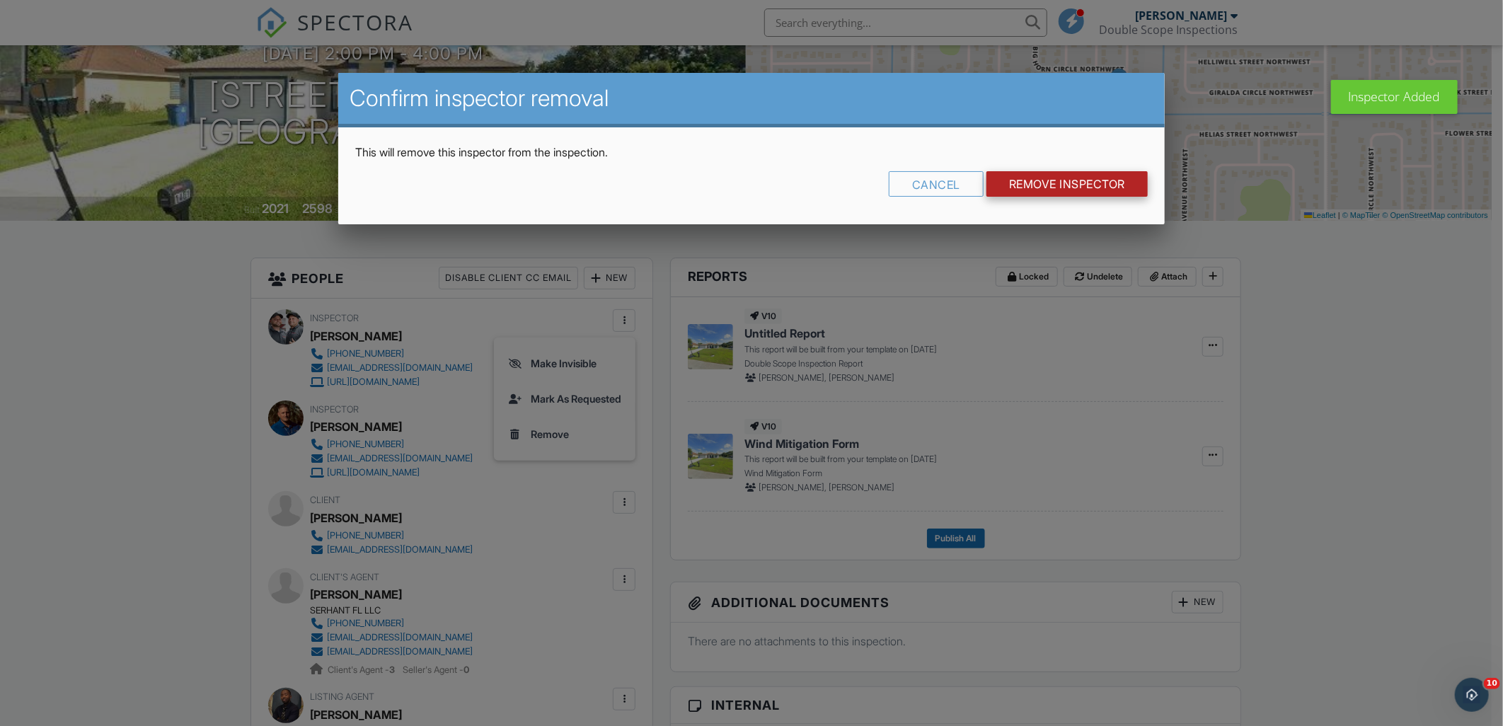
click at [1085, 181] on input "Remove Inspector" at bounding box center [1067, 183] width 161 height 25
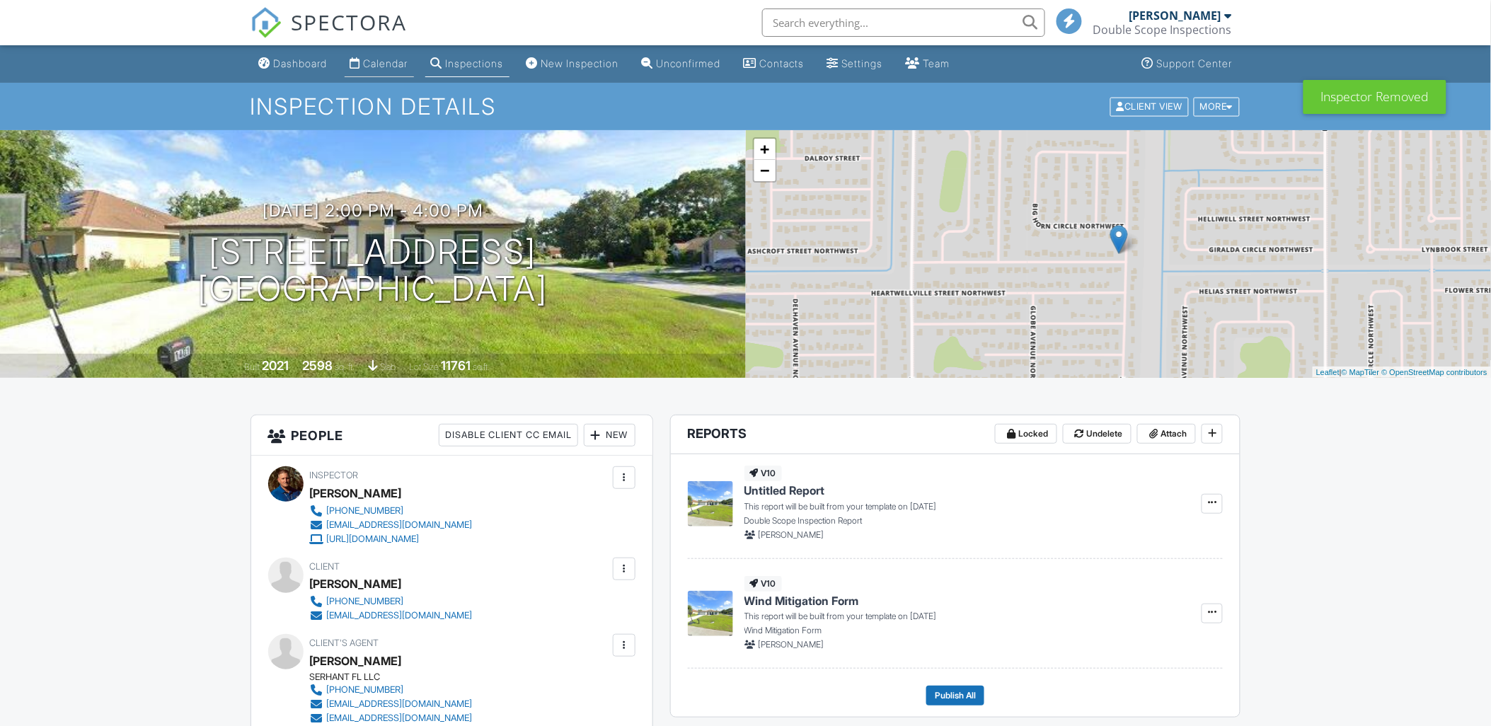
click at [408, 67] on div "Calendar" at bounding box center [386, 63] width 45 height 12
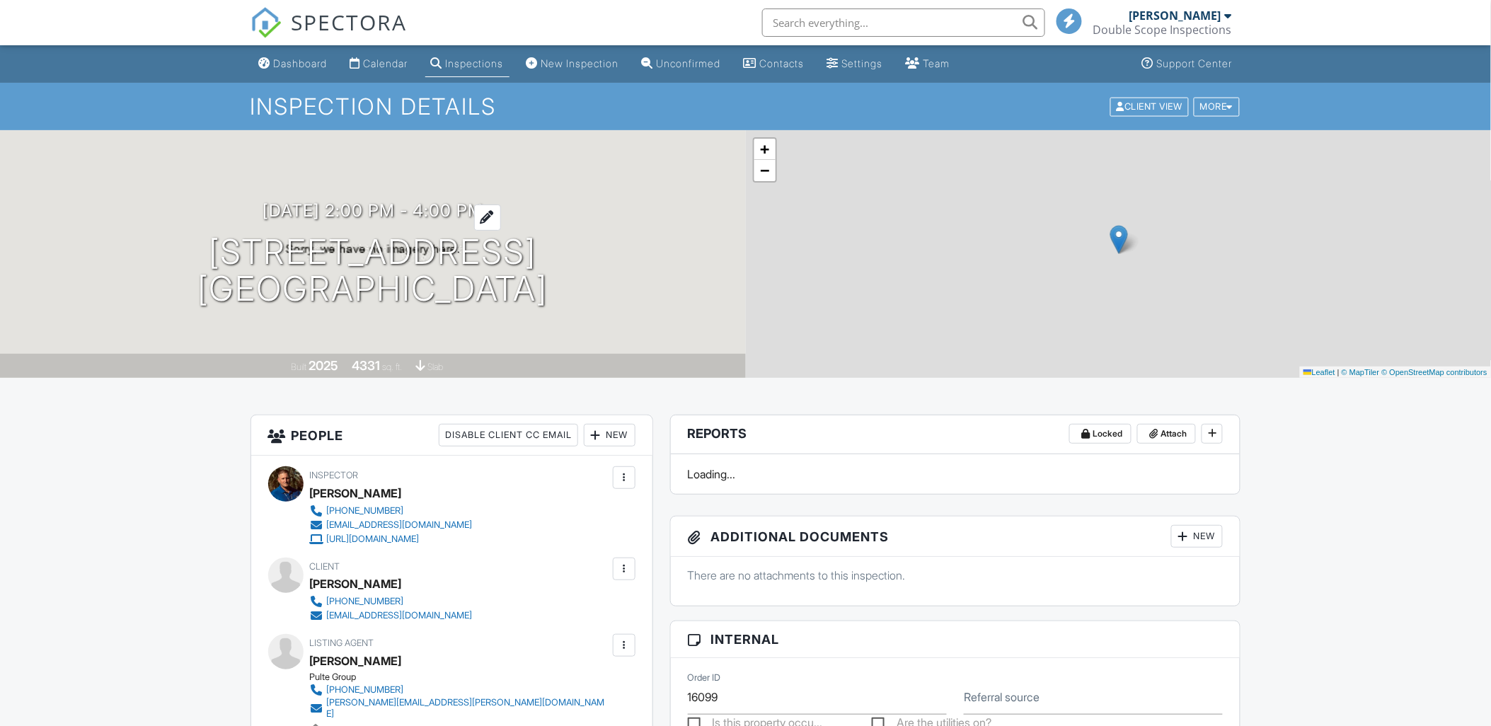
click at [287, 195] on div "09/30/2025 2:00 pm - 4:00 pm 5086 Bright Wave Ln West Melbourne, FL 32904 Built…" at bounding box center [373, 254] width 746 height 248
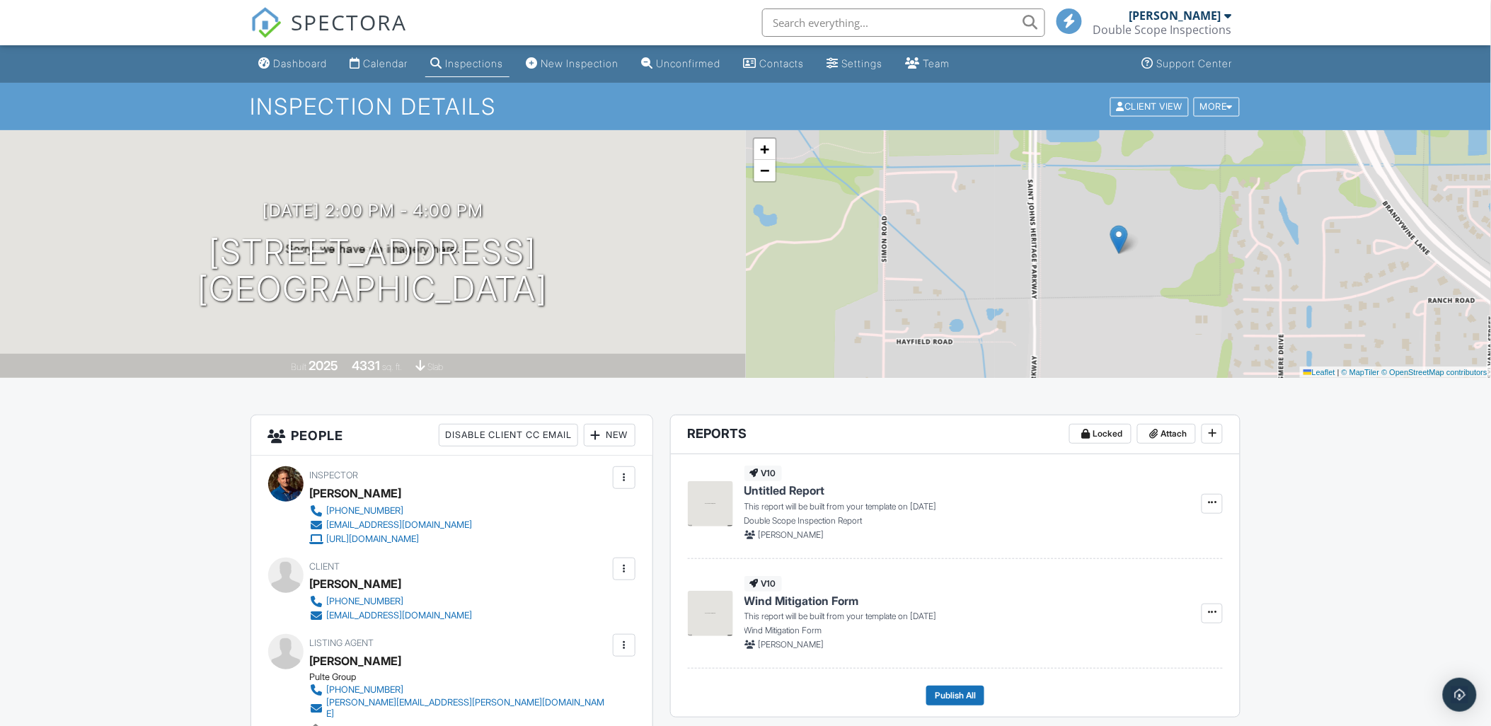
click at [613, 435] on div "New" at bounding box center [610, 435] width 52 height 23
click at [618, 482] on li "Inspector" at bounding box center [659, 478] width 139 height 35
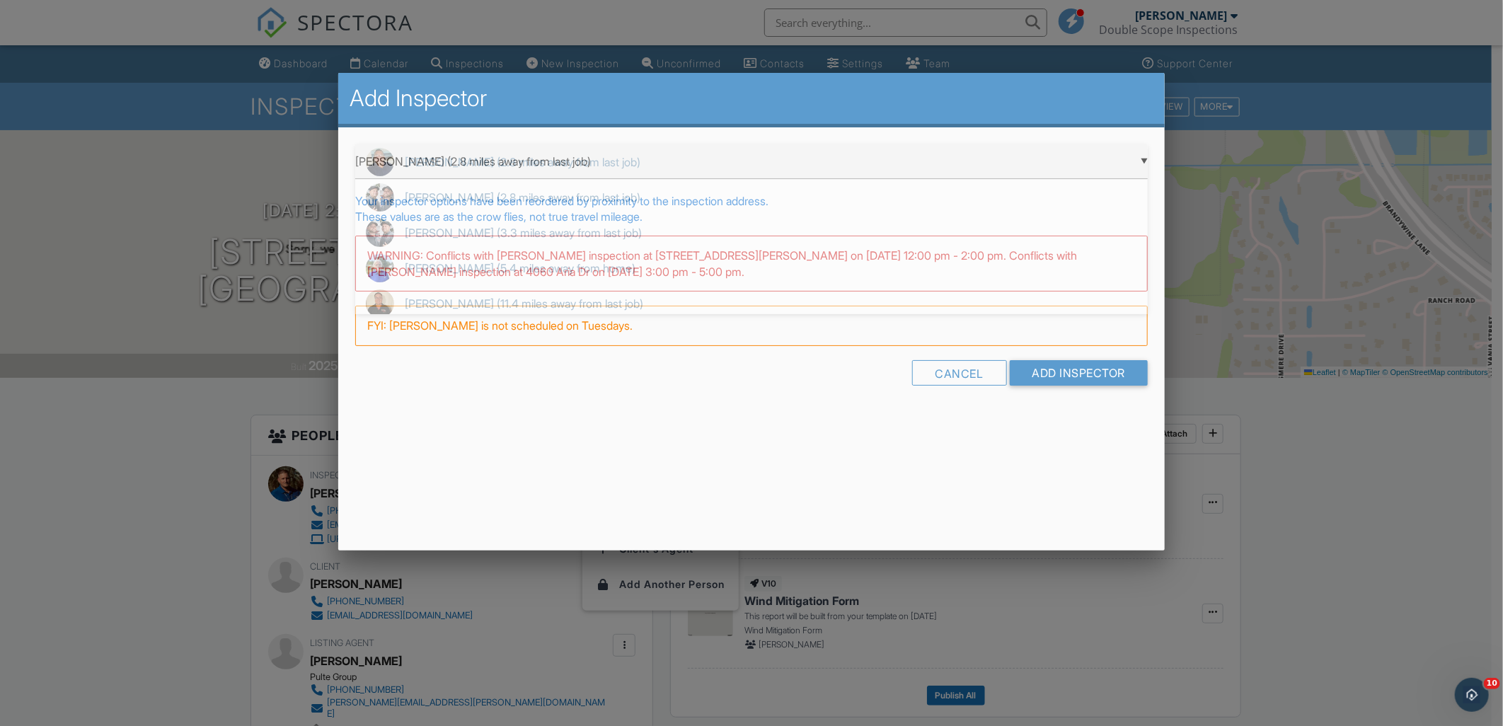
click at [408, 166] on div "▼ Richard Clark (2.8 miles away from last job) Richard Clark (2.8 miles away fr…" at bounding box center [751, 161] width 793 height 35
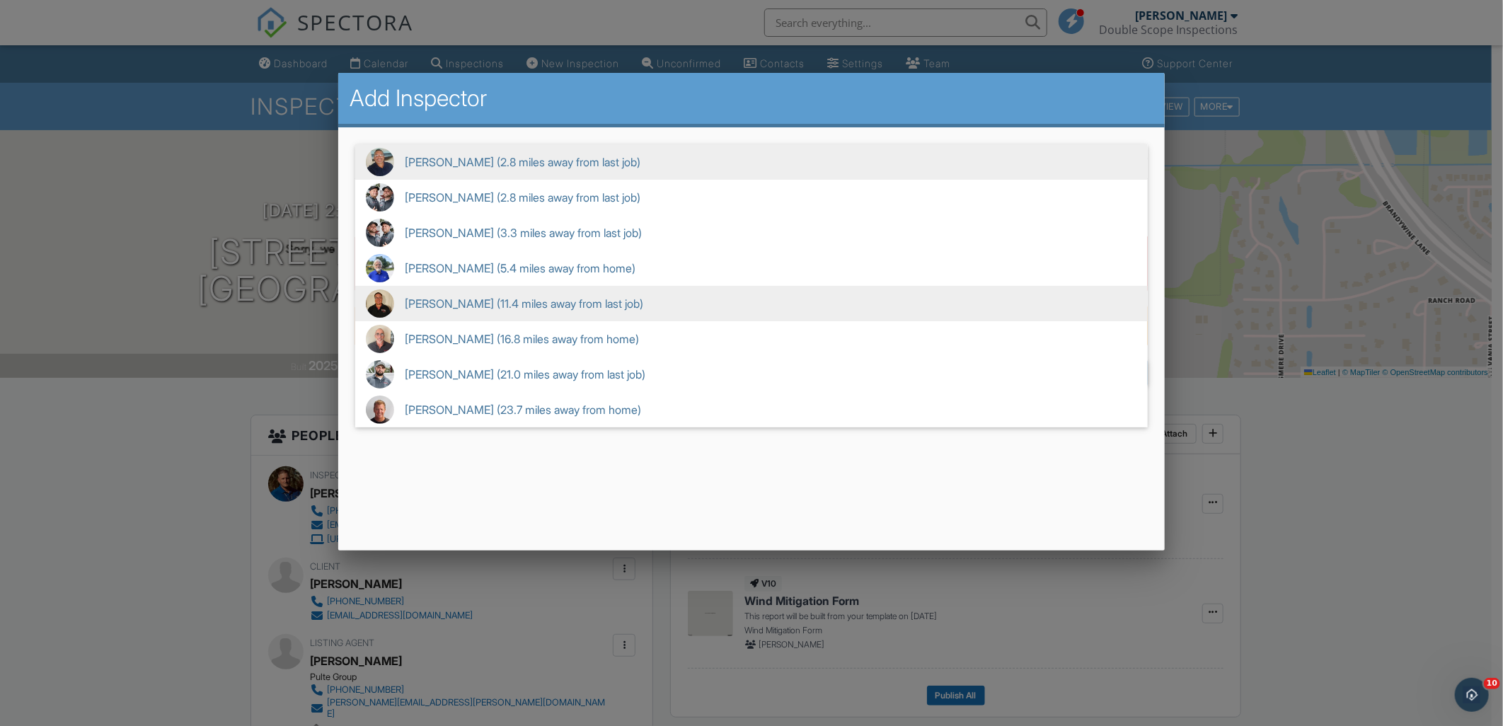
click at [435, 303] on span "Jason Fitzwater (11.4 miles away from last job)" at bounding box center [751, 303] width 793 height 35
type input "Jason Fitzwater (11.4 miles away from last job)"
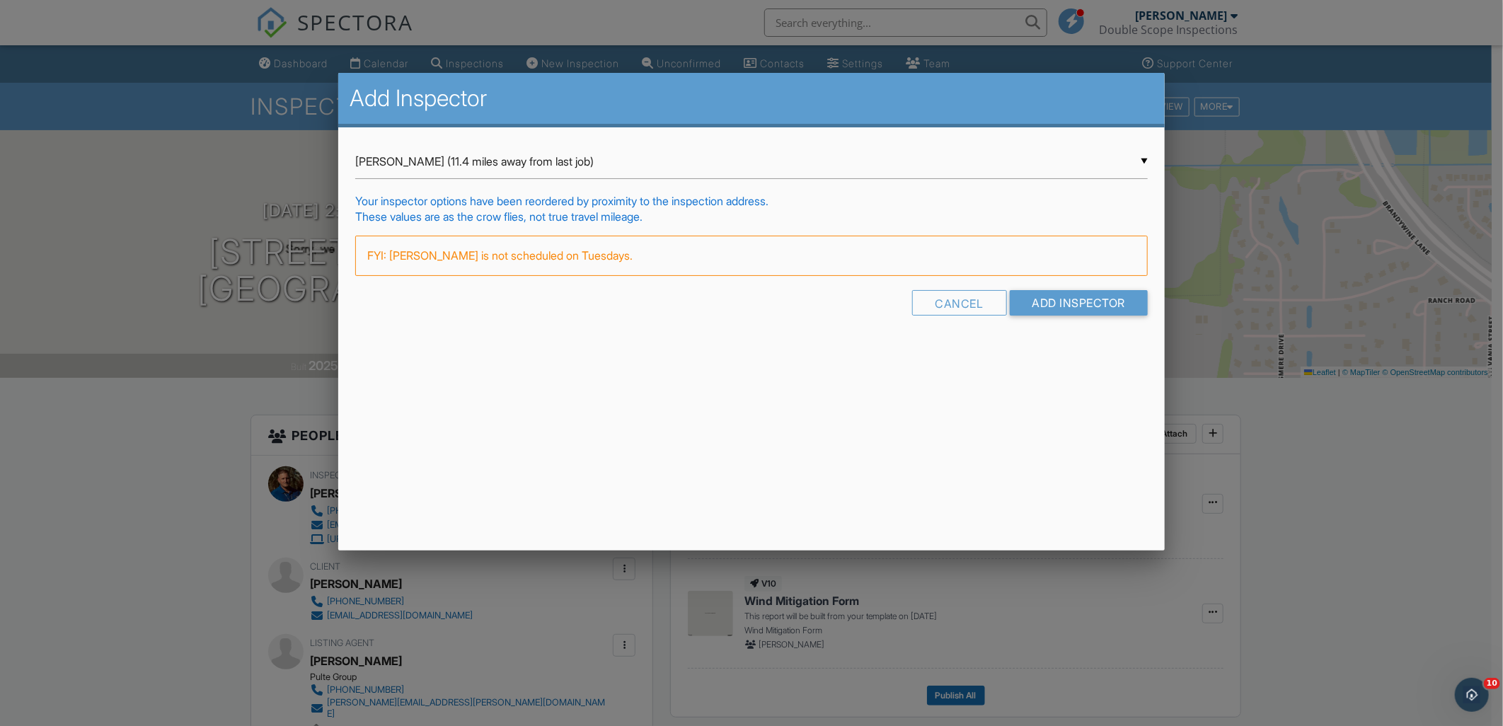
click at [1098, 316] on div "Cancel Add Inspector" at bounding box center [751, 308] width 793 height 36
click at [1099, 303] on input "Add Inspector" at bounding box center [1079, 302] width 139 height 25
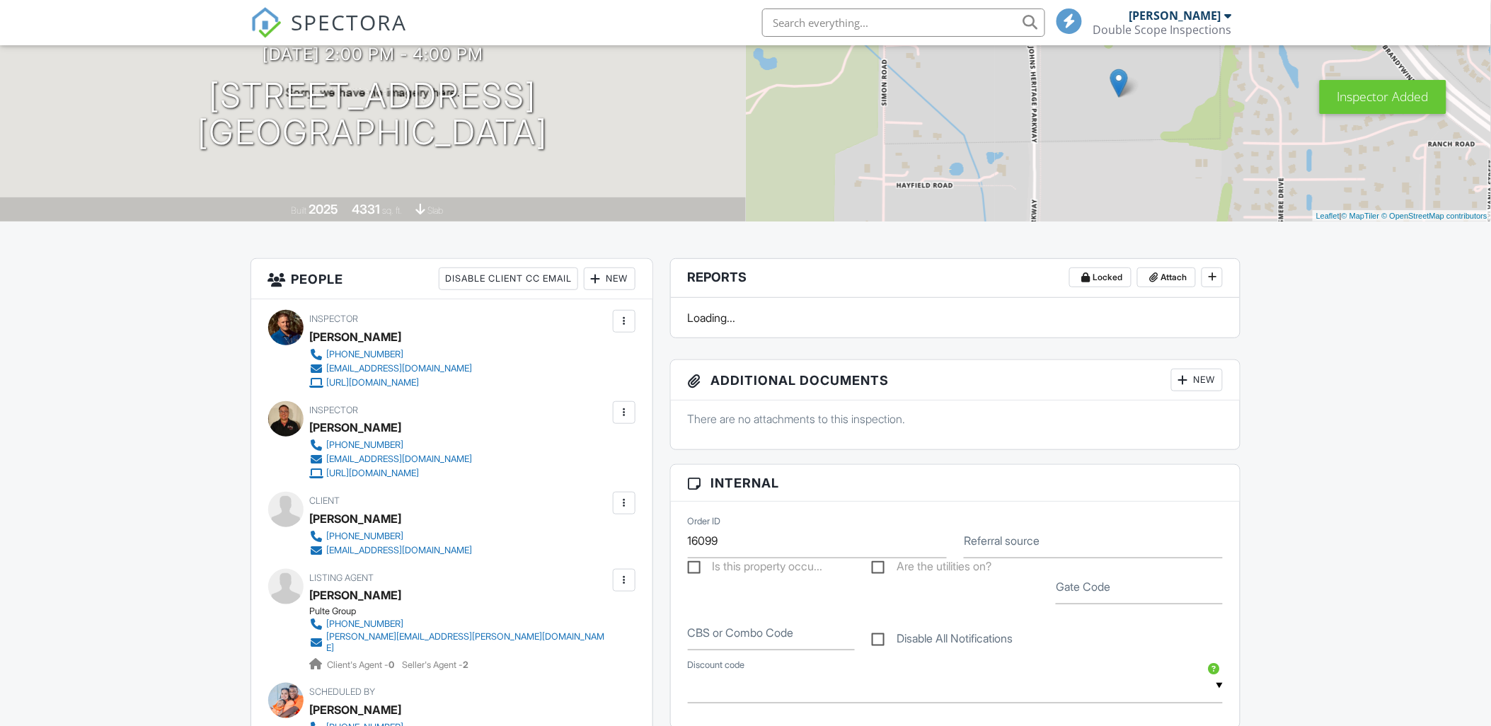
click at [631, 321] on div at bounding box center [624, 321] width 23 height 23
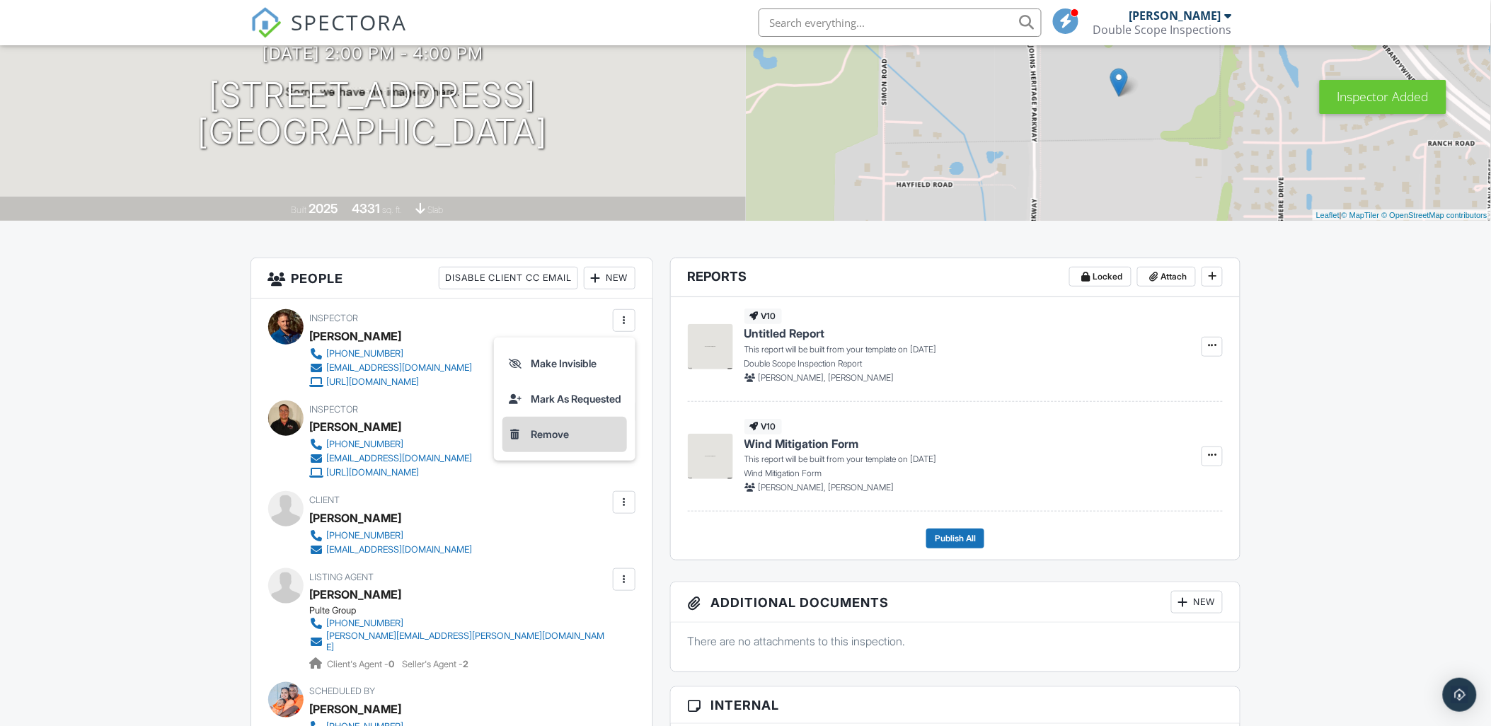
click at [588, 435] on li "Remove" at bounding box center [565, 434] width 125 height 35
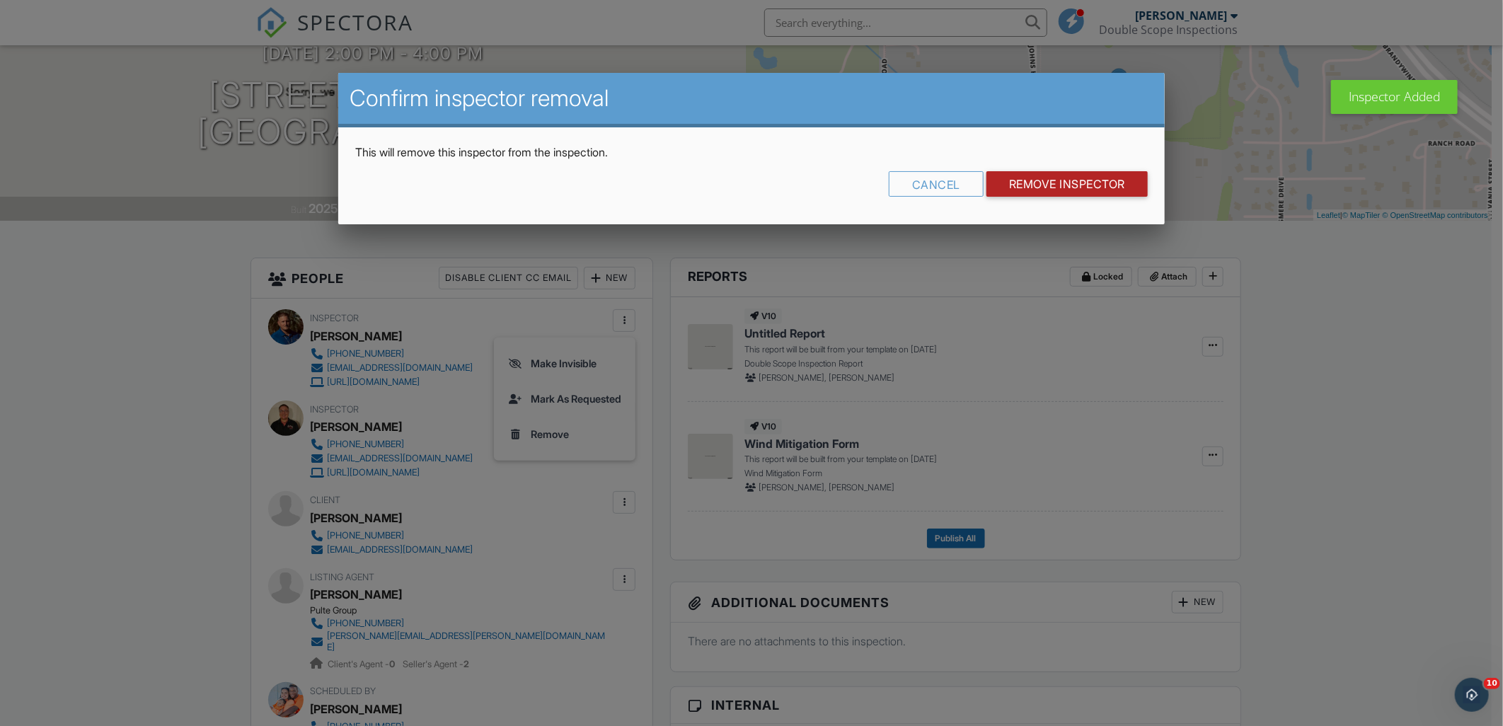
click at [1089, 173] on input "Remove Inspector" at bounding box center [1067, 183] width 161 height 25
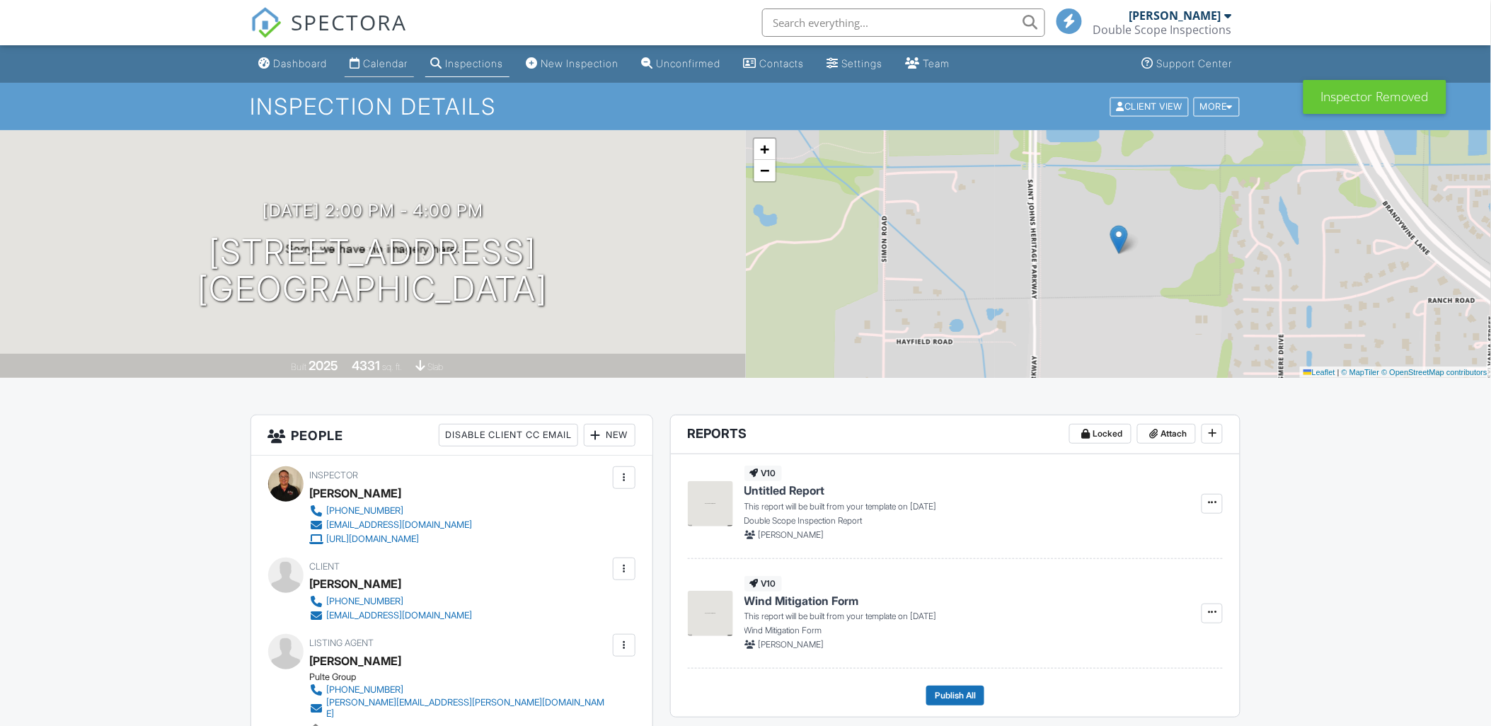
click at [401, 68] on div "Calendar" at bounding box center [386, 63] width 45 height 12
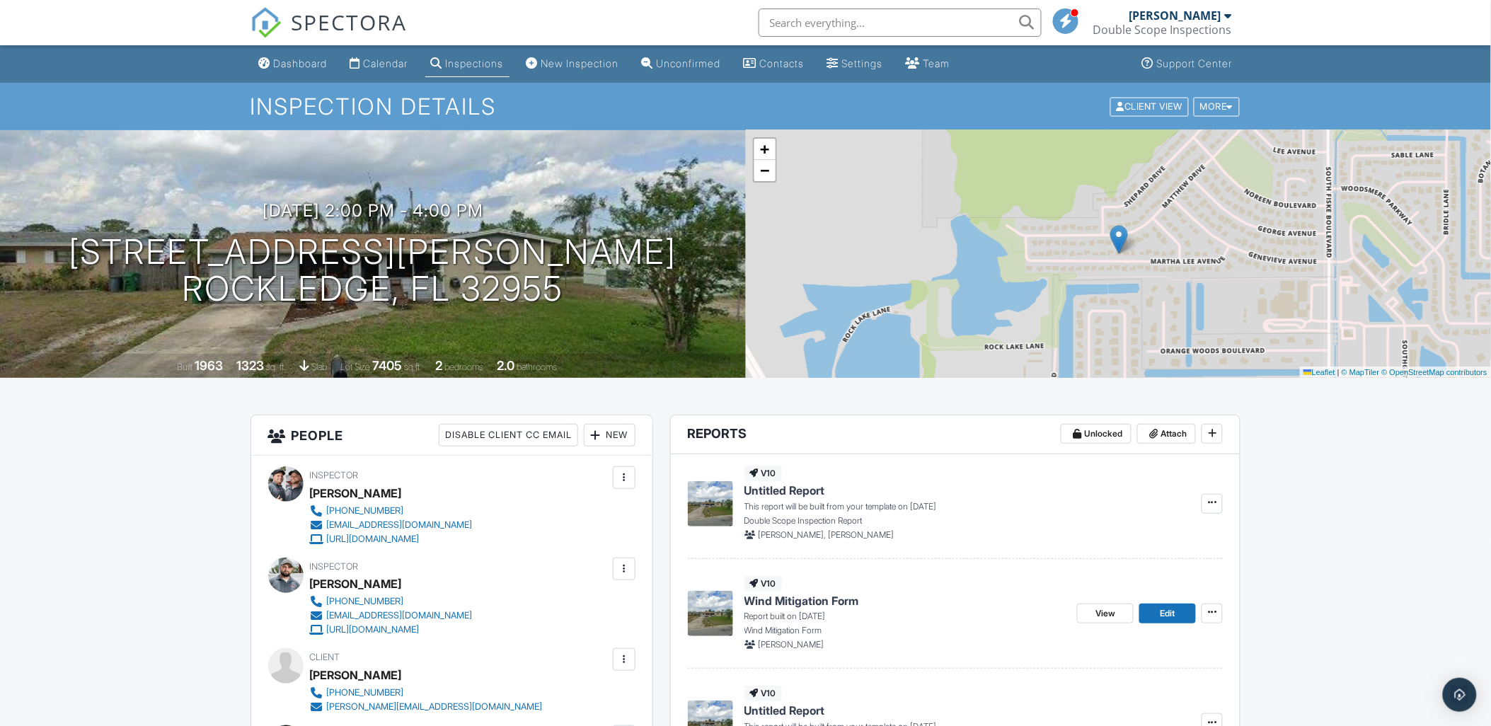
click at [602, 436] on div "New" at bounding box center [610, 435] width 52 height 23
click at [661, 471] on li "Inspector" at bounding box center [659, 478] width 139 height 35
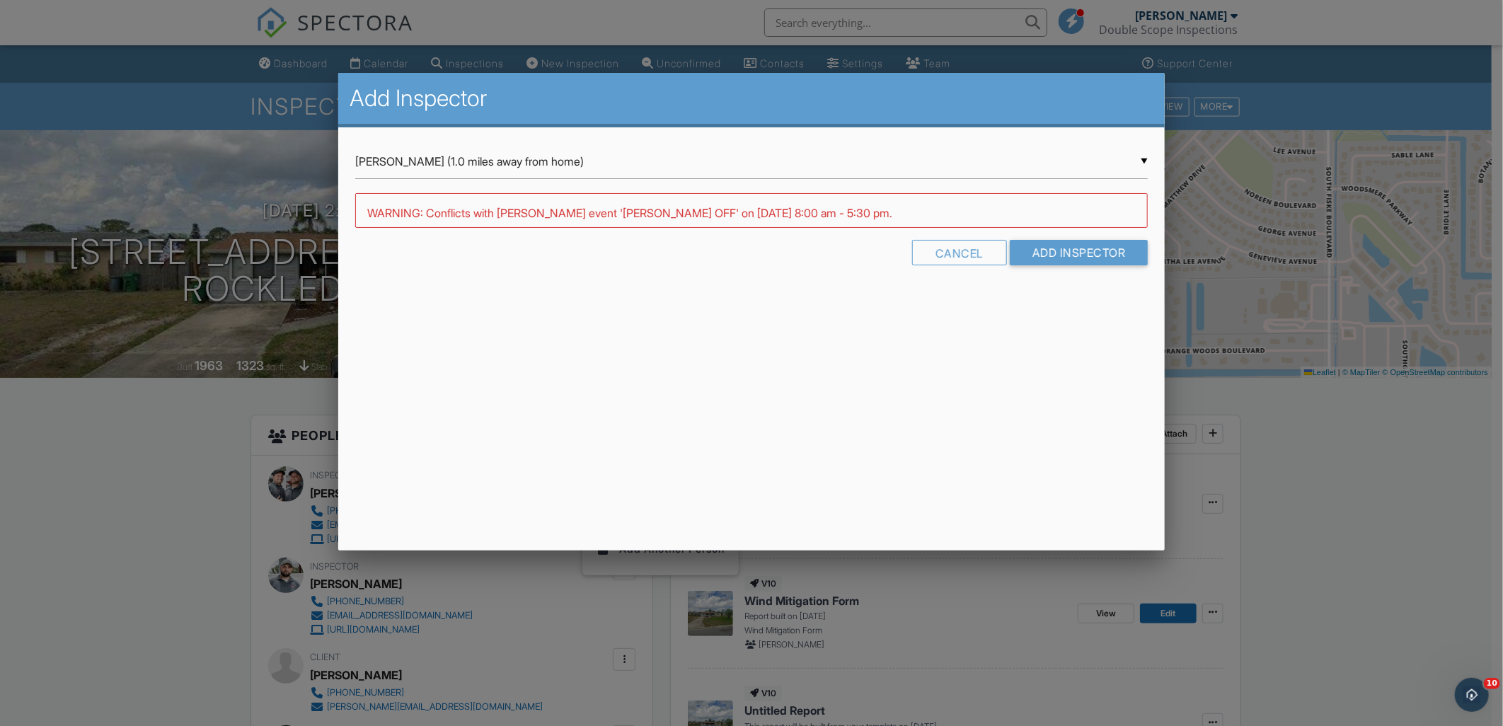
click at [464, 173] on div "▼ Joseph Posanti (1.0 miles away from home) Joseph Posanti (1.0 miles away from…" at bounding box center [751, 161] width 793 height 35
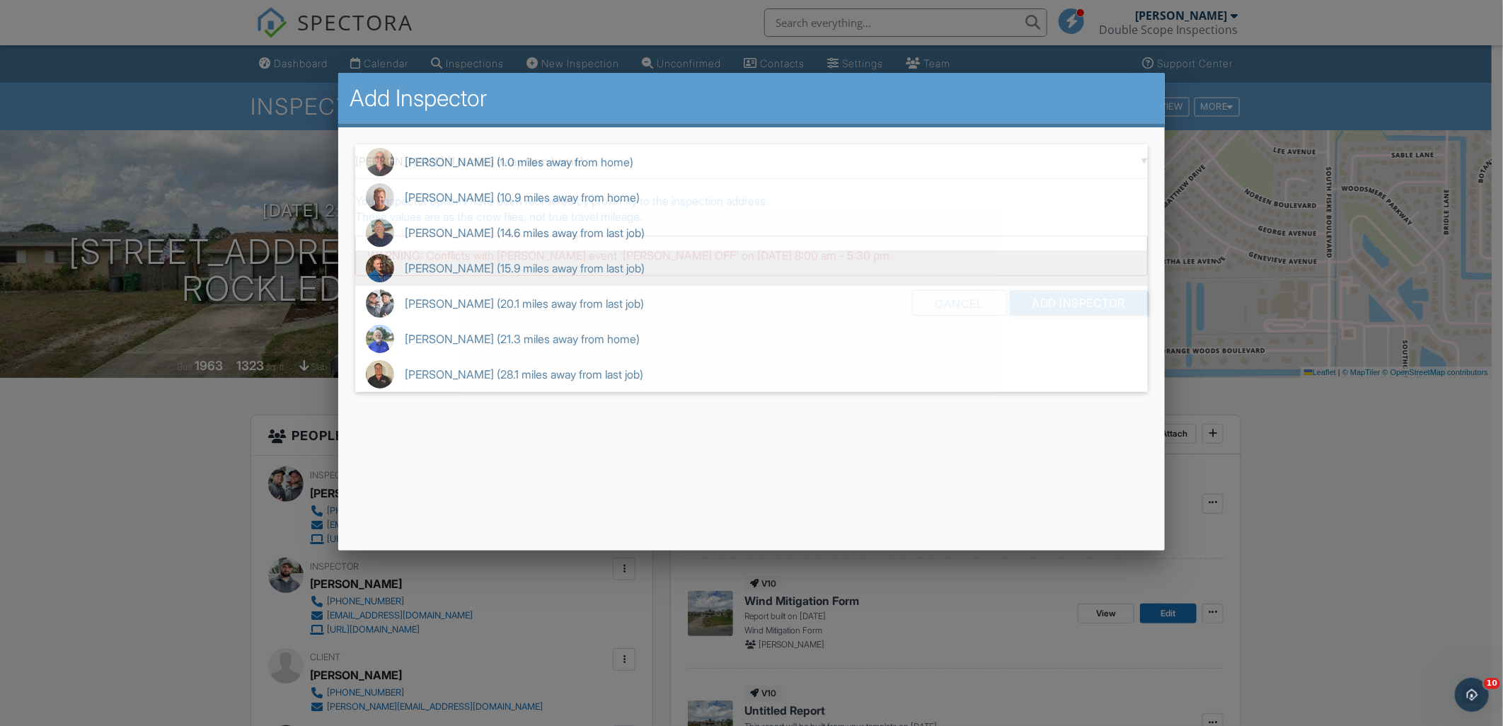
click at [462, 282] on span "Joe Matson (15.9 miles away from last job)" at bounding box center [751, 268] width 793 height 35
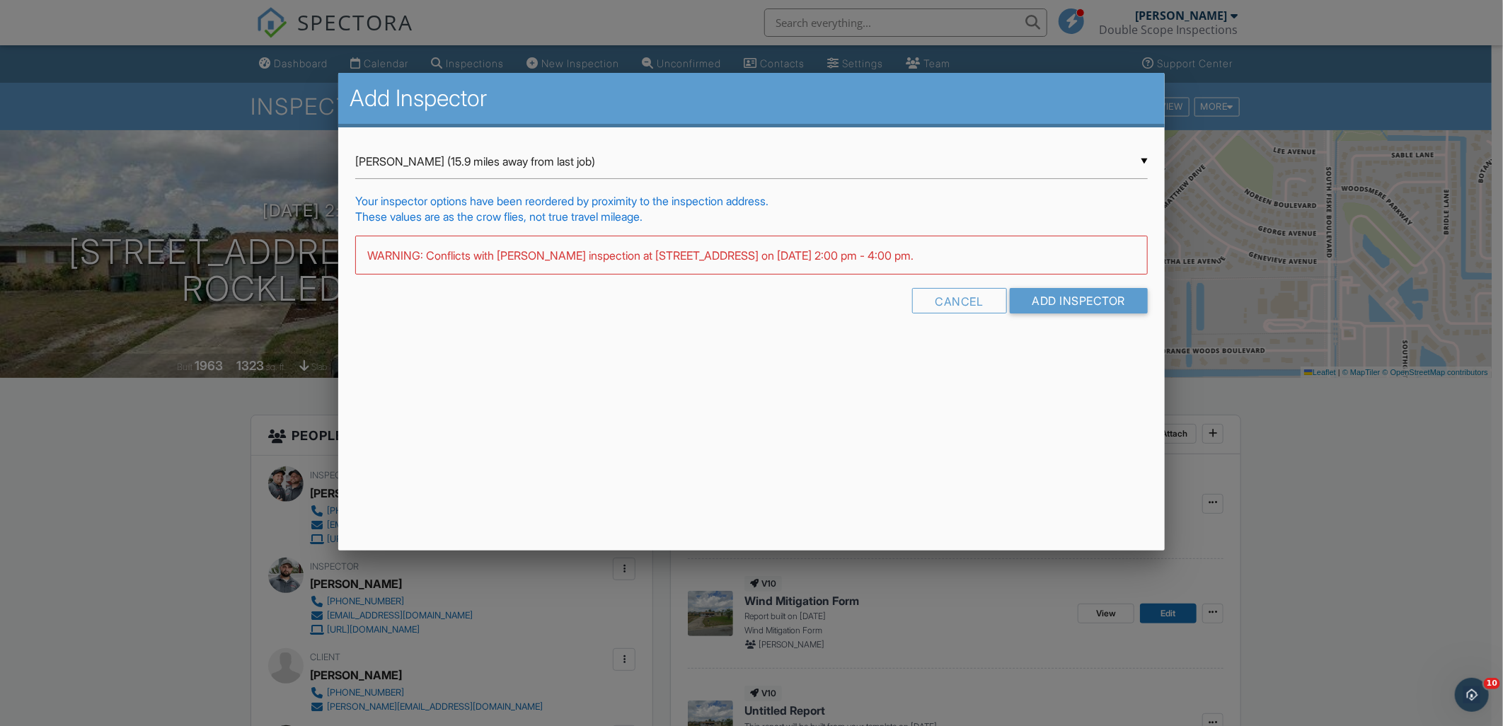
click at [473, 174] on div "▼ Joe Matson (15.9 miles away from last job) Joseph Posanti (1.0 miles away fro…" at bounding box center [751, 161] width 793 height 35
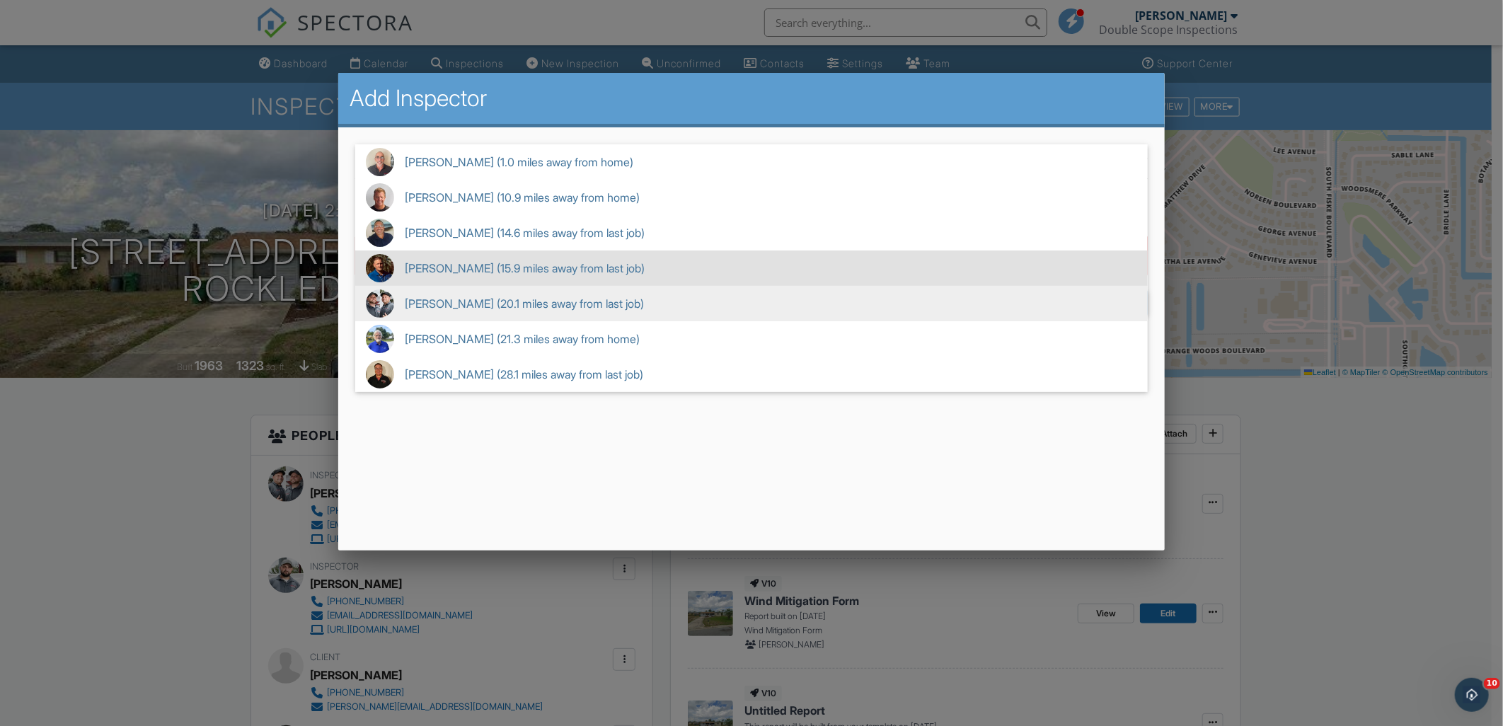
click at [461, 306] on span "James Watson (20.1 miles away from last job)" at bounding box center [751, 303] width 793 height 35
type input "James Watson (20.1 miles away from last job)"
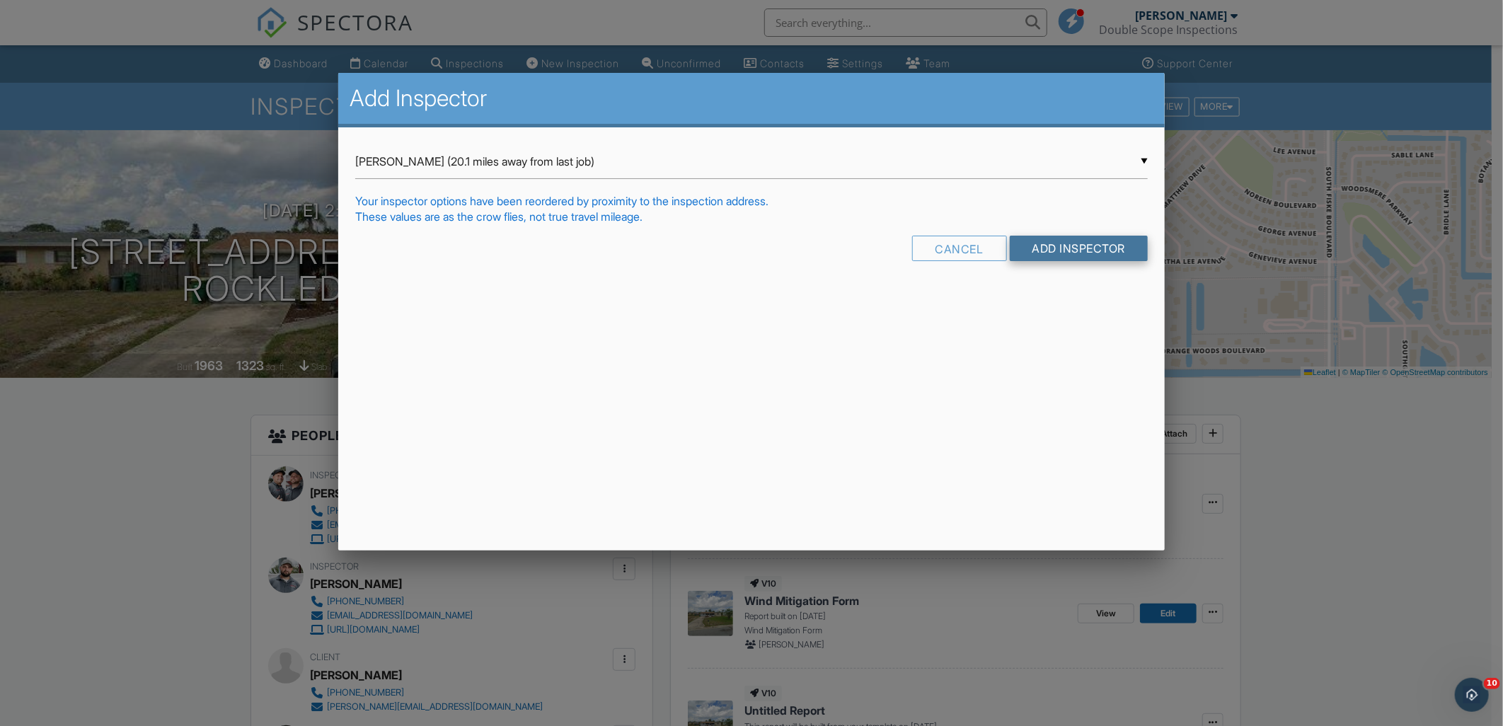
click at [1090, 255] on input "Add Inspector" at bounding box center [1079, 248] width 139 height 25
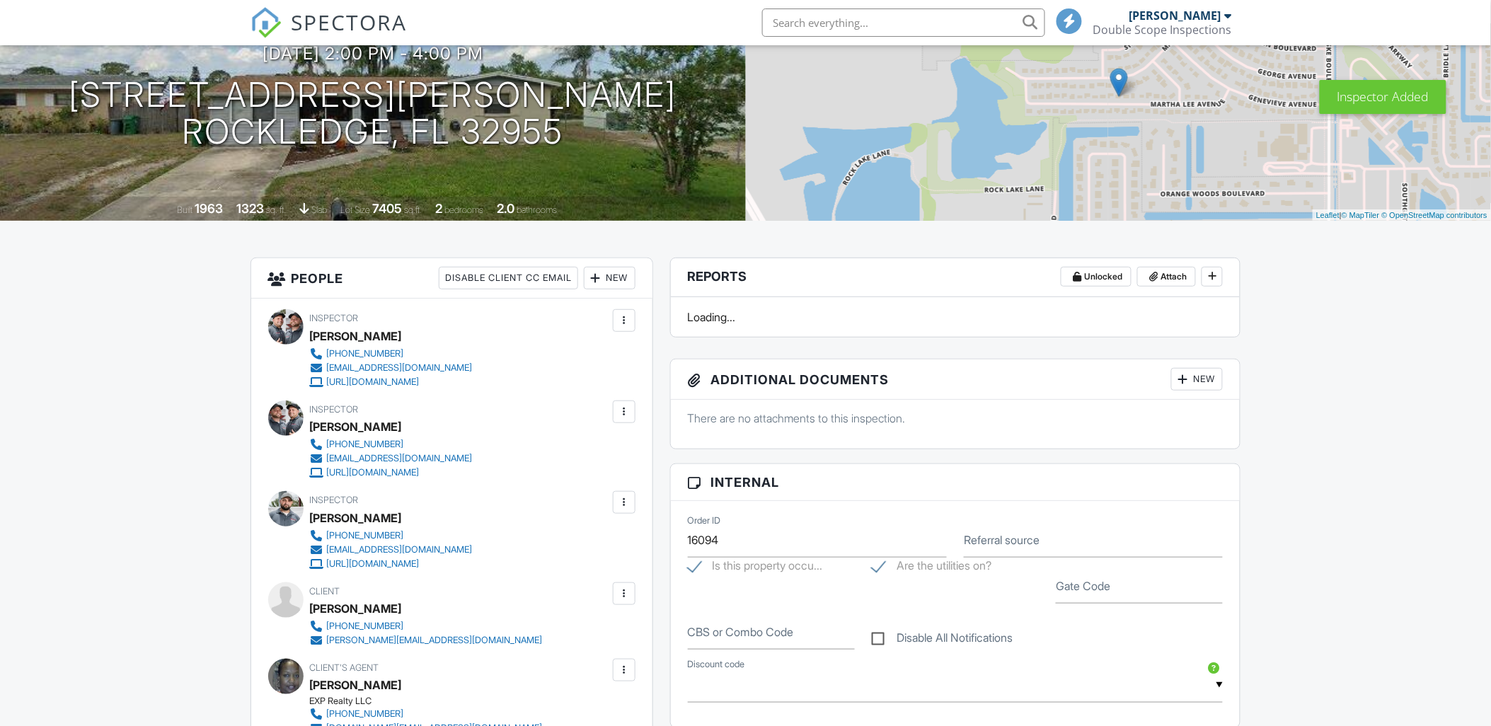
scroll to position [157, 0]
click at [631, 326] on div at bounding box center [624, 320] width 23 height 23
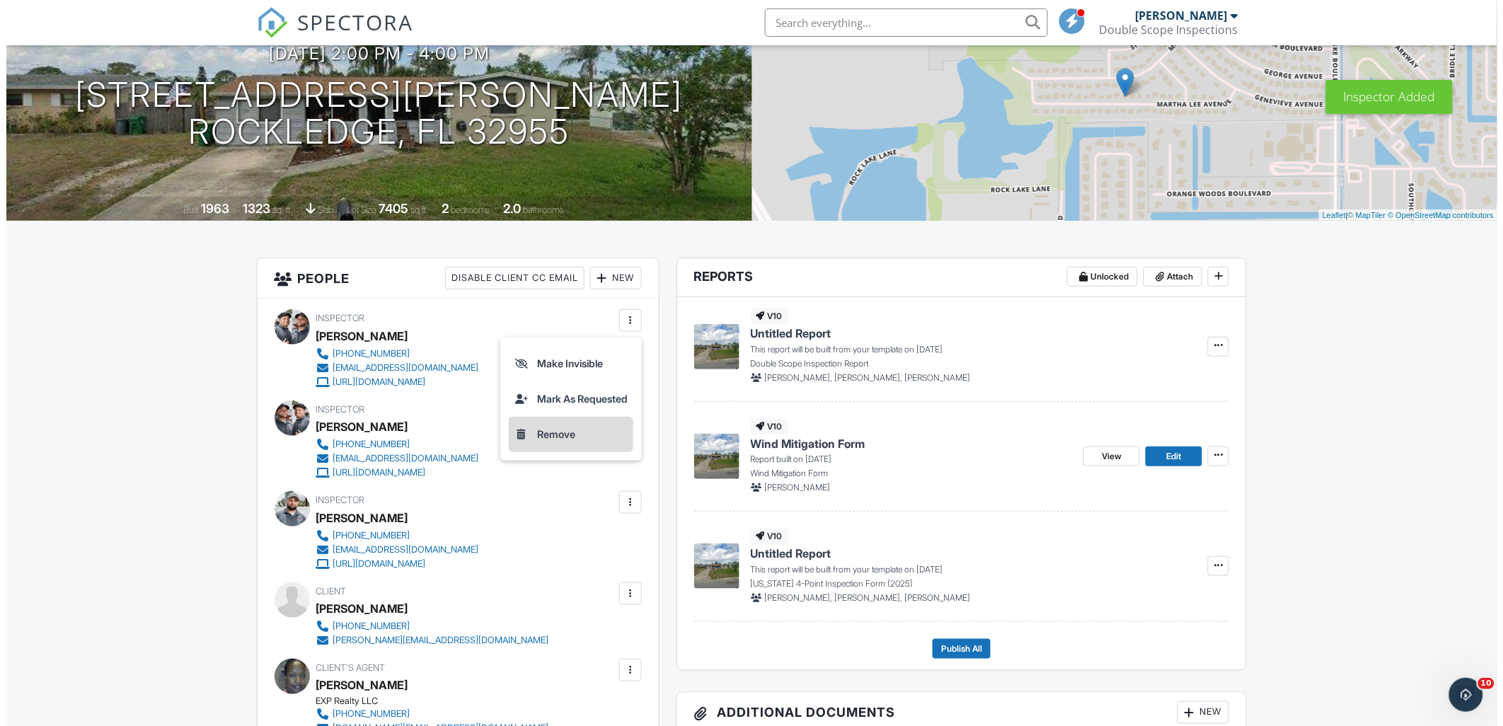
scroll to position [0, 0]
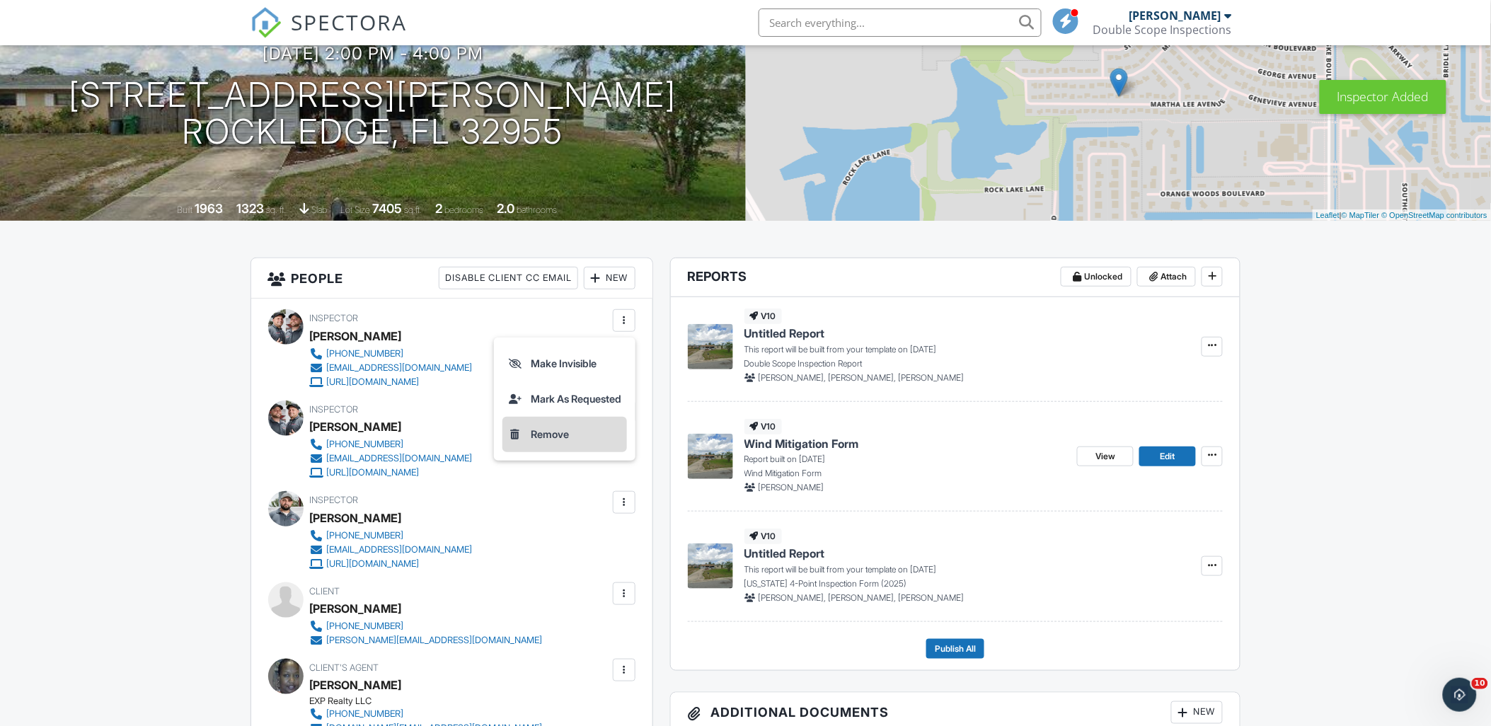
click at [582, 442] on li "Remove" at bounding box center [565, 434] width 125 height 35
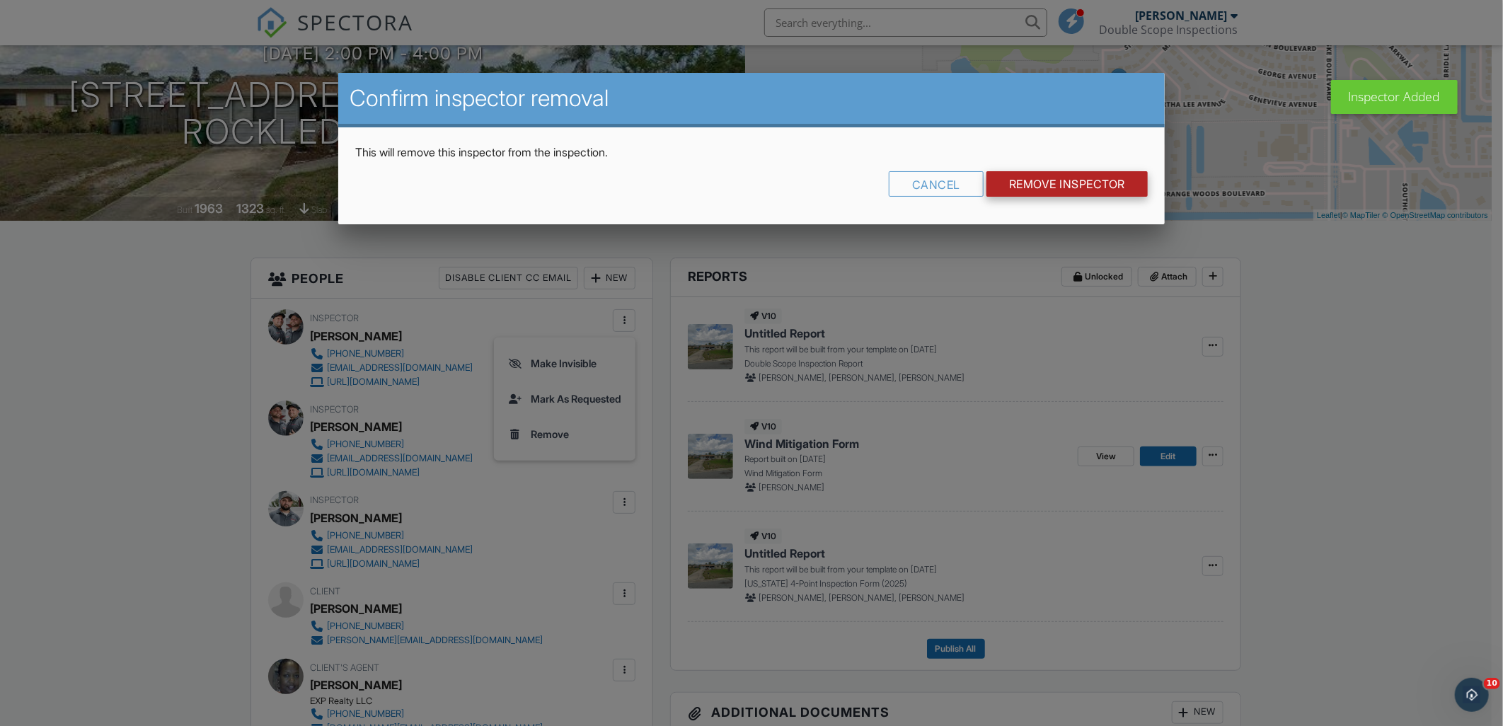
click at [1064, 192] on input "Remove Inspector" at bounding box center [1067, 183] width 161 height 25
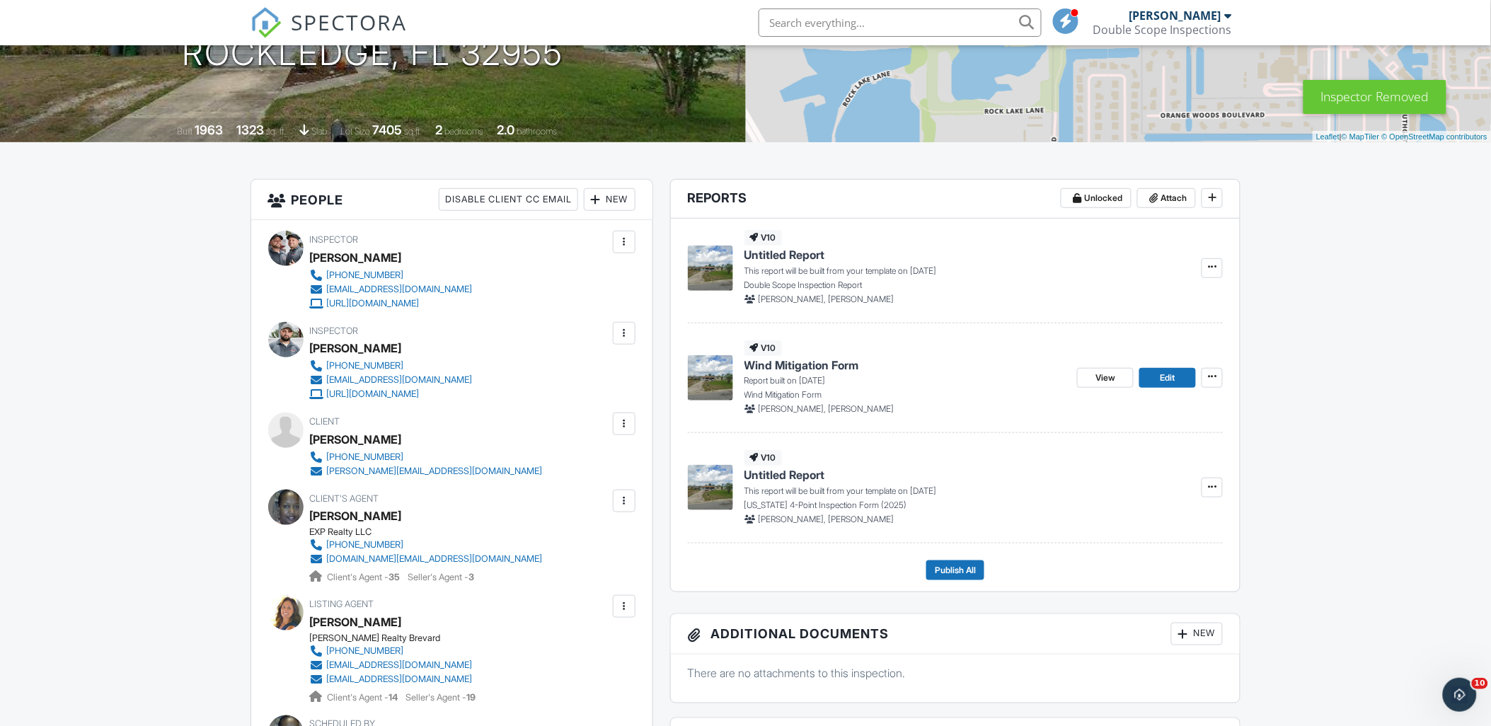
click at [628, 336] on div at bounding box center [624, 333] width 14 height 14
click at [568, 478] on li "Remove" at bounding box center [555, 482] width 144 height 35
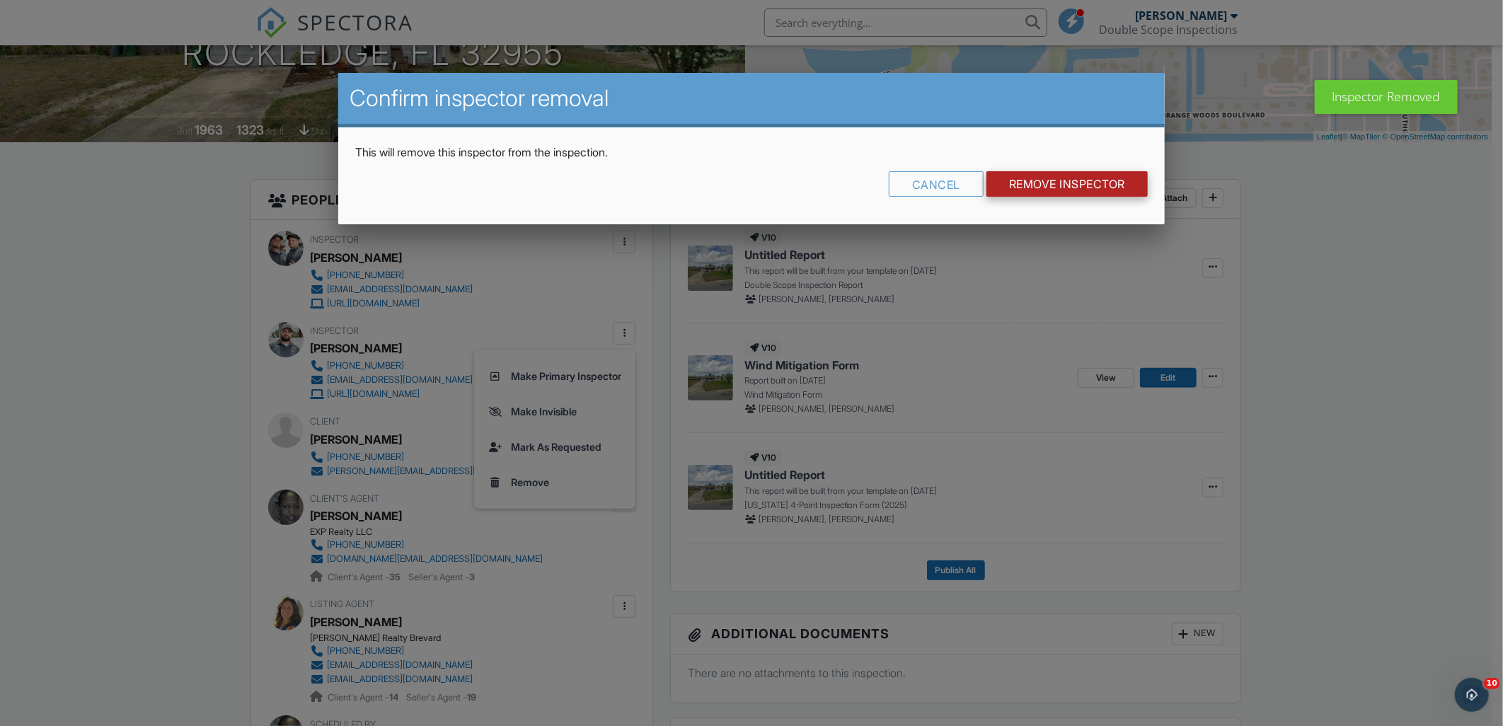
click at [1059, 186] on input "Remove Inspector" at bounding box center [1067, 183] width 161 height 25
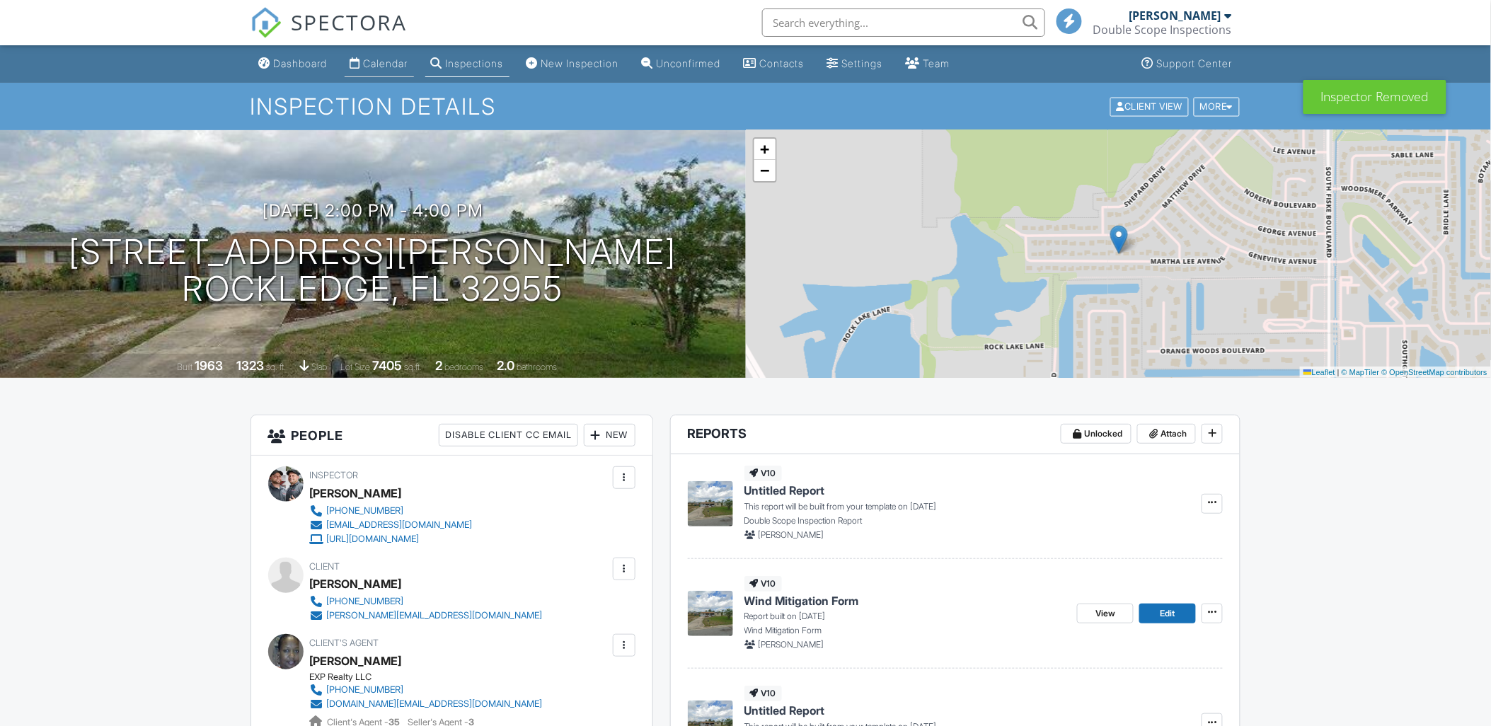
click at [396, 65] on div "Calendar" at bounding box center [386, 63] width 45 height 12
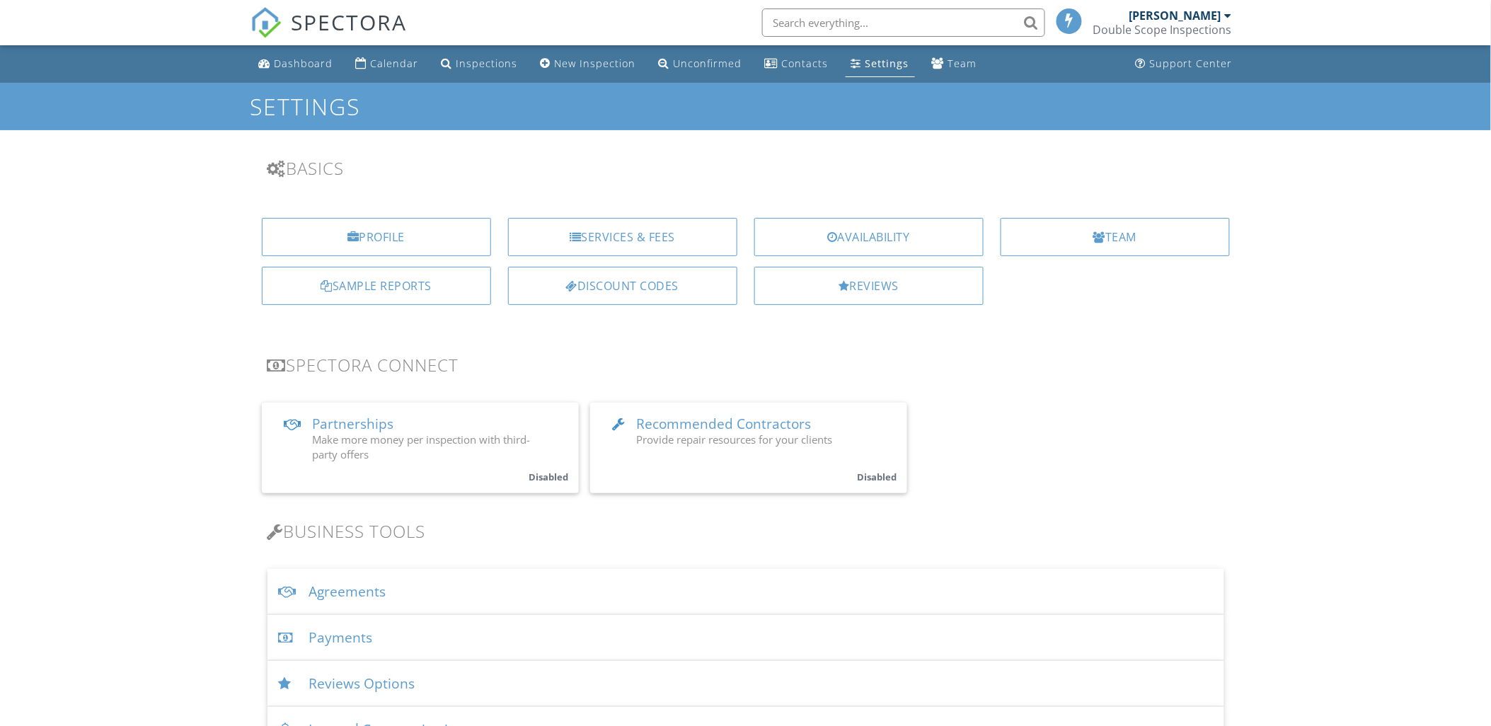
click at [1200, 29] on div "Double Scope Inspections" at bounding box center [1162, 30] width 139 height 14
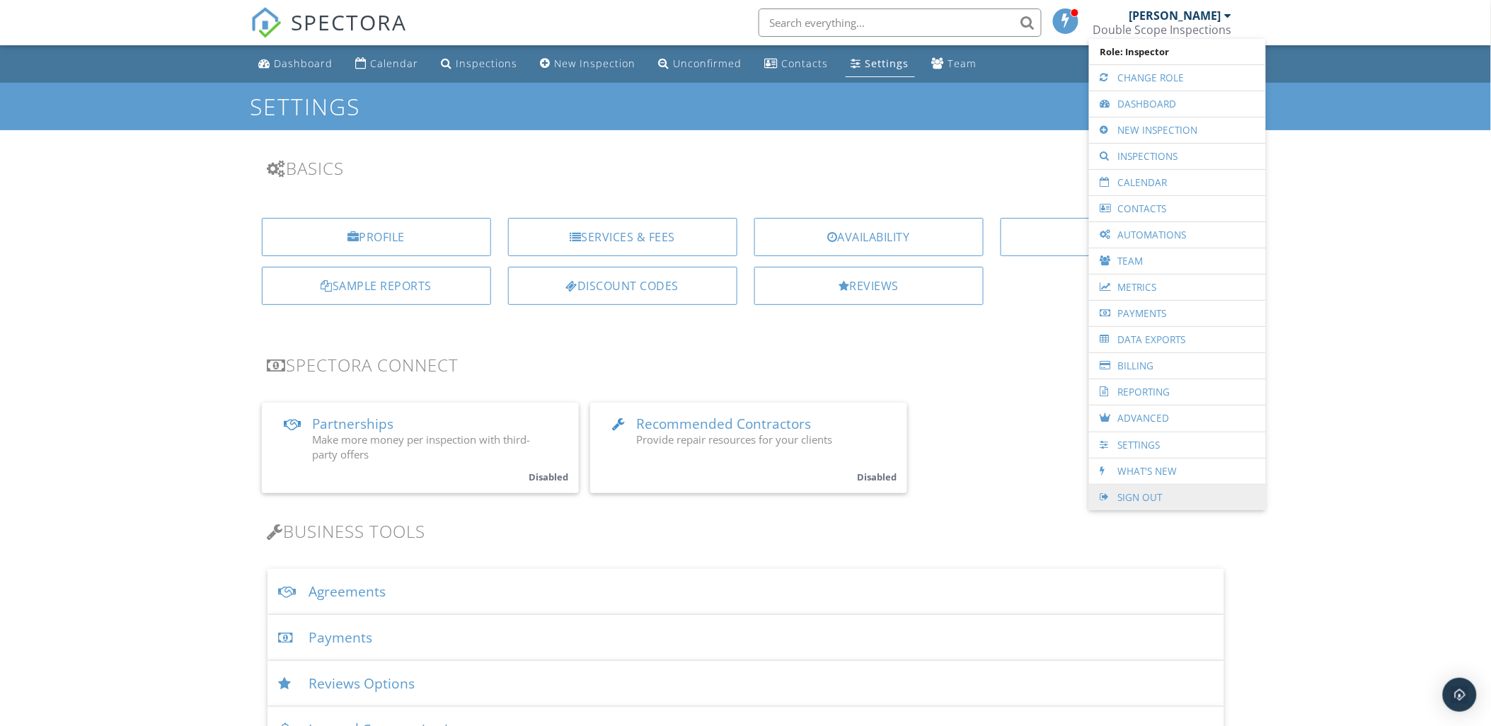
click at [1135, 503] on link "Sign Out" at bounding box center [1177, 497] width 163 height 25
